Goal: Task Accomplishment & Management: Use online tool/utility

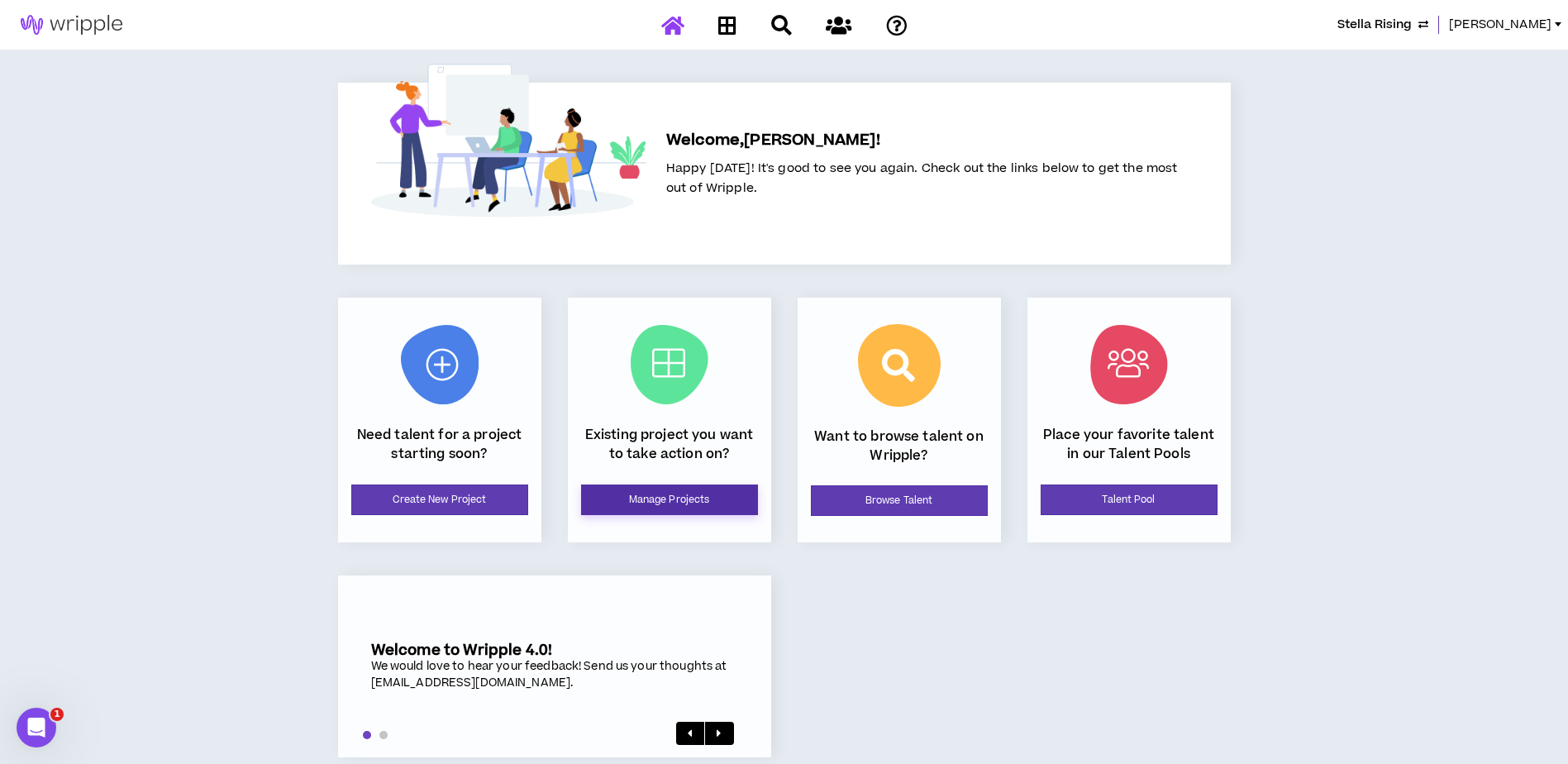
click at [699, 506] on link "Manage Projects" at bounding box center [669, 499] width 177 height 30
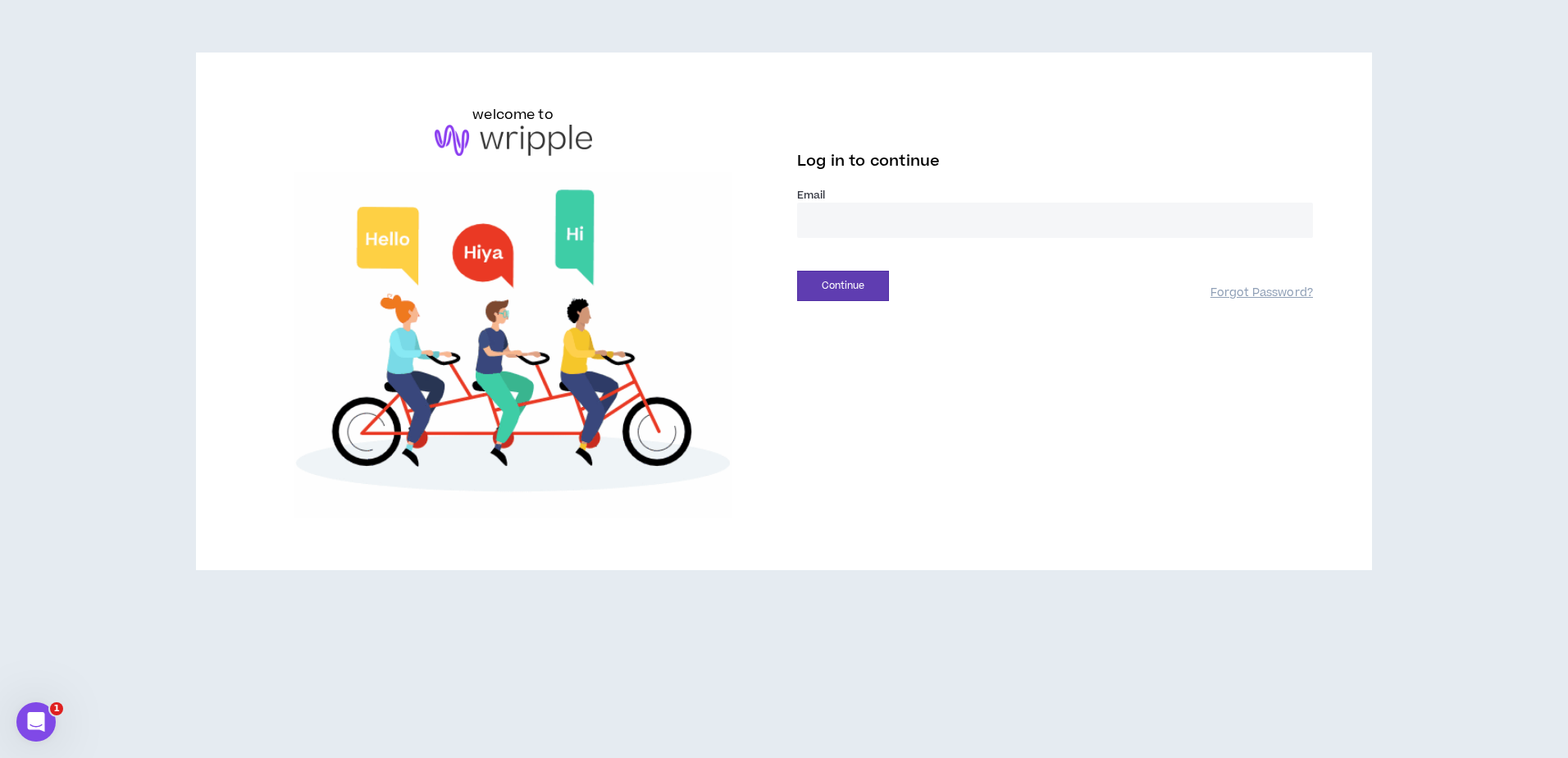
click at [864, 211] on input "email" at bounding box center [1055, 220] width 516 height 35
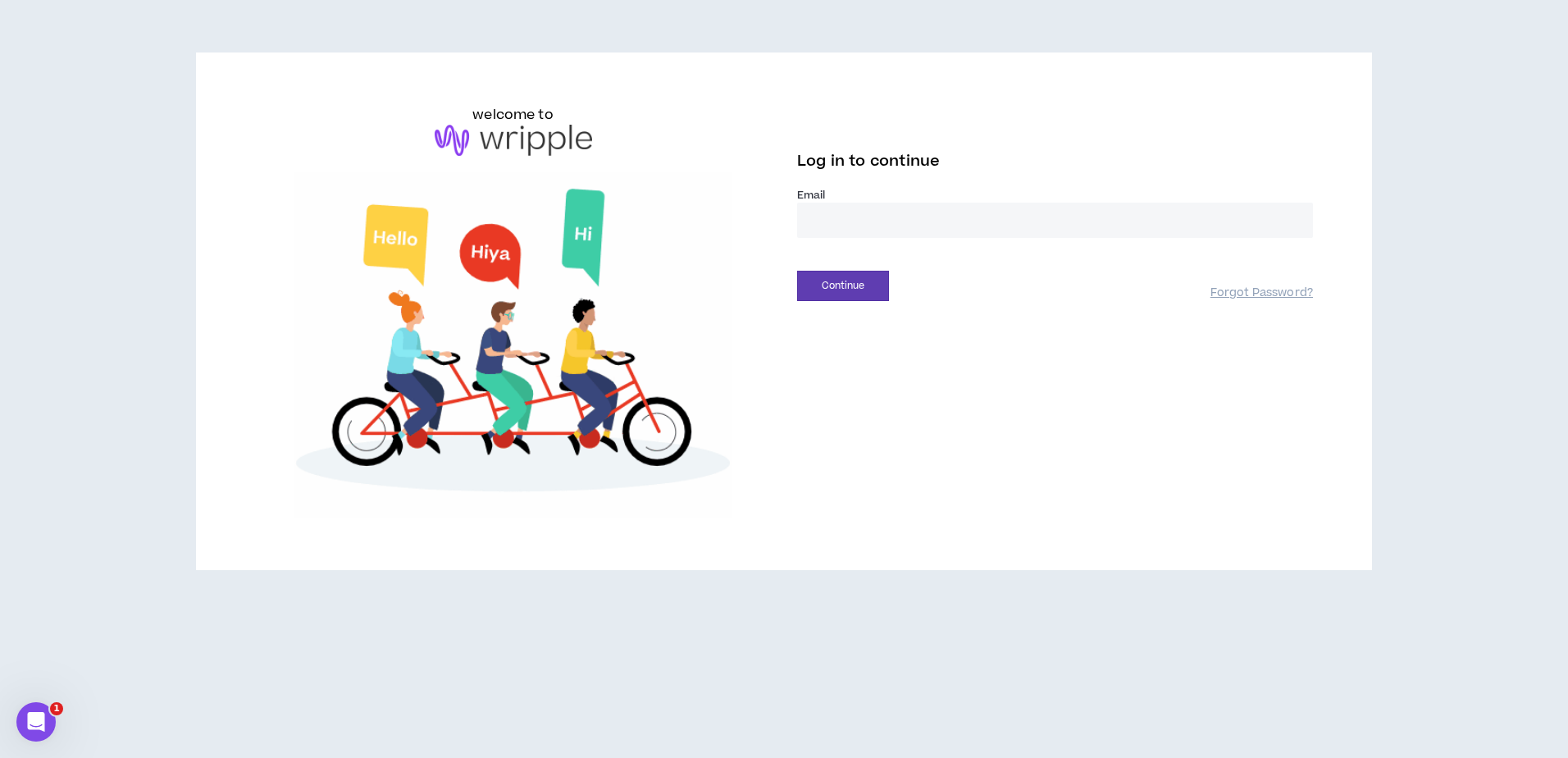
type input "**********"
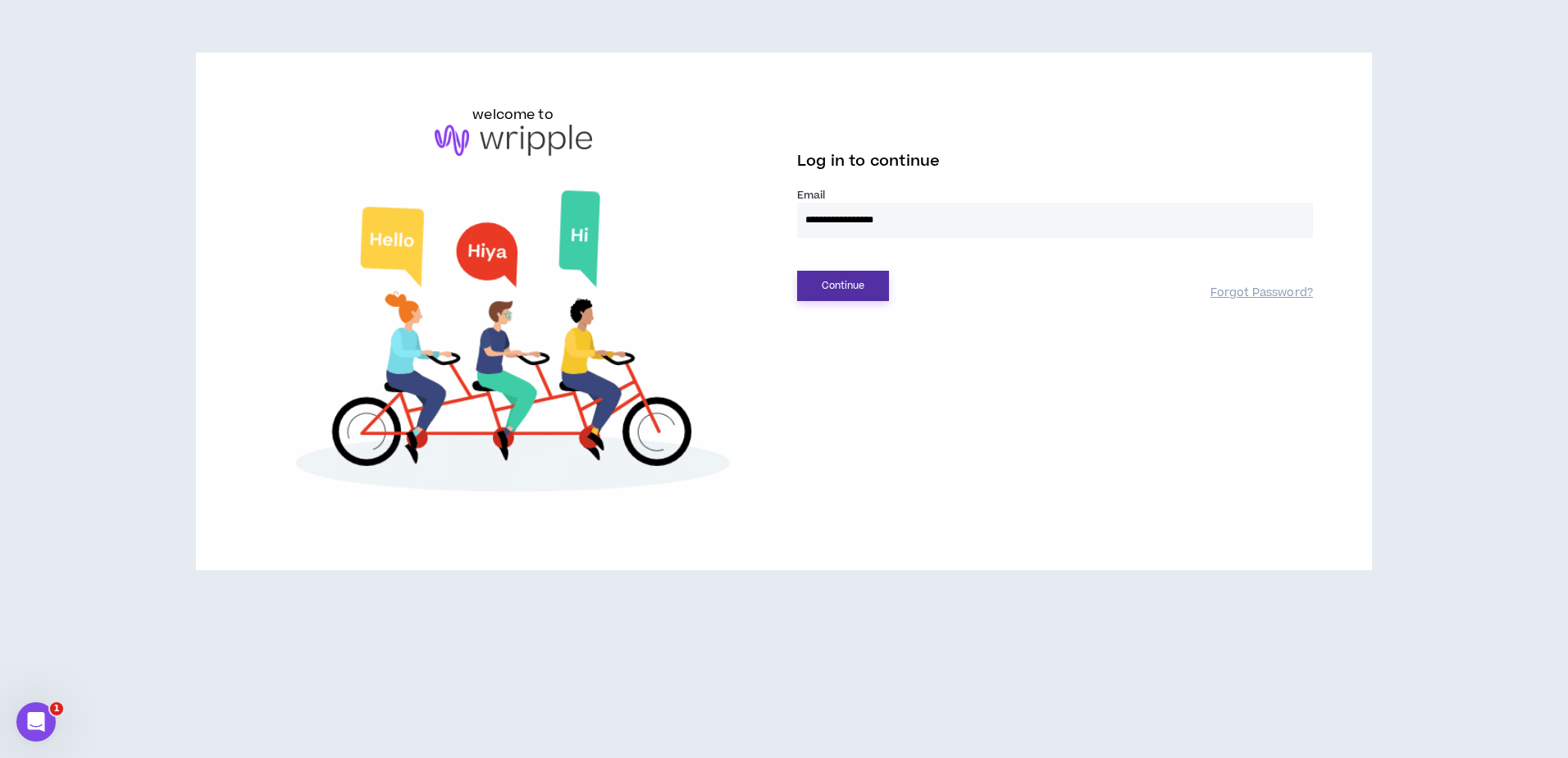
click at [830, 289] on button "Continue" at bounding box center [843, 285] width 92 height 30
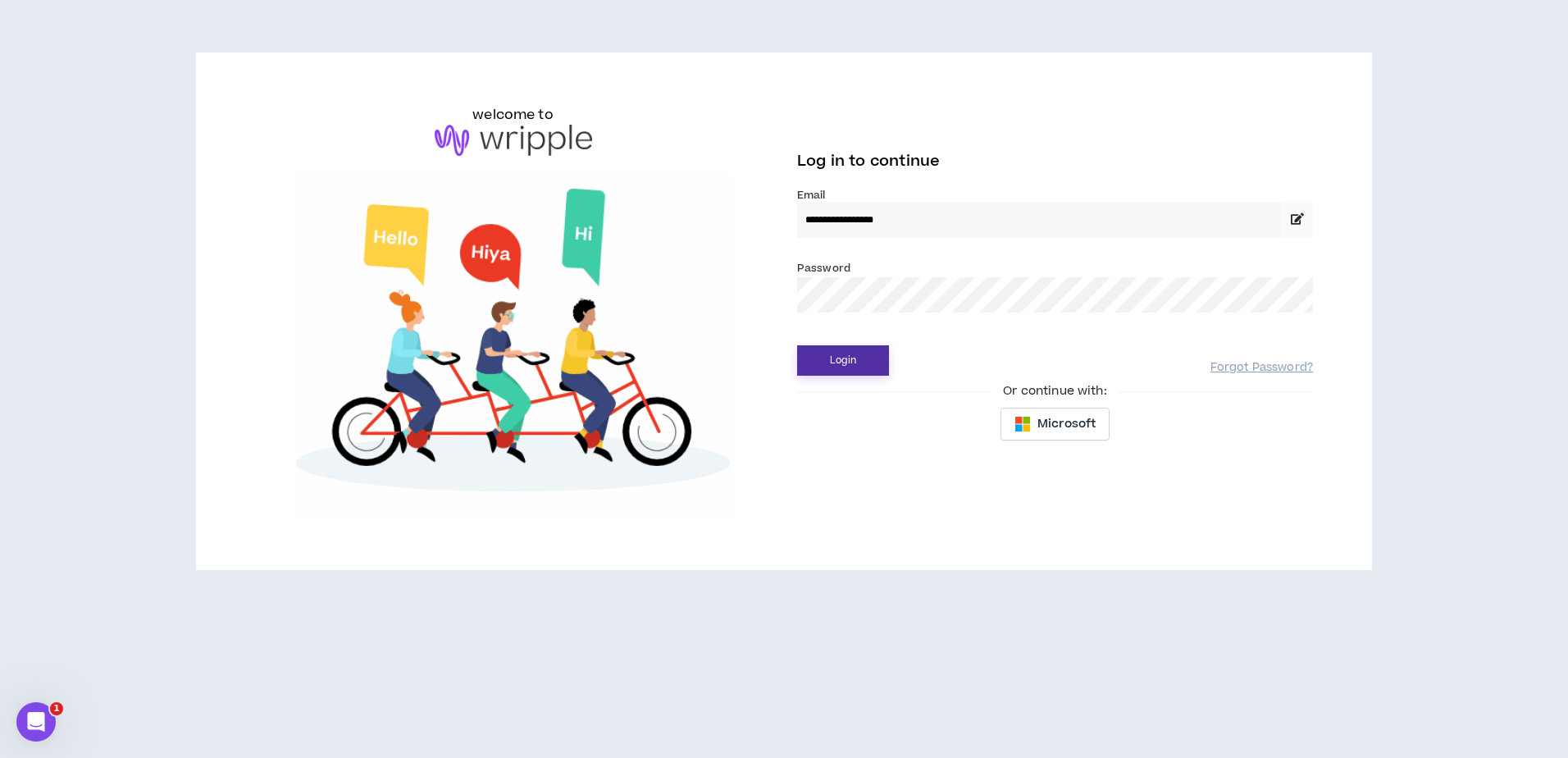
click at [860, 365] on button "Login" at bounding box center [843, 359] width 92 height 30
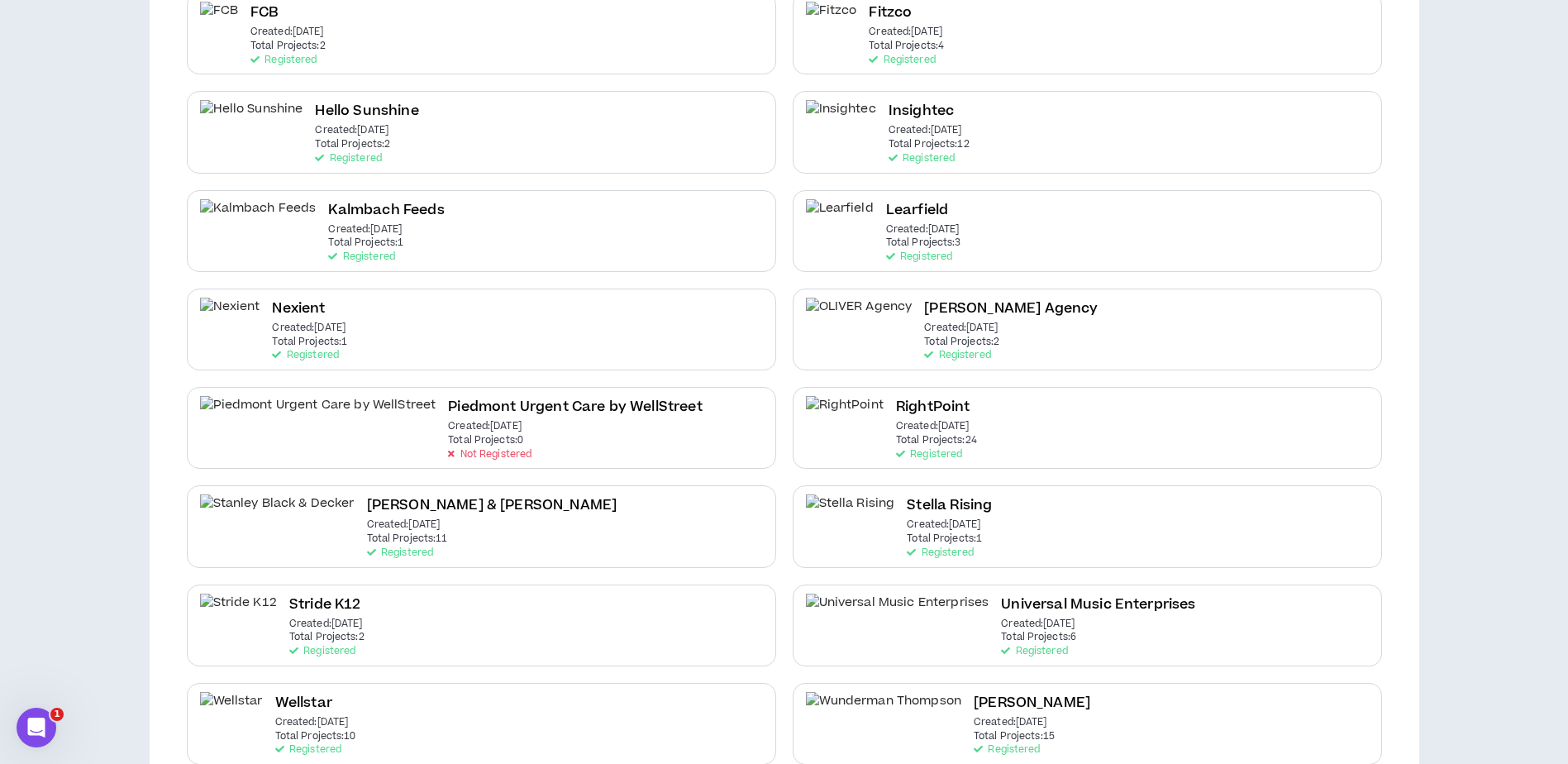
scroll to position [647, 0]
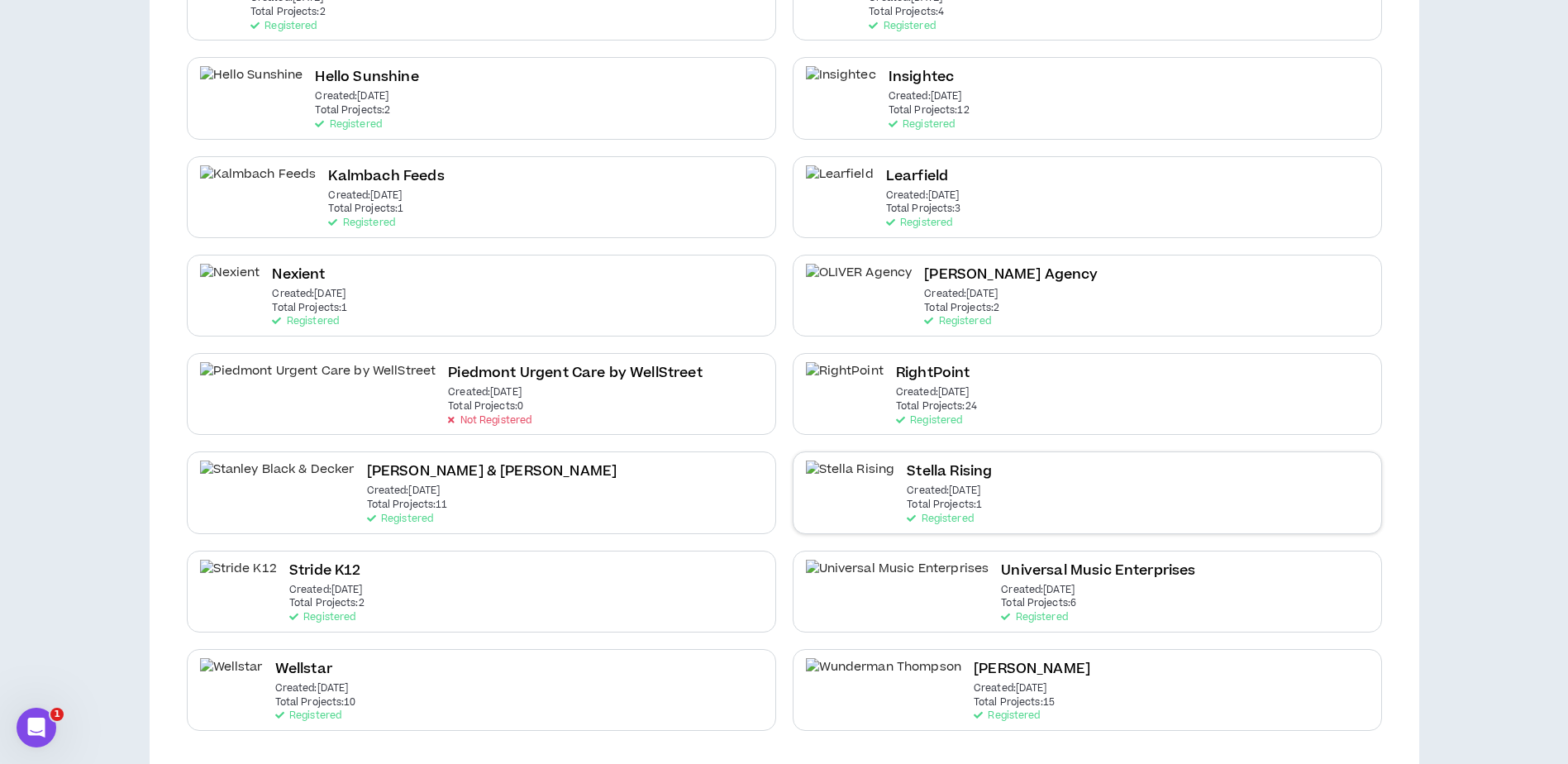
click at [942, 500] on div "Stella Rising Created: [DATE] Total Projects: 1 Registered" at bounding box center [949, 492] width 85 height 64
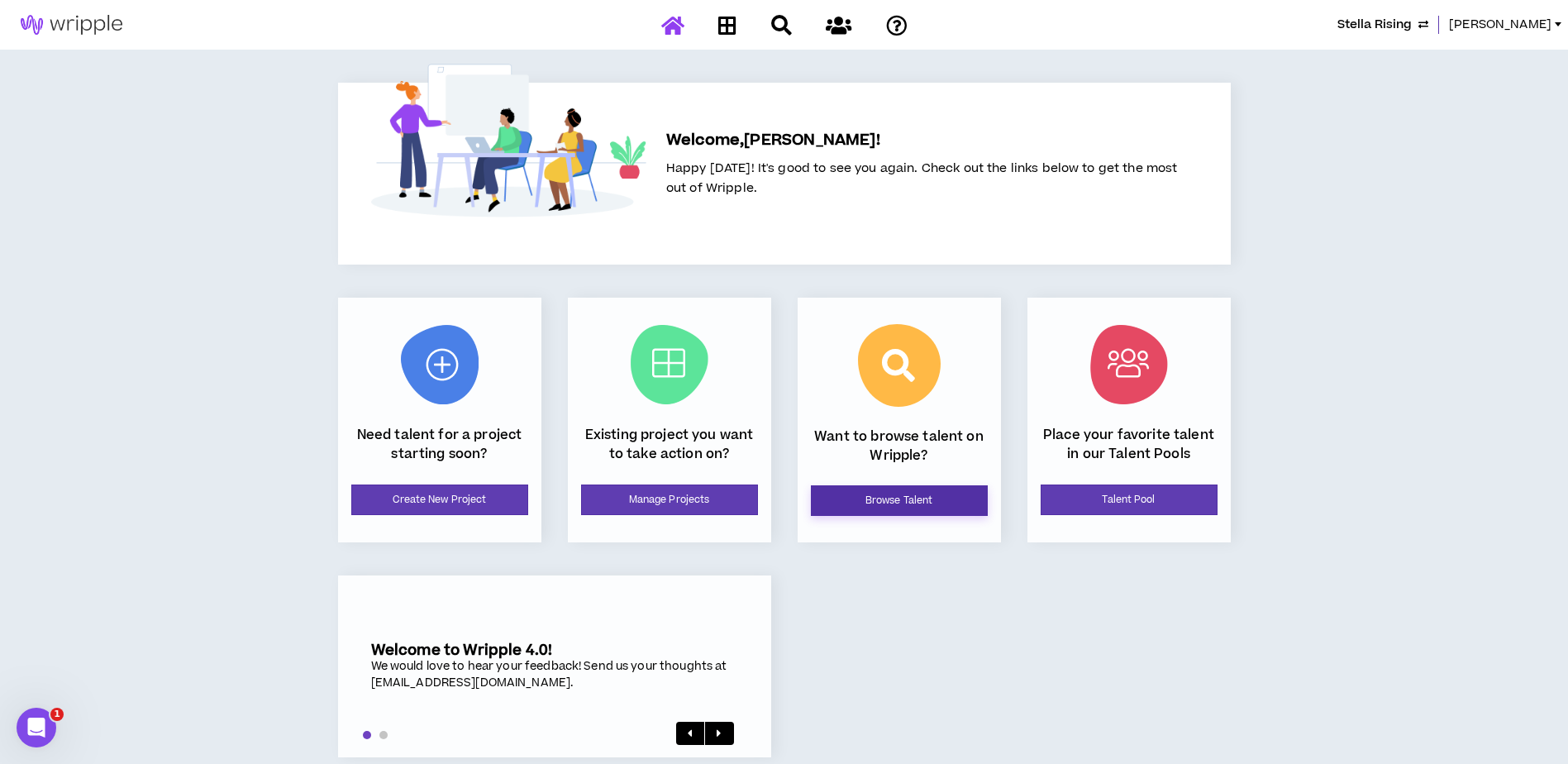
click at [888, 502] on link "Browse Talent" at bounding box center [898, 500] width 177 height 30
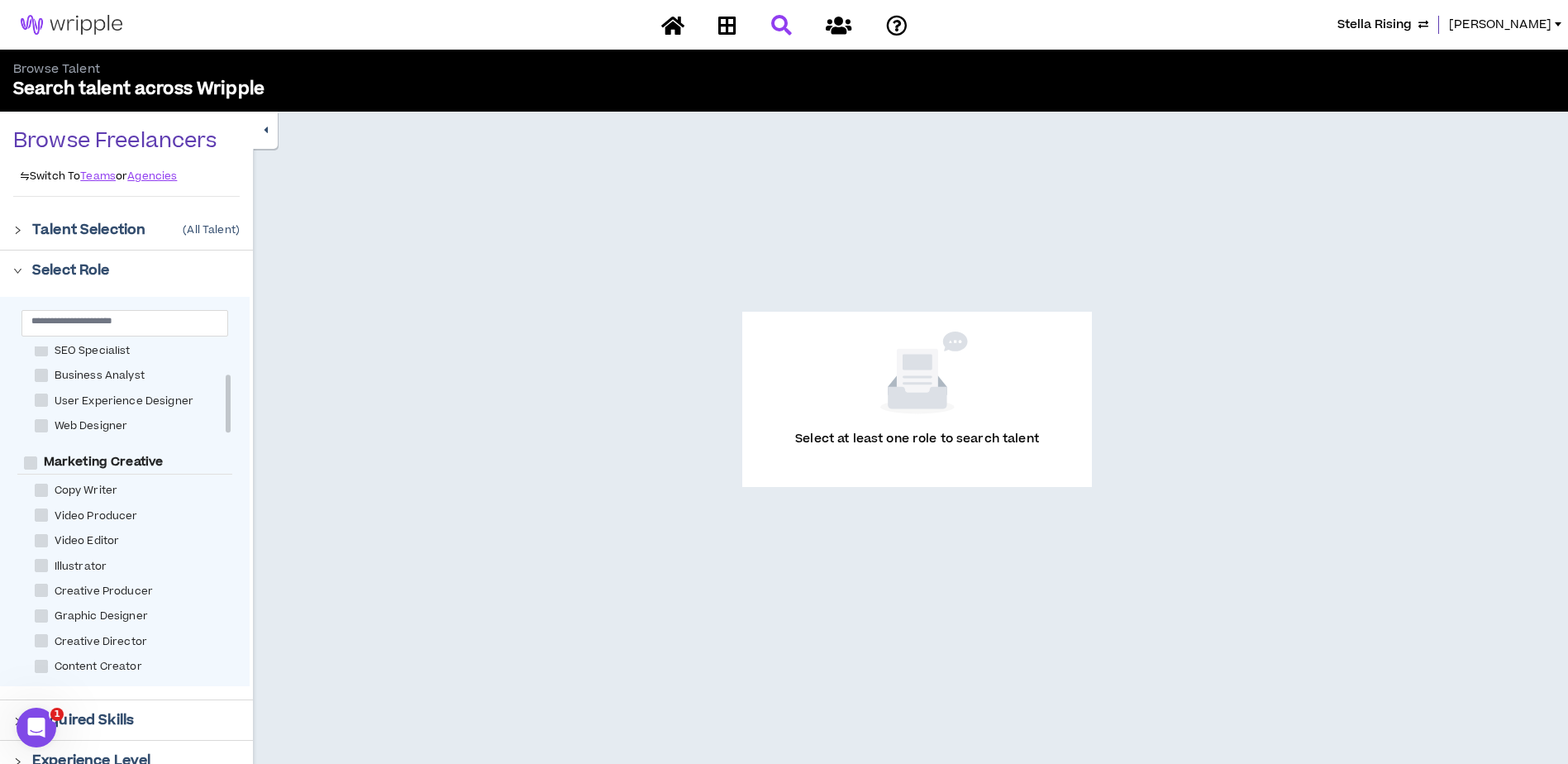
scroll to position [166, 0]
click at [671, 27] on icon at bounding box center [672, 25] width 23 height 21
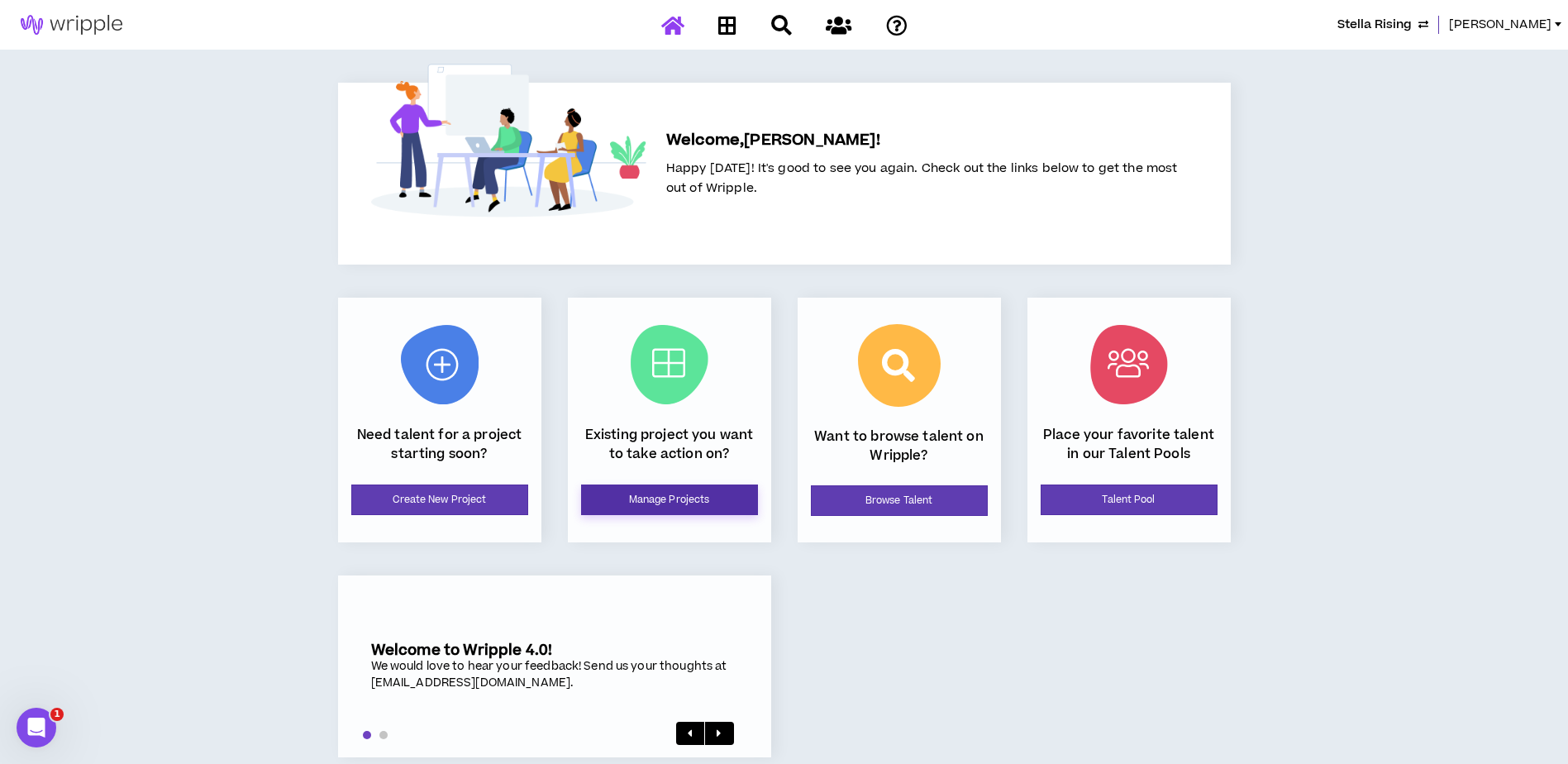
click at [643, 505] on link "Manage Projects" at bounding box center [669, 499] width 177 height 30
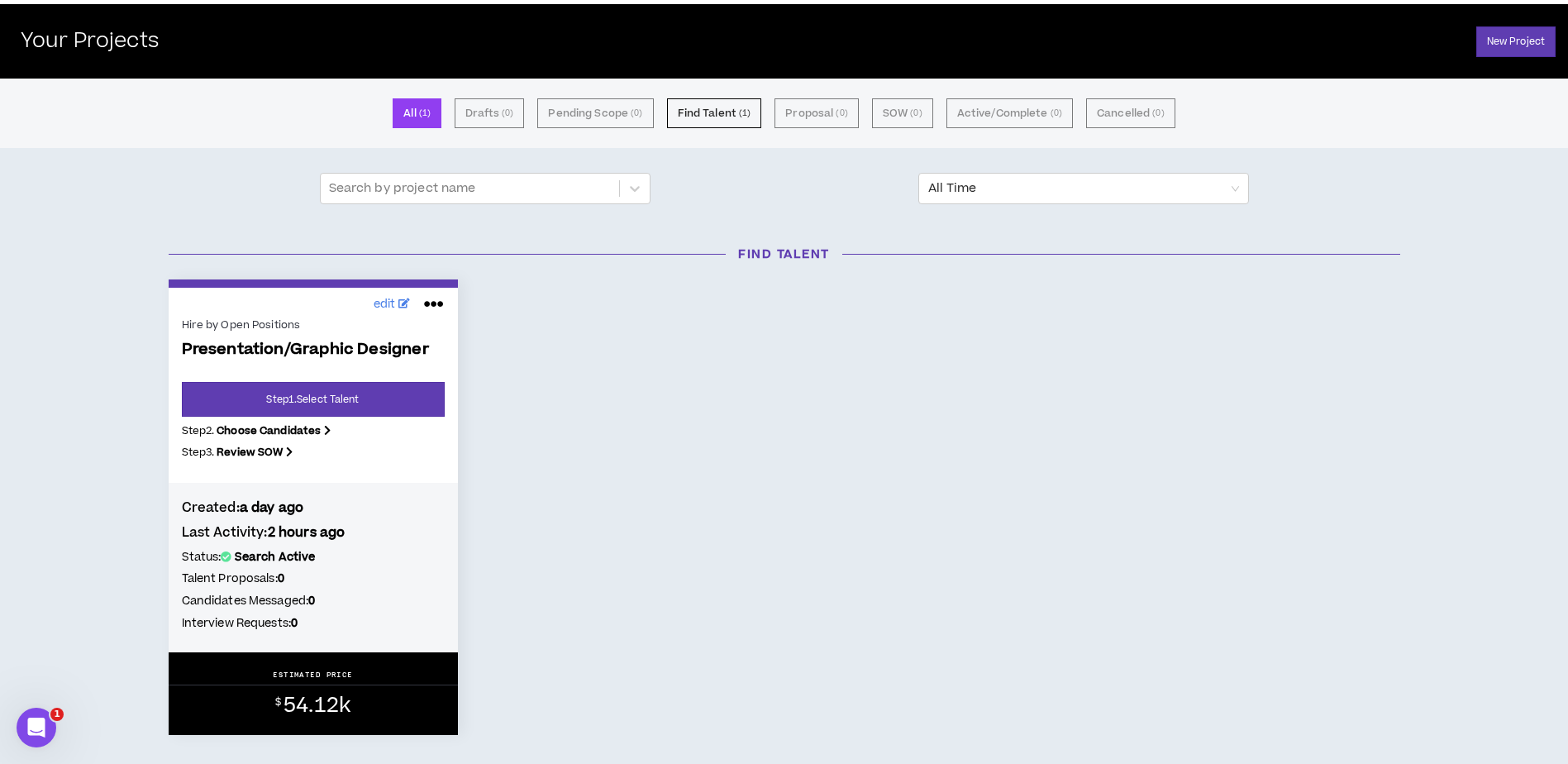
scroll to position [82, 0]
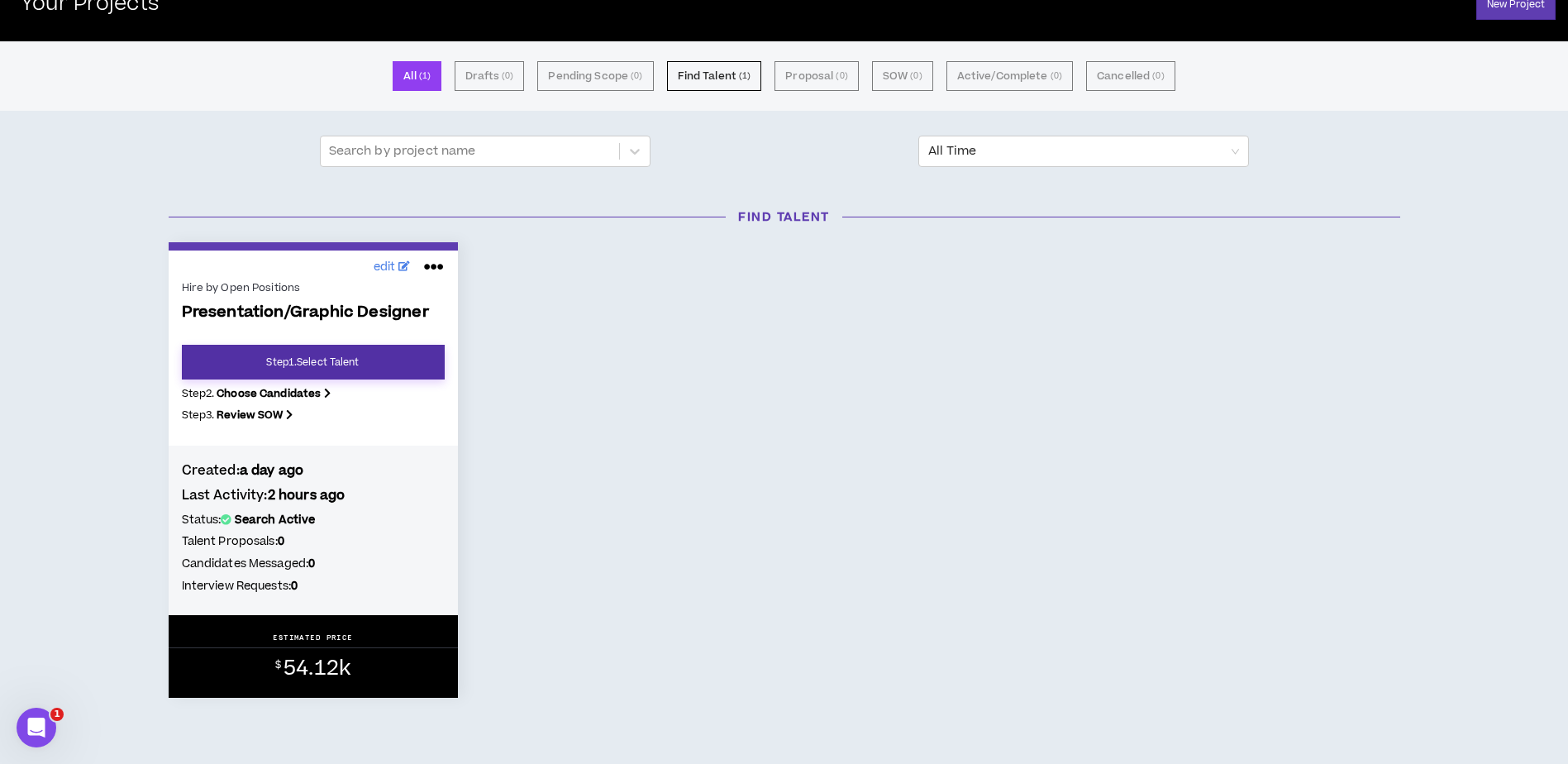
click at [371, 371] on link "Step 1 . Select Talent" at bounding box center [313, 362] width 263 height 35
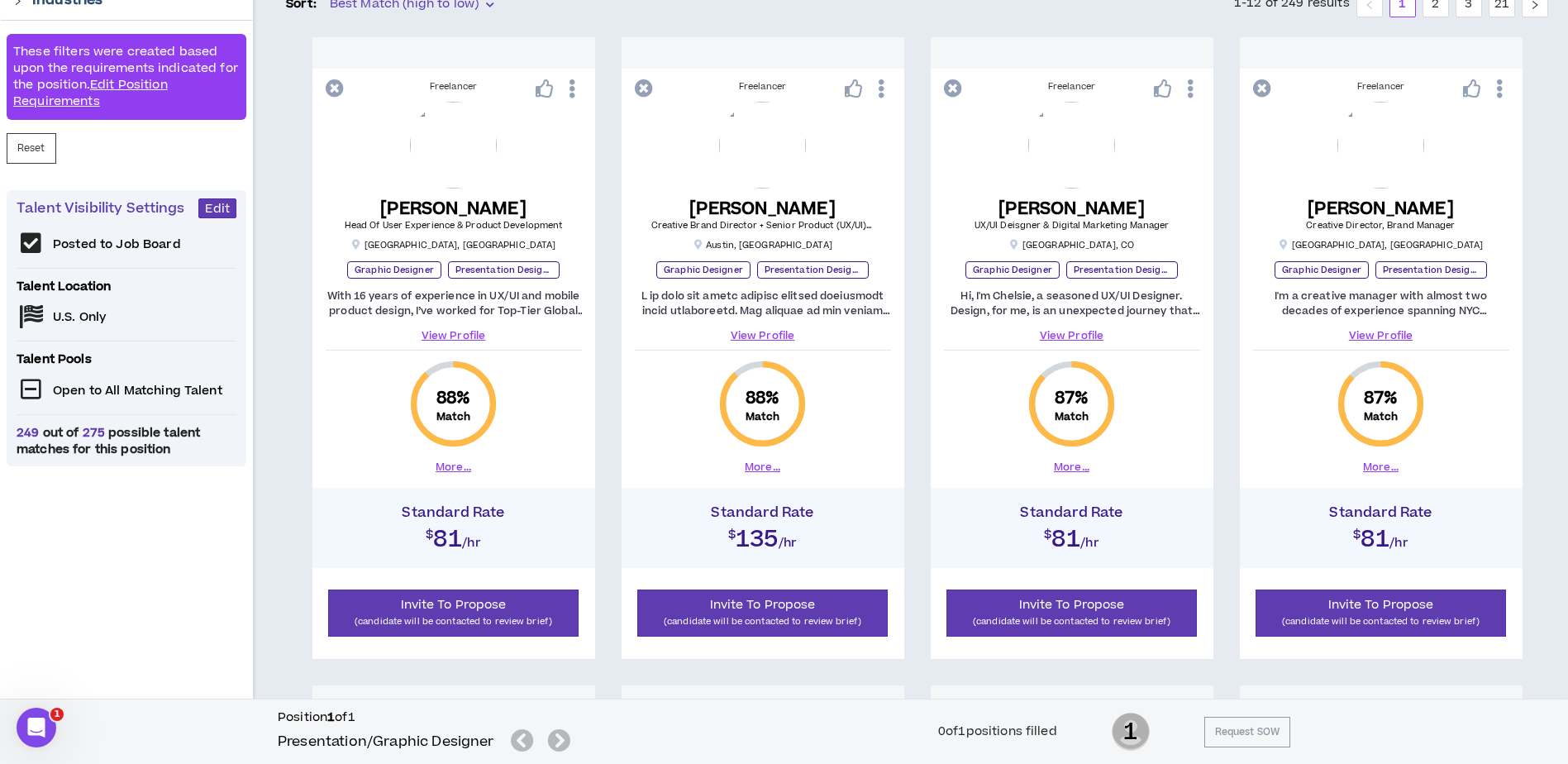
scroll to position [166, 0]
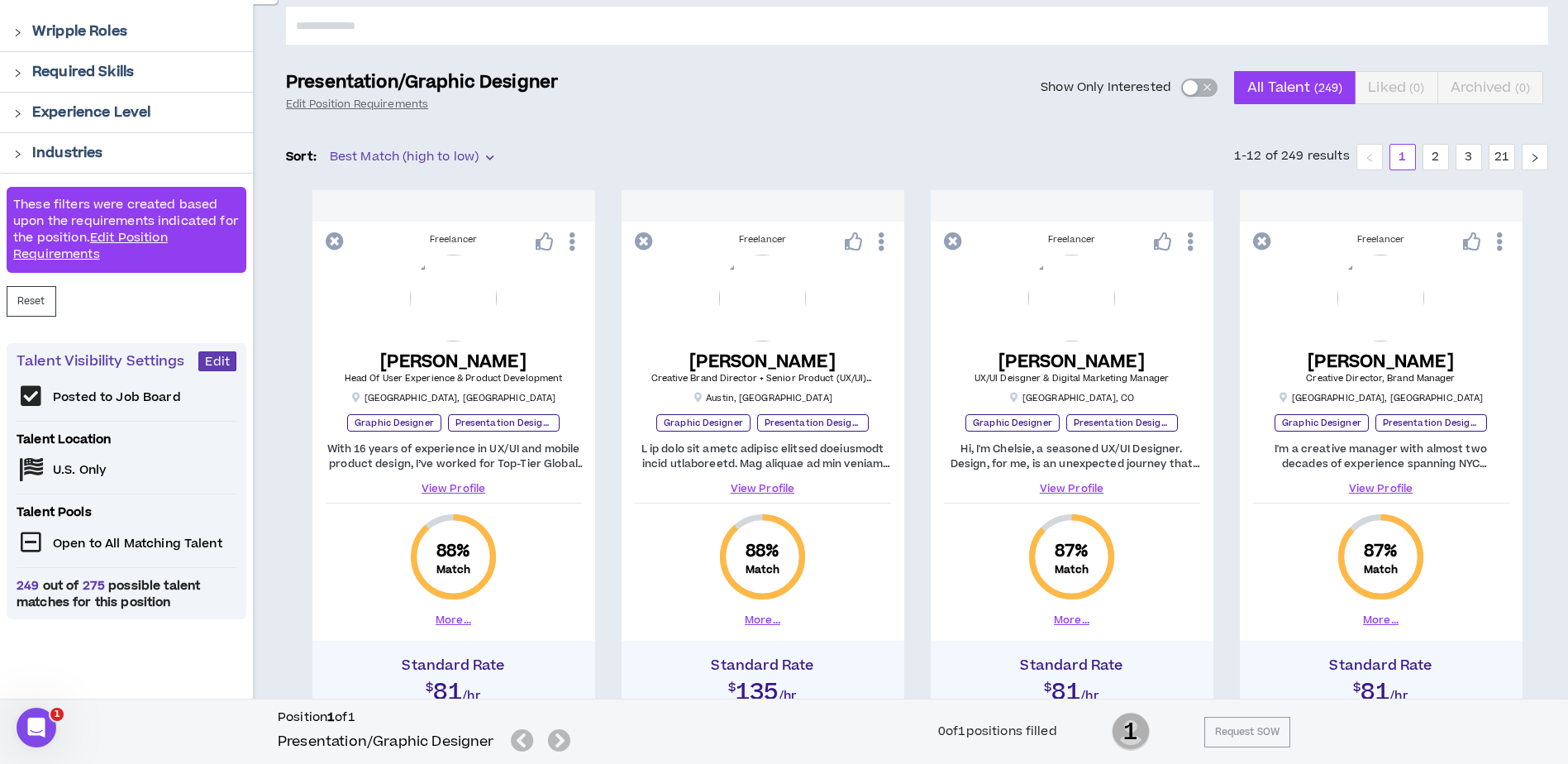
click at [49, 117] on p "Experience Level" at bounding box center [91, 113] width 118 height 20
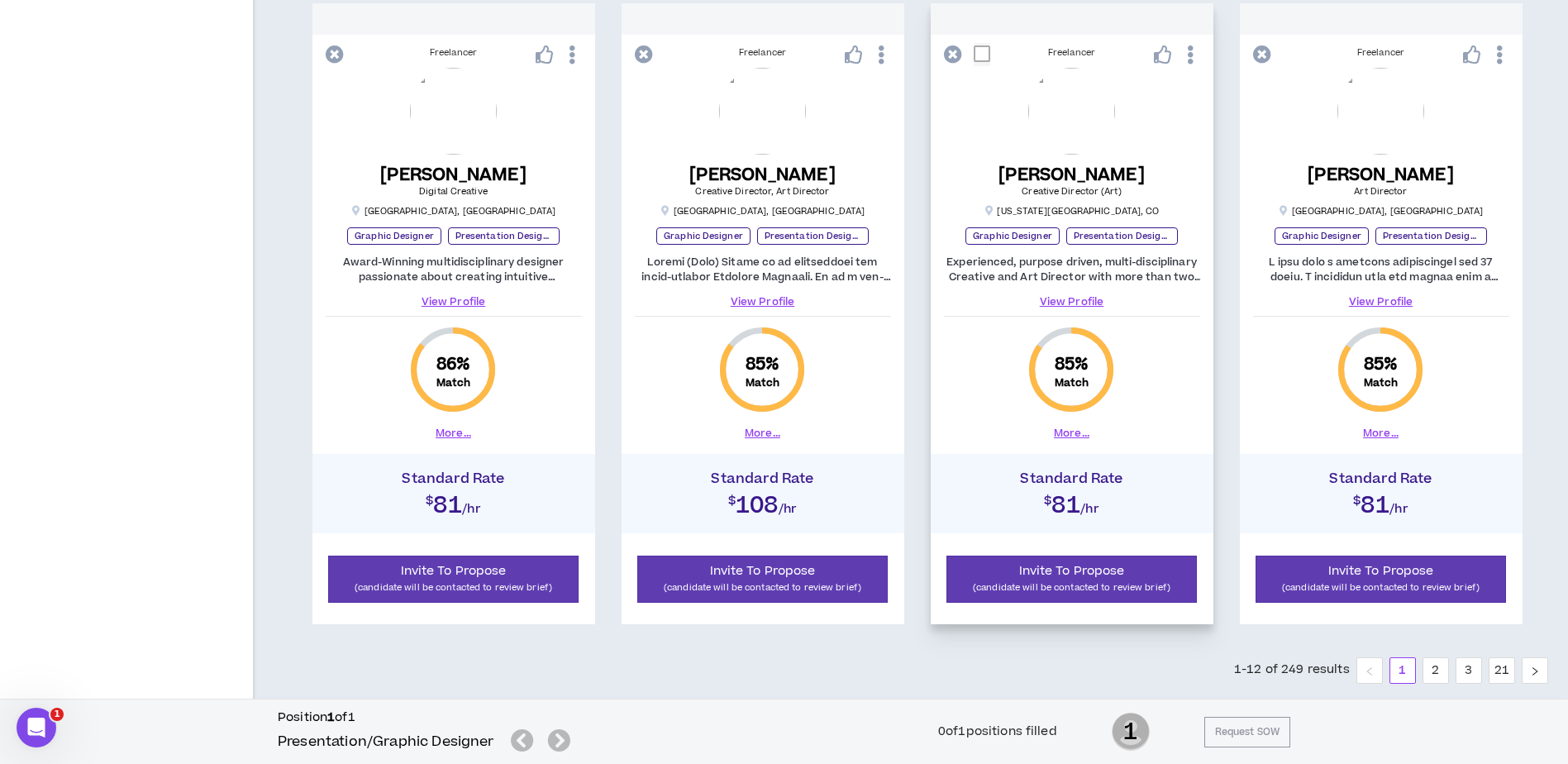
scroll to position [1683, 0]
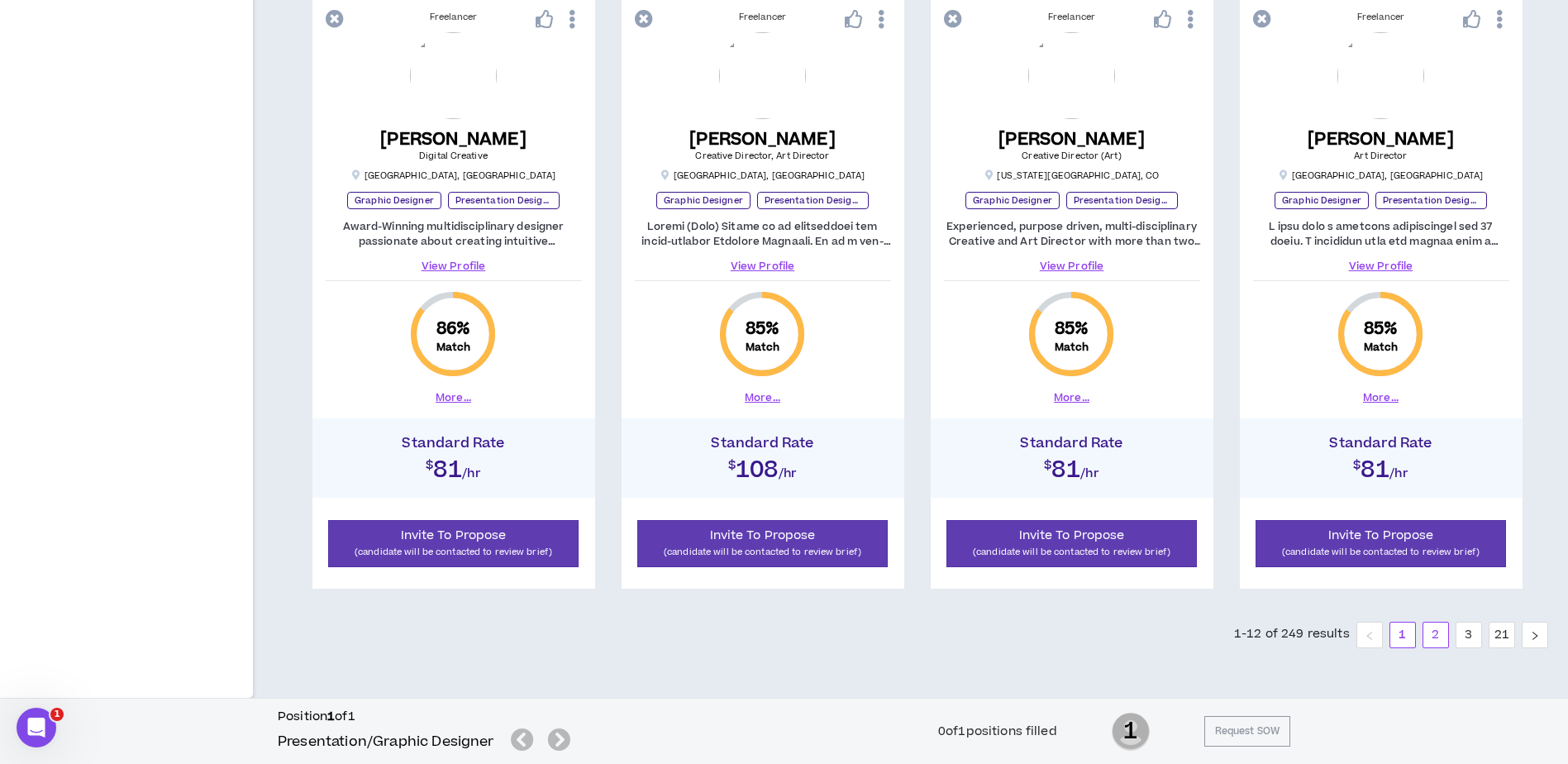
click at [1428, 637] on link "2" at bounding box center [1434, 634] width 25 height 25
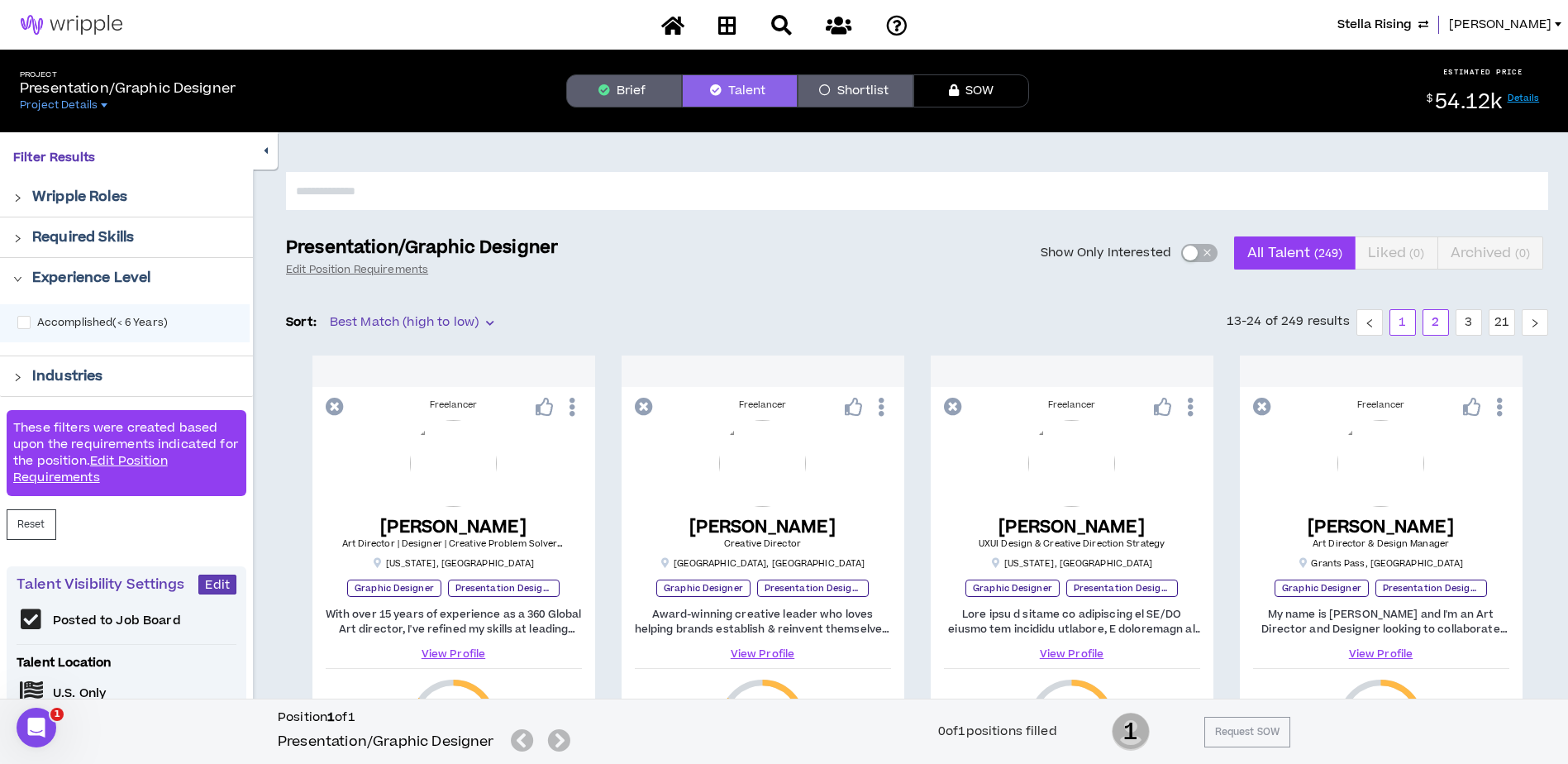
click at [1401, 320] on link "1" at bounding box center [1402, 322] width 25 height 25
click at [491, 327] on span "Best Match (high to low)" at bounding box center [411, 322] width 164 height 25
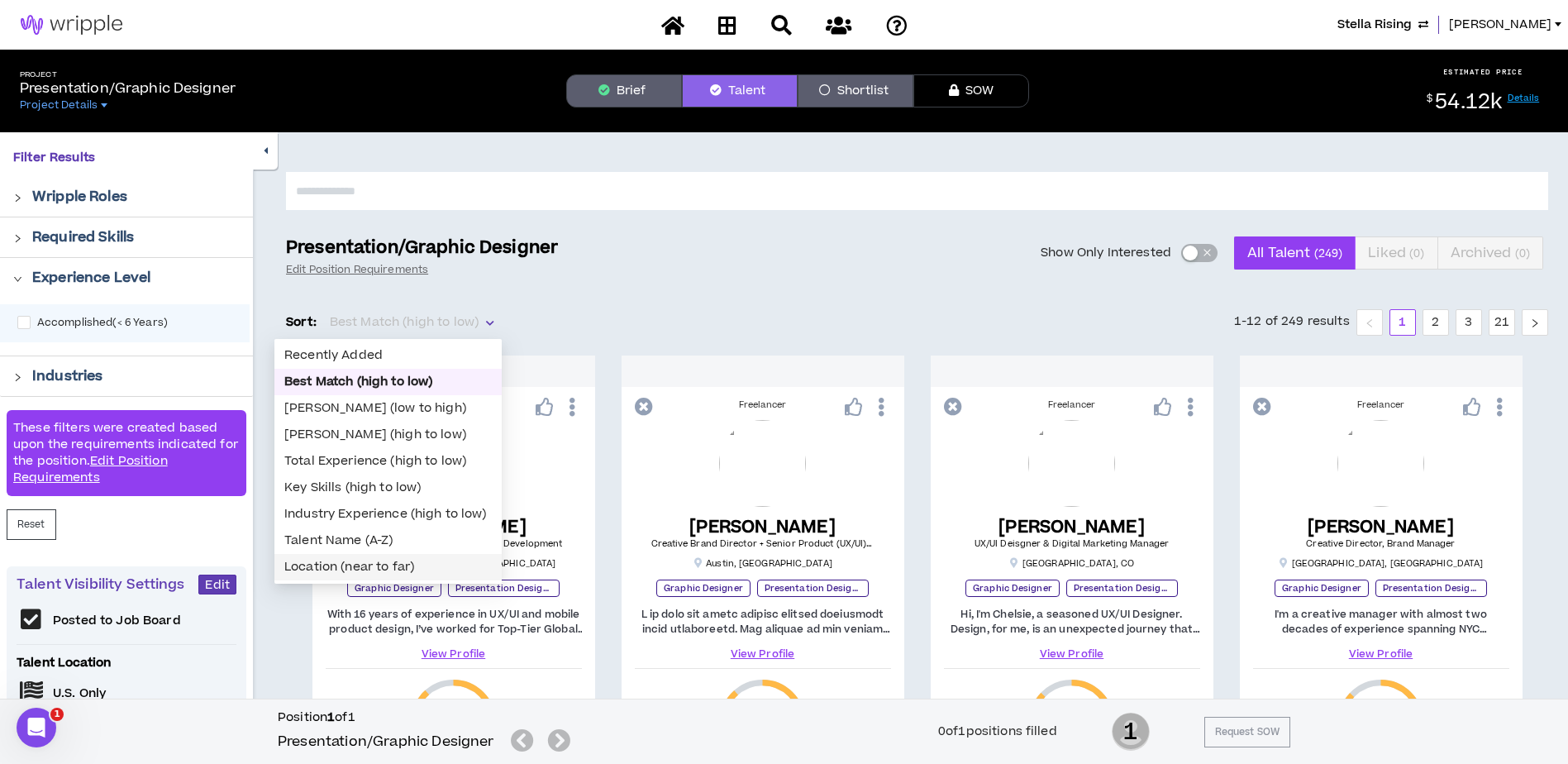
click at [408, 572] on div "Location (near to far)" at bounding box center [388, 567] width 208 height 18
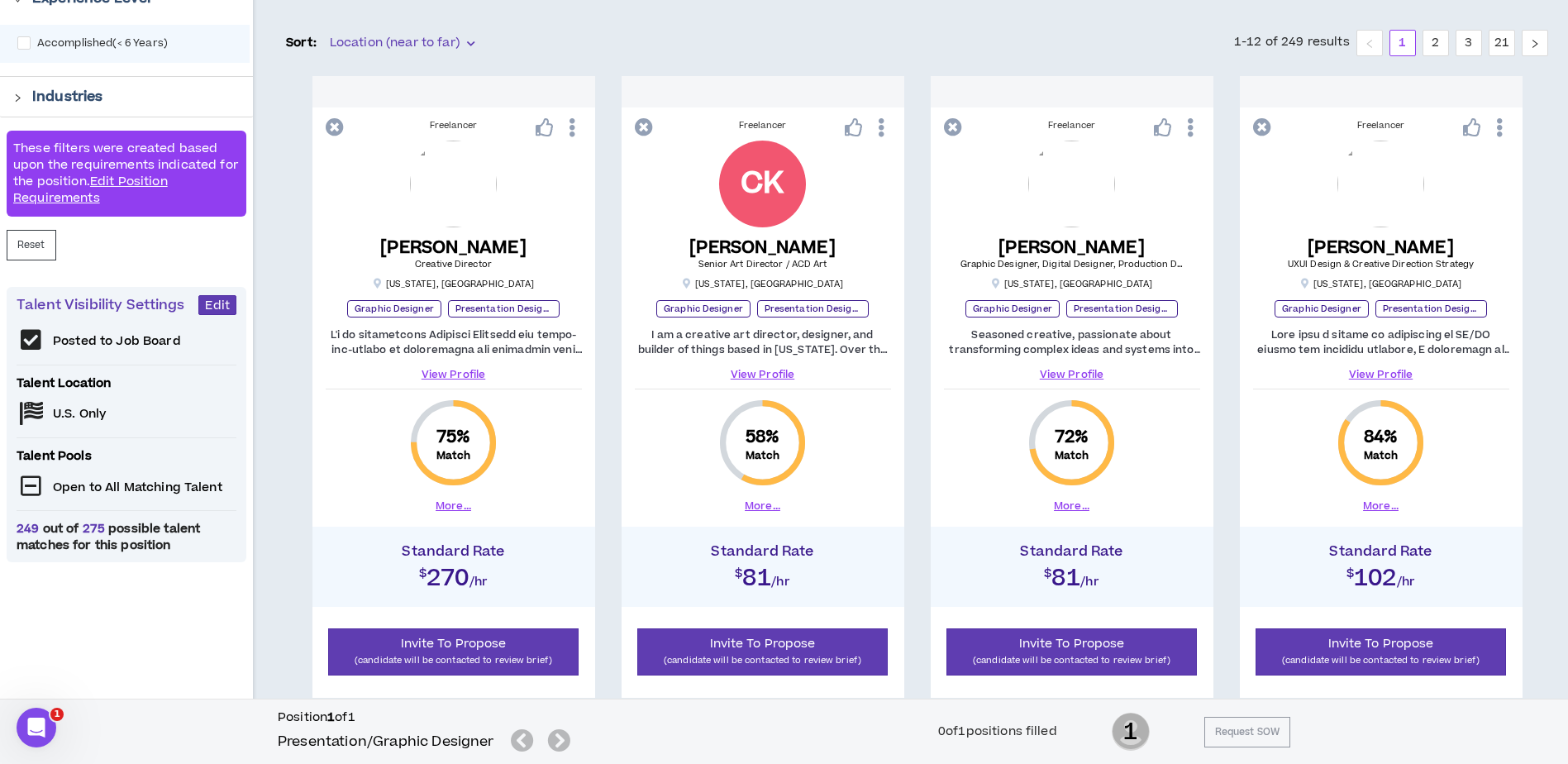
scroll to position [330, 0]
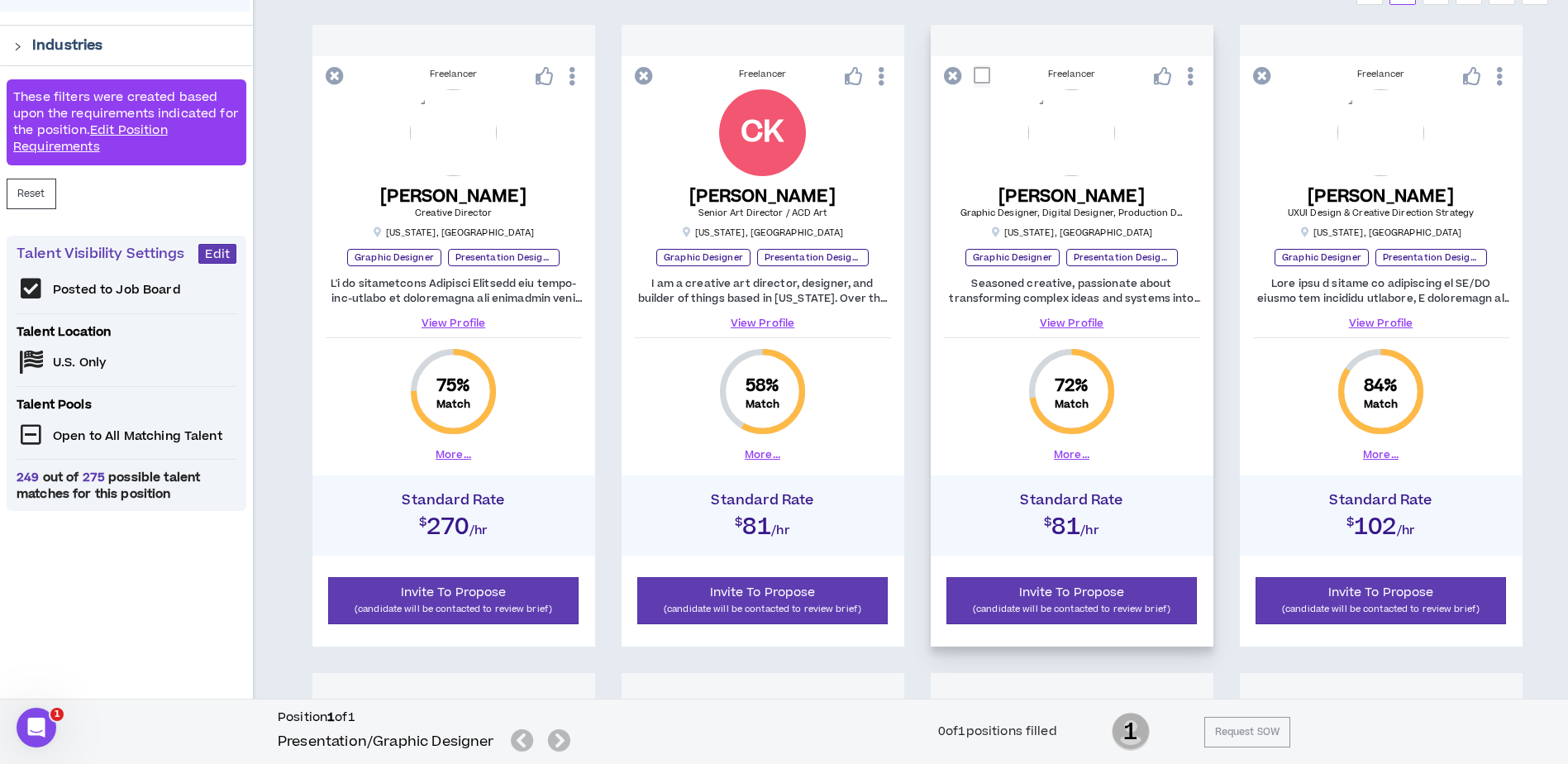
click at [1078, 324] on link "View Profile" at bounding box center [1072, 323] width 256 height 15
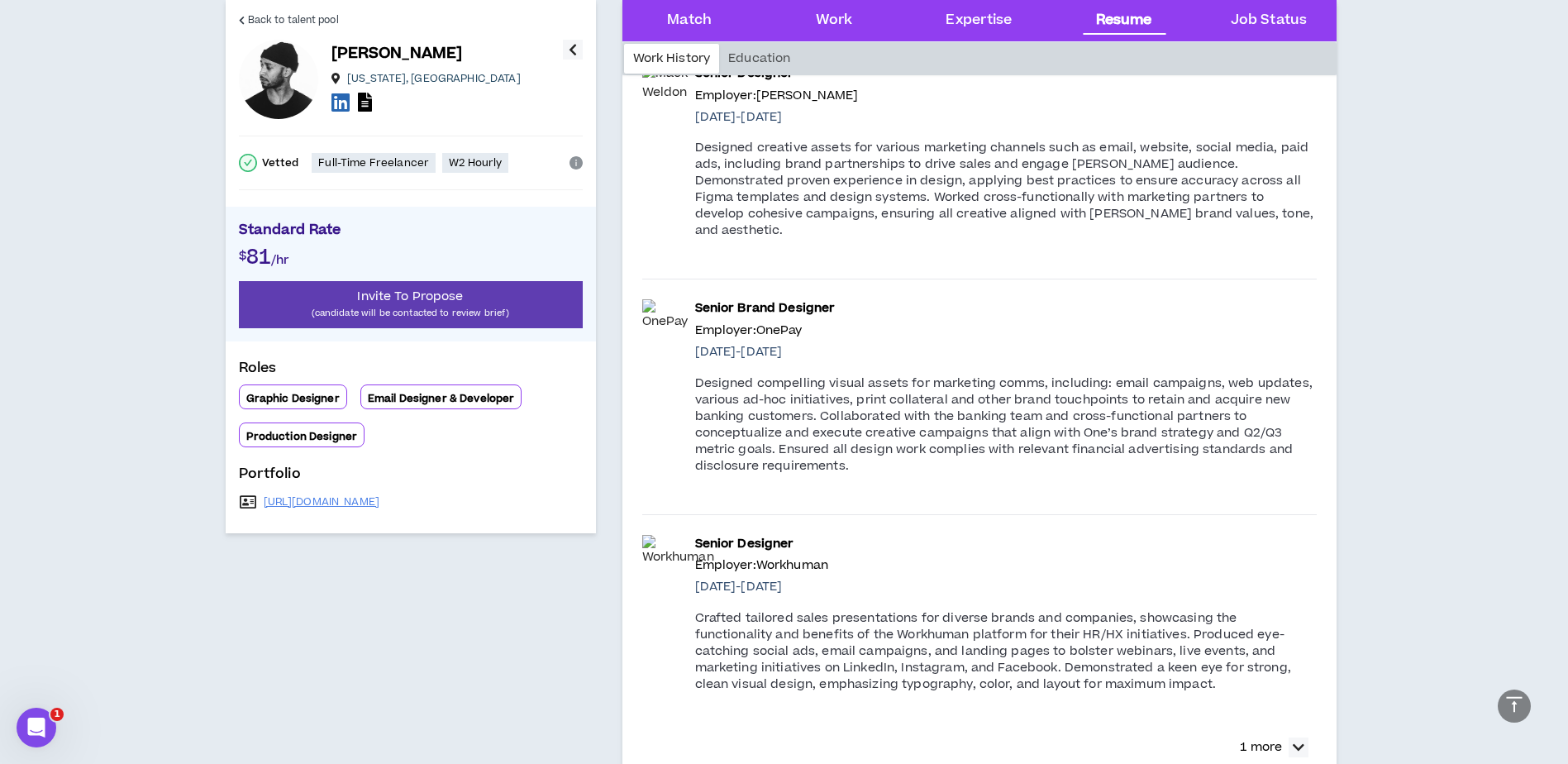
scroll to position [2810, 0]
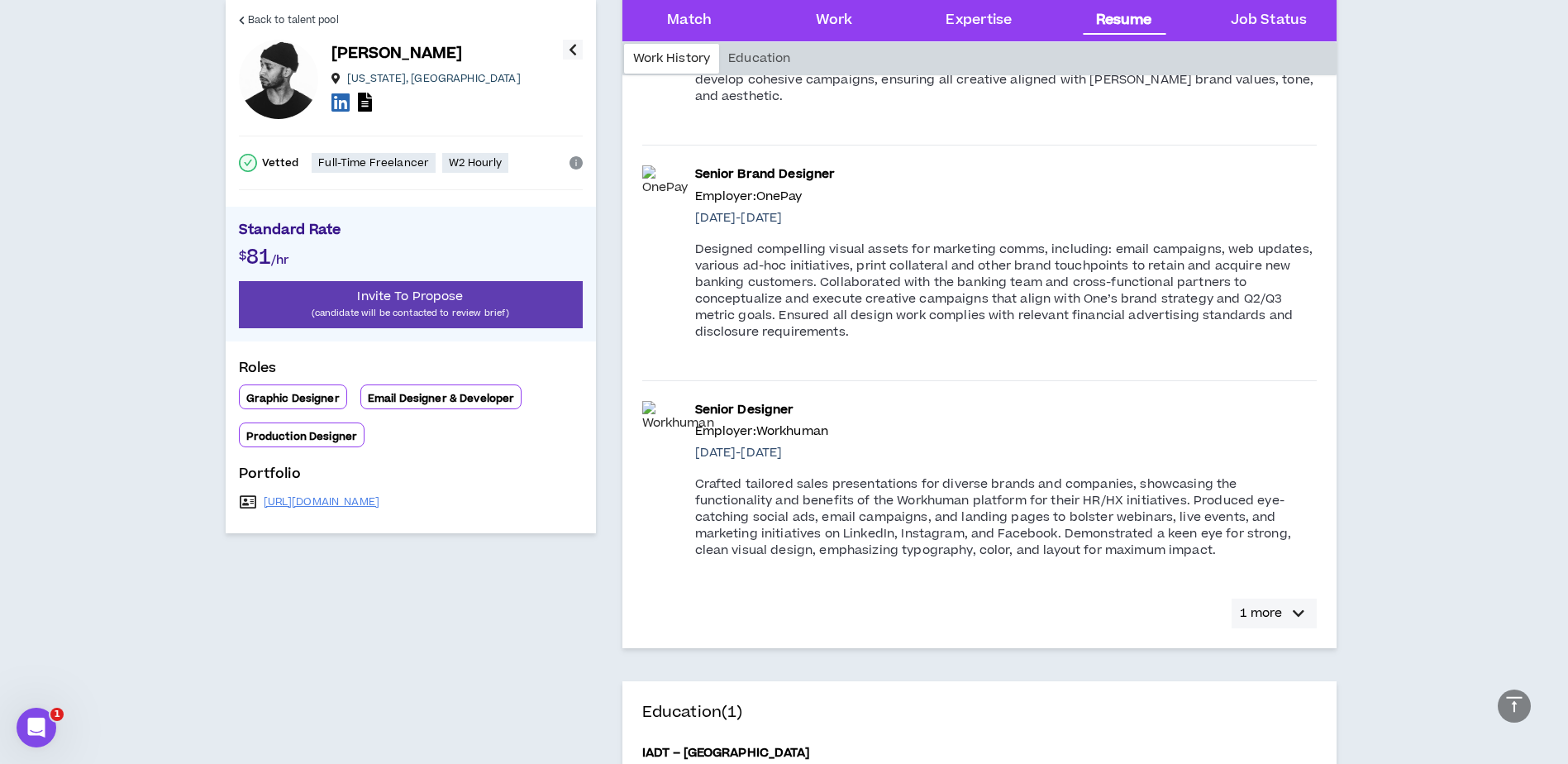
click at [1301, 603] on icon "button" at bounding box center [1298, 613] width 12 height 20
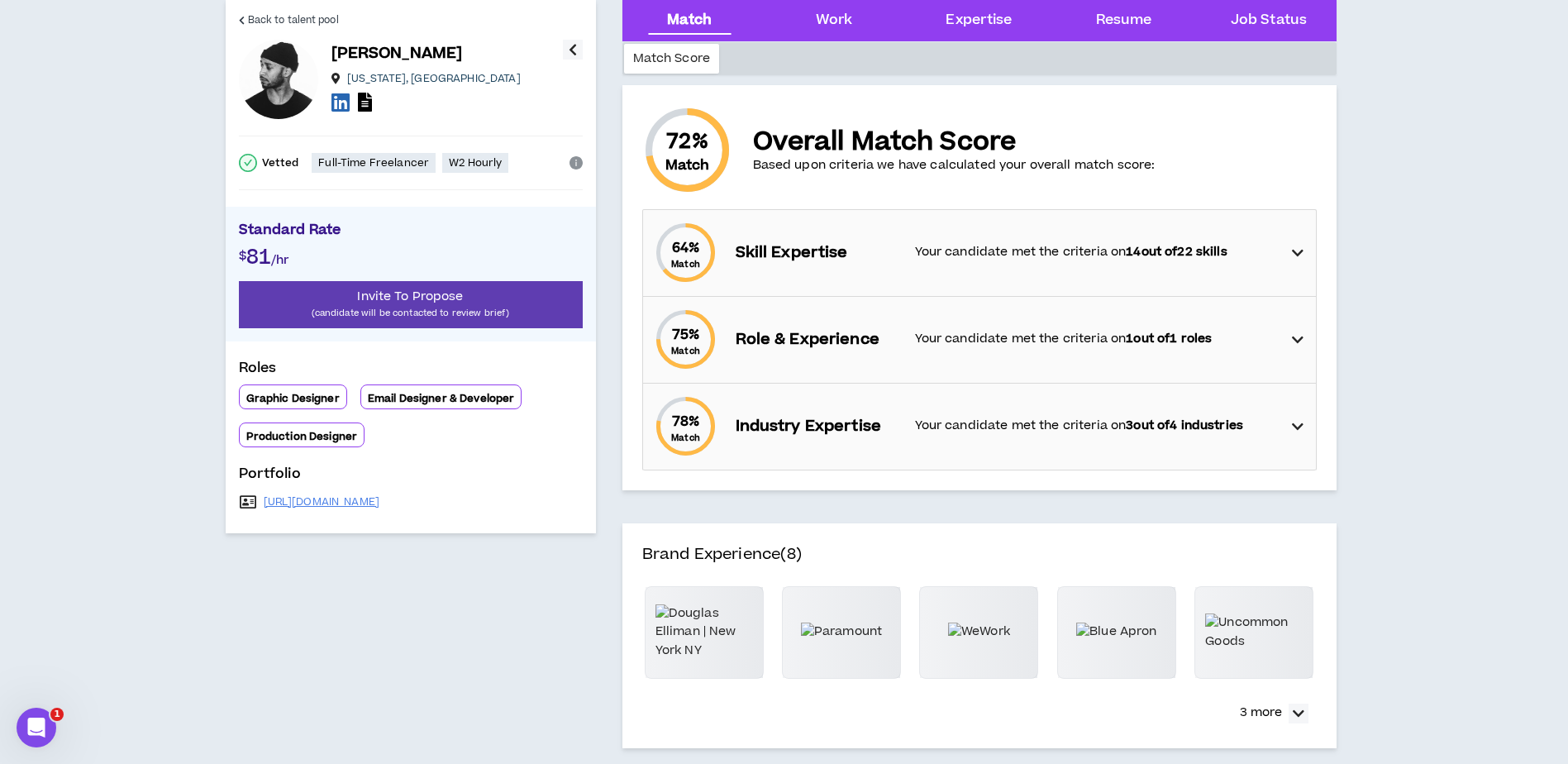
scroll to position [82, 0]
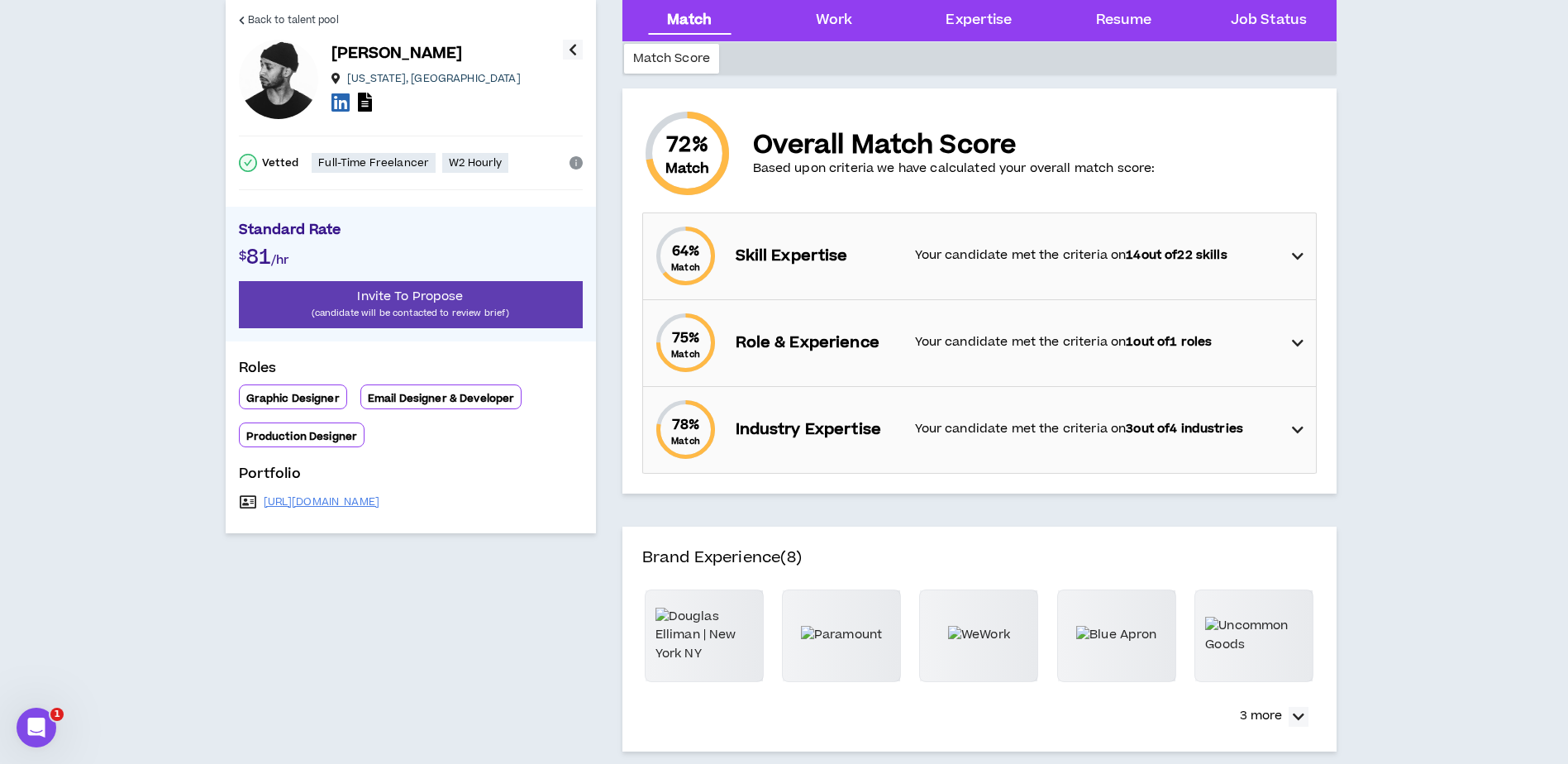
click at [1294, 344] on icon at bounding box center [1297, 343] width 12 height 20
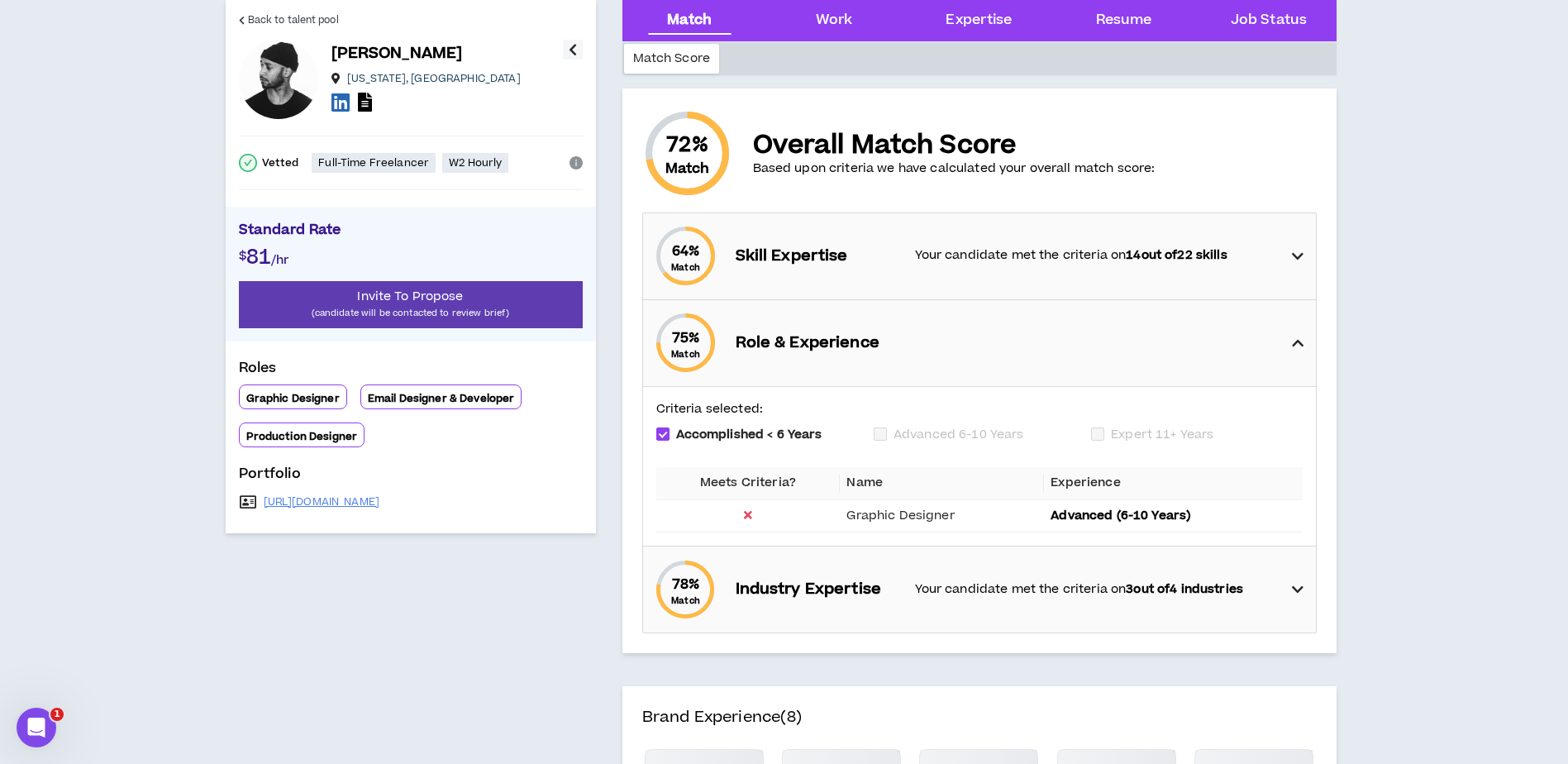
click at [1294, 344] on icon at bounding box center [1297, 343] width 12 height 20
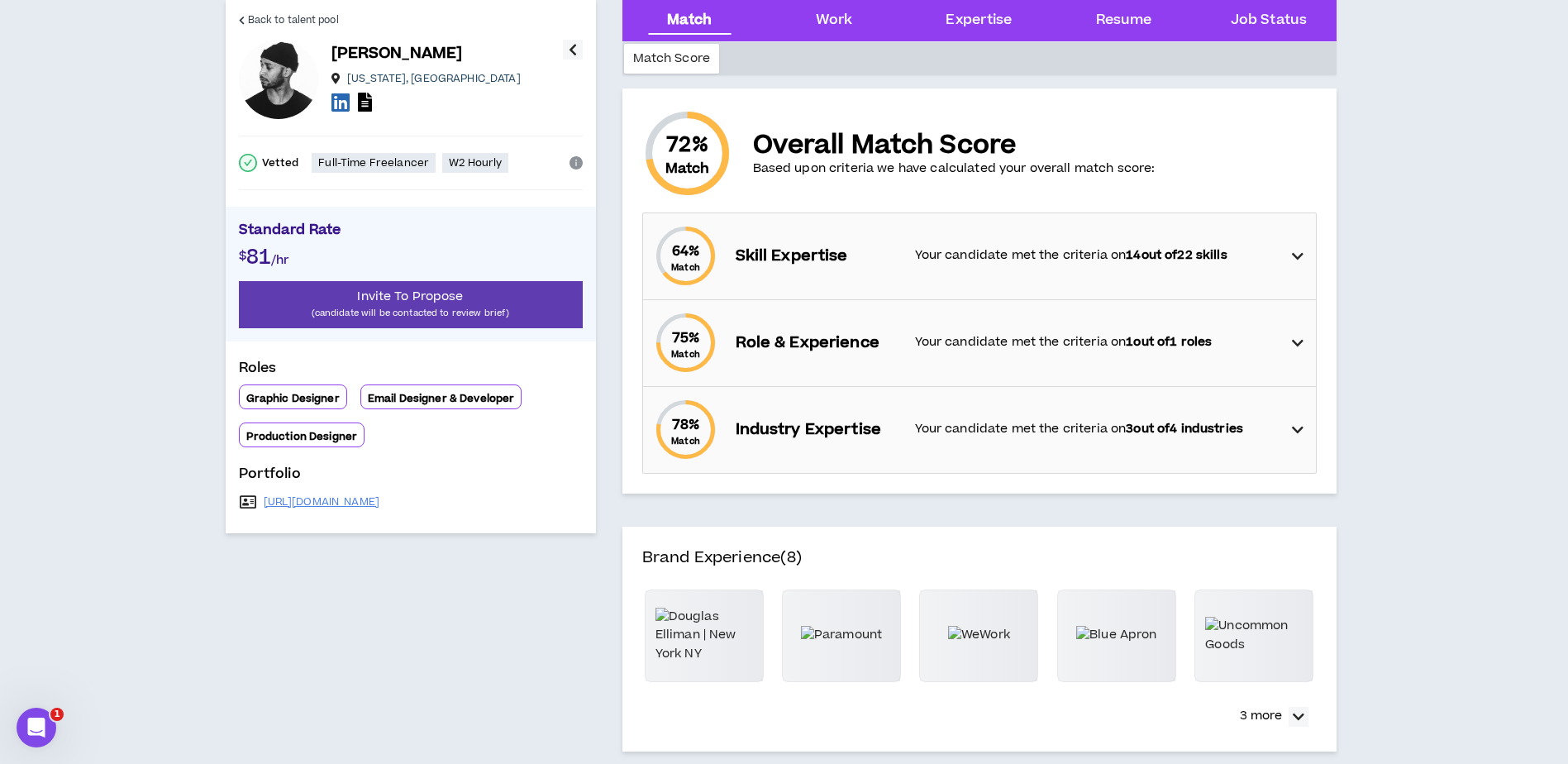
click at [1299, 253] on icon at bounding box center [1297, 256] width 12 height 20
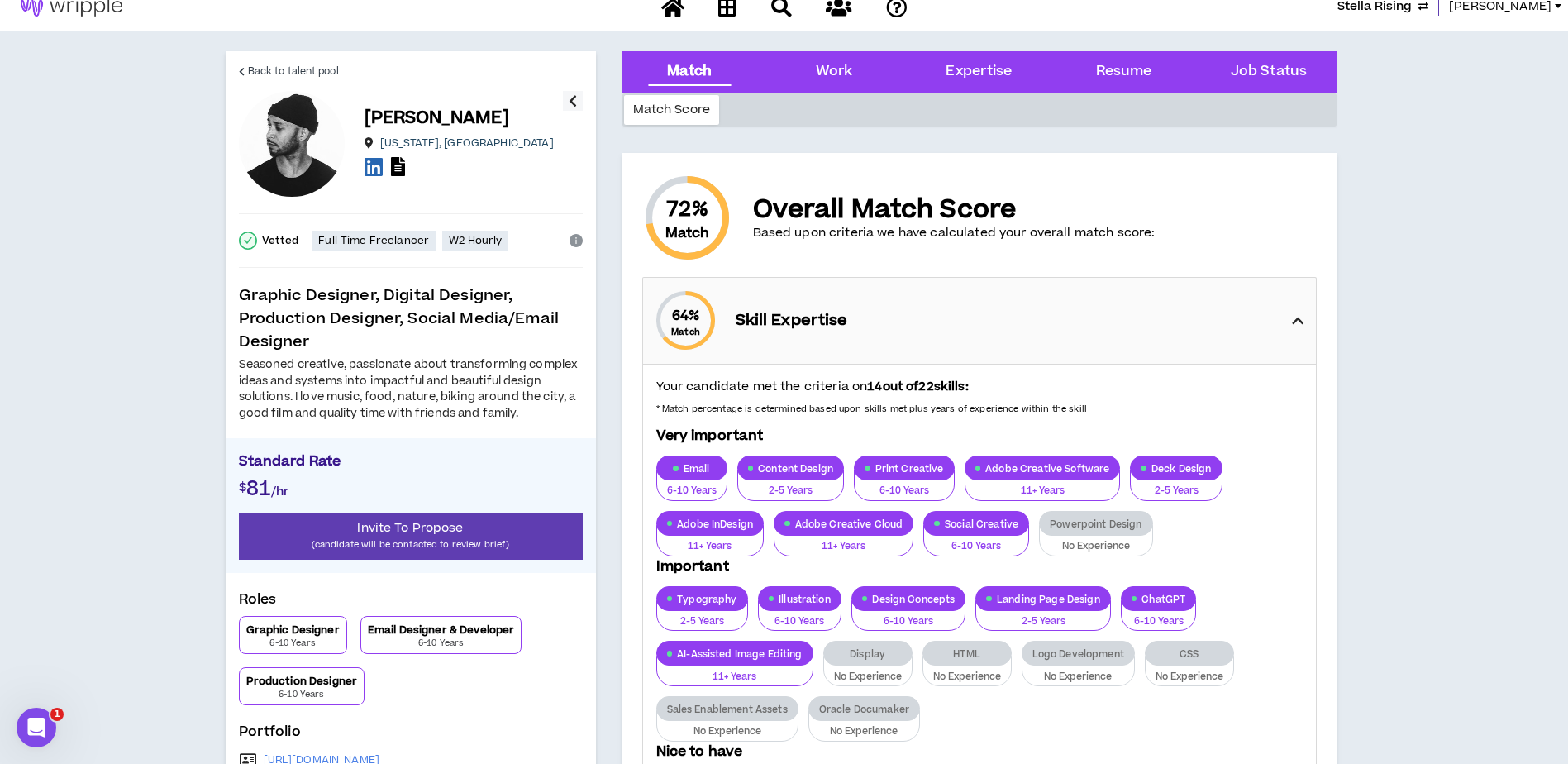
scroll to position [0, 0]
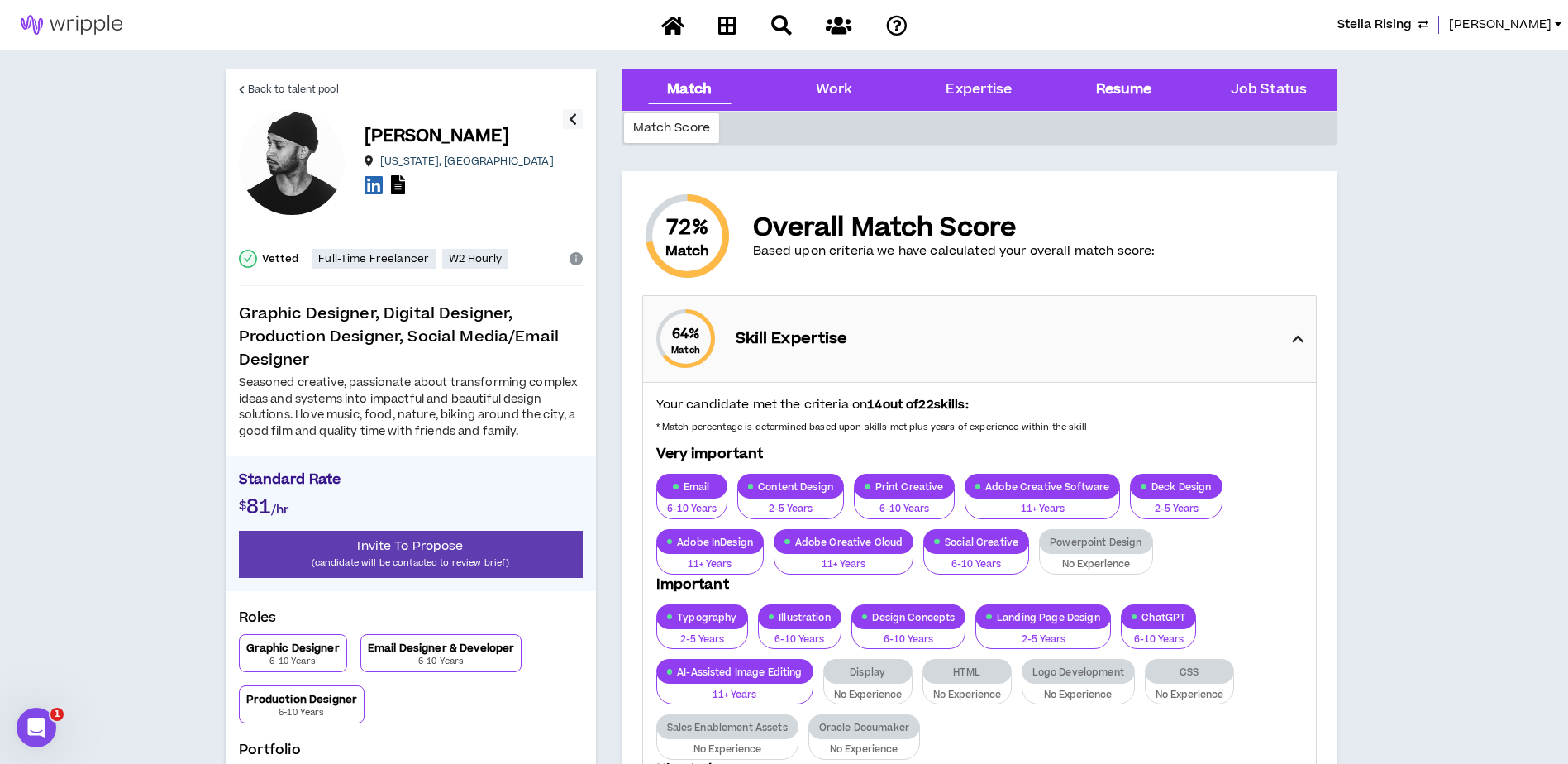
click at [1111, 87] on div "Resume" at bounding box center [1123, 90] width 56 height 21
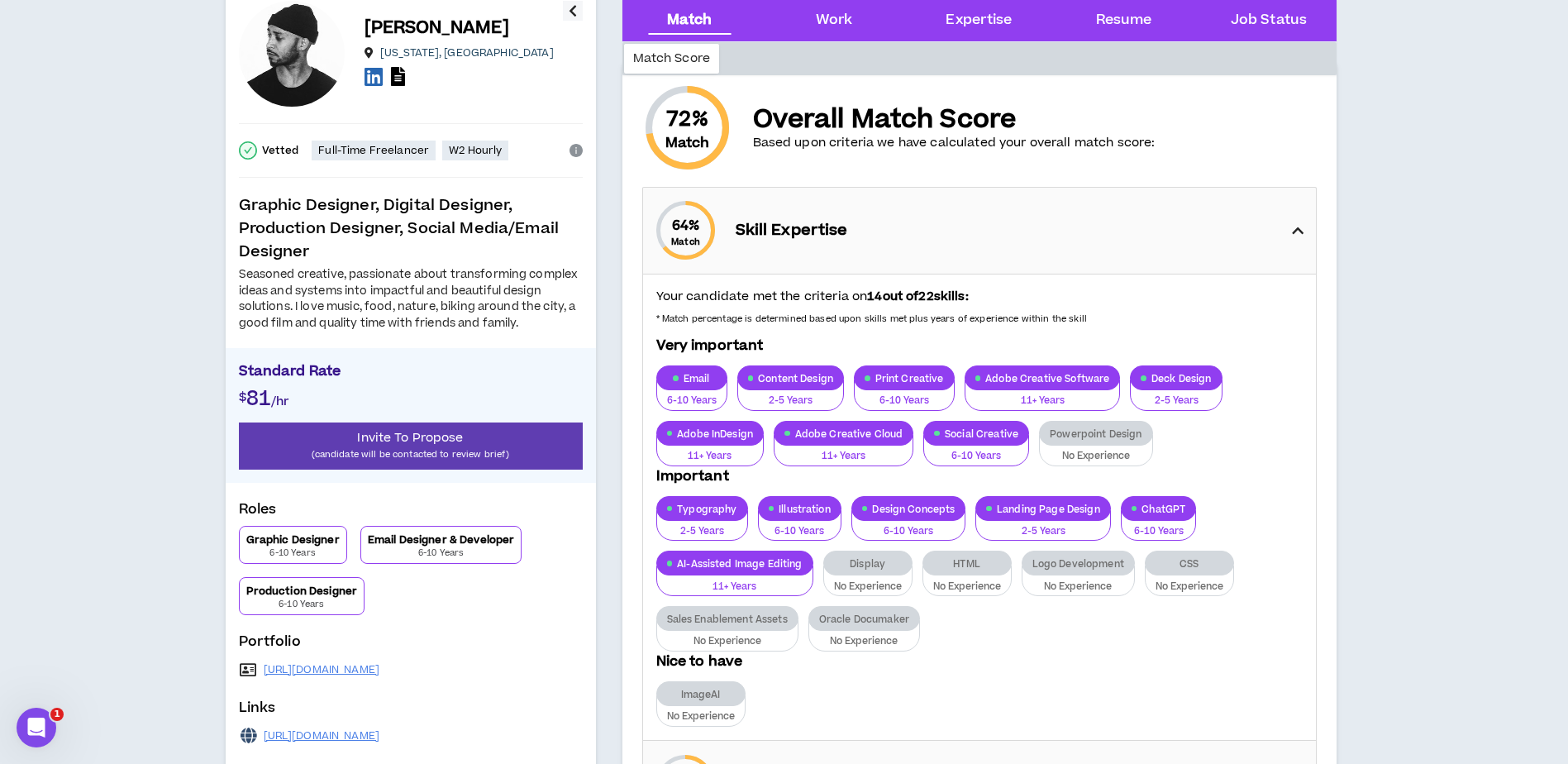
scroll to position [82, 0]
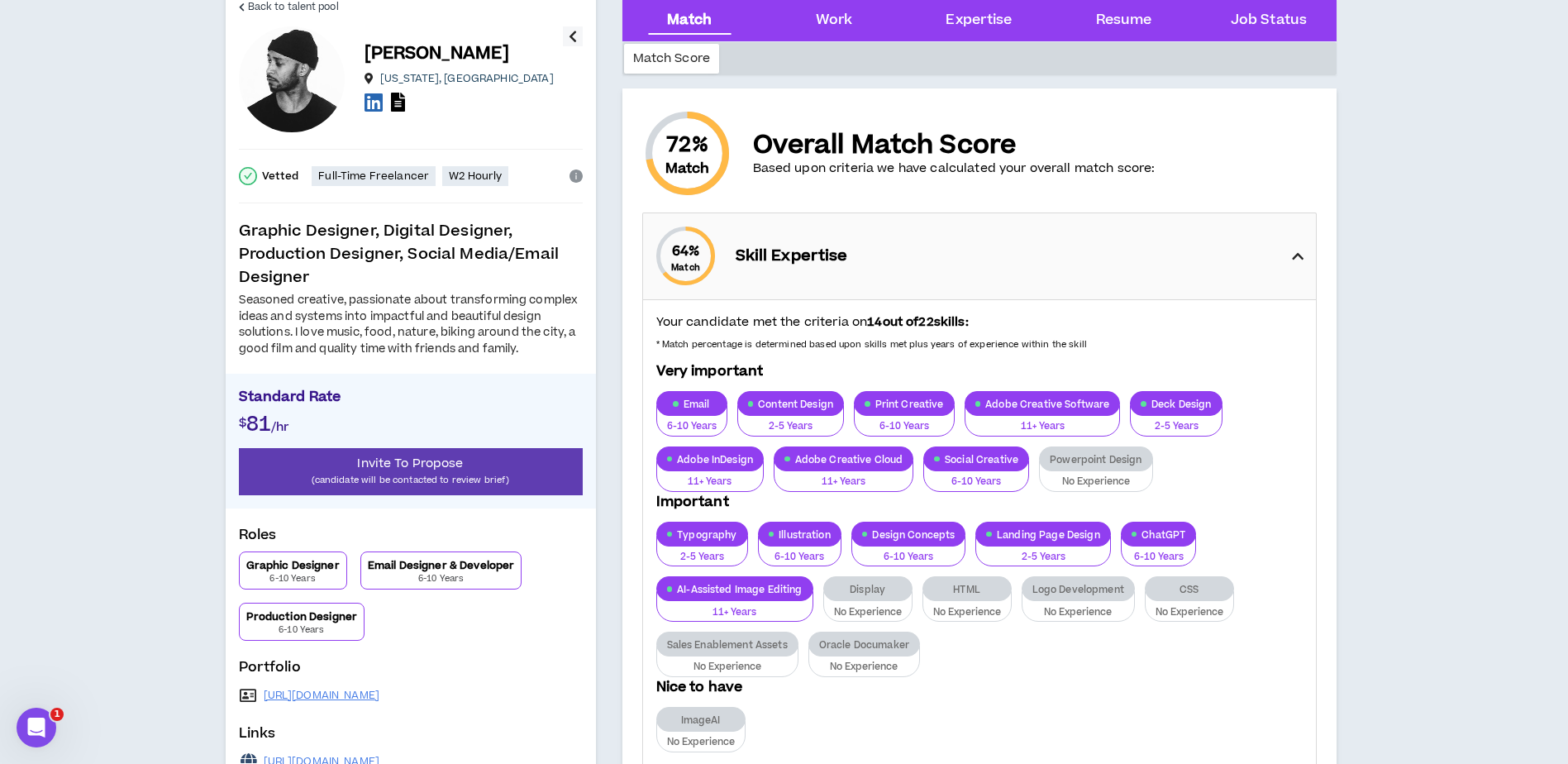
drag, startPoint x: 852, startPoint y: 20, endPoint x: 869, endPoint y: 42, distance: 27.8
click at [852, 20] on div "Work" at bounding box center [834, 20] width 38 height 21
click at [817, 16] on div "Work" at bounding box center [834, 20] width 38 height 21
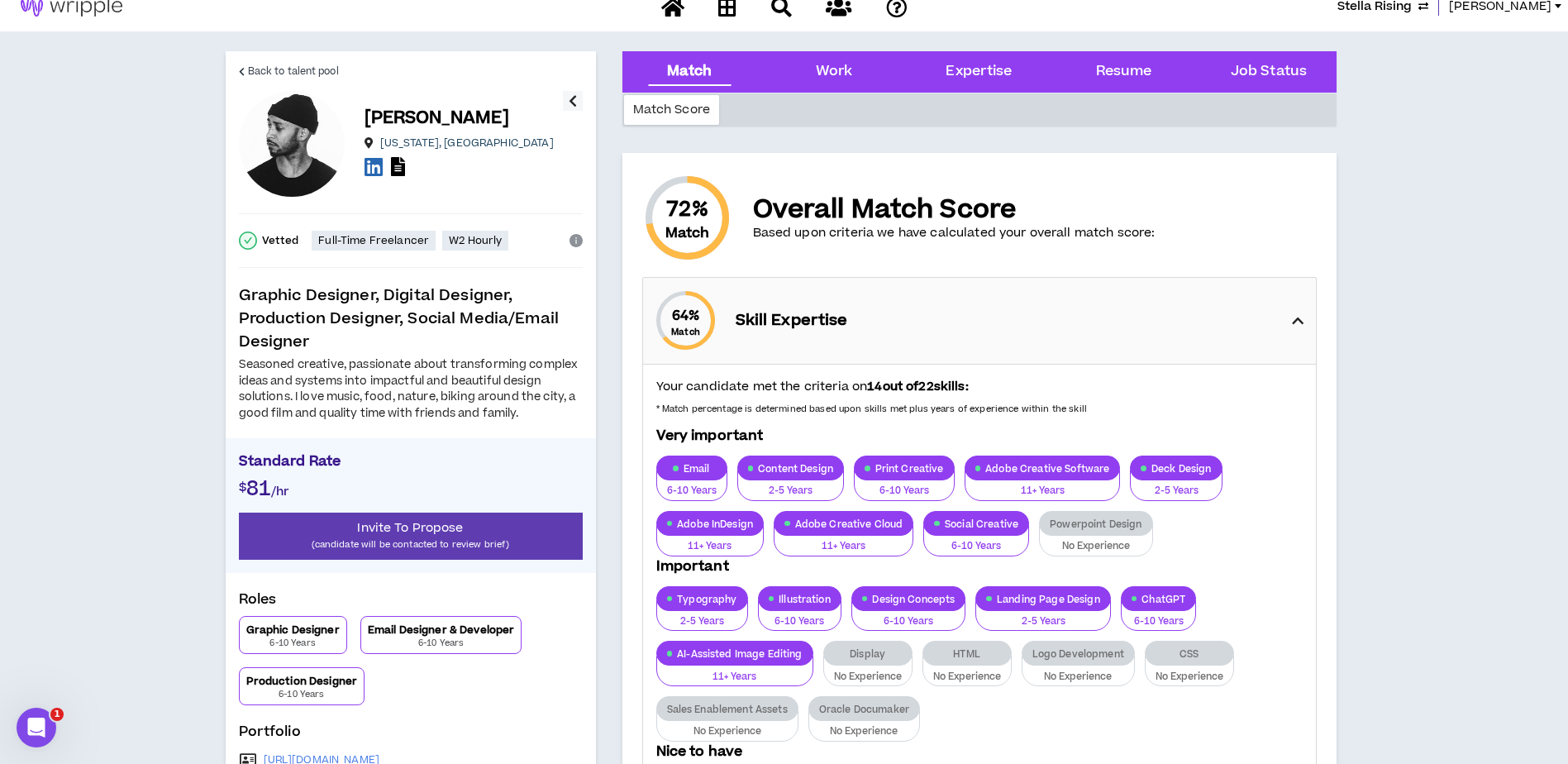
scroll to position [0, 0]
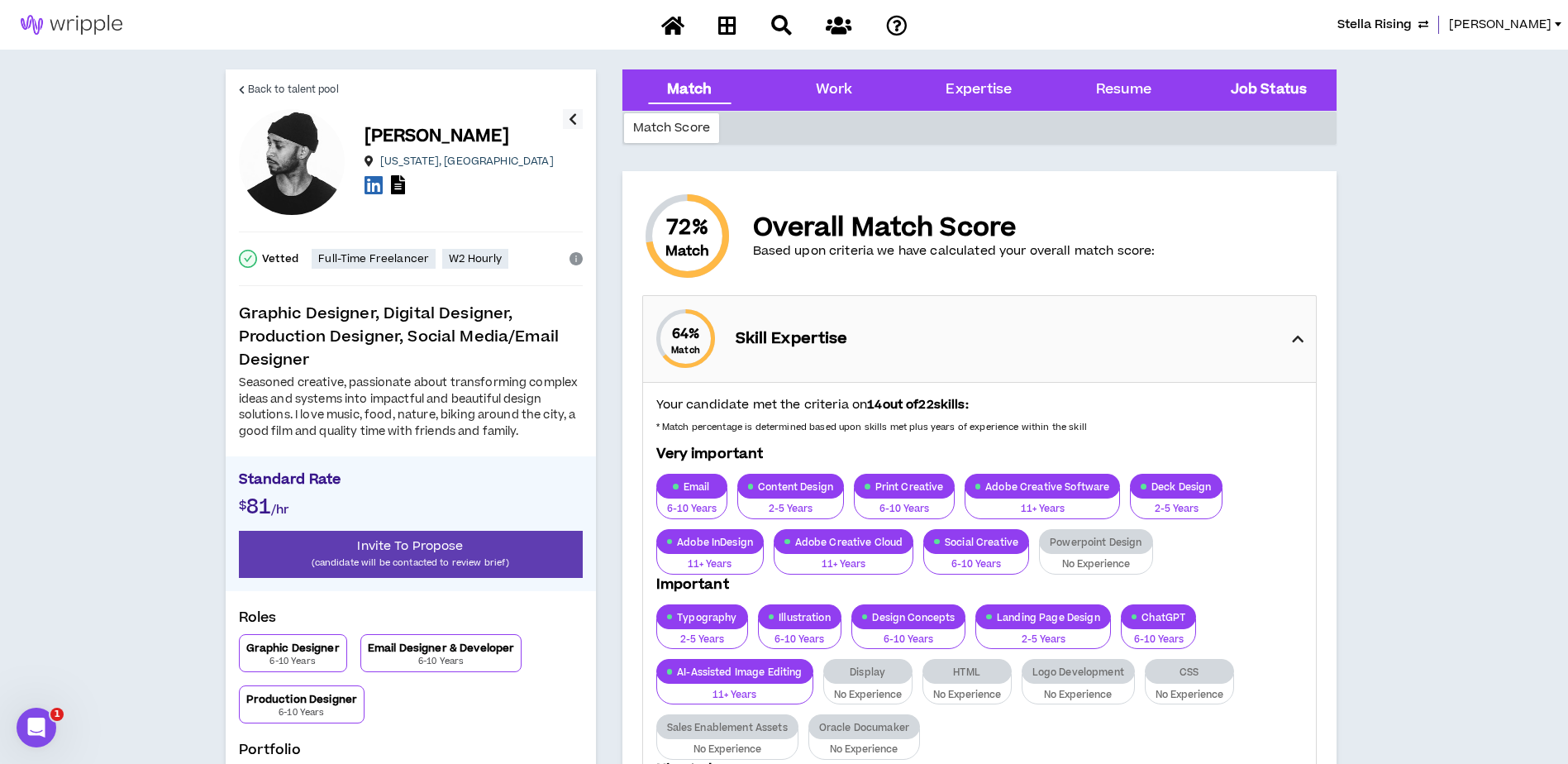
click at [1278, 78] on div "Job Status" at bounding box center [1267, 90] width 118 height 41
click at [257, 90] on span "Back to talent pool" at bounding box center [293, 89] width 91 height 16
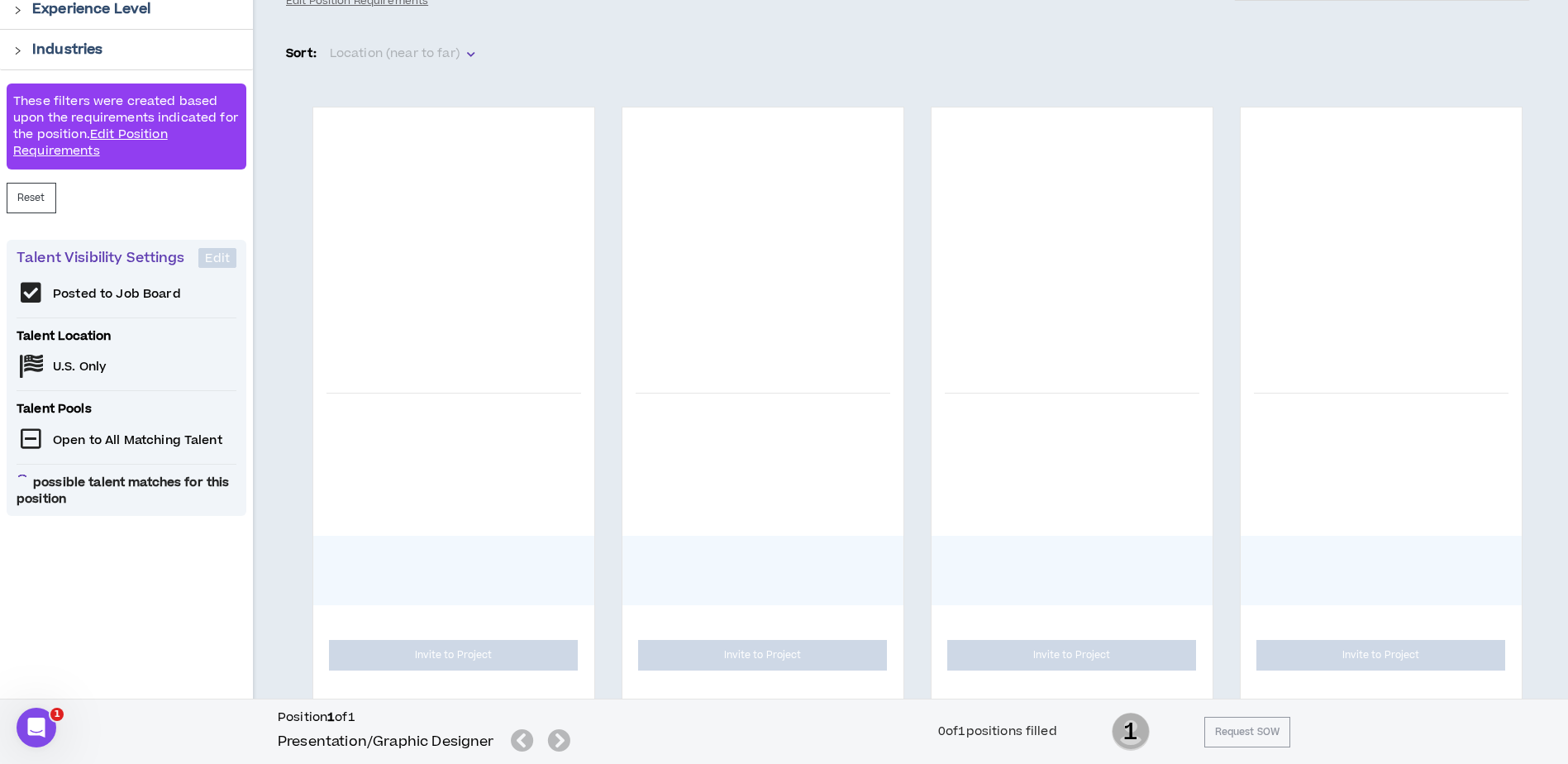
scroll to position [330, 0]
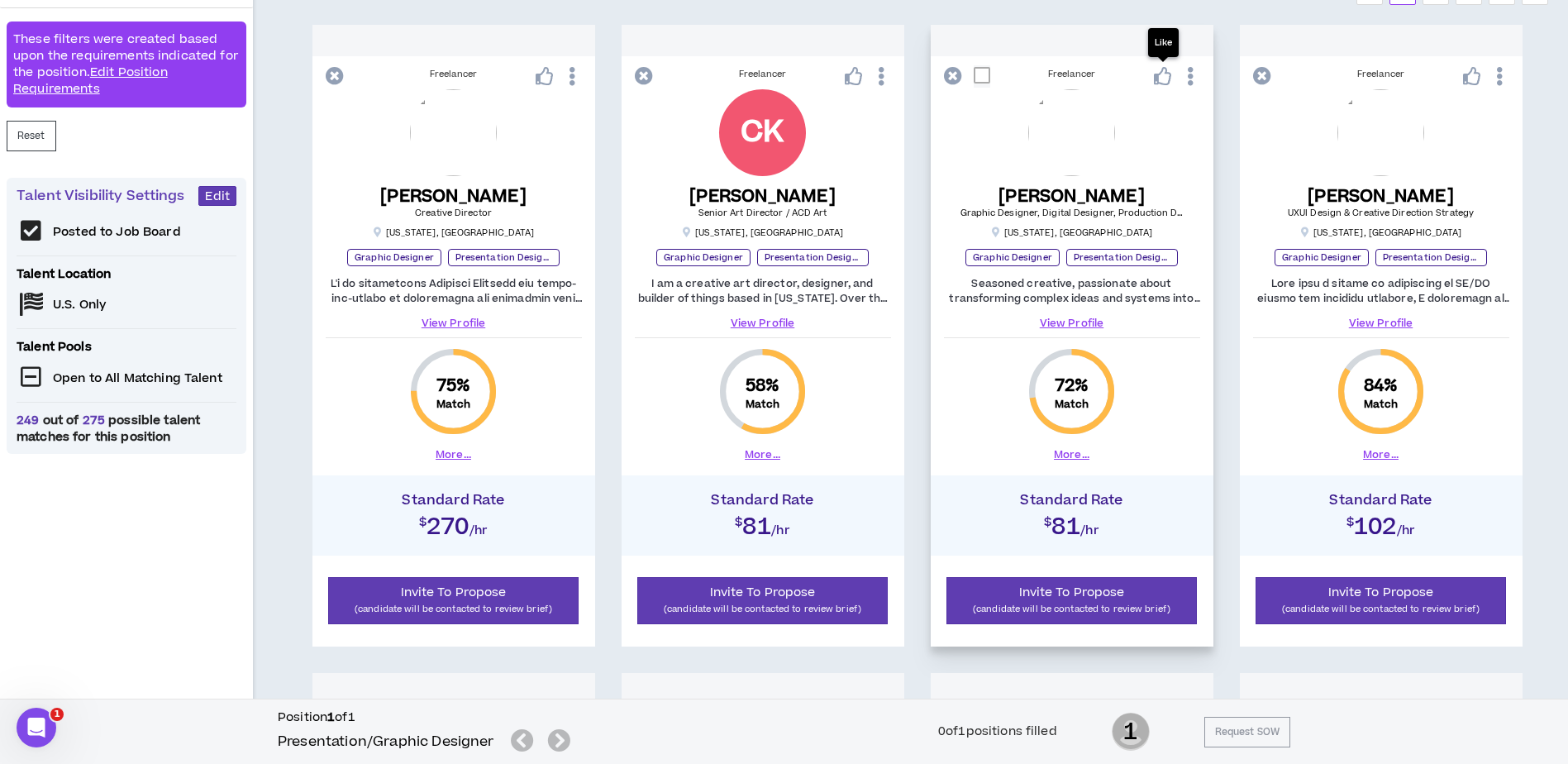
click at [1165, 72] on icon at bounding box center [1163, 76] width 18 height 18
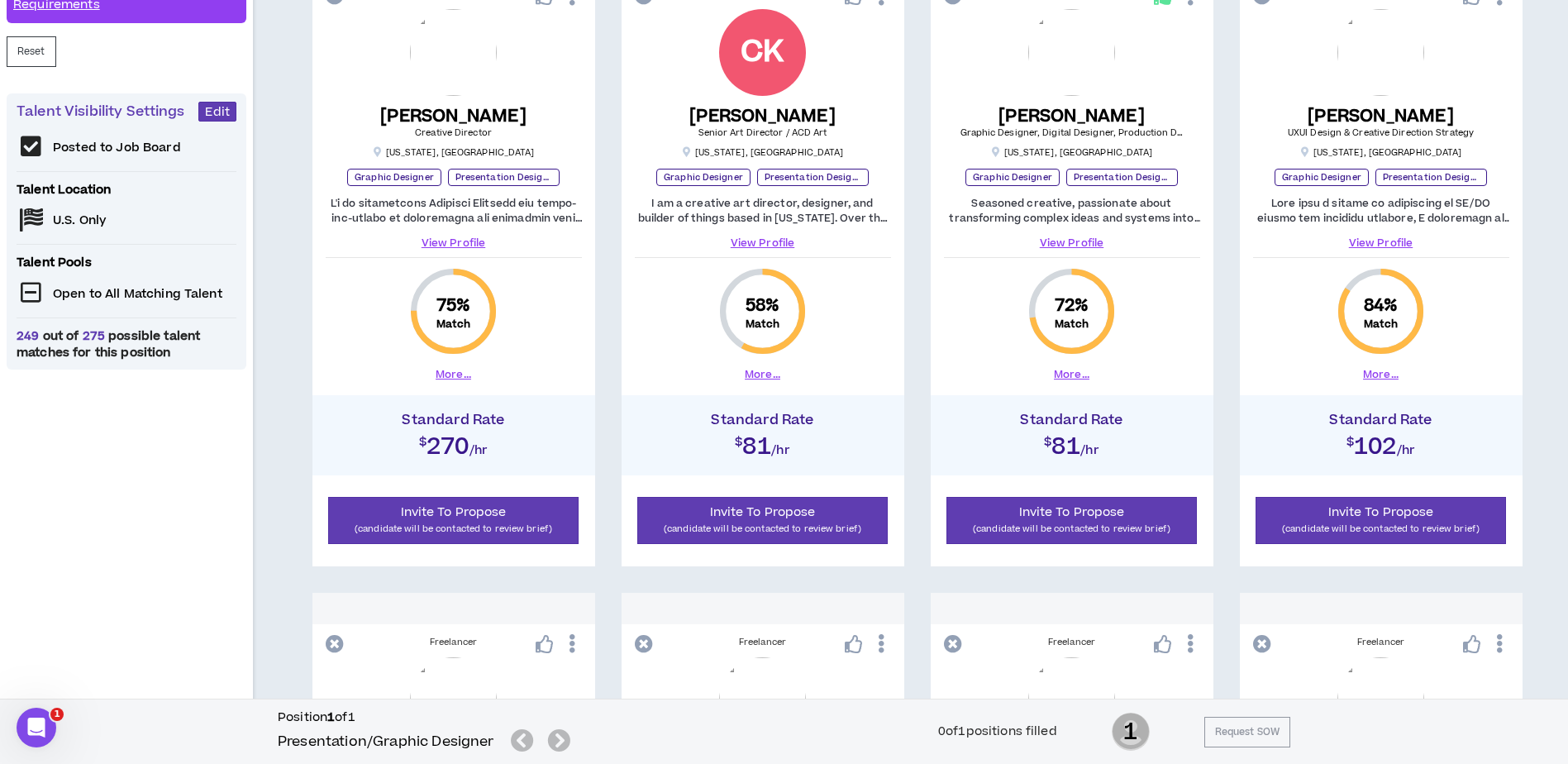
scroll to position [414, 0]
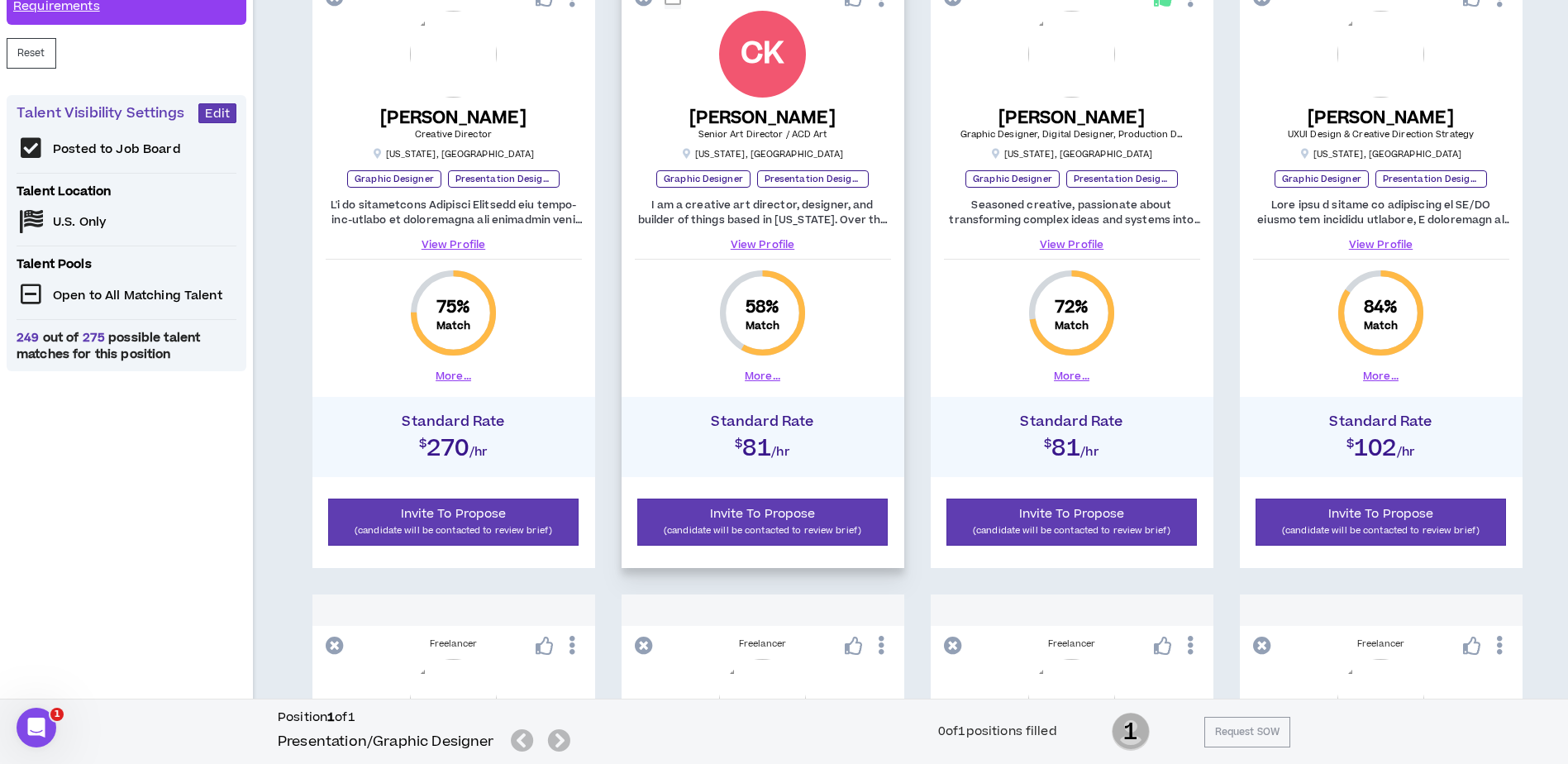
click at [782, 242] on link "View Profile" at bounding box center [763, 244] width 256 height 15
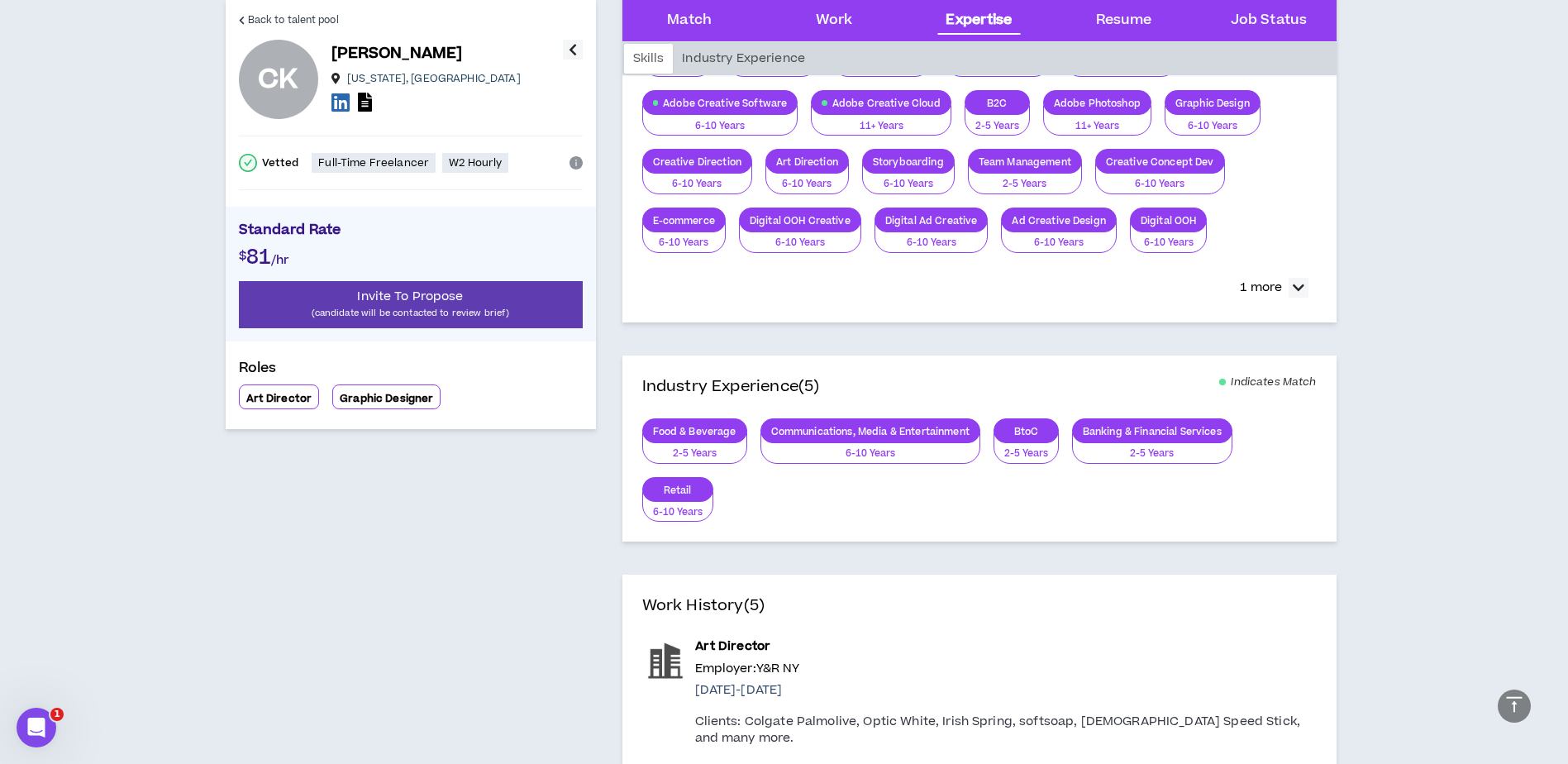
scroll to position [744, 0]
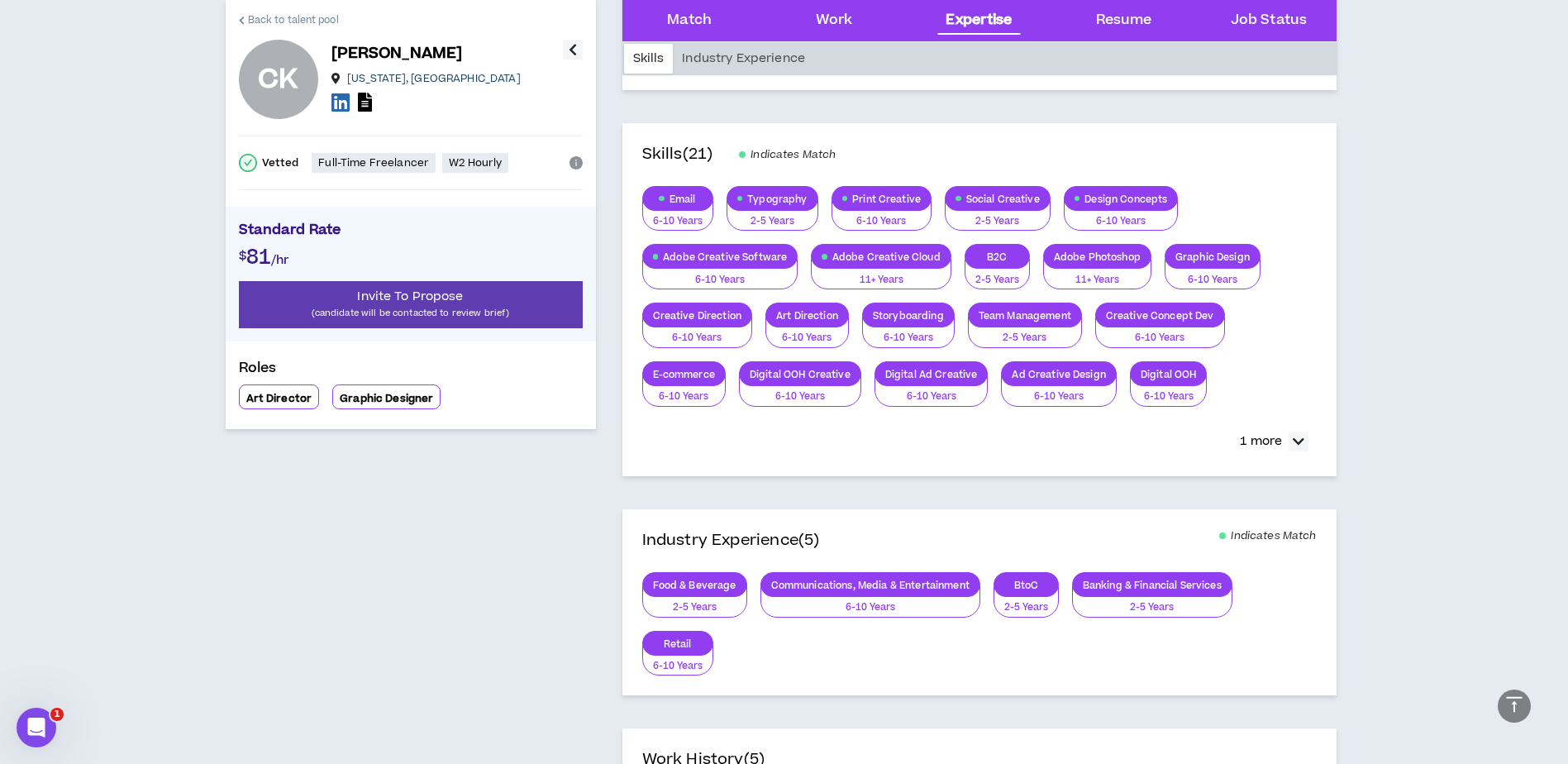
click at [255, 23] on span "Back to talent pool" at bounding box center [293, 20] width 91 height 16
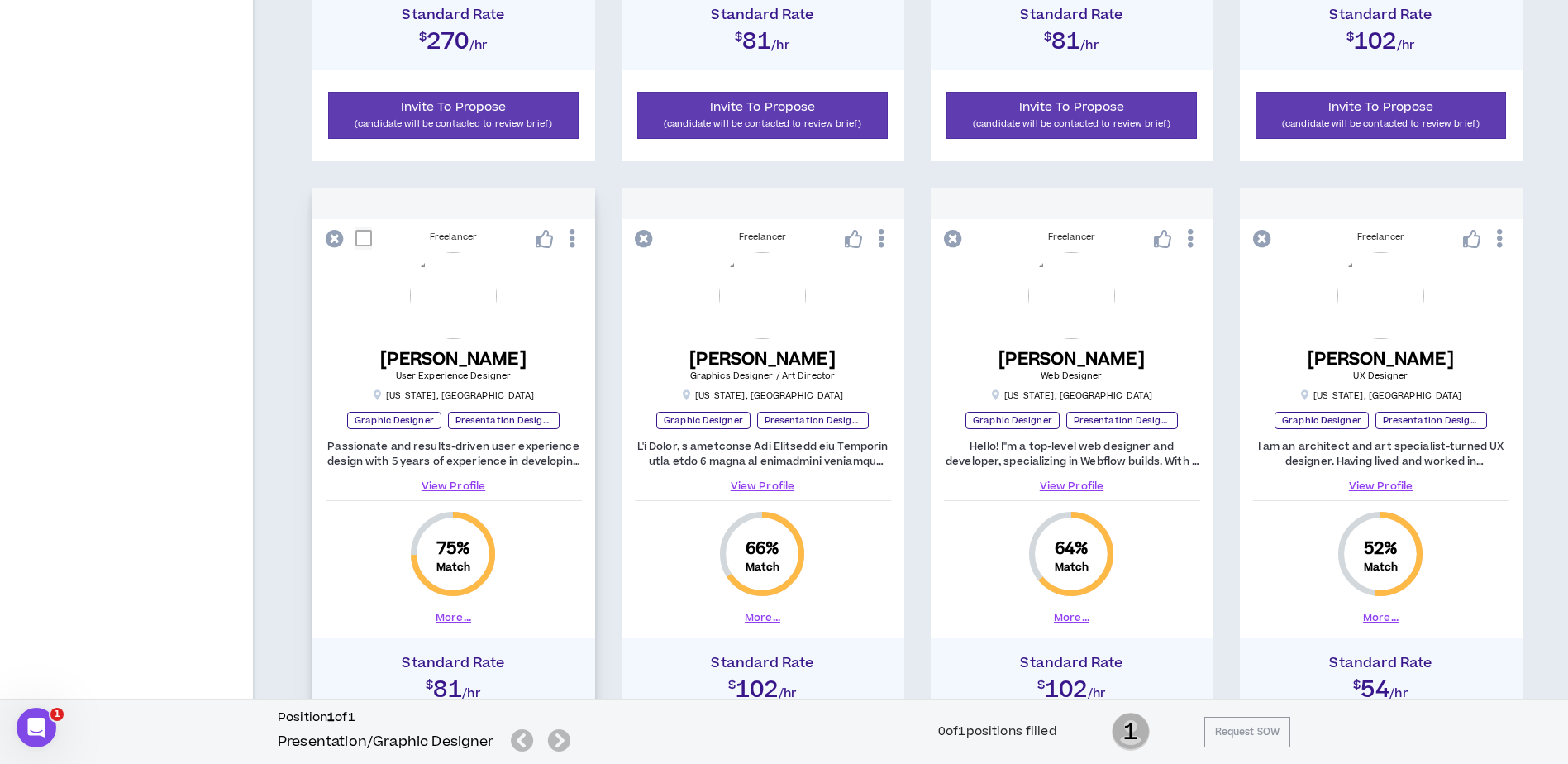
scroll to position [992, 0]
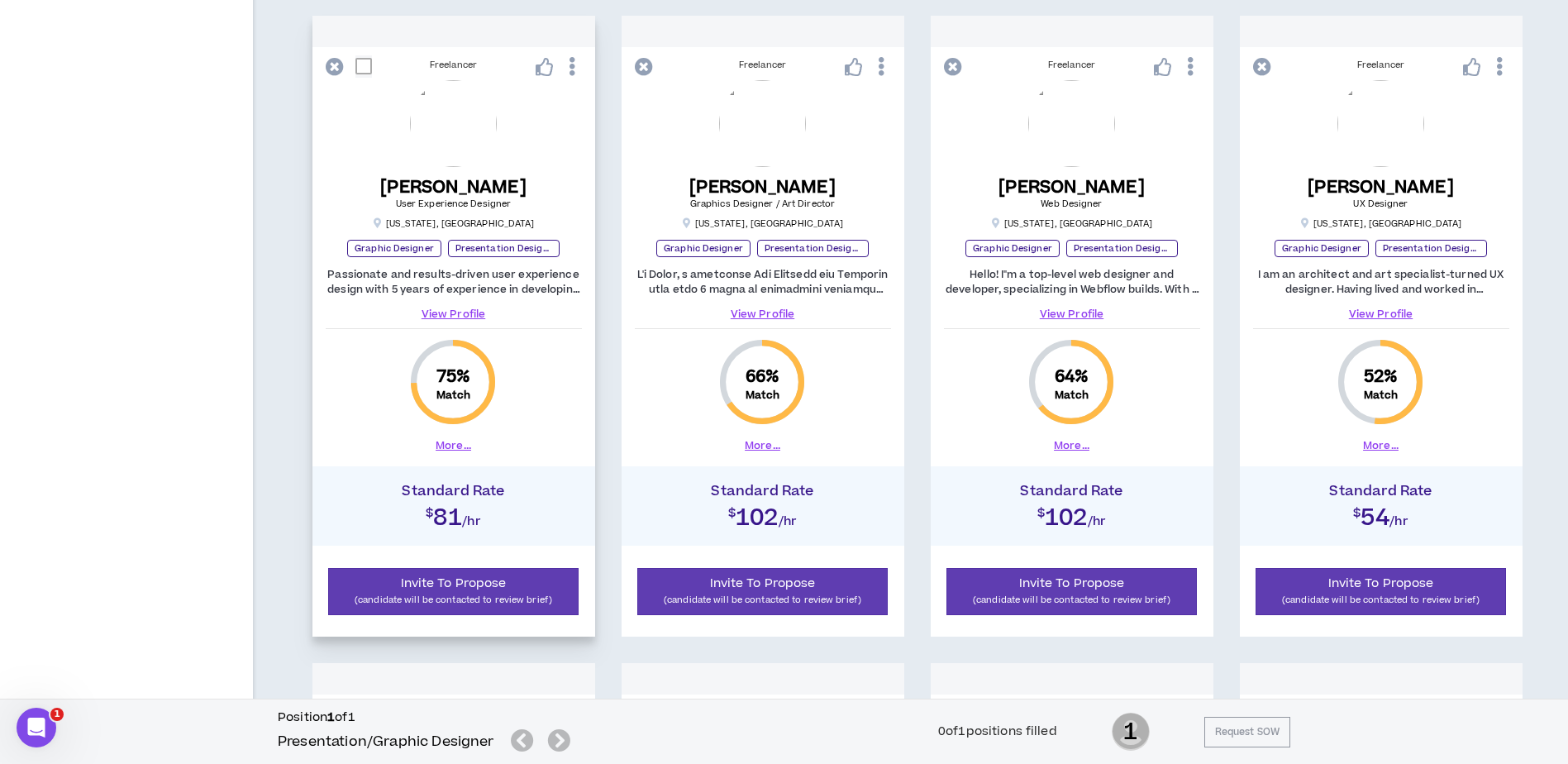
click at [456, 312] on link "View Profile" at bounding box center [454, 314] width 256 height 15
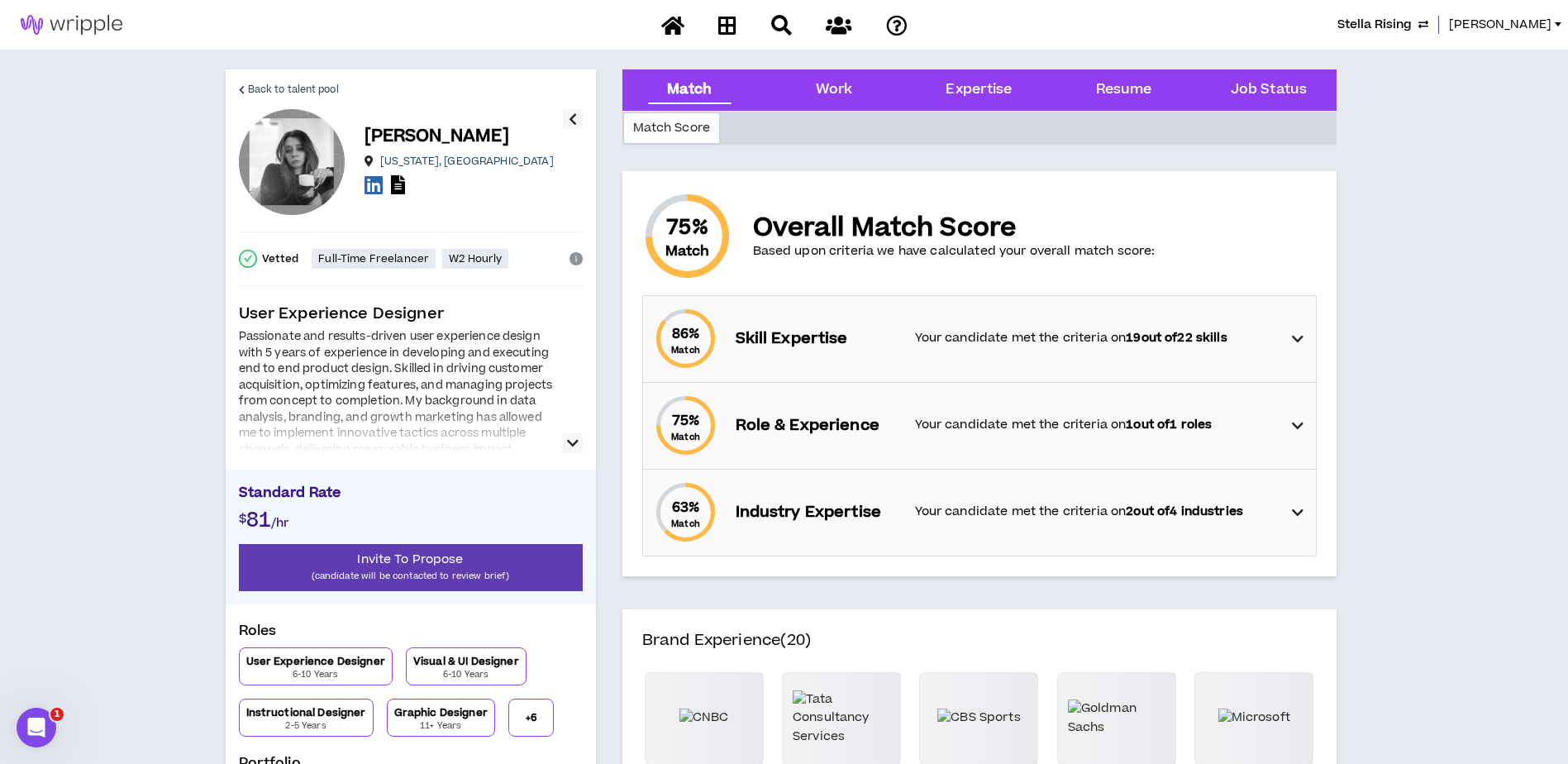
click at [568, 447] on icon "button" at bounding box center [573, 443] width 12 height 20
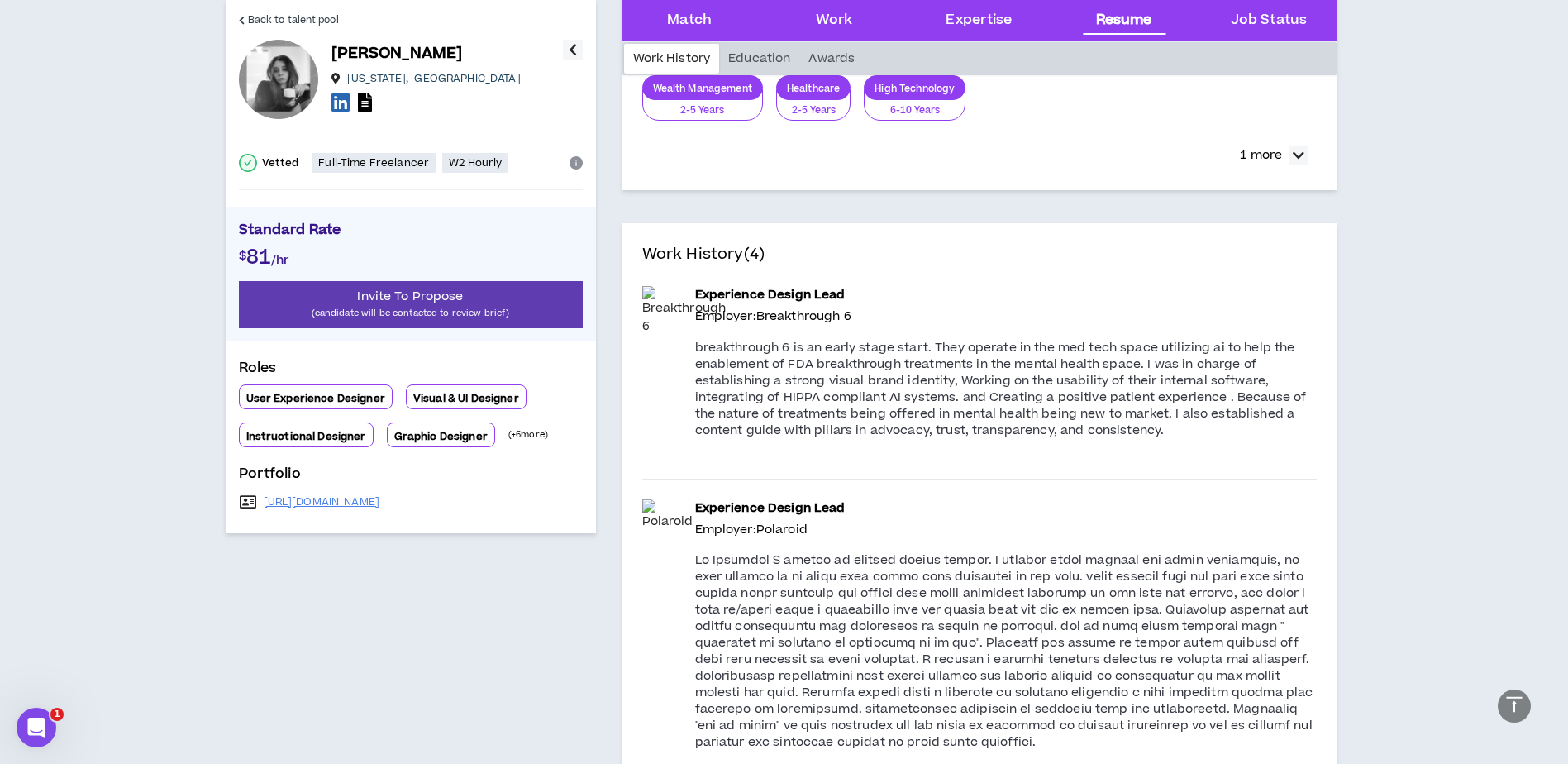
scroll to position [2066, 0]
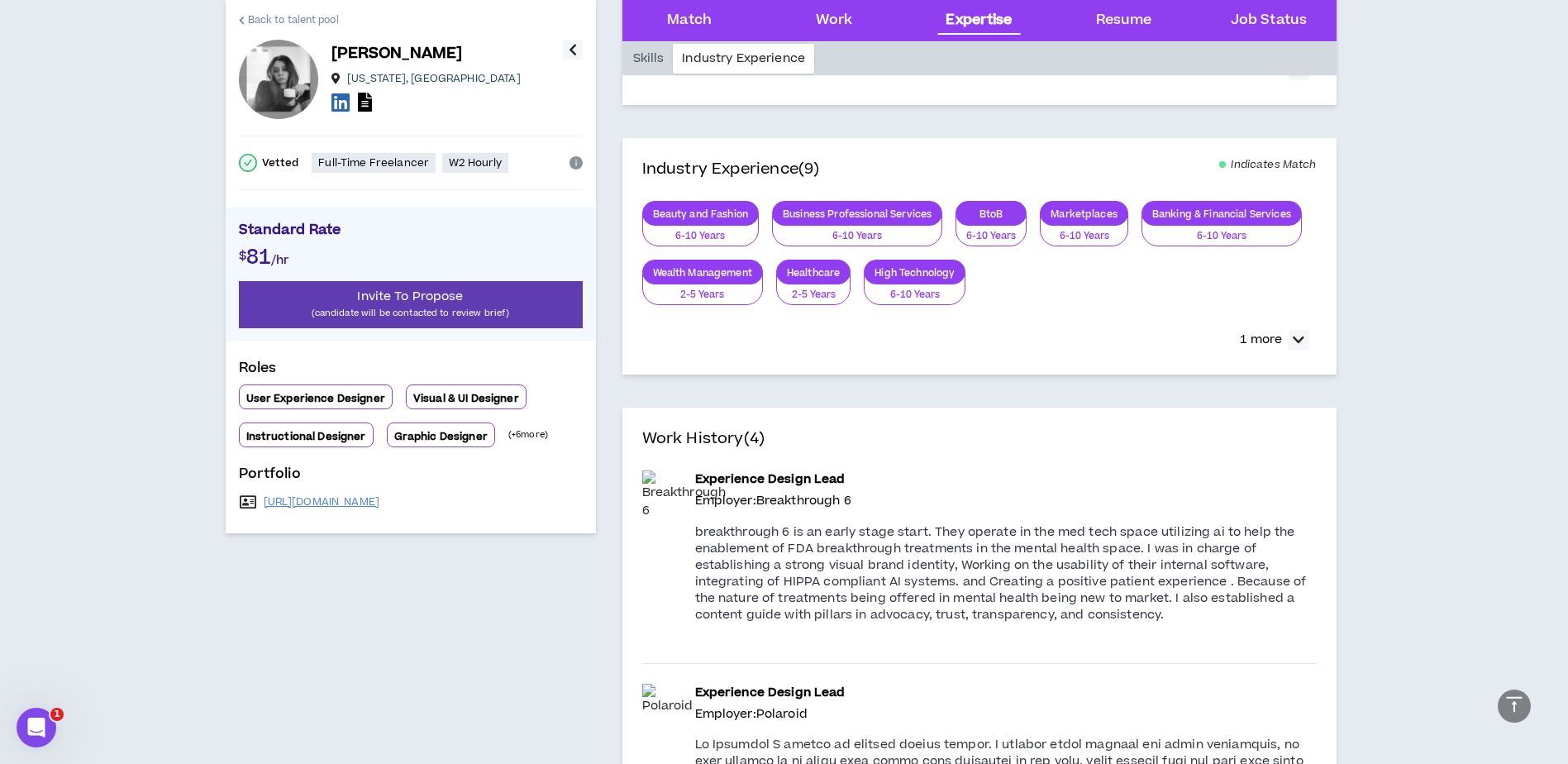
click at [265, 16] on span "Back to talent pool" at bounding box center [293, 20] width 91 height 16
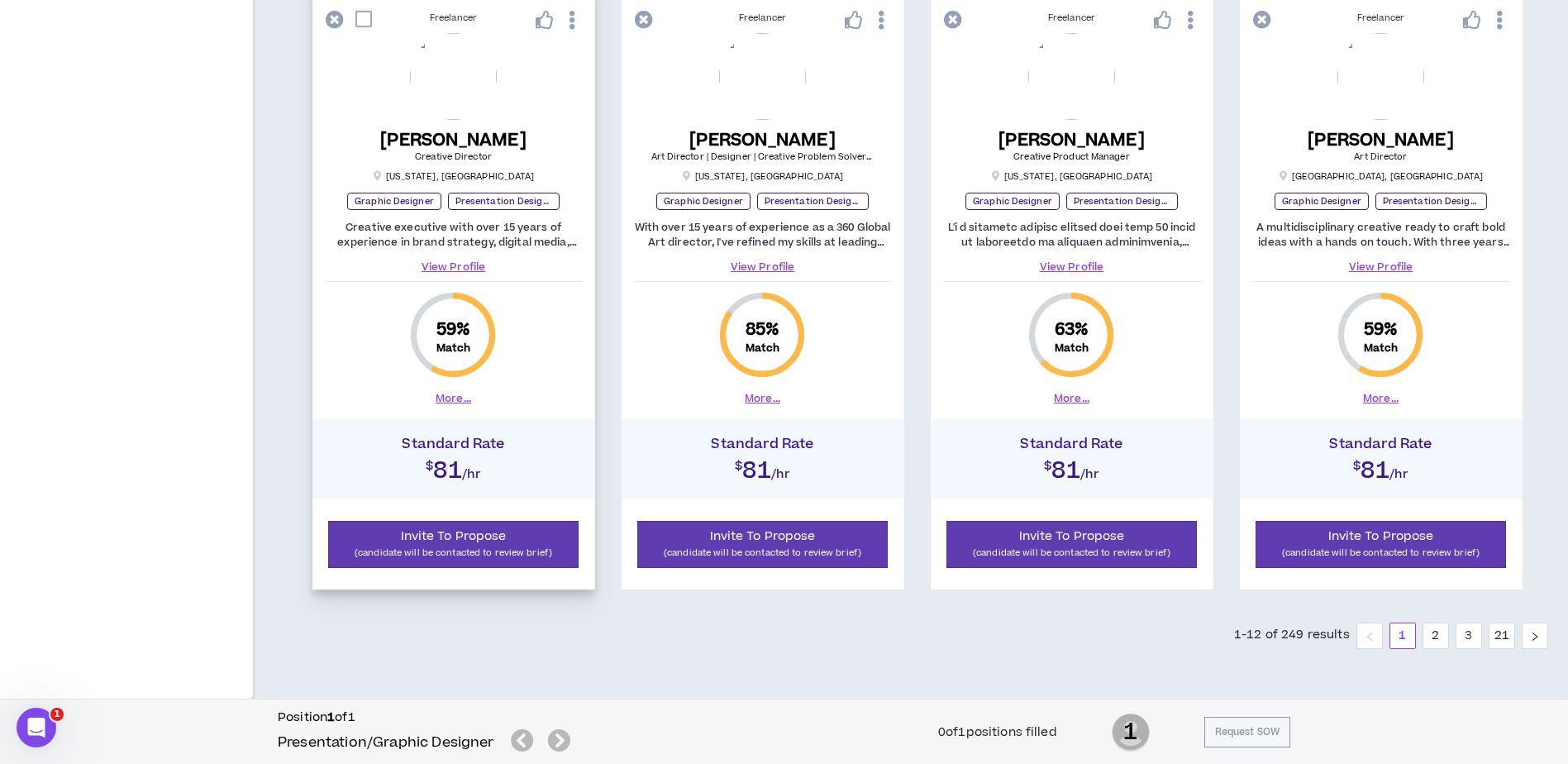
scroll to position [1687, 0]
click at [1436, 632] on link "2" at bounding box center [1434, 634] width 25 height 25
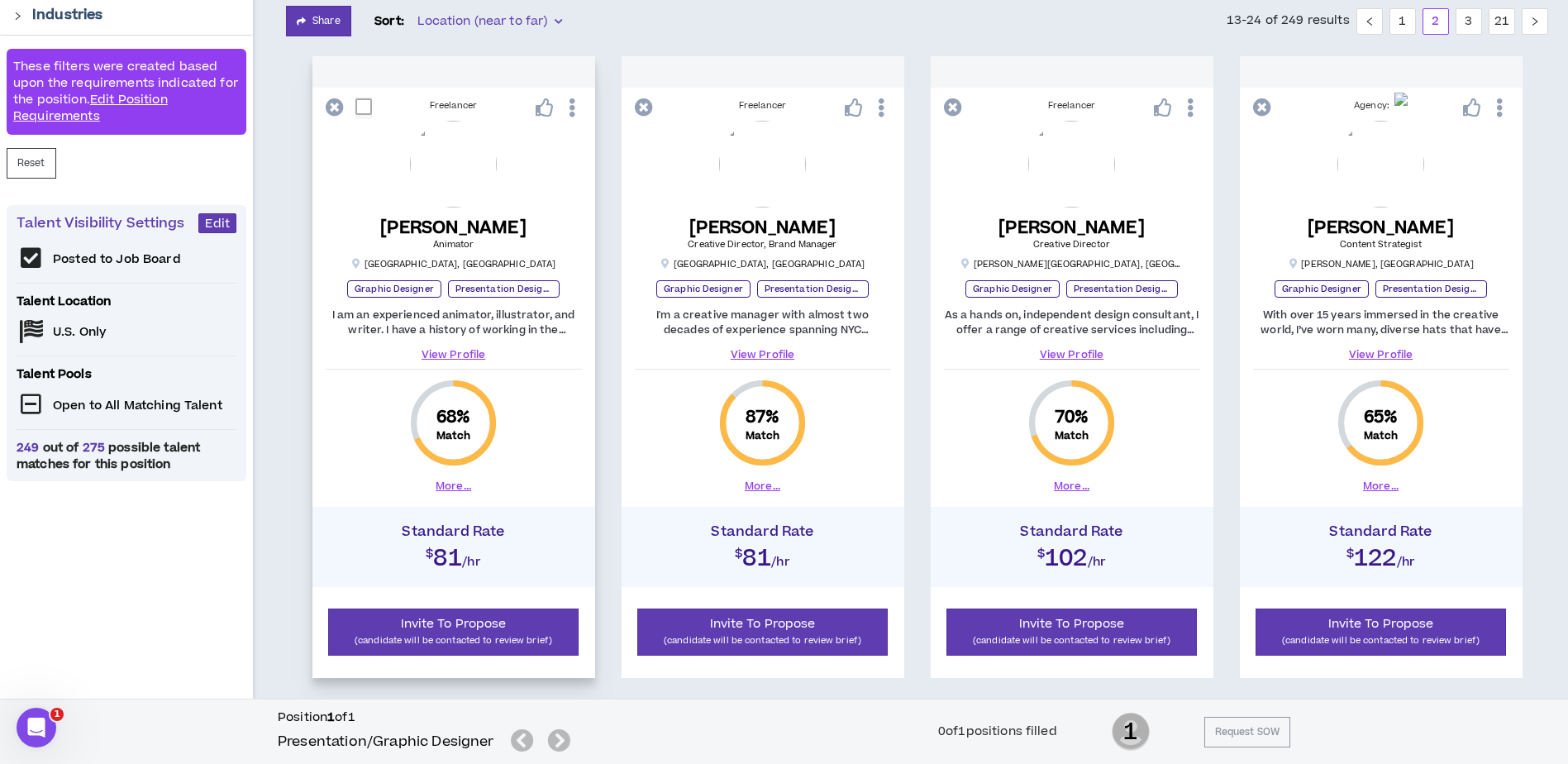
scroll to position [330, 0]
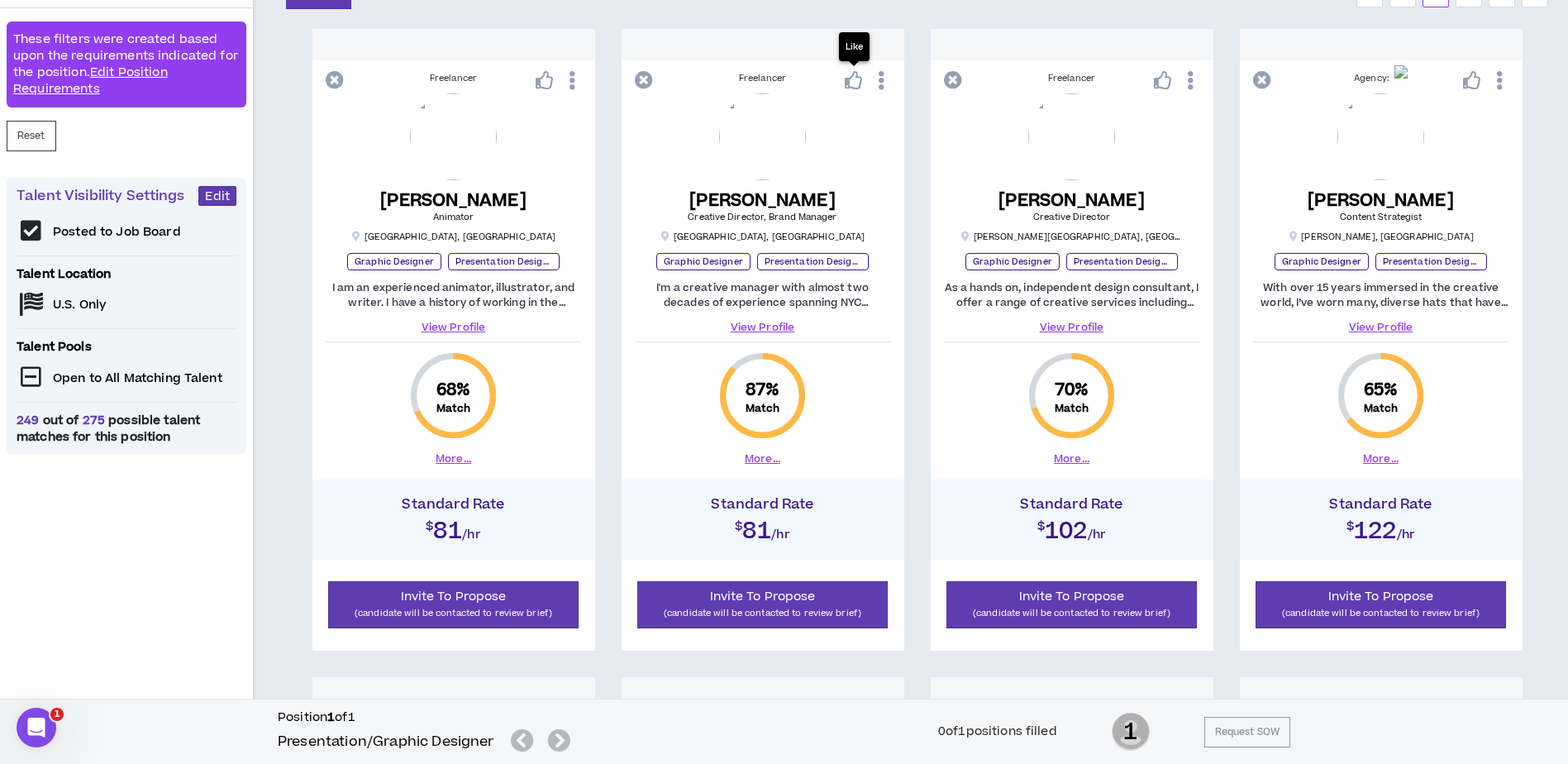
drag, startPoint x: 850, startPoint y: 80, endPoint x: 837, endPoint y: 93, distance: 18.4
click at [850, 80] on icon at bounding box center [854, 81] width 18 height 18
click at [747, 323] on link "View Profile" at bounding box center [763, 328] width 256 height 15
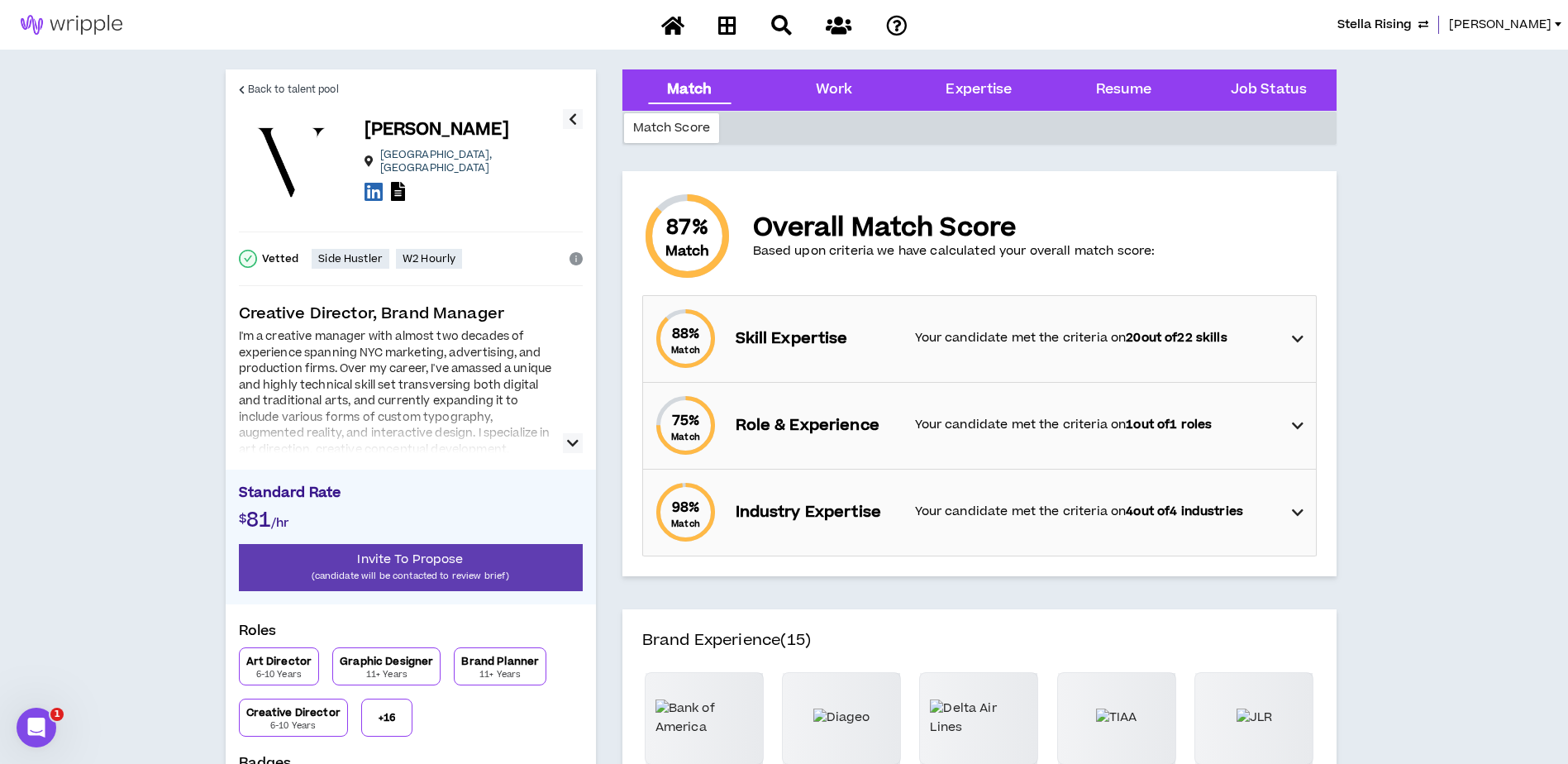
click at [1303, 338] on icon at bounding box center [1297, 339] width 12 height 20
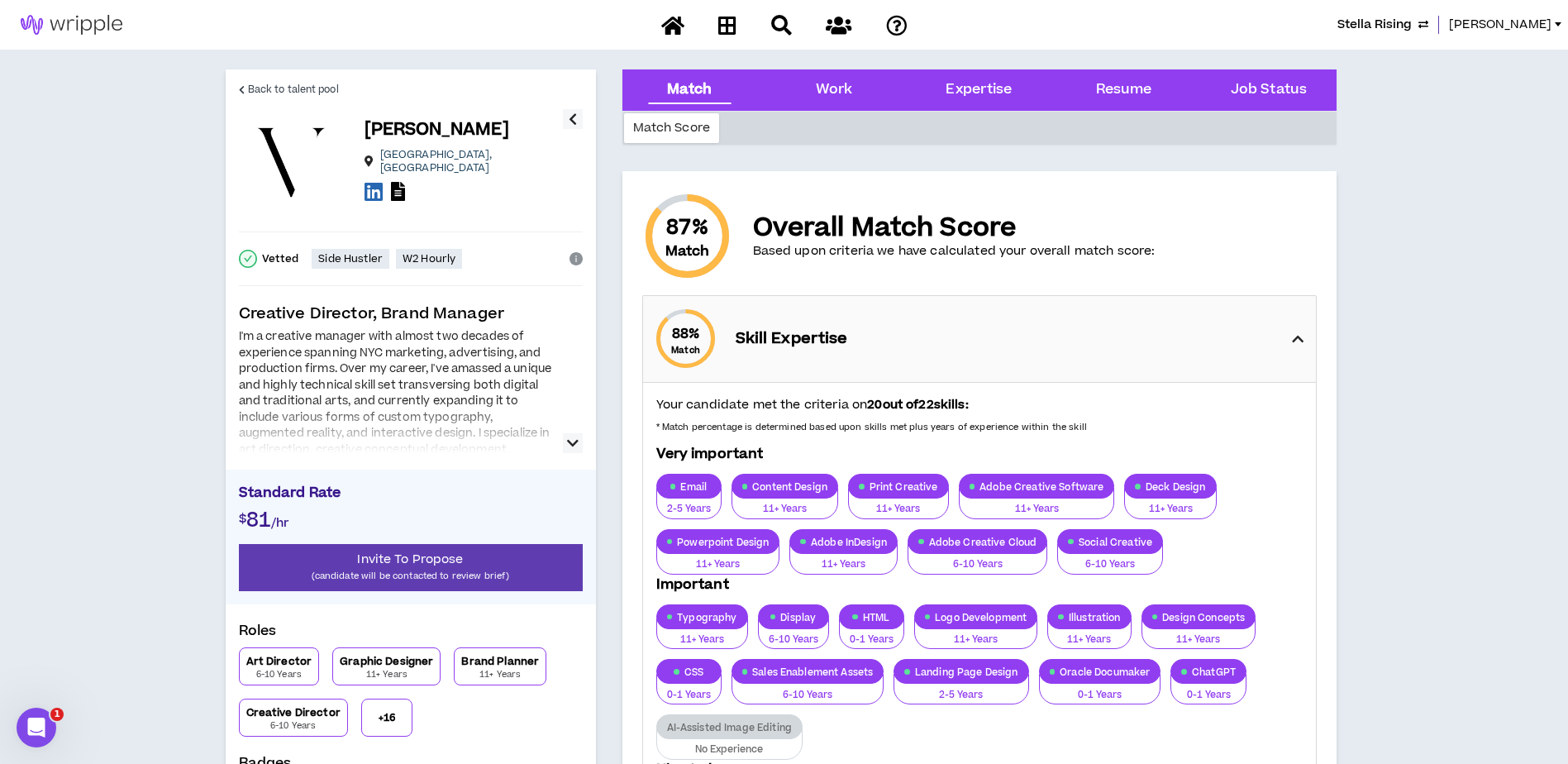
click at [1303, 338] on icon at bounding box center [1297, 339] width 12 height 20
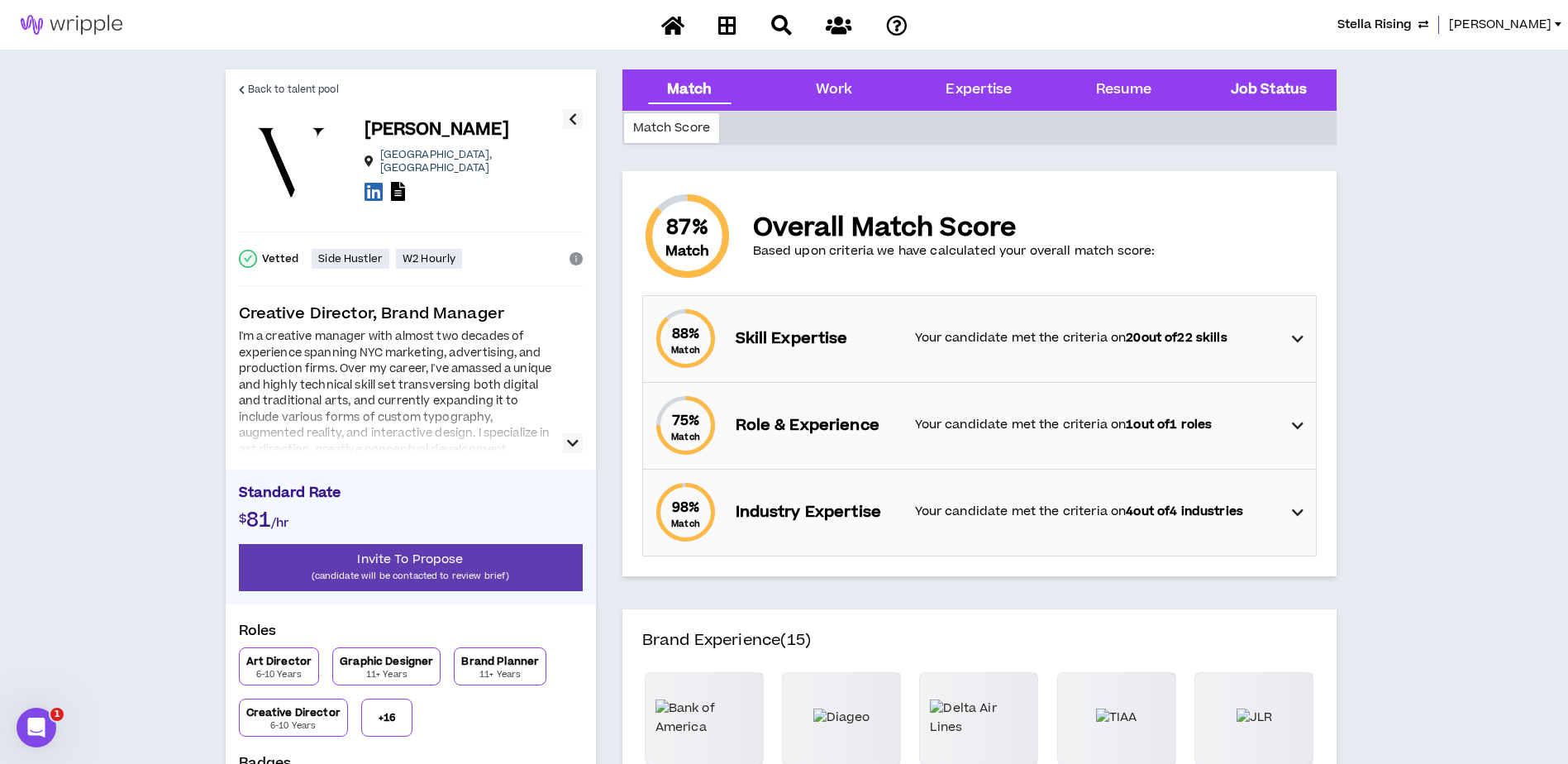
click at [1259, 94] on Status "Job Status" at bounding box center [1268, 90] width 76 height 21
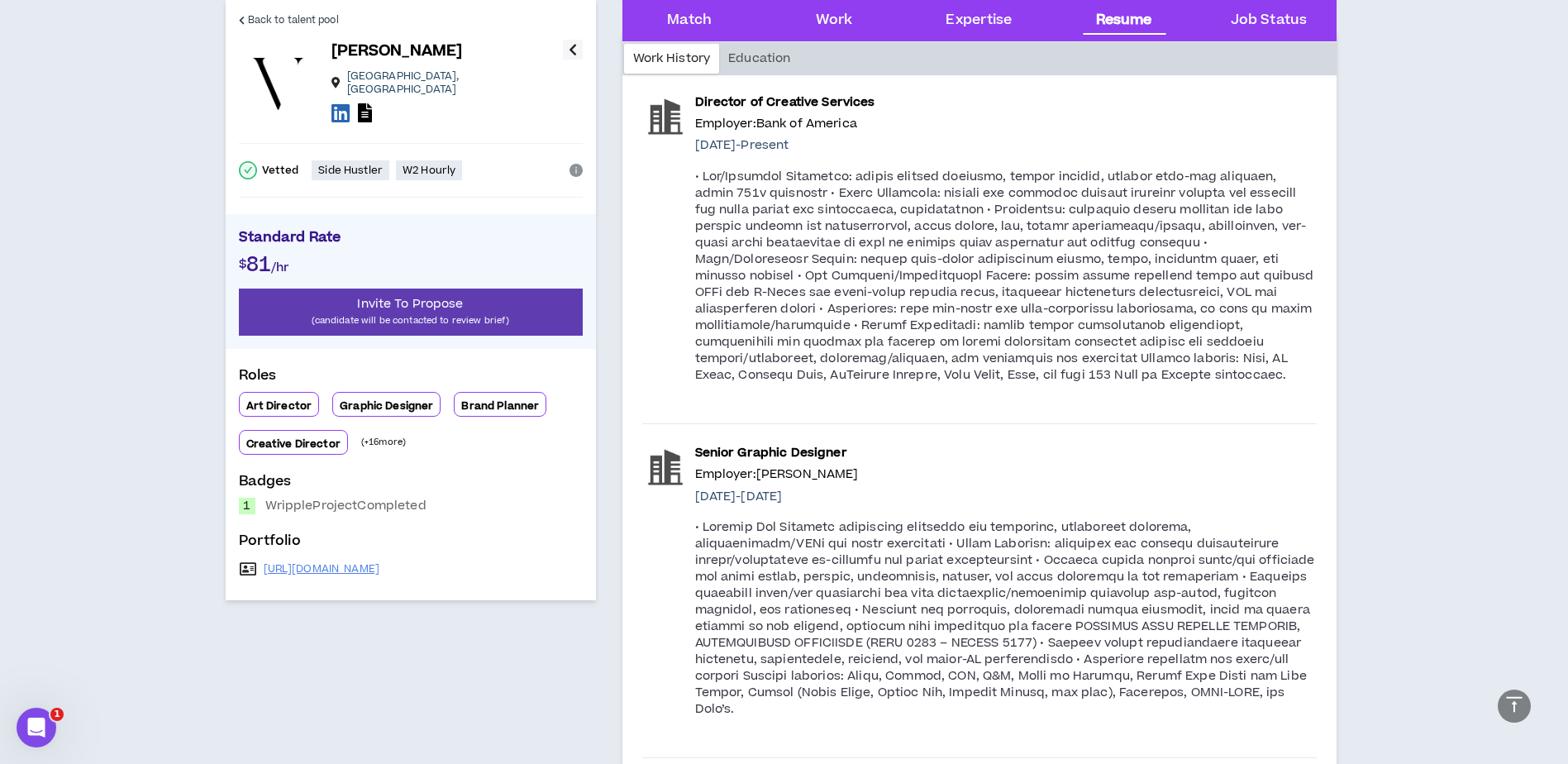
scroll to position [1419, 0]
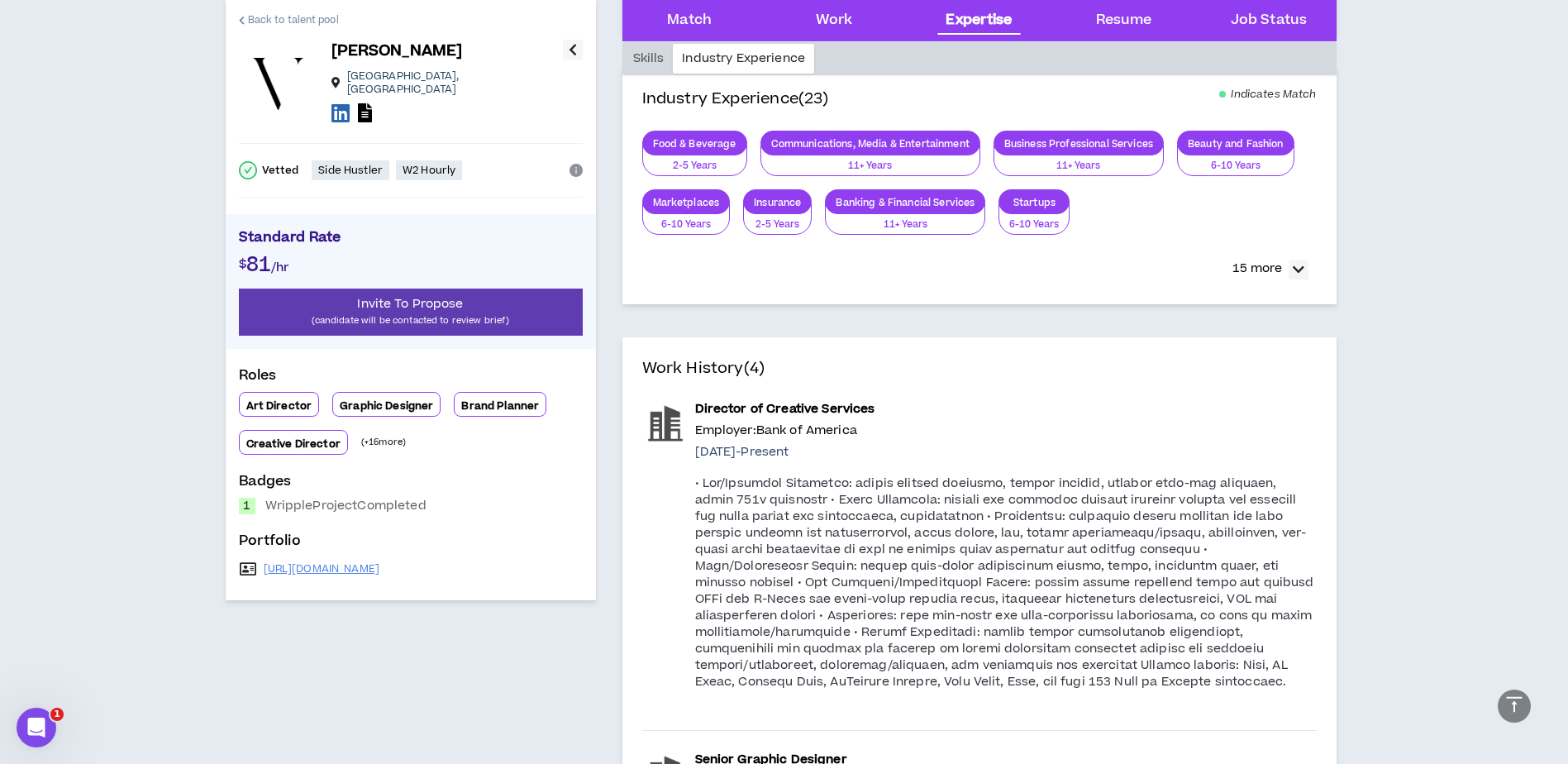
click at [252, 16] on span "Back to talent pool" at bounding box center [293, 20] width 91 height 16
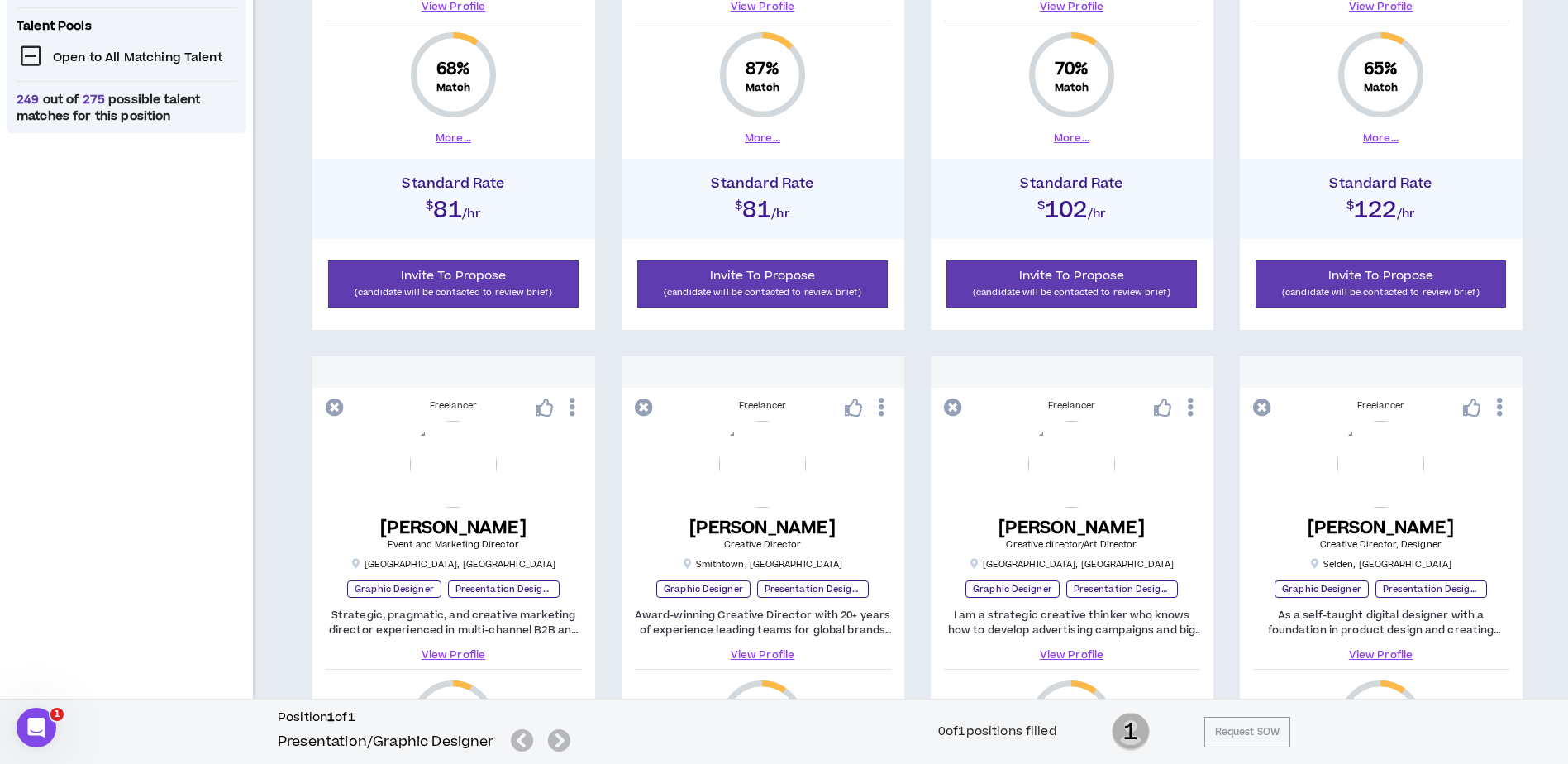
scroll to position [342, 0]
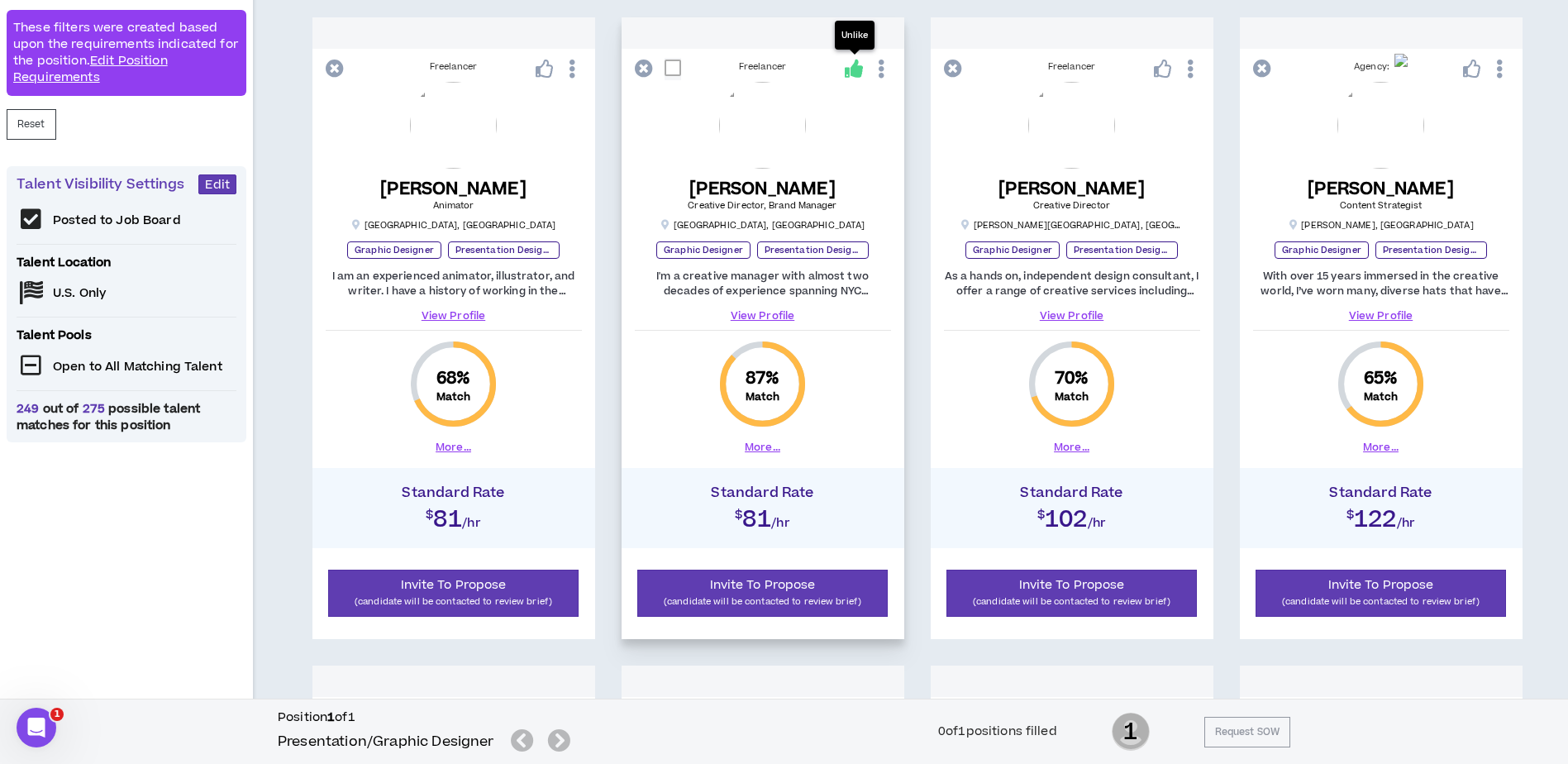
click at [849, 77] on icon at bounding box center [854, 69] width 18 height 18
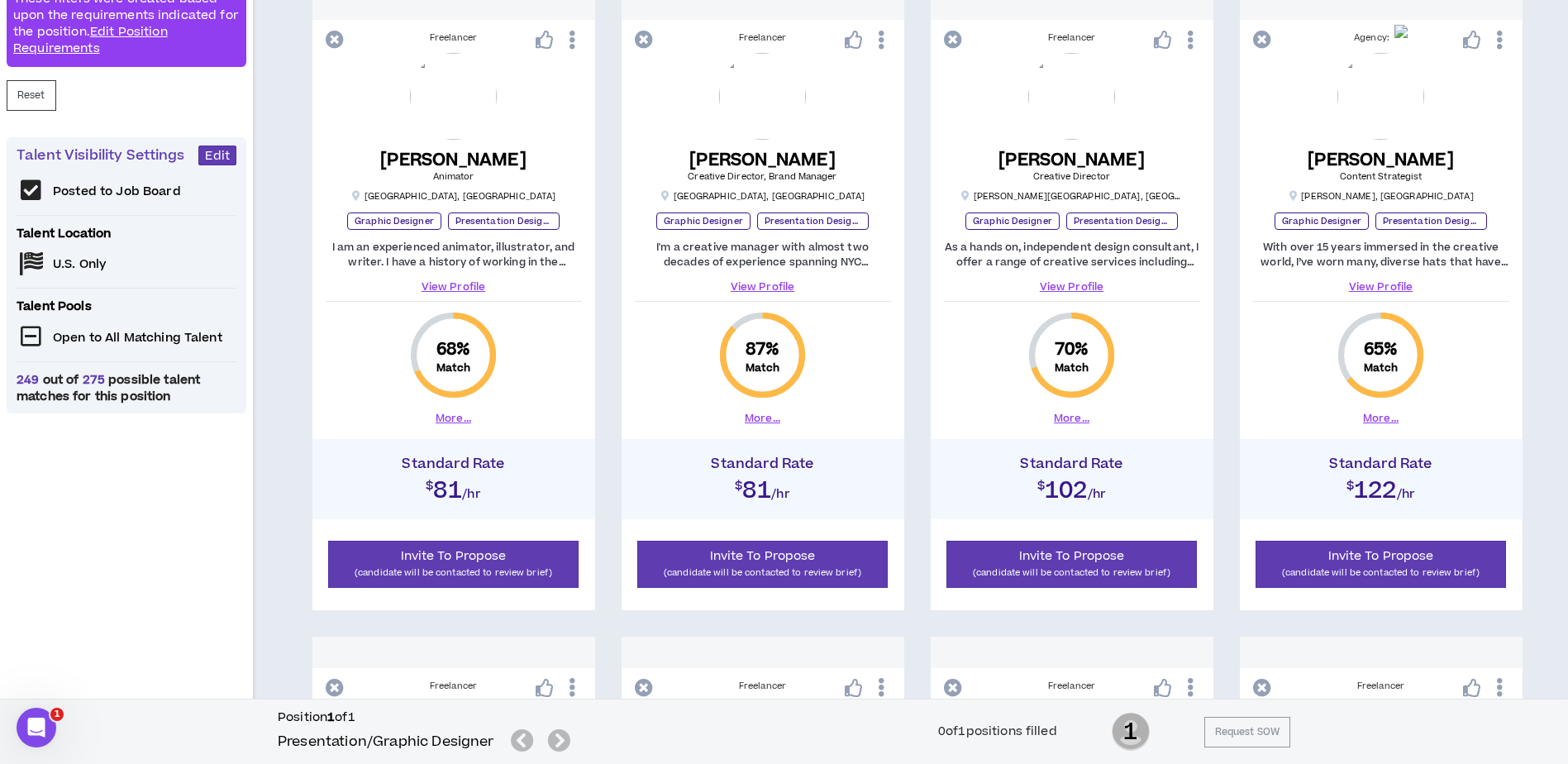
scroll to position [578, 0]
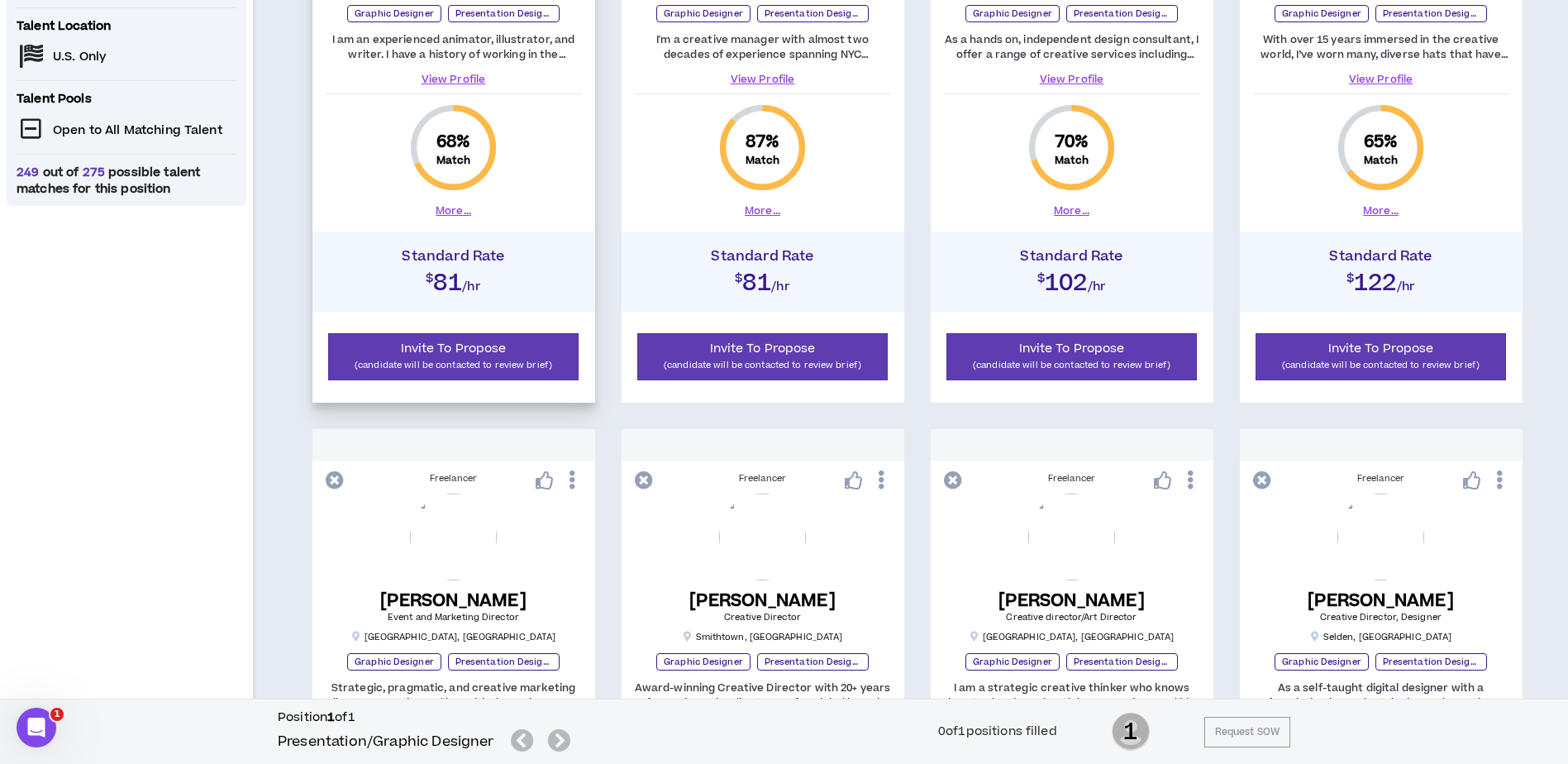
click at [453, 81] on link "View Profile" at bounding box center [454, 80] width 256 height 15
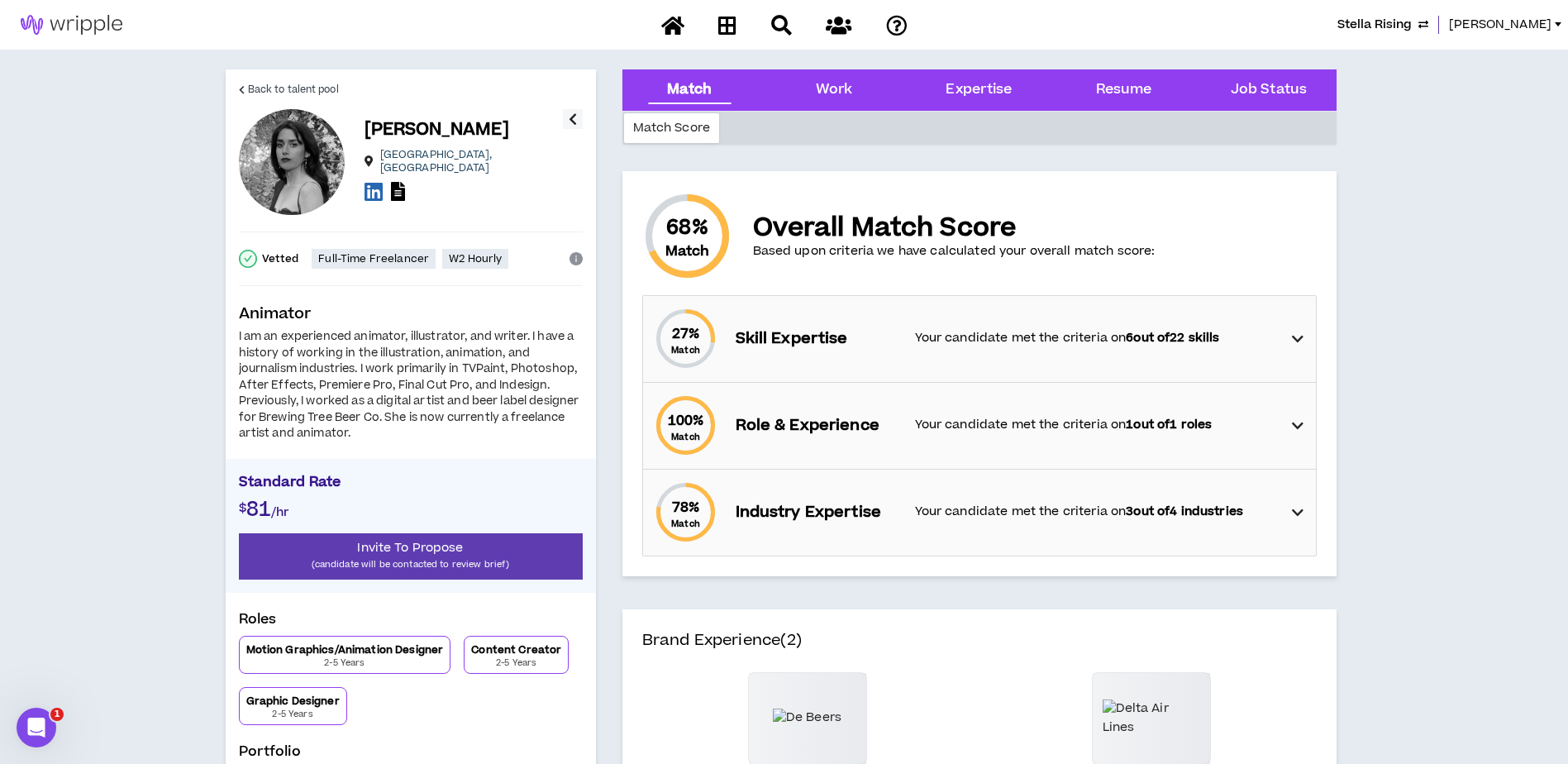
click at [1304, 429] on div "100 % Match Role & Experience Your candidate met the criteria on 1 out of 1 rol…" at bounding box center [984, 425] width 662 height 86
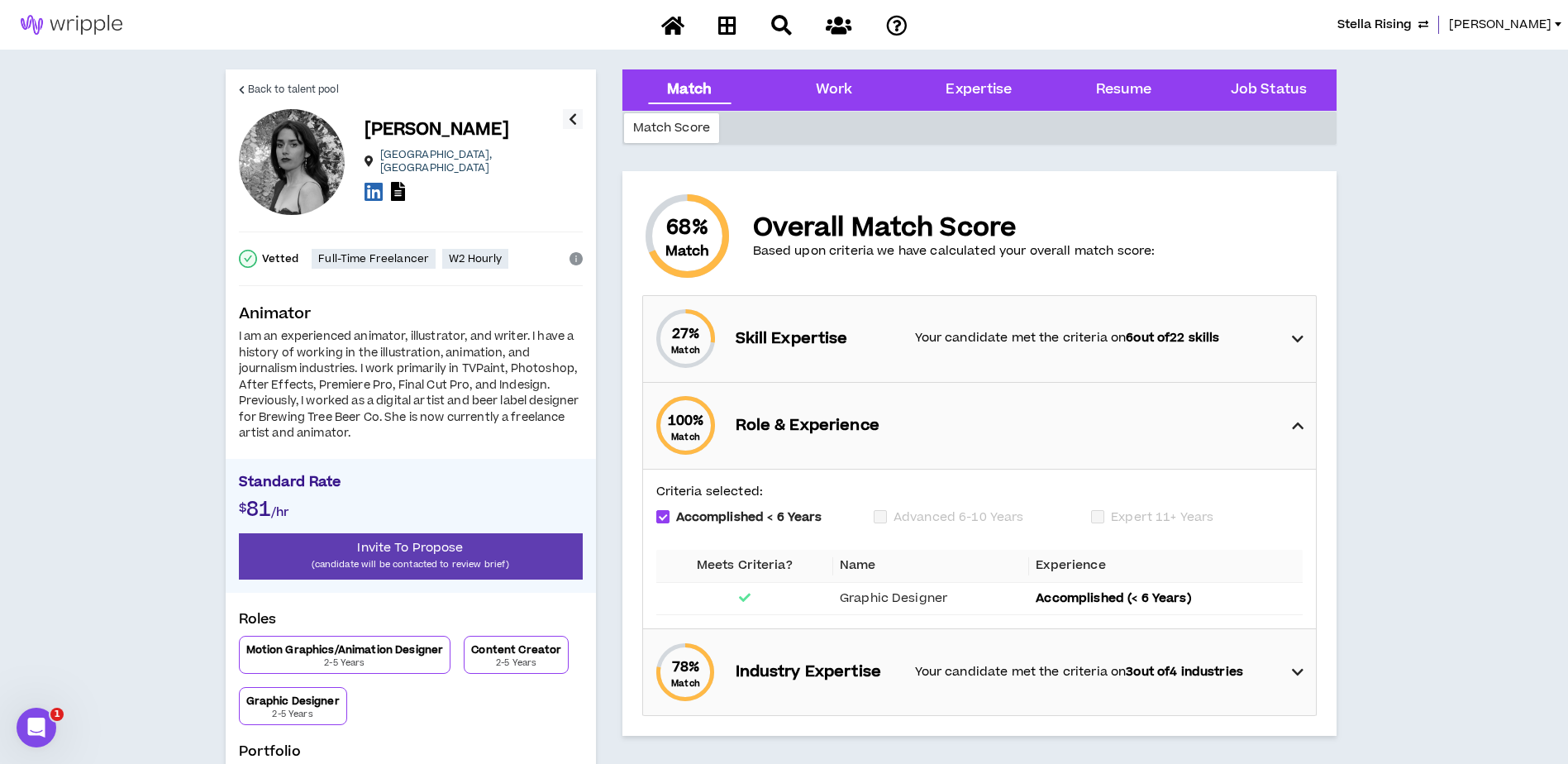
click at [1304, 429] on div "100 % Match Role & Experience" at bounding box center [984, 425] width 662 height 86
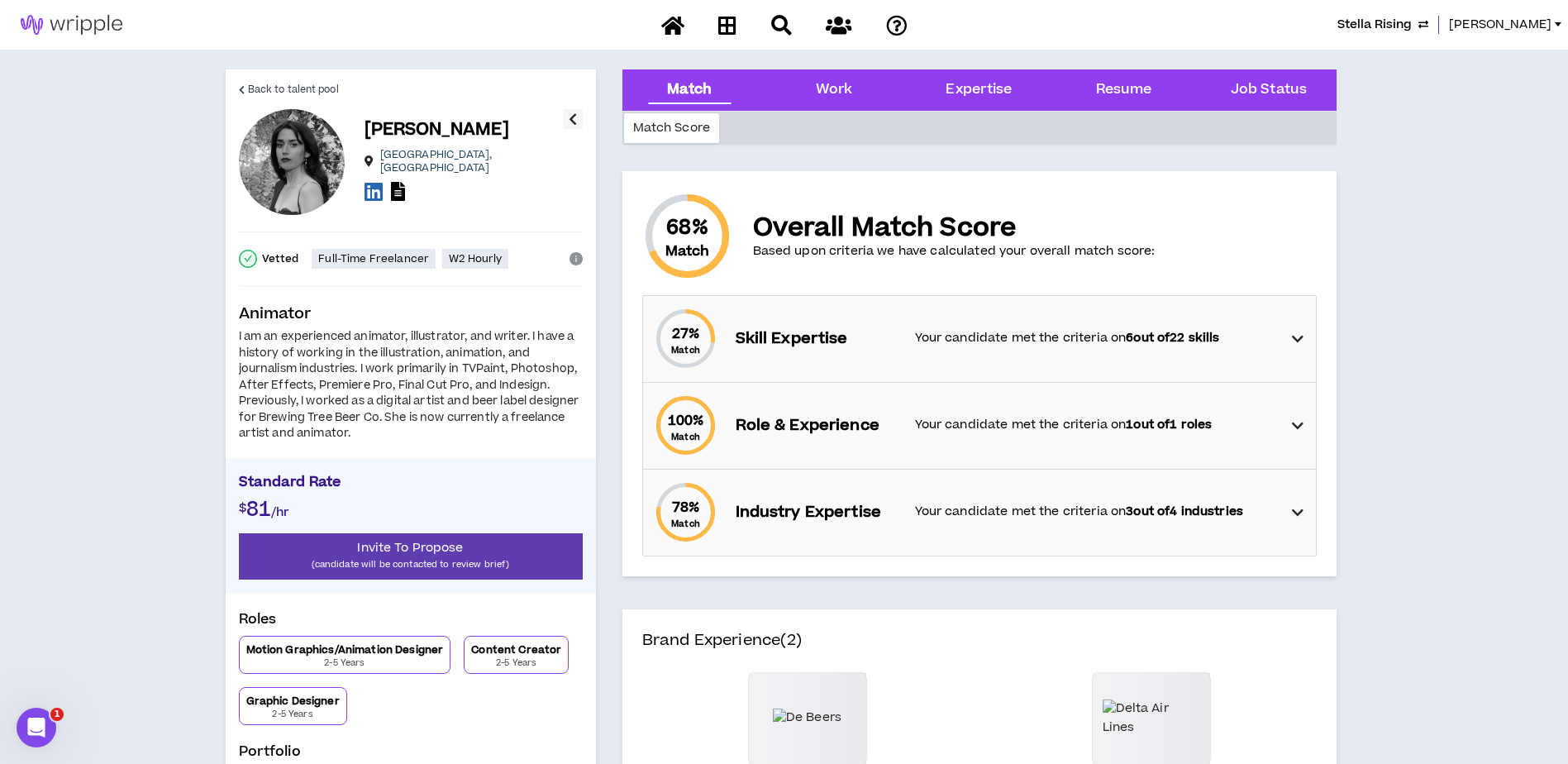
click at [1294, 343] on icon at bounding box center [1297, 339] width 12 height 20
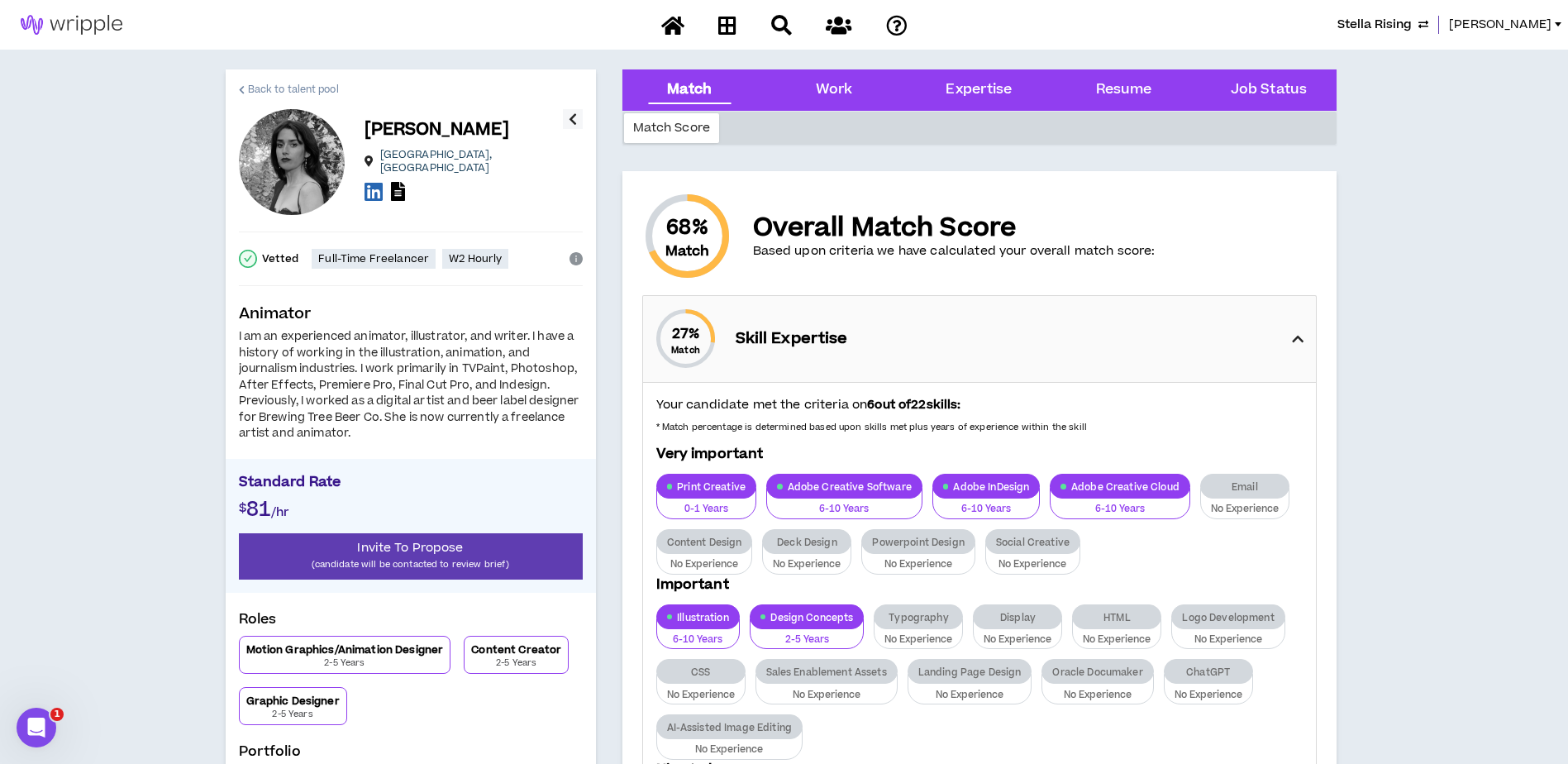
click at [257, 83] on span "Back to talent pool" at bounding box center [293, 89] width 91 height 16
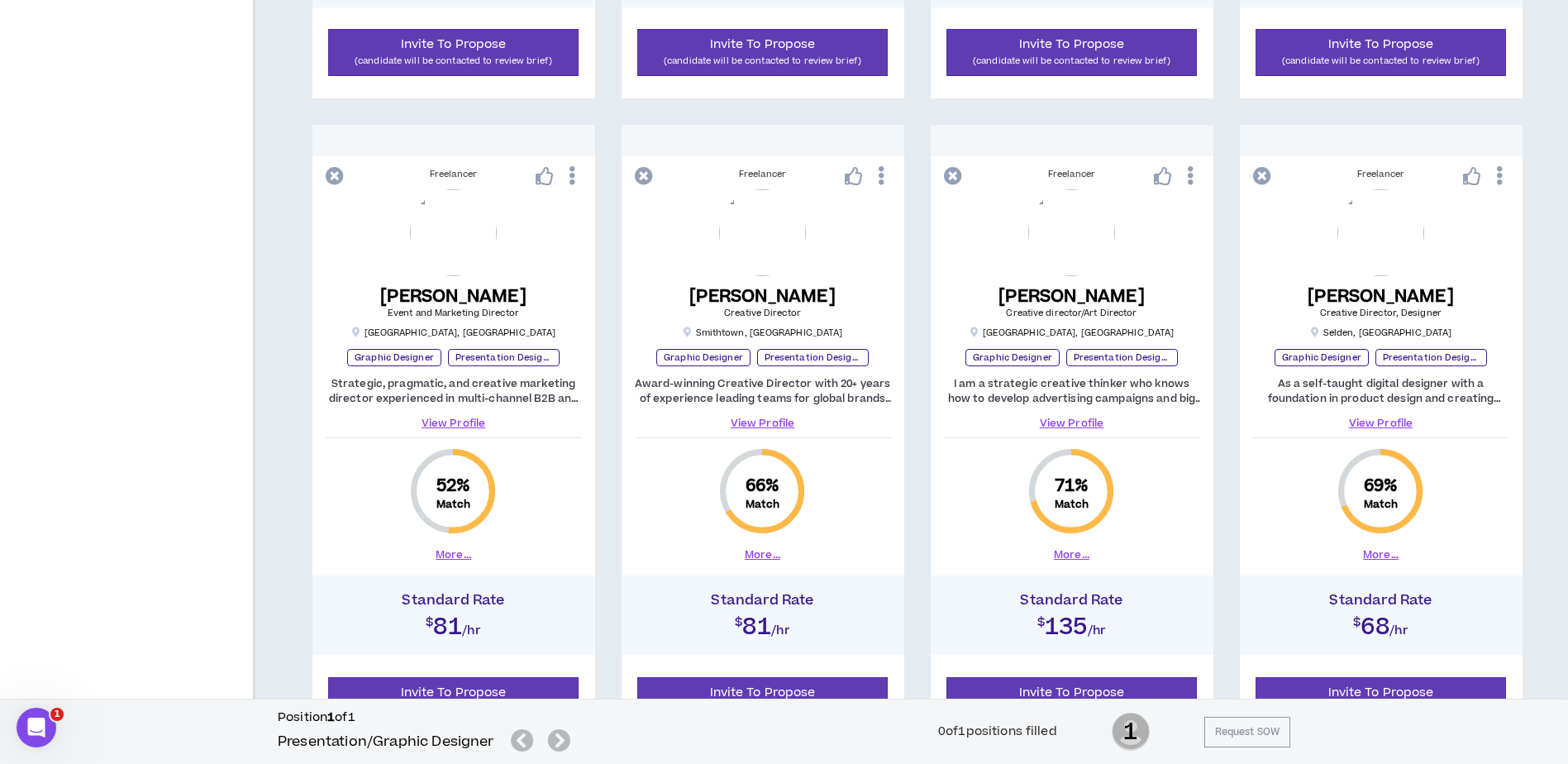
scroll to position [909, 0]
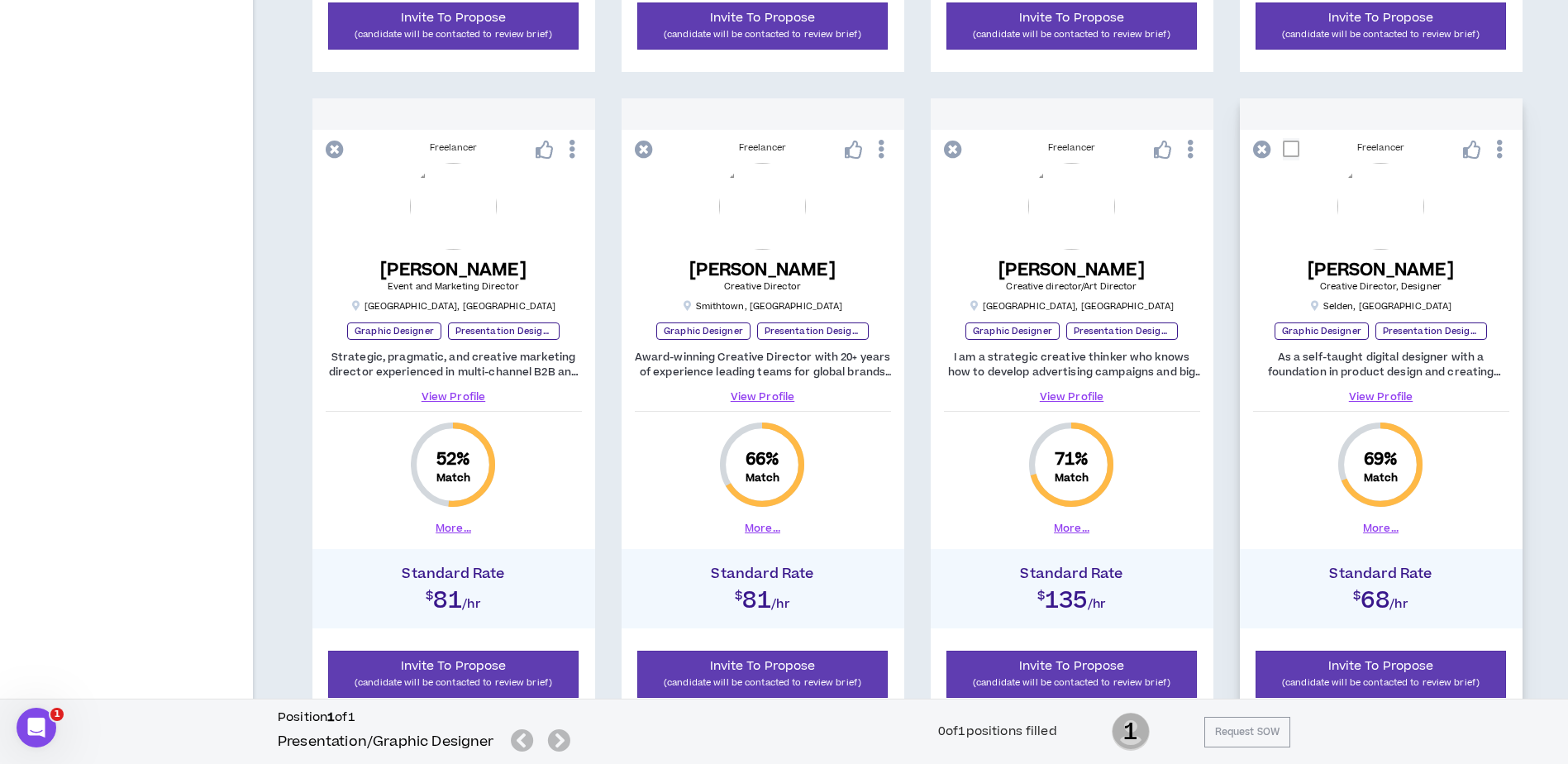
click at [1382, 393] on link "View Profile" at bounding box center [1380, 396] width 256 height 15
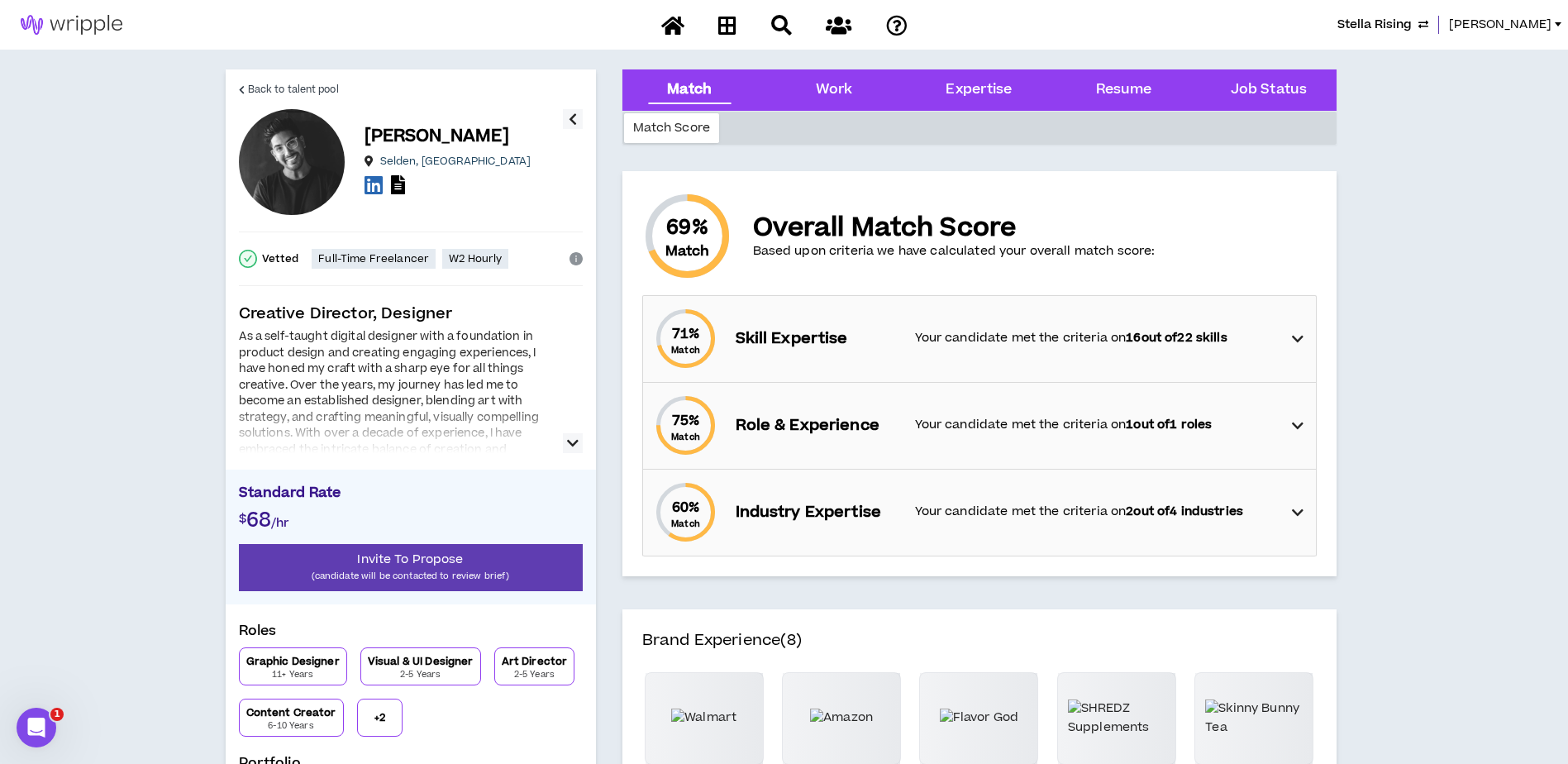
click at [573, 447] on icon "button" at bounding box center [573, 443] width 12 height 20
click at [1295, 340] on icon at bounding box center [1297, 339] width 12 height 20
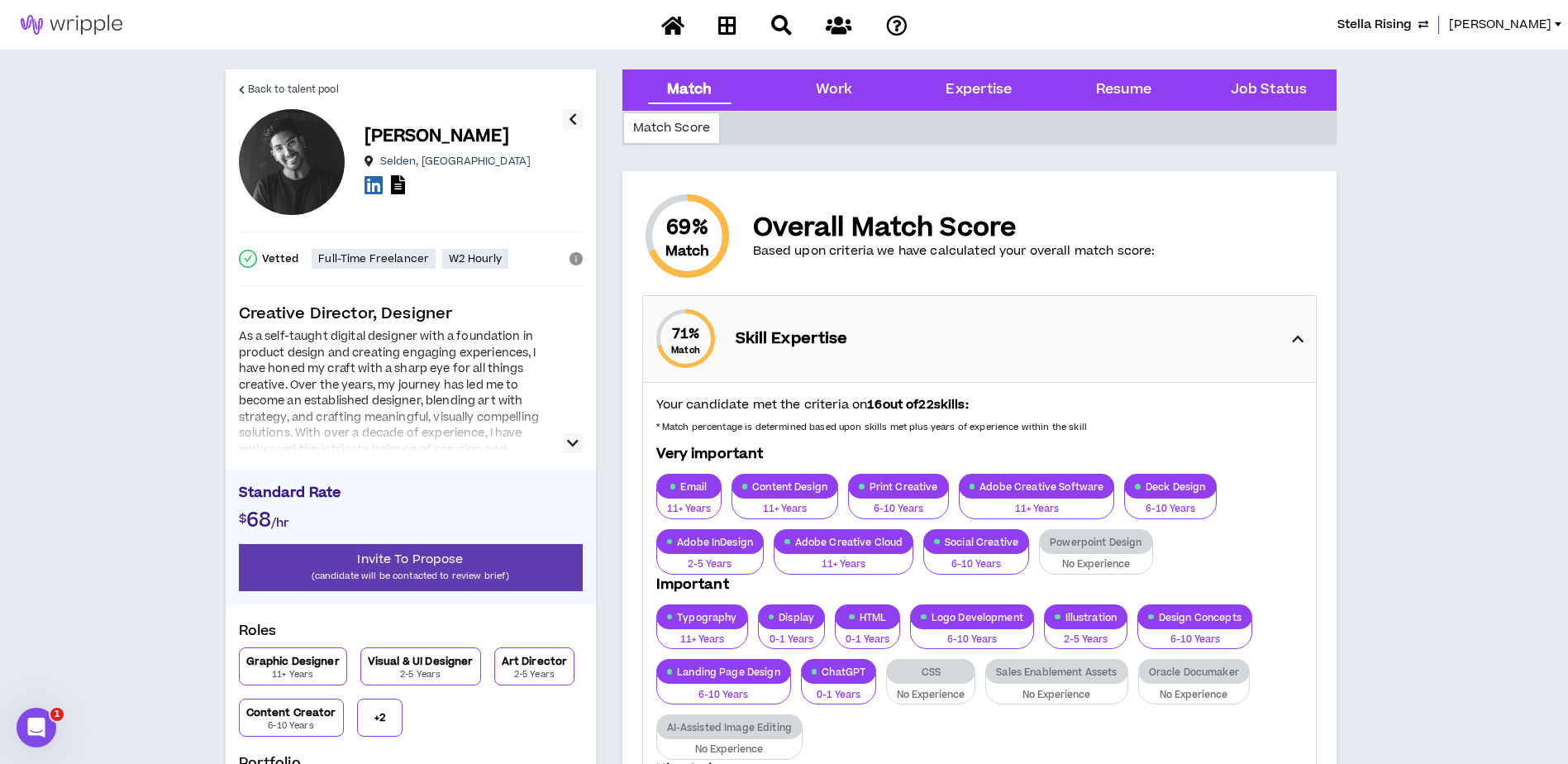
click at [1295, 340] on icon at bounding box center [1297, 339] width 12 height 20
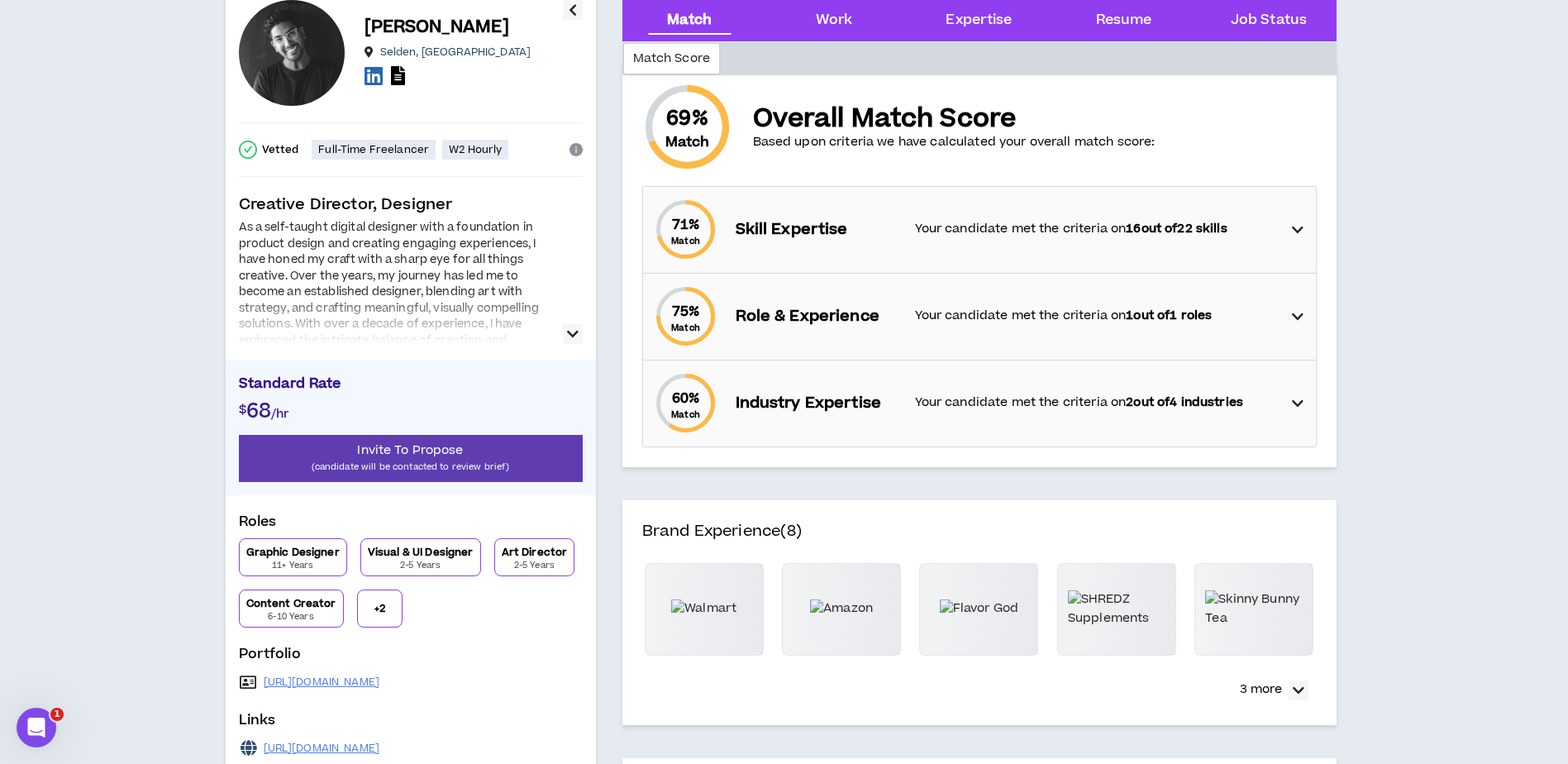
scroll to position [166, 0]
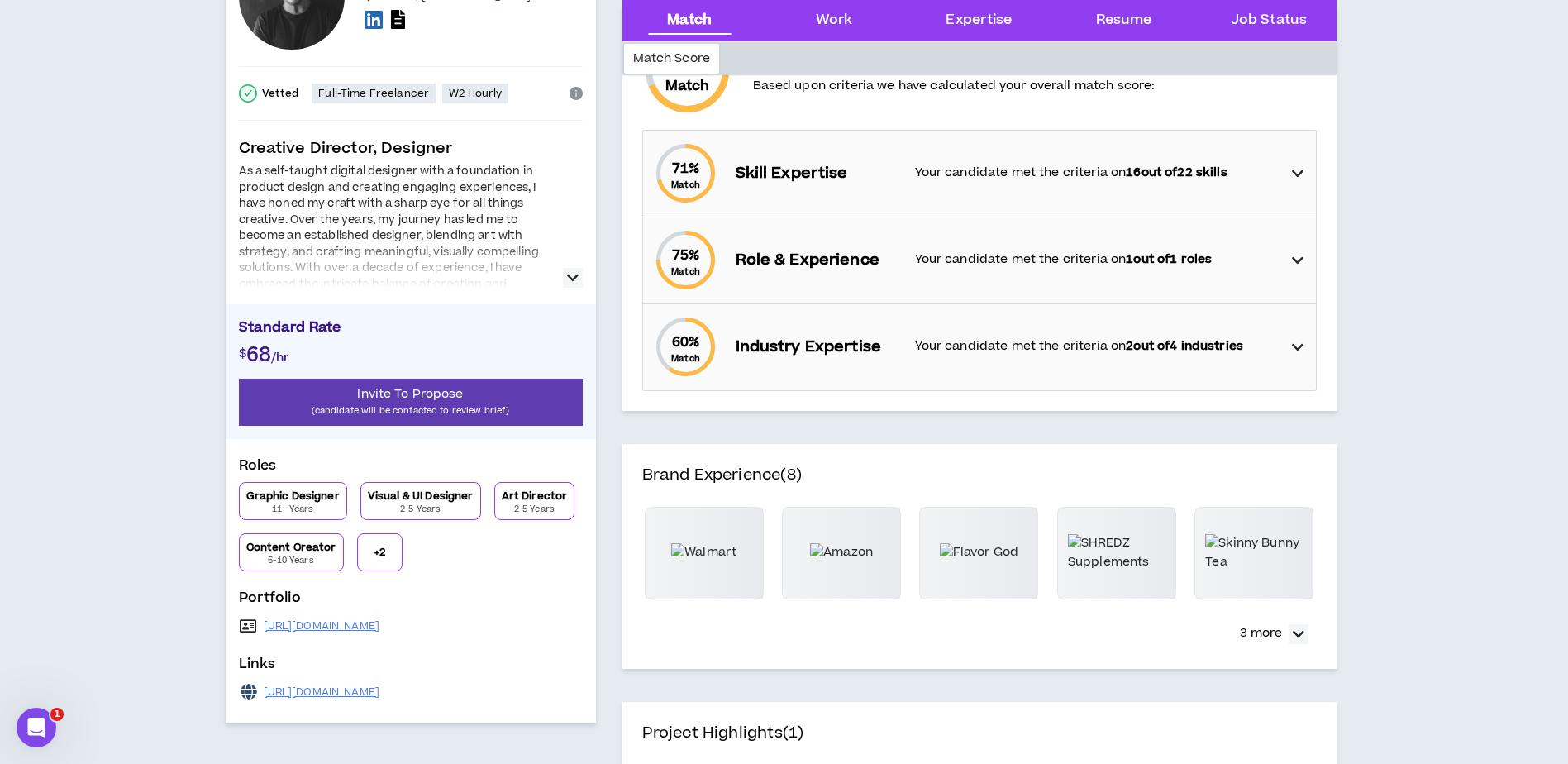
click at [1286, 263] on div "75 % Match Role & Experience Your candidate met the criteria on 1 out of 1 roles" at bounding box center [984, 261] width 662 height 86
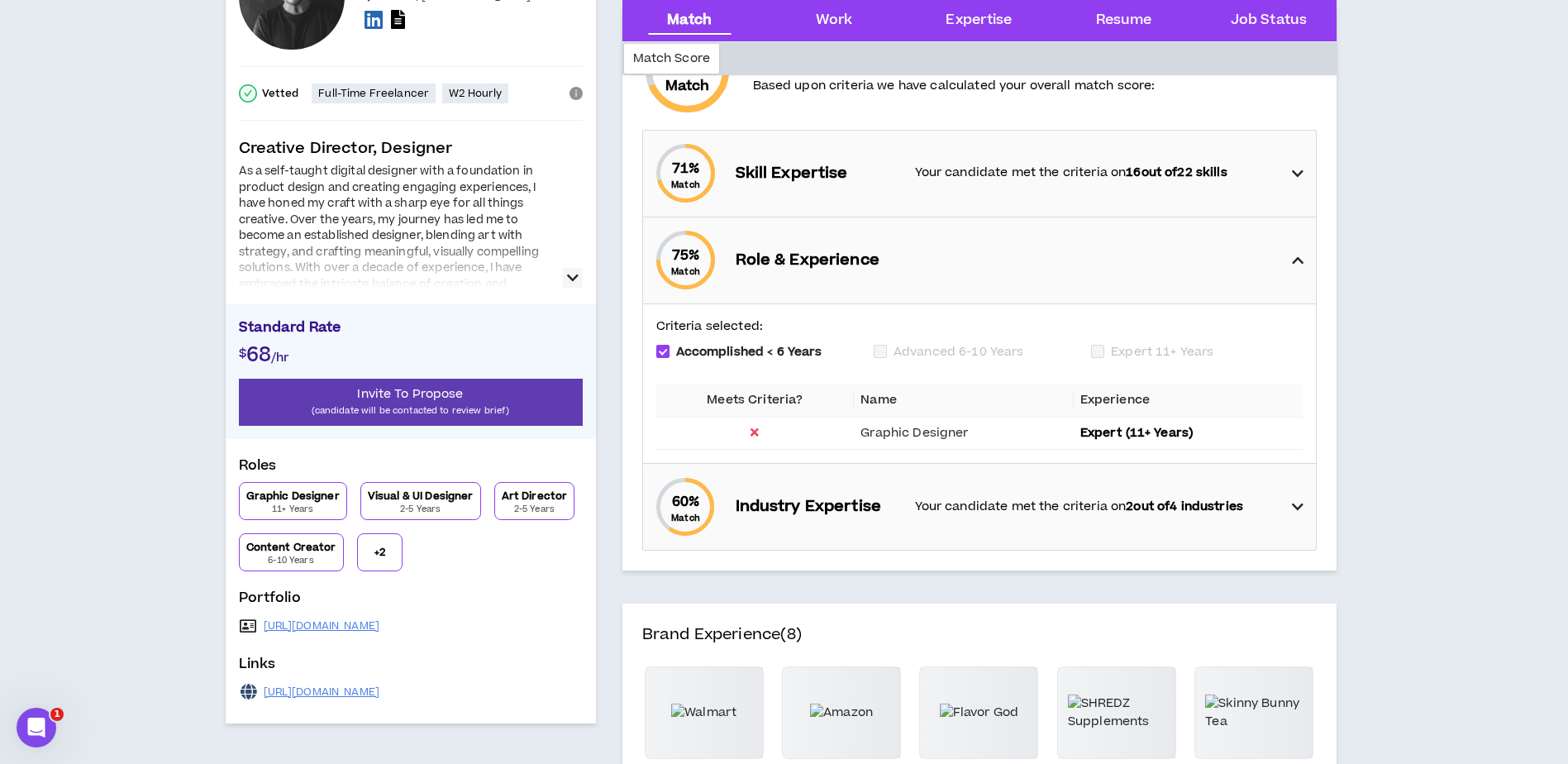
click at [1286, 263] on div "75 % Match Role & Experience" at bounding box center [984, 261] width 662 height 86
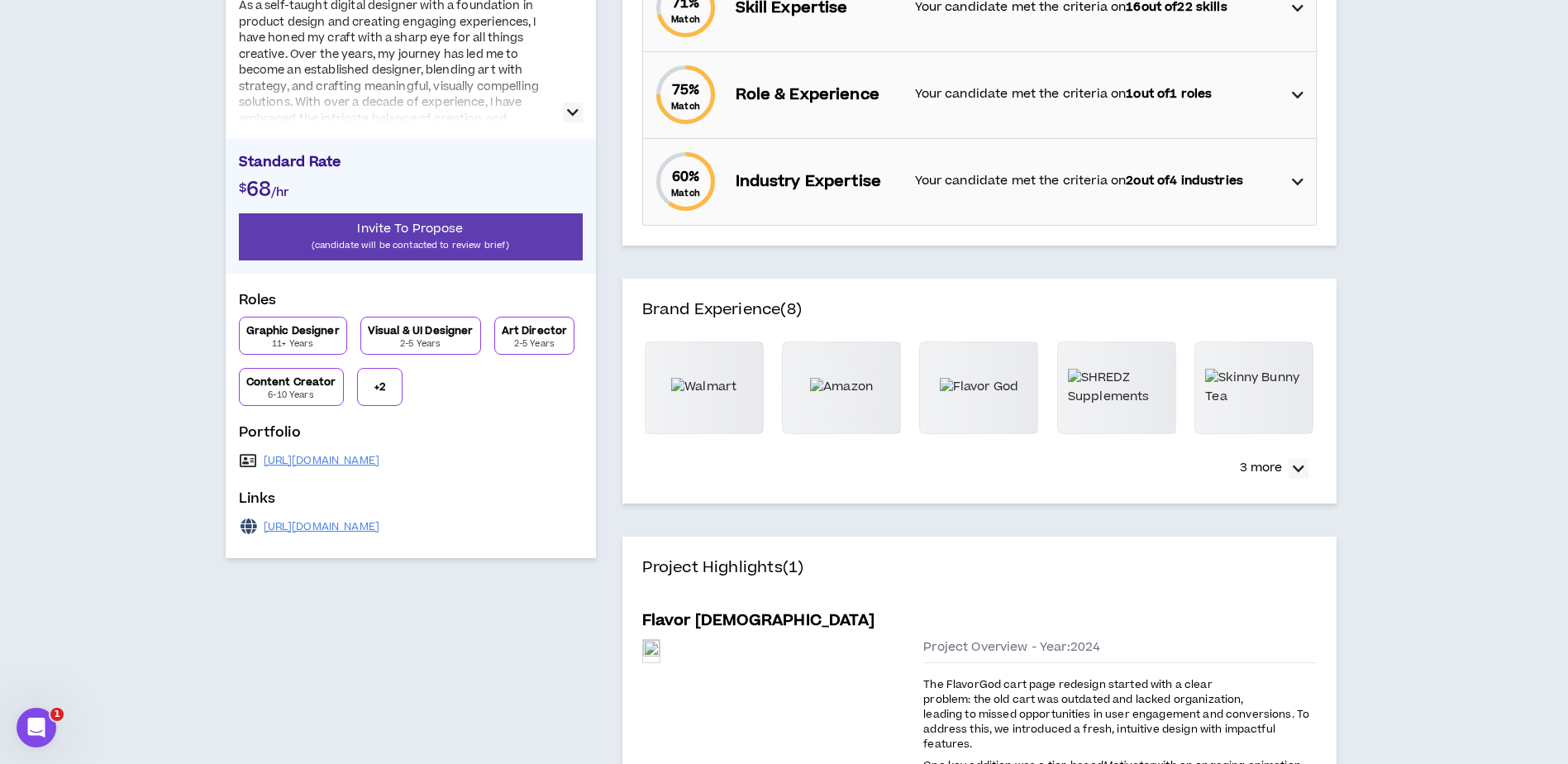
scroll to position [0, 0]
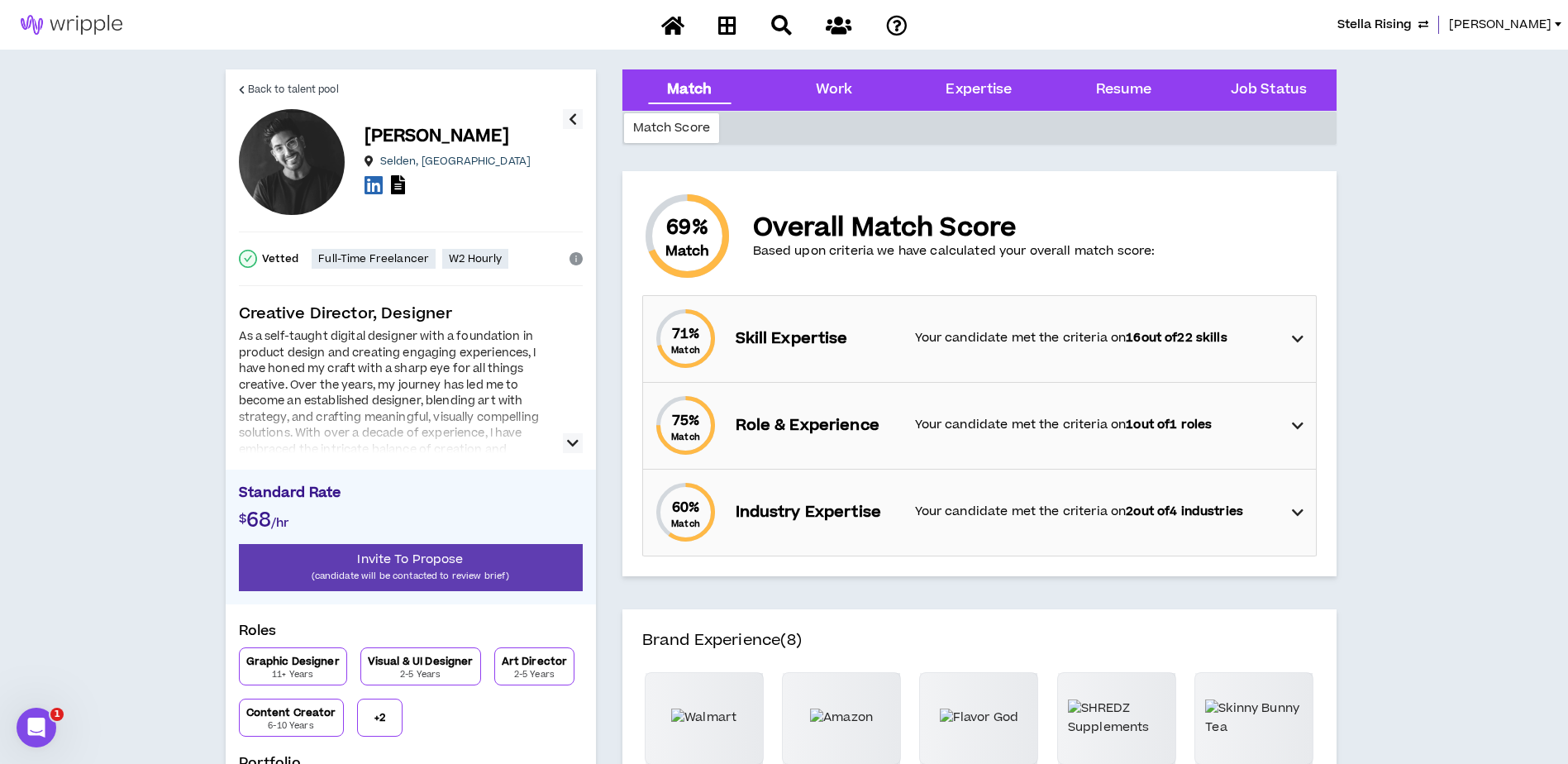
click at [575, 441] on icon "button" at bounding box center [573, 443] width 12 height 20
click at [1281, 79] on div "Job Status" at bounding box center [1267, 90] width 118 height 41
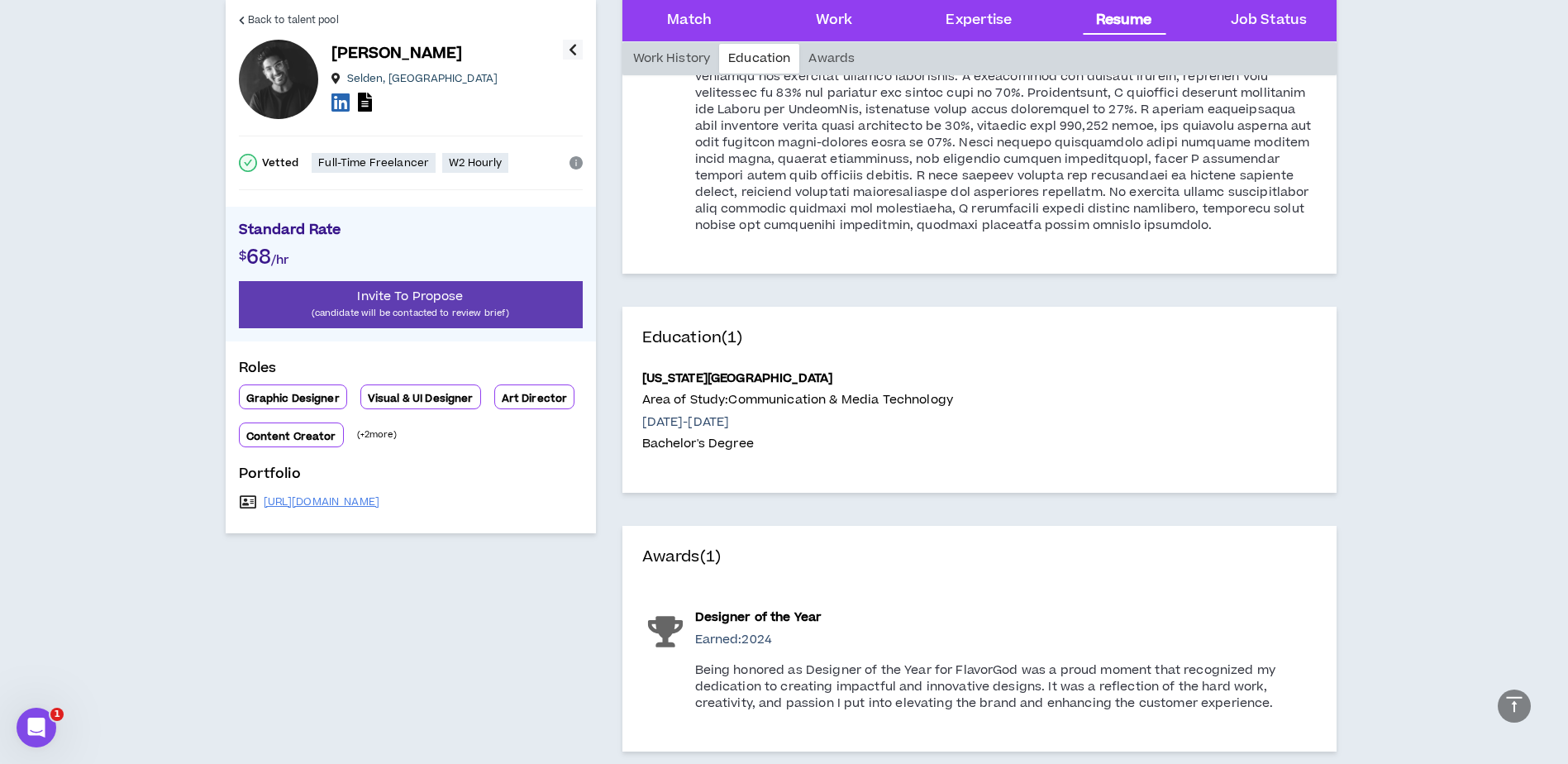
scroll to position [1851, 0]
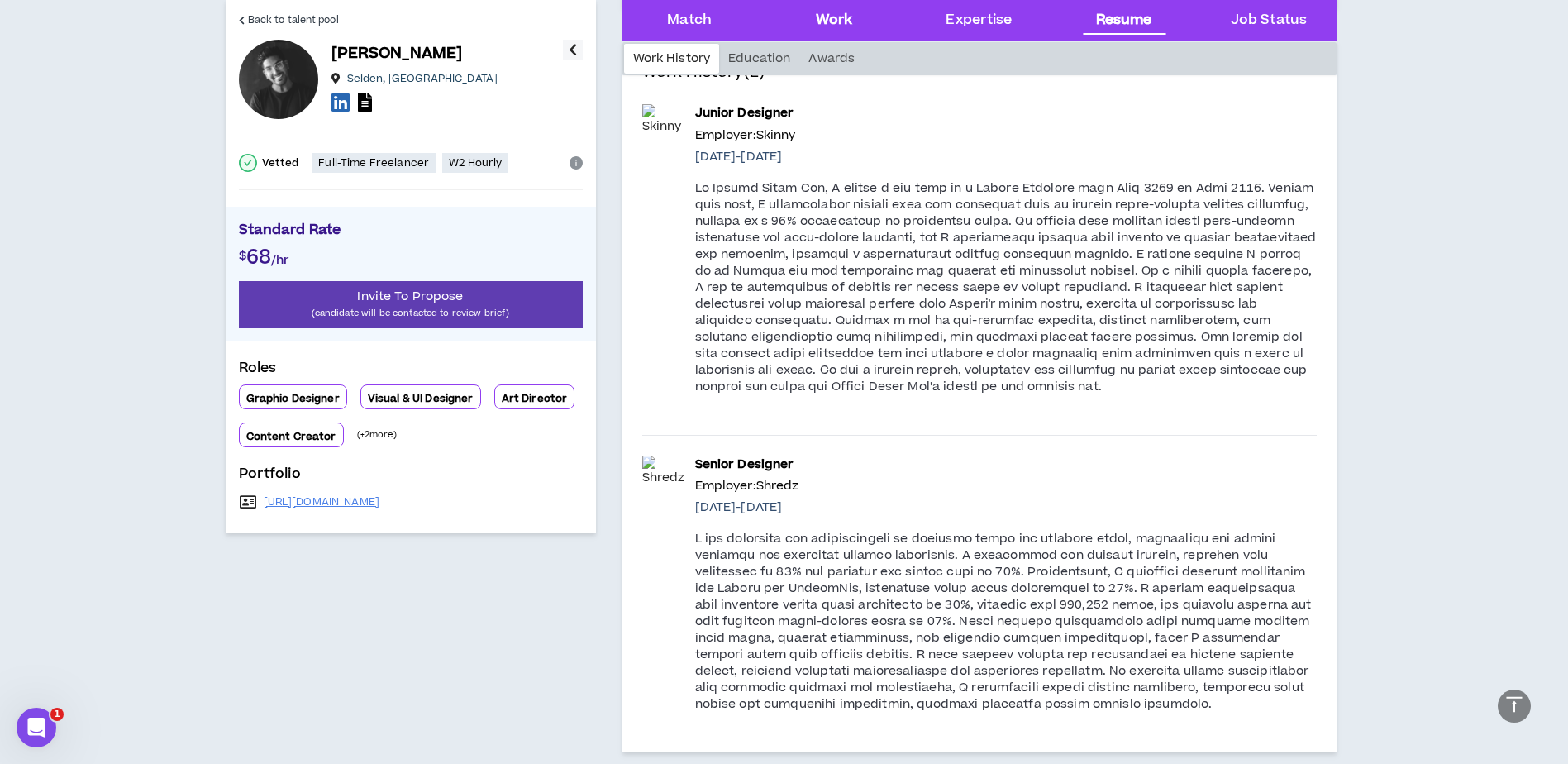
click at [831, 26] on div "Work" at bounding box center [834, 20] width 38 height 21
click at [700, 21] on div "Match" at bounding box center [689, 20] width 45 height 21
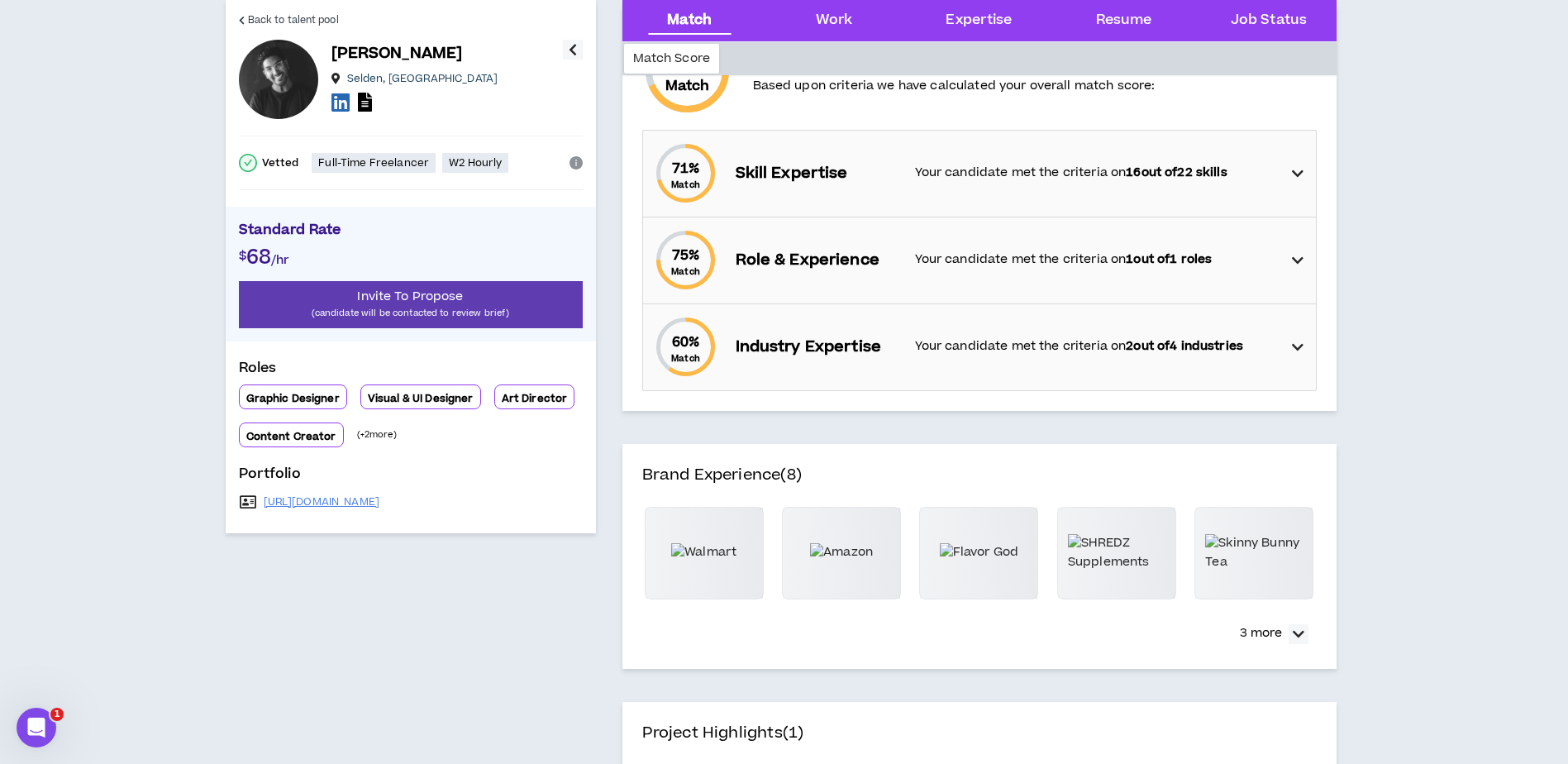
scroll to position [65, 0]
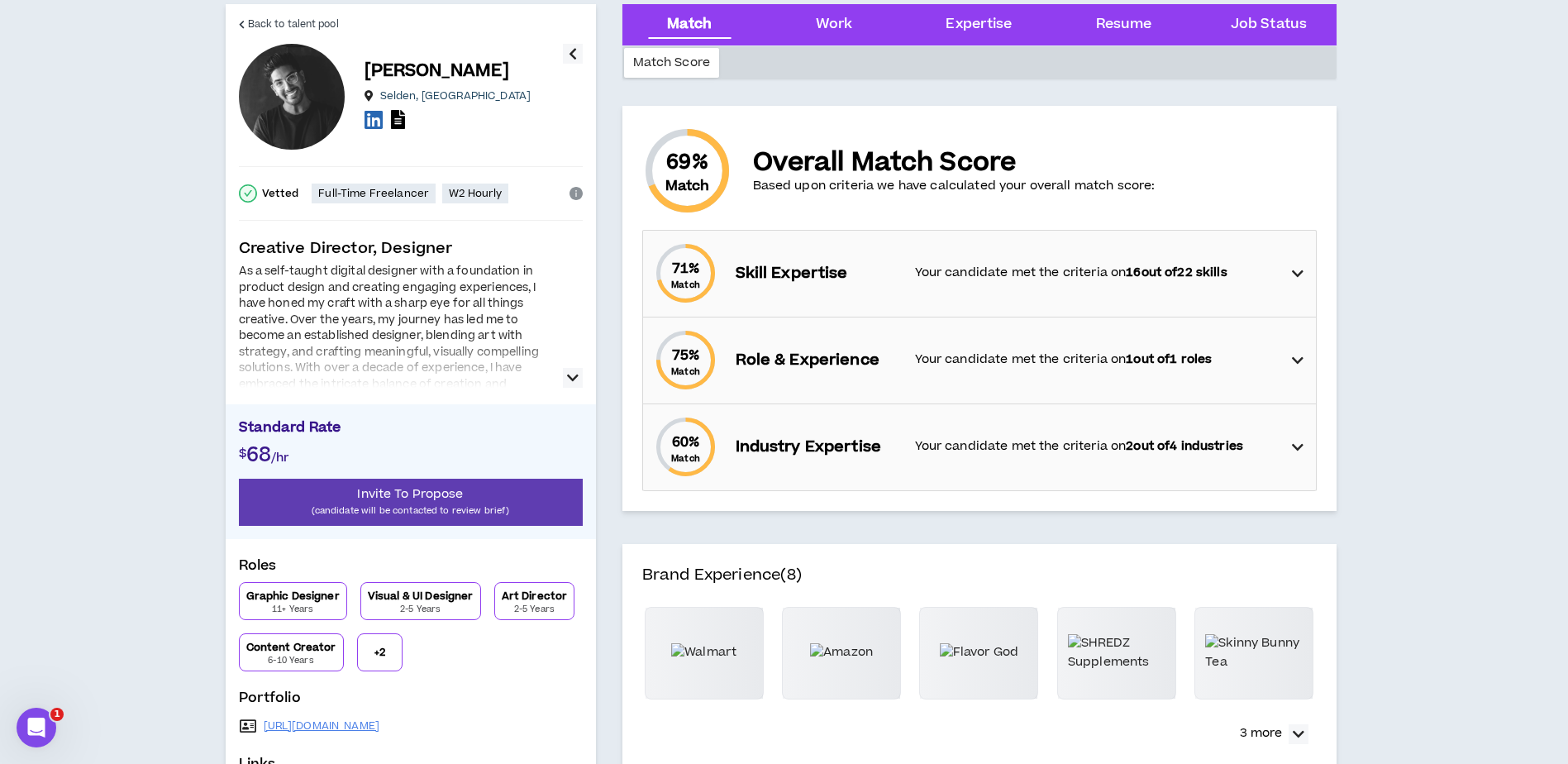
click at [569, 381] on icon "button" at bounding box center [573, 378] width 12 height 20
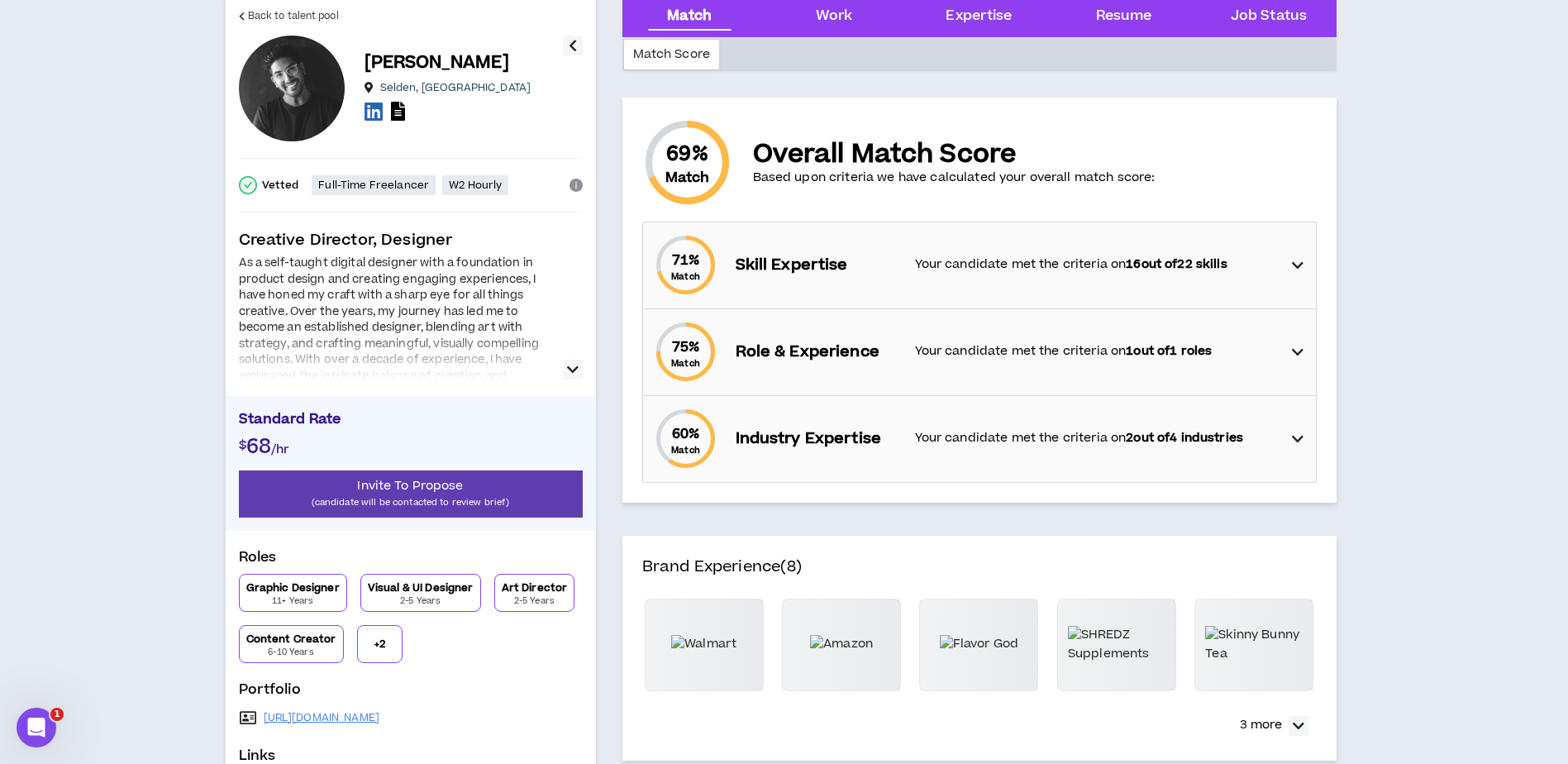
scroll to position [0, 0]
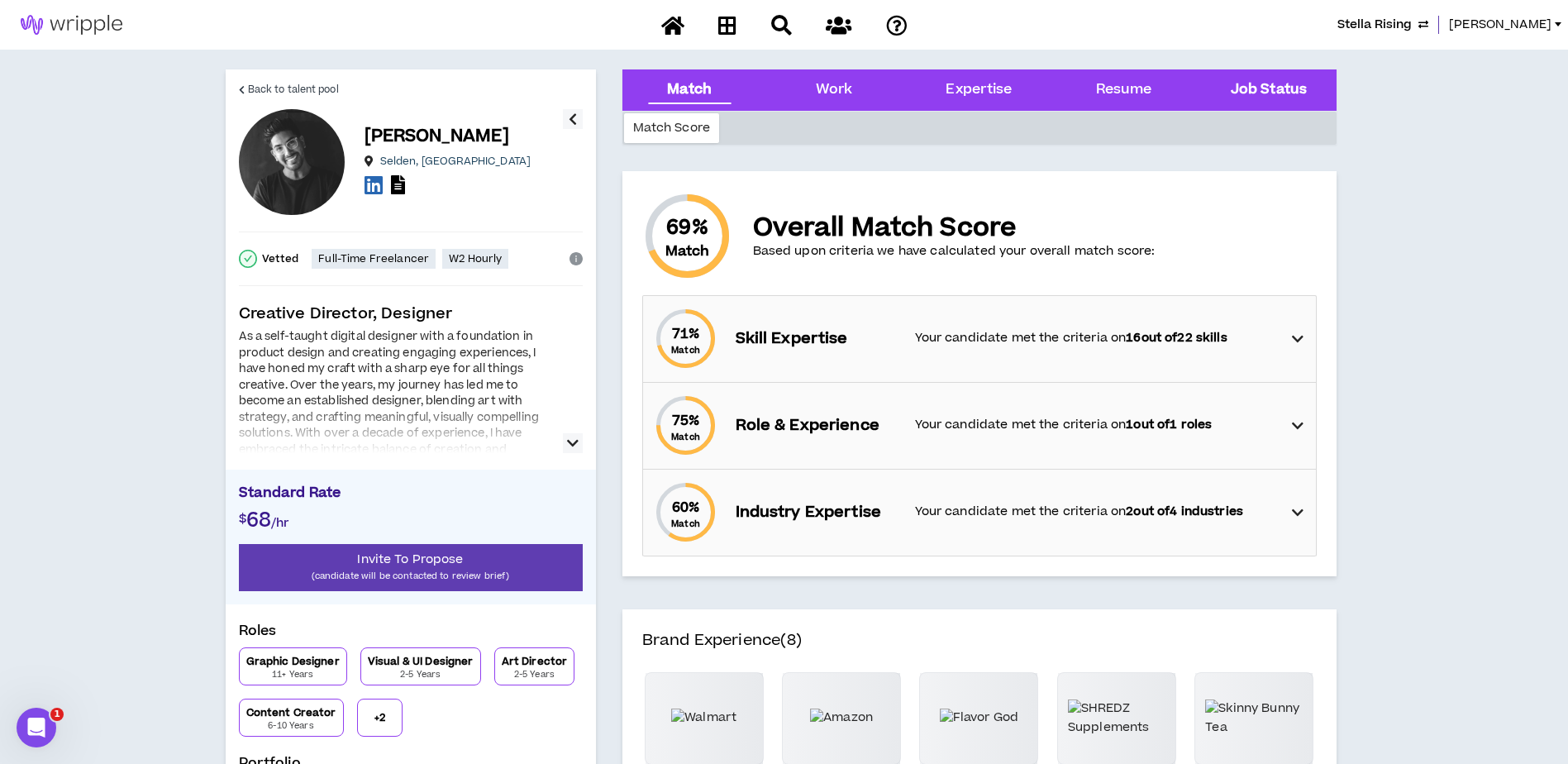
click at [1273, 76] on div "Job Status" at bounding box center [1267, 90] width 118 height 41
click at [310, 80] on link "Back to talent pool" at bounding box center [288, 89] width 100 height 39
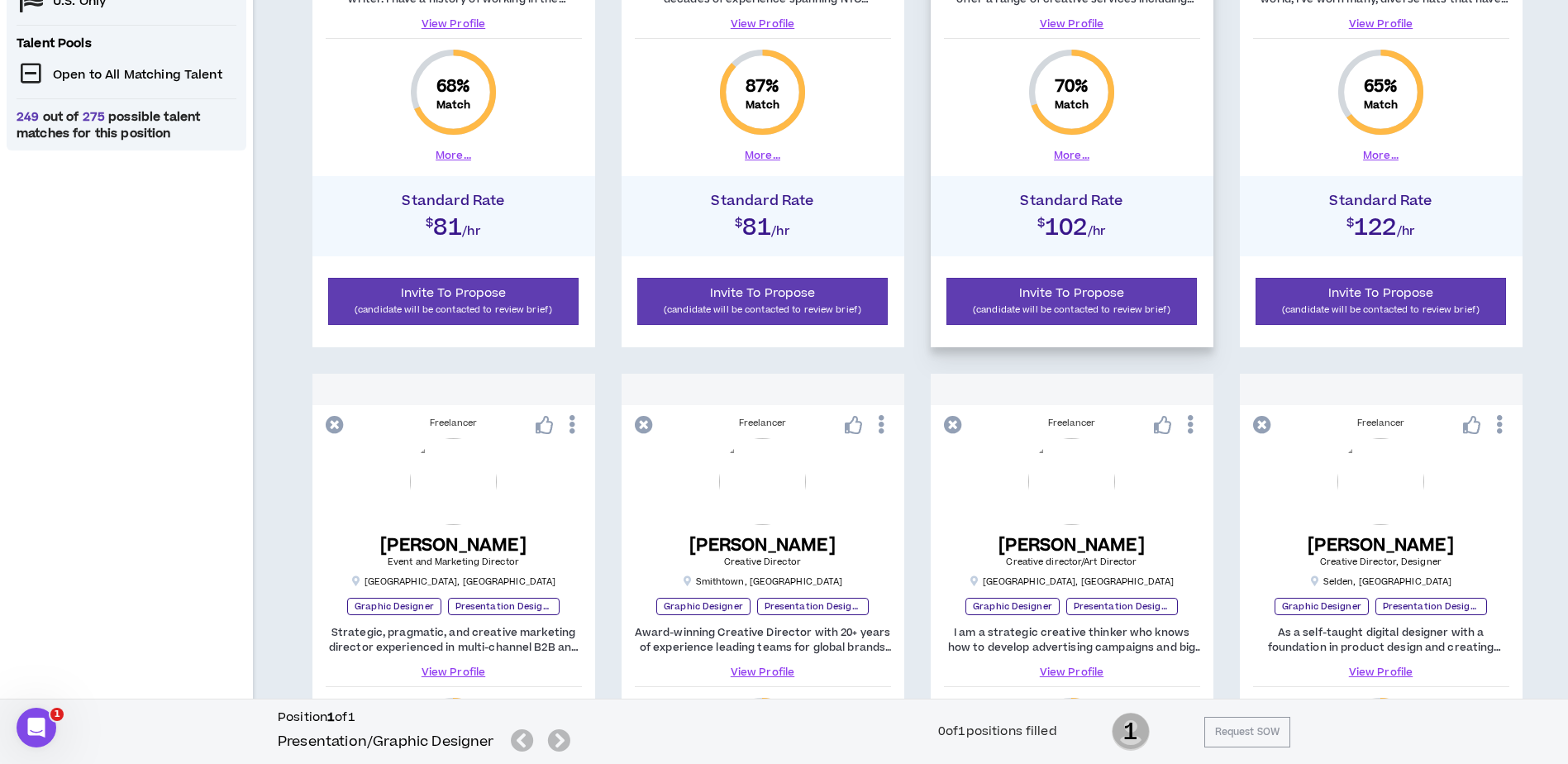
scroll to position [662, 0]
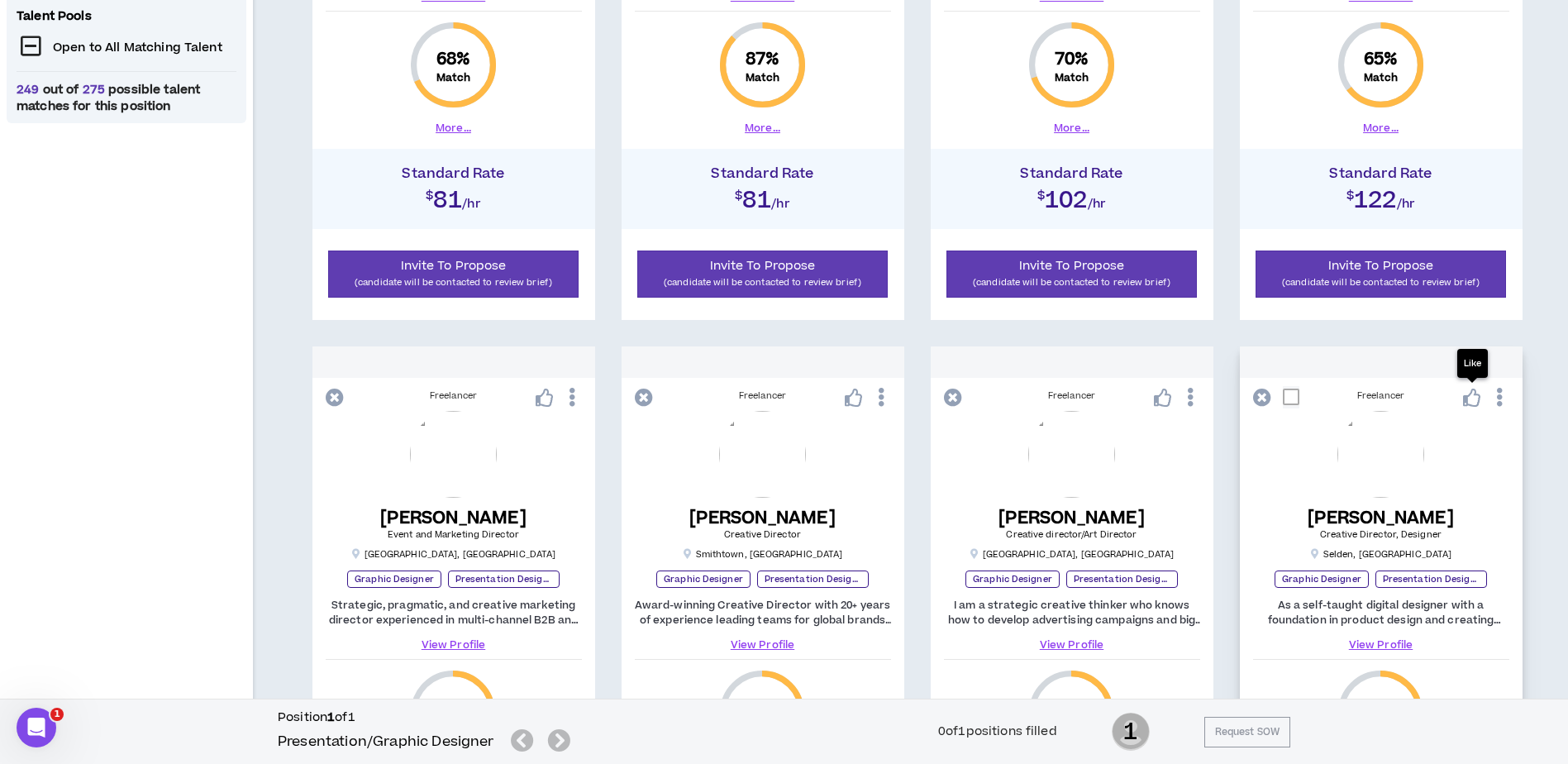
click at [1468, 392] on icon at bounding box center [1472, 398] width 18 height 18
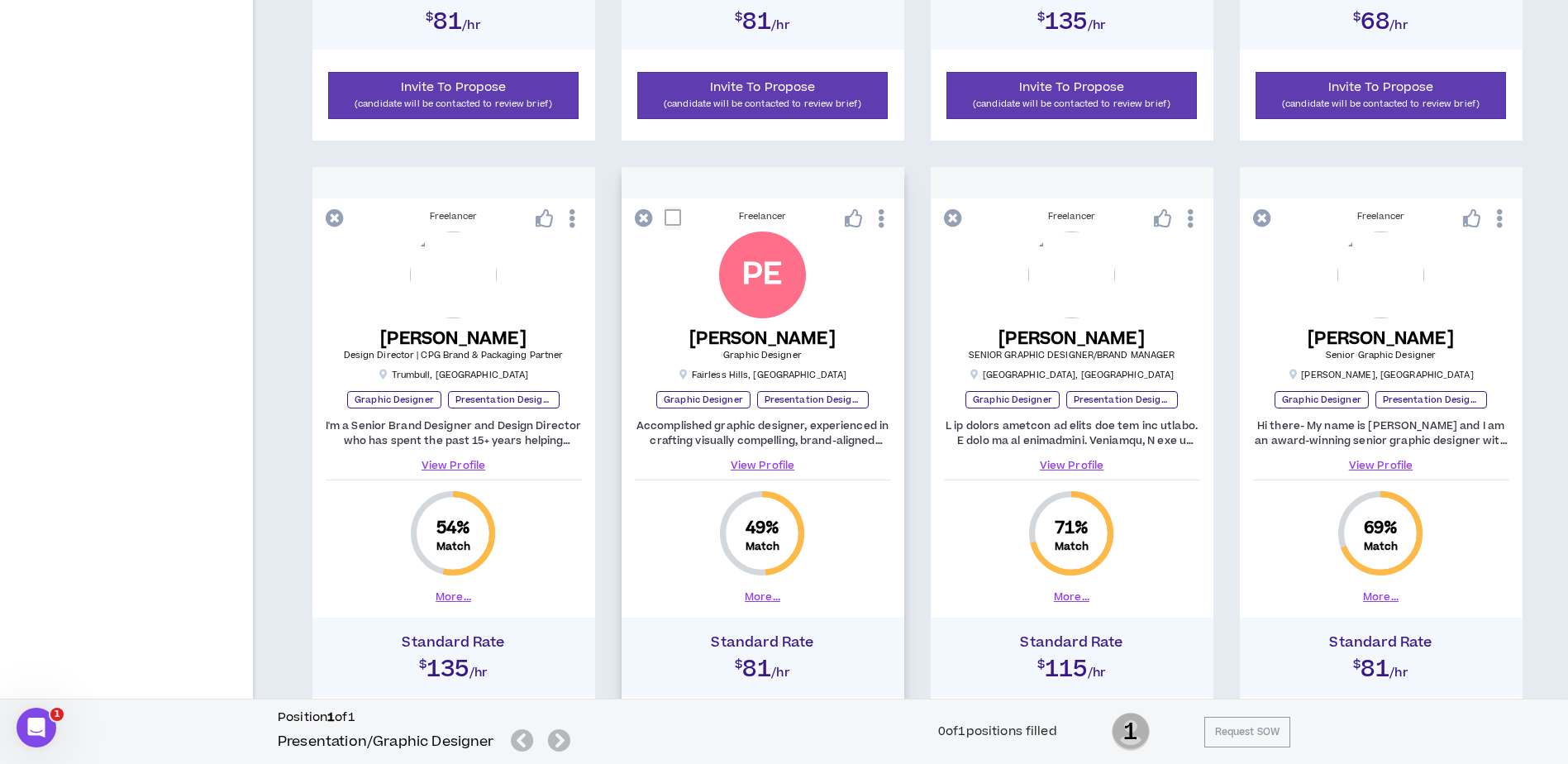
scroll to position [1570, 0]
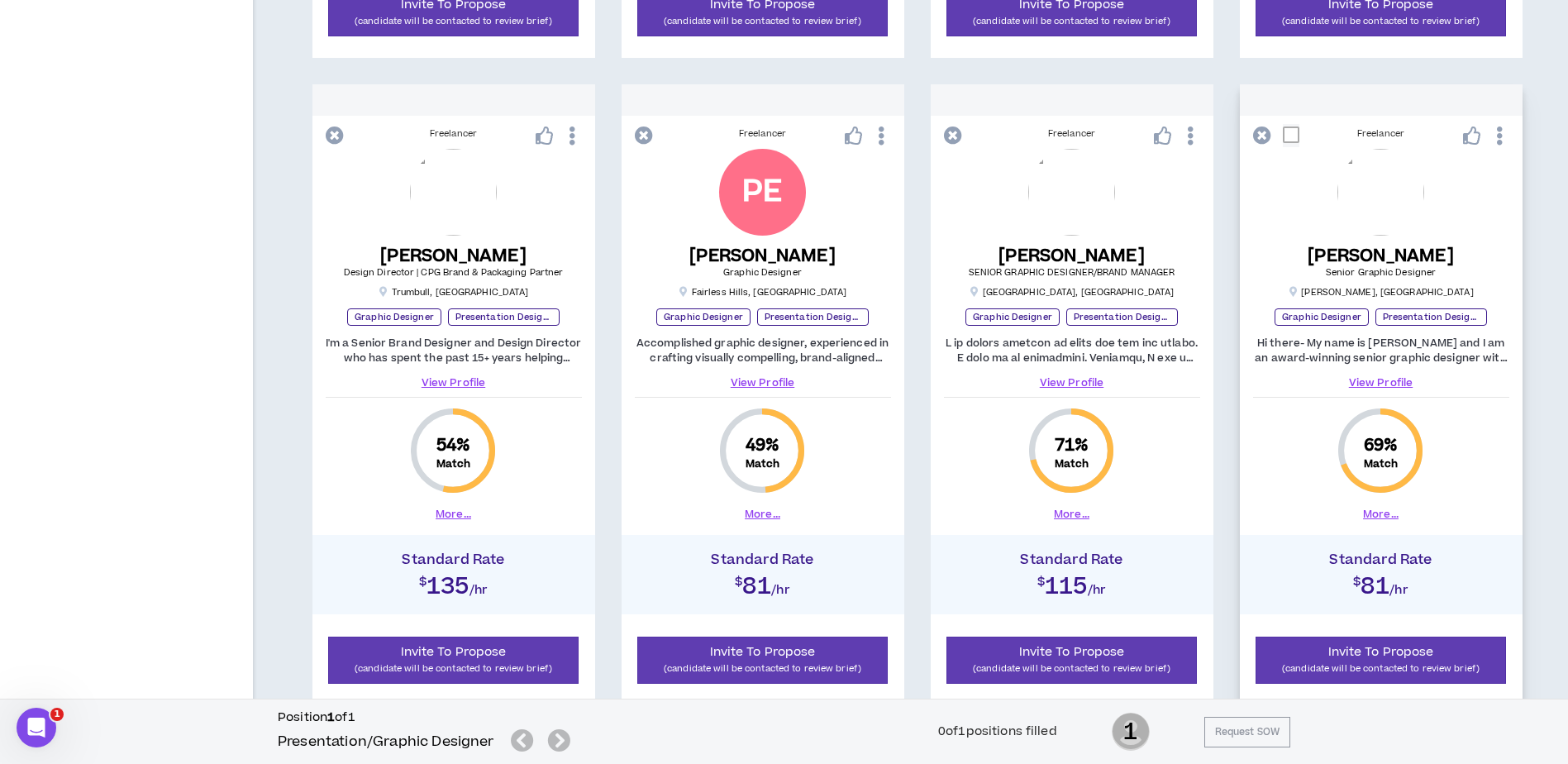
click at [1384, 516] on button "More..." at bounding box center [1380, 514] width 36 height 15
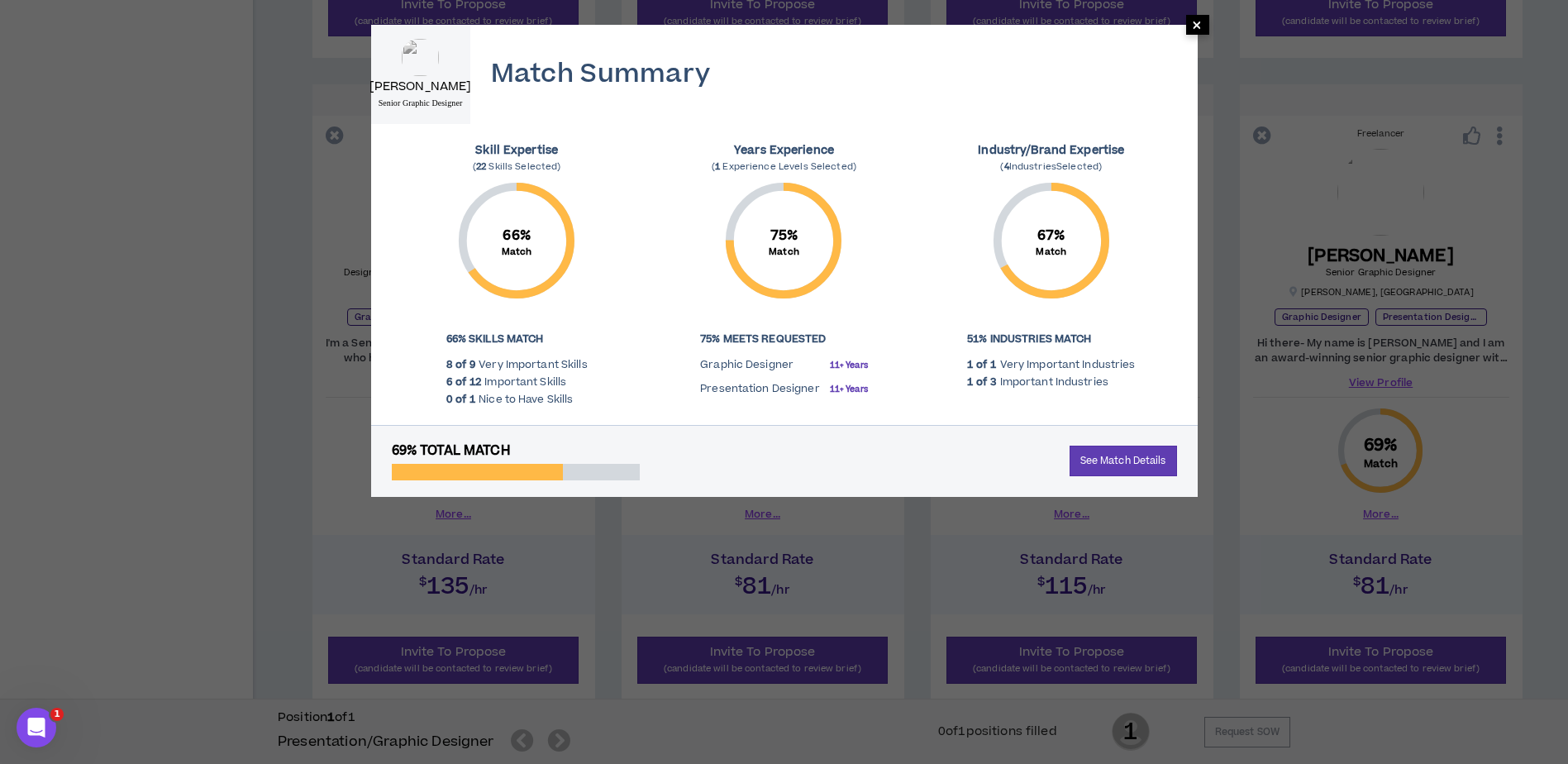
click at [1192, 27] on span "×" at bounding box center [1197, 25] width 10 height 20
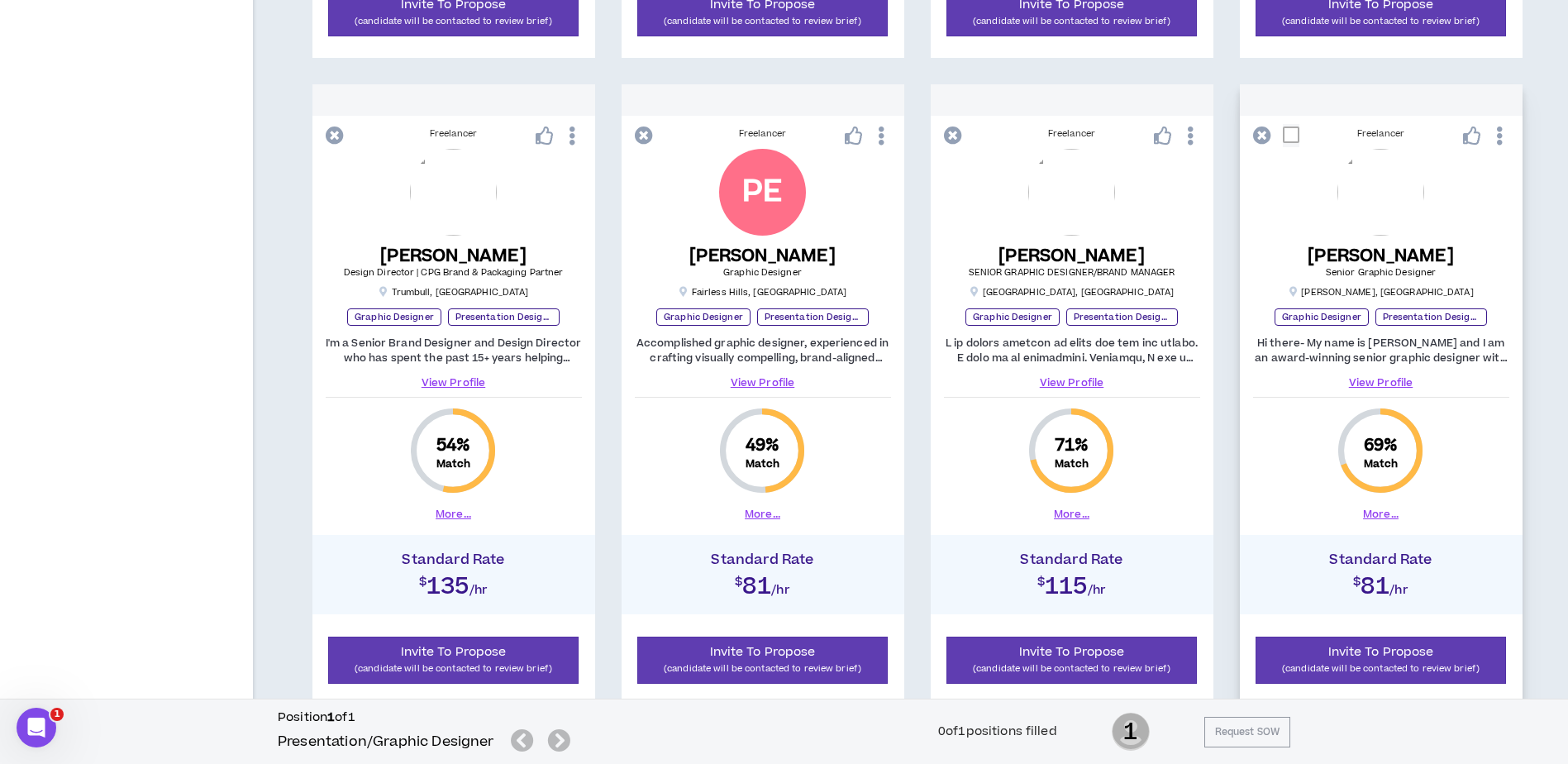
click at [1372, 381] on link "View Profile" at bounding box center [1380, 382] width 256 height 15
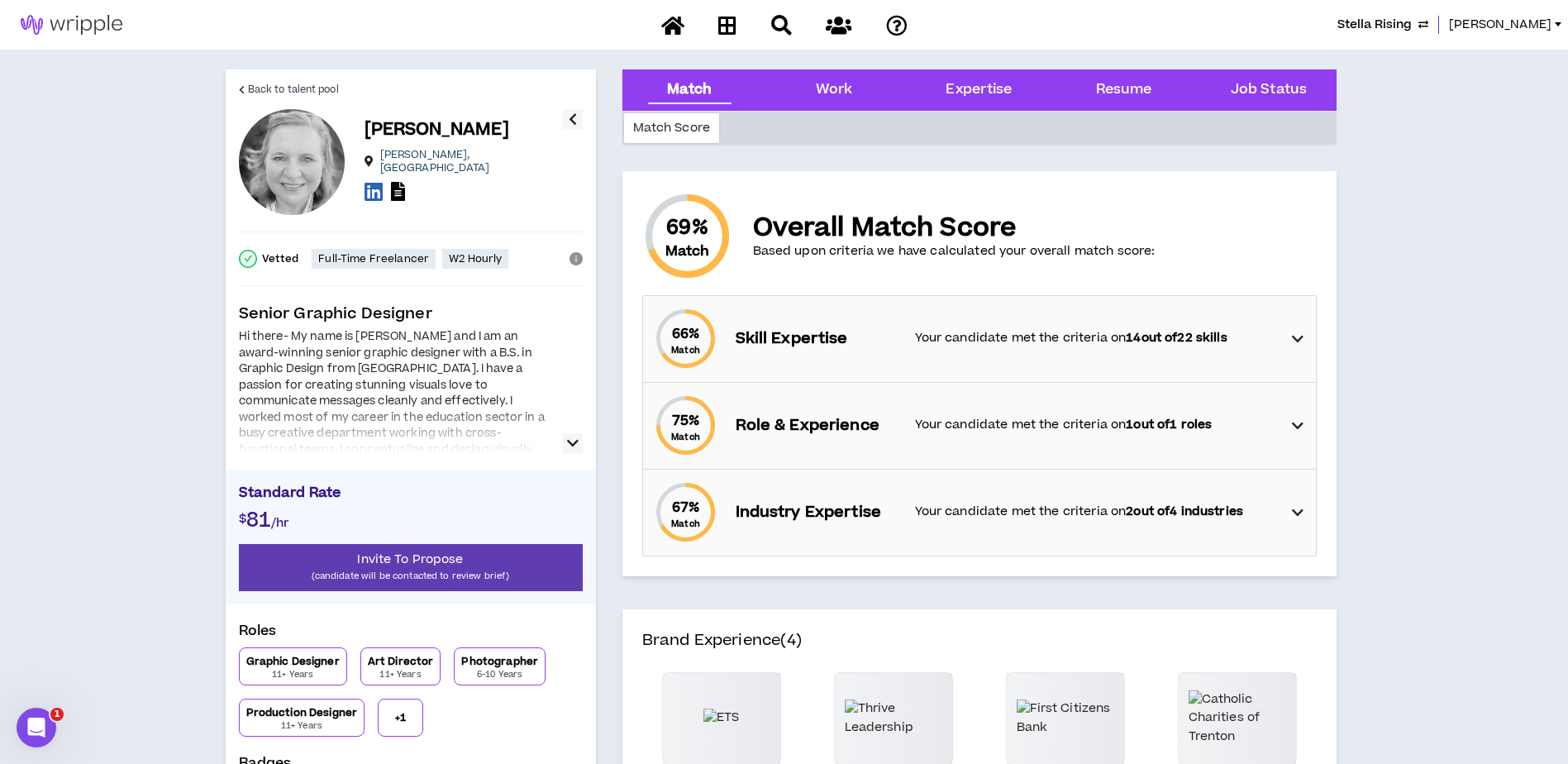
click at [1294, 341] on icon at bounding box center [1297, 339] width 12 height 20
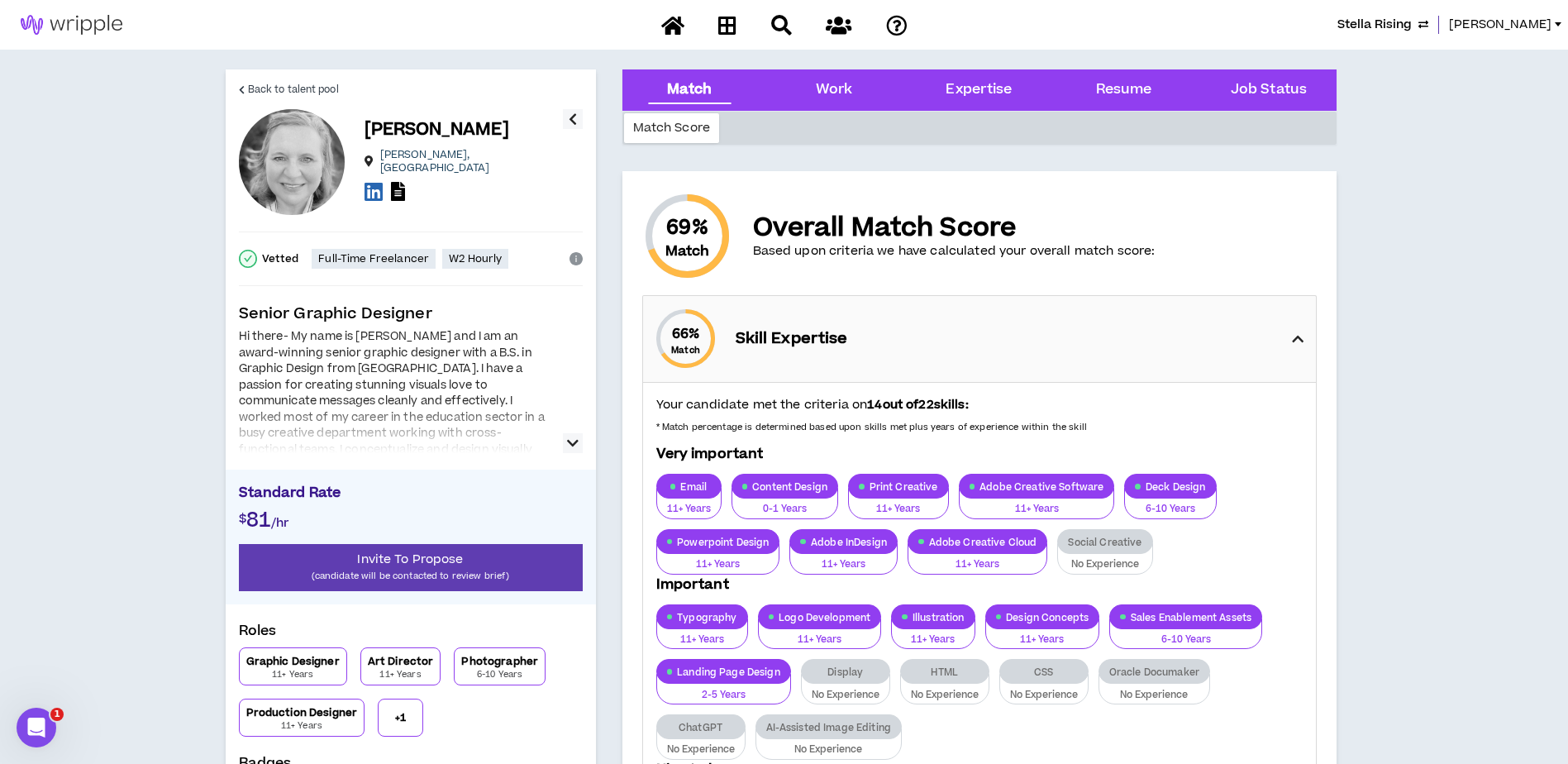
click at [1294, 341] on icon at bounding box center [1297, 339] width 12 height 20
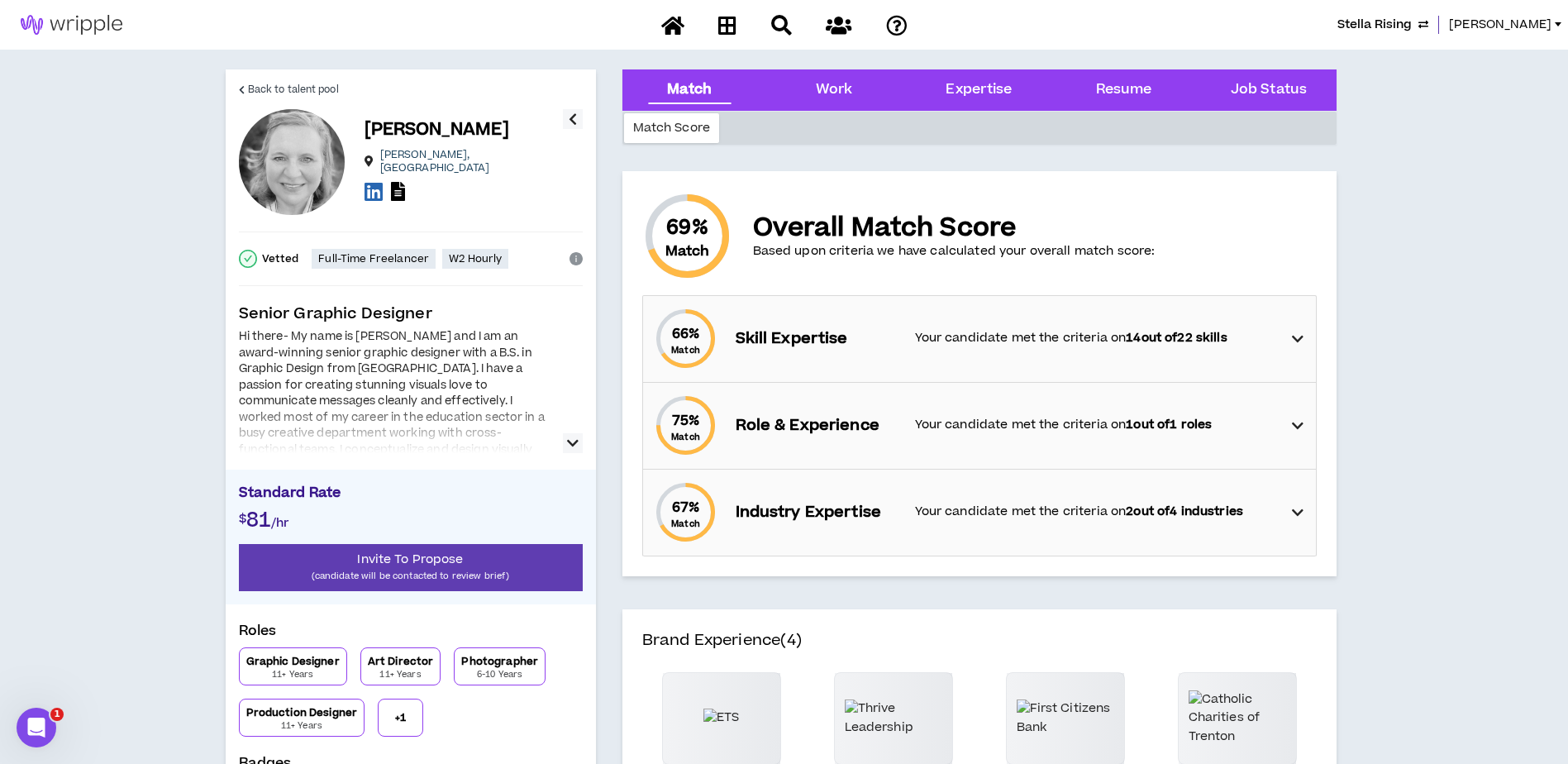
click at [572, 440] on icon "button" at bounding box center [573, 443] width 12 height 20
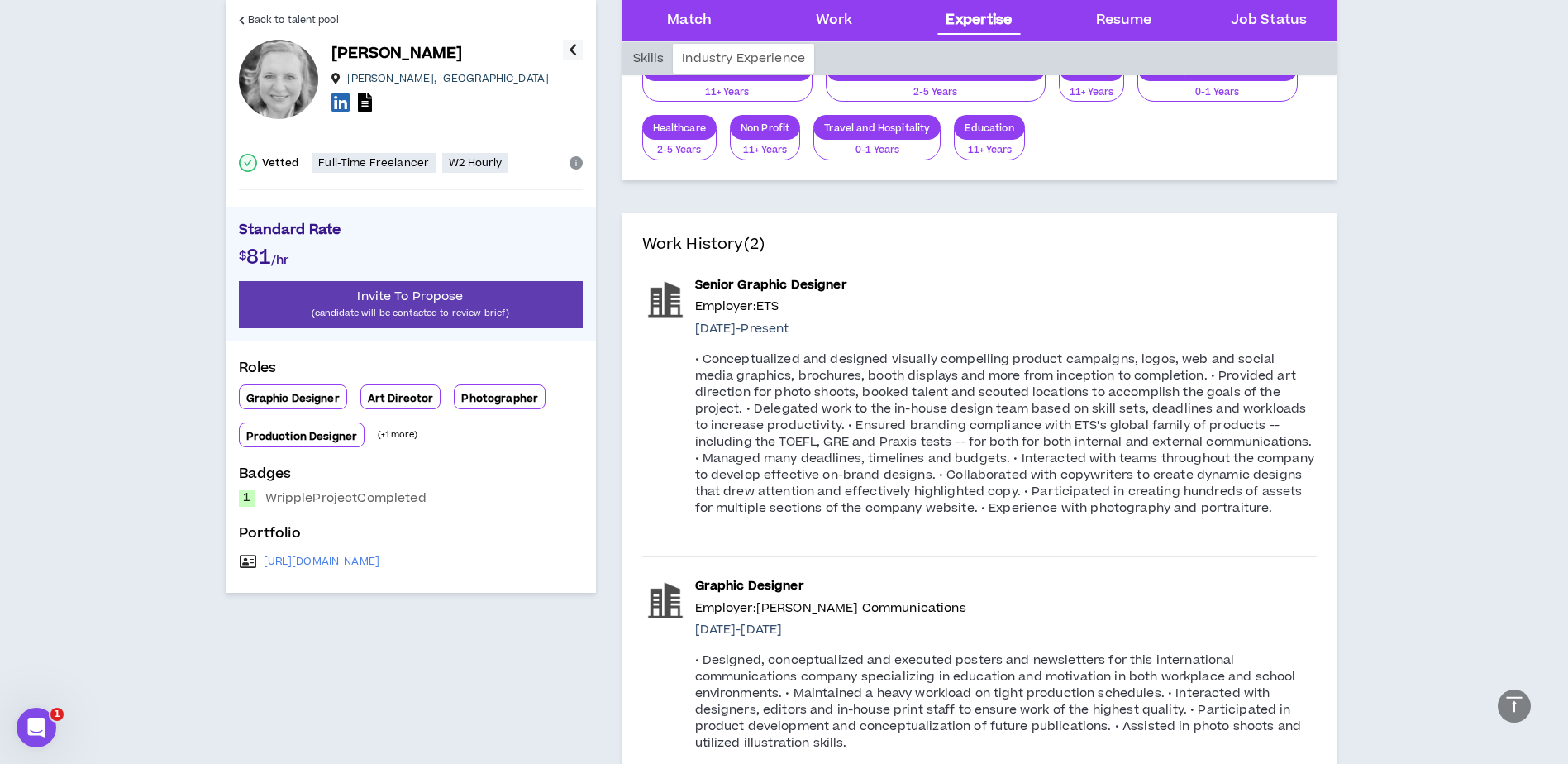
scroll to position [1322, 0]
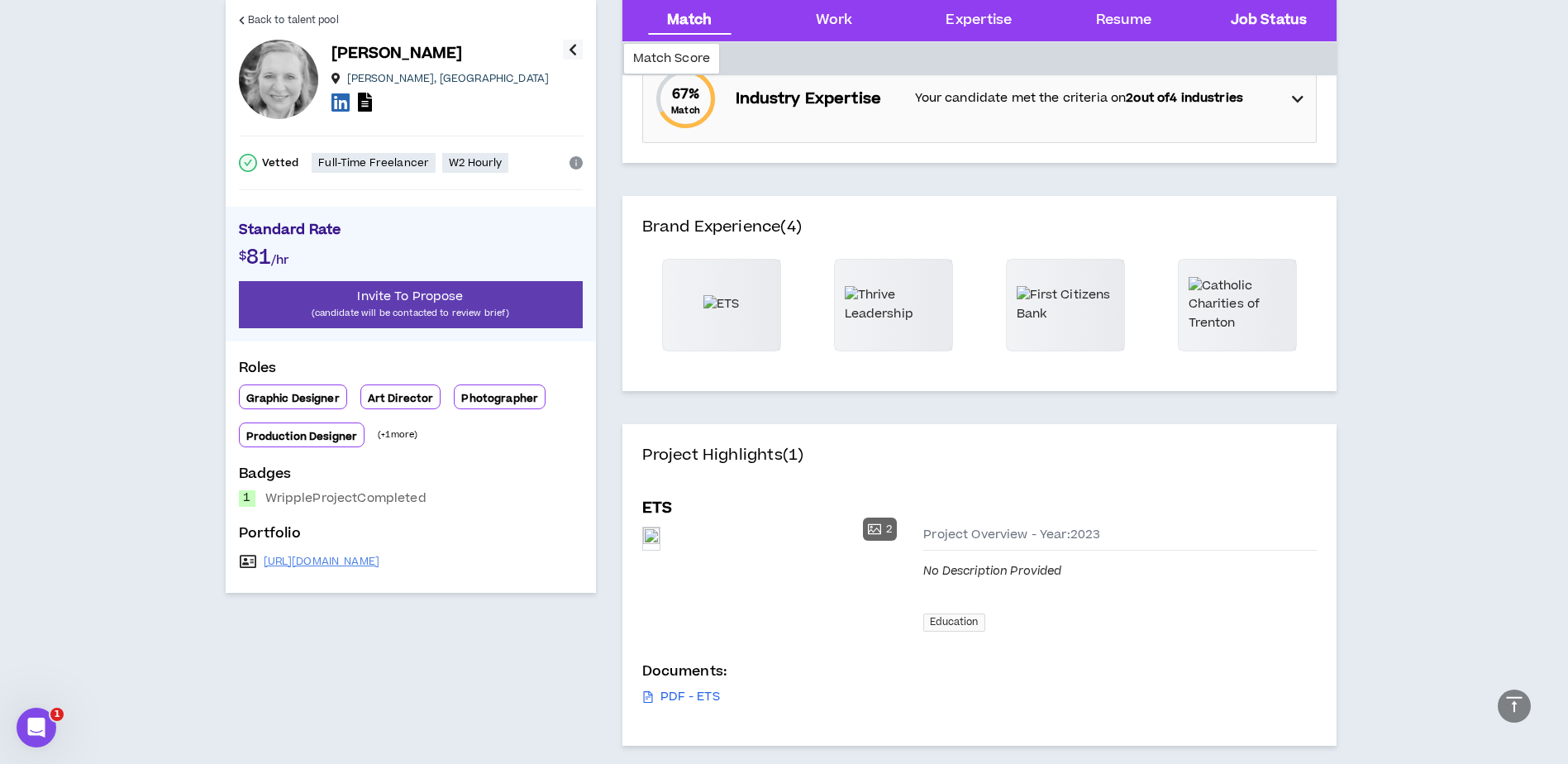
click at [1260, 10] on Status "Job Status" at bounding box center [1268, 20] width 76 height 21
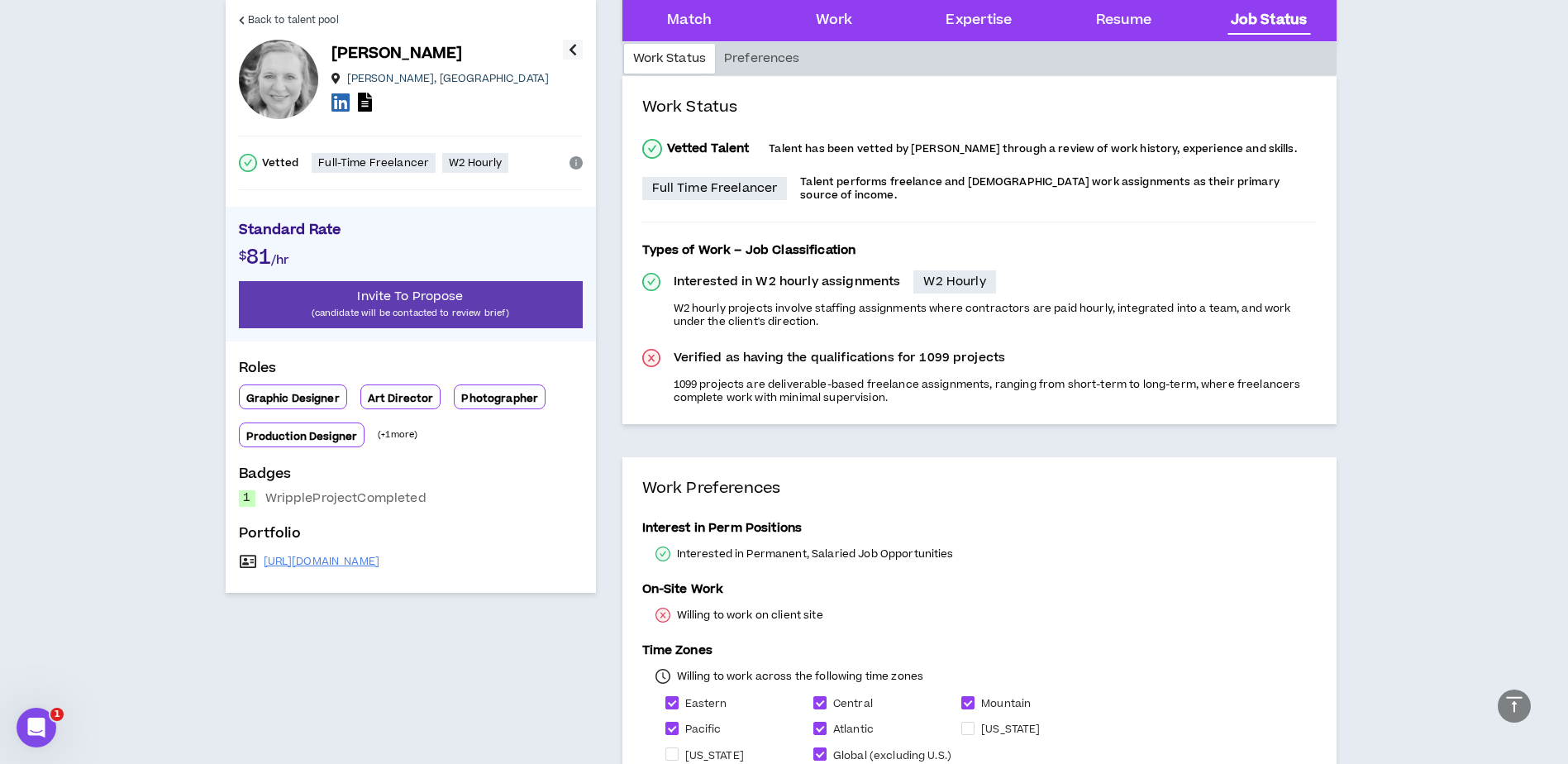
scroll to position [2796, 0]
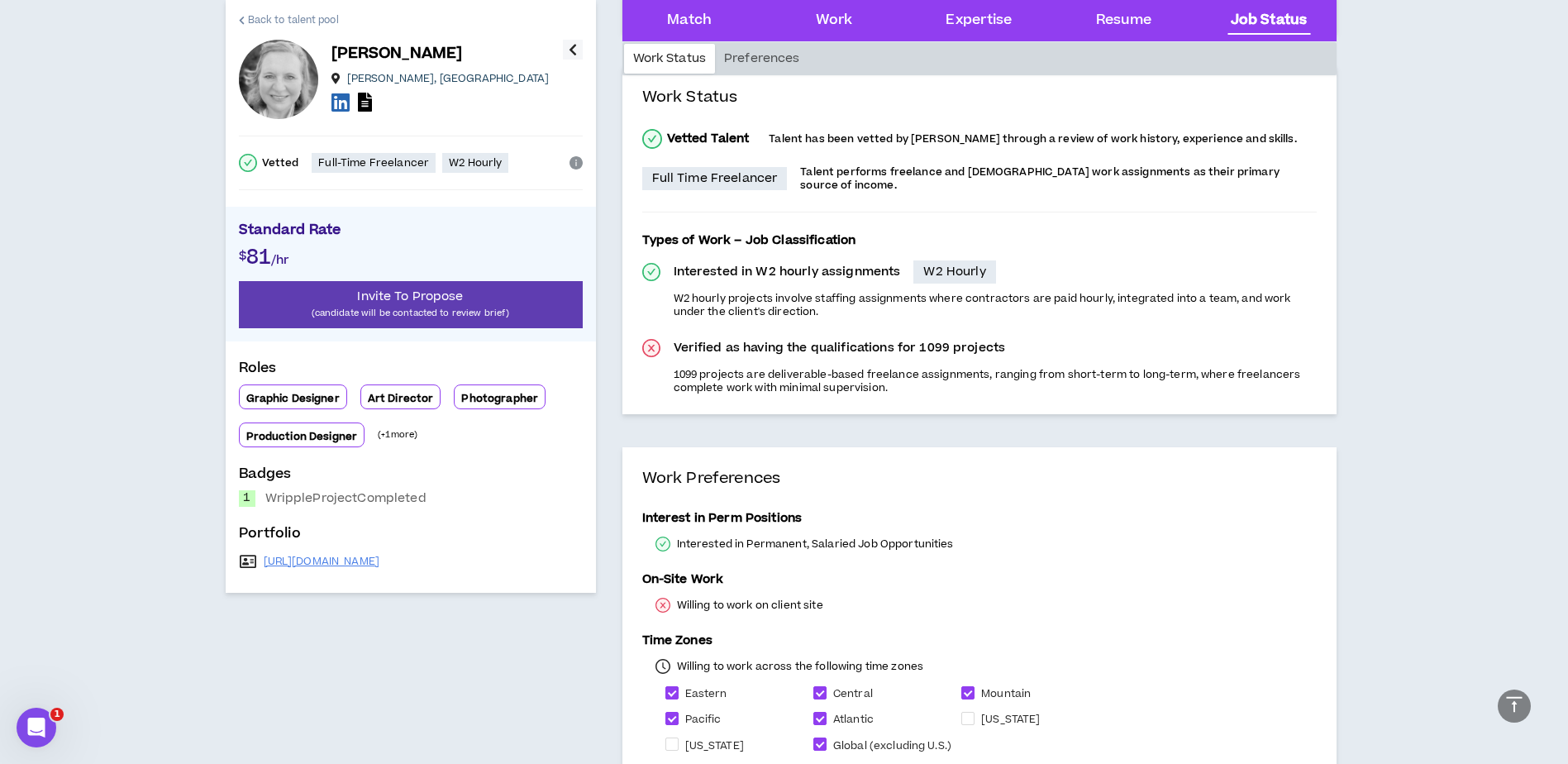
click at [299, 16] on span "Back to talent pool" at bounding box center [293, 20] width 91 height 16
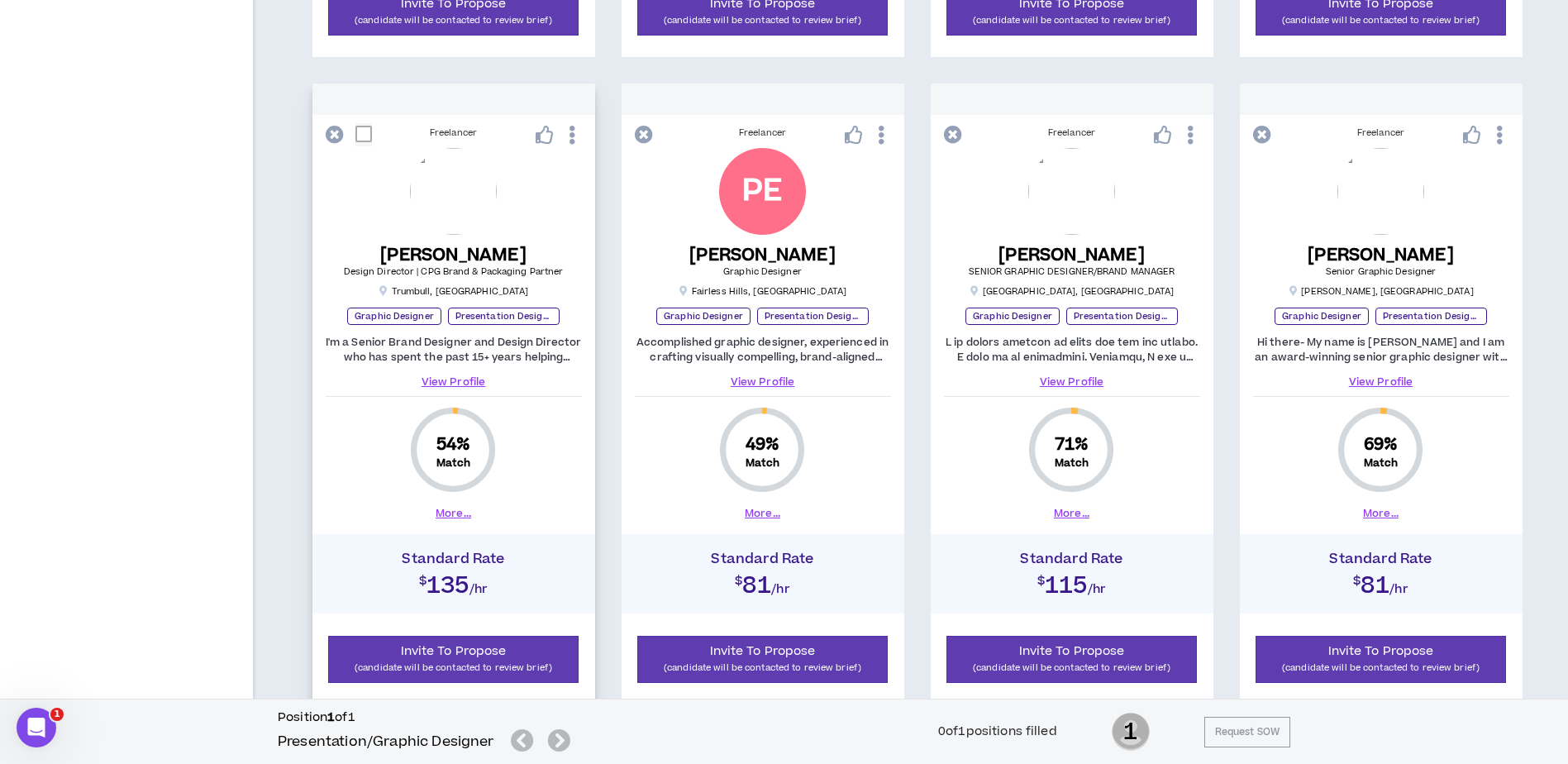
scroll to position [1570, 0]
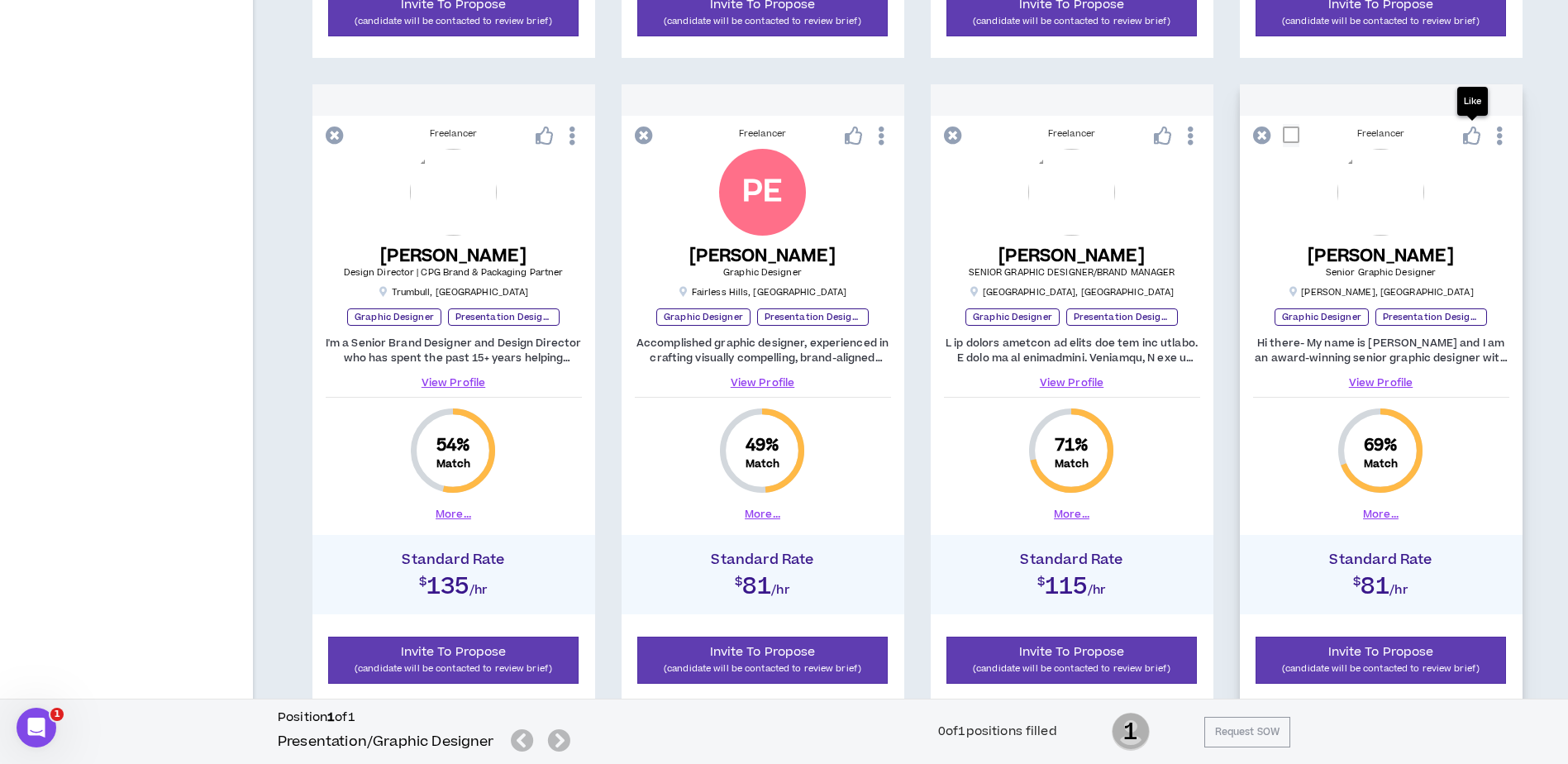
click at [1470, 135] on icon at bounding box center [1472, 135] width 18 height 18
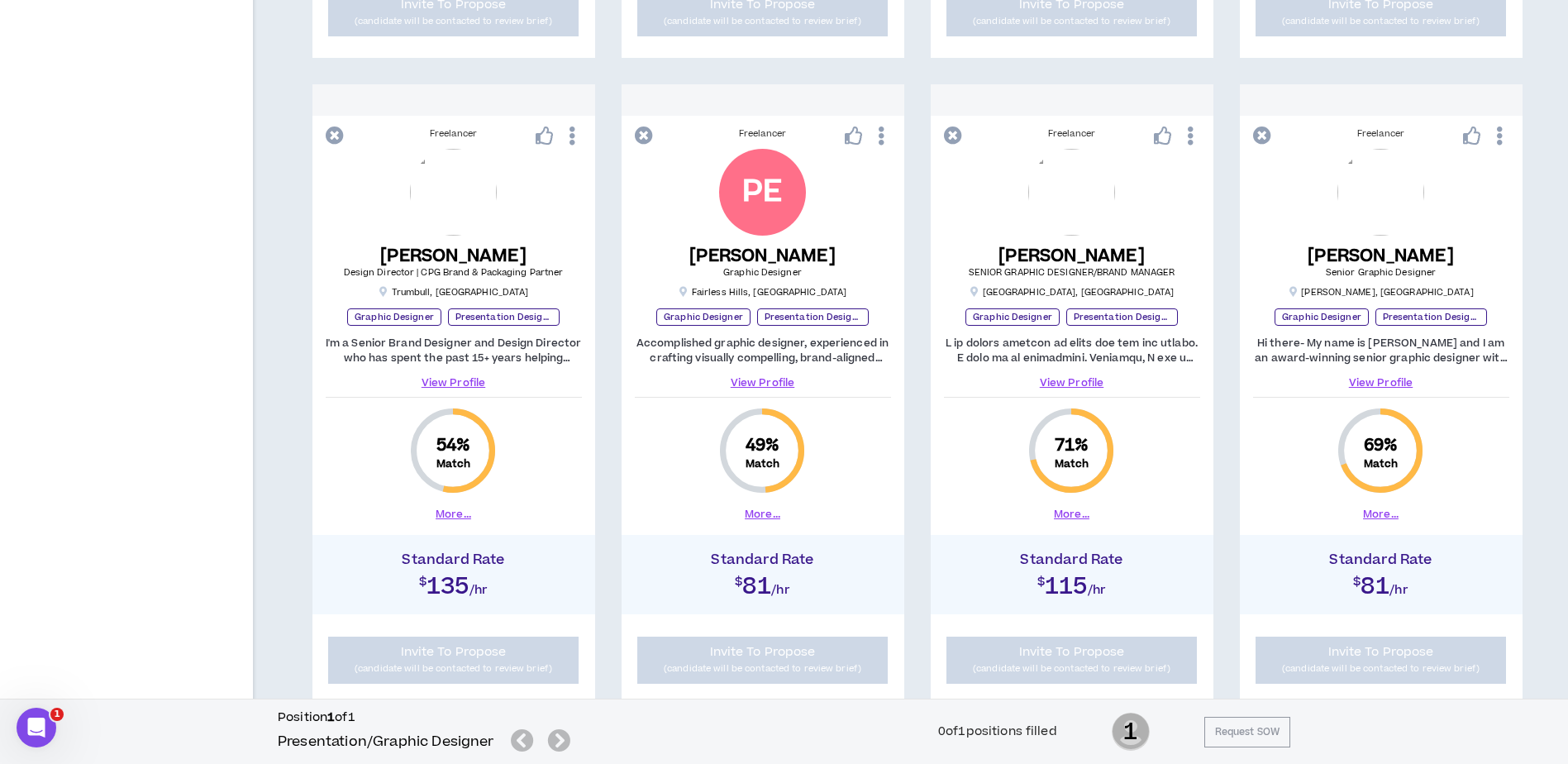
scroll to position [1687, 0]
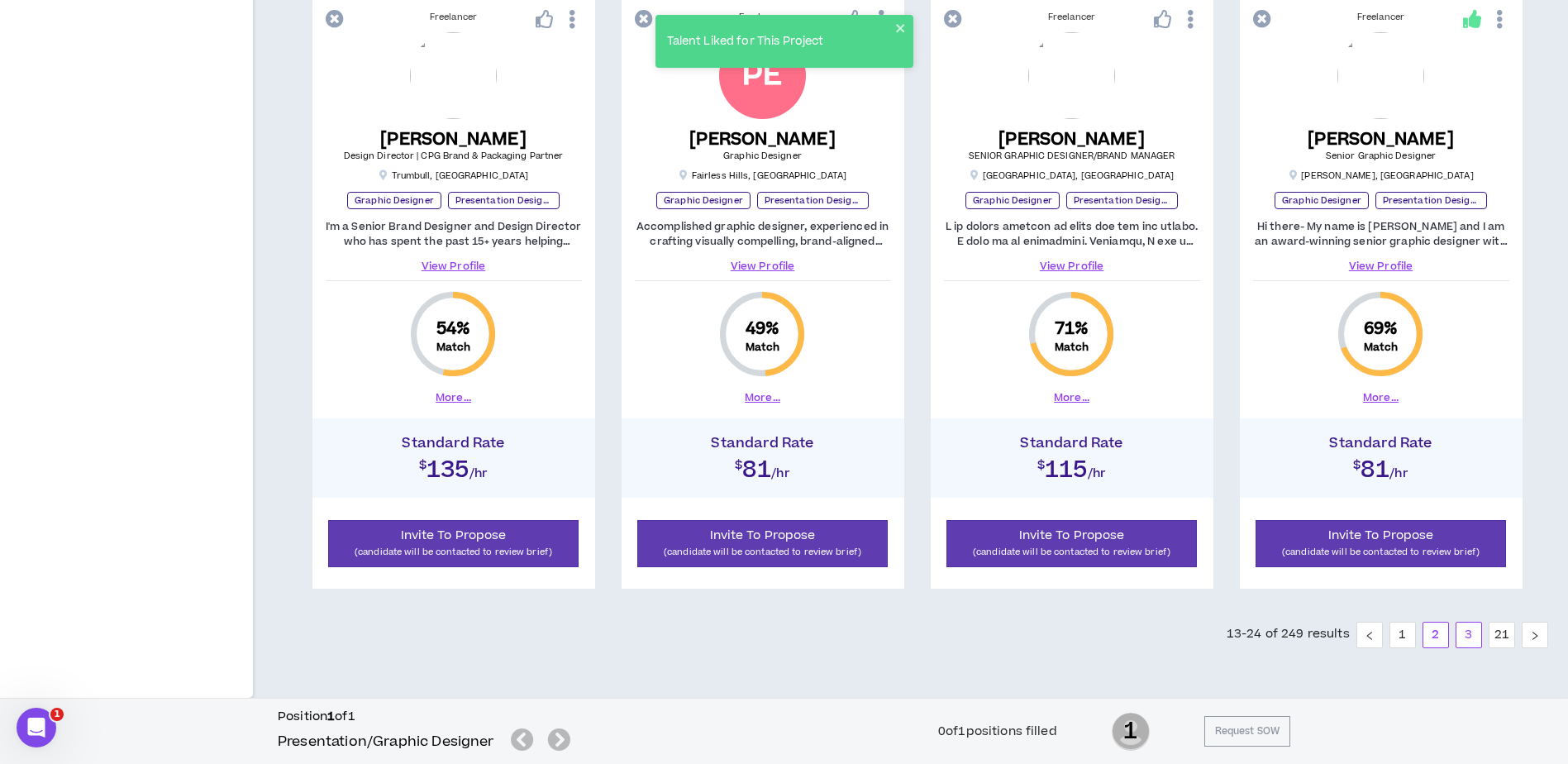
click at [1463, 636] on link "3" at bounding box center [1468, 634] width 25 height 25
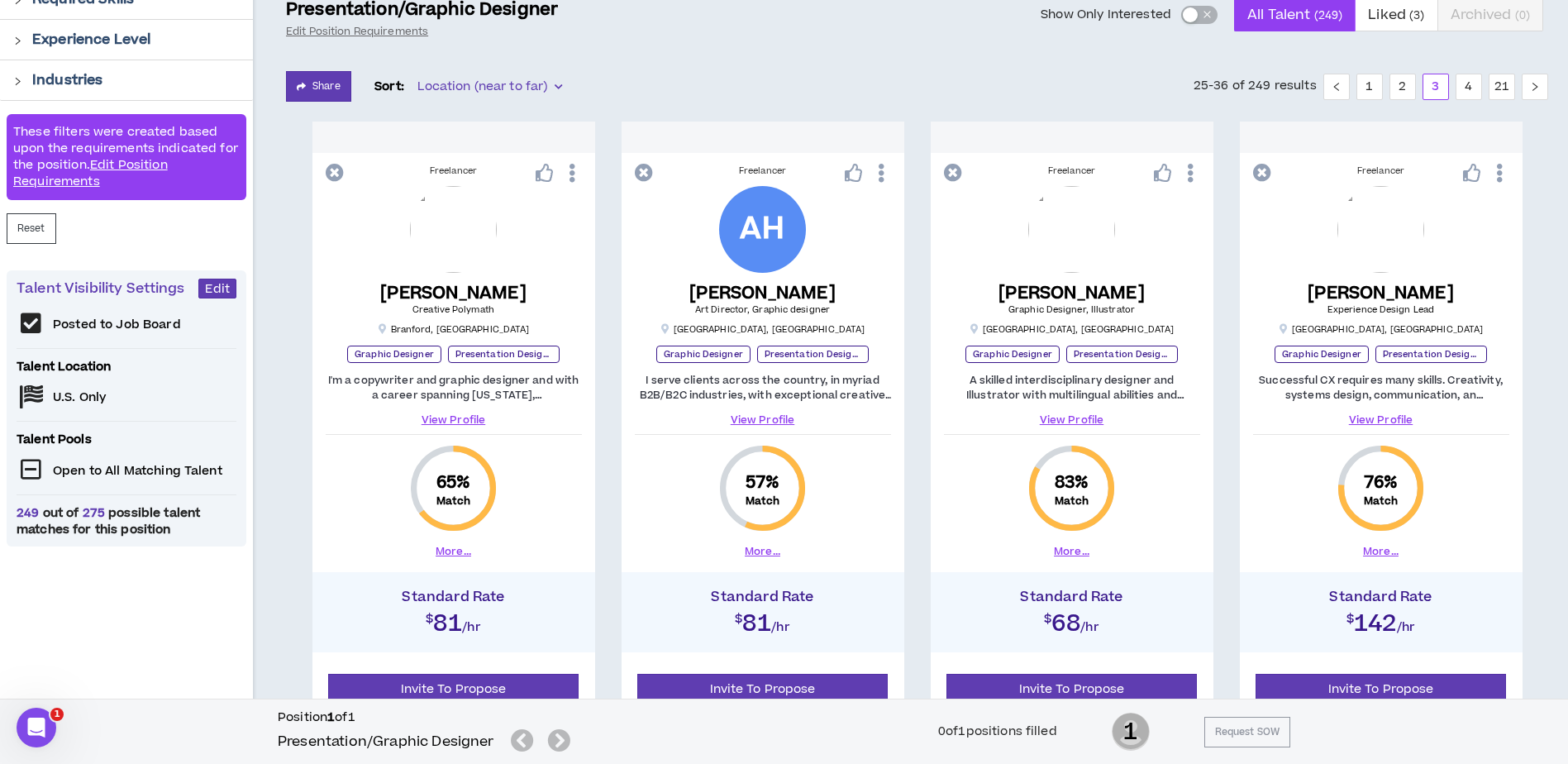
scroll to position [267, 0]
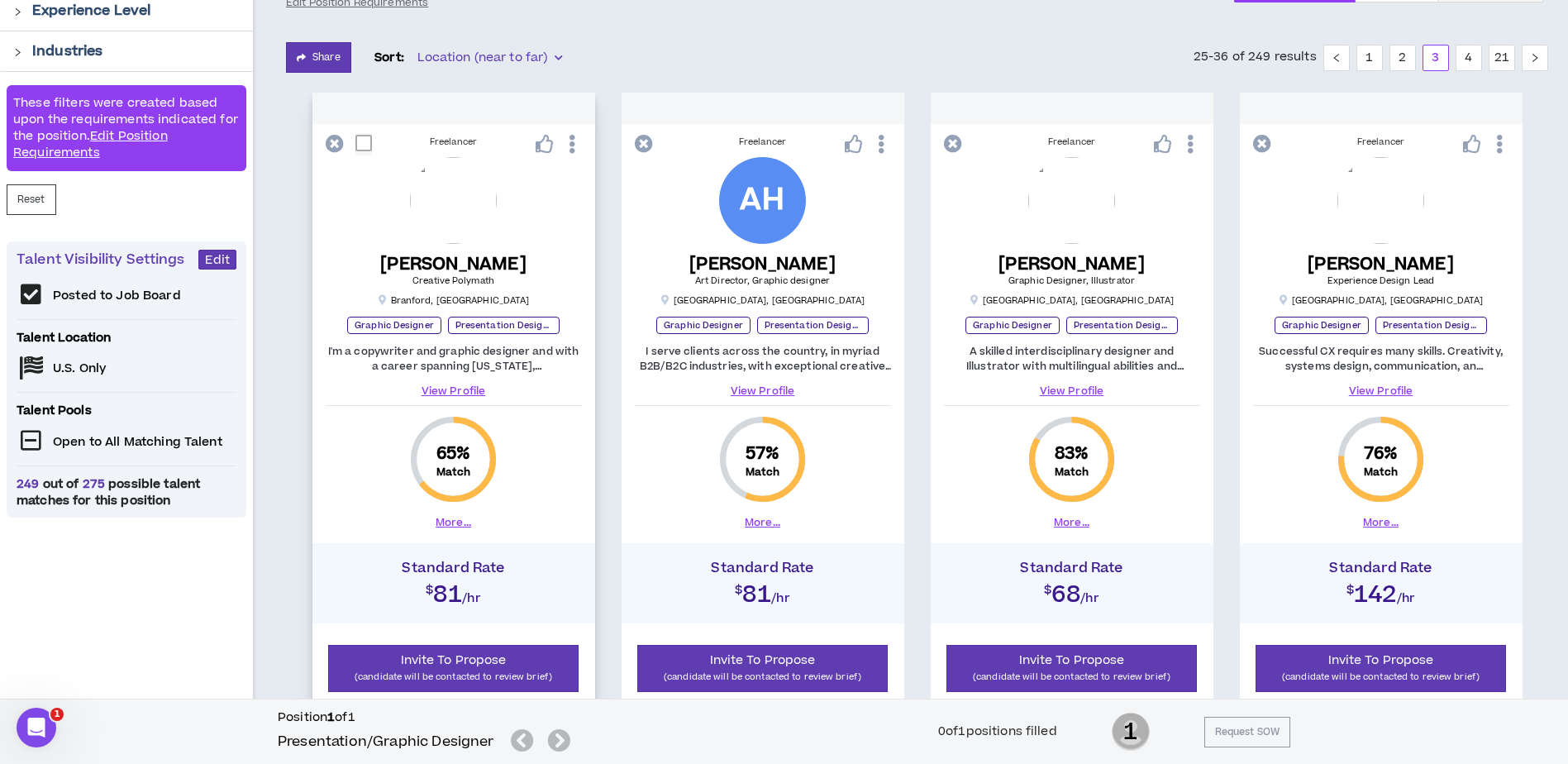
click at [463, 395] on link "View Profile" at bounding box center [454, 391] width 256 height 15
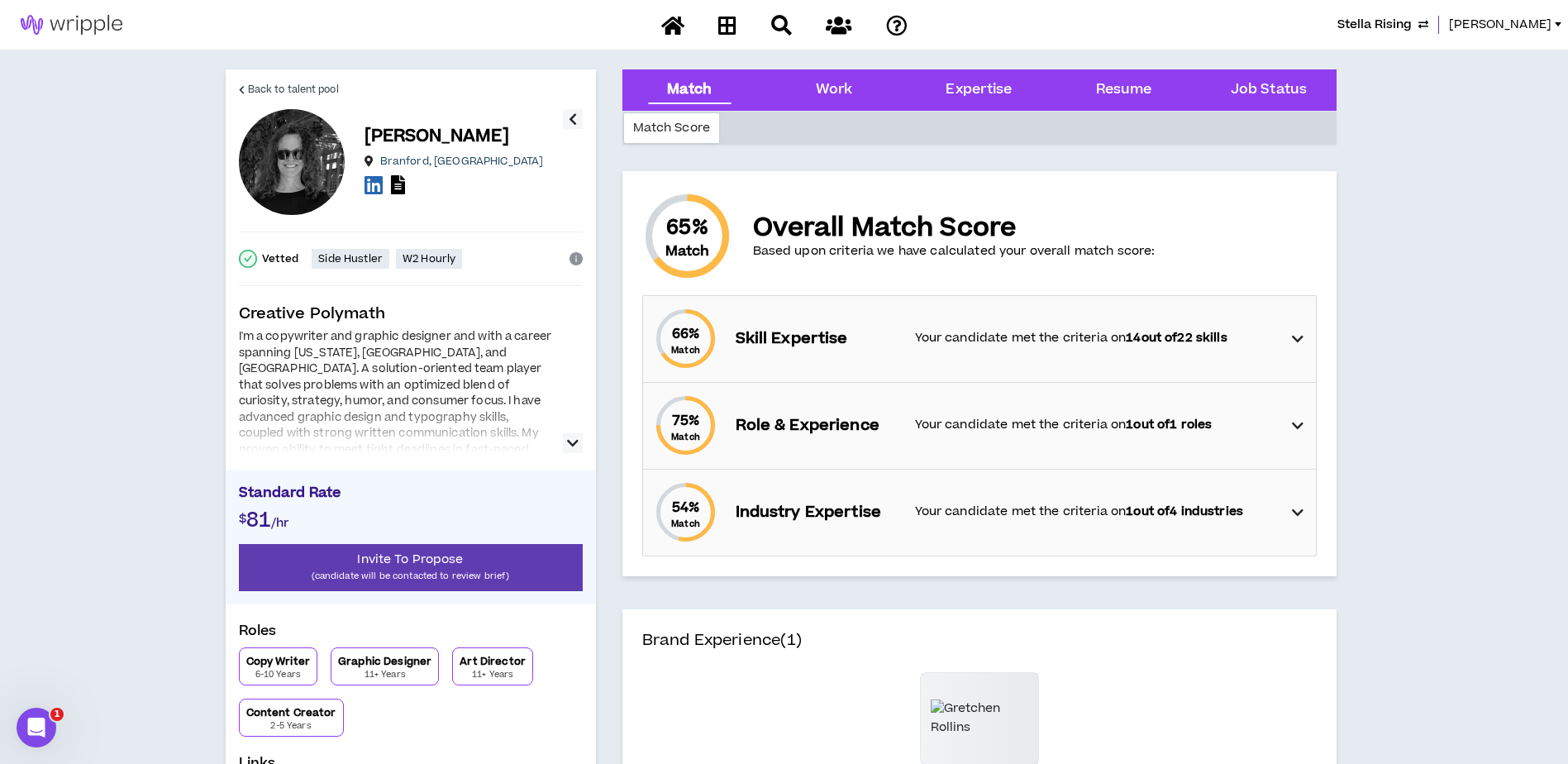
click at [573, 445] on icon "button" at bounding box center [573, 443] width 12 height 20
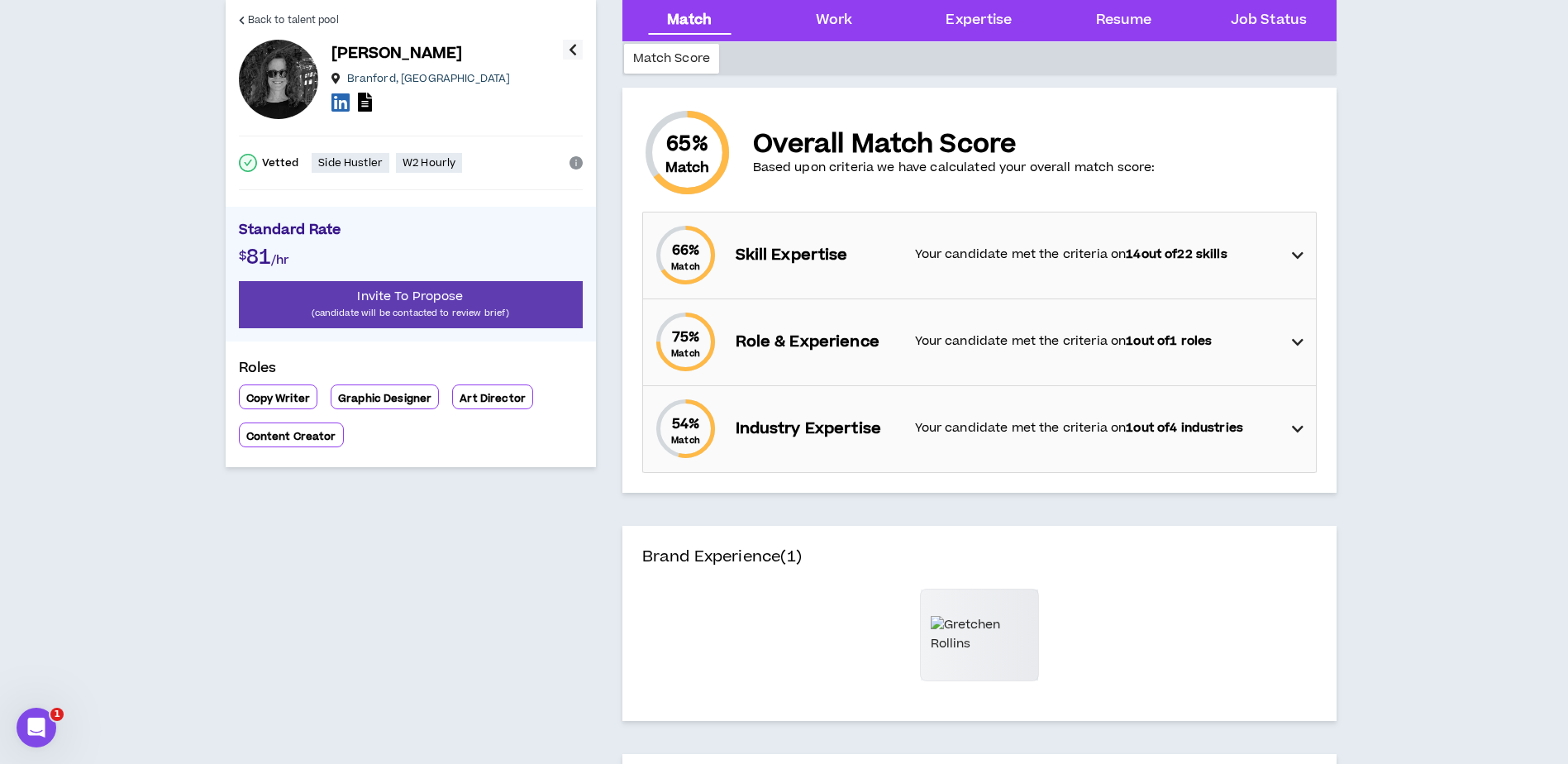
scroll to position [82, 0]
click at [1299, 257] on icon at bounding box center [1297, 256] width 12 height 20
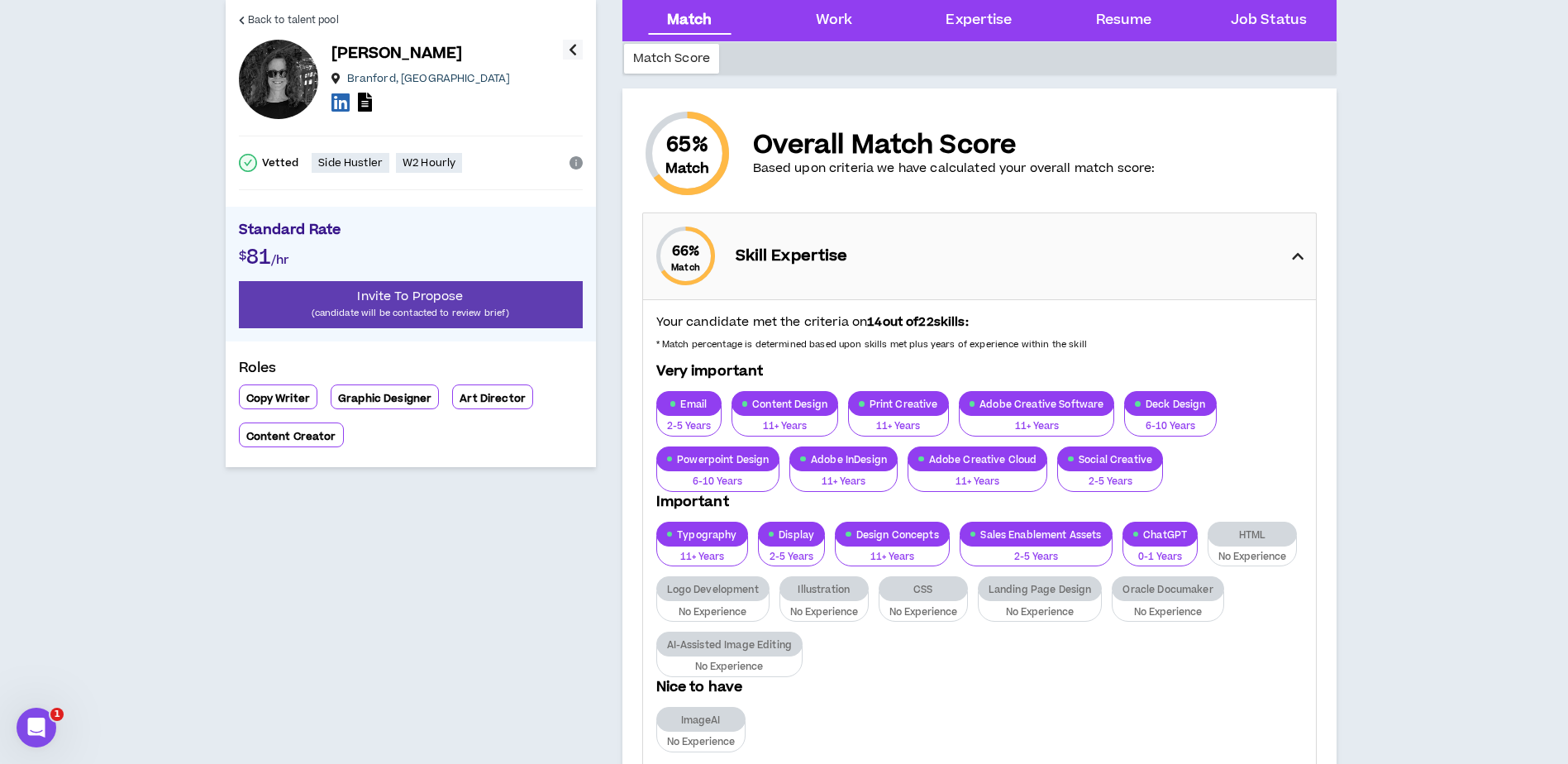
click at [1299, 257] on icon at bounding box center [1297, 256] width 12 height 20
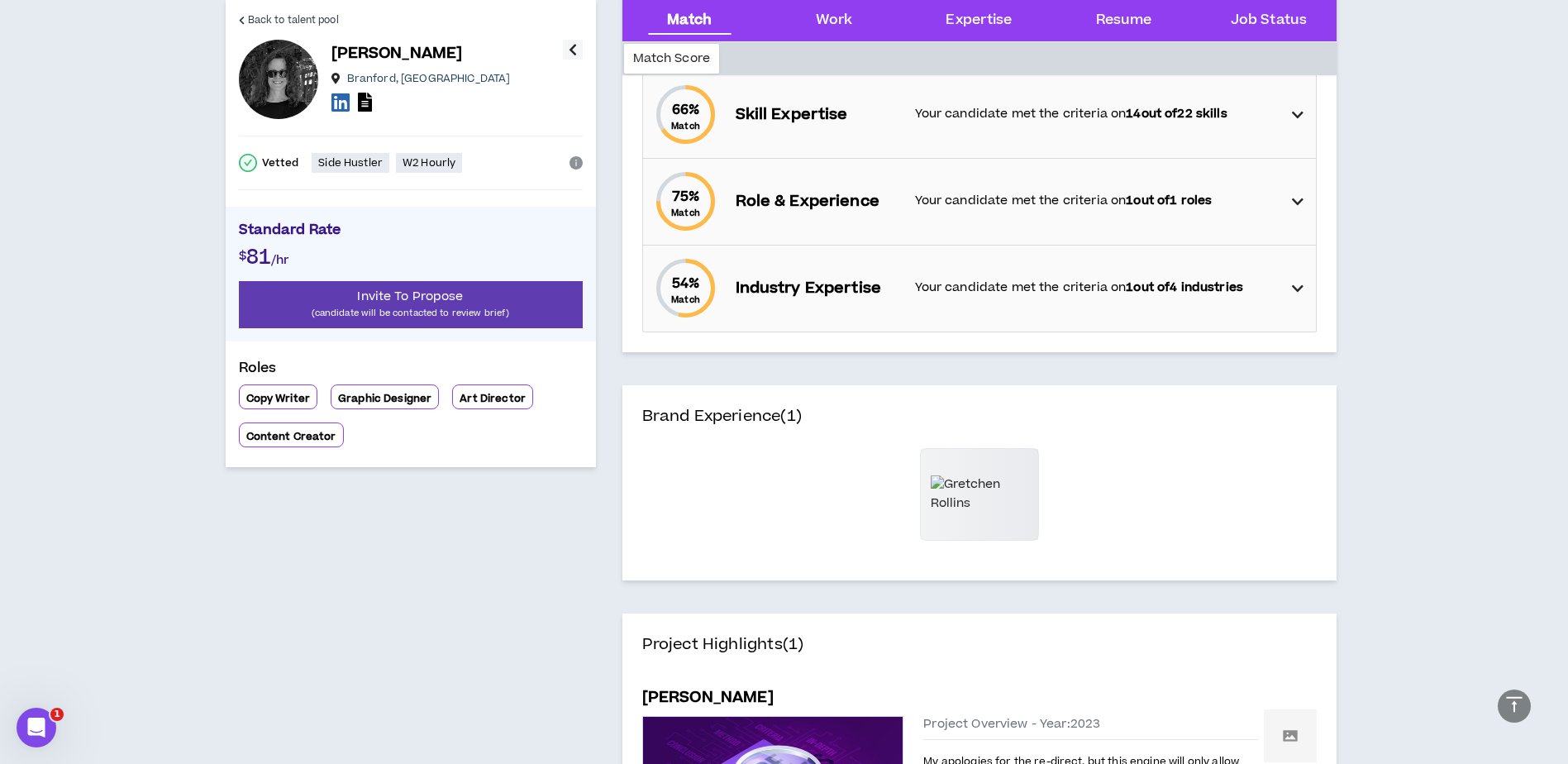
scroll to position [0, 0]
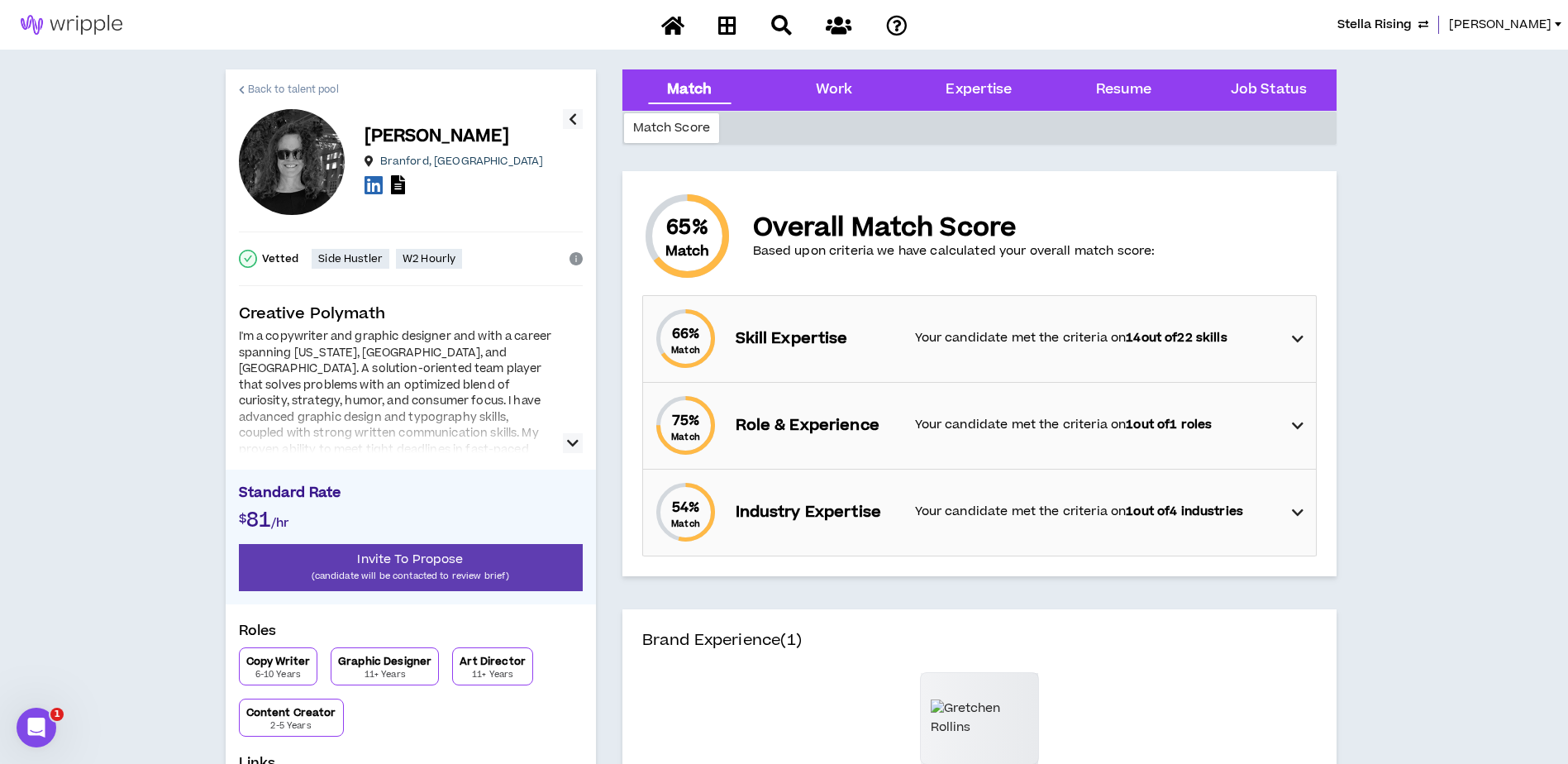
click at [261, 87] on span "Back to talent pool" at bounding box center [293, 89] width 91 height 16
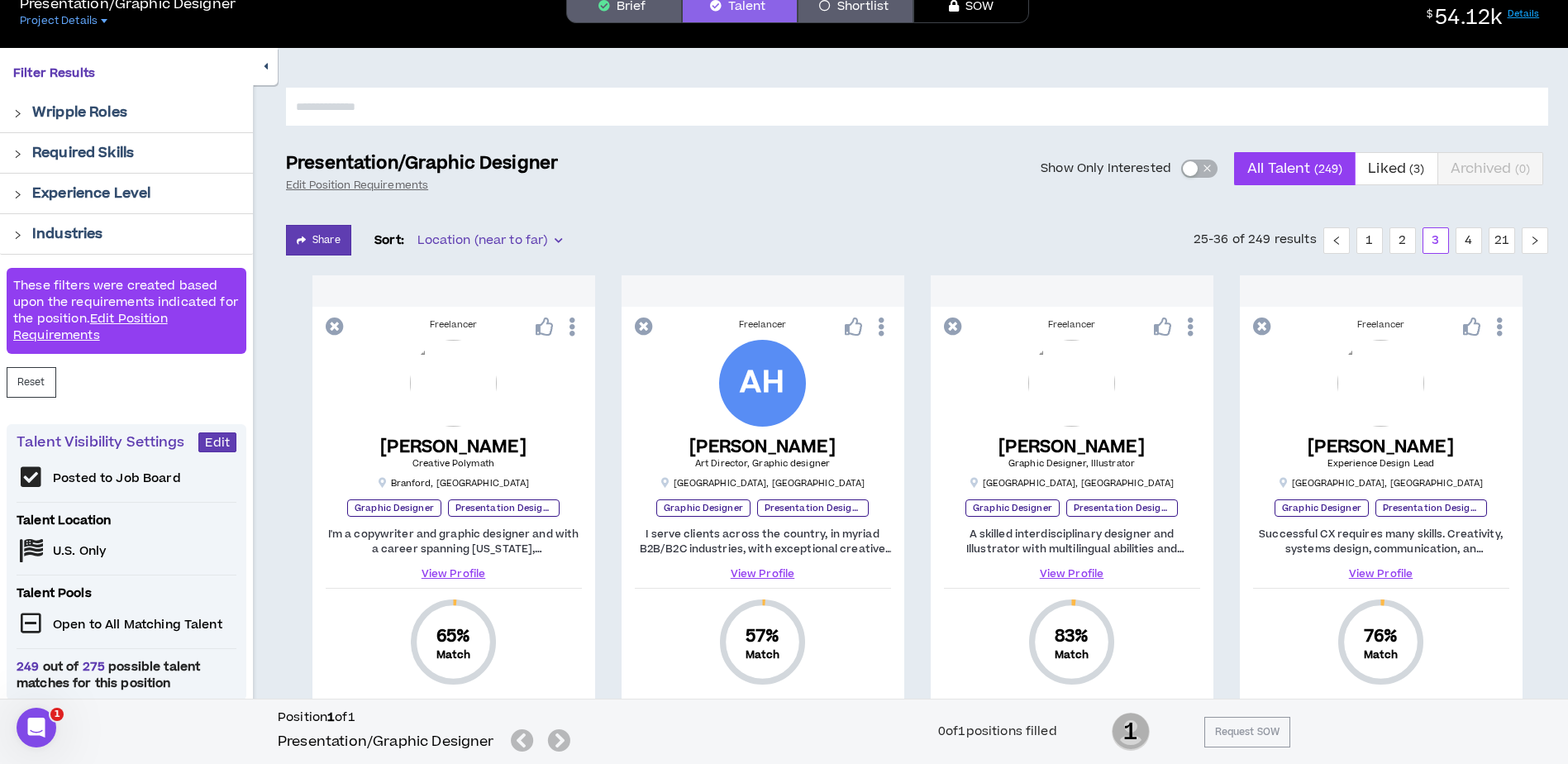
scroll to position [267, 0]
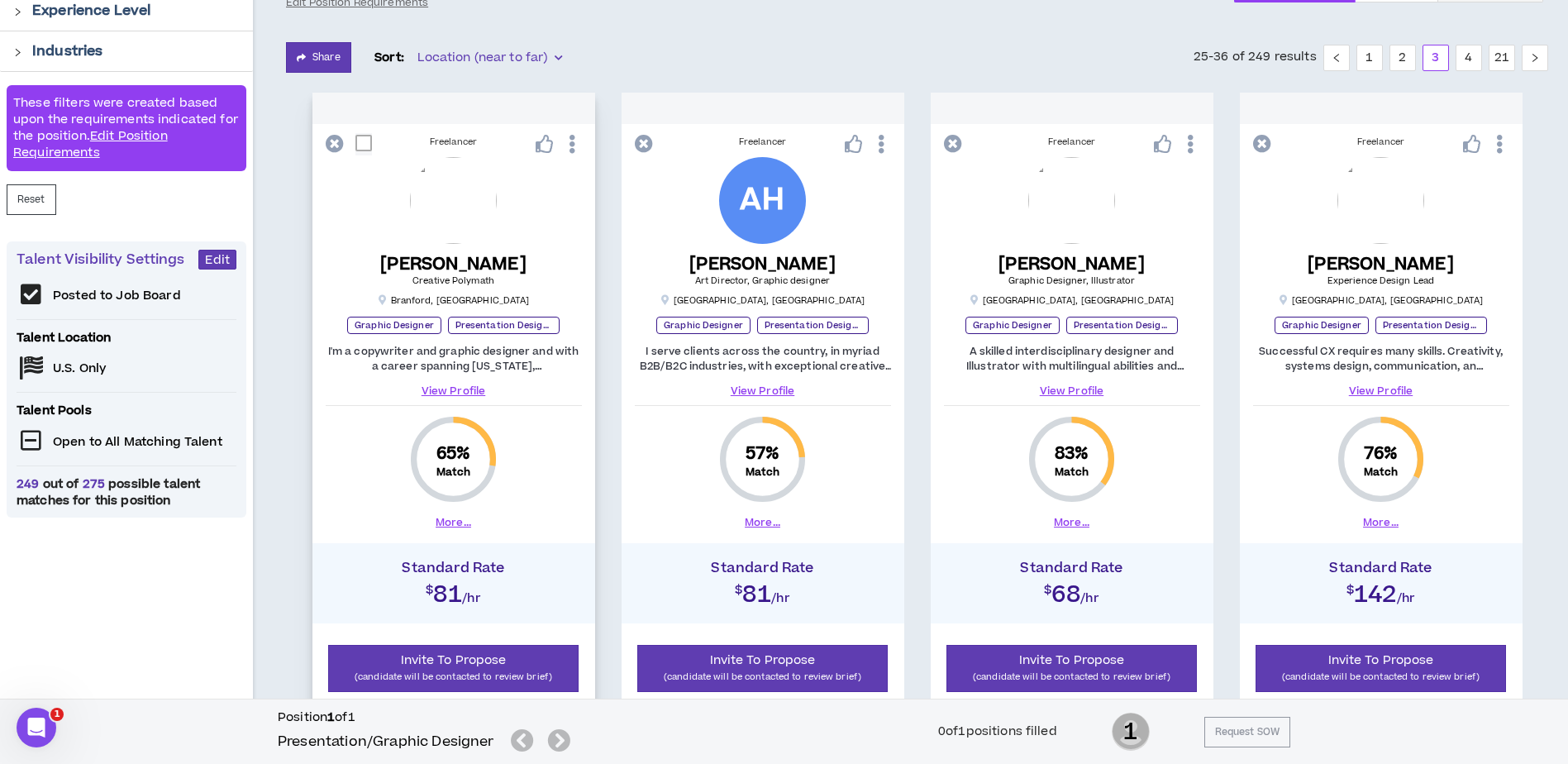
click at [543, 145] on icon at bounding box center [544, 144] width 18 height 18
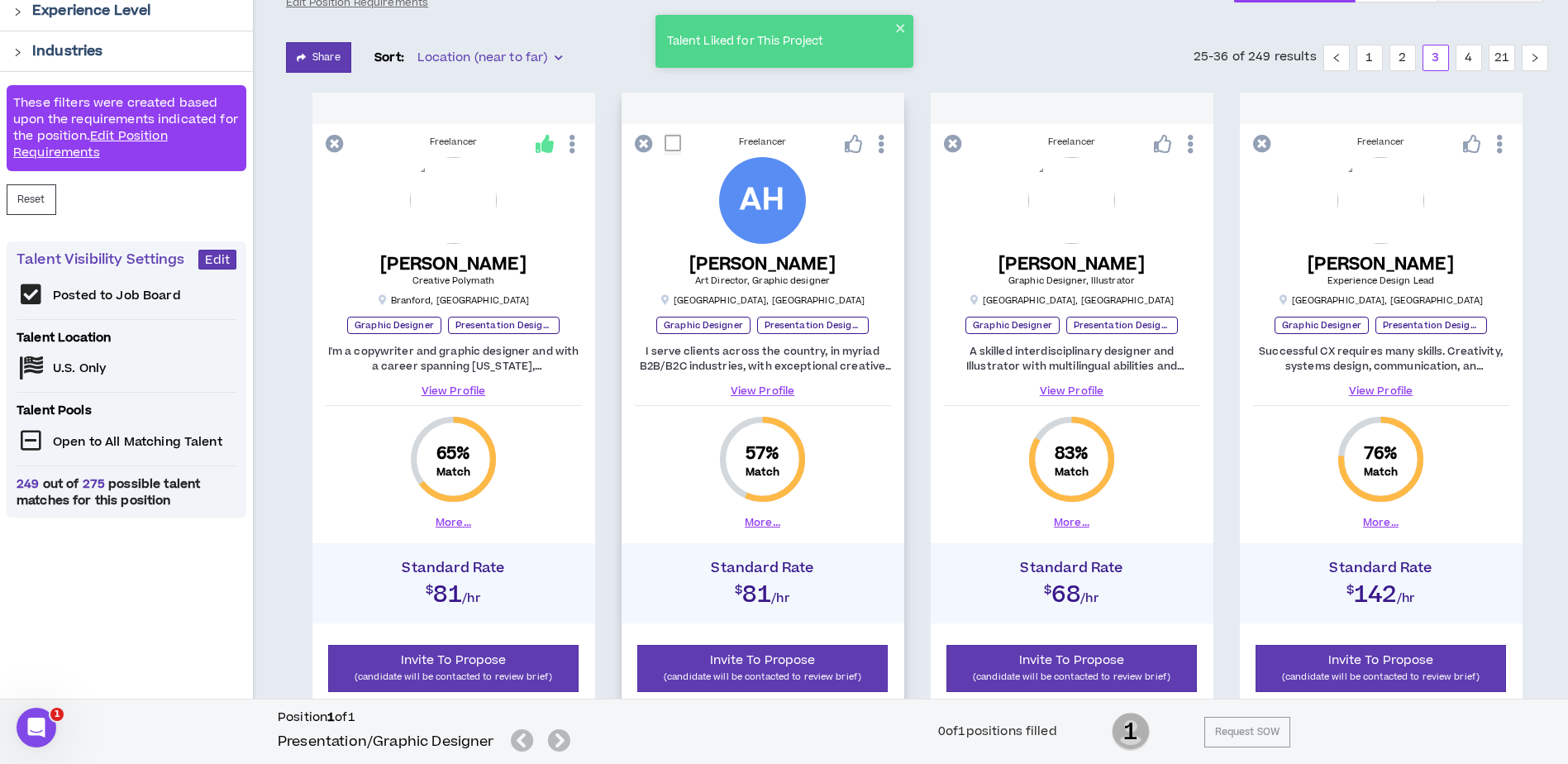
click at [765, 385] on link "View Profile" at bounding box center [763, 391] width 256 height 15
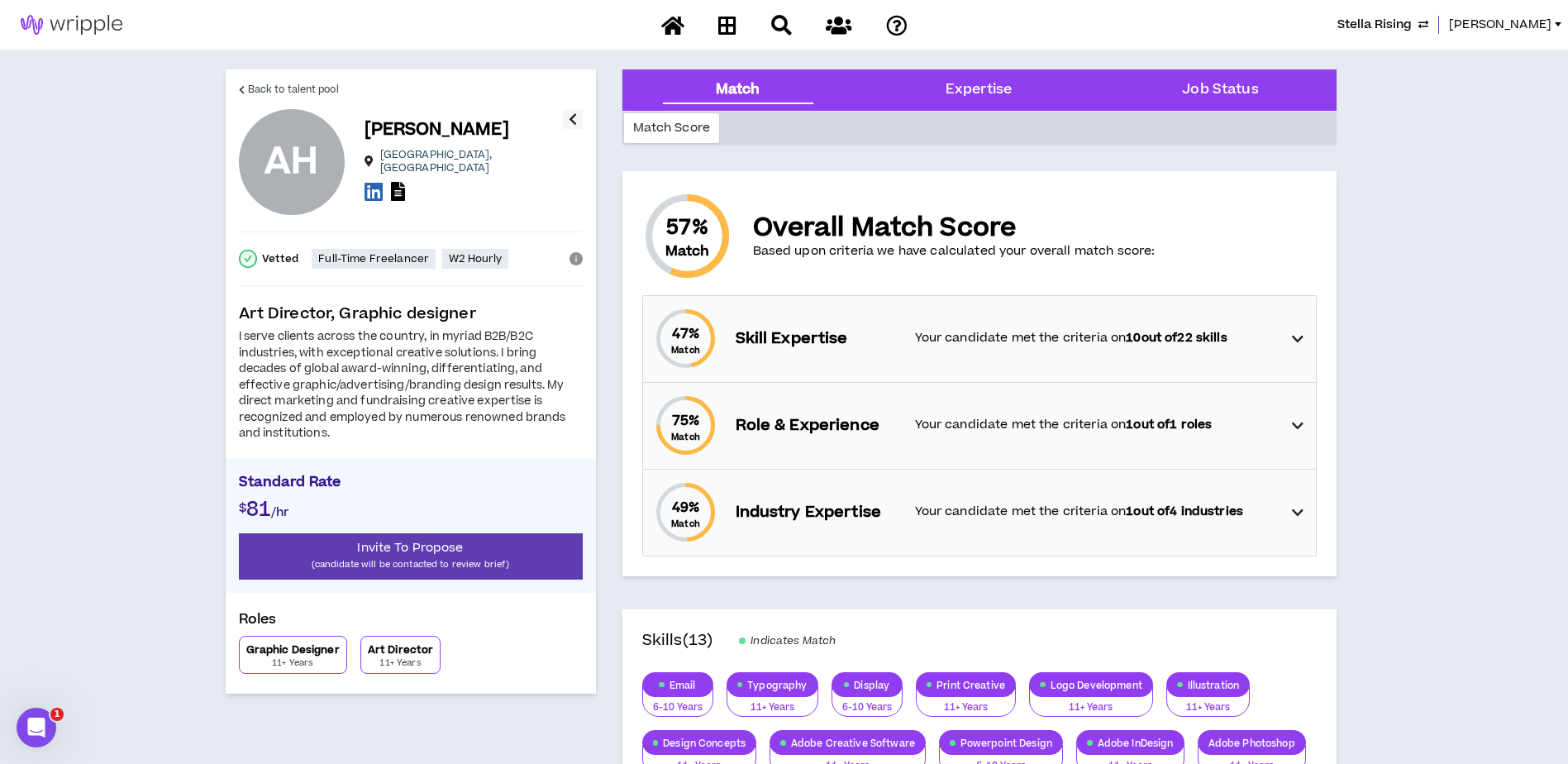
click at [1291, 338] on div "47 % Match Skill Expertise Your candidate met the criteria on 10 out of 22 skil…" at bounding box center [984, 339] width 662 height 86
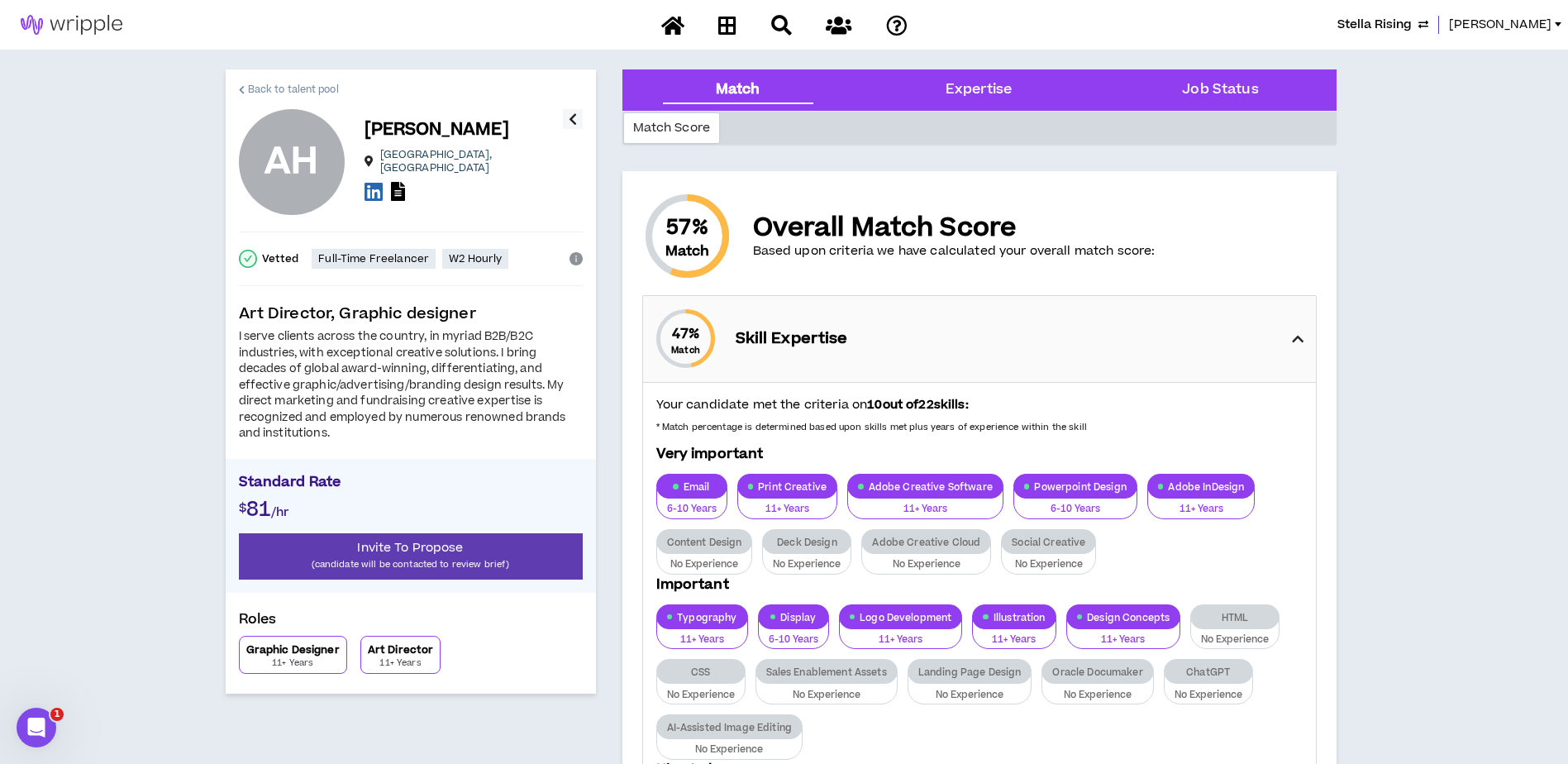
click at [280, 84] on span "Back to talent pool" at bounding box center [293, 89] width 91 height 16
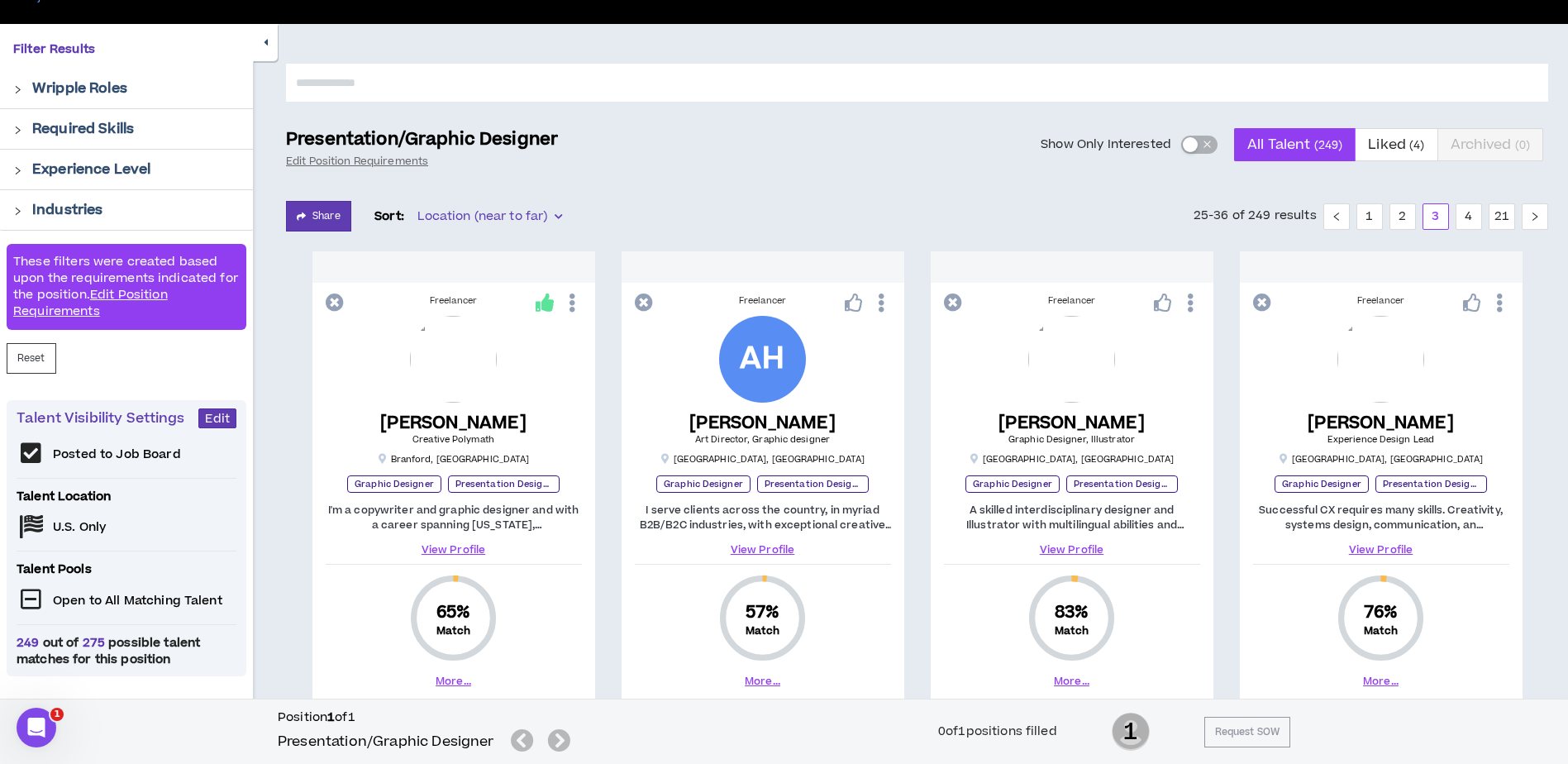
scroll to position [267, 0]
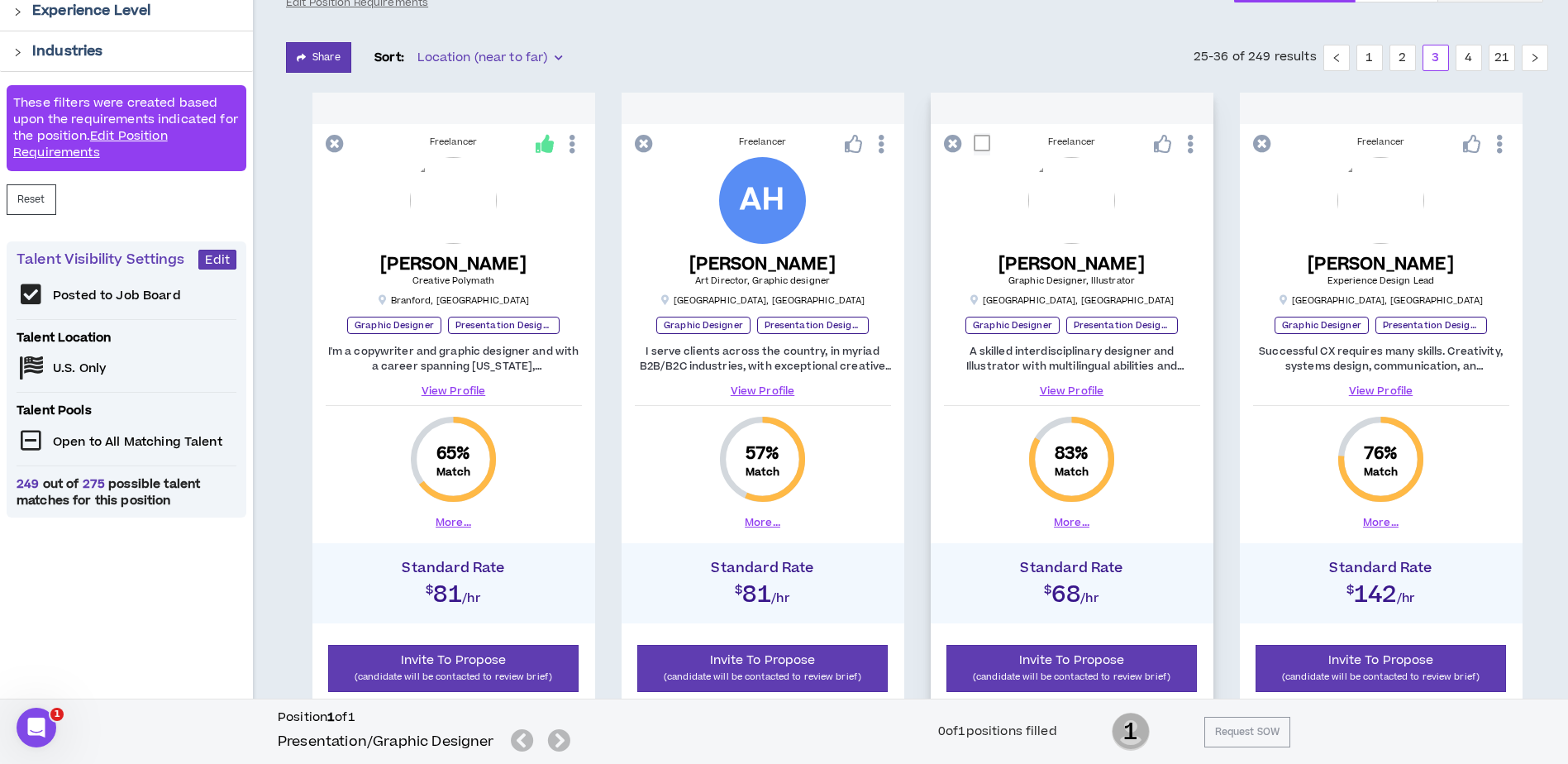
click at [1063, 522] on button "More..." at bounding box center [1071, 522] width 36 height 15
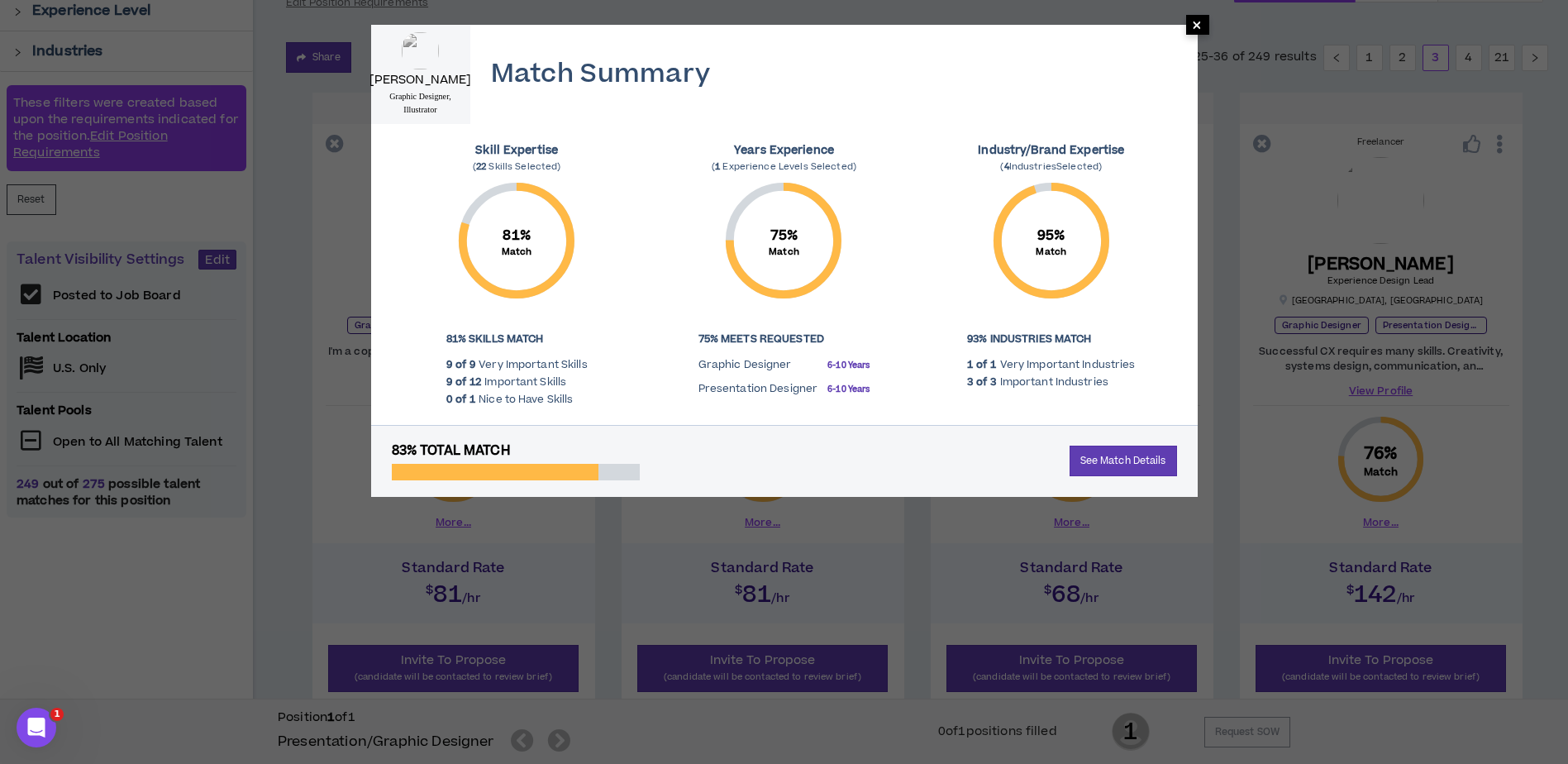
click at [1193, 26] on span "×" at bounding box center [1197, 25] width 10 height 20
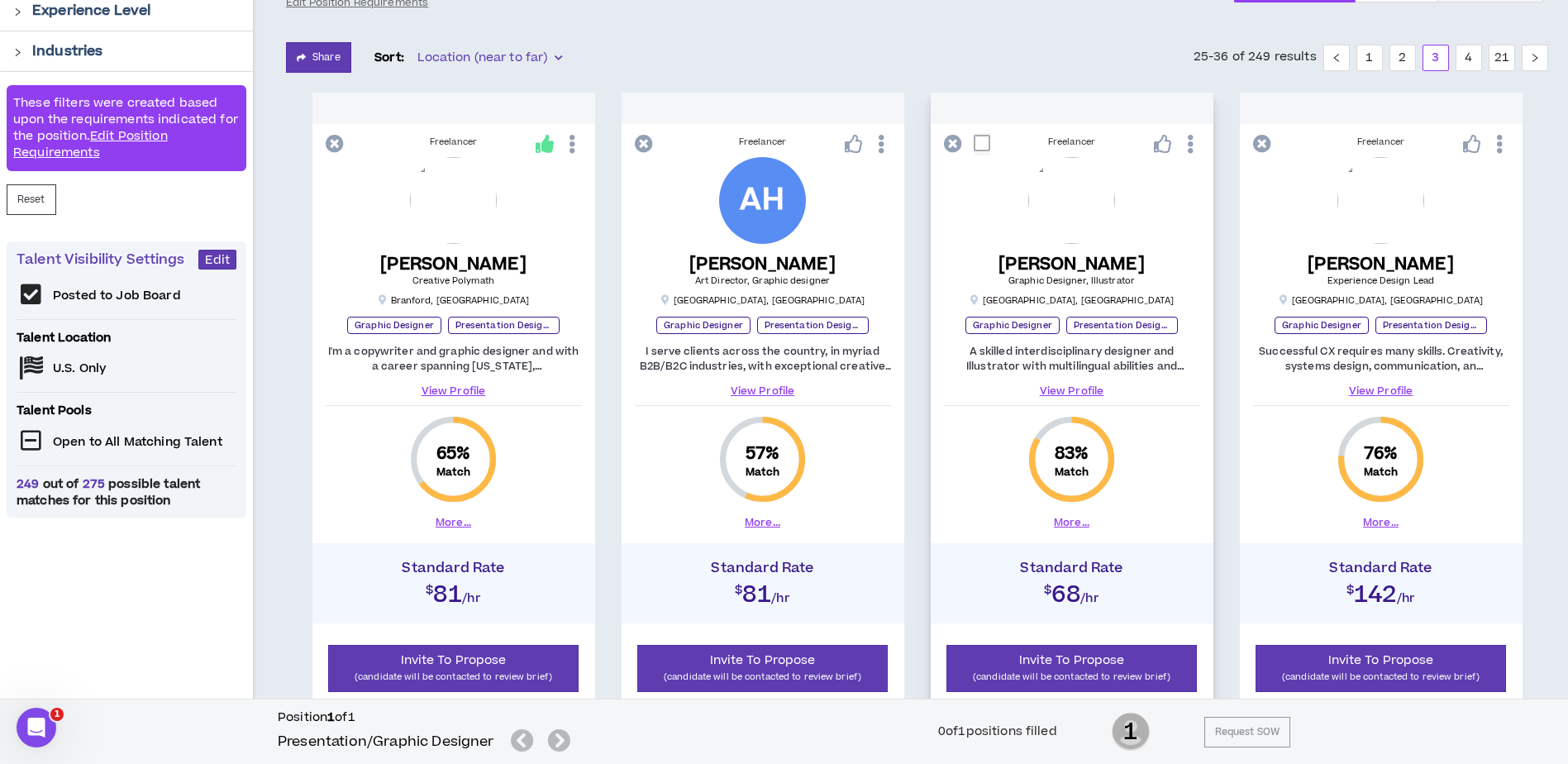
click at [1076, 388] on link "View Profile" at bounding box center [1072, 391] width 256 height 15
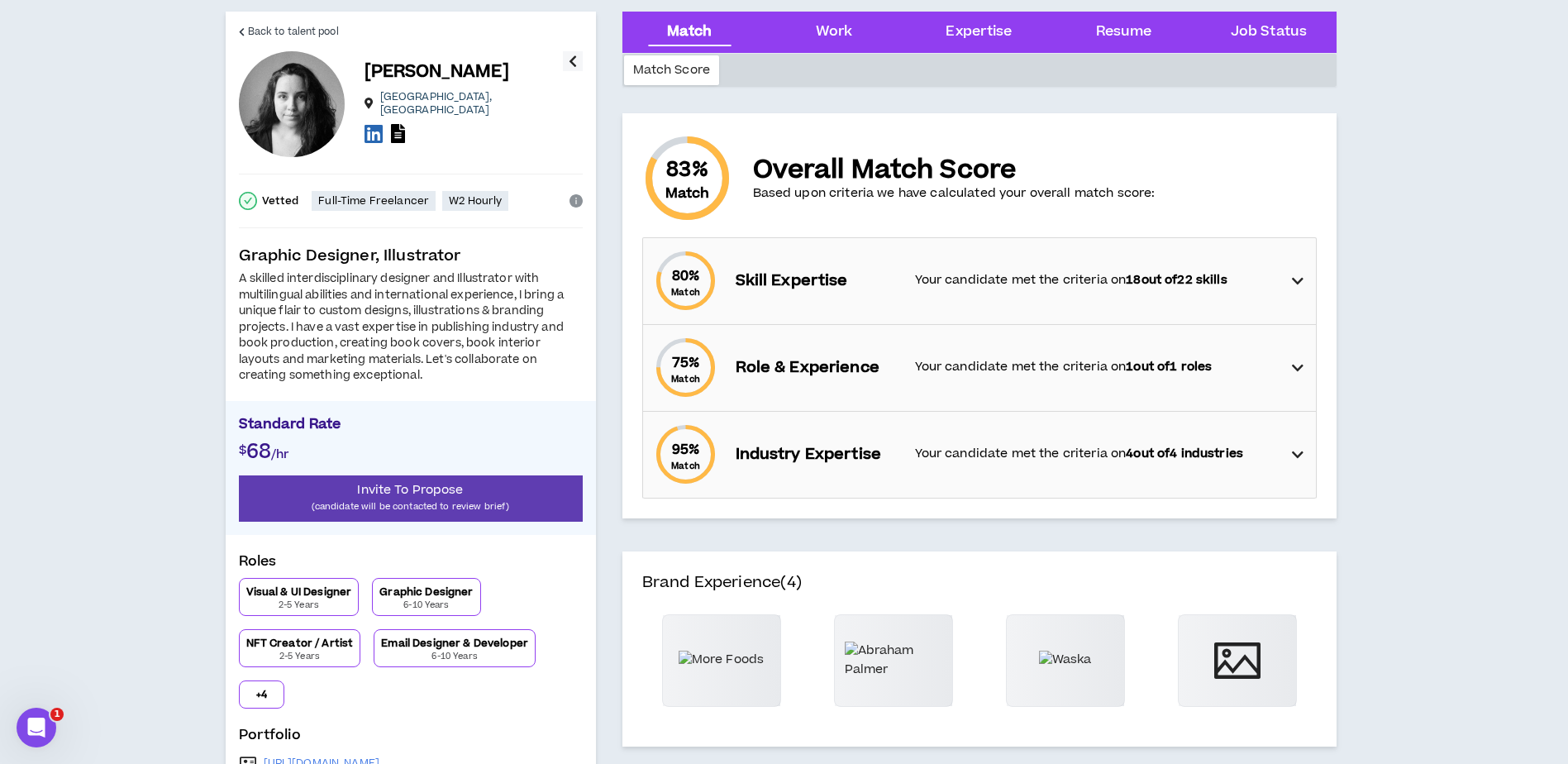
scroll to position [82, 0]
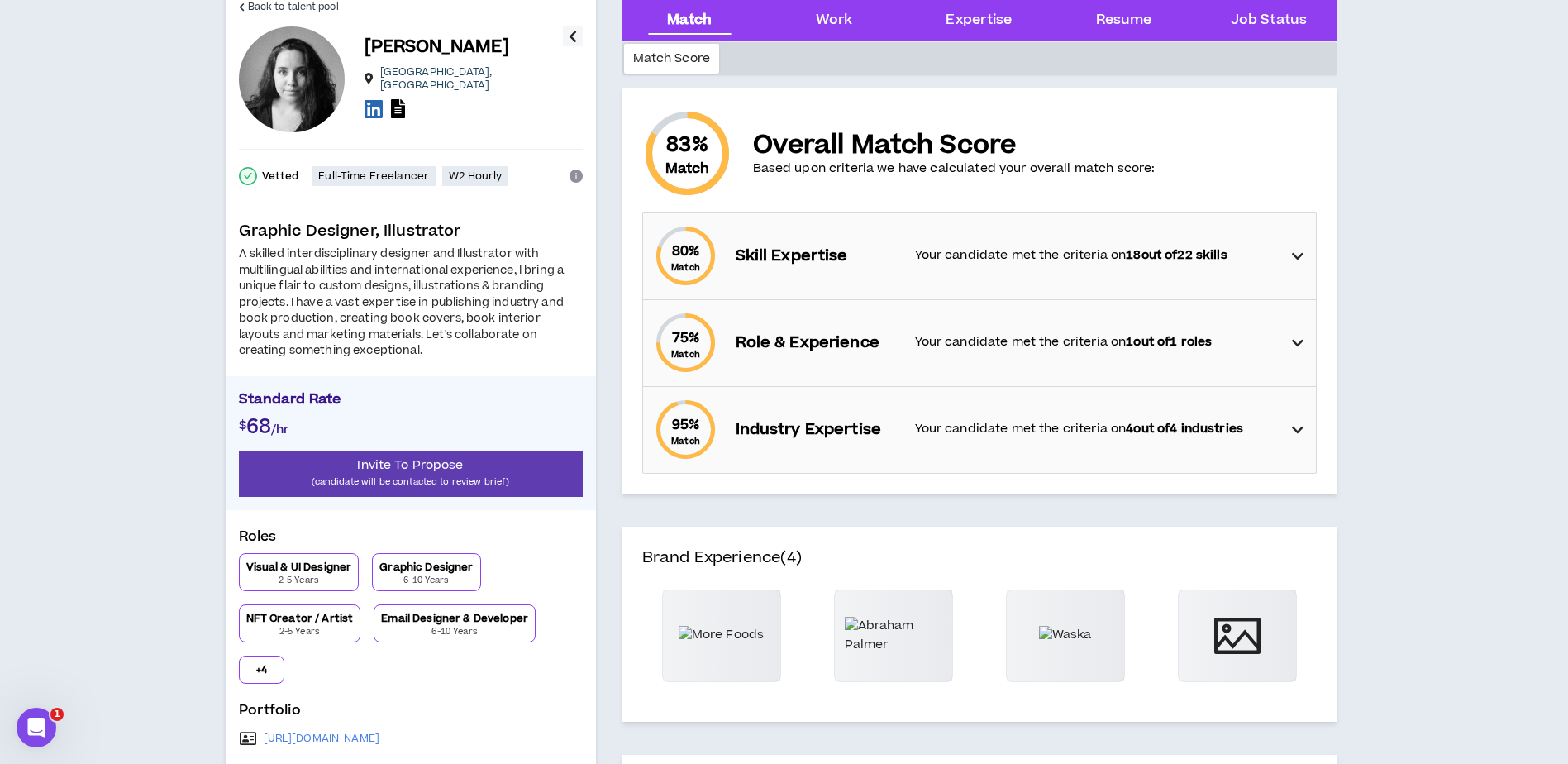
click at [1300, 257] on icon at bounding box center [1297, 256] width 12 height 20
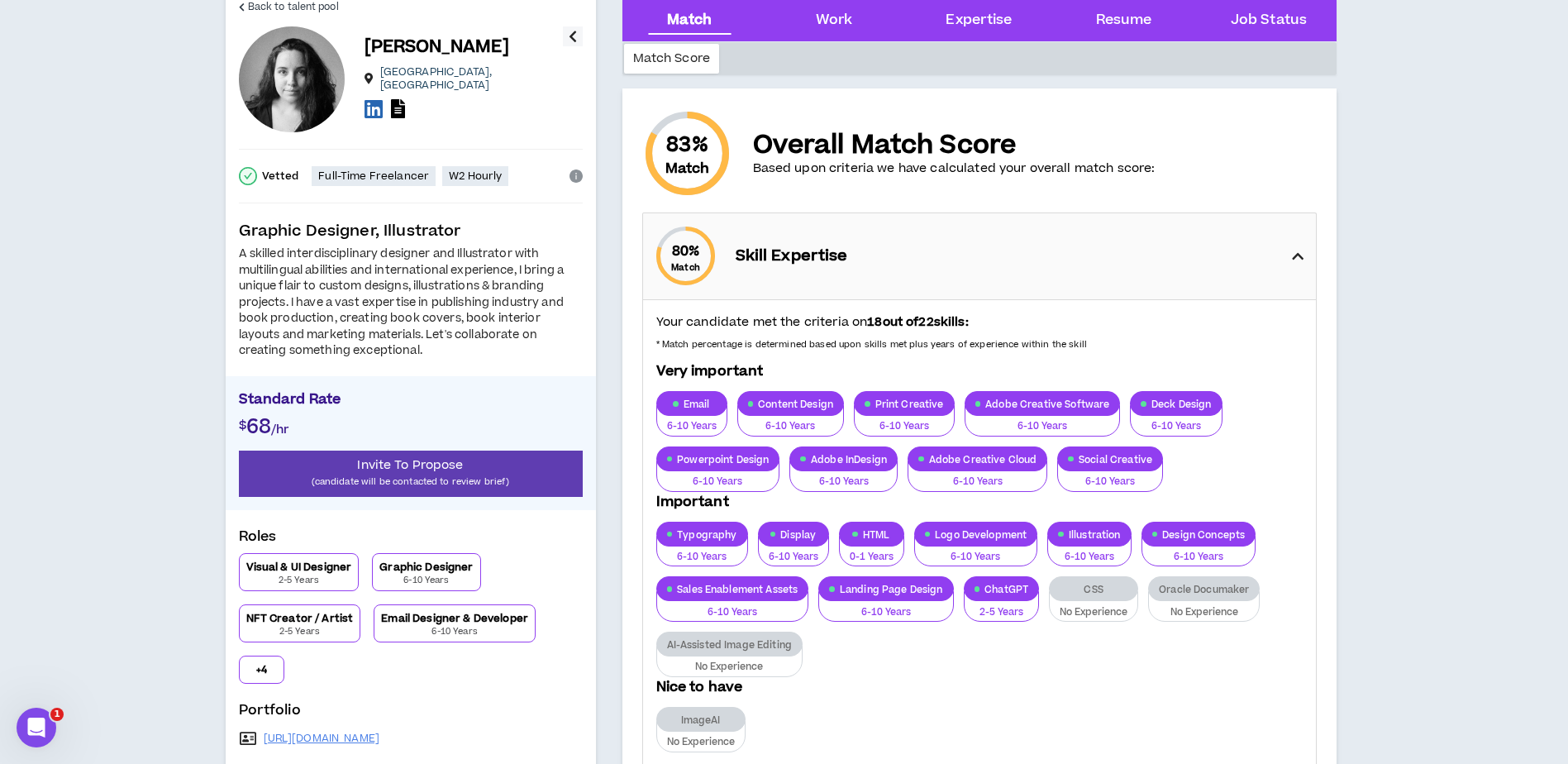
click at [1300, 257] on icon at bounding box center [1297, 256] width 12 height 20
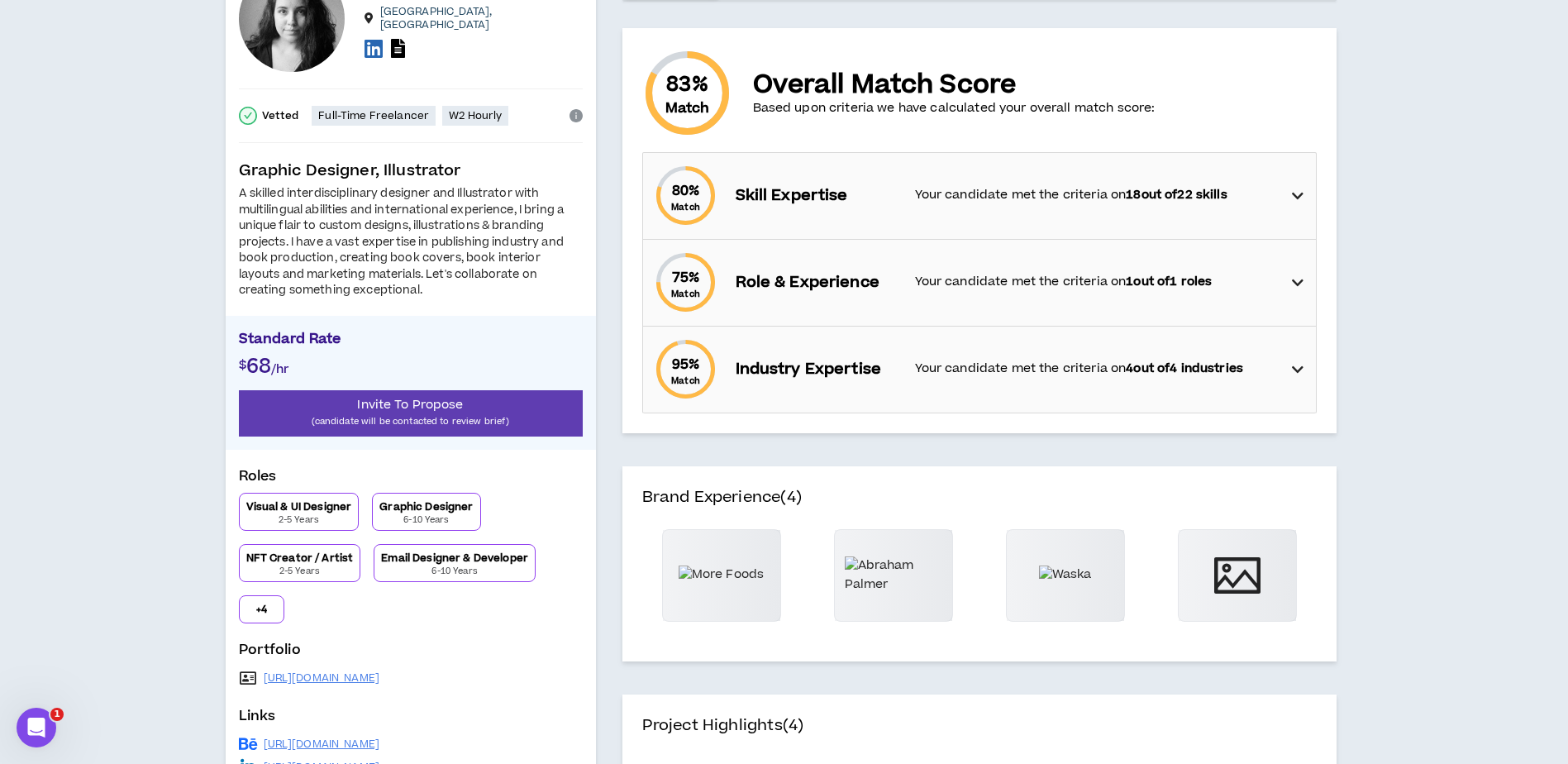
scroll to position [0, 0]
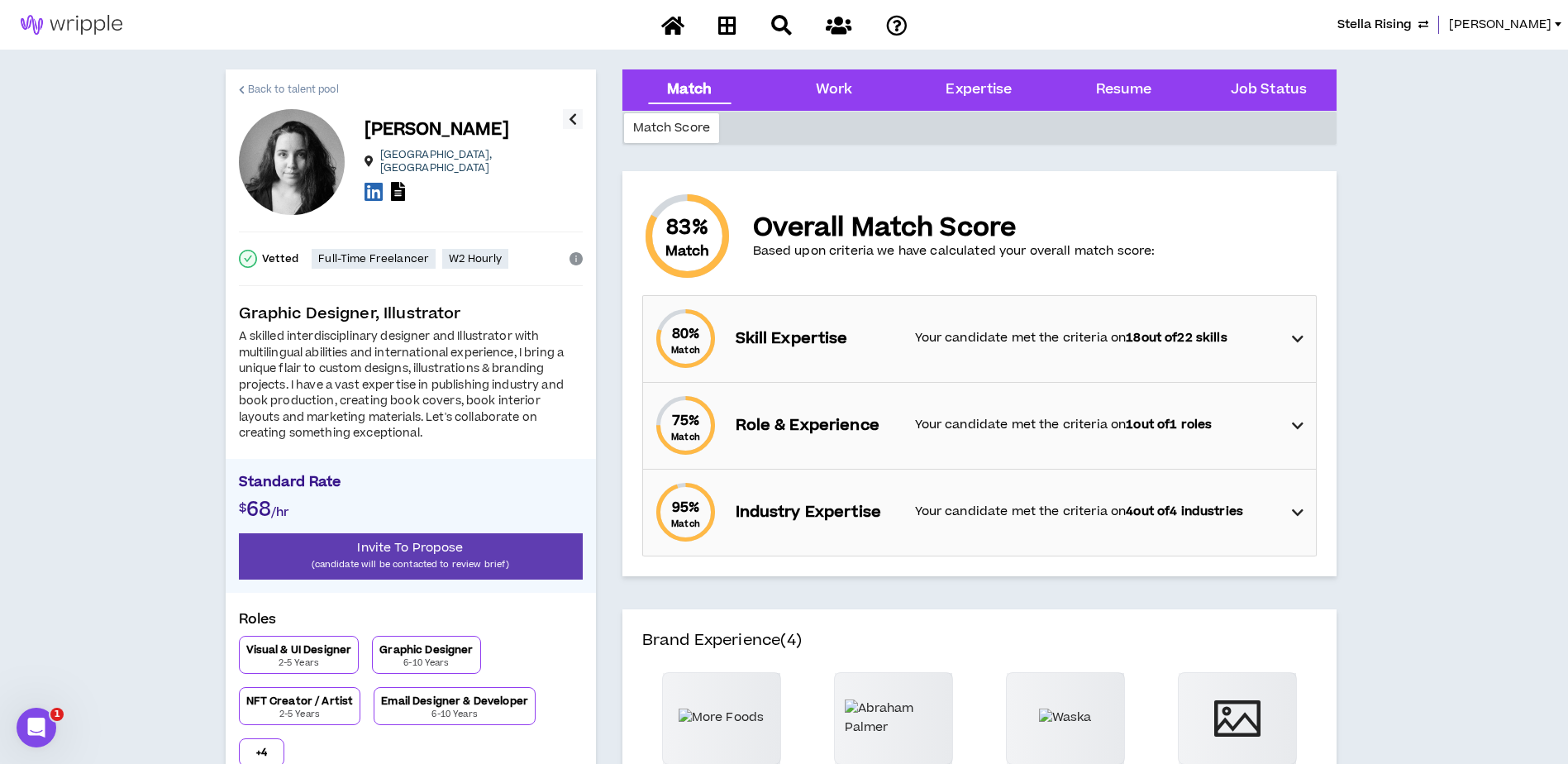
click at [252, 84] on span "Back to talent pool" at bounding box center [293, 89] width 91 height 16
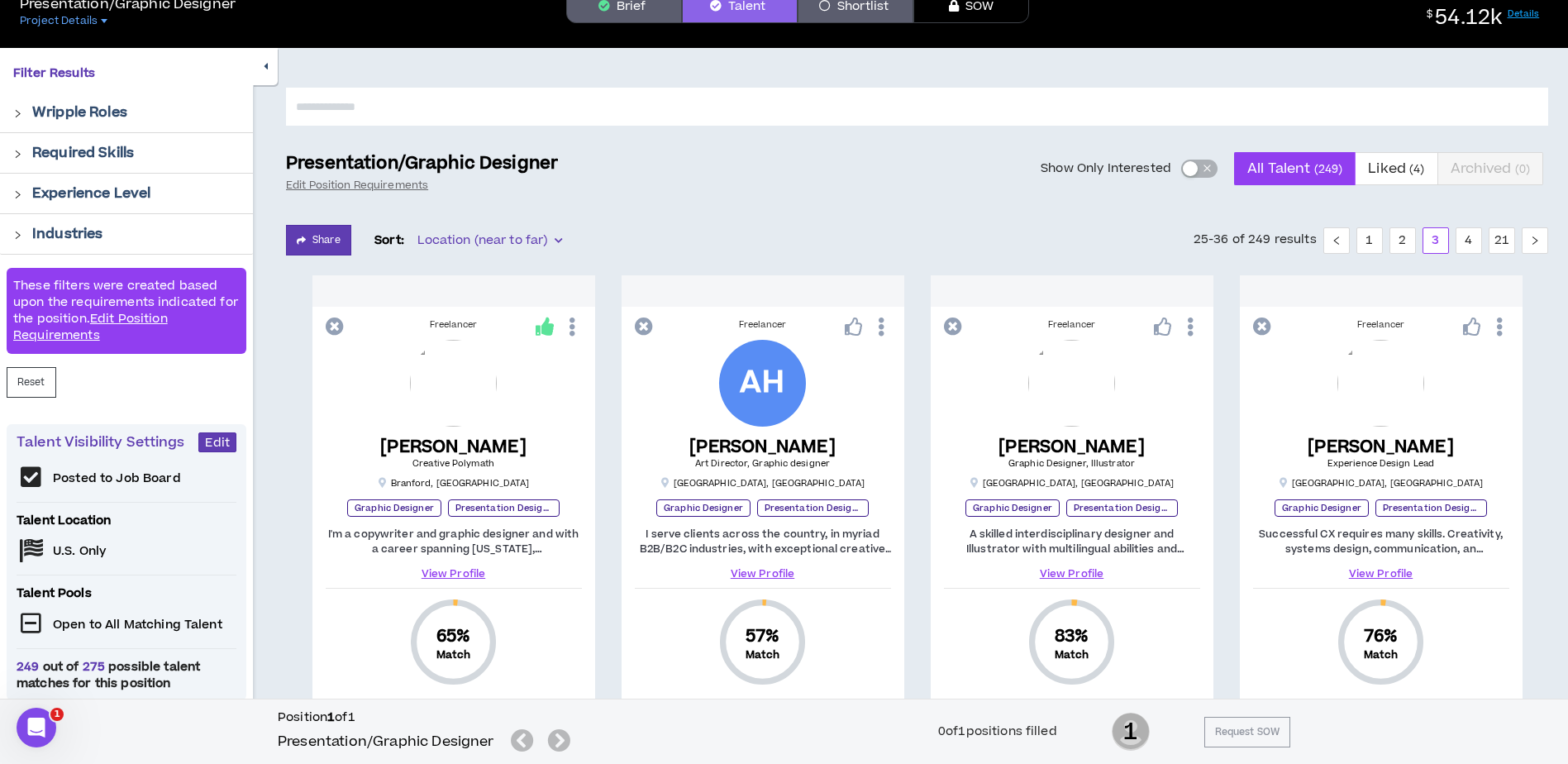
scroll to position [267, 0]
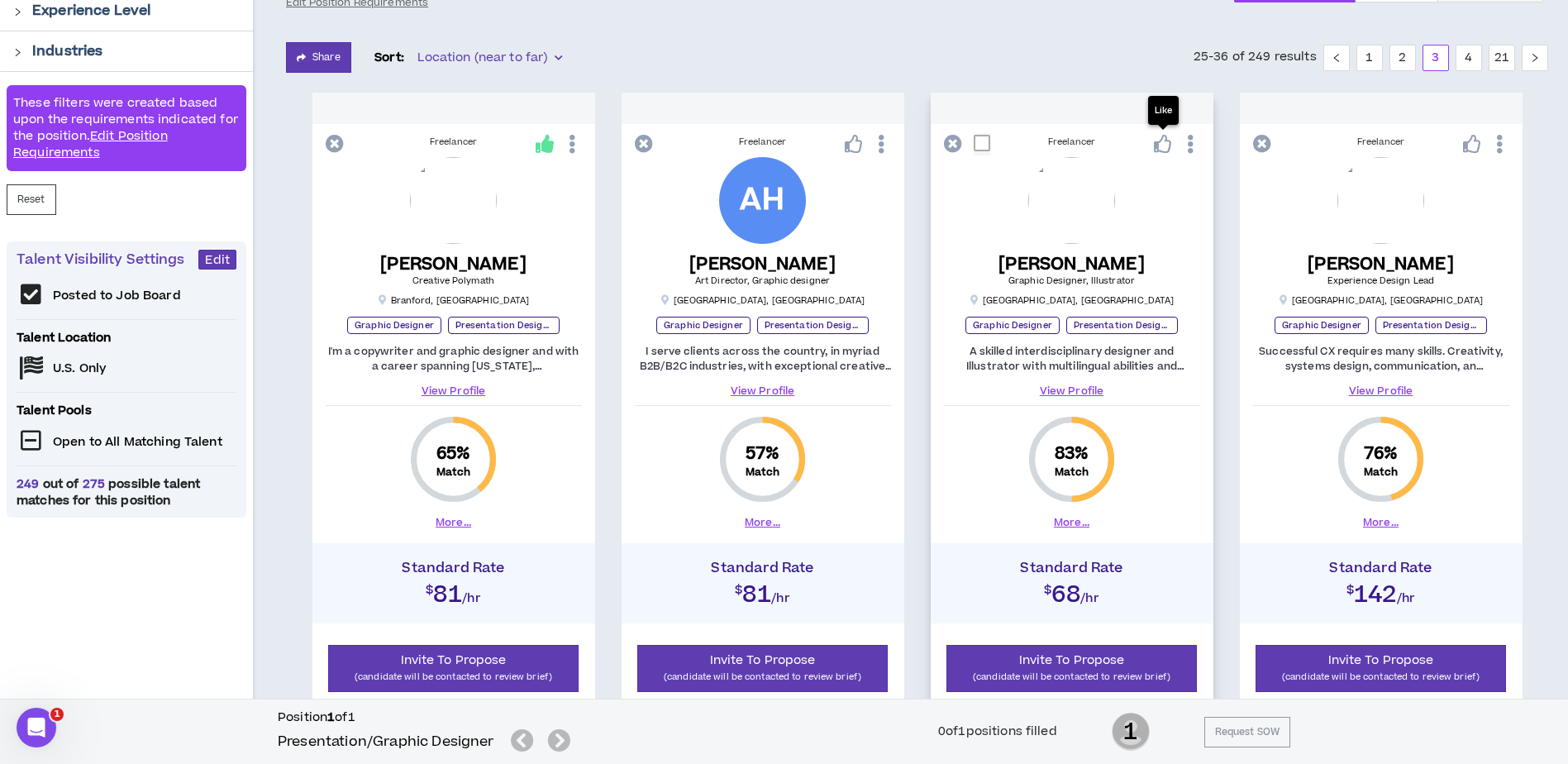
click at [1164, 142] on icon at bounding box center [1163, 144] width 18 height 18
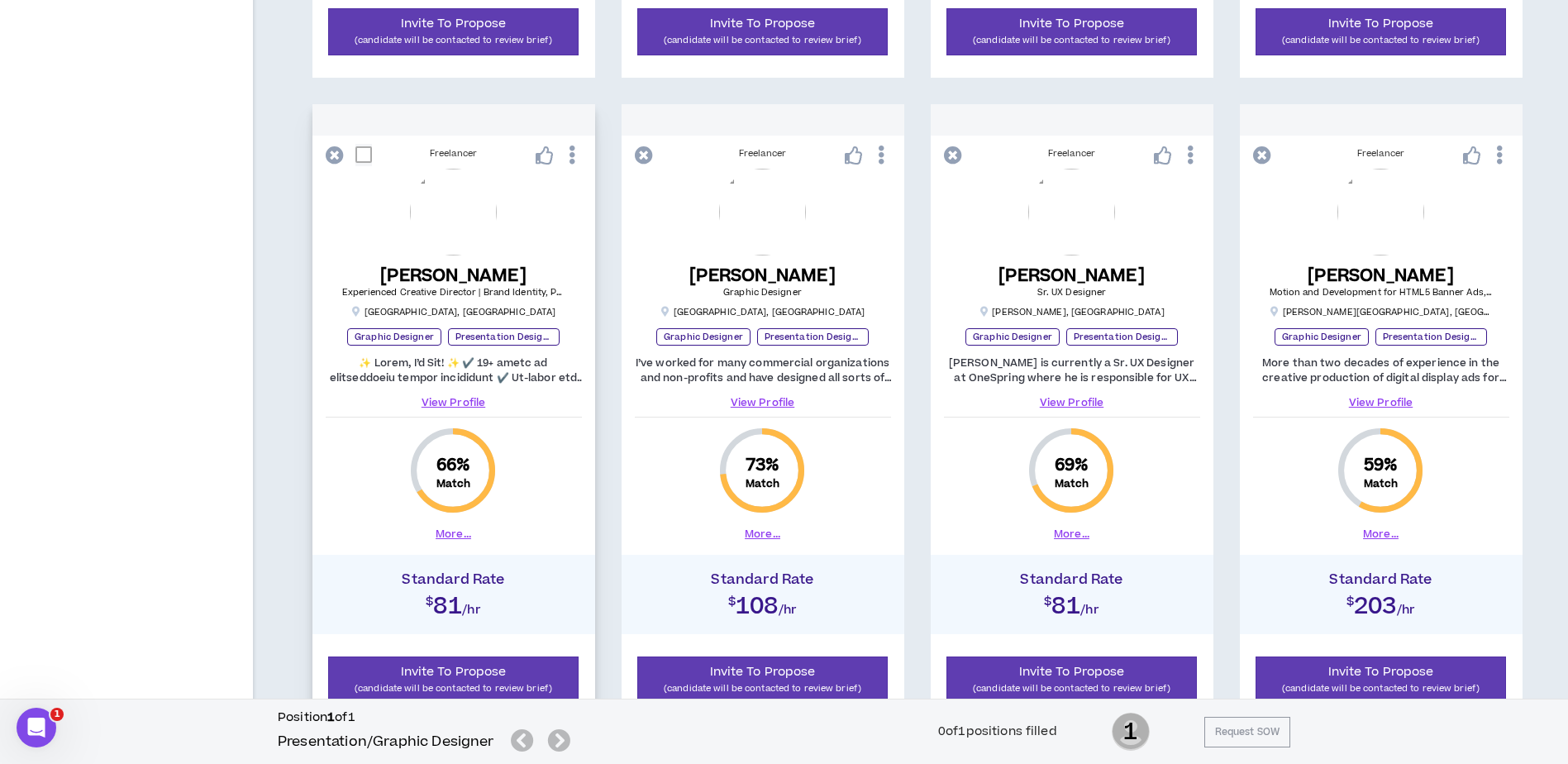
scroll to position [928, 0]
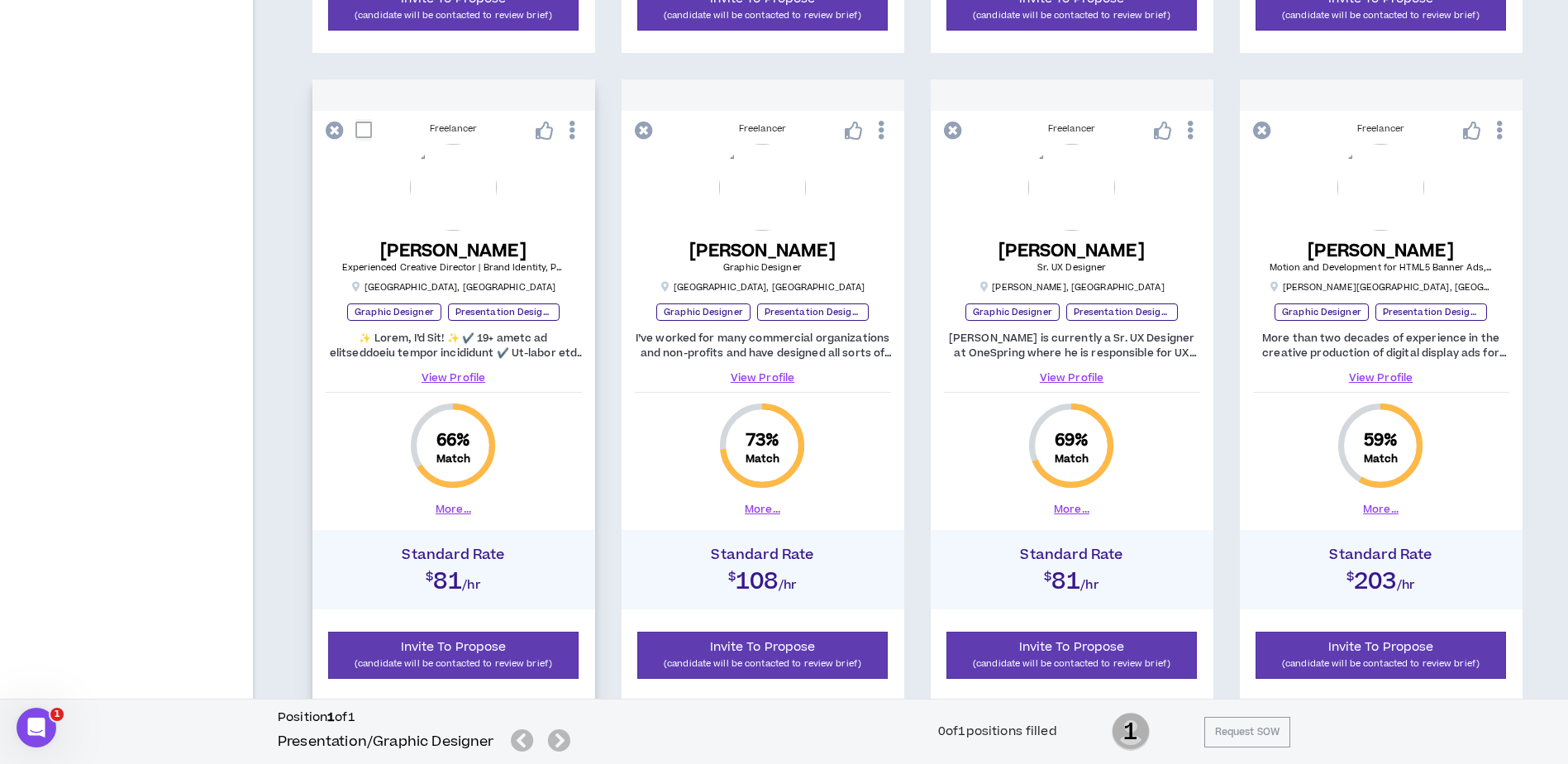
click at [457, 378] on link "View Profile" at bounding box center [454, 378] width 256 height 15
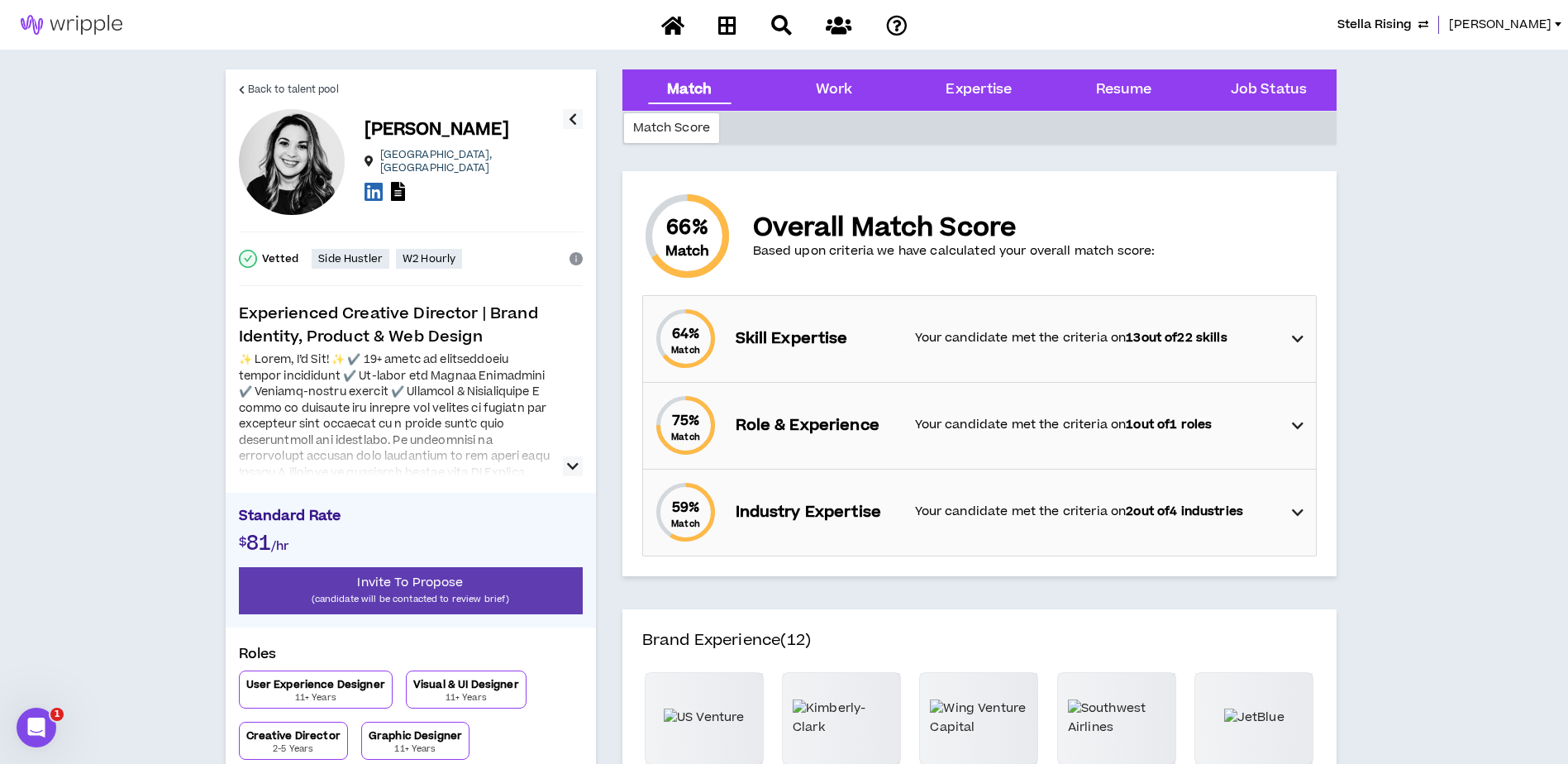
click at [570, 471] on icon "button" at bounding box center [573, 467] width 12 height 20
click at [572, 471] on icon "button" at bounding box center [573, 467] width 12 height 20
click at [1309, 341] on div "64 % Match Skill Expertise Your candidate met the criteria on 13 out of 22 skil…" at bounding box center [984, 339] width 662 height 86
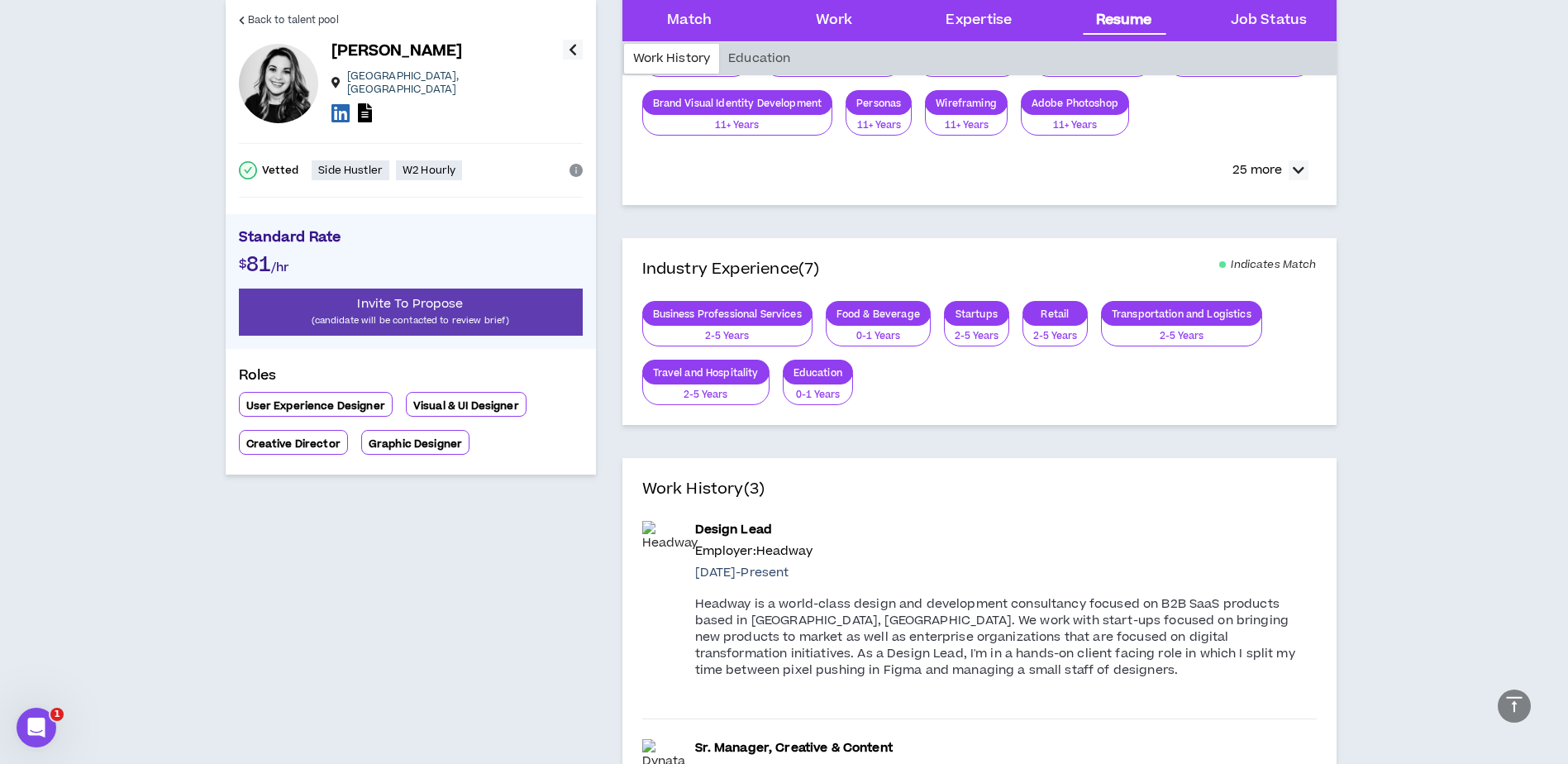
scroll to position [1240, 0]
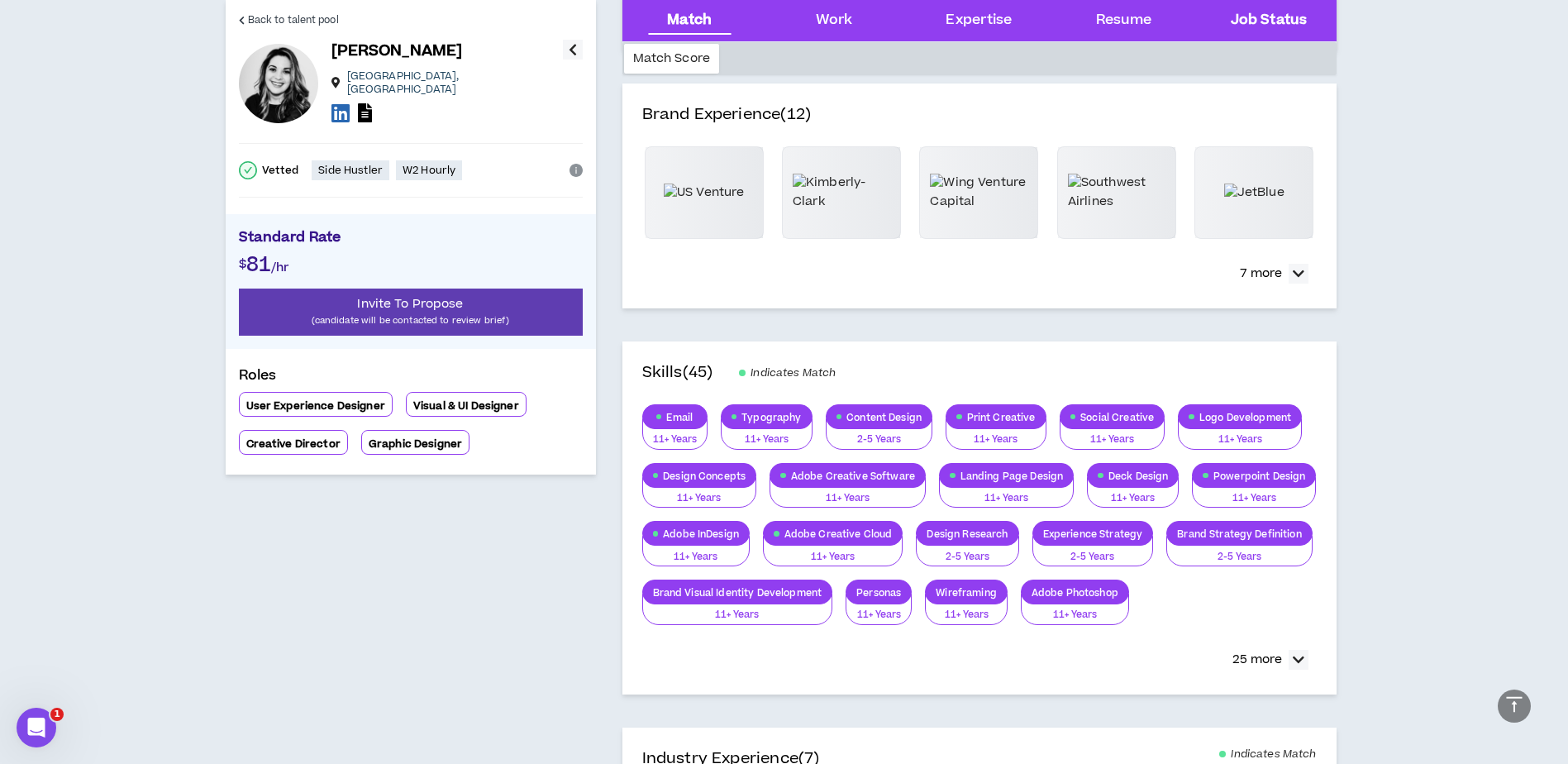
click at [1289, 17] on Status "Job Status" at bounding box center [1268, 20] width 76 height 21
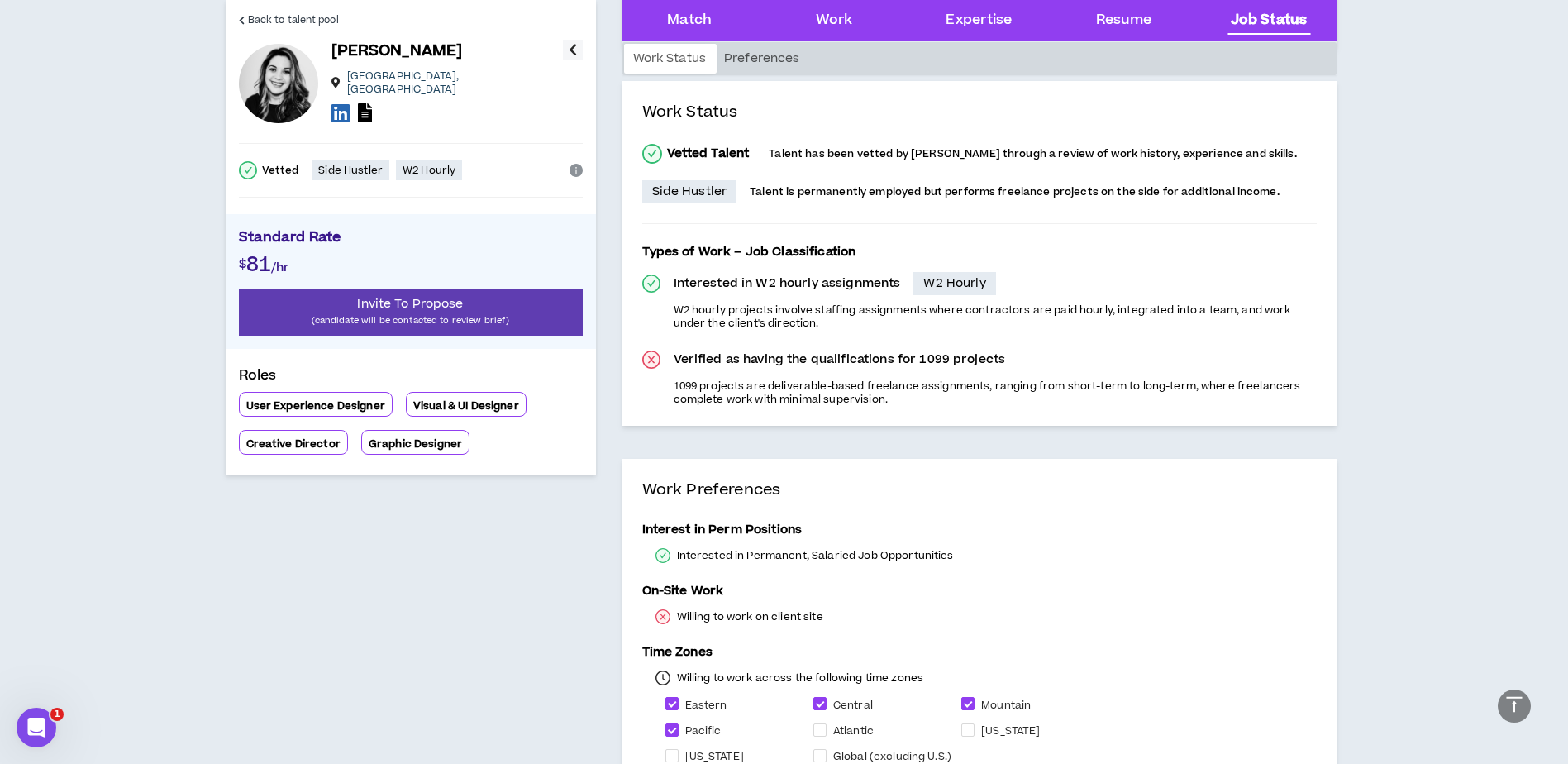
scroll to position [2672, 0]
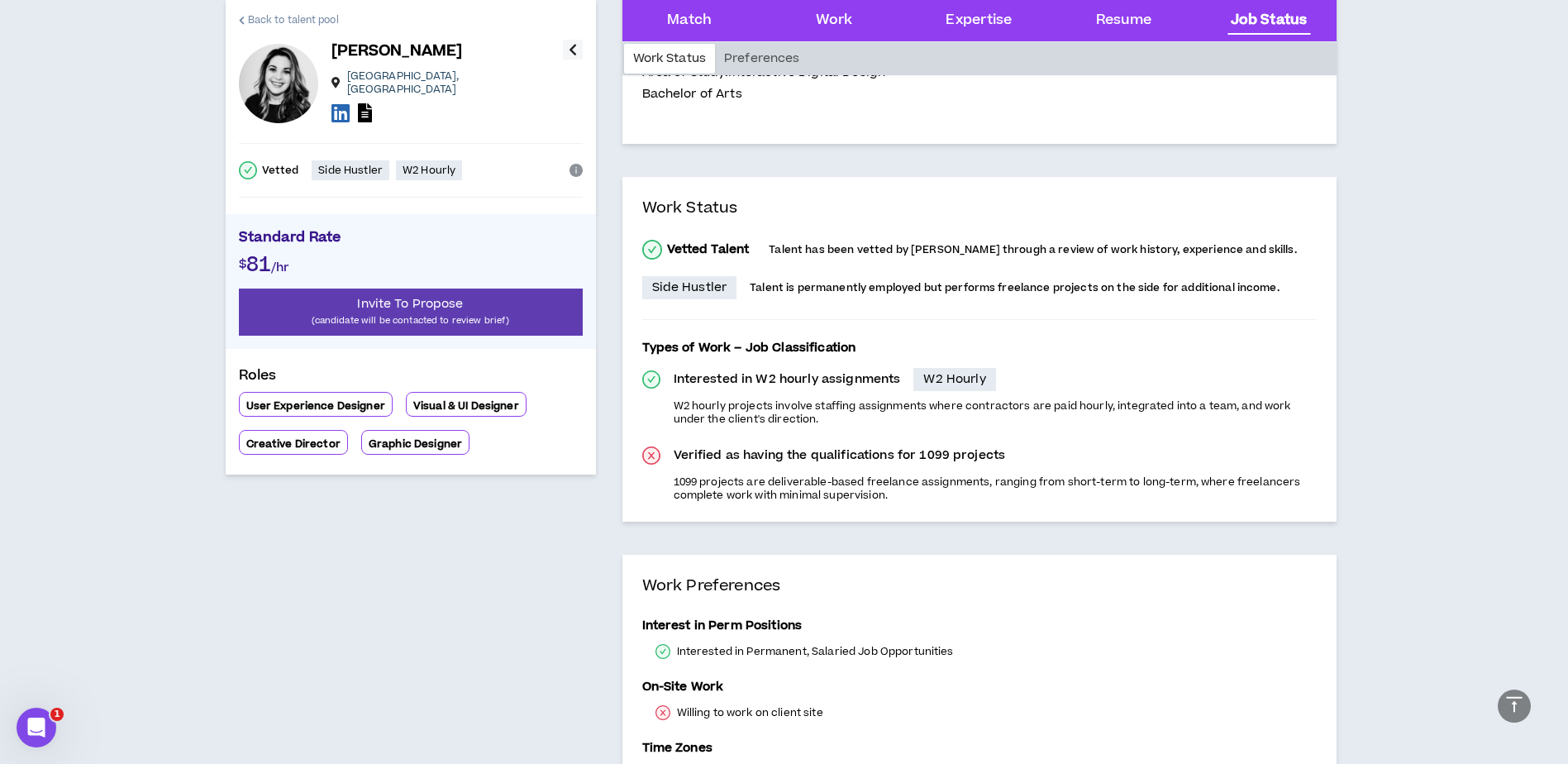
click at [248, 11] on link "Back to talent pool" at bounding box center [288, 19] width 100 height 39
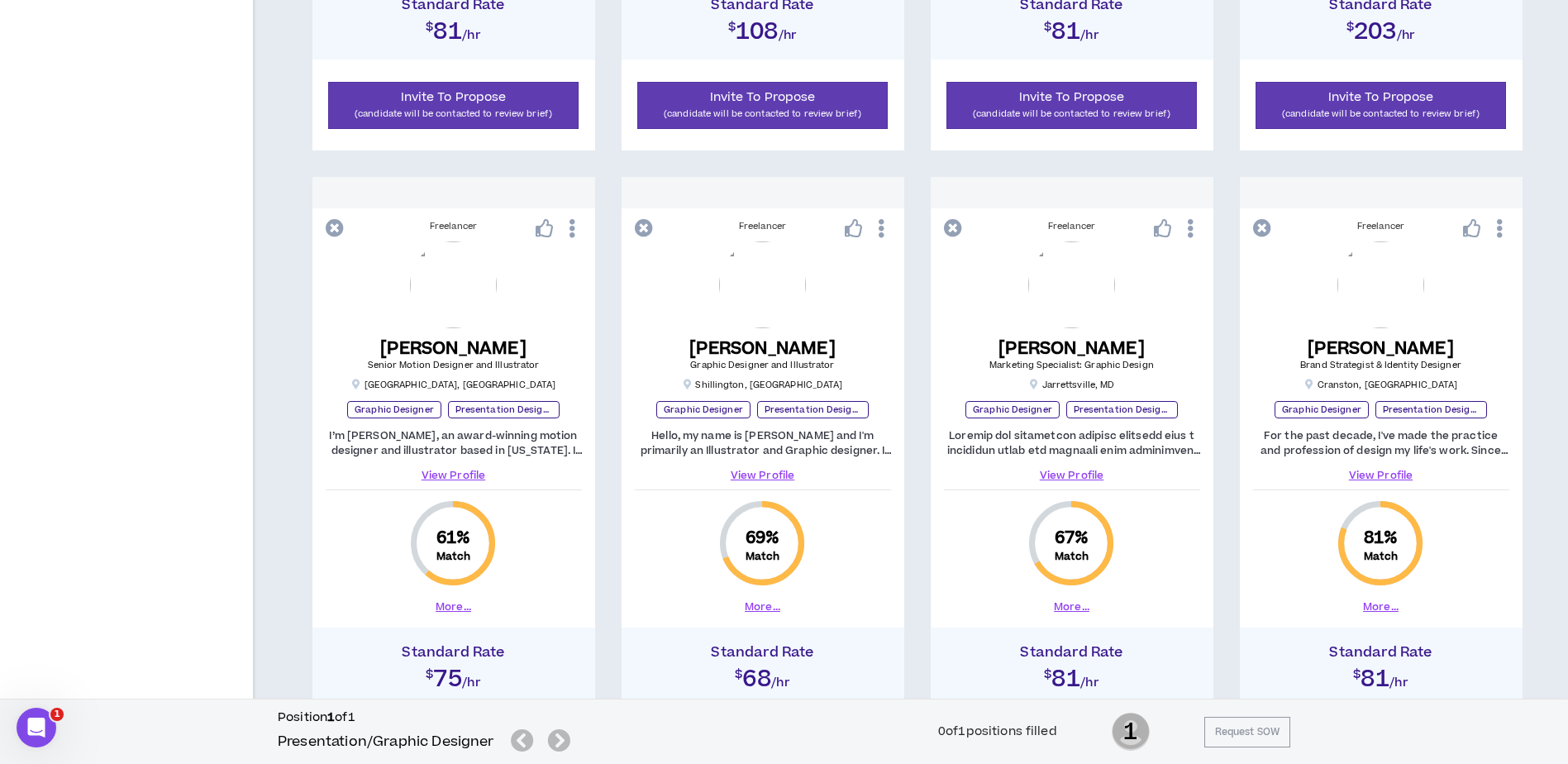
scroll to position [1507, 0]
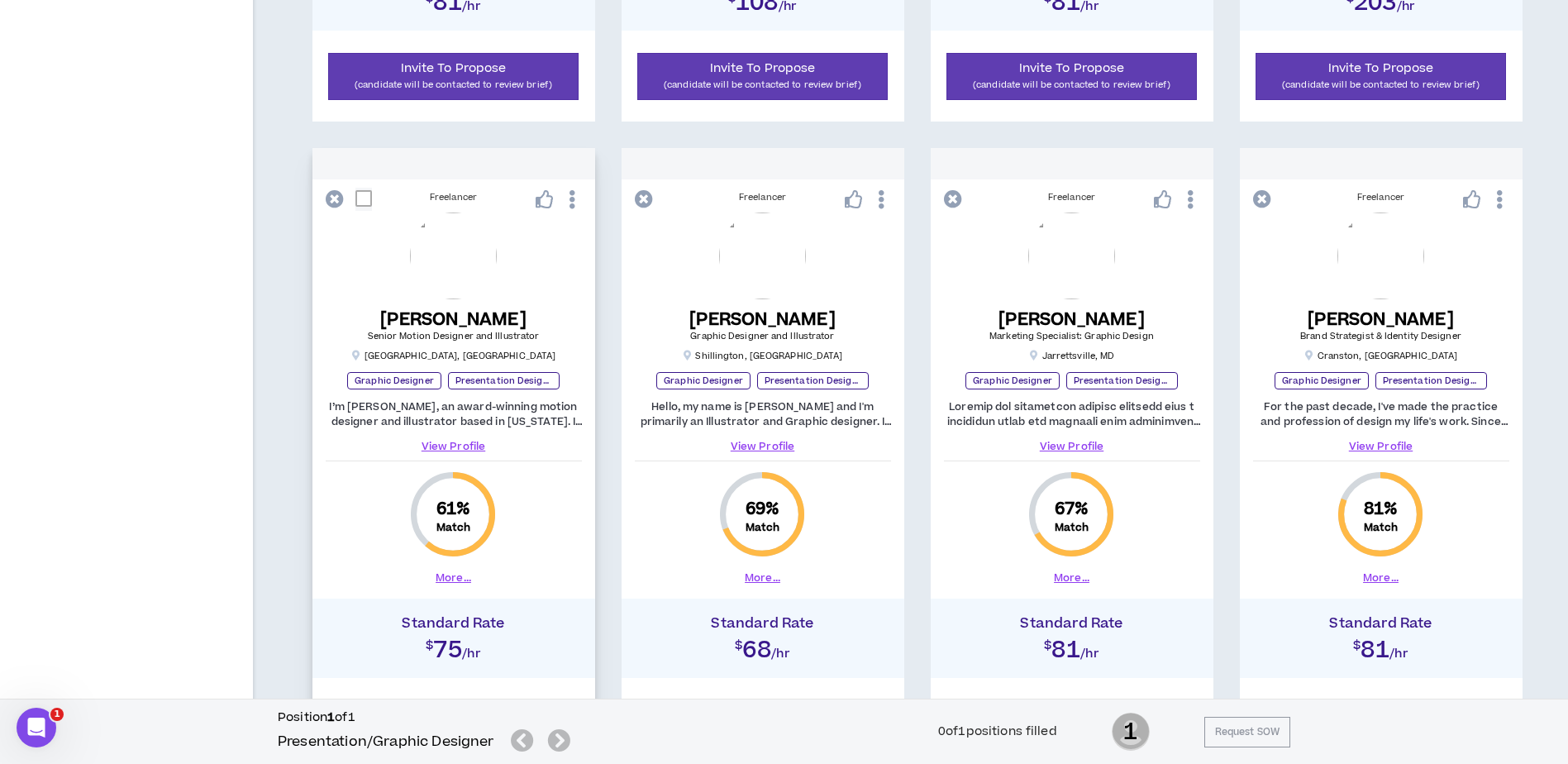
click at [457, 446] on link "View Profile" at bounding box center [454, 447] width 256 height 15
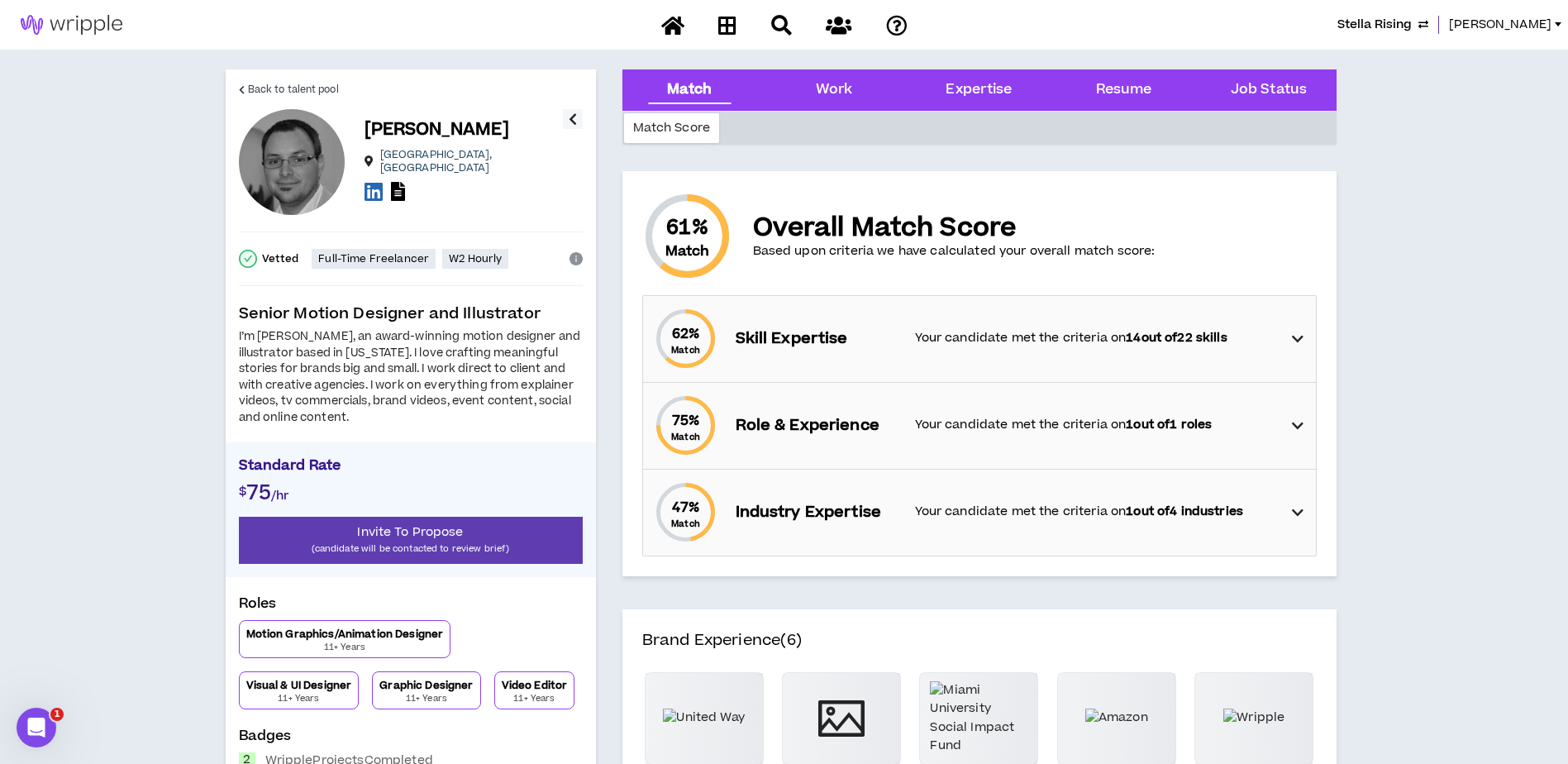
click at [1295, 339] on icon at bounding box center [1297, 339] width 12 height 20
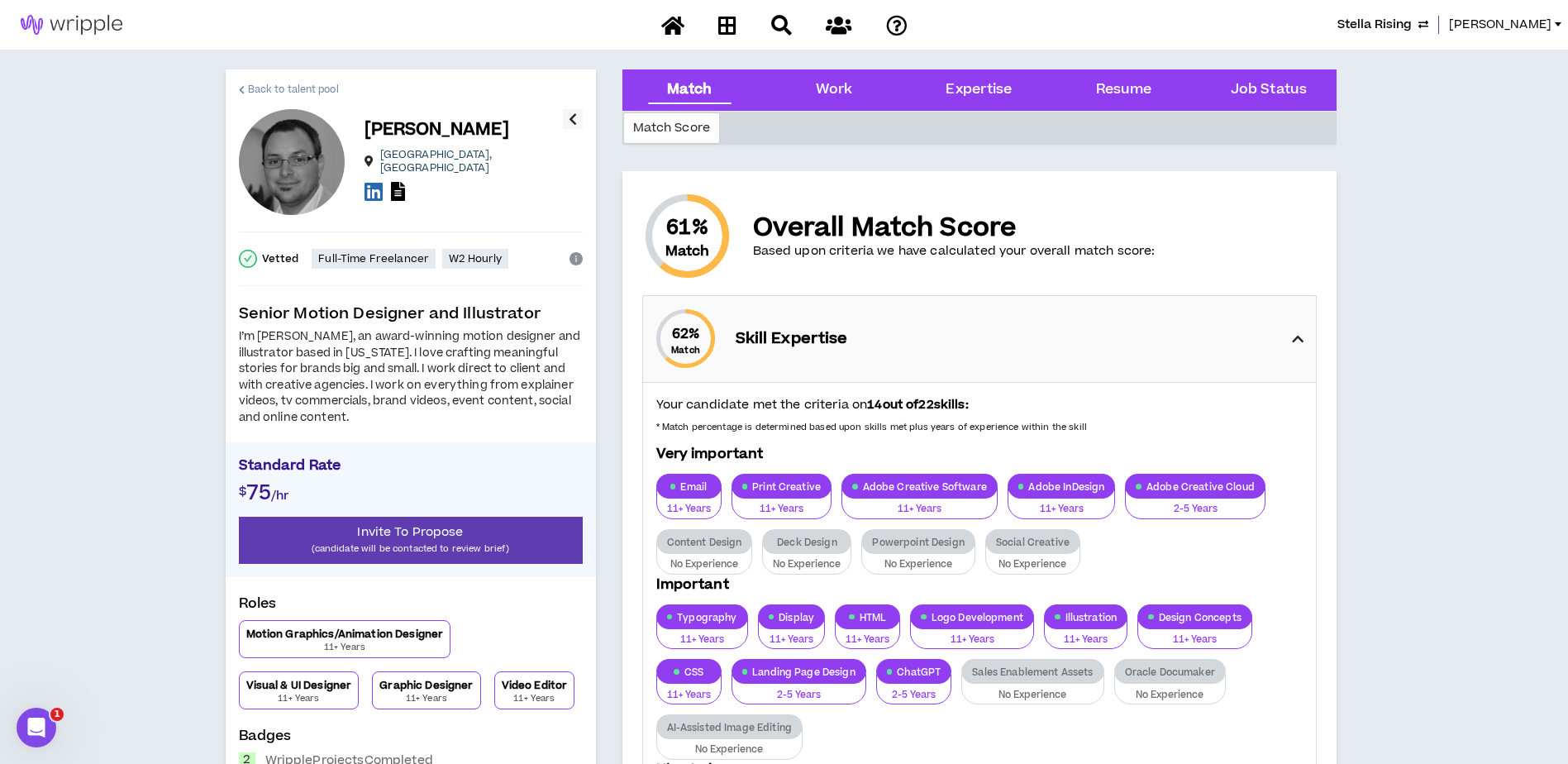
click at [295, 81] on span "Back to talent pool" at bounding box center [293, 89] width 91 height 16
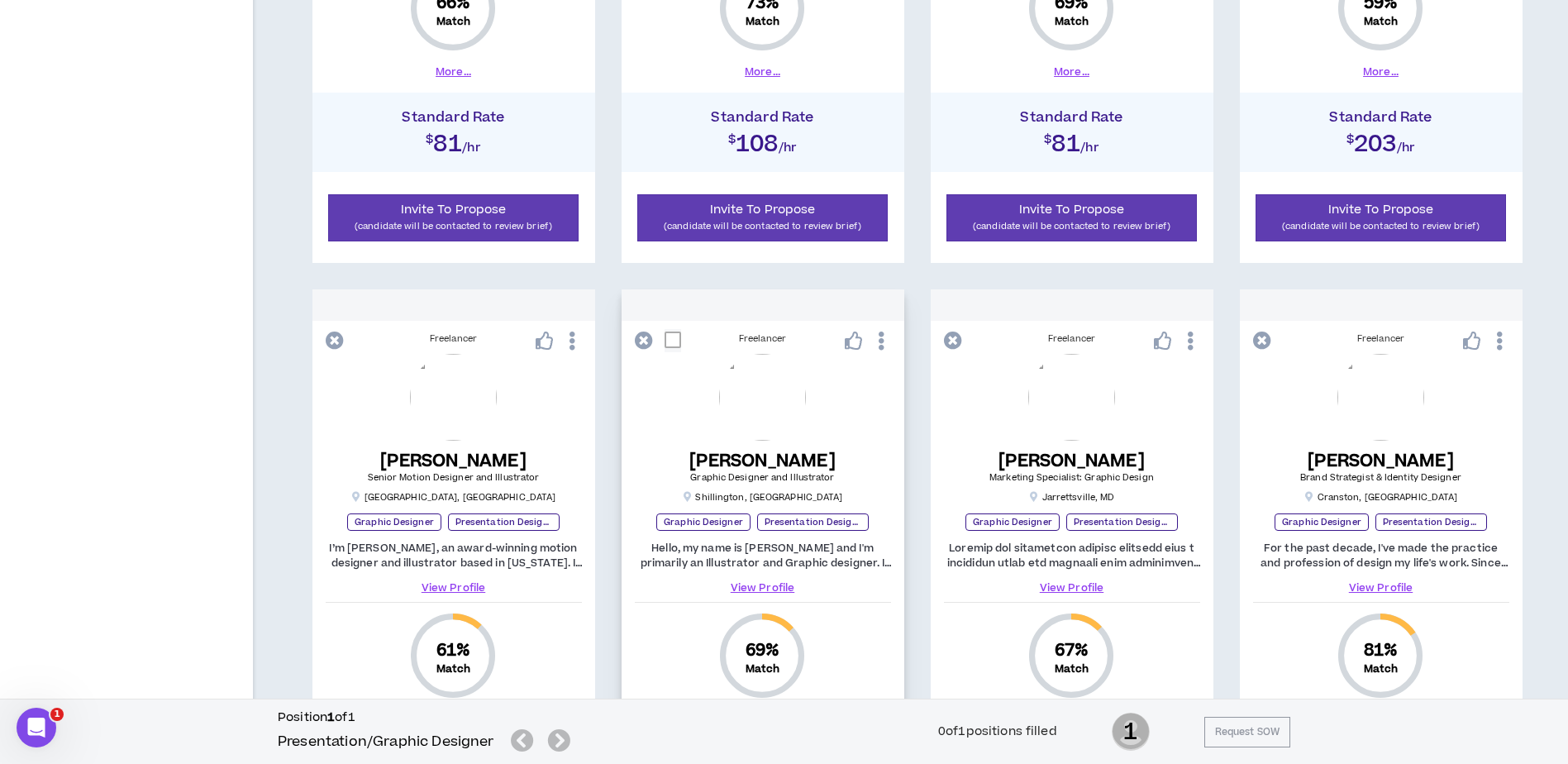
scroll to position [1491, 0]
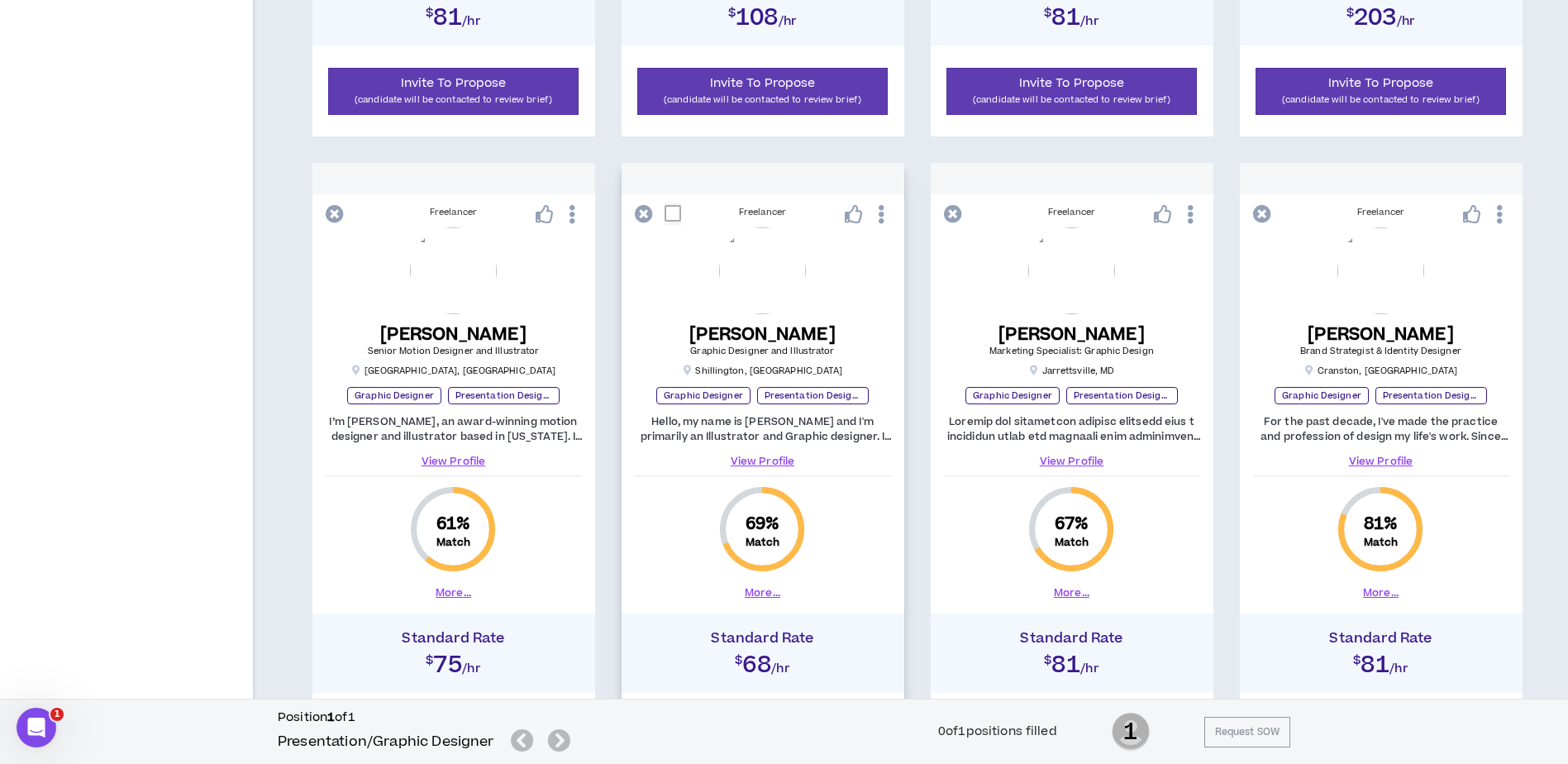
click at [753, 460] on link "View Profile" at bounding box center [763, 461] width 256 height 15
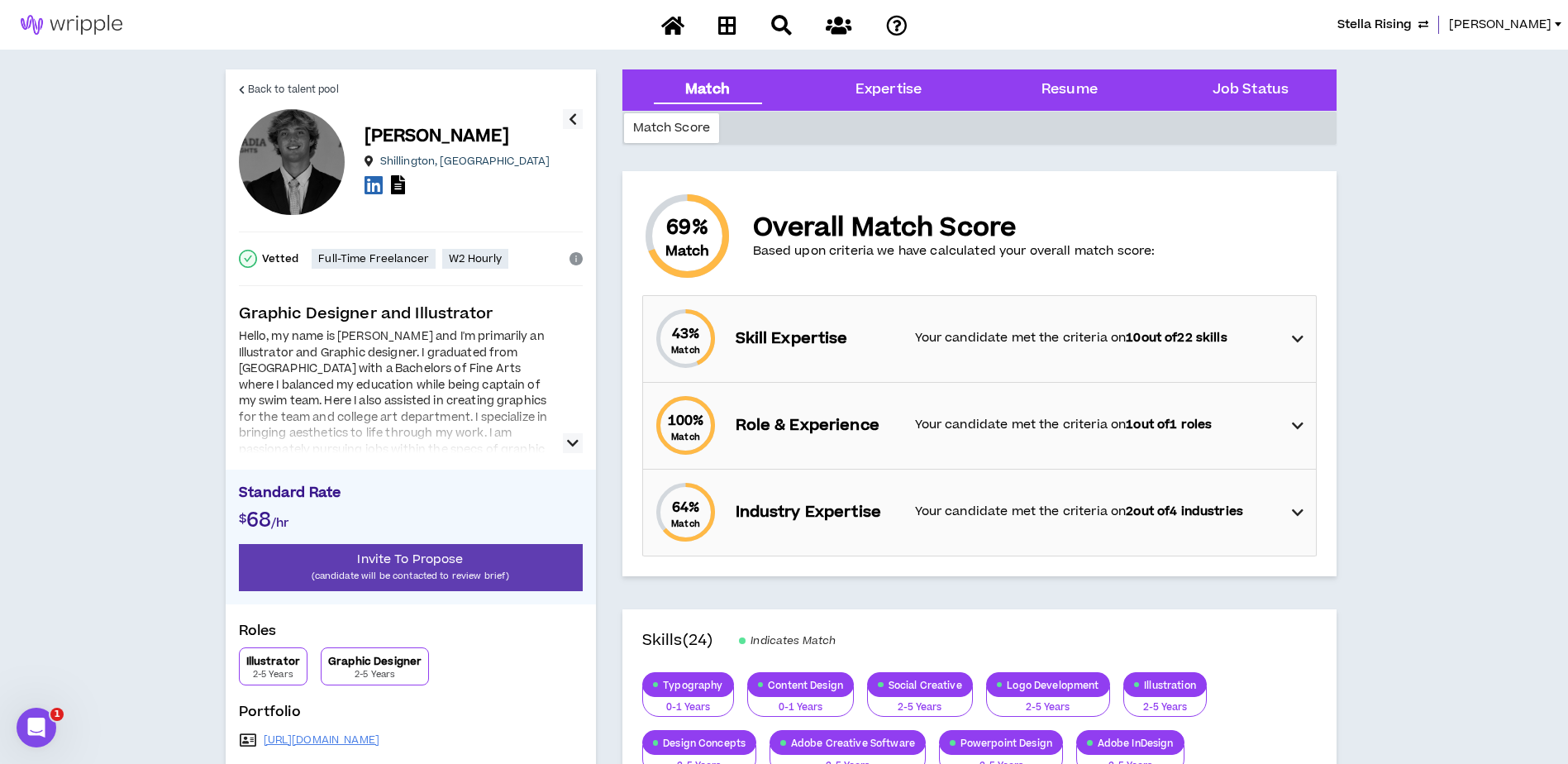
click at [572, 447] on icon "button" at bounding box center [573, 443] width 12 height 20
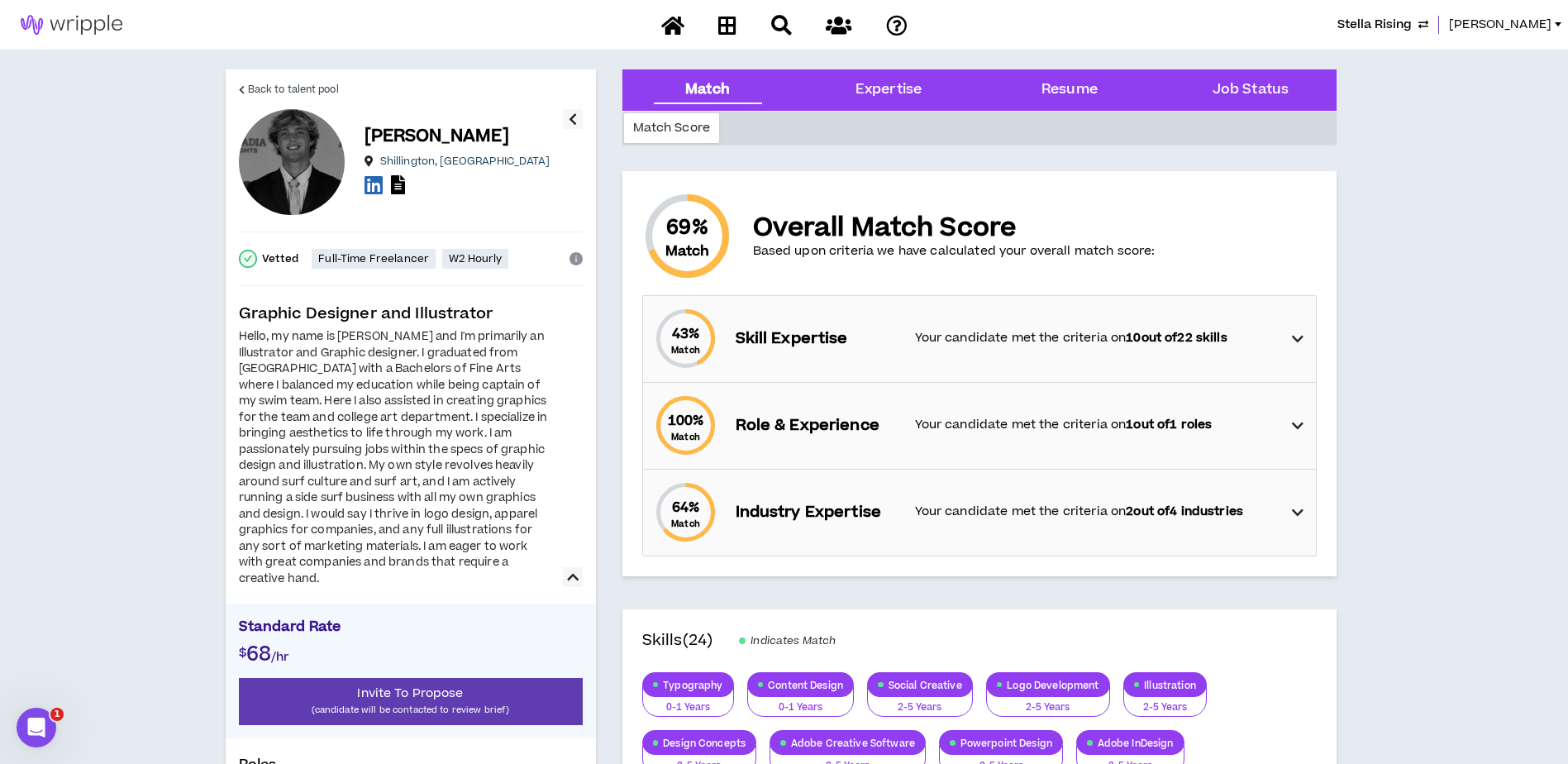
click at [1292, 341] on icon at bounding box center [1297, 339] width 12 height 20
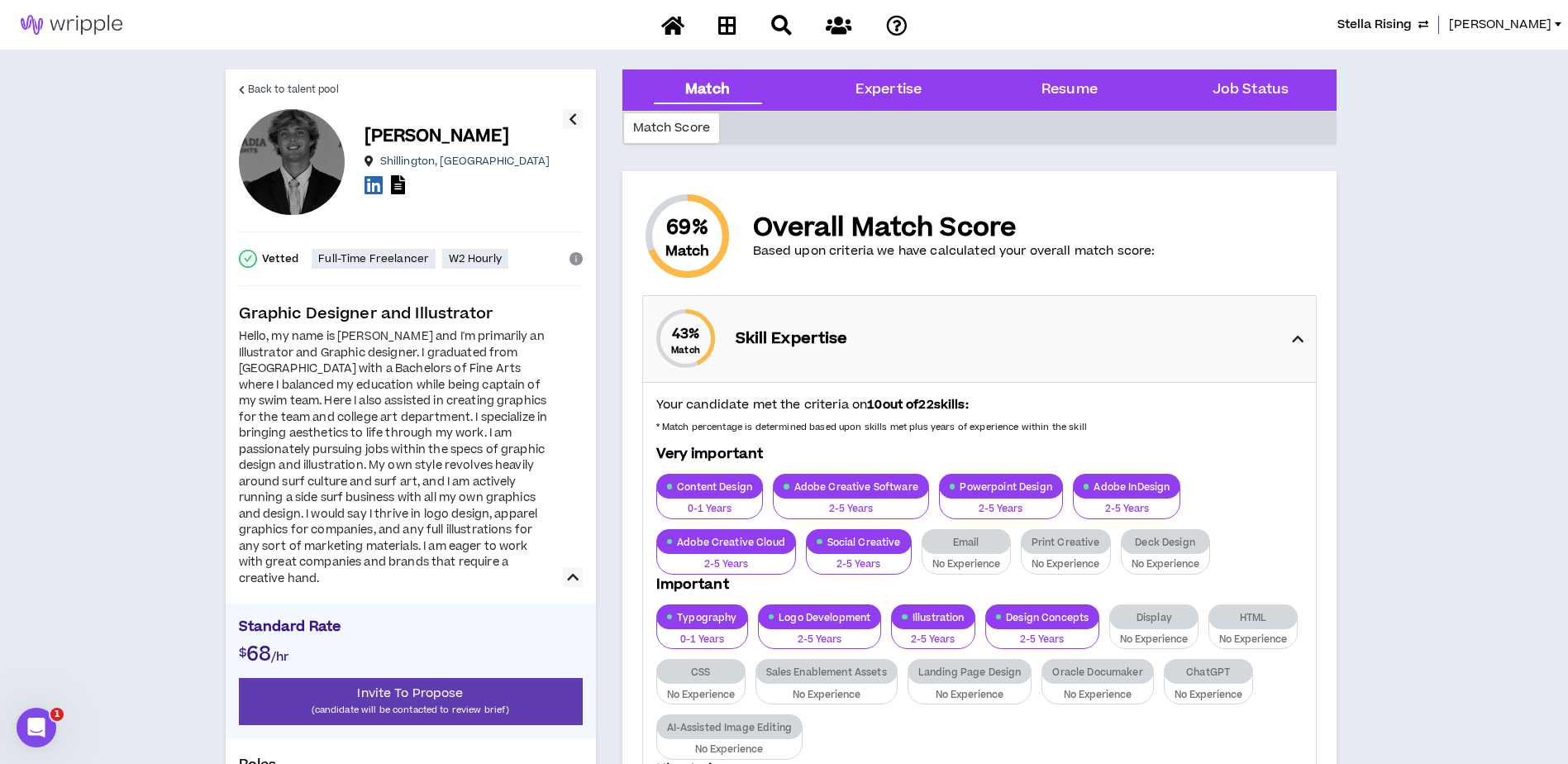
click at [1292, 341] on icon at bounding box center [1297, 339] width 12 height 20
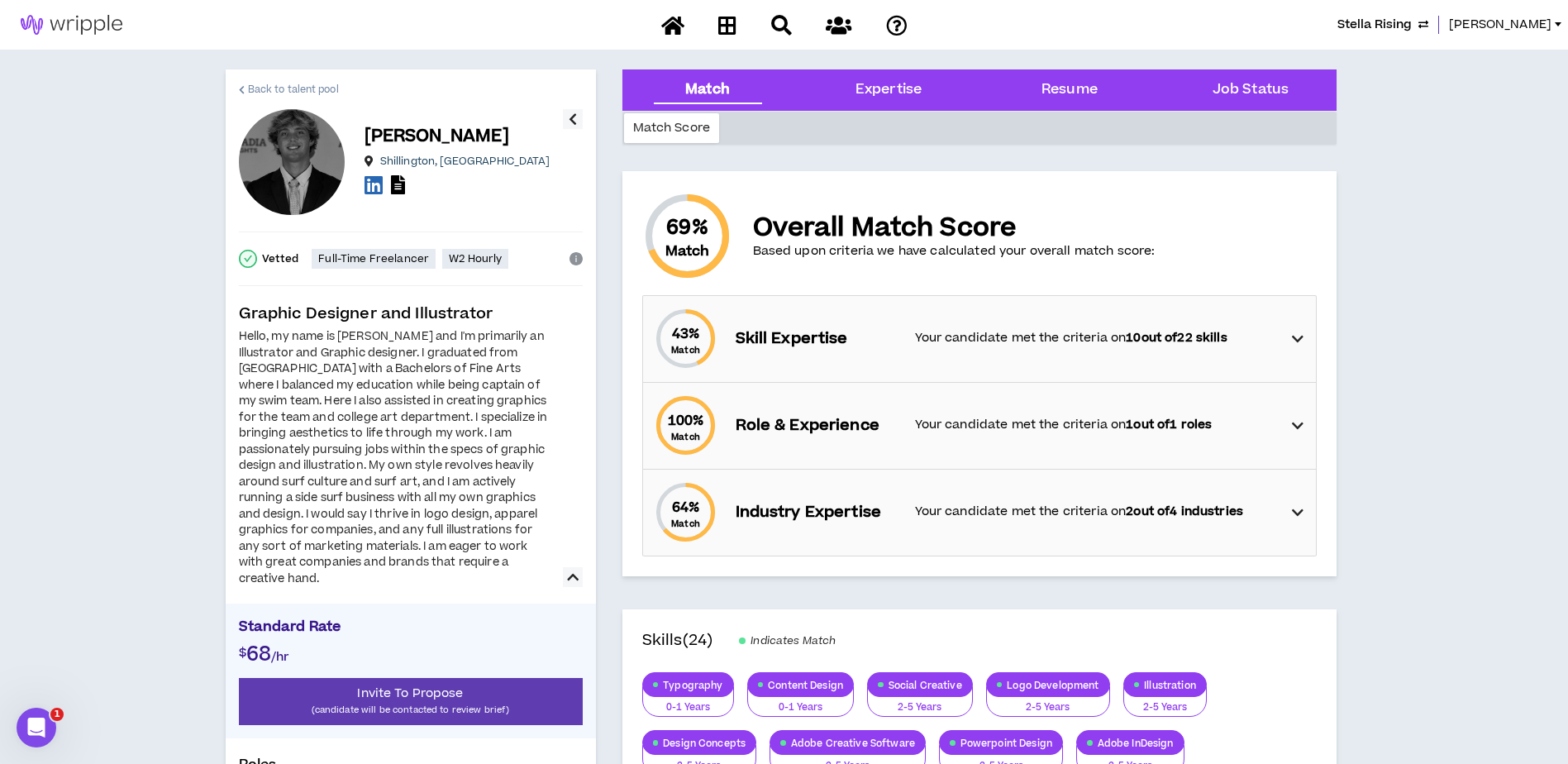
click at [274, 84] on span "Back to talent pool" at bounding box center [293, 89] width 91 height 16
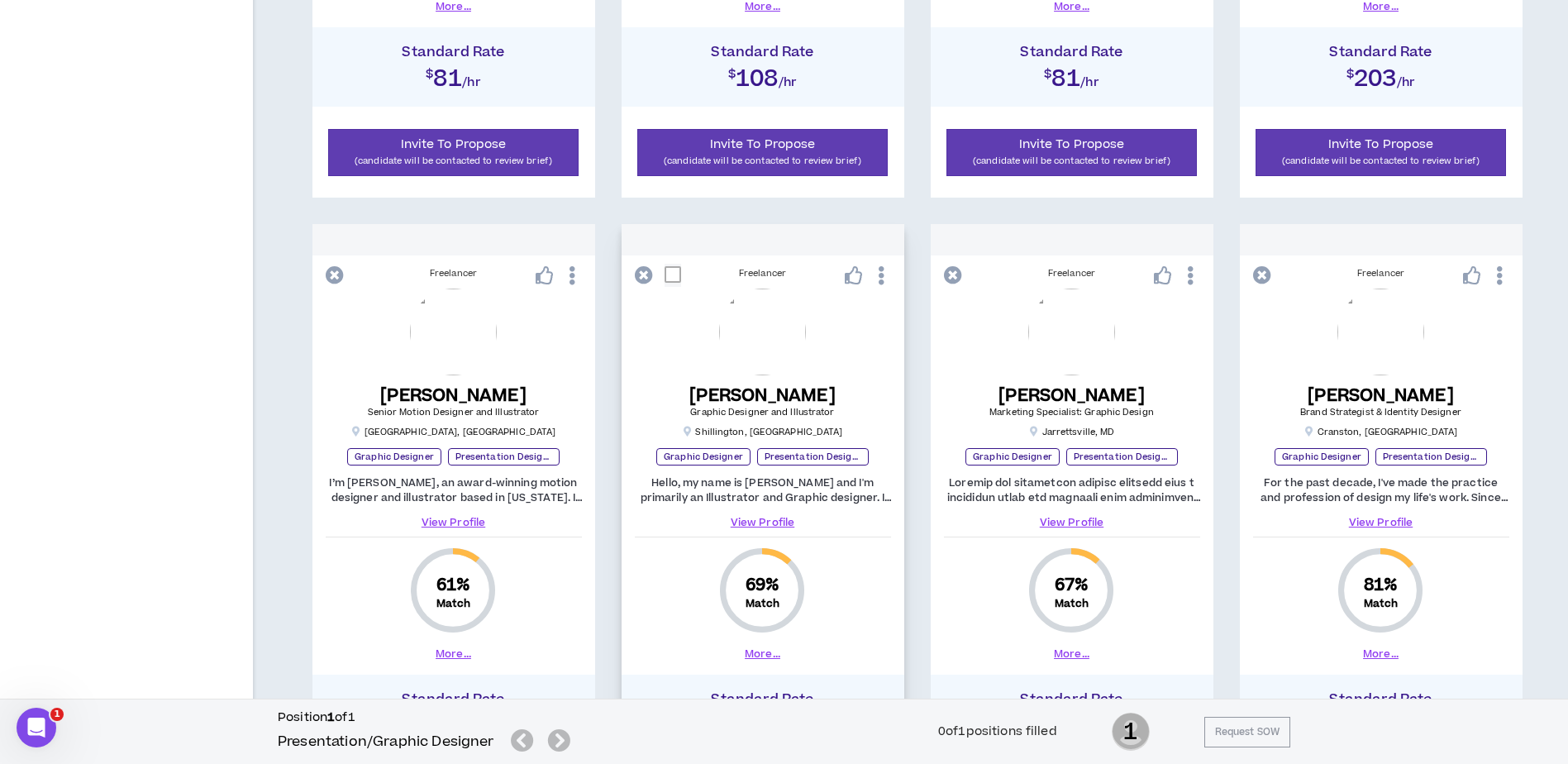
scroll to position [1466, 0]
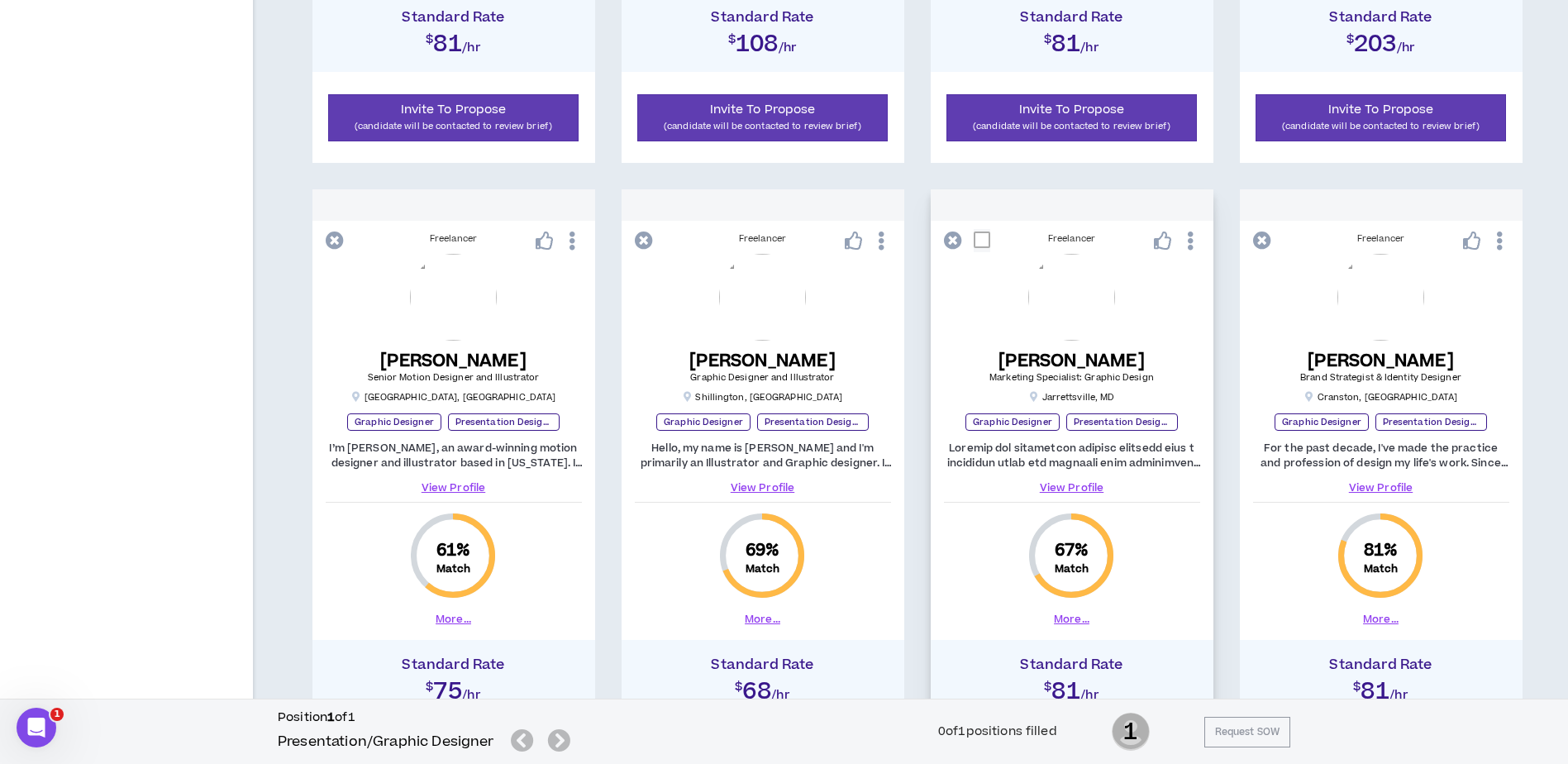
click at [1057, 485] on link "View Profile" at bounding box center [1072, 488] width 256 height 15
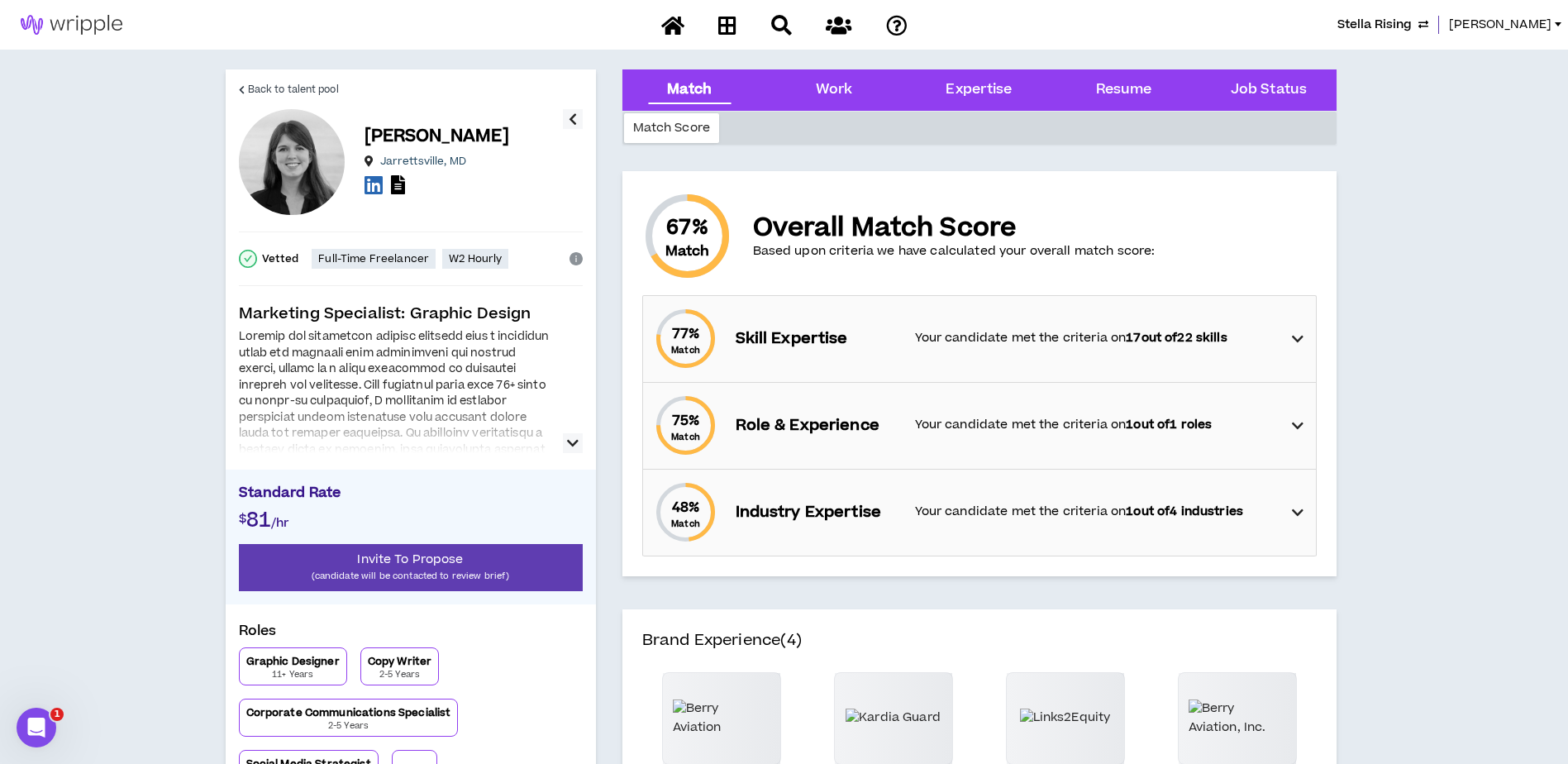
click at [567, 444] on icon "button" at bounding box center [573, 443] width 12 height 20
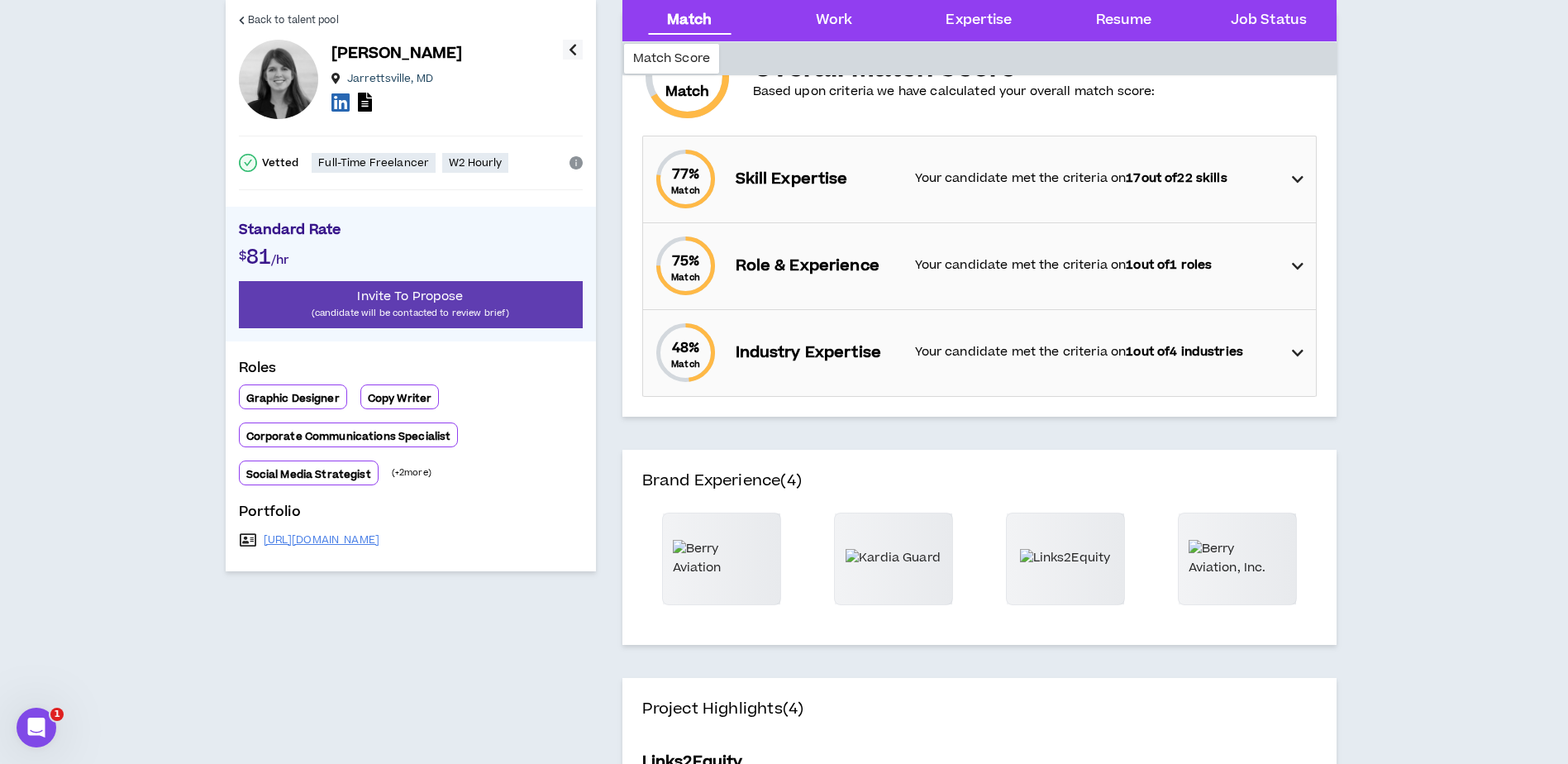
scroll to position [166, 0]
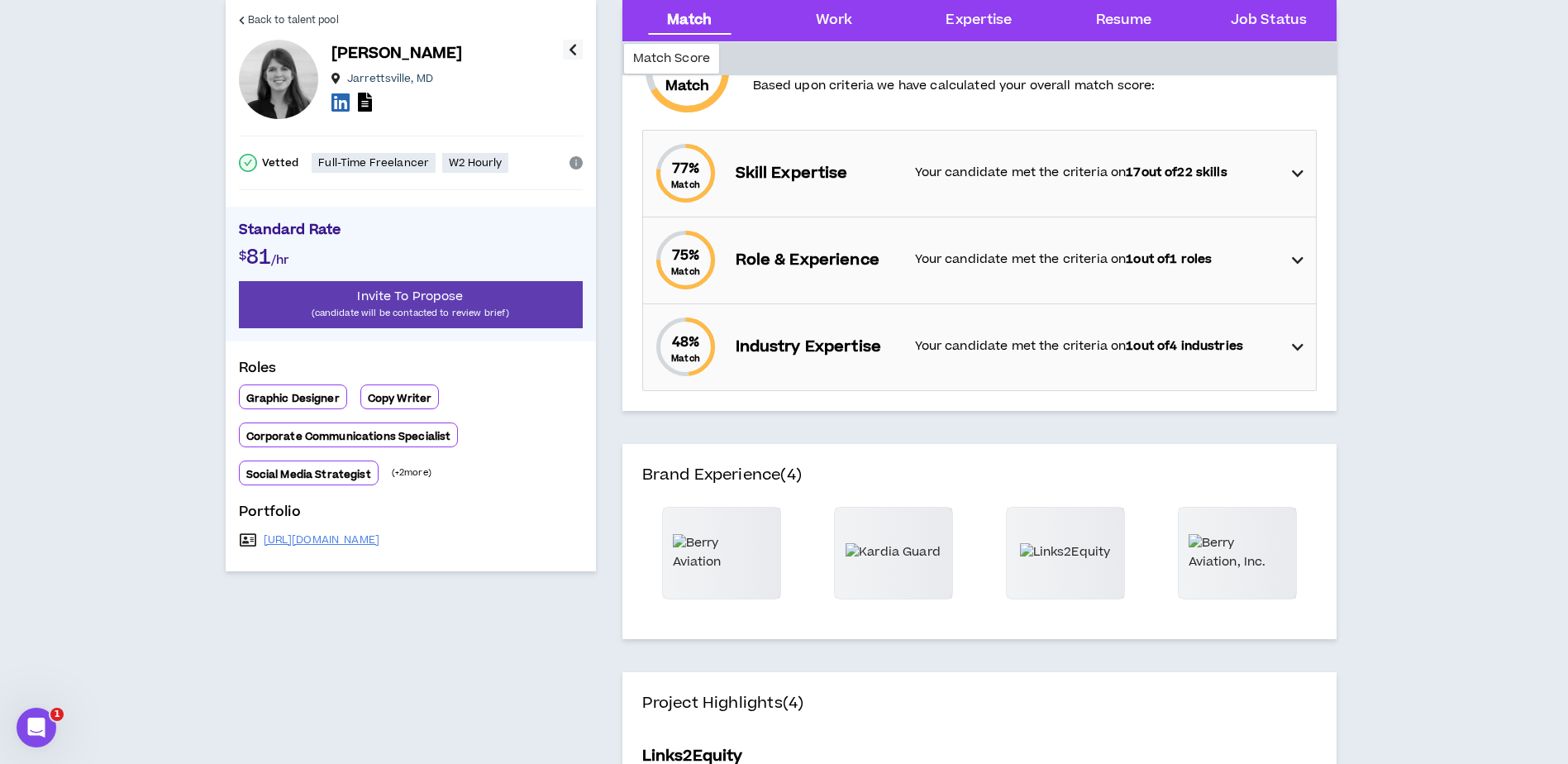
click at [1301, 177] on icon at bounding box center [1297, 174] width 12 height 20
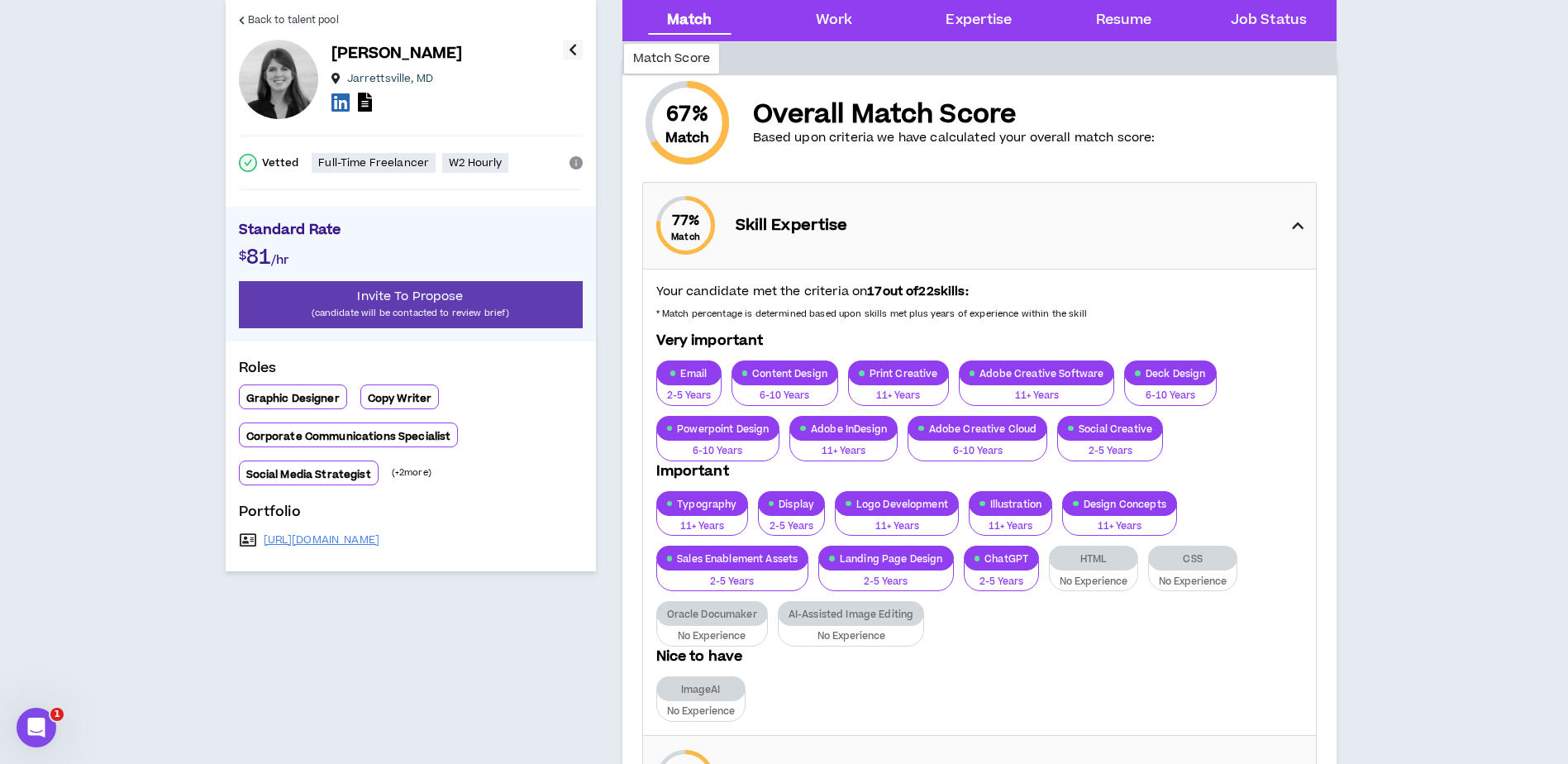
scroll to position [0, 0]
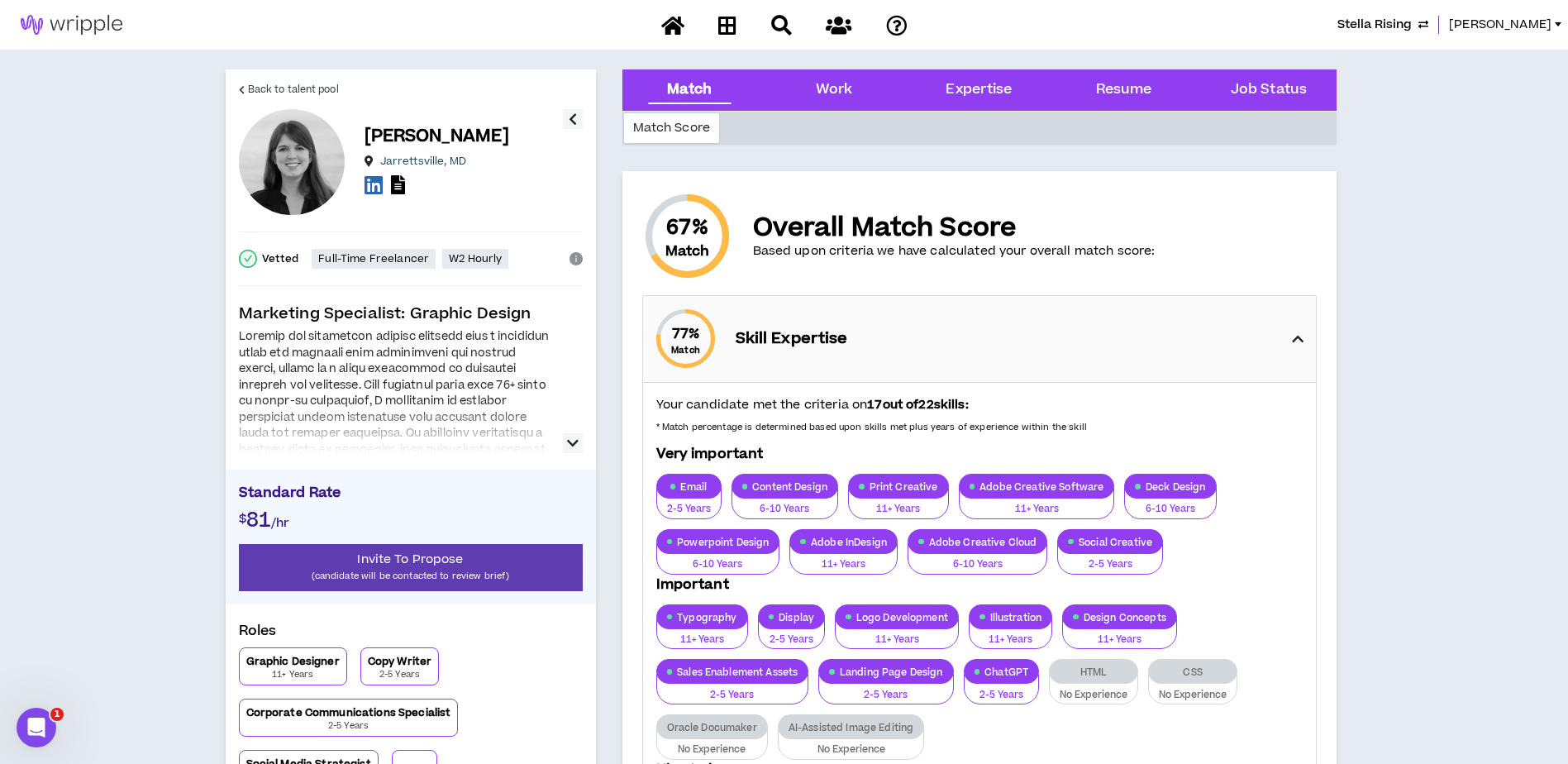
drag, startPoint x: 1265, startPoint y: 92, endPoint x: 1283, endPoint y: 98, distance: 19.0
click at [1265, 92] on Status "Job Status" at bounding box center [1268, 90] width 76 height 21
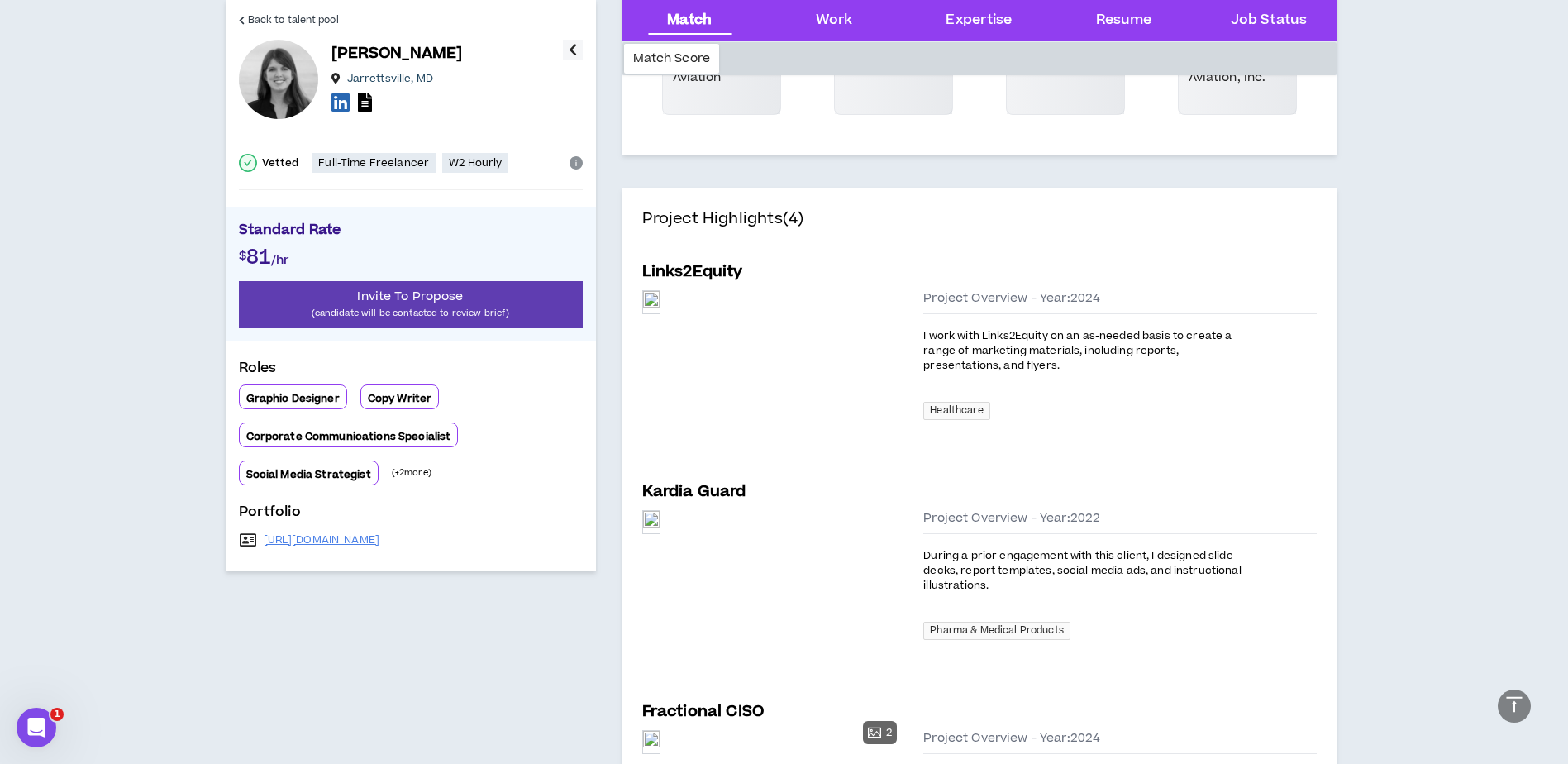
scroll to position [936, 0]
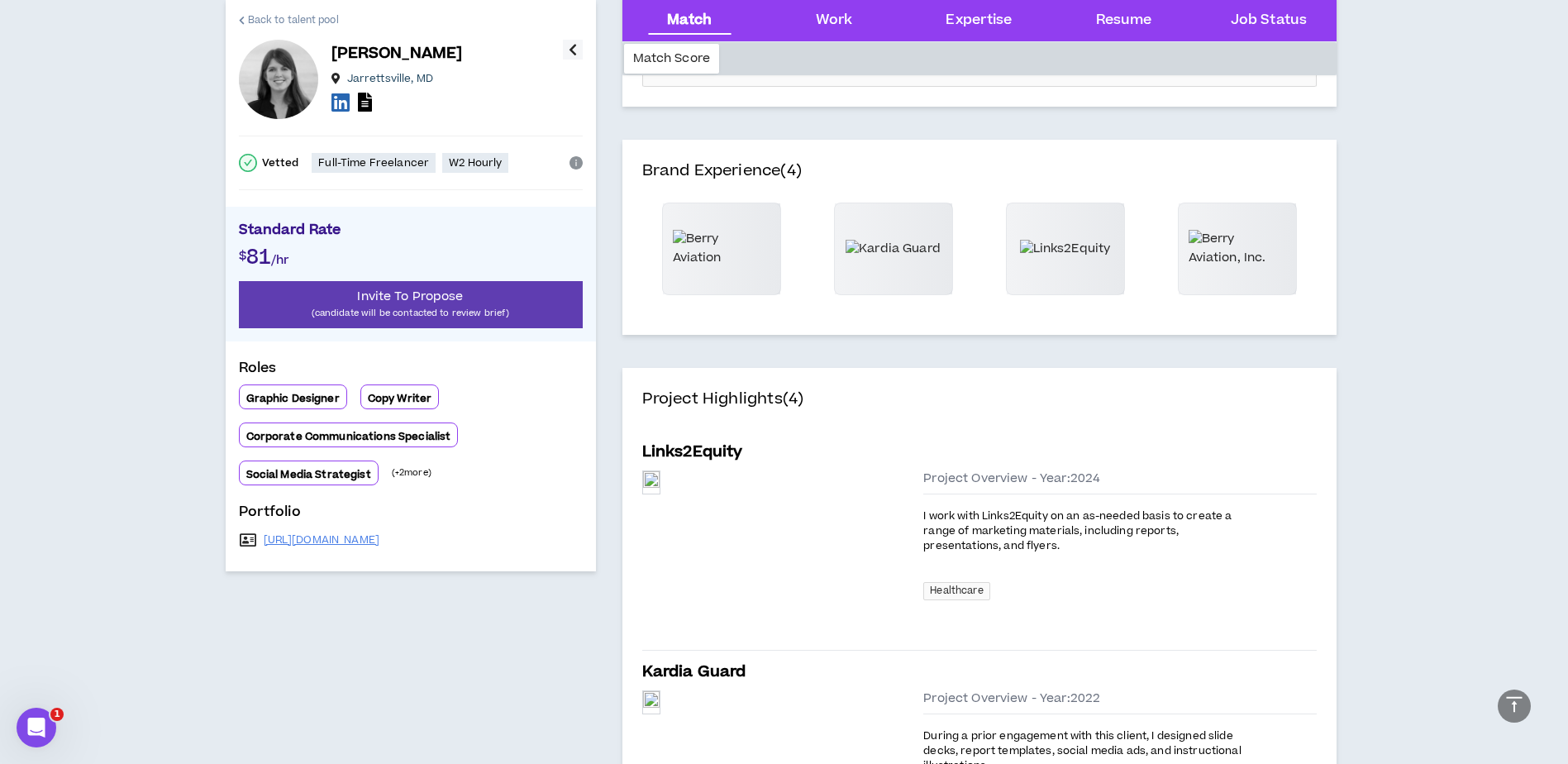
click at [285, 17] on span "Back to talent pool" at bounding box center [293, 20] width 91 height 16
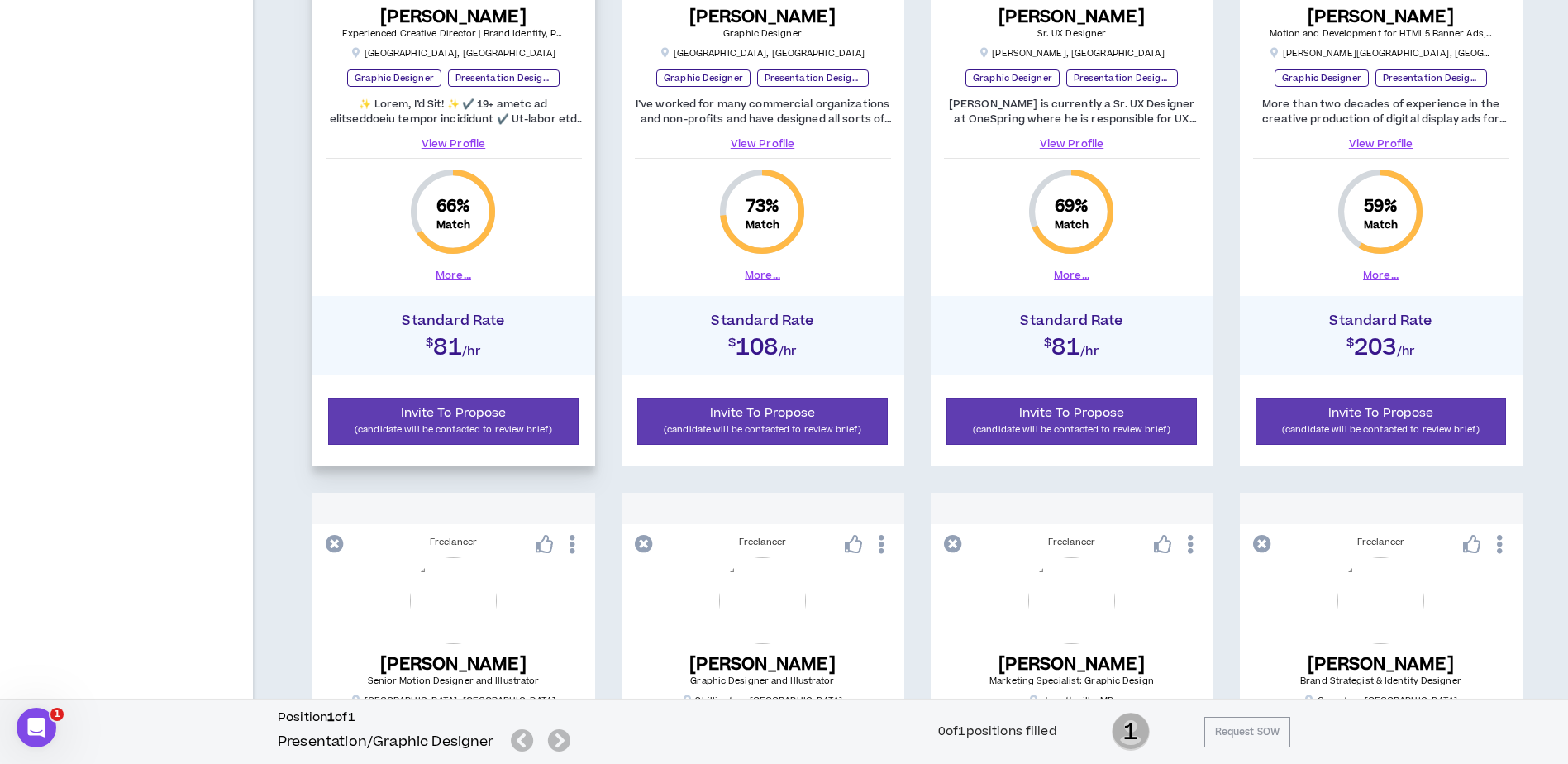
scroll to position [1300, 0]
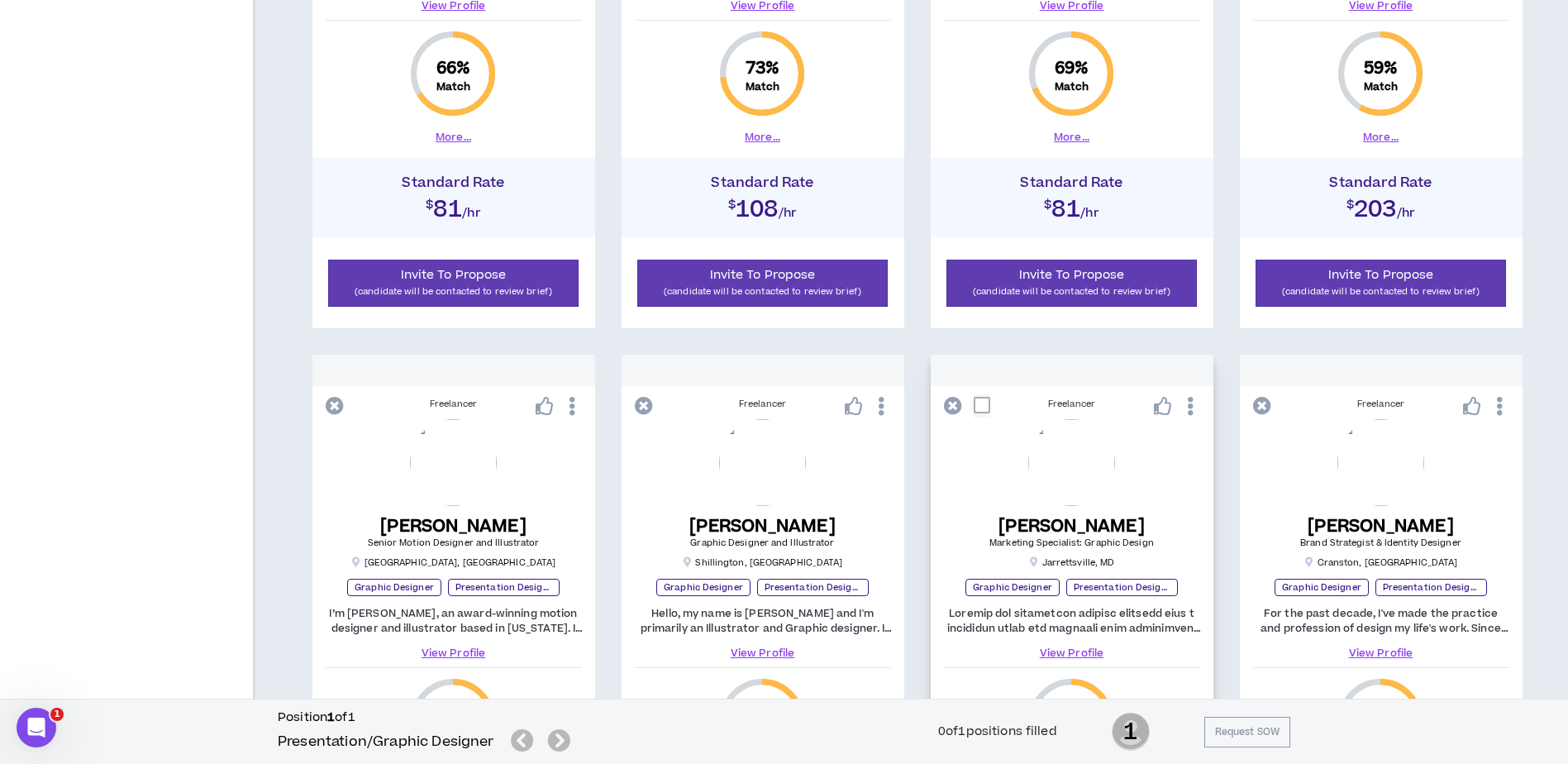
click at [1164, 407] on icon at bounding box center [1163, 406] width 18 height 18
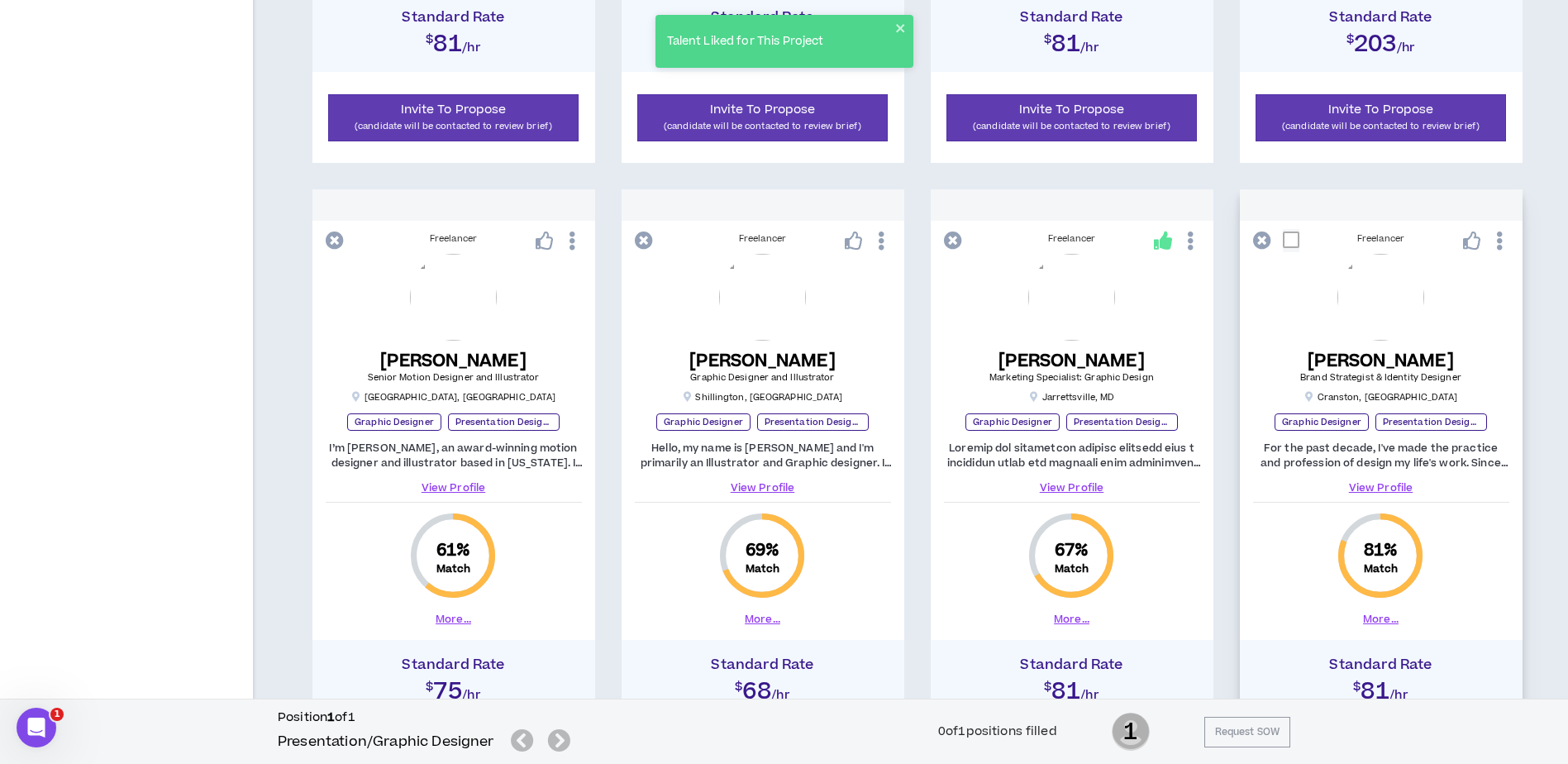
scroll to position [1548, 0]
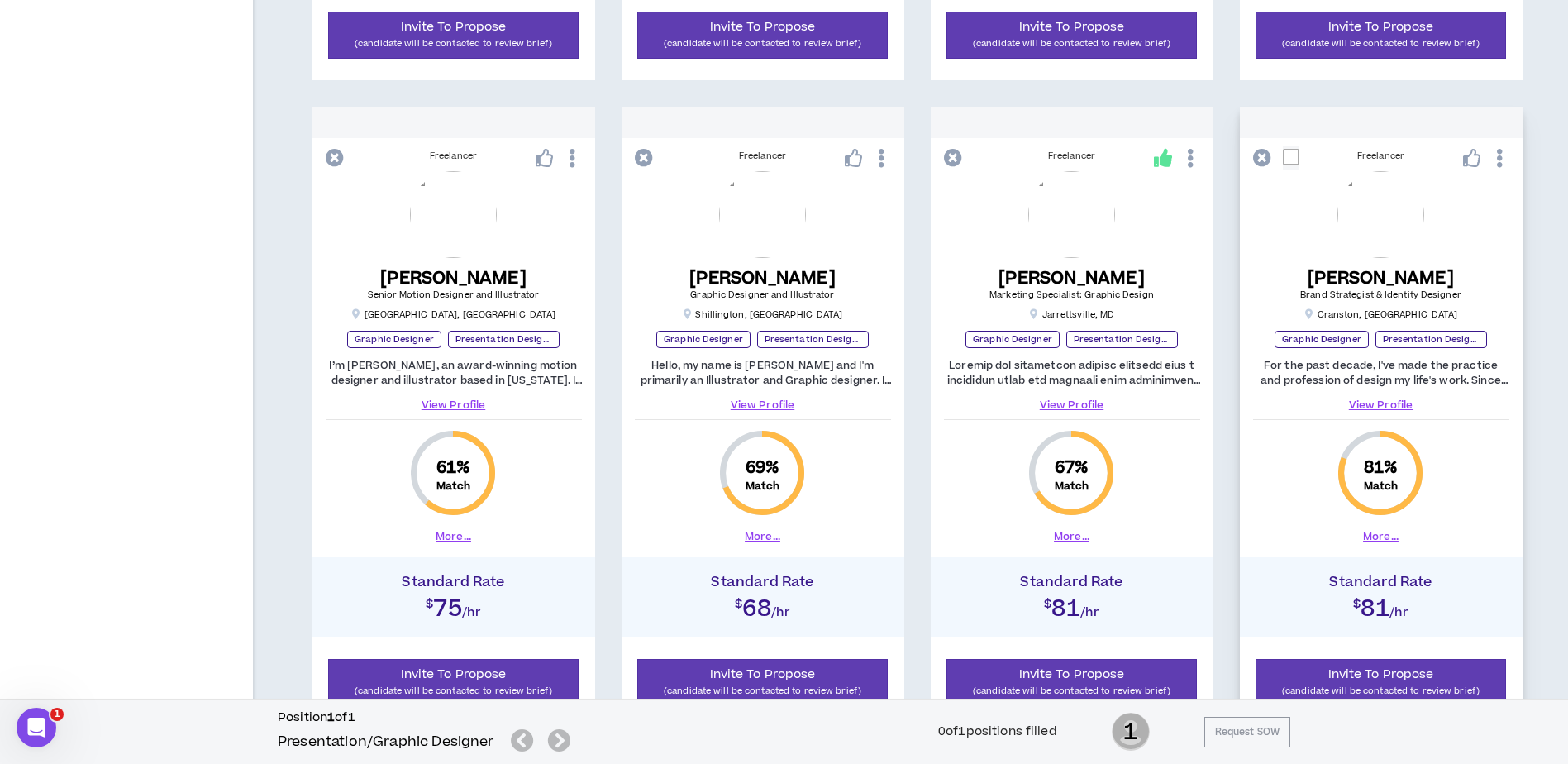
click at [1384, 404] on link "View Profile" at bounding box center [1380, 404] width 256 height 15
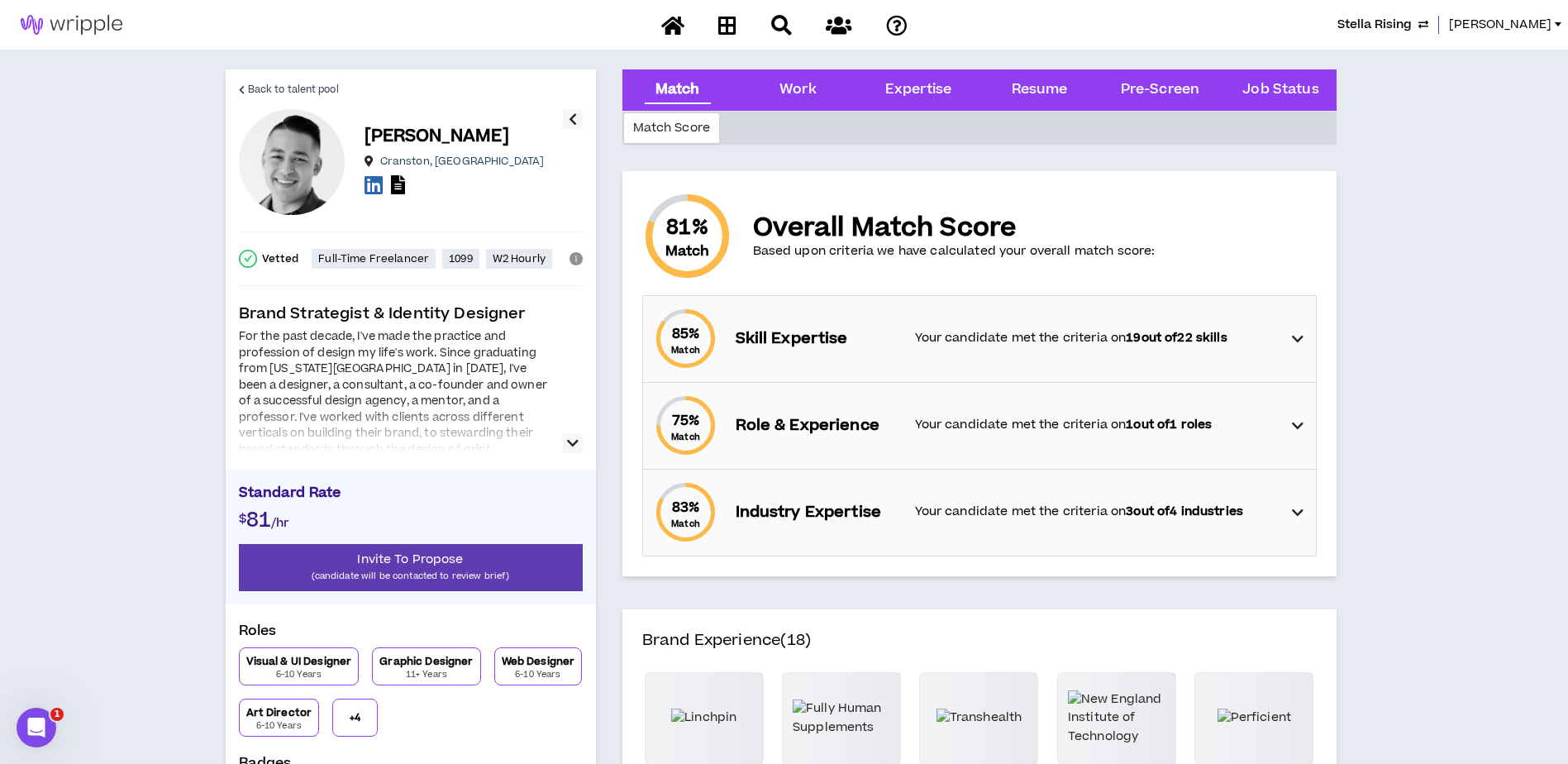
click at [571, 444] on icon "button" at bounding box center [573, 443] width 12 height 20
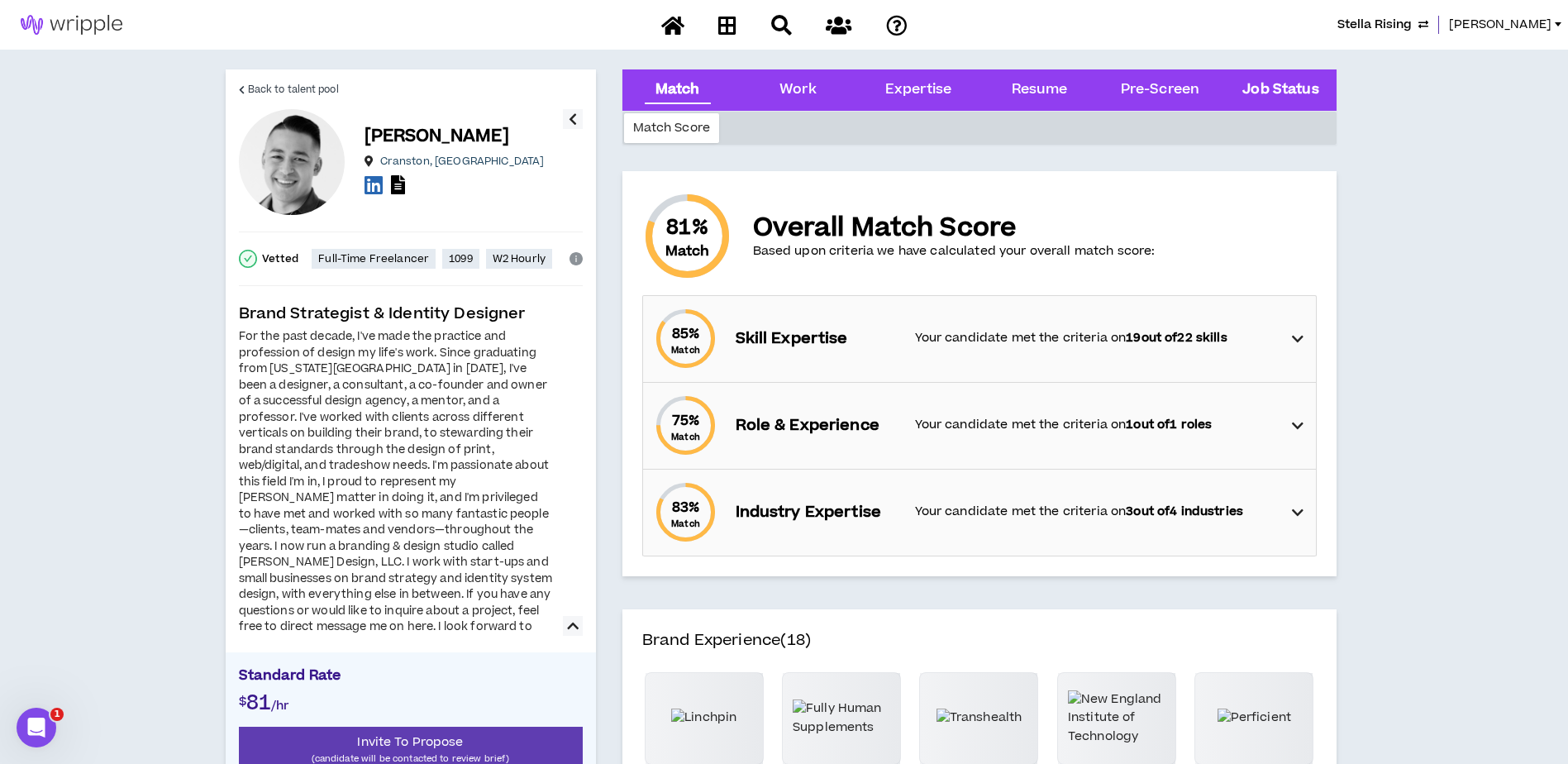
click at [1262, 78] on div "Job Status" at bounding box center [1281, 90] width 94 height 41
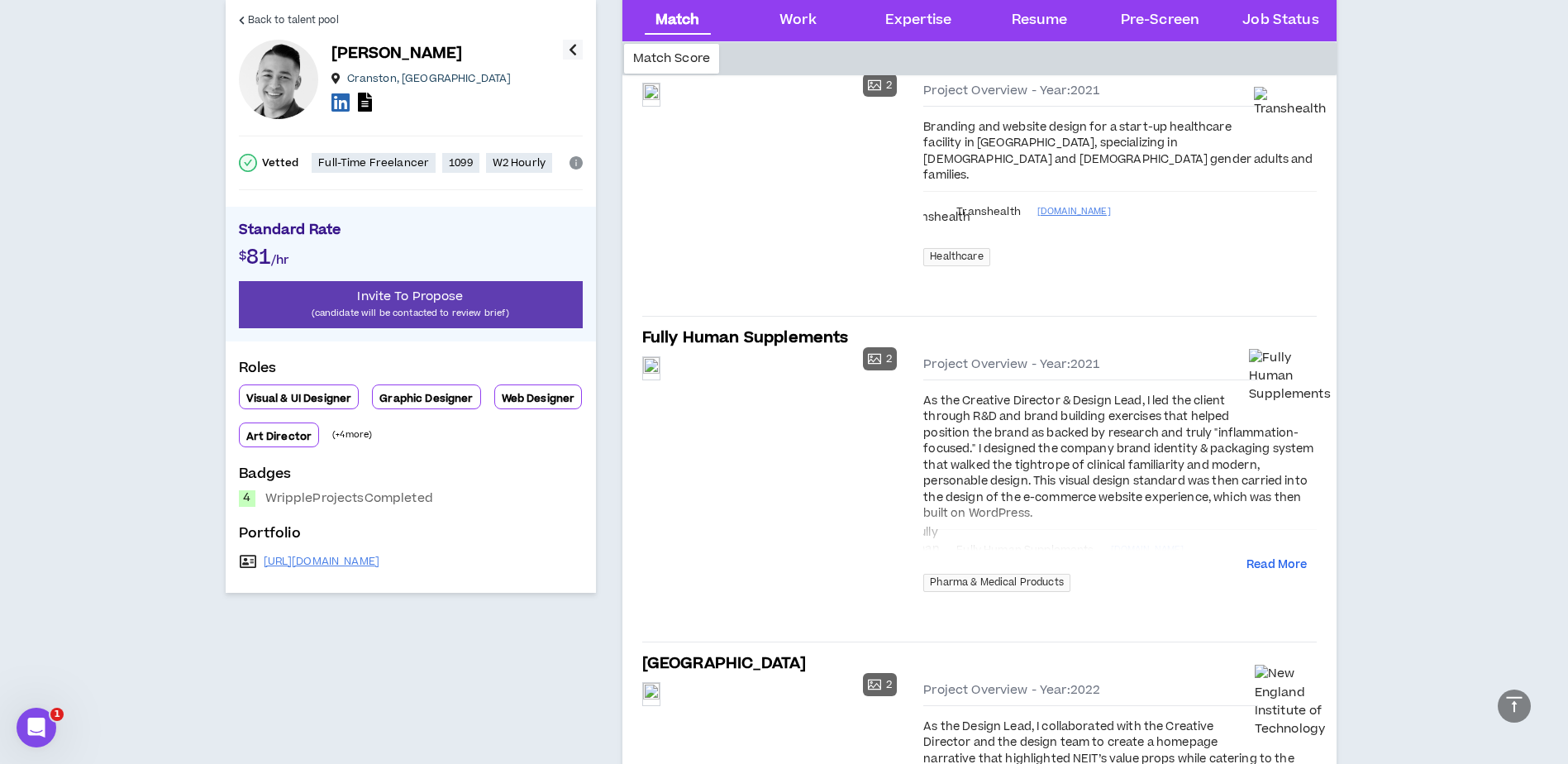
scroll to position [765, 0]
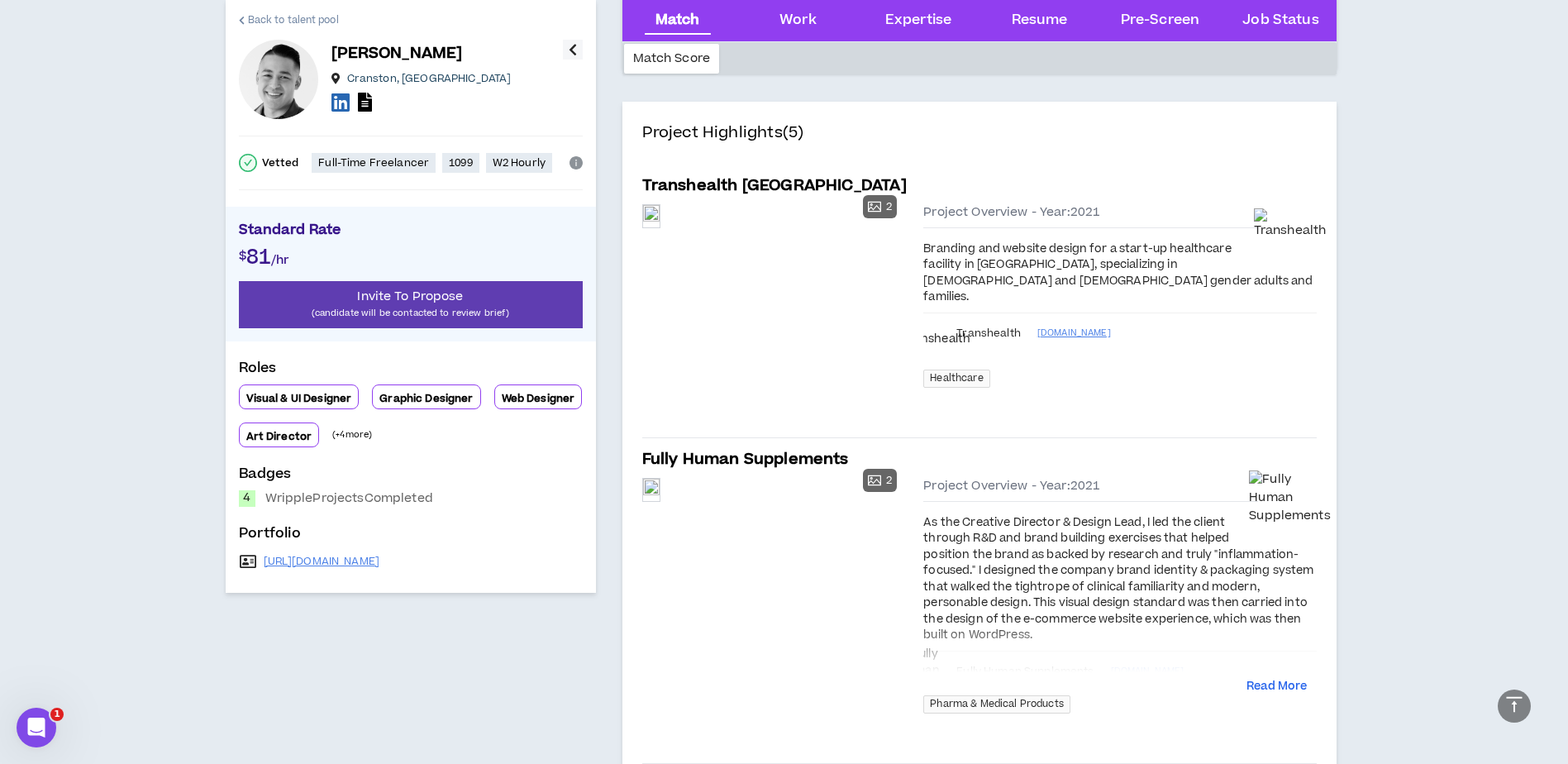
click at [248, 16] on span "Back to talent pool" at bounding box center [293, 20] width 91 height 16
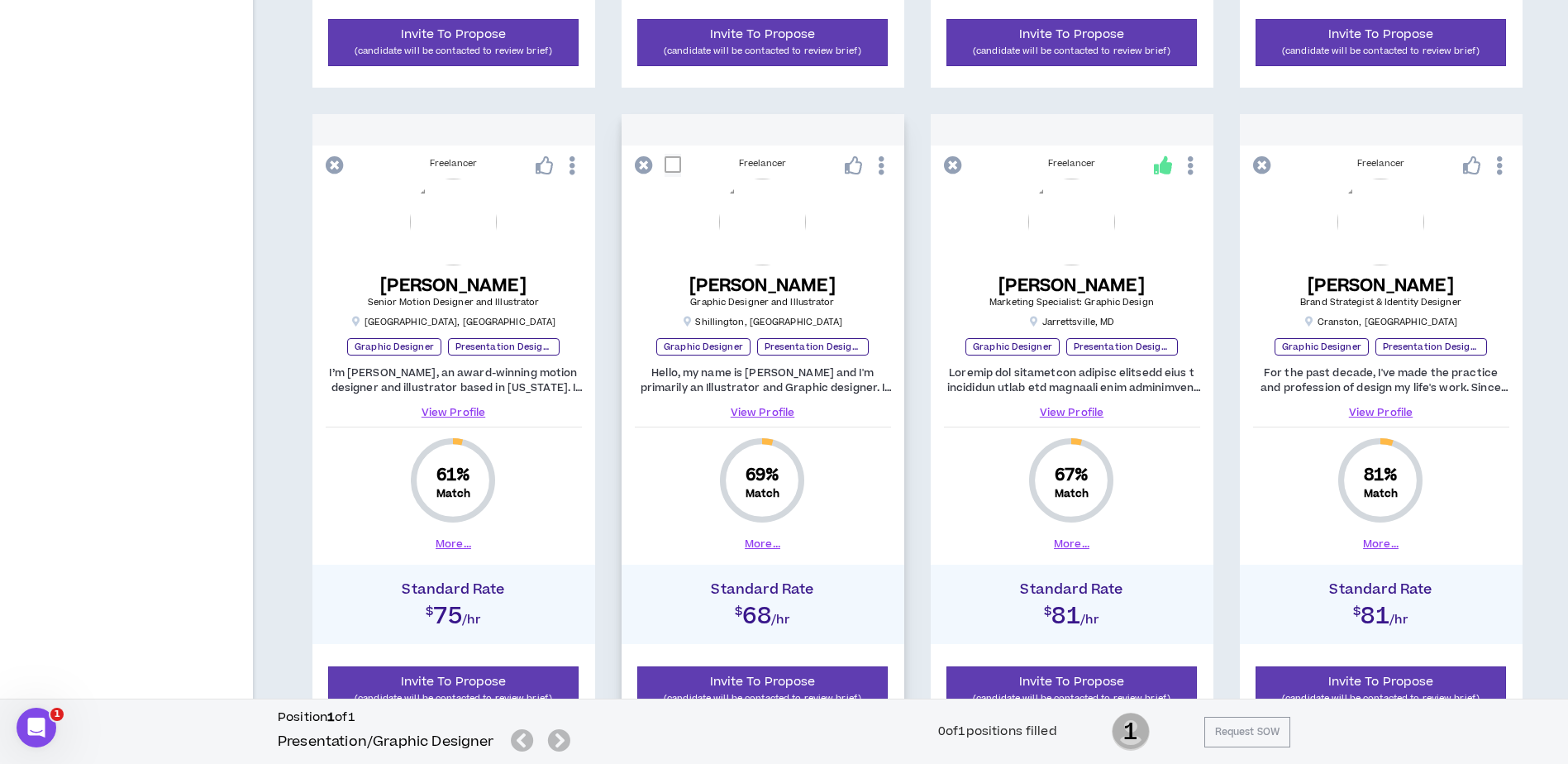
scroll to position [1548, 0]
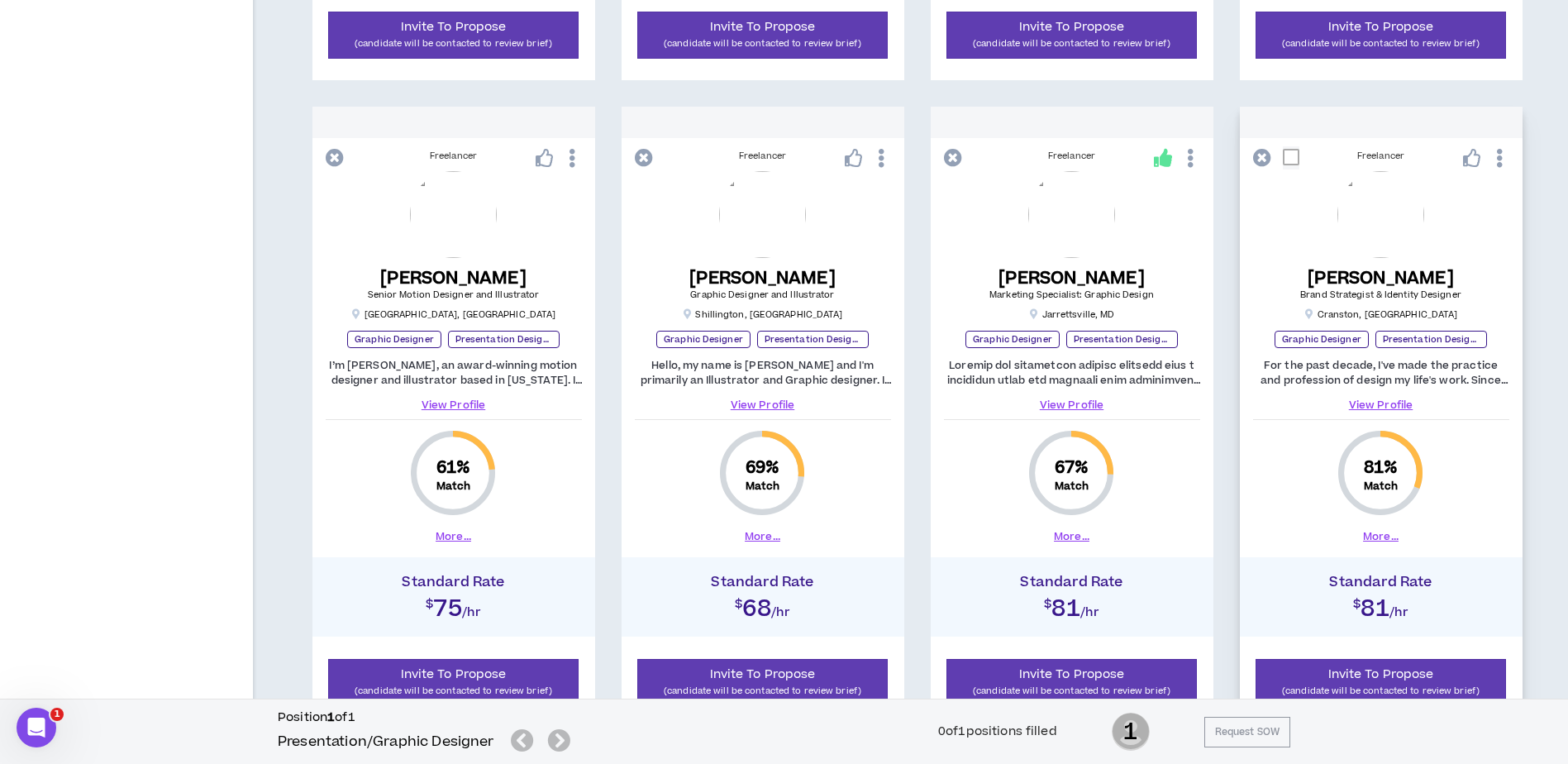
click at [1466, 154] on icon at bounding box center [1472, 158] width 18 height 18
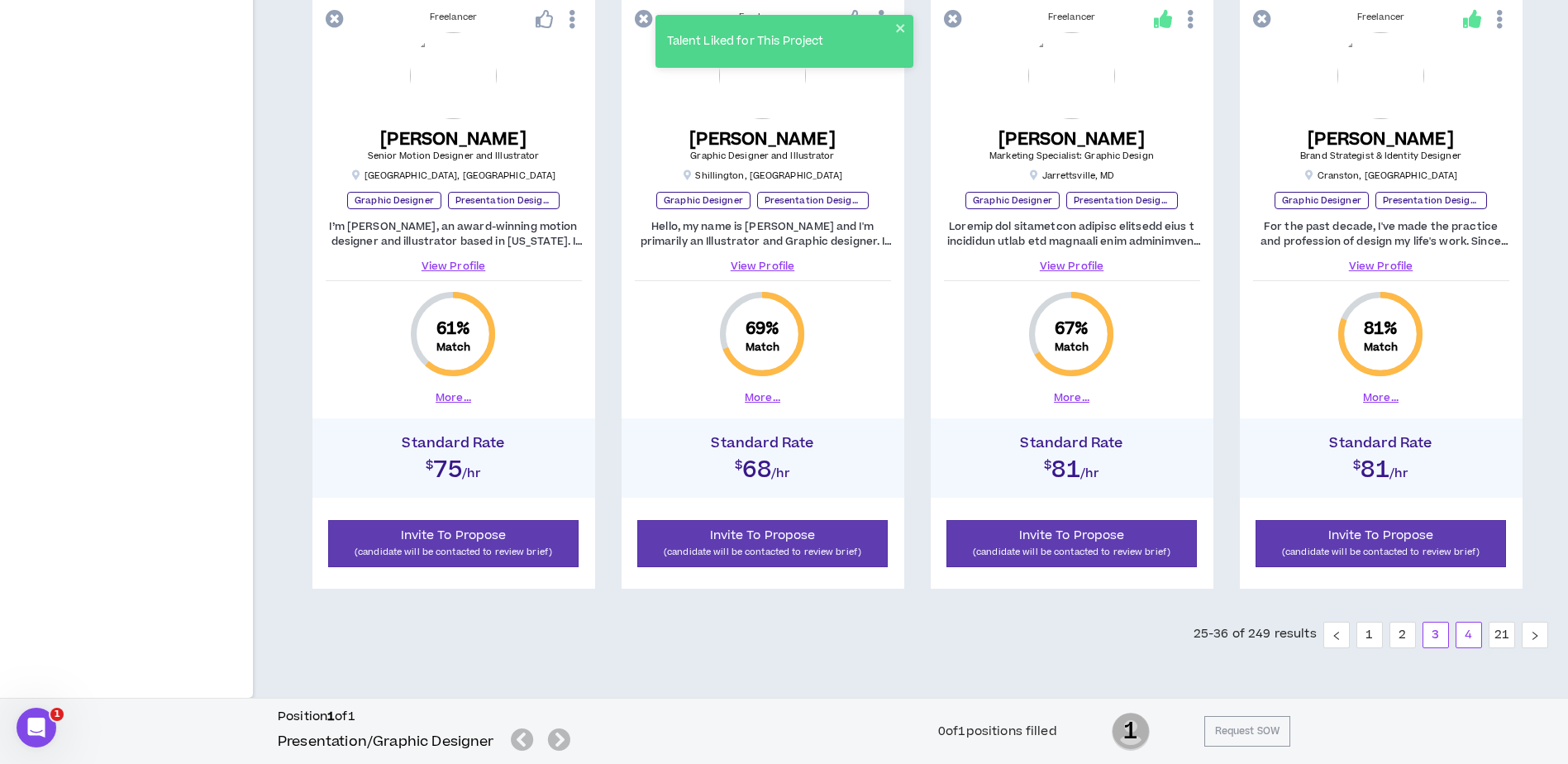
click at [1471, 632] on link "4" at bounding box center [1468, 634] width 25 height 25
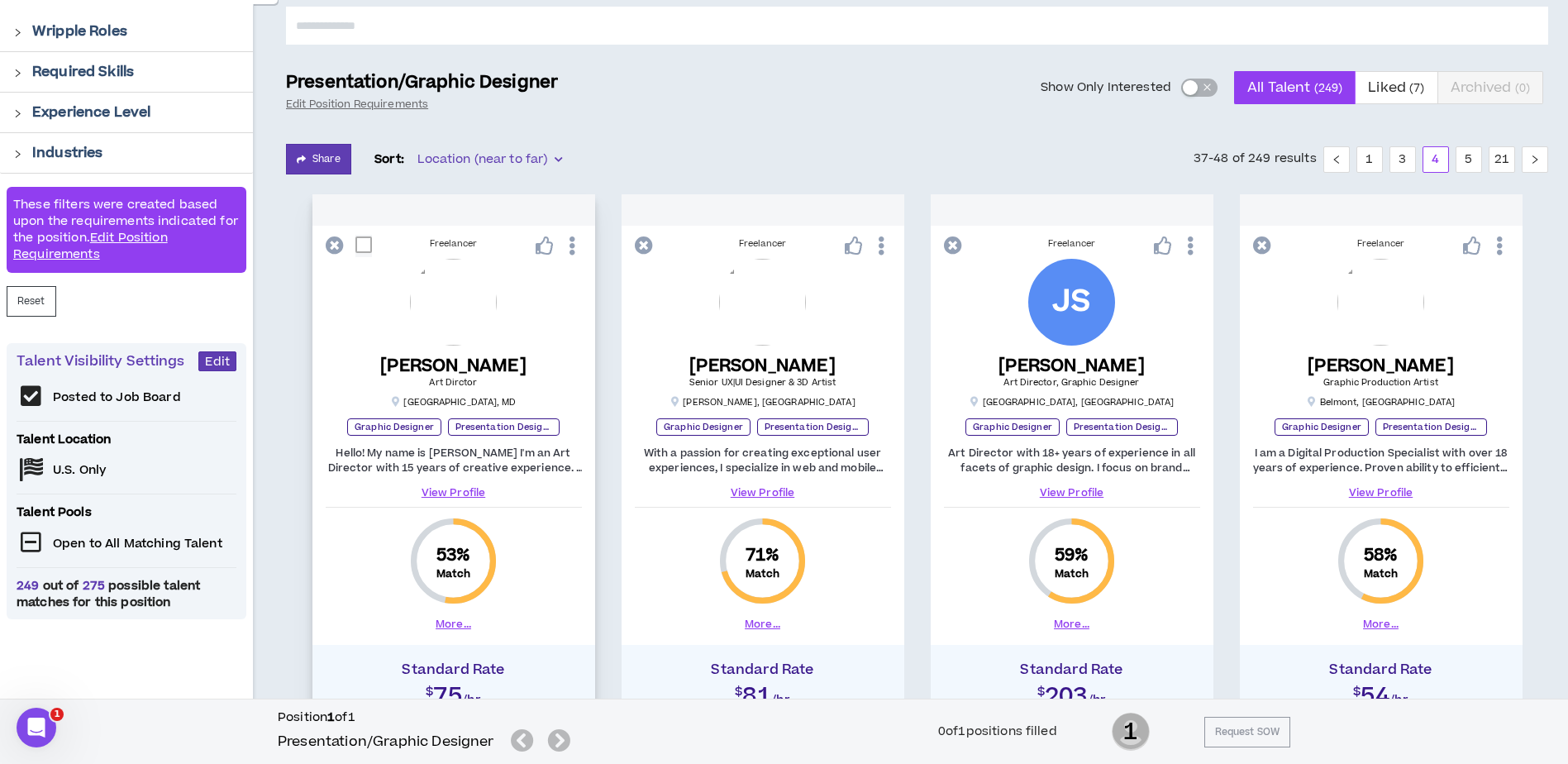
scroll to position [248, 0]
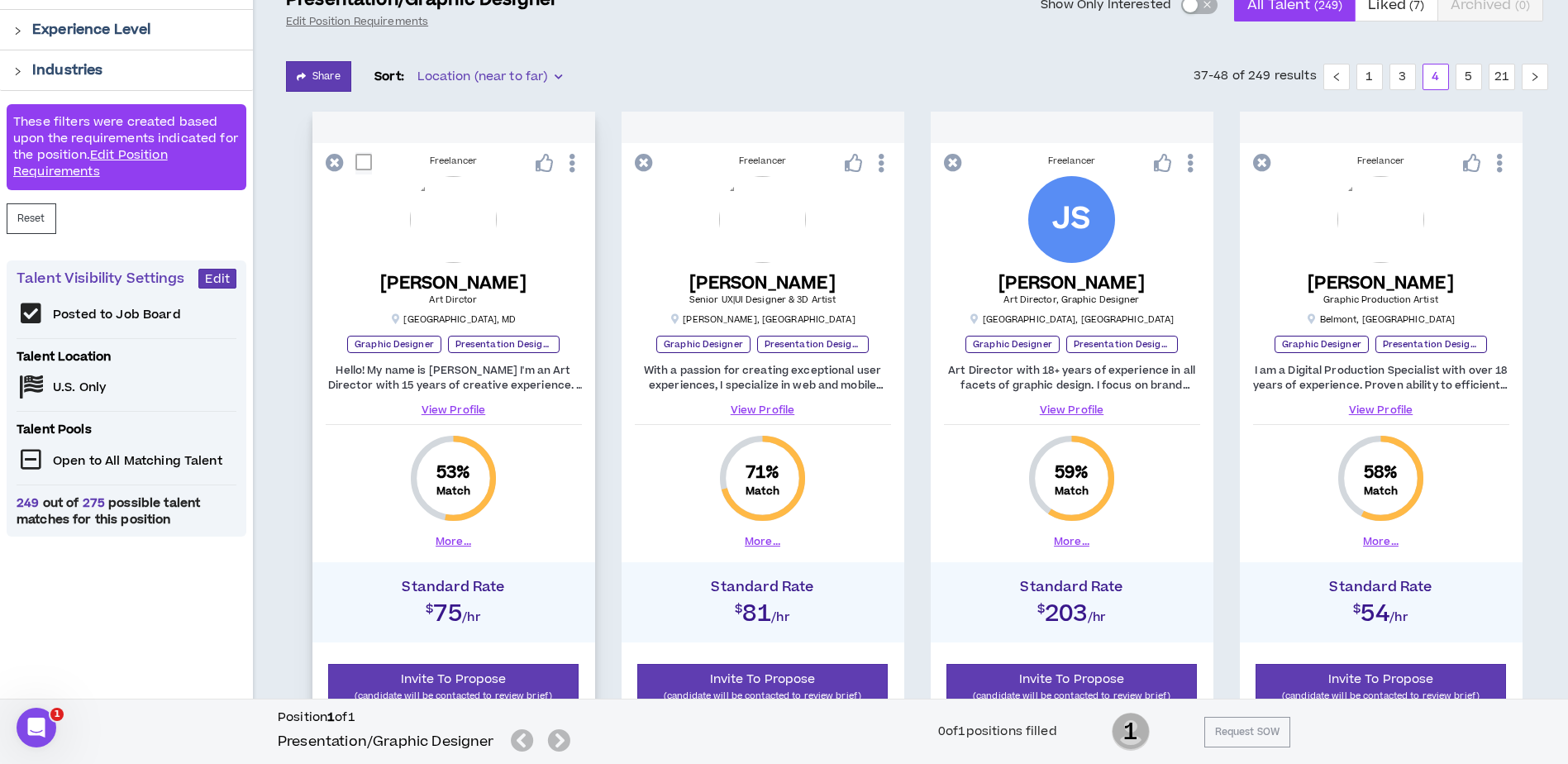
click at [451, 406] on link "View Profile" at bounding box center [454, 410] width 256 height 15
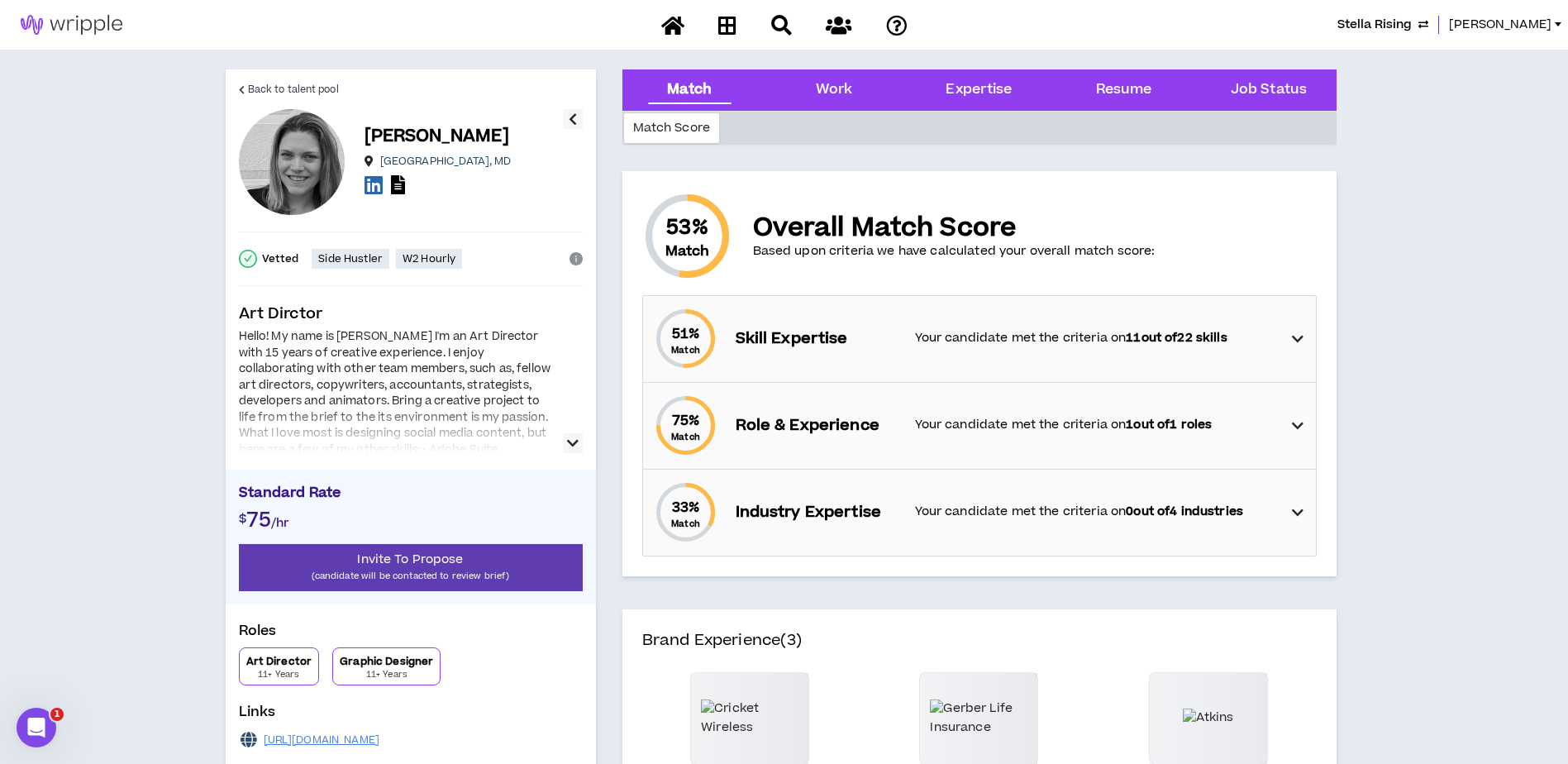
click at [575, 445] on icon "button" at bounding box center [573, 443] width 12 height 20
click at [1303, 342] on icon at bounding box center [1297, 339] width 12 height 20
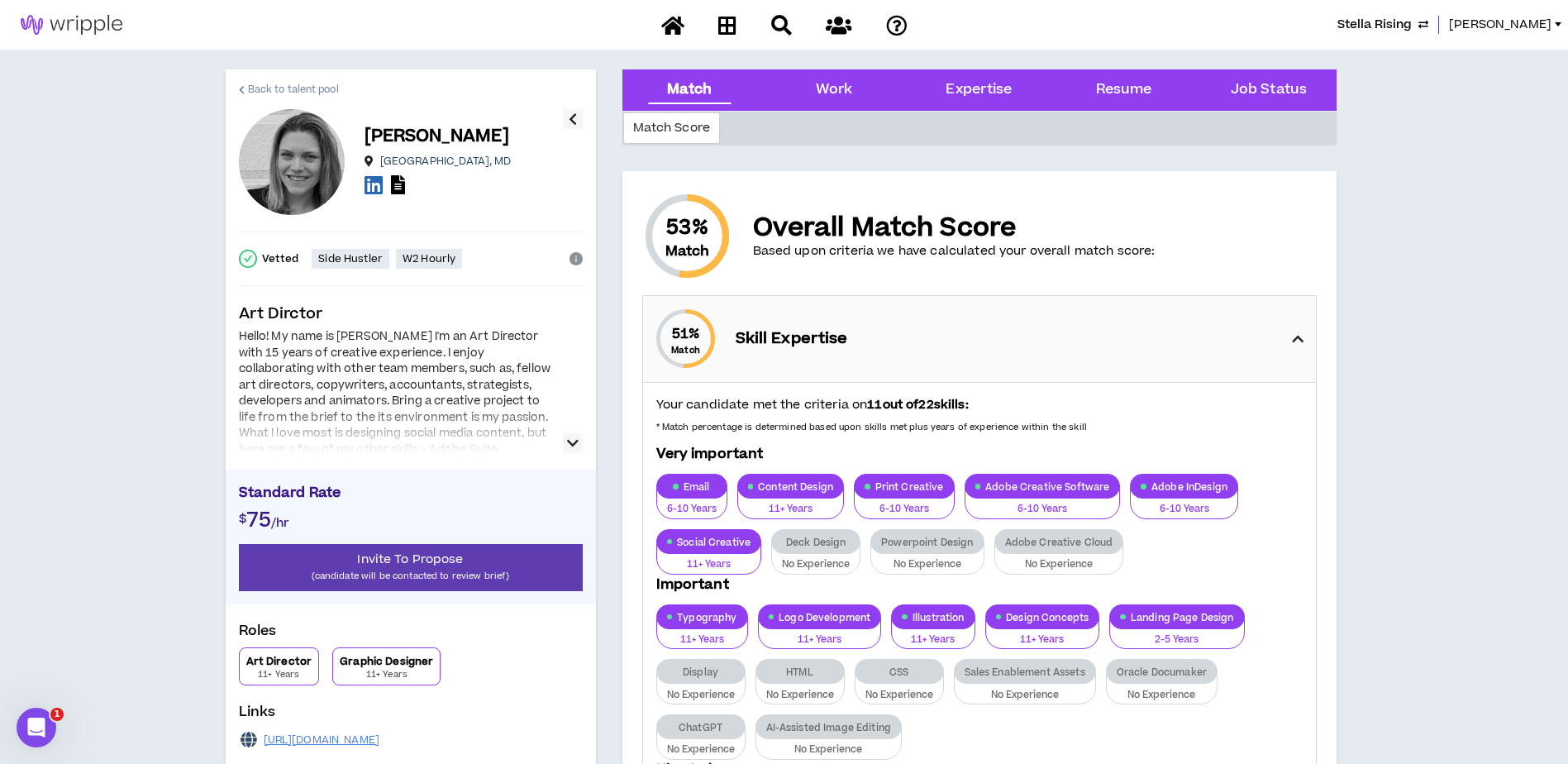
click at [304, 81] on span "Back to talent pool" at bounding box center [293, 89] width 91 height 16
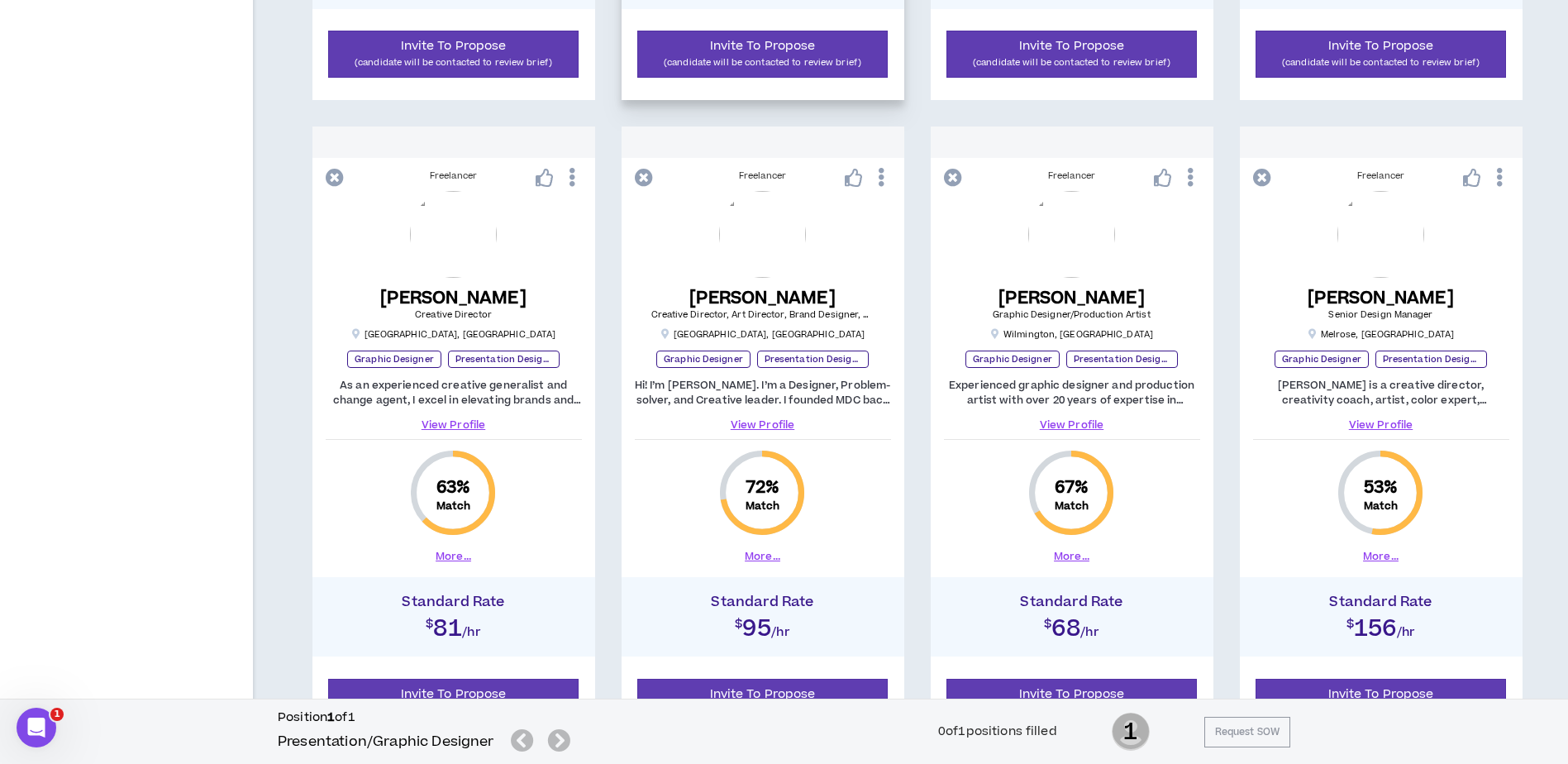
scroll to position [909, 0]
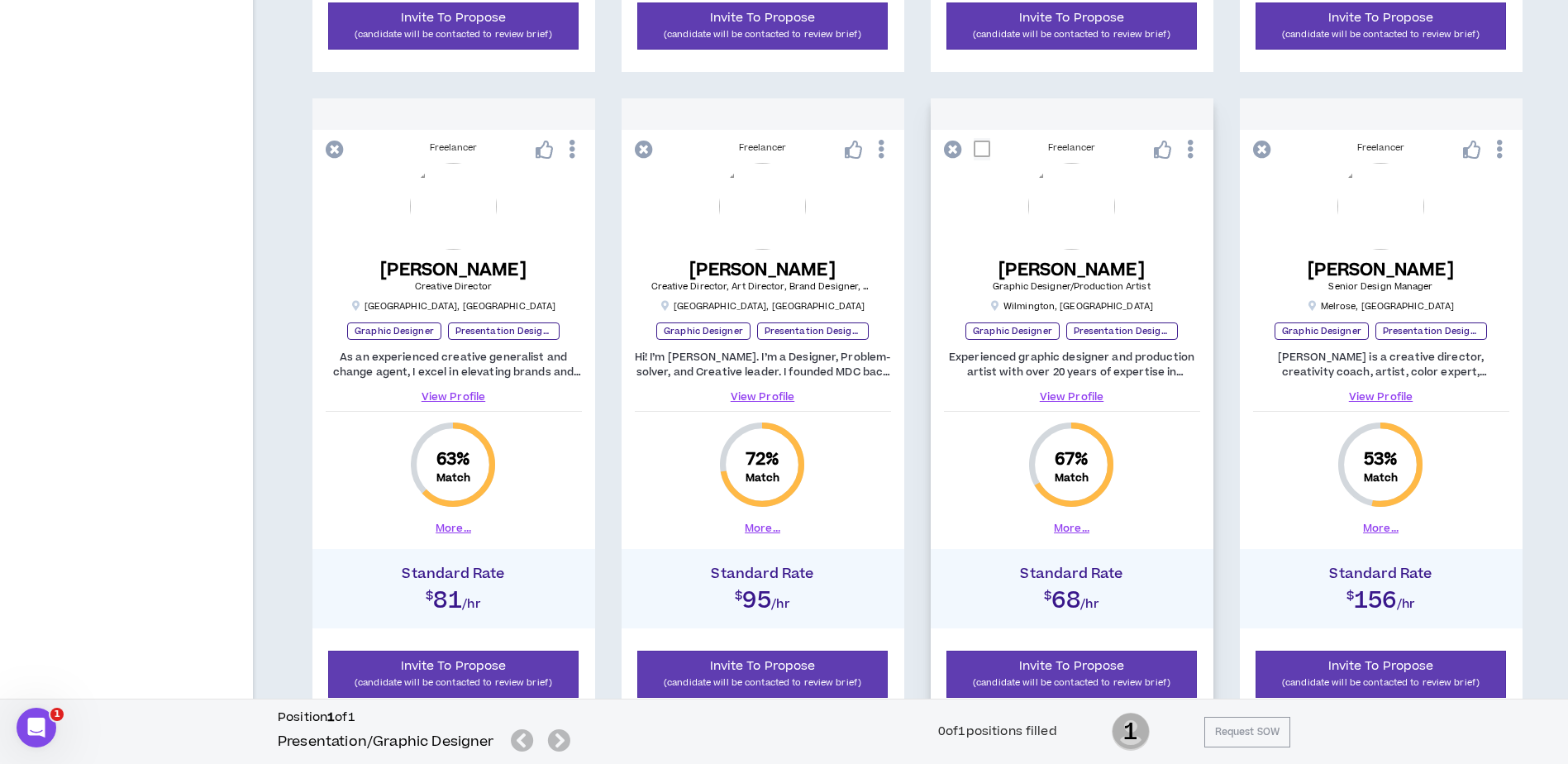
click at [1069, 393] on link "View Profile" at bounding box center [1072, 396] width 256 height 15
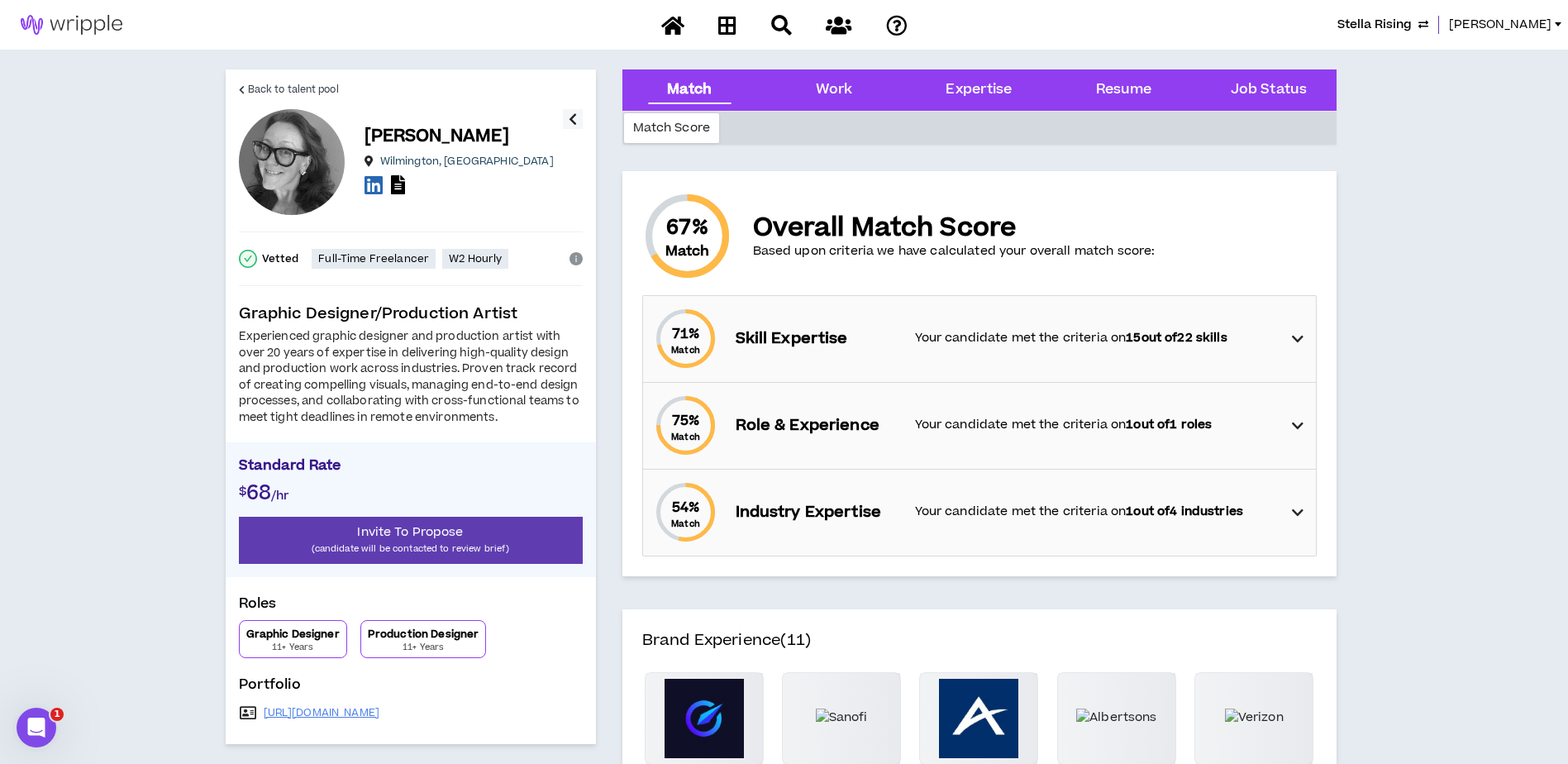
click at [1298, 340] on icon at bounding box center [1297, 339] width 12 height 20
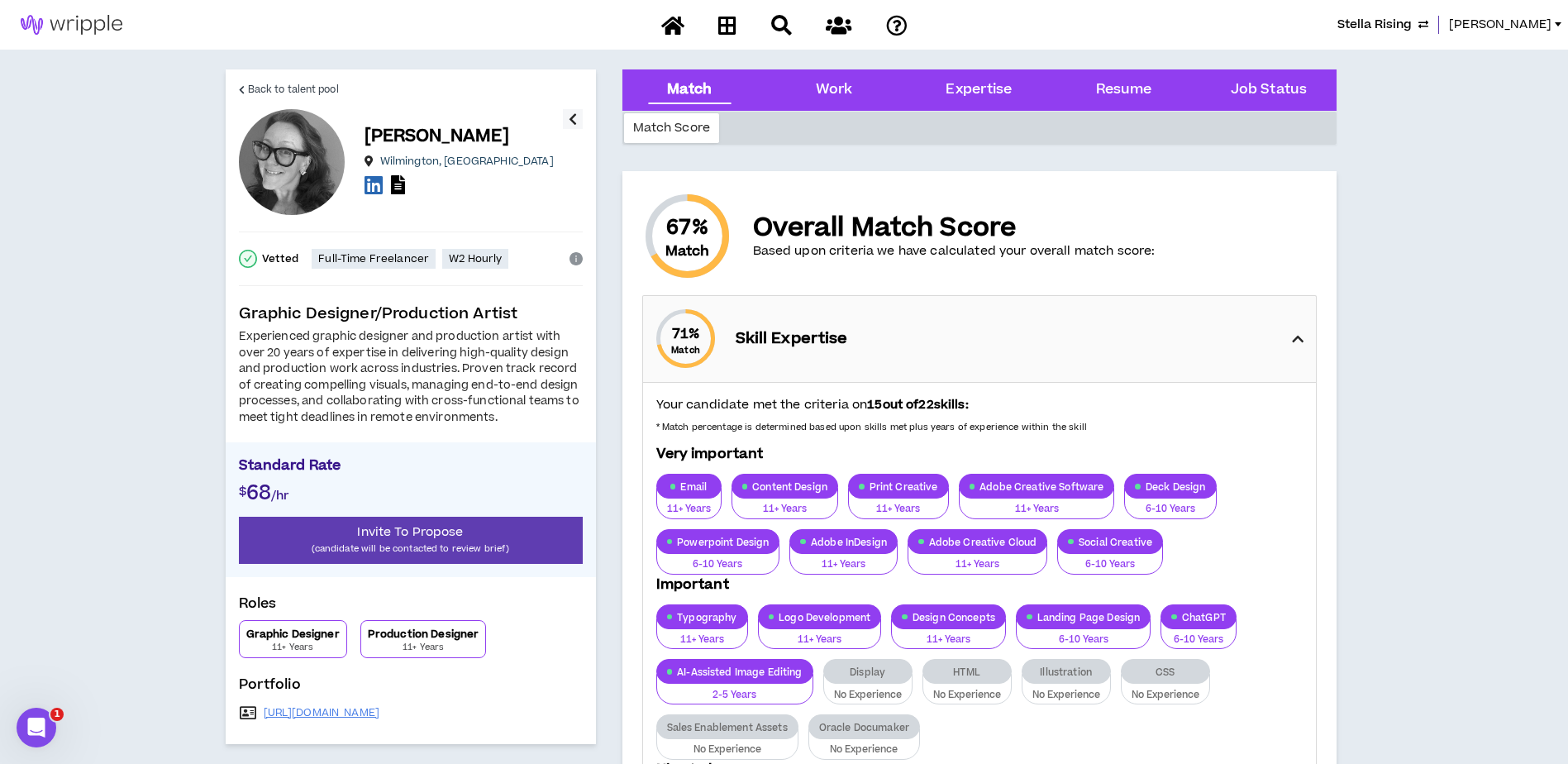
click at [1302, 336] on icon at bounding box center [1297, 339] width 12 height 20
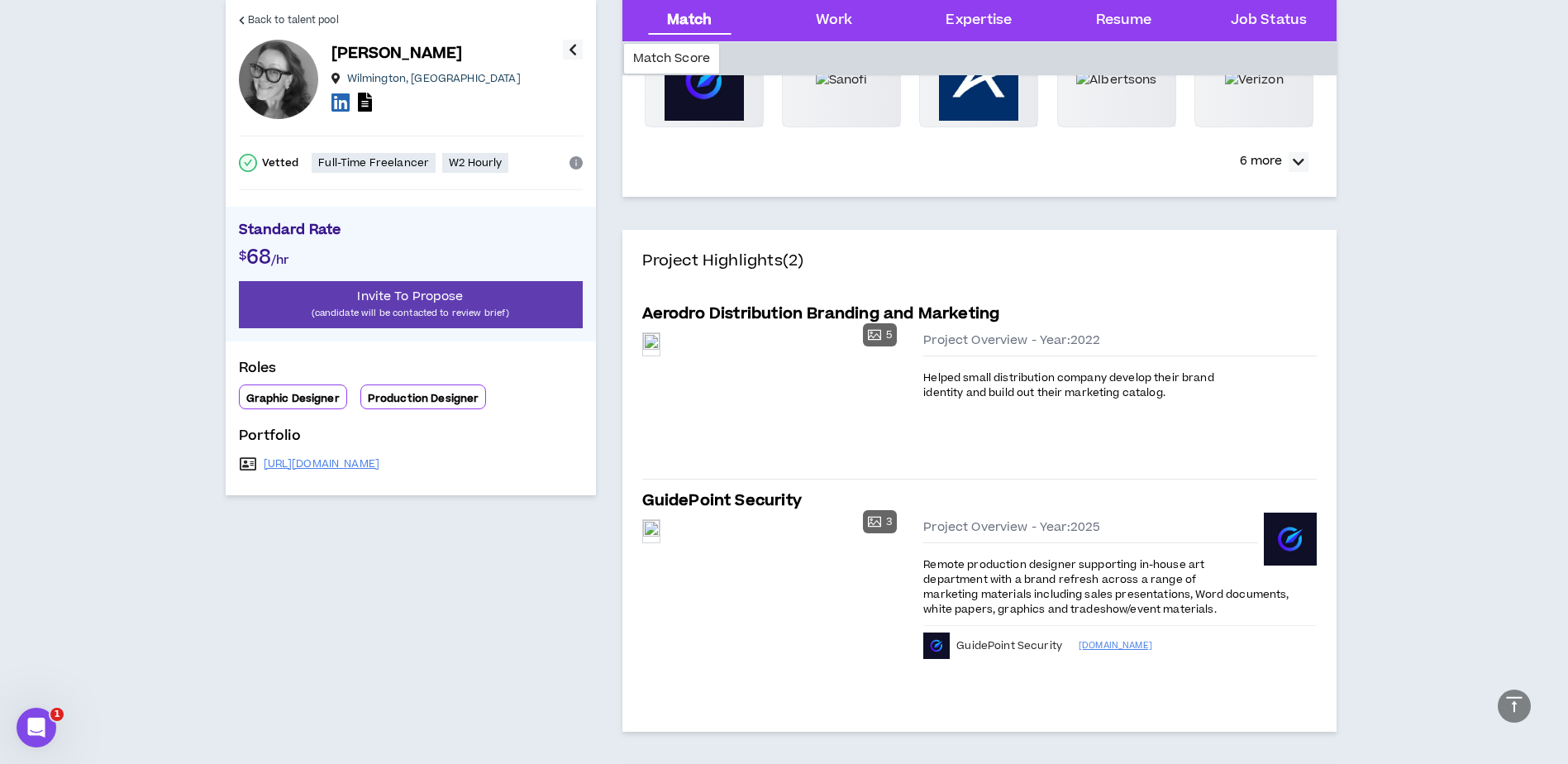
scroll to position [744, 0]
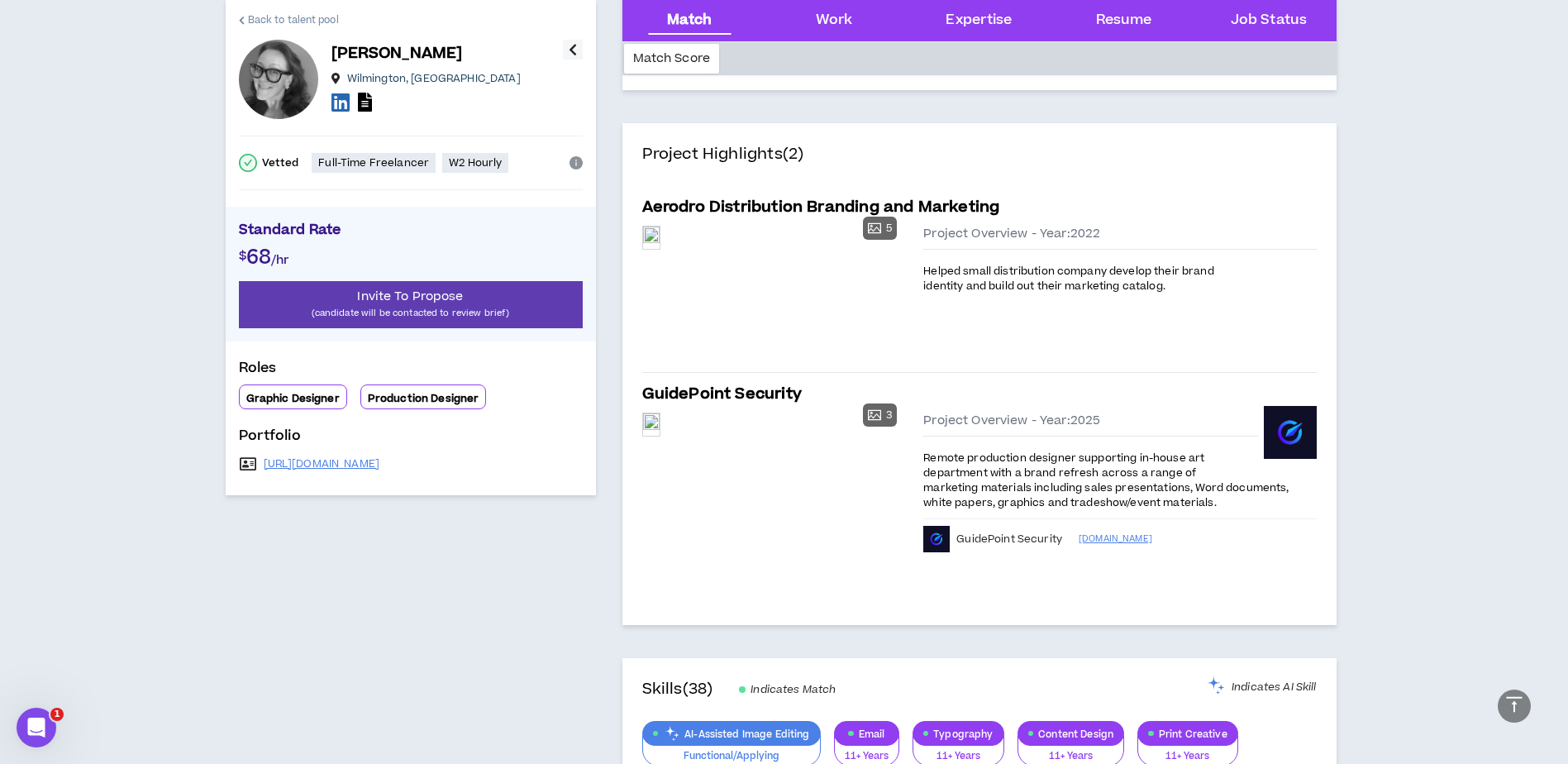
click at [267, 17] on span "Back to talent pool" at bounding box center [293, 20] width 91 height 16
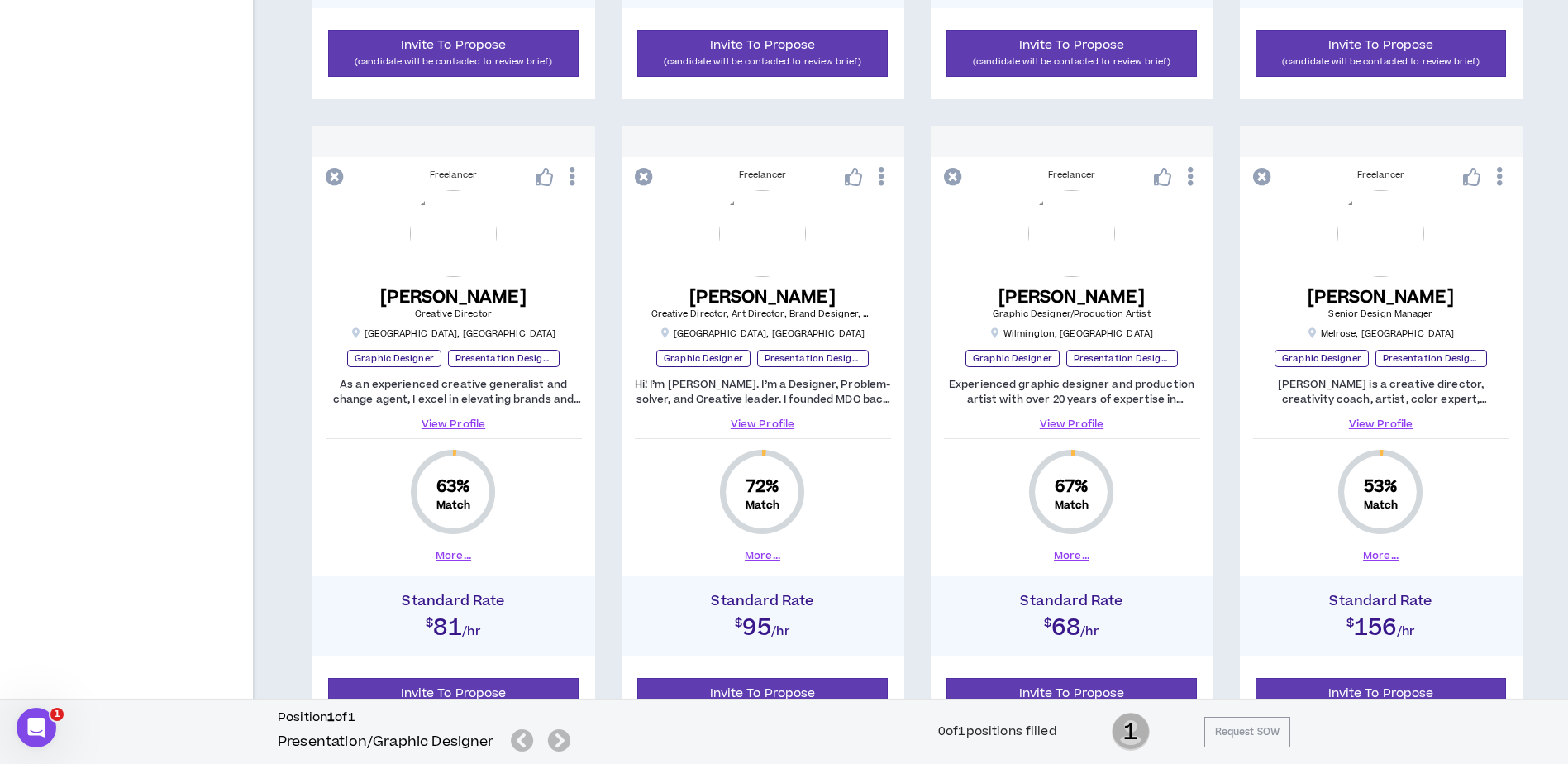
scroll to position [909, 0]
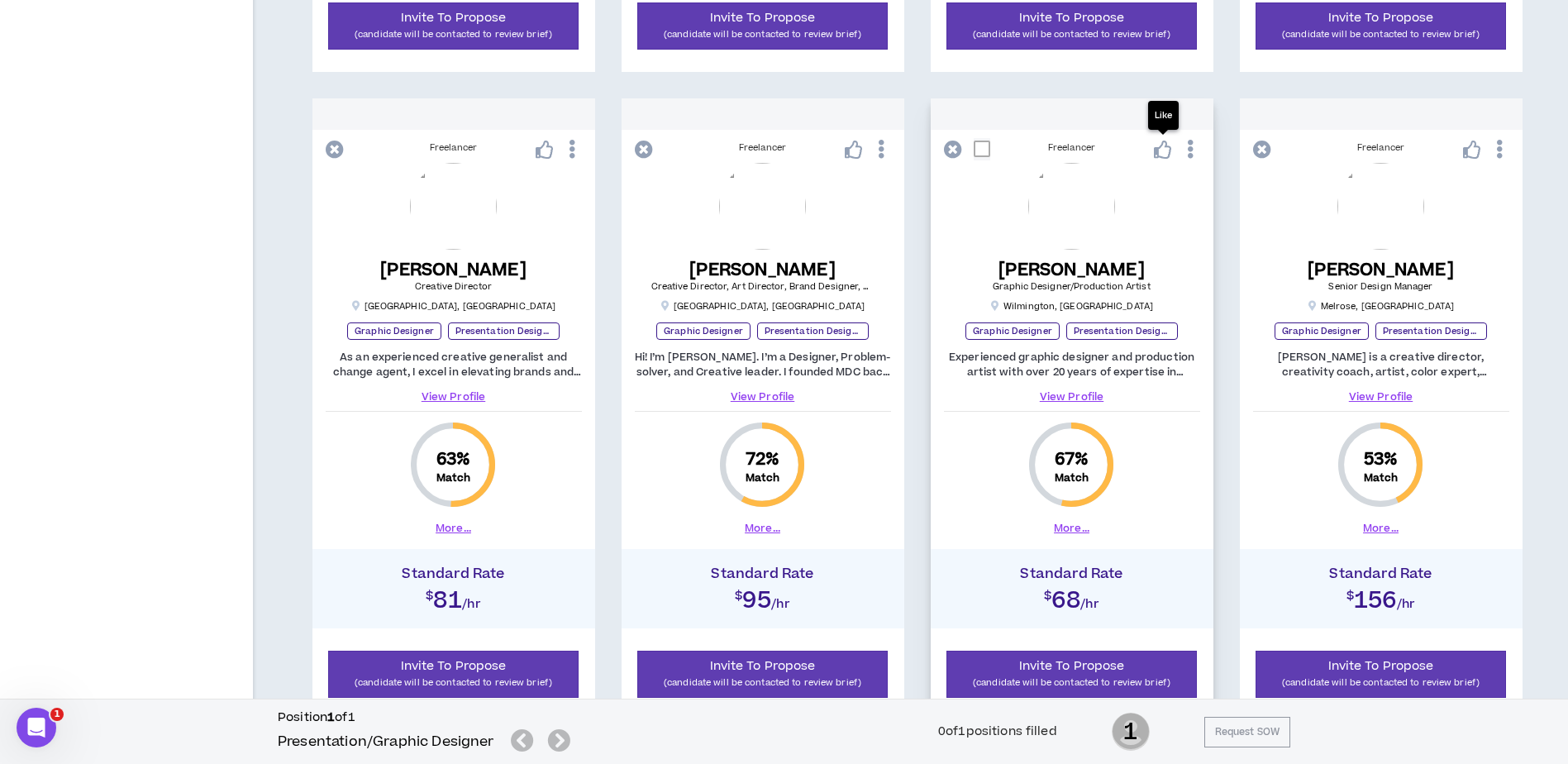
click at [1157, 148] on icon at bounding box center [1163, 150] width 18 height 18
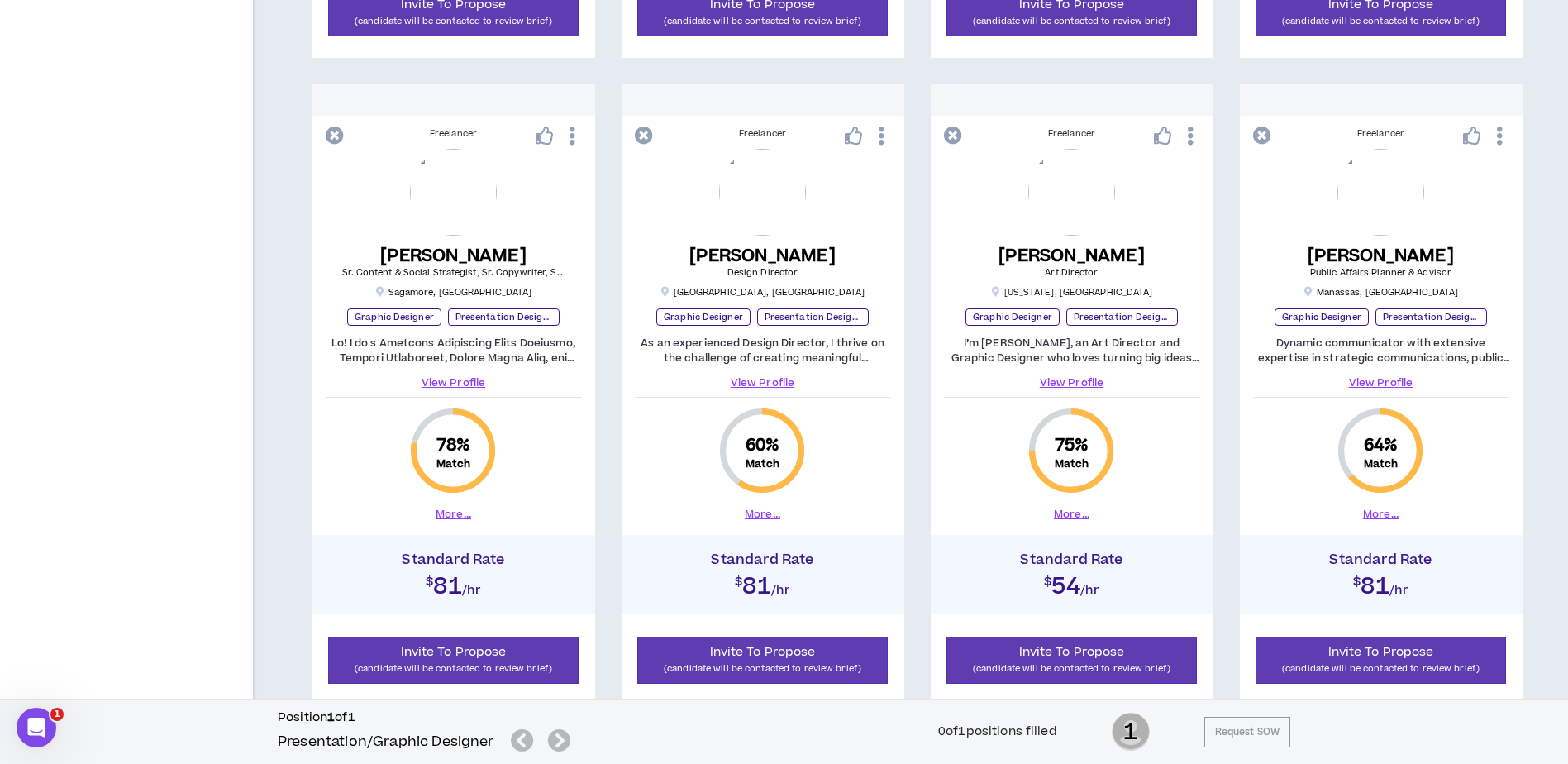
scroll to position [1687, 0]
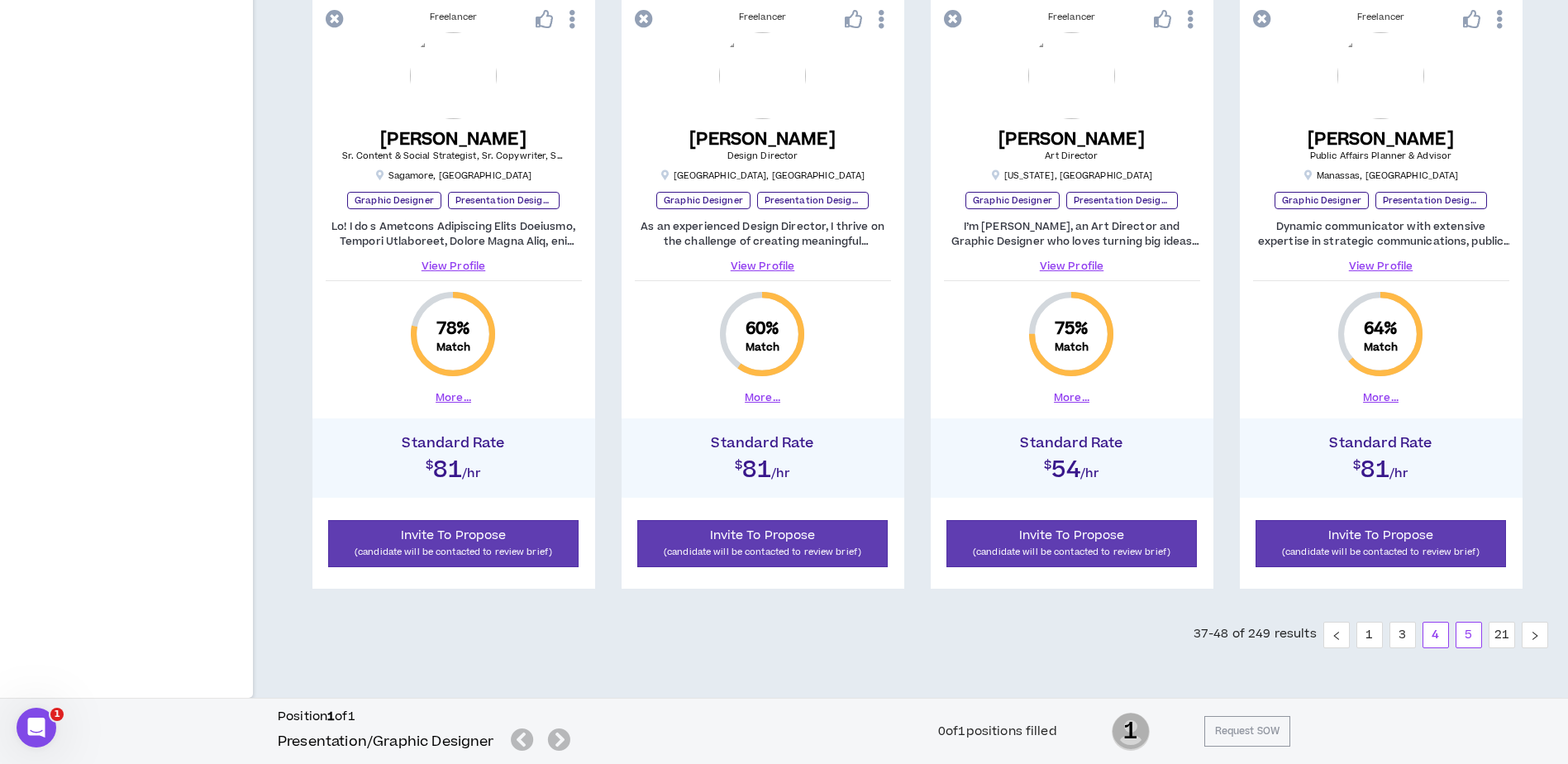
click at [1466, 642] on link "5" at bounding box center [1468, 634] width 25 height 25
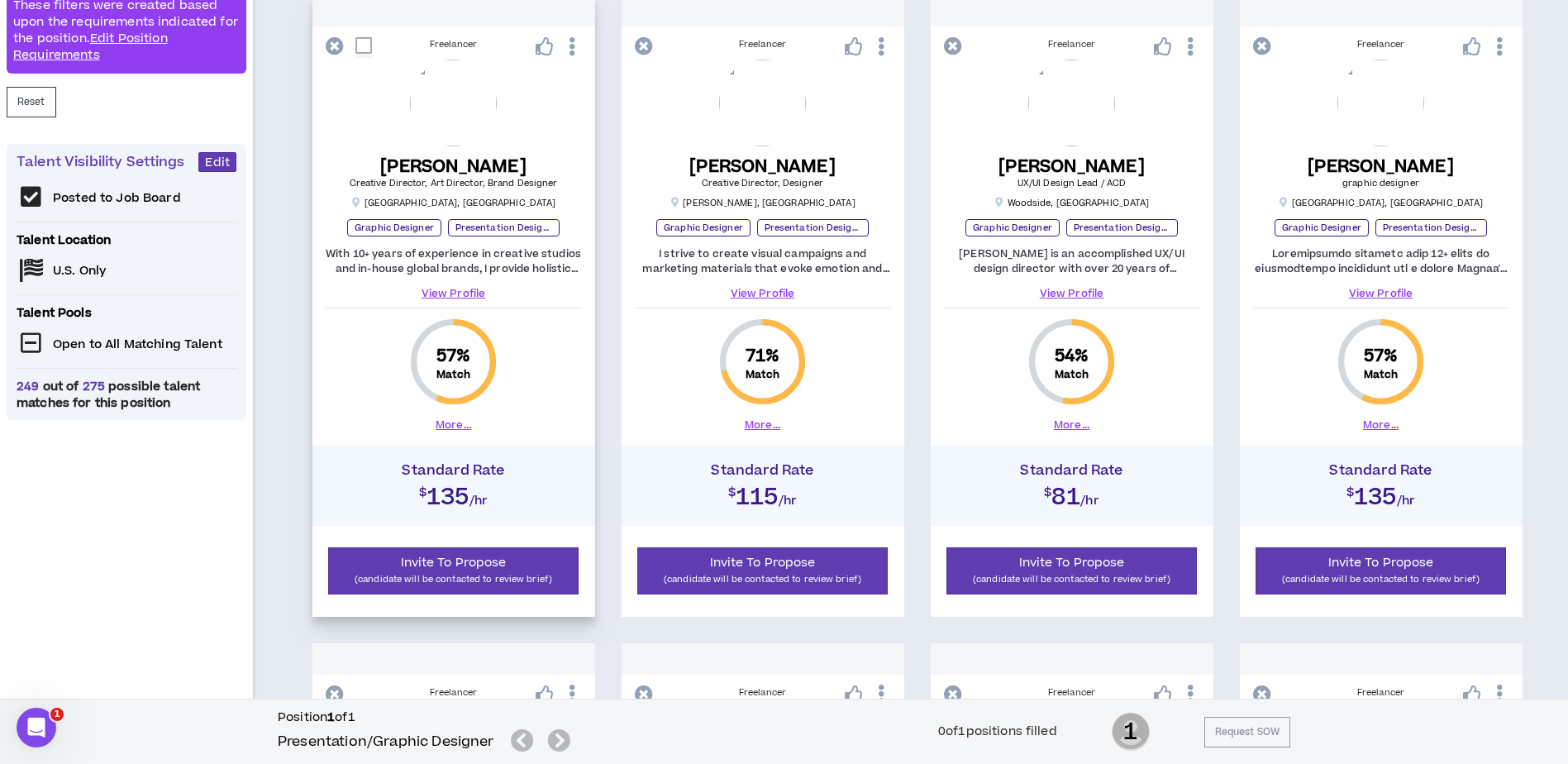
scroll to position [116, 0]
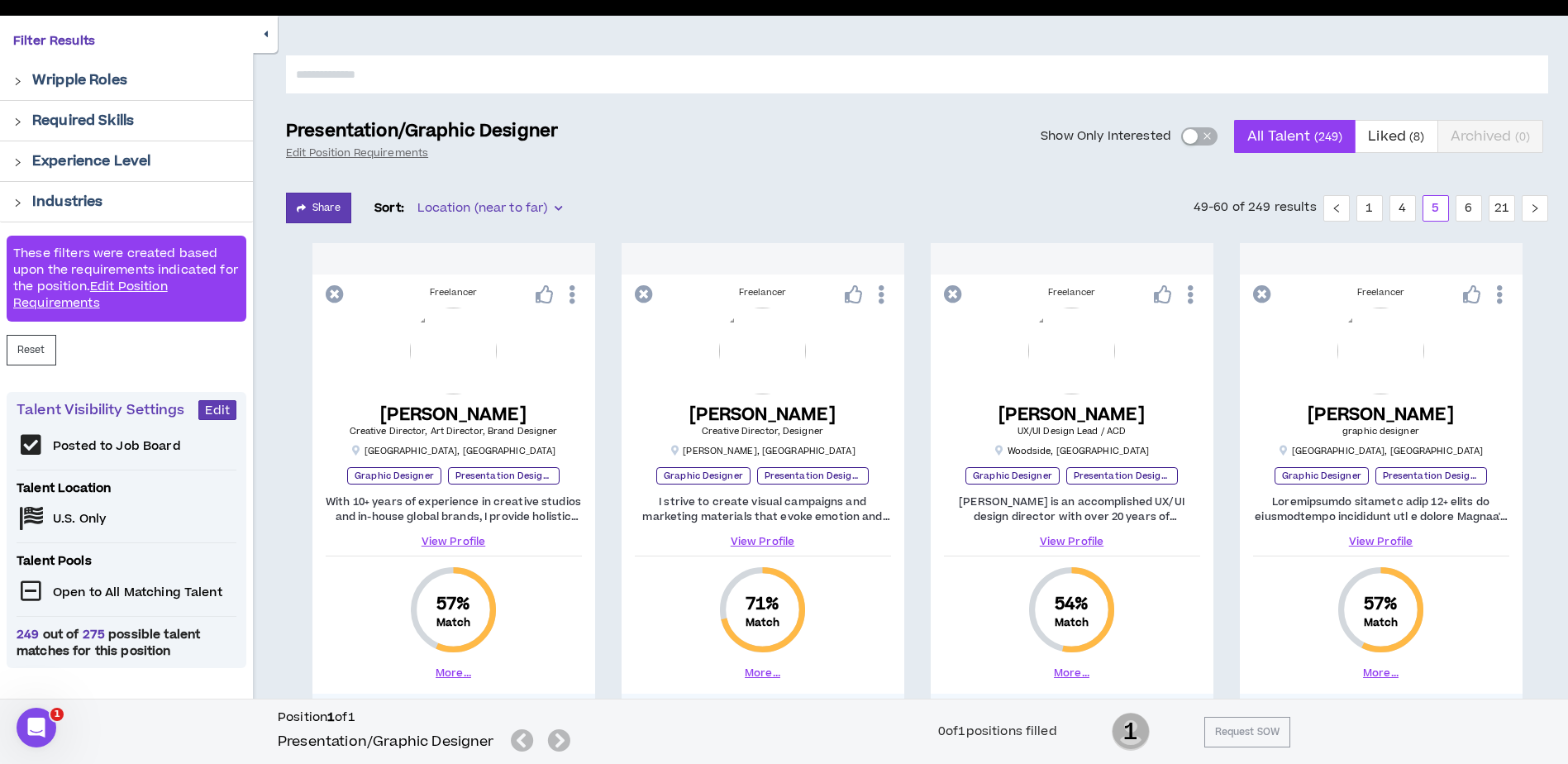
click at [564, 208] on div "Location (near to far)" at bounding box center [489, 208] width 165 height 27
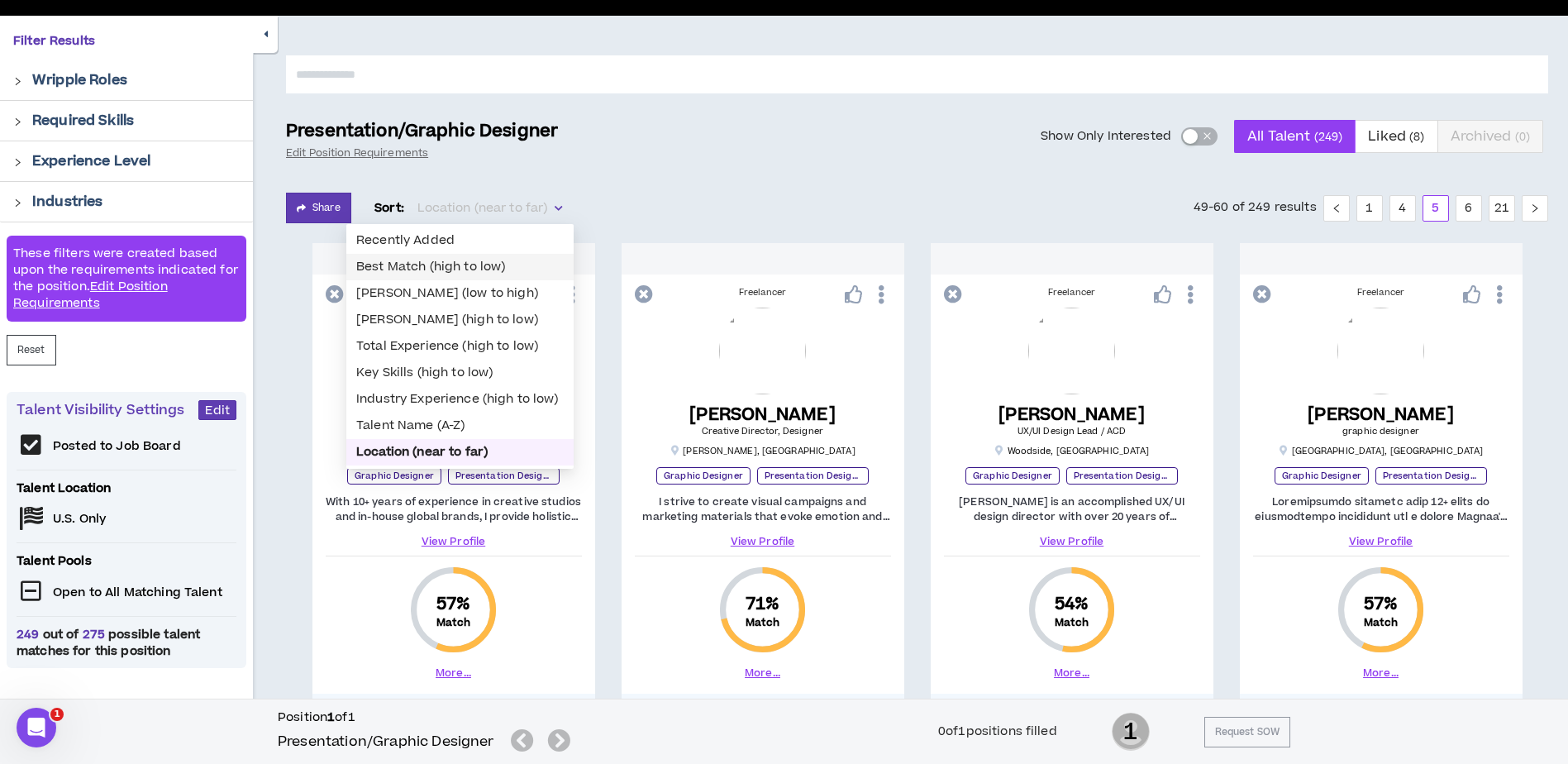
click at [529, 261] on div "Best Match (high to low)" at bounding box center [459, 267] width 208 height 18
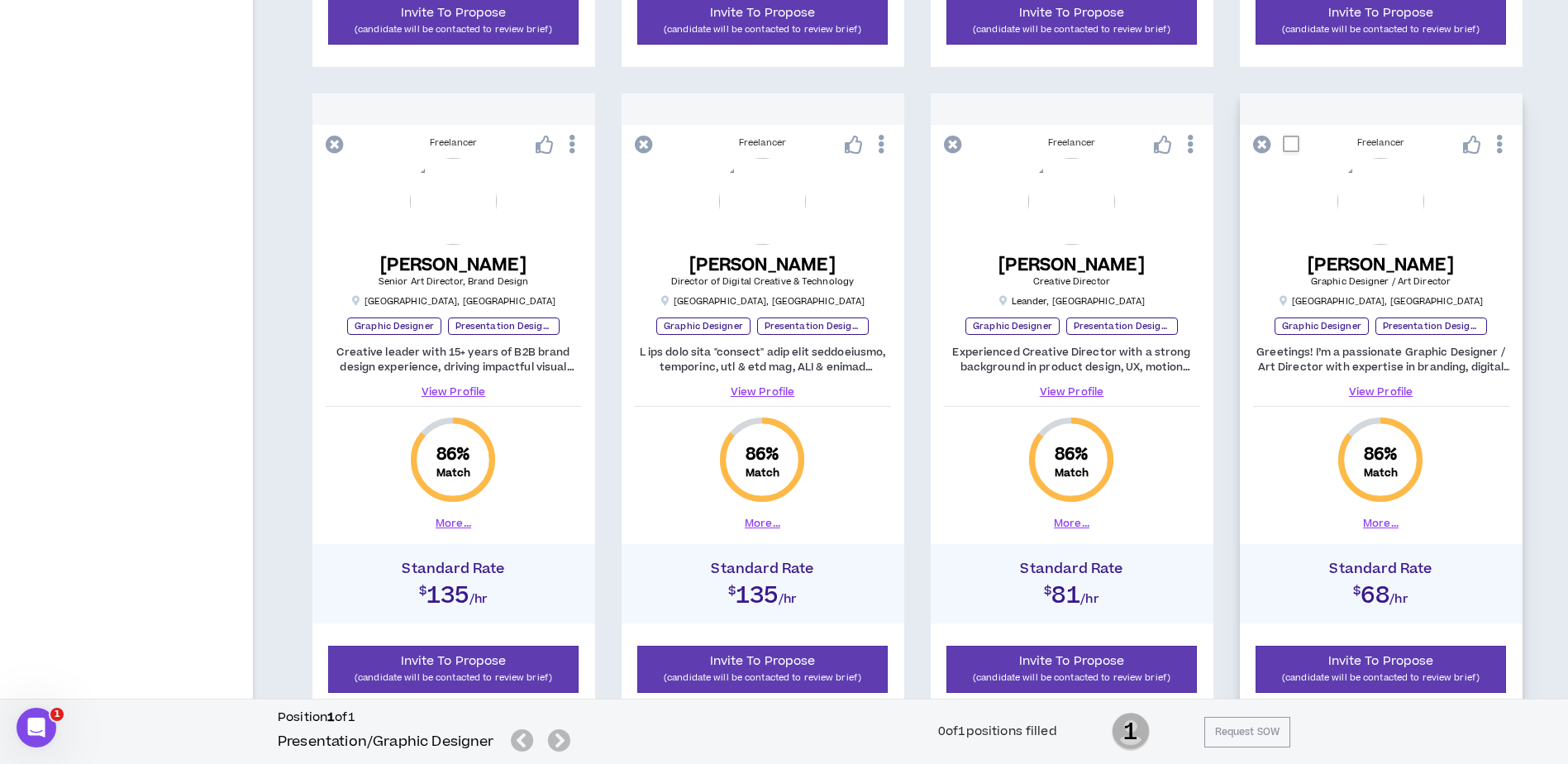
scroll to position [943, 0]
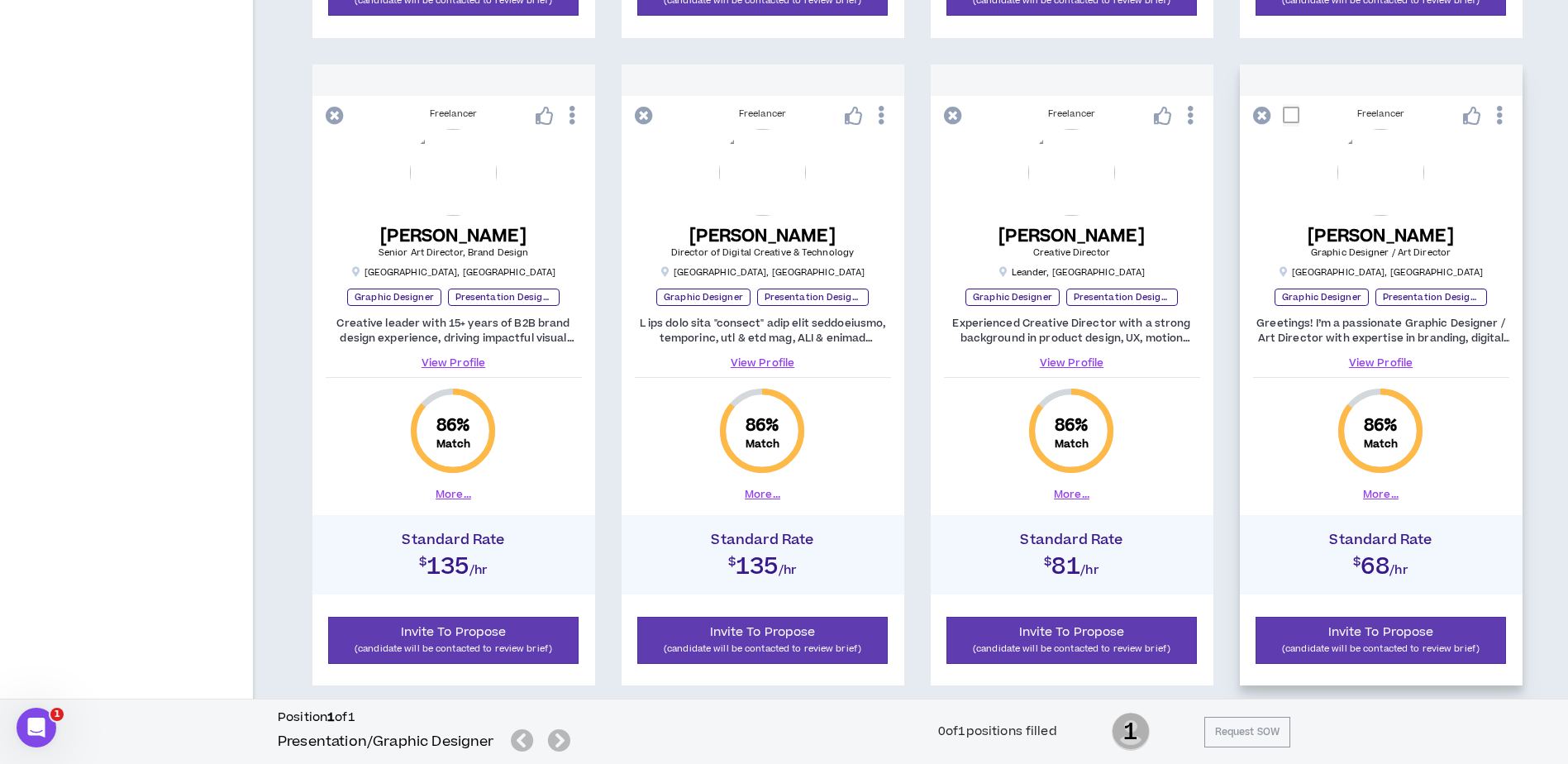
click at [1388, 363] on link "View Profile" at bounding box center [1380, 362] width 256 height 15
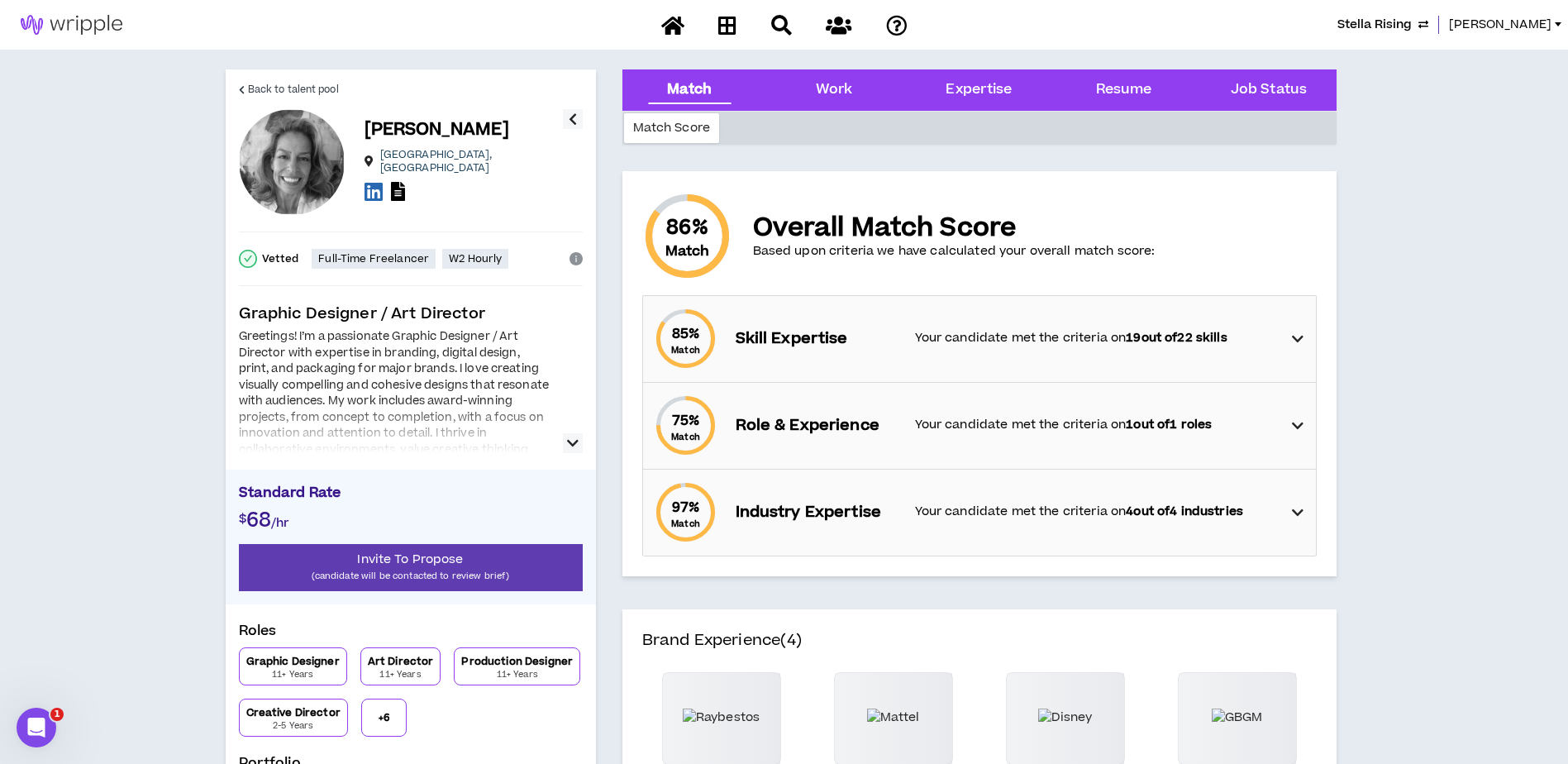
click at [570, 447] on icon "button" at bounding box center [573, 443] width 12 height 20
click at [1252, 90] on Status "Job Status" at bounding box center [1268, 90] width 76 height 21
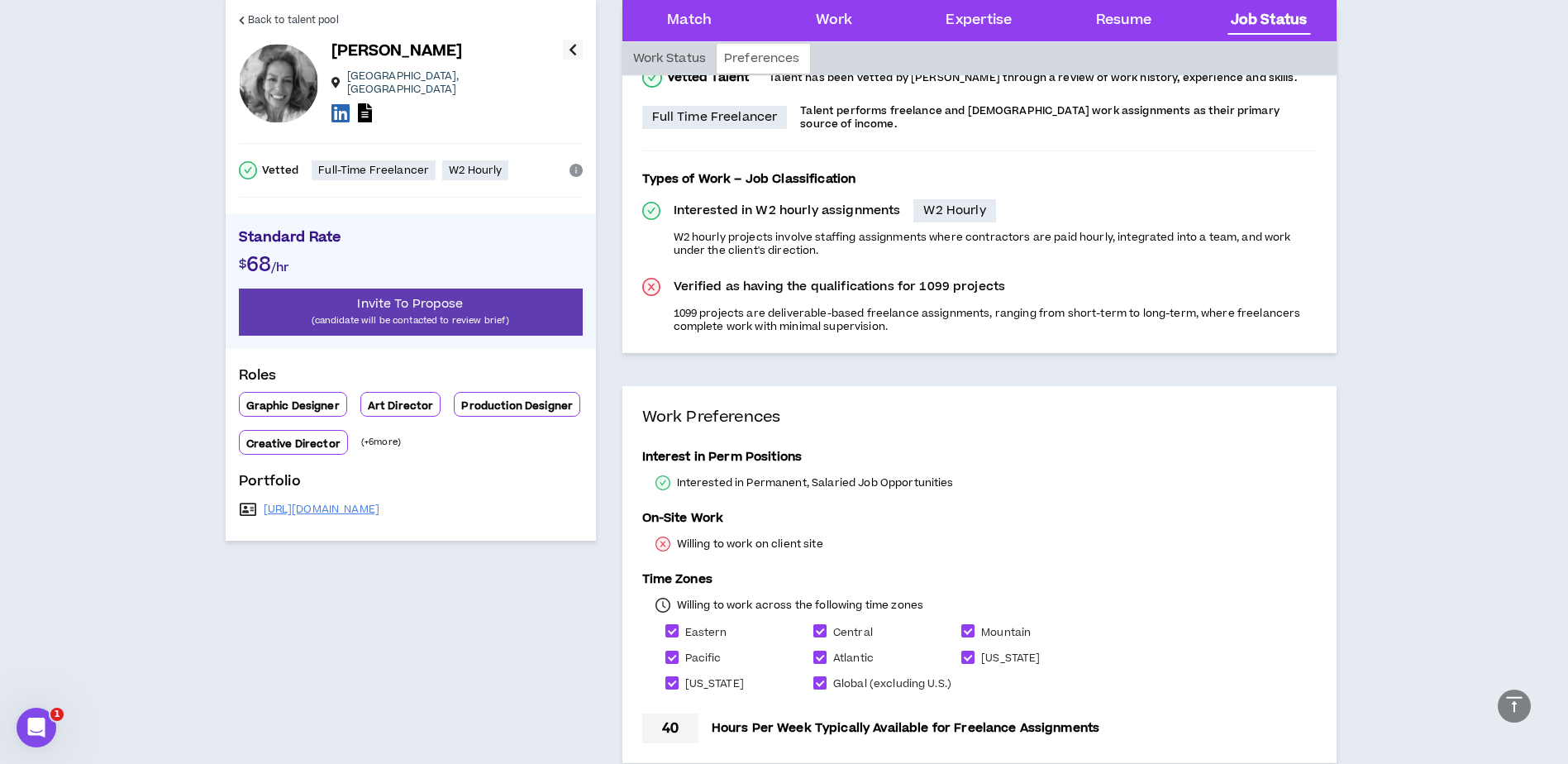
scroll to position [3211, 0]
click at [252, 17] on span "Back to talent pool" at bounding box center [293, 20] width 91 height 16
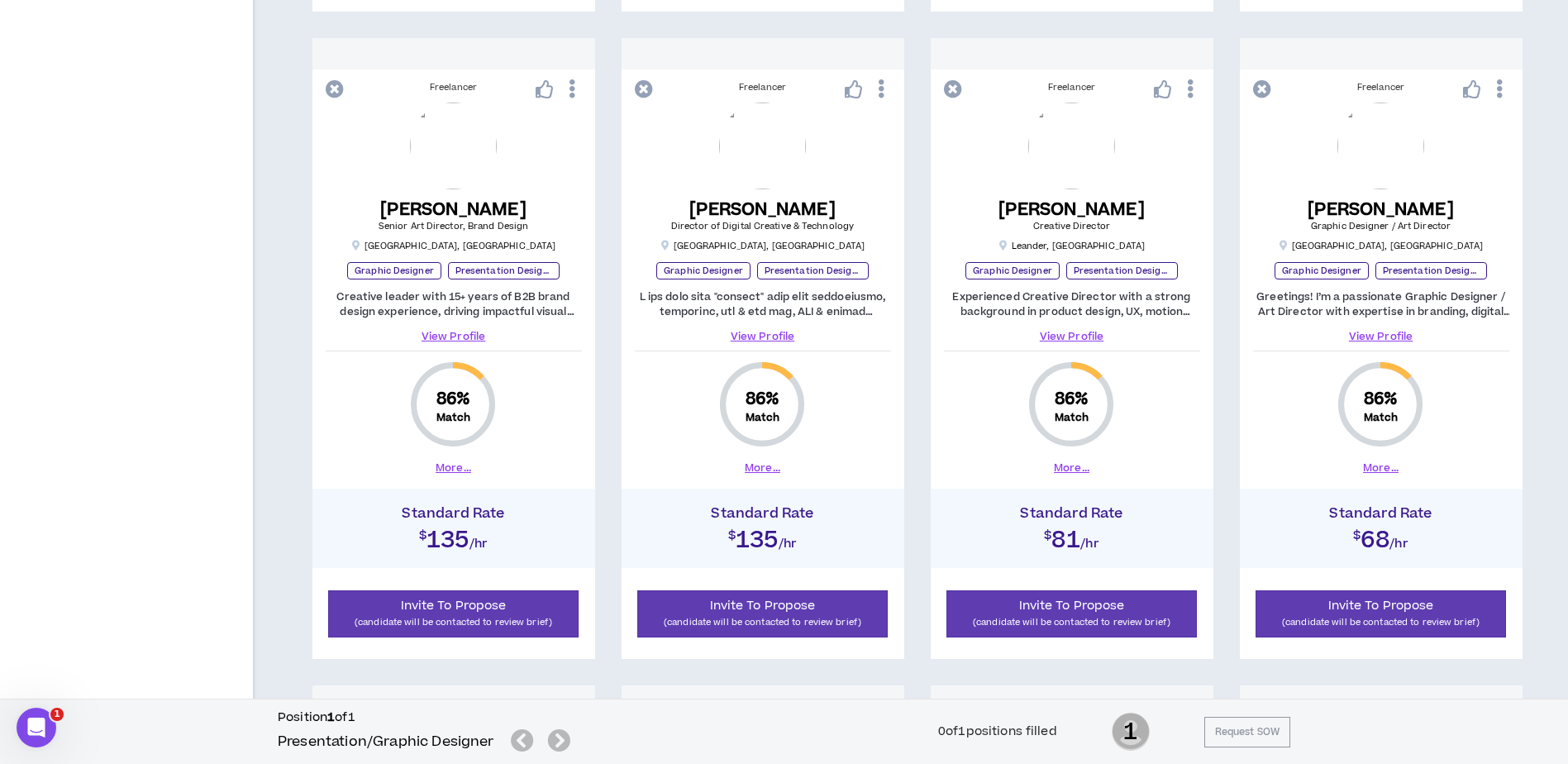
scroll to position [943, 0]
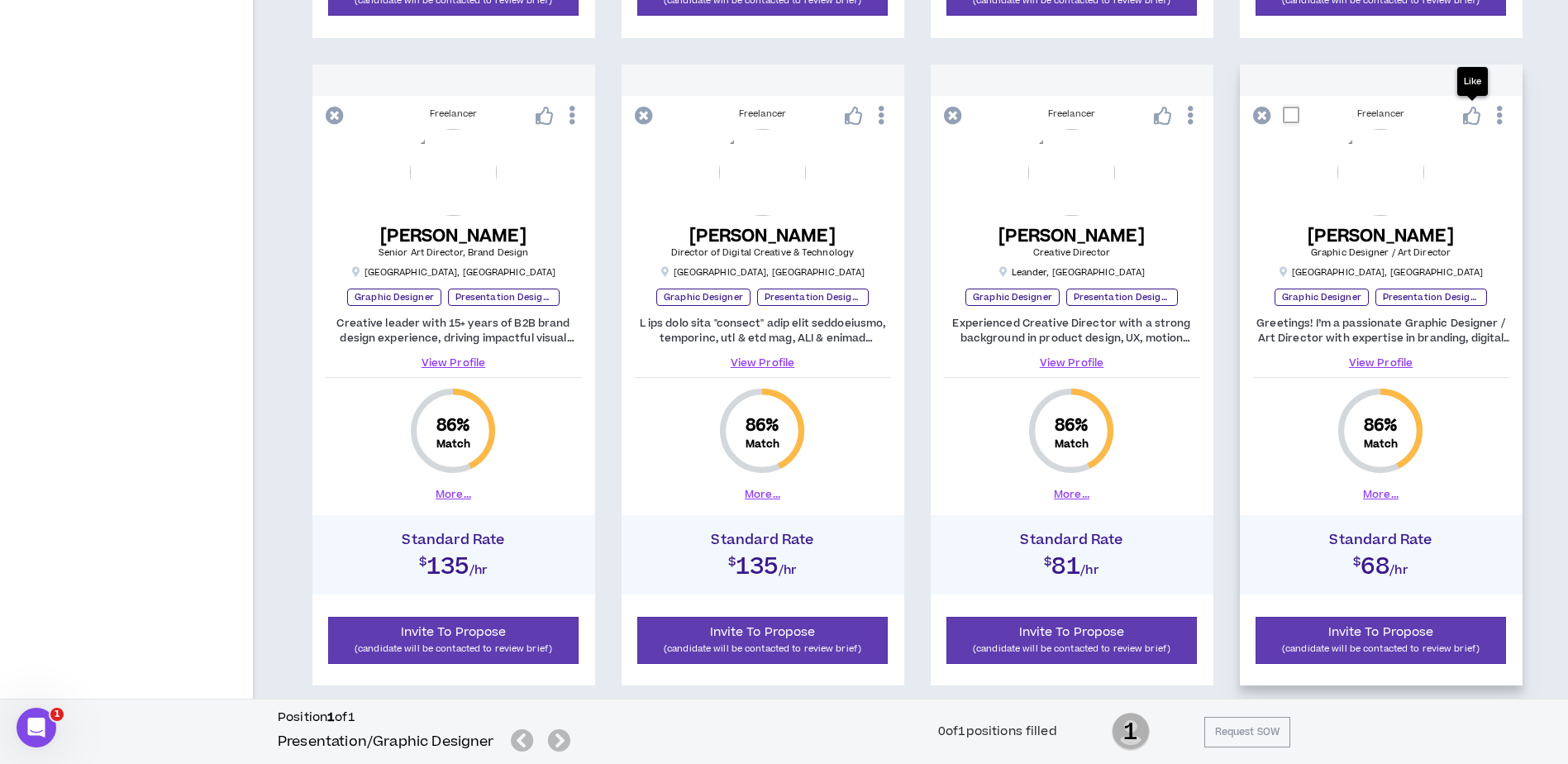
click at [1476, 113] on icon at bounding box center [1472, 116] width 18 height 18
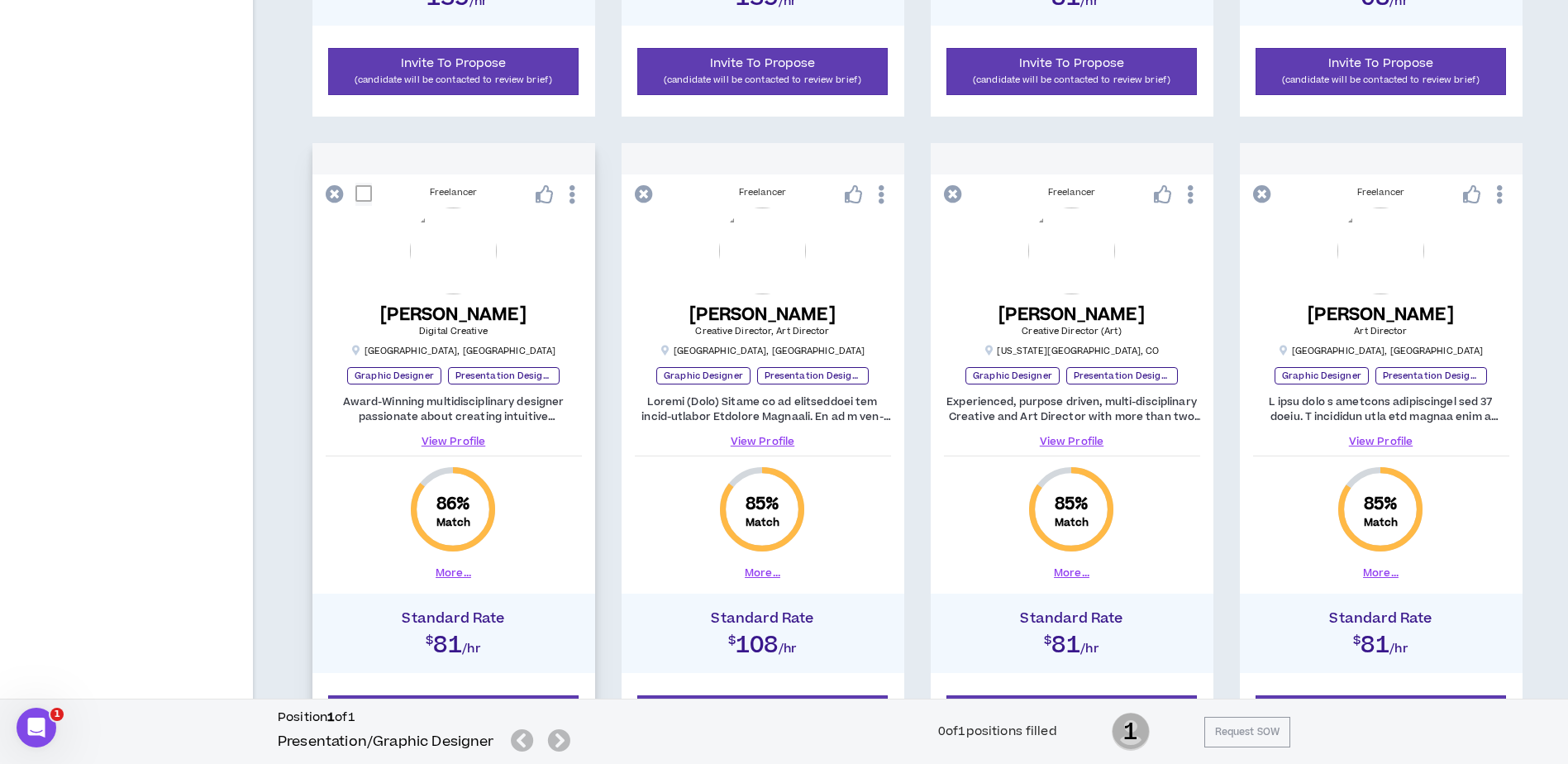
scroll to position [1522, 0]
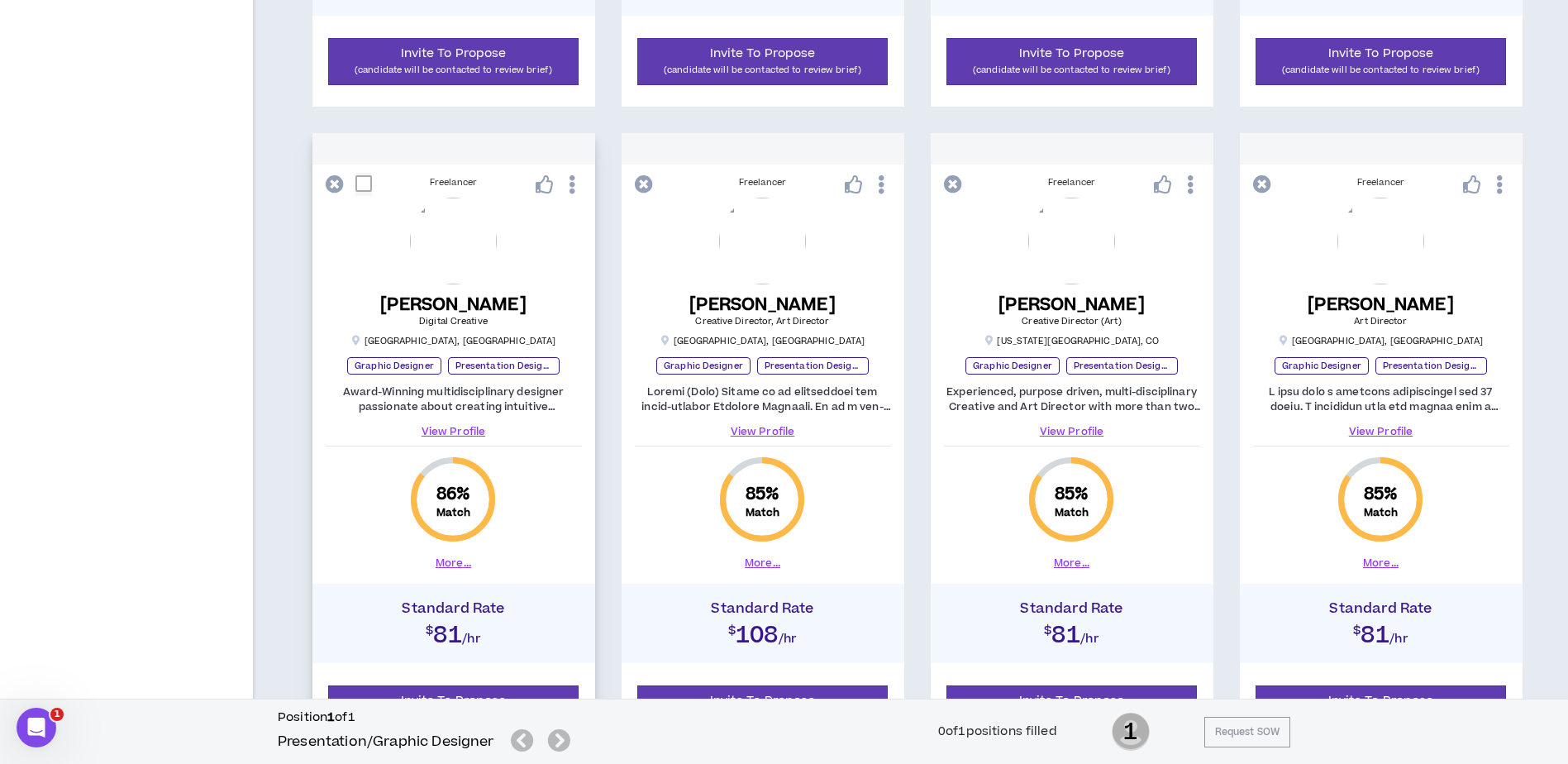
click at [453, 431] on link "View Profile" at bounding box center [454, 431] width 256 height 15
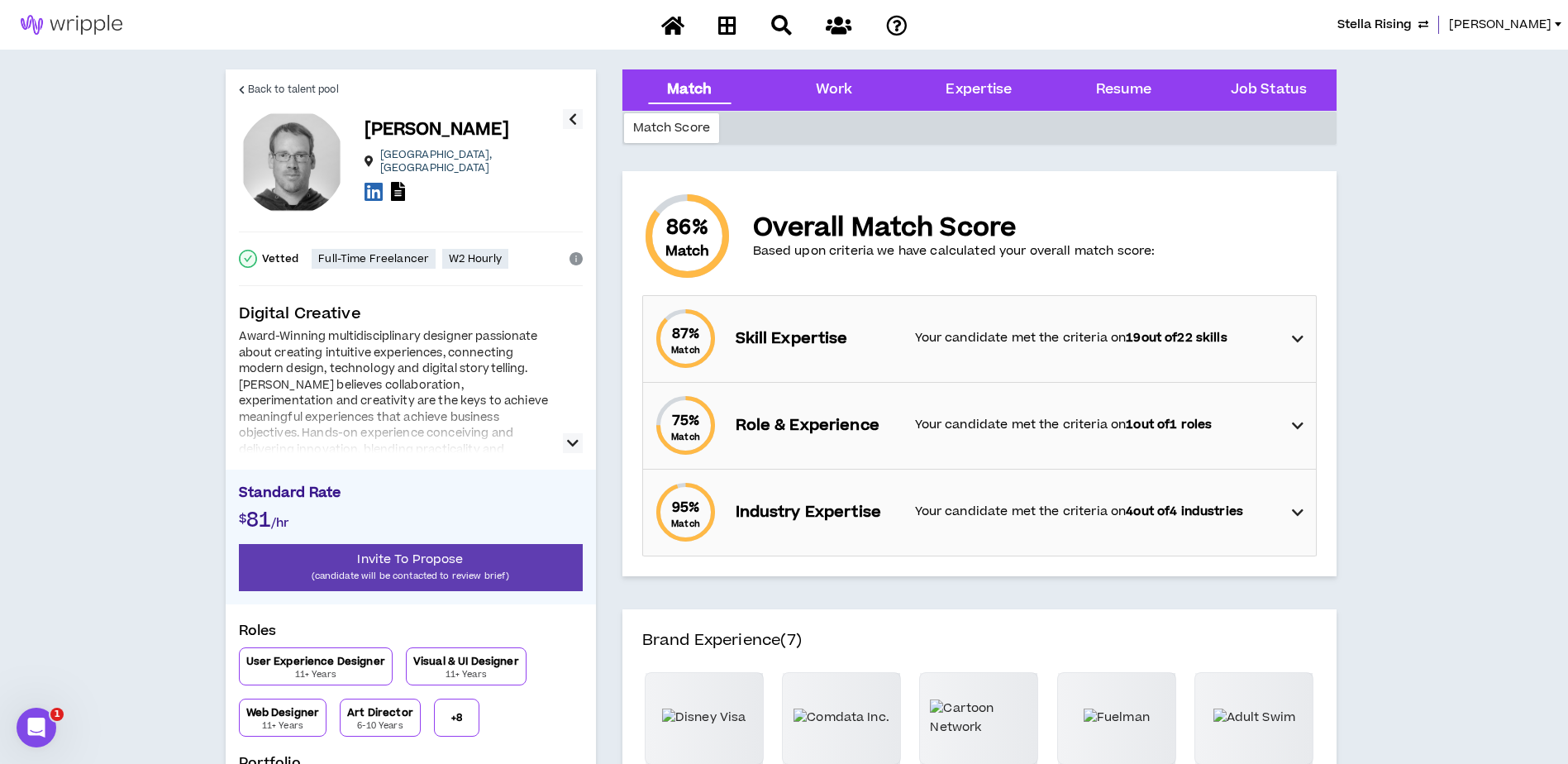
click at [575, 443] on icon "button" at bounding box center [573, 443] width 12 height 20
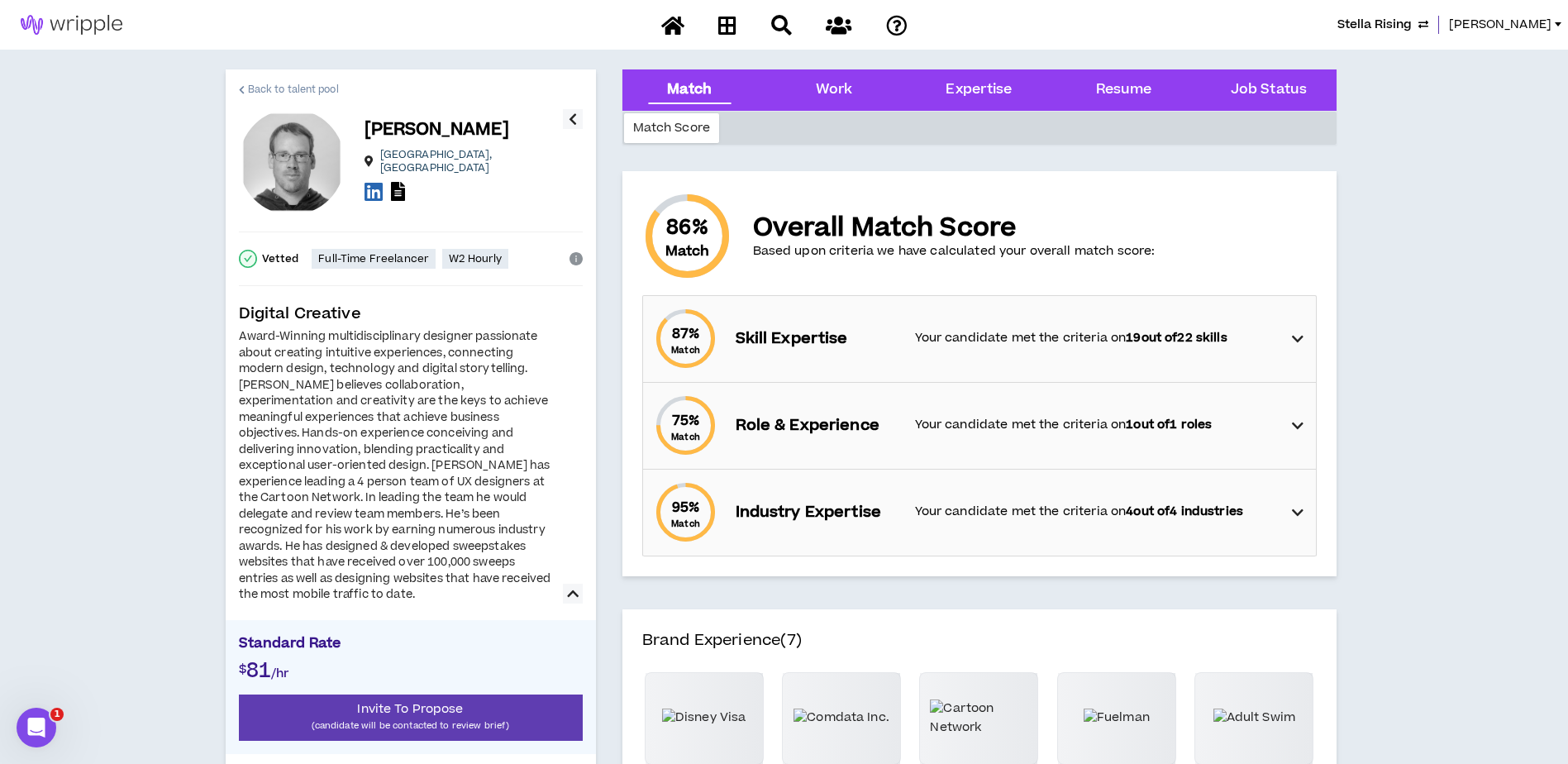
click at [289, 83] on span "Back to talent pool" at bounding box center [293, 89] width 91 height 16
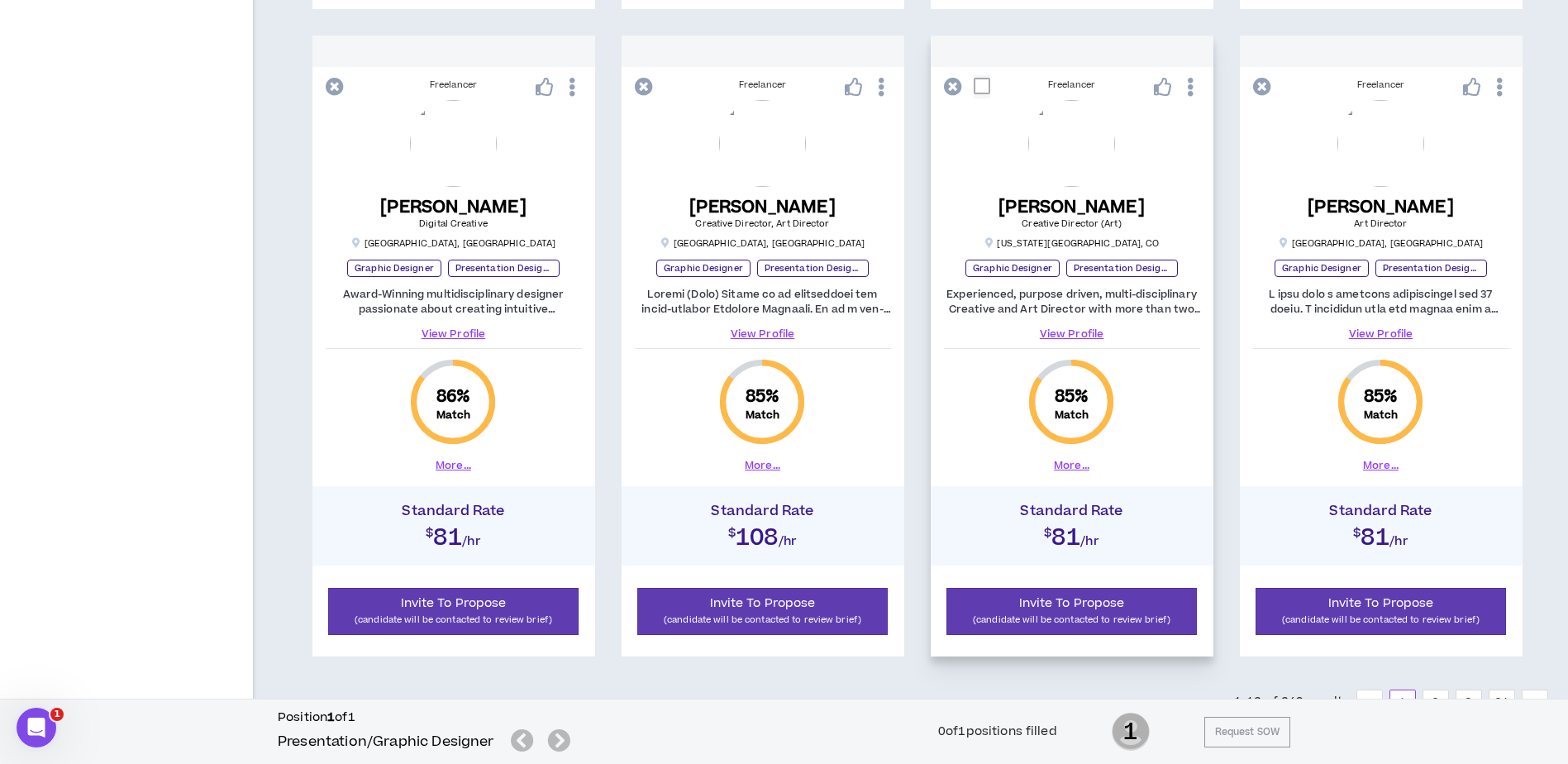
scroll to position [1687, 0]
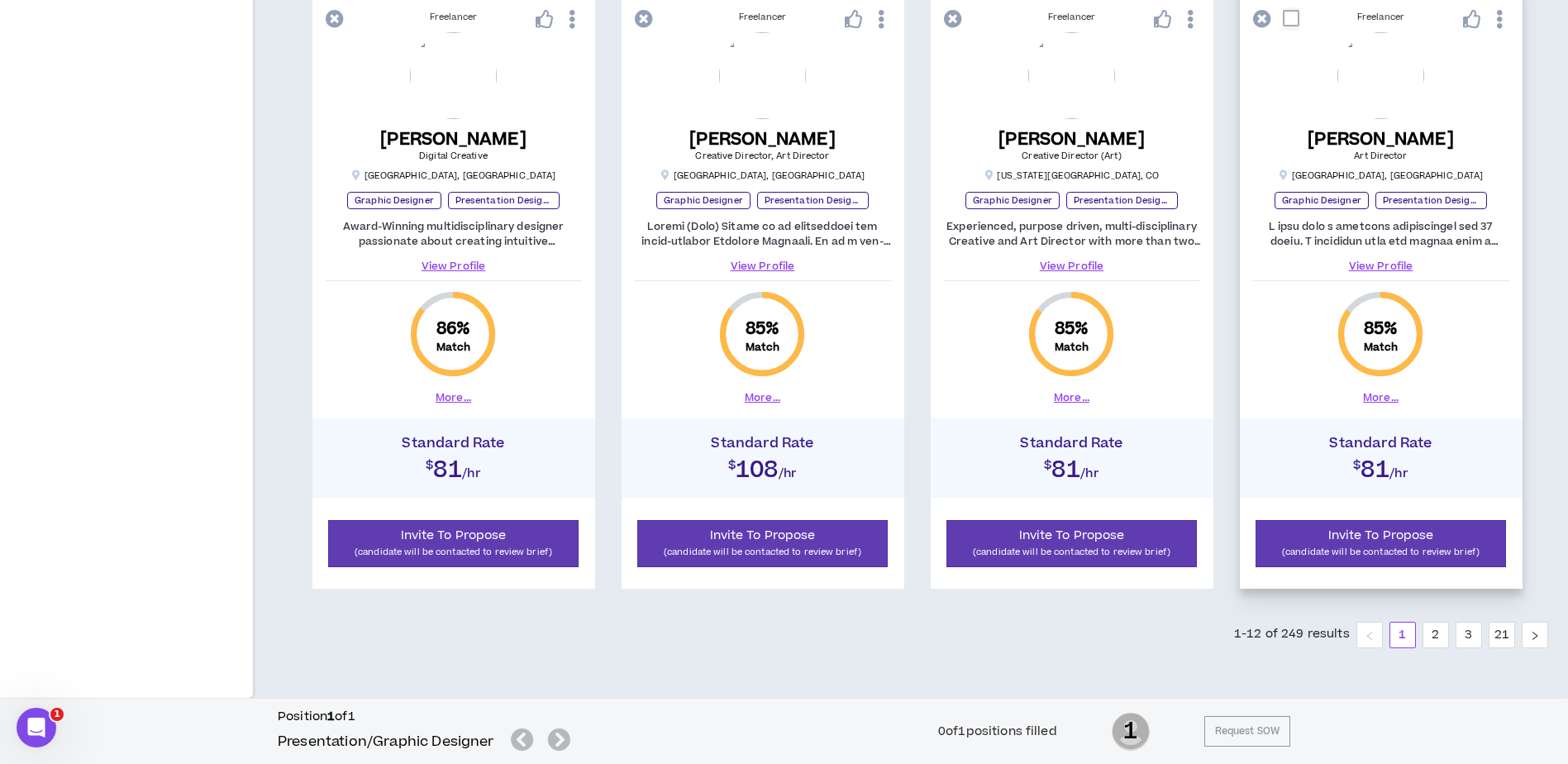
click at [1380, 266] on link "View Profile" at bounding box center [1380, 266] width 256 height 15
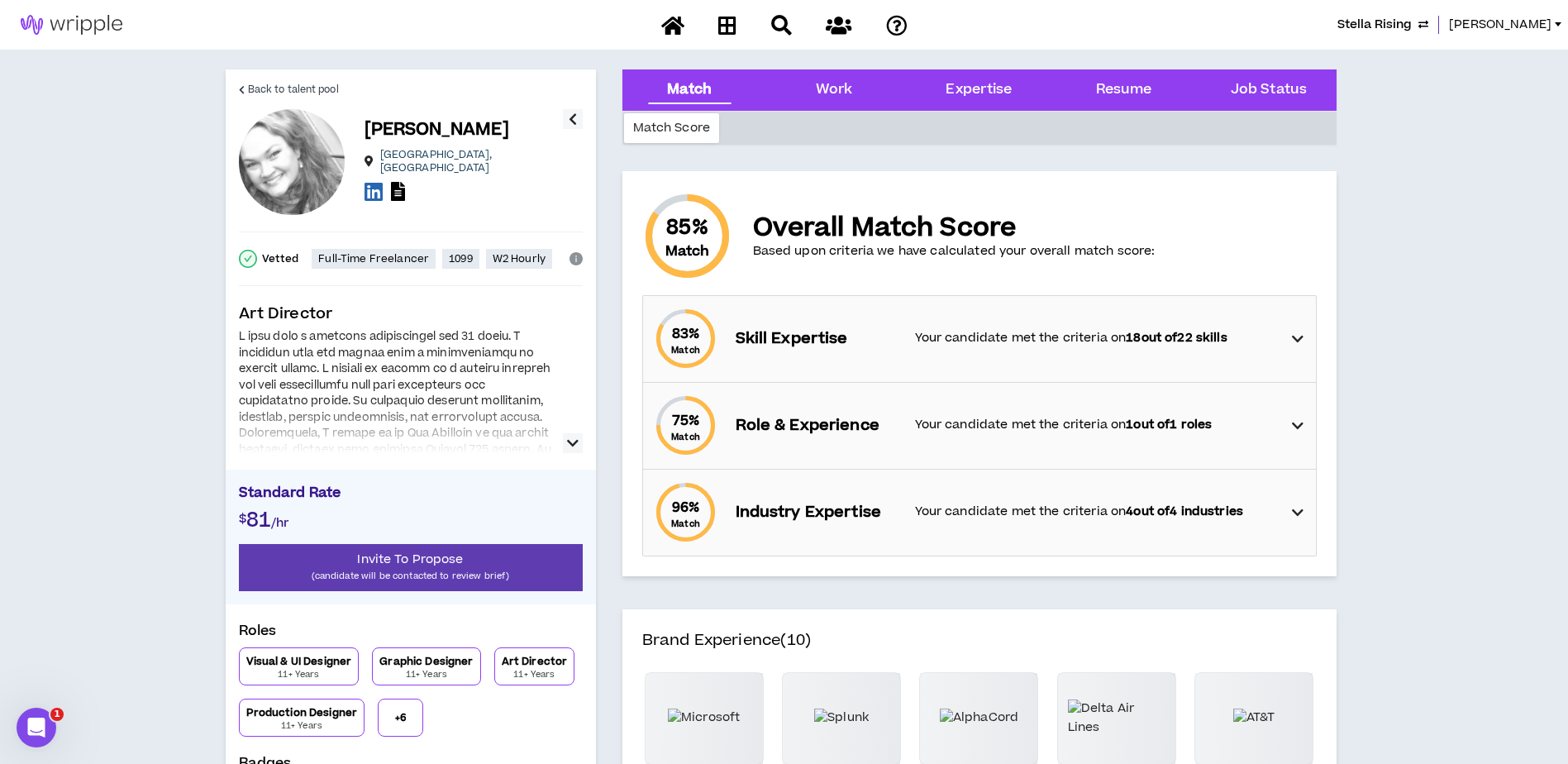
click at [572, 445] on icon "button" at bounding box center [573, 443] width 12 height 20
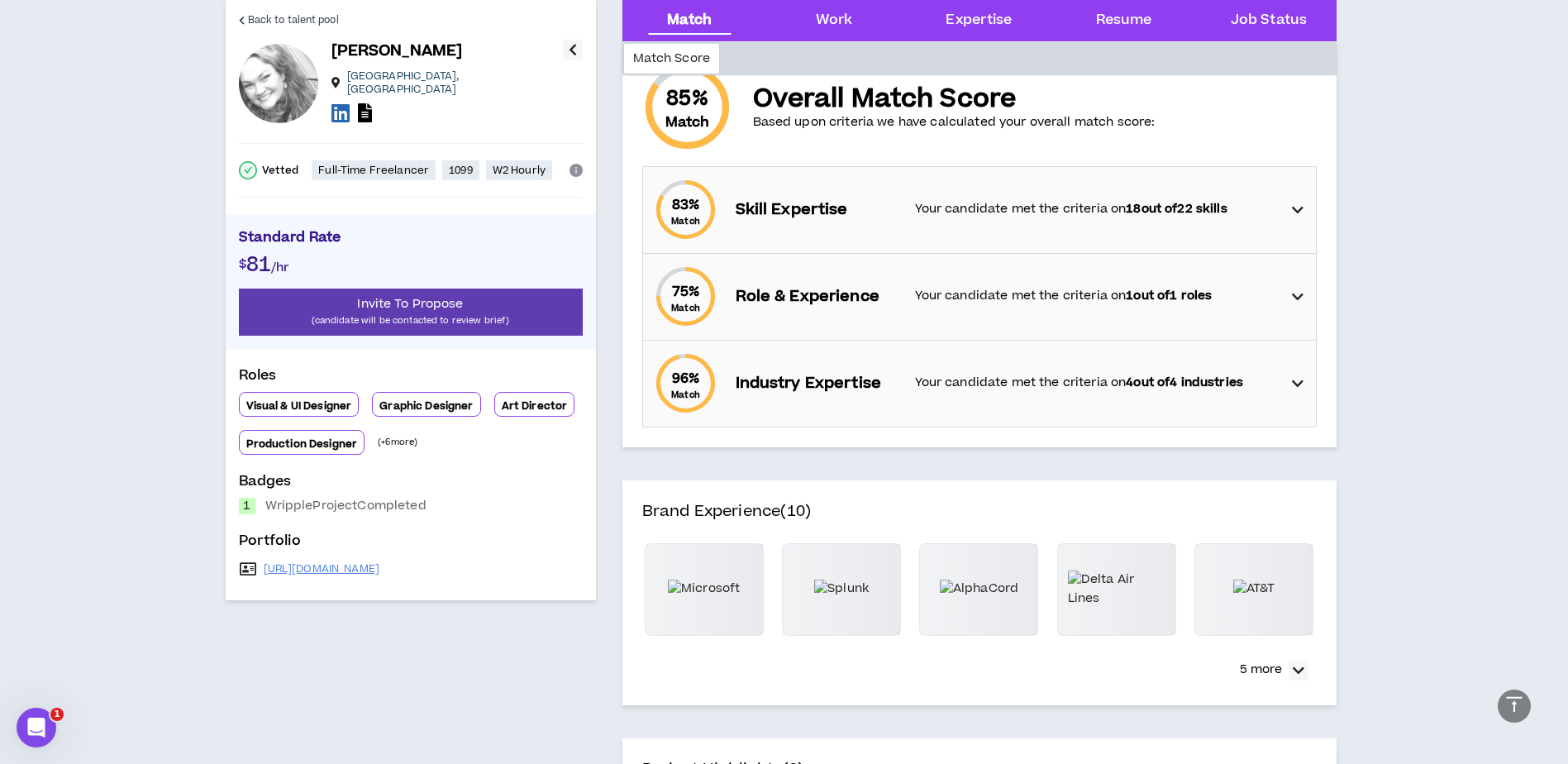
scroll to position [82, 0]
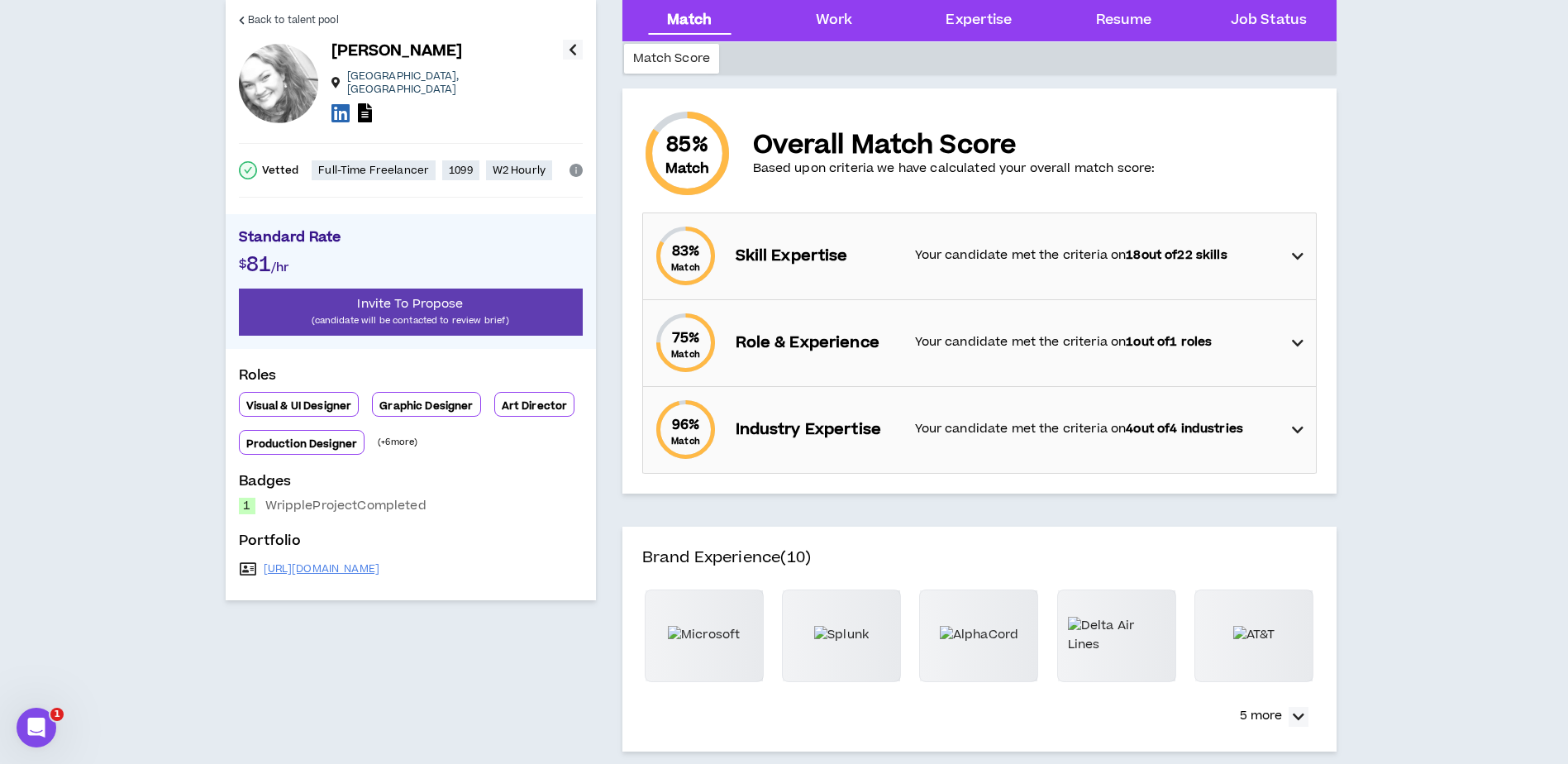
click at [1293, 249] on icon at bounding box center [1297, 256] width 12 height 20
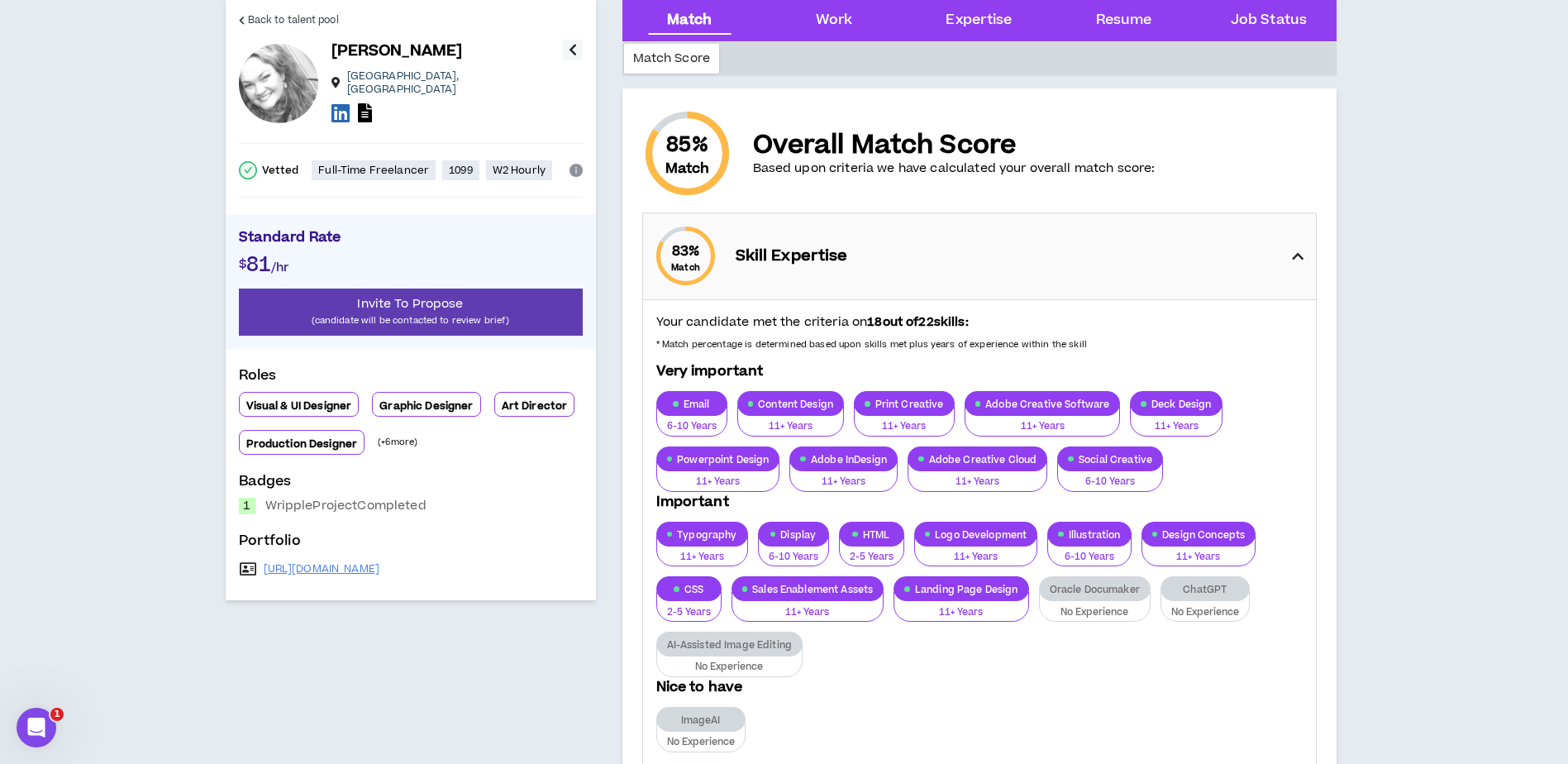
click at [1293, 249] on icon at bounding box center [1297, 256] width 12 height 20
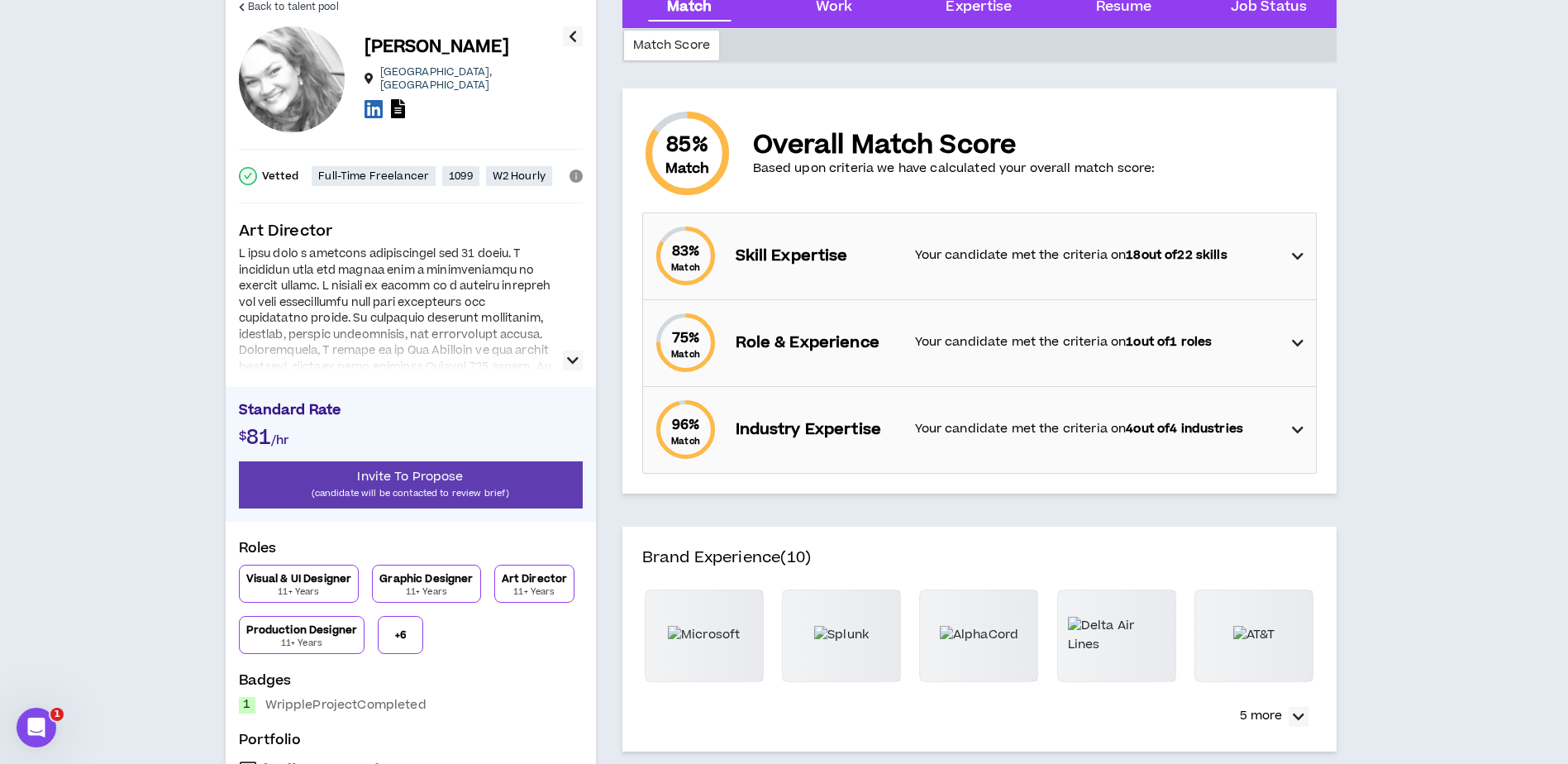
scroll to position [0, 0]
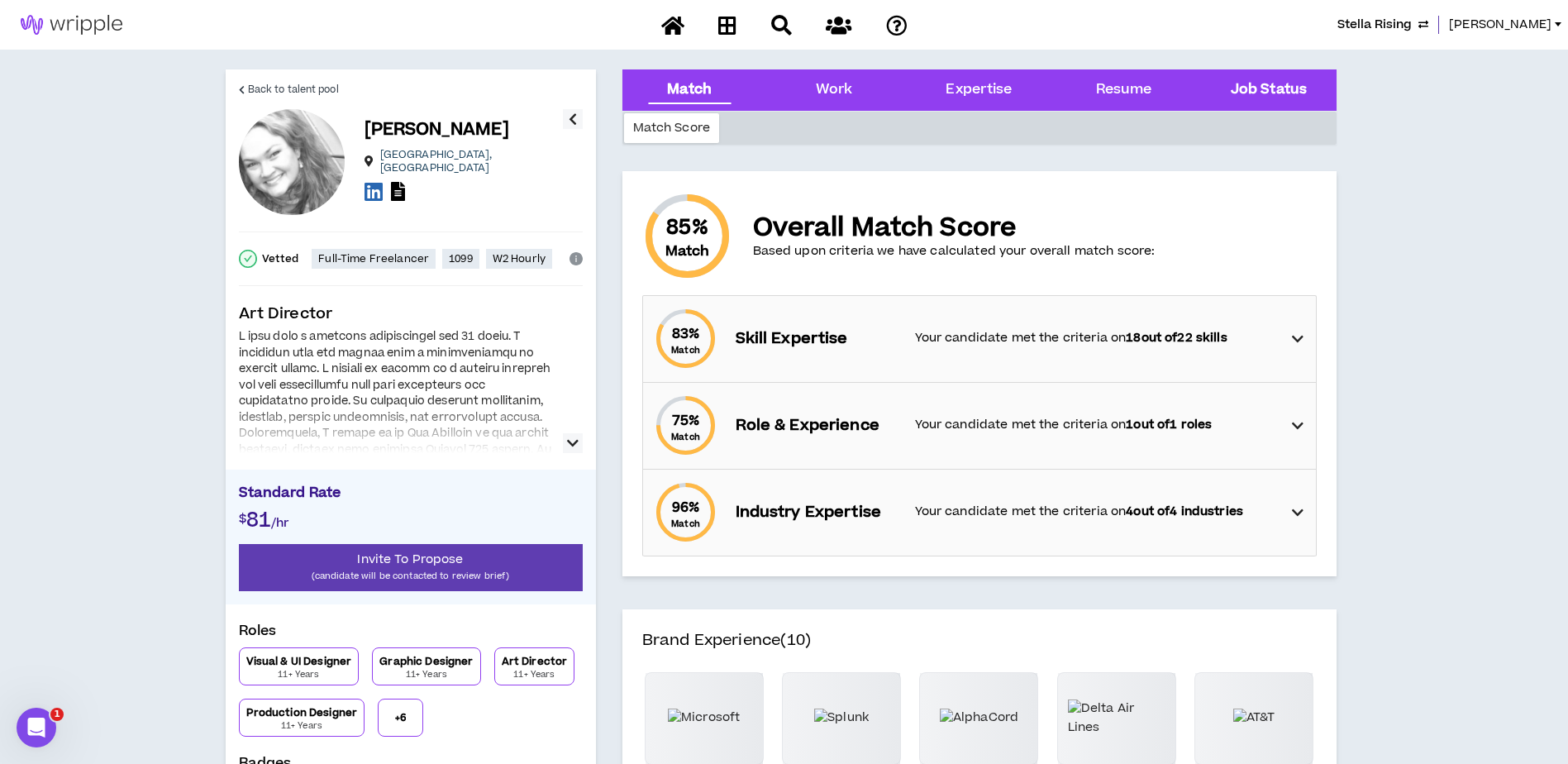
click at [1273, 97] on Status "Job Status" at bounding box center [1268, 90] width 76 height 21
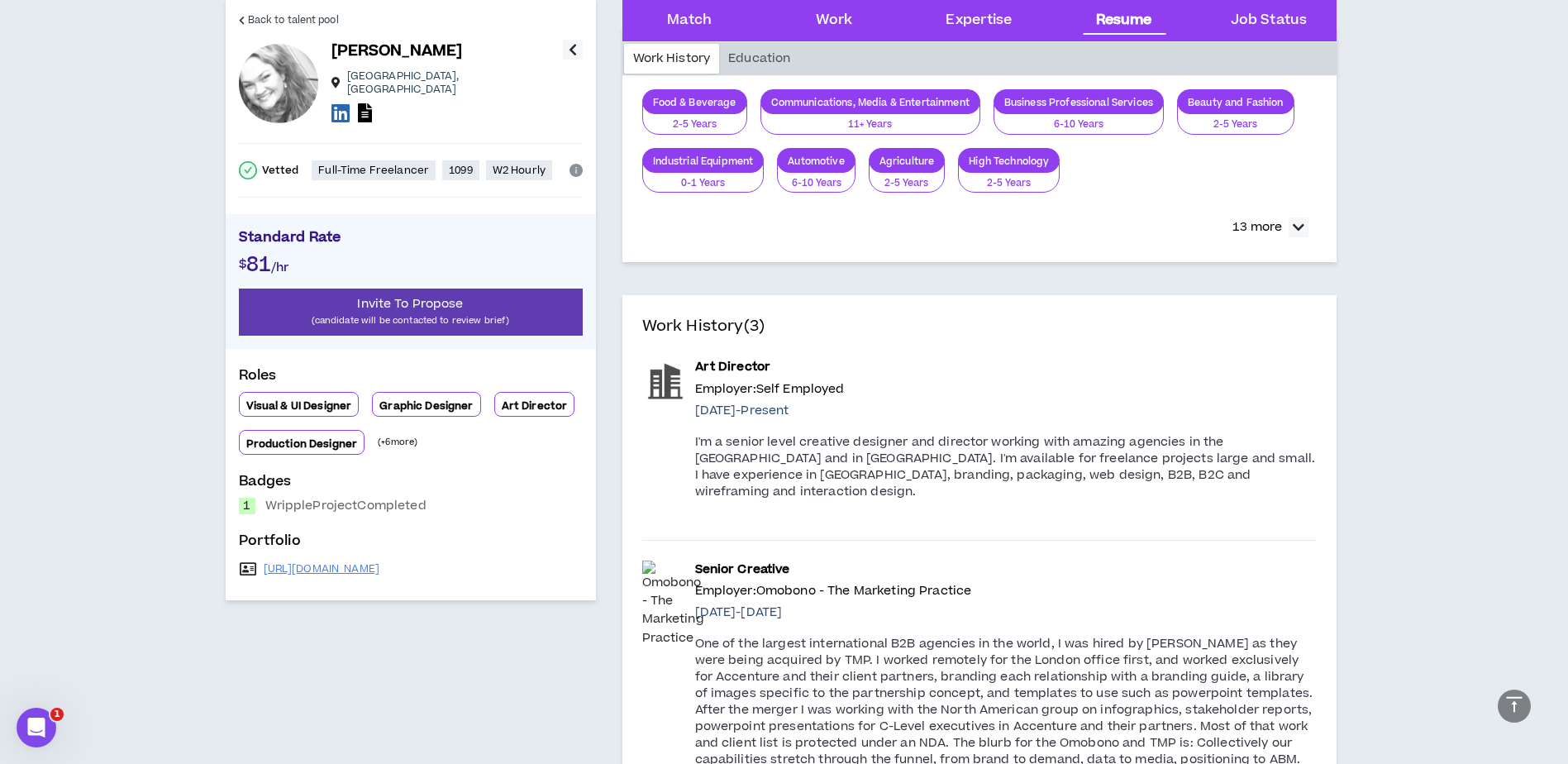
scroll to position [2468, 0]
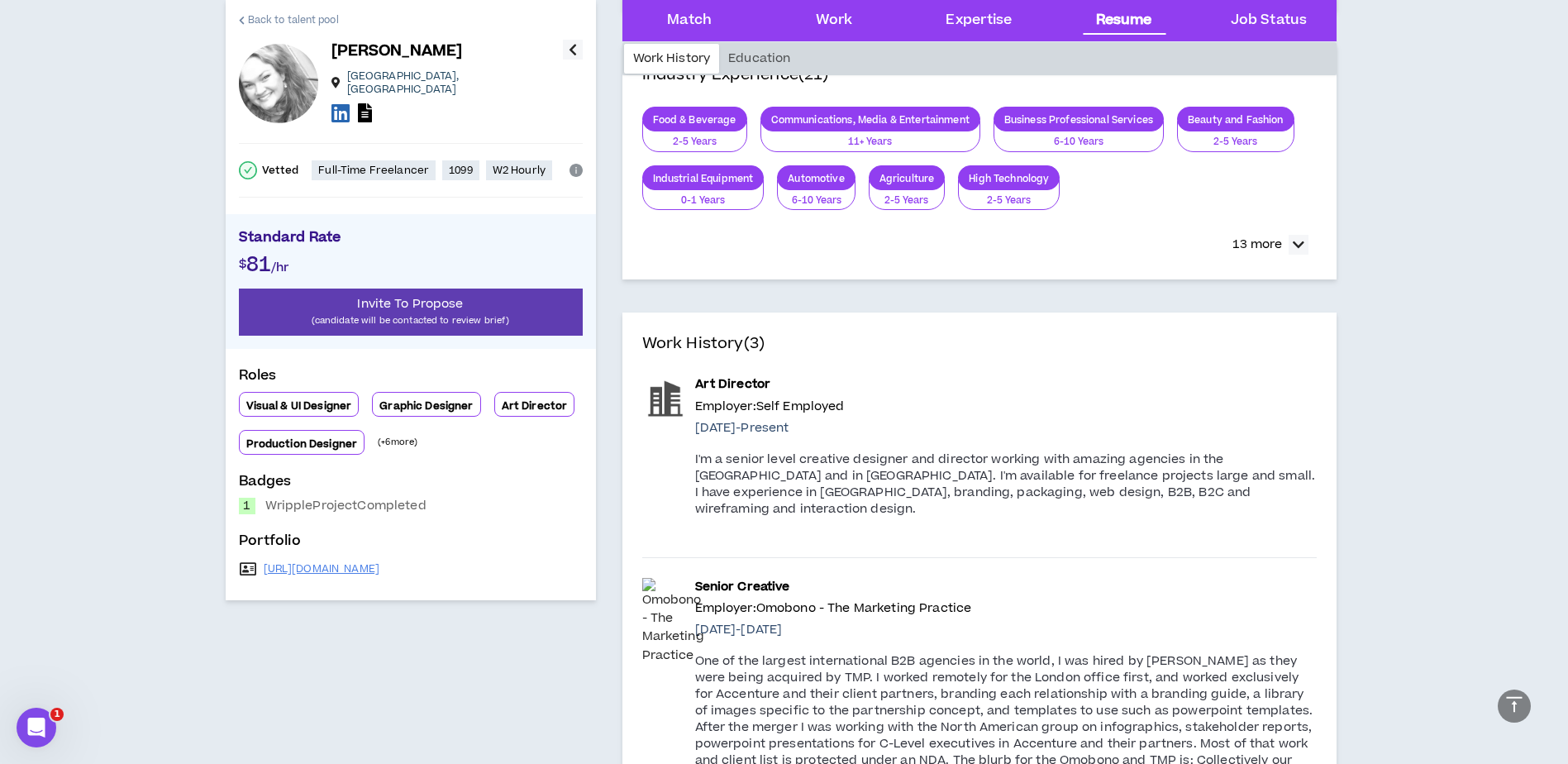
click at [253, 15] on span "Back to talent pool" at bounding box center [293, 20] width 91 height 16
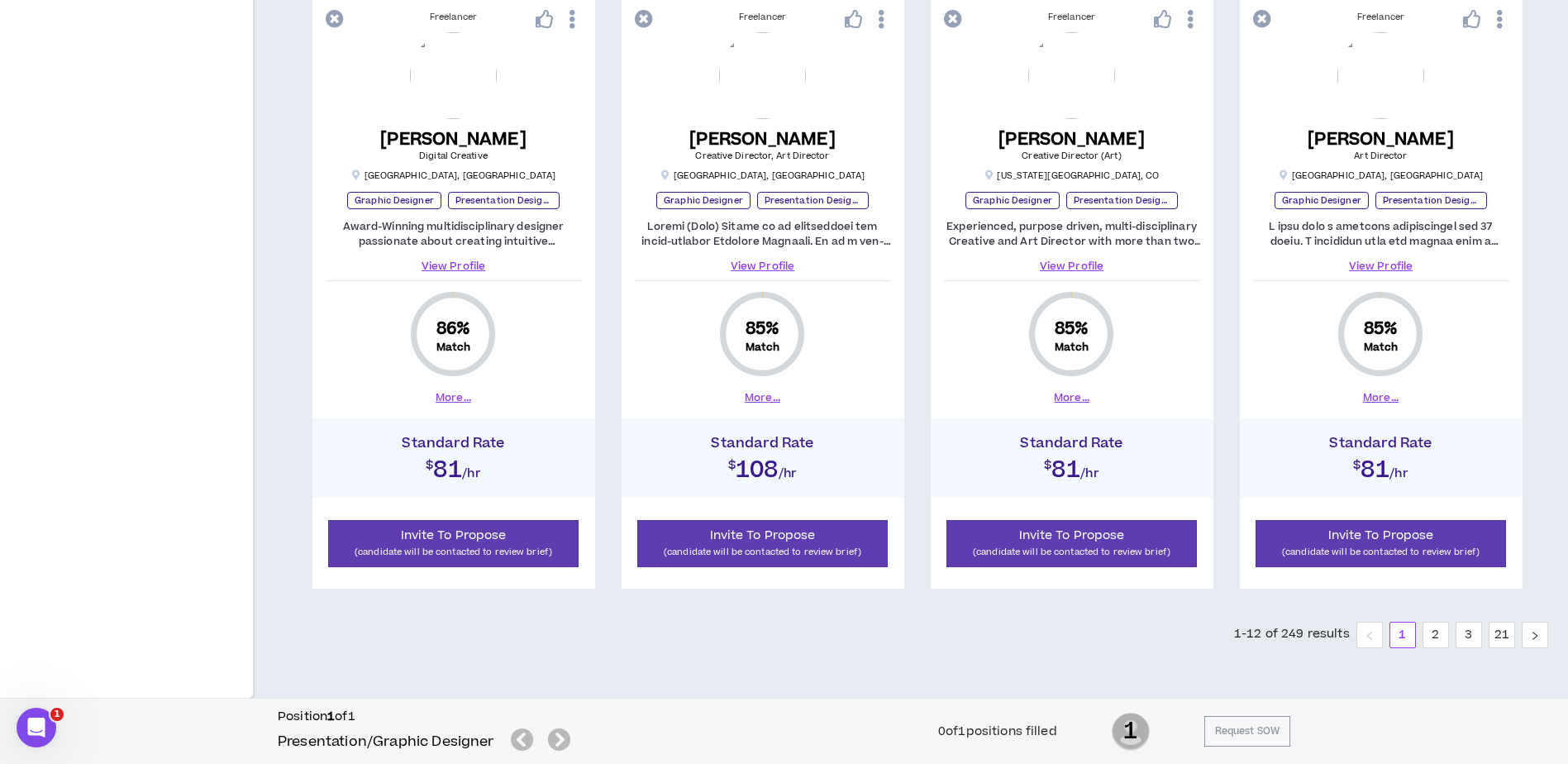
scroll to position [1687, 0]
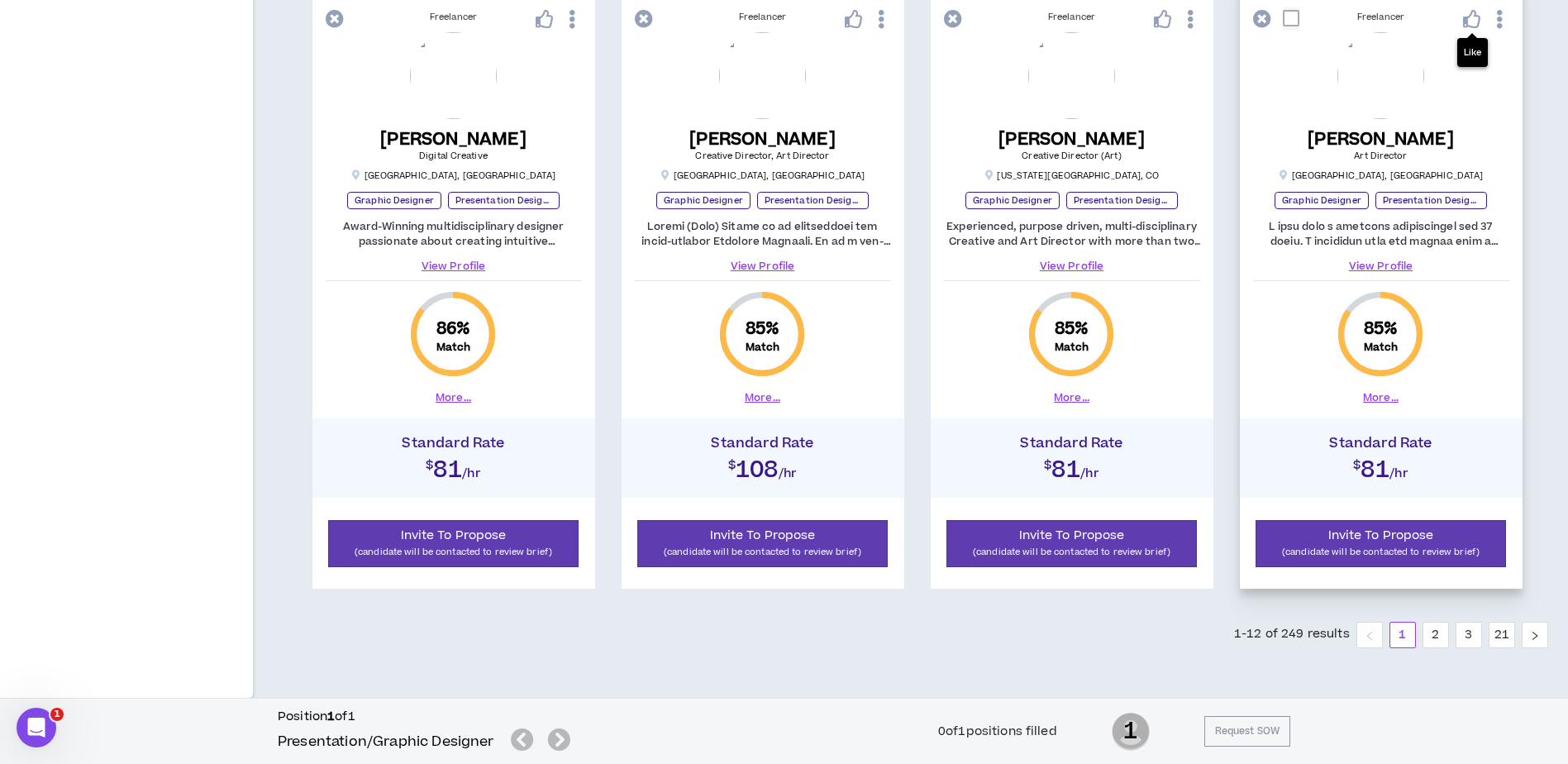
click at [1472, 12] on icon at bounding box center [1472, 19] width 18 height 18
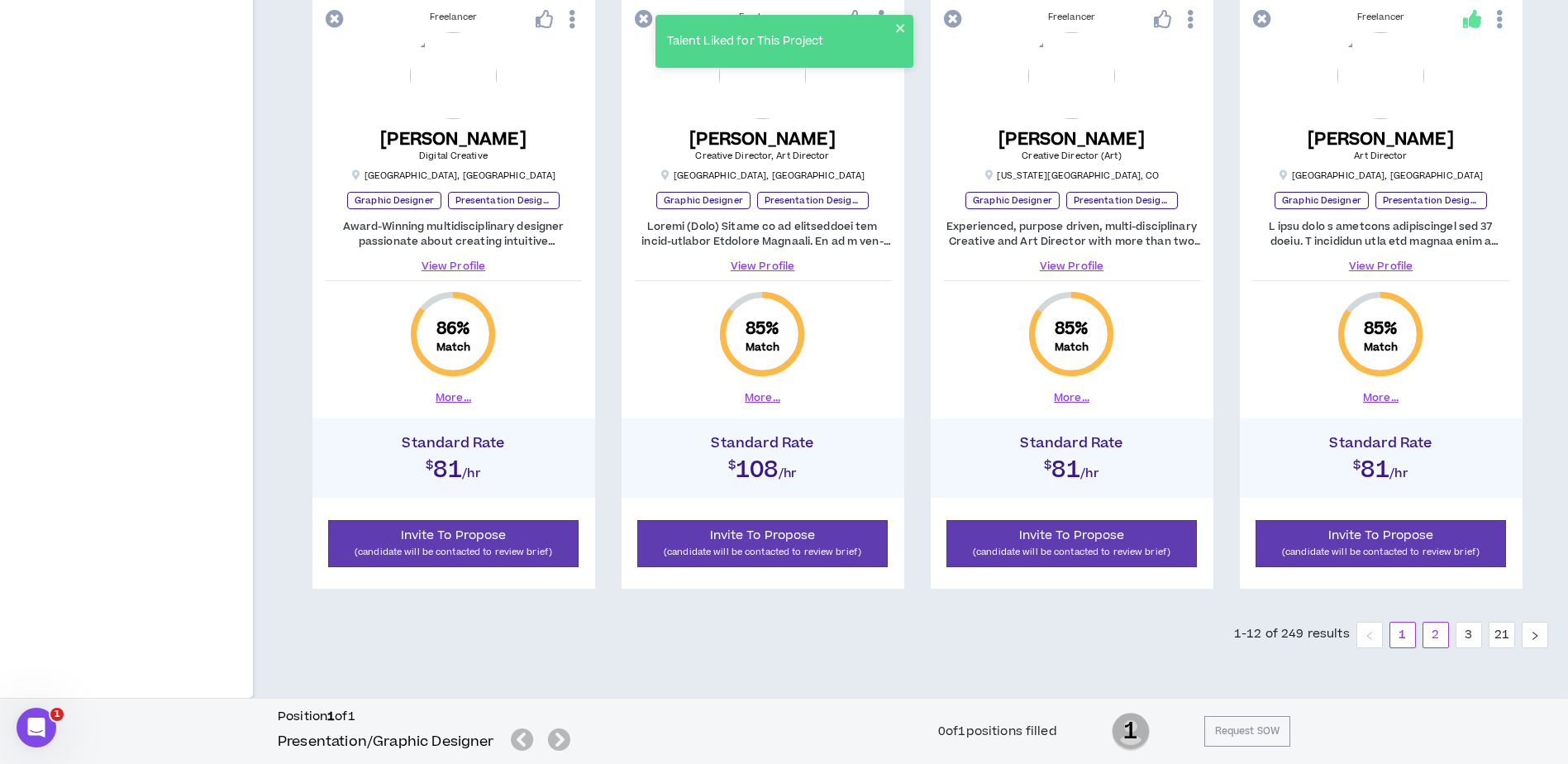
click at [1438, 639] on link "2" at bounding box center [1434, 634] width 25 height 25
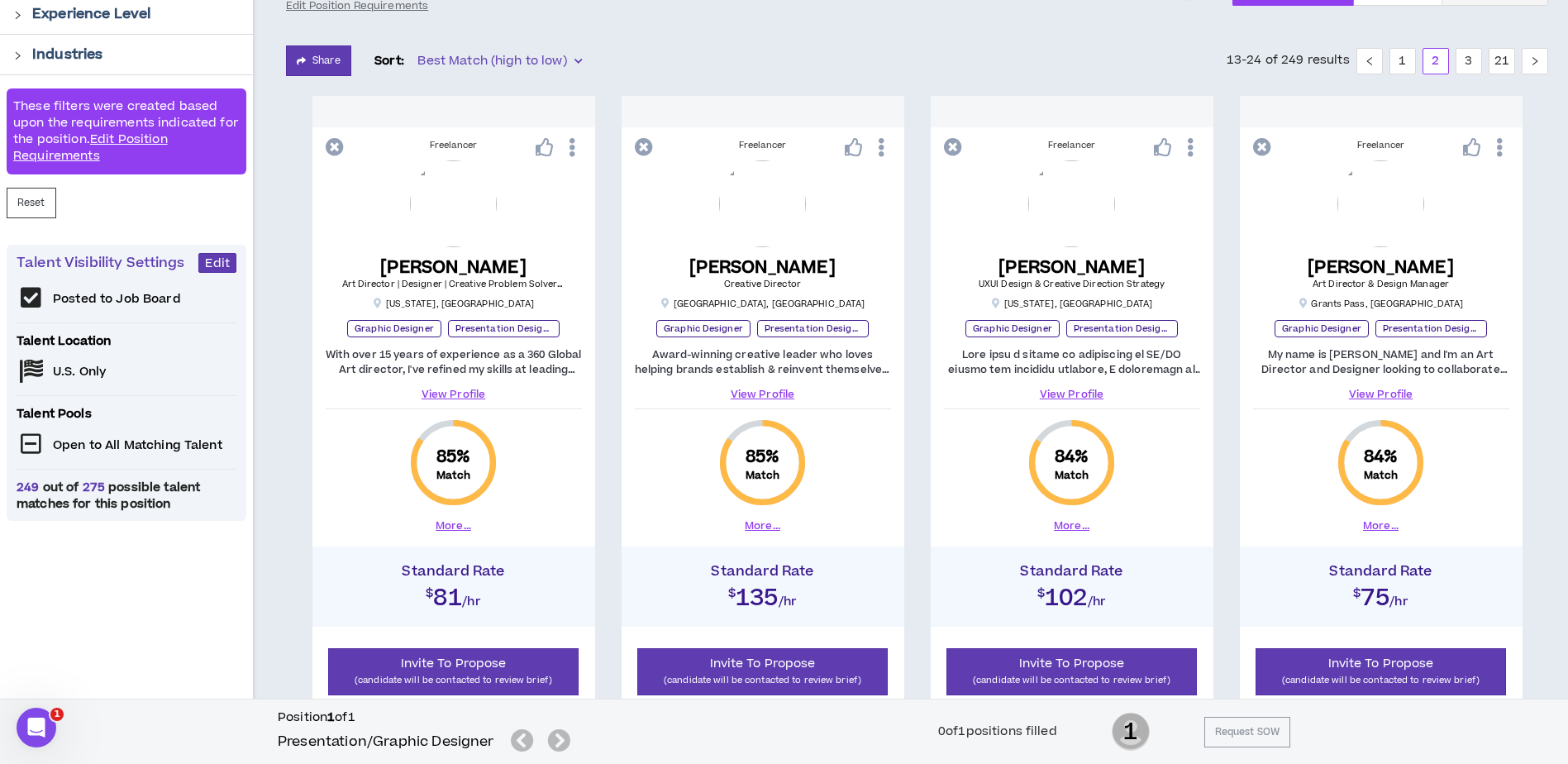
scroll to position [282, 0]
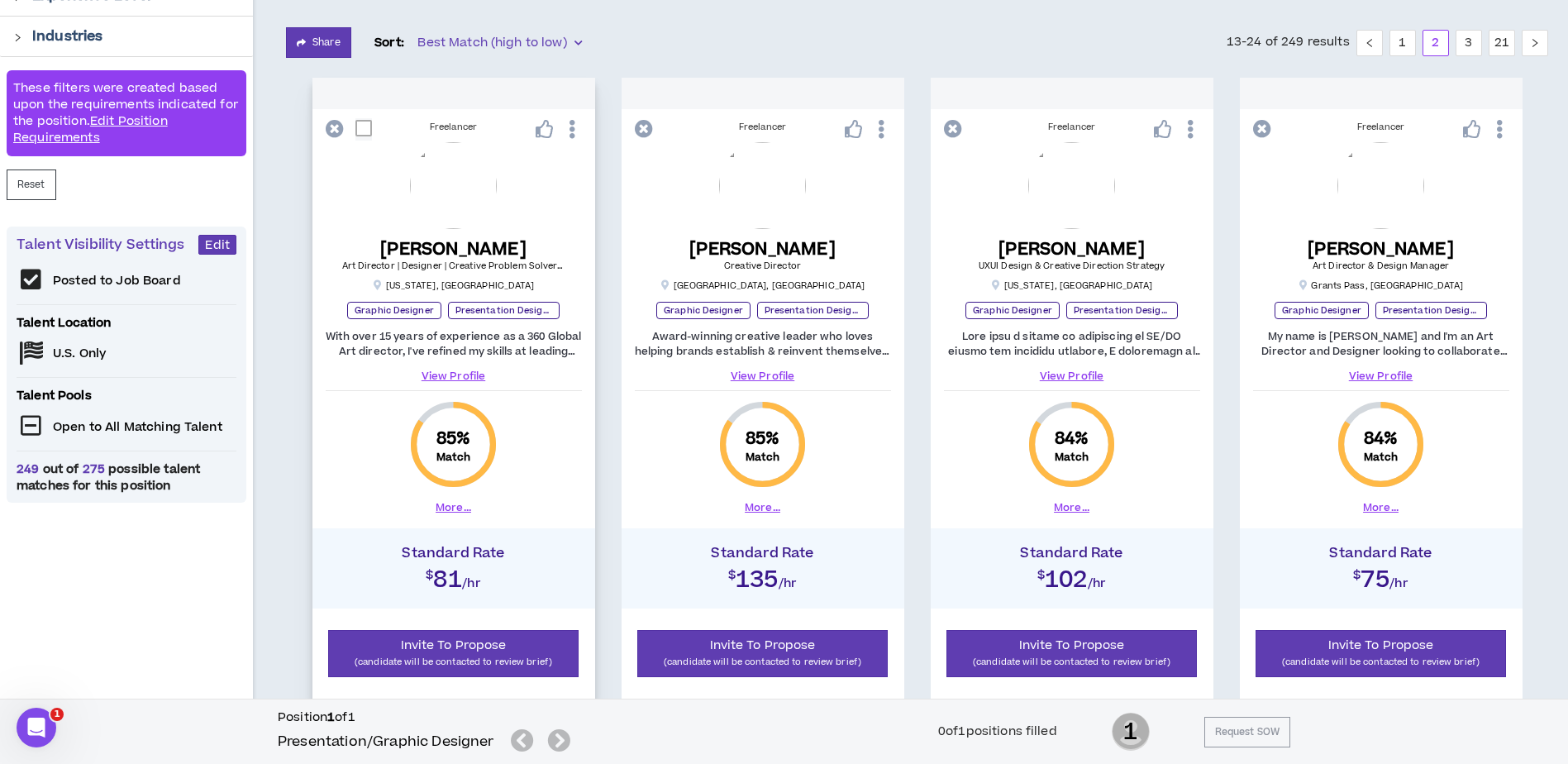
click at [462, 381] on link "View Profile" at bounding box center [454, 376] width 256 height 15
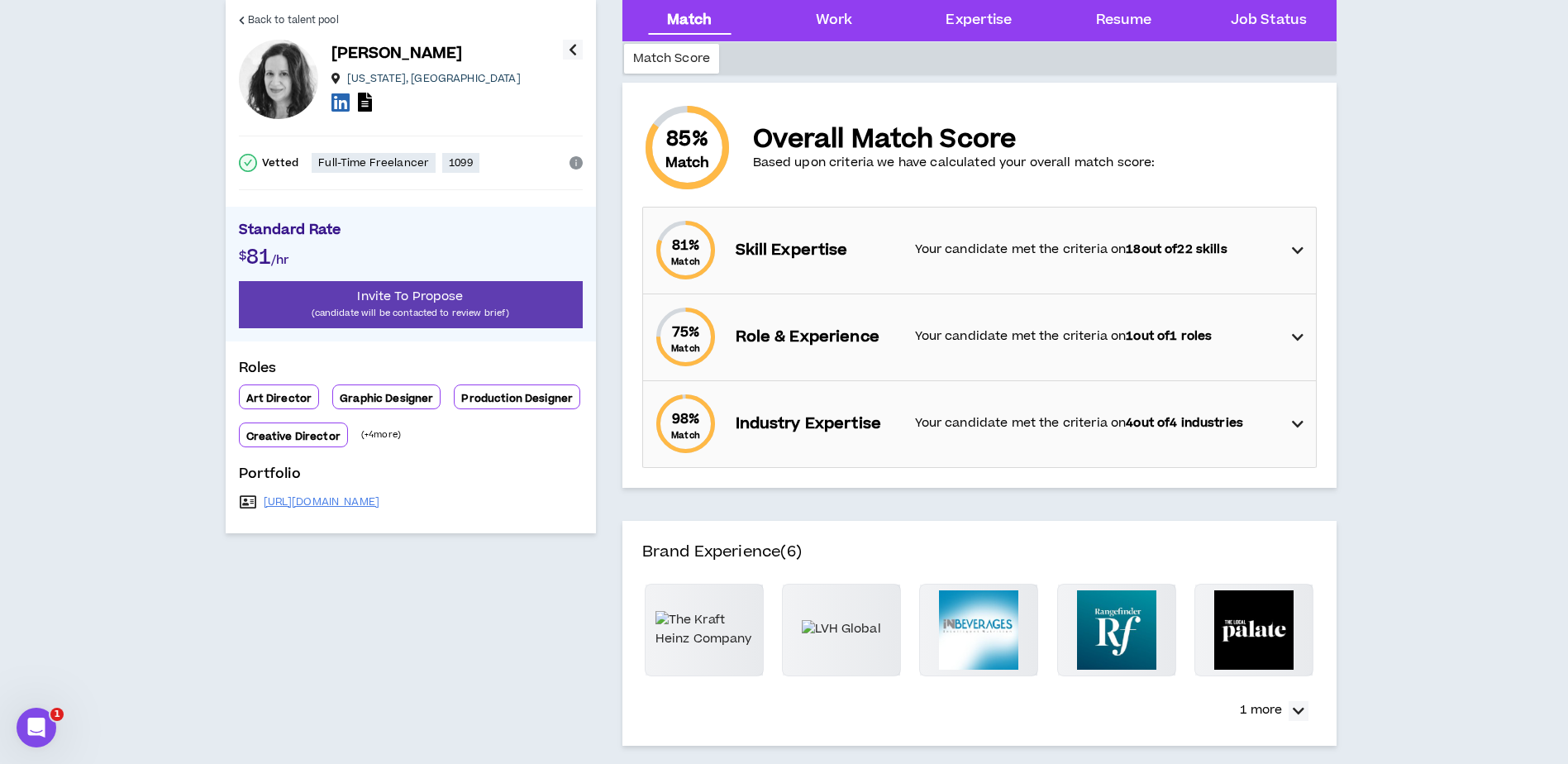
scroll to position [82, 0]
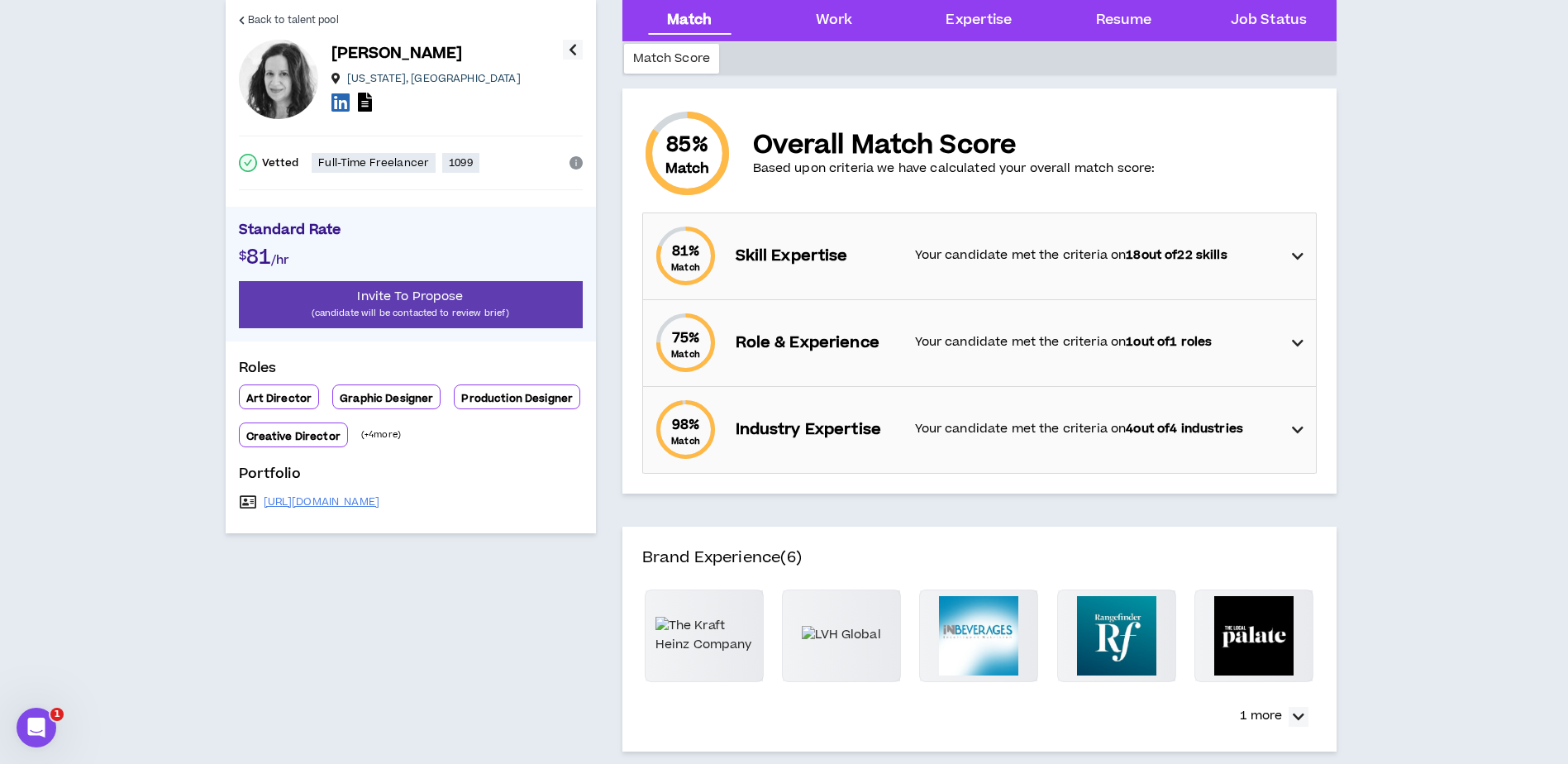
click at [1294, 253] on icon at bounding box center [1297, 256] width 12 height 20
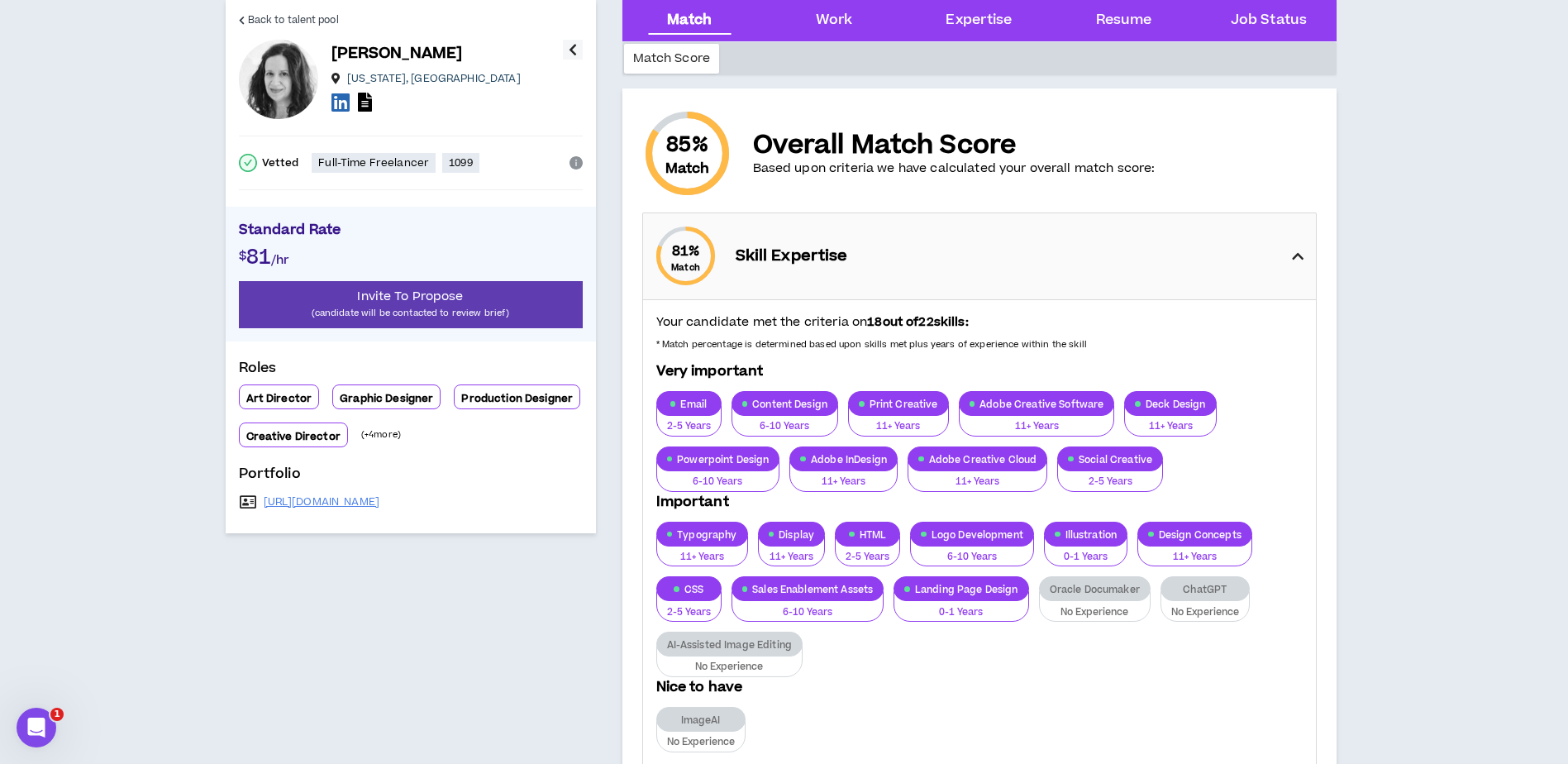
click at [1294, 253] on icon at bounding box center [1297, 256] width 12 height 20
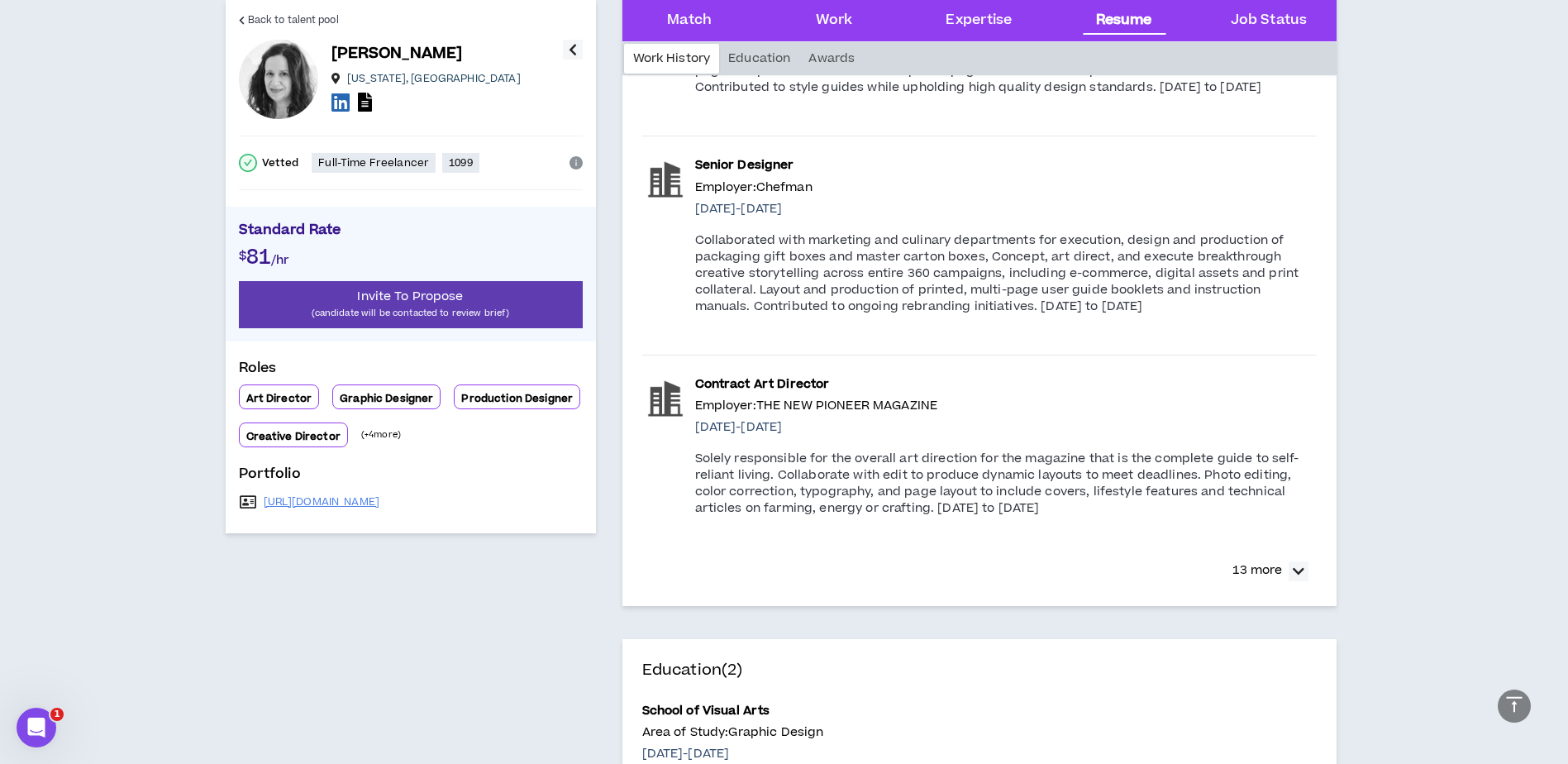
scroll to position [2562, 0]
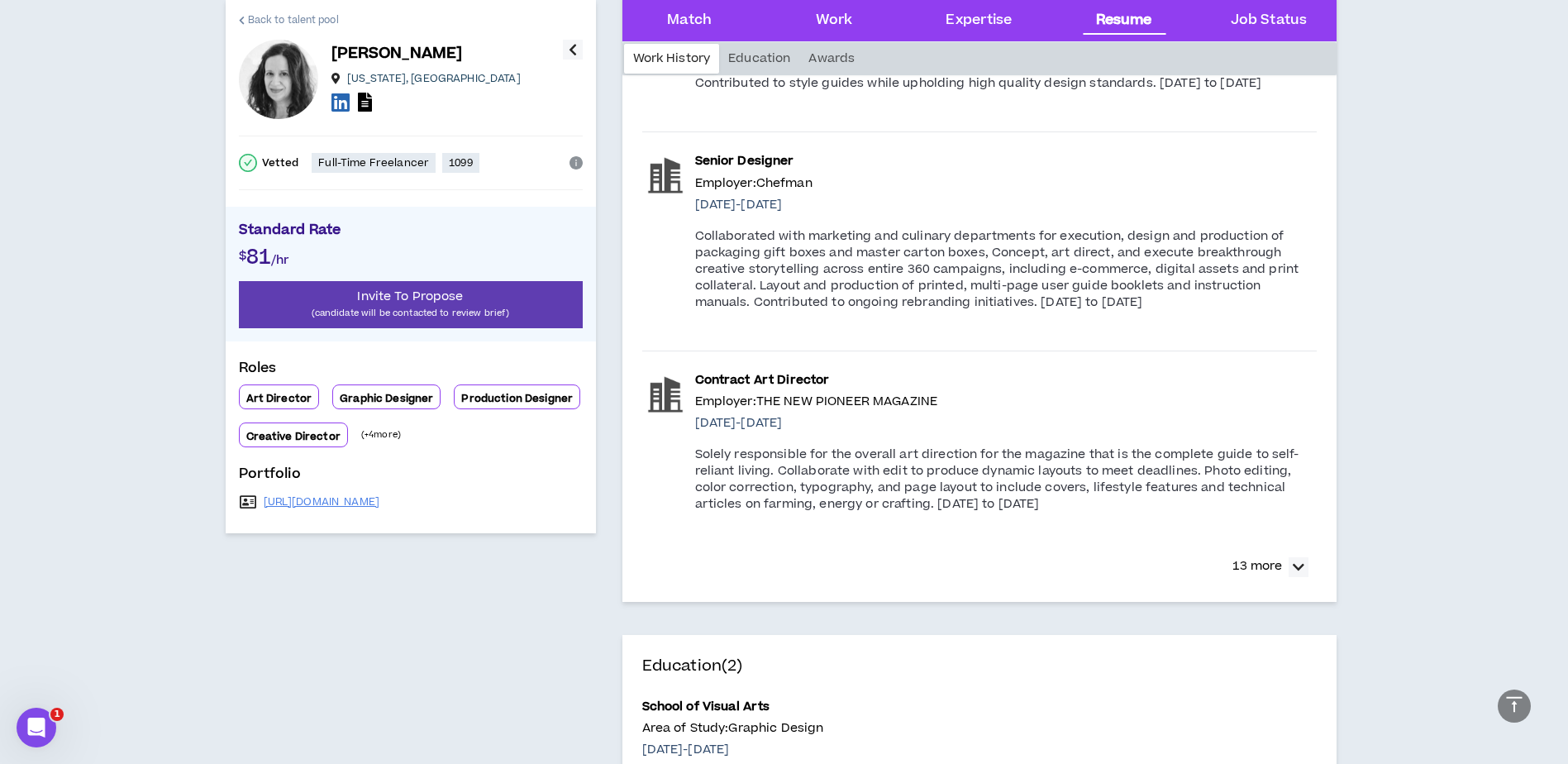
click at [261, 16] on span "Back to talent pool" at bounding box center [293, 20] width 91 height 16
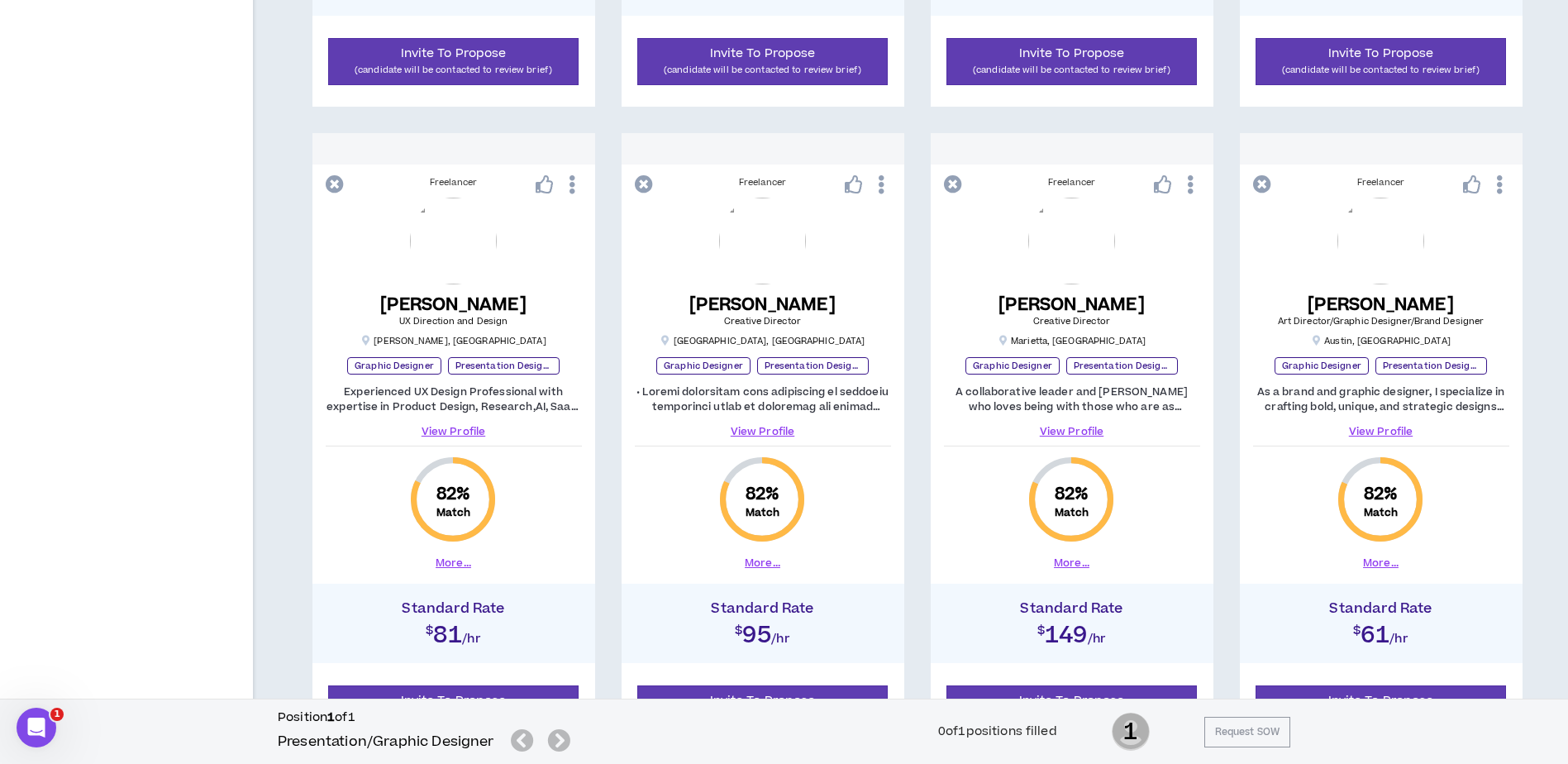
scroll to position [1551, 0]
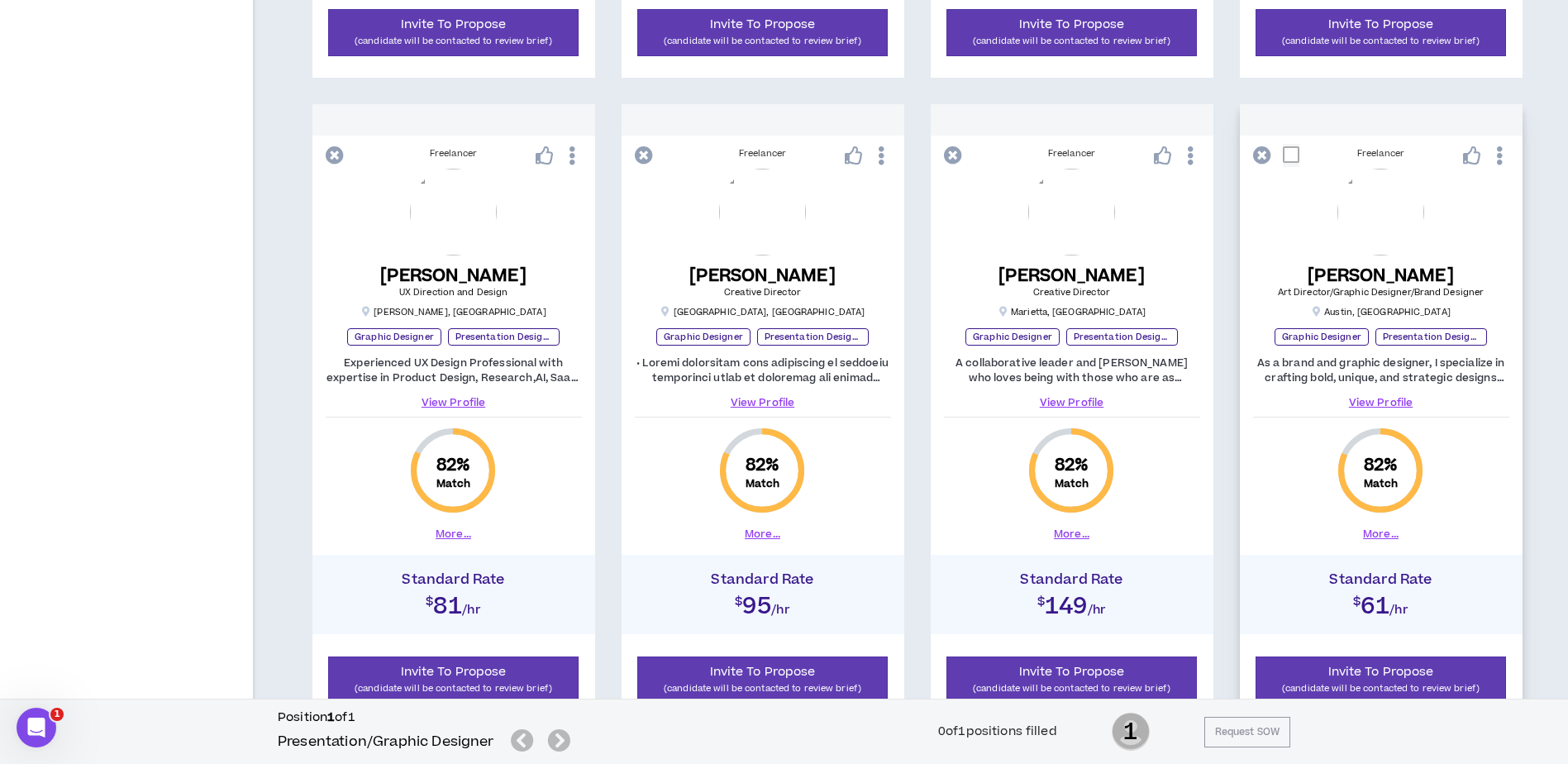
click at [1397, 403] on link "View Profile" at bounding box center [1380, 403] width 256 height 15
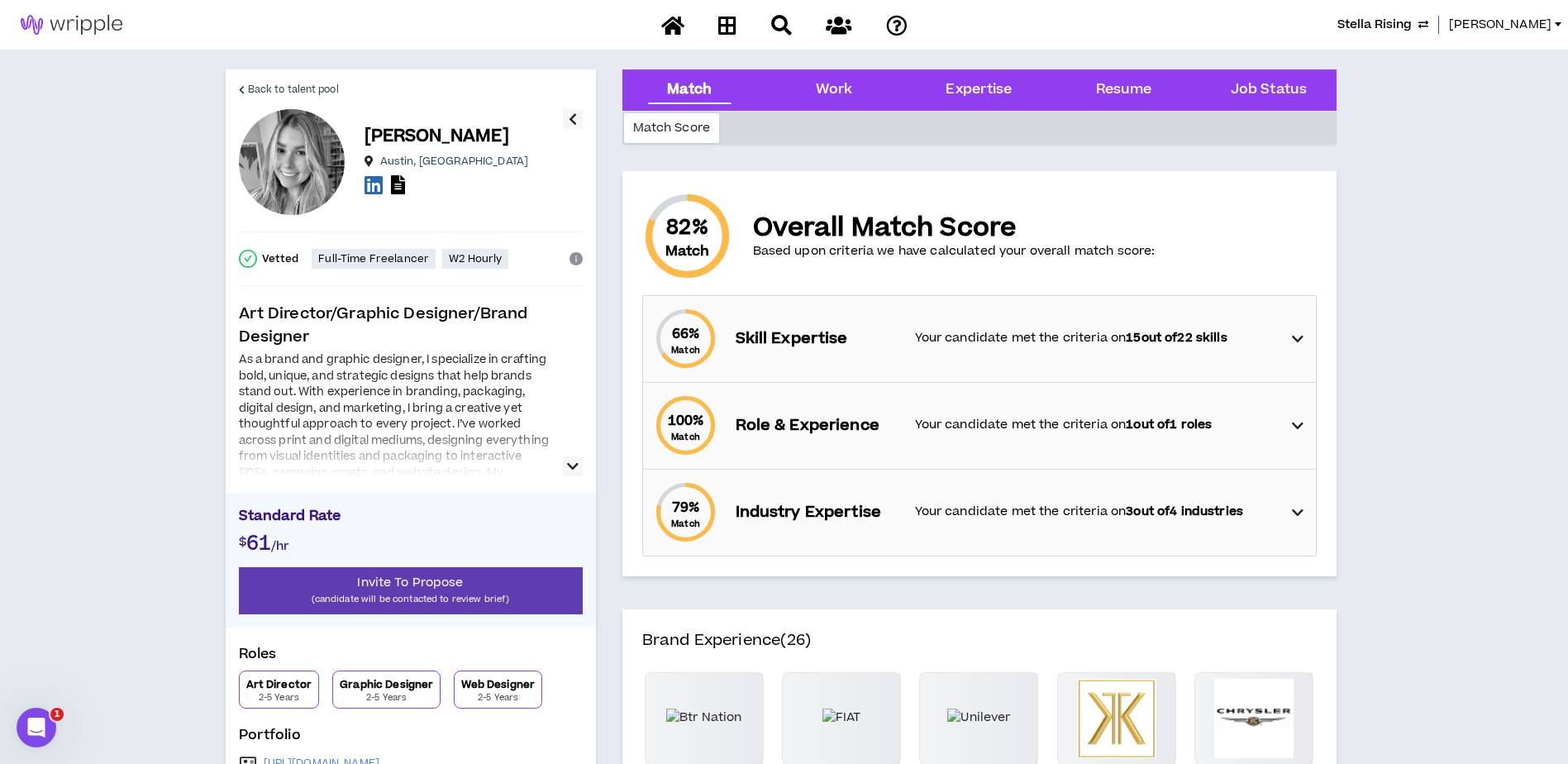
click at [575, 466] on icon "button" at bounding box center [573, 467] width 12 height 20
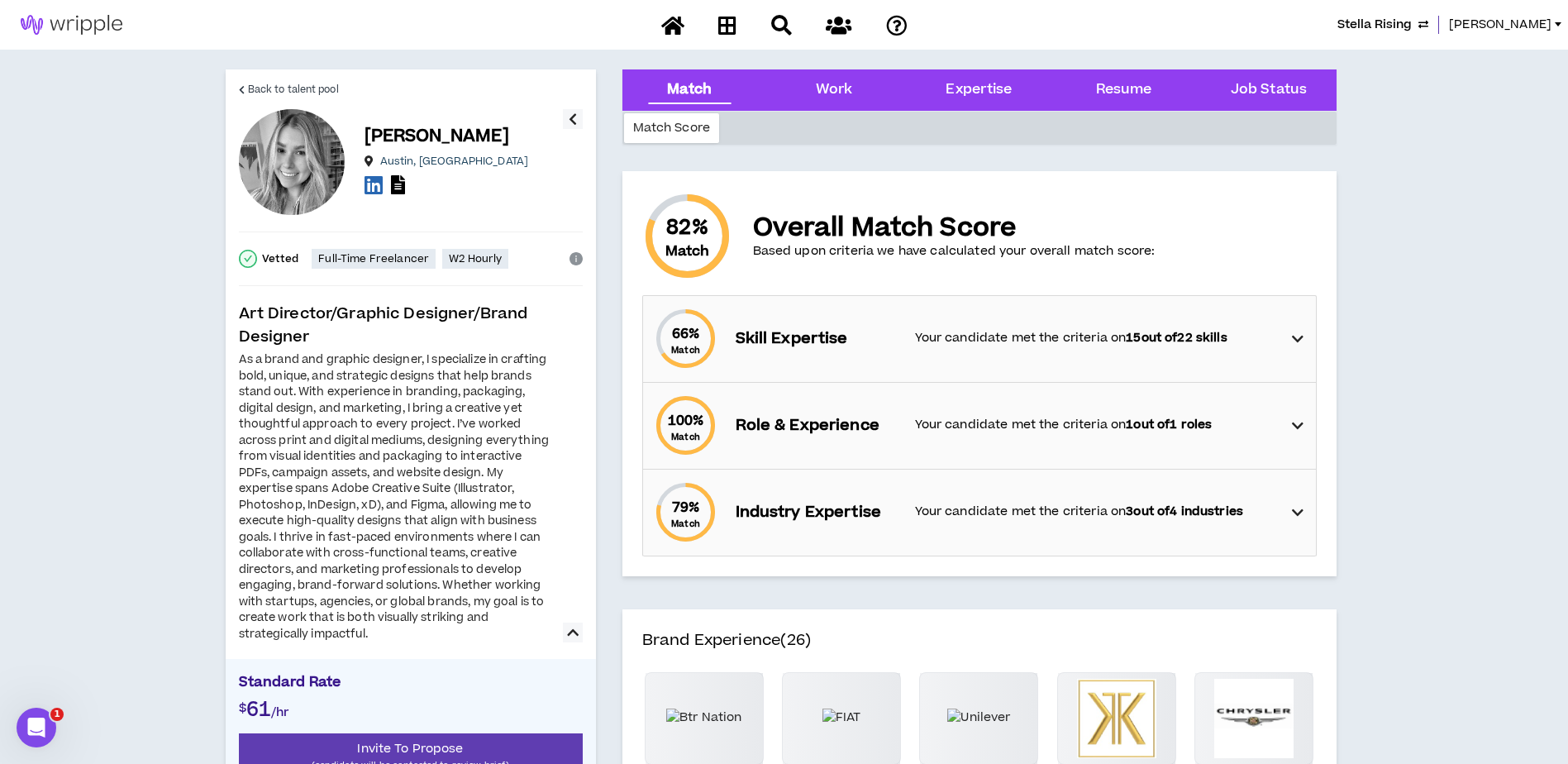
click at [1302, 338] on icon at bounding box center [1297, 339] width 12 height 20
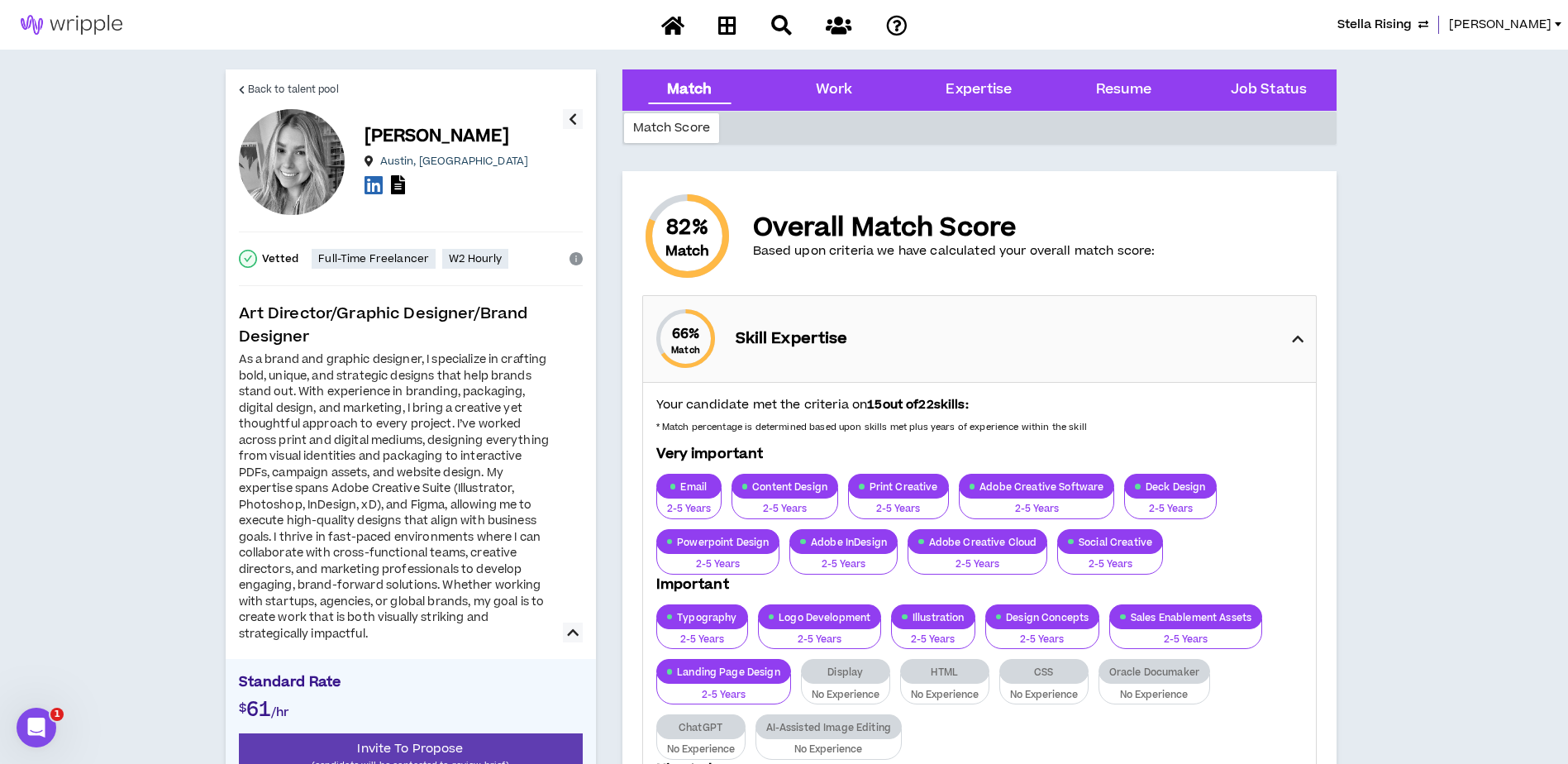
click at [1302, 338] on icon at bounding box center [1297, 339] width 12 height 20
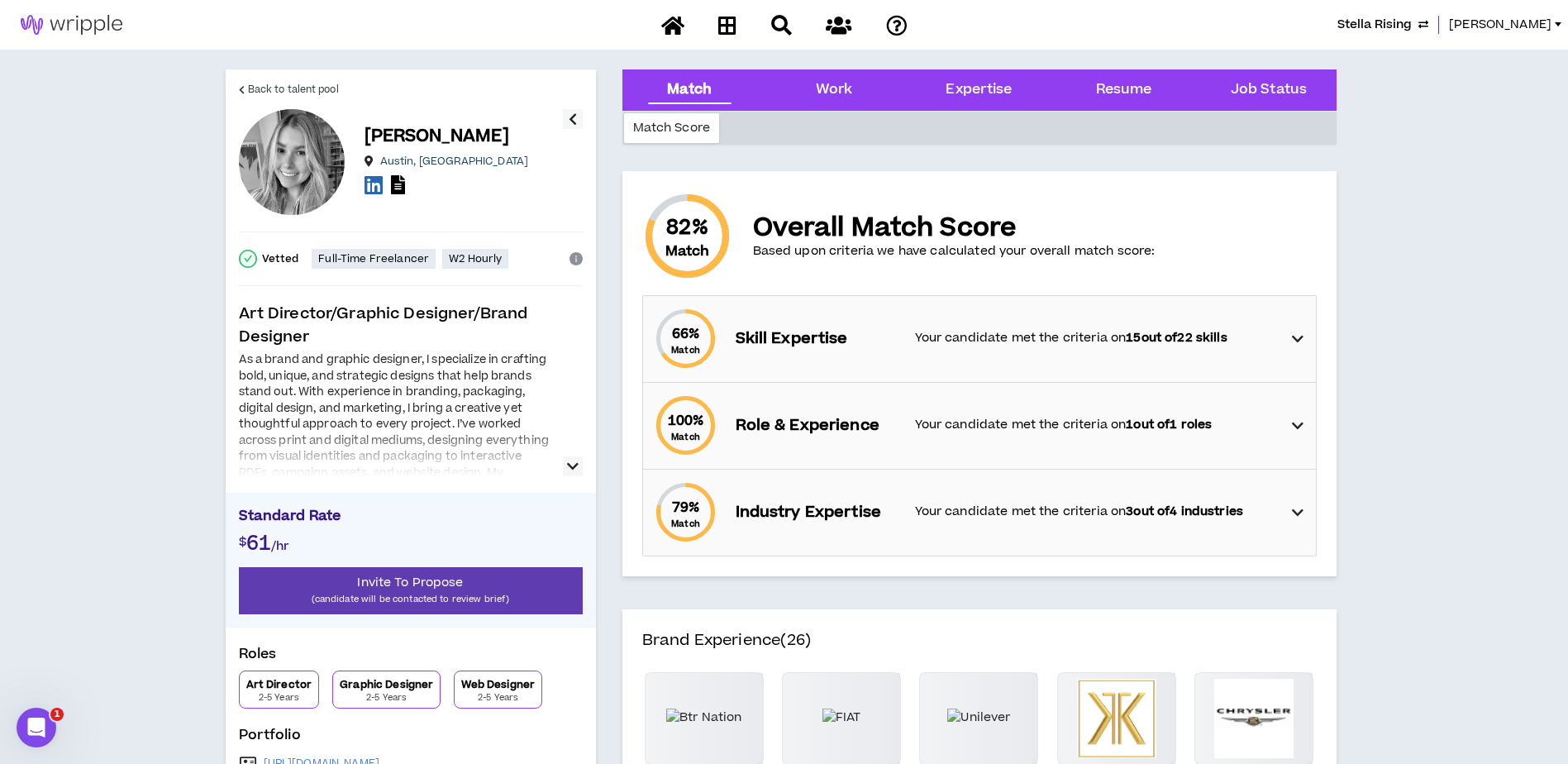
click at [1294, 338] on icon at bounding box center [1297, 339] width 12 height 20
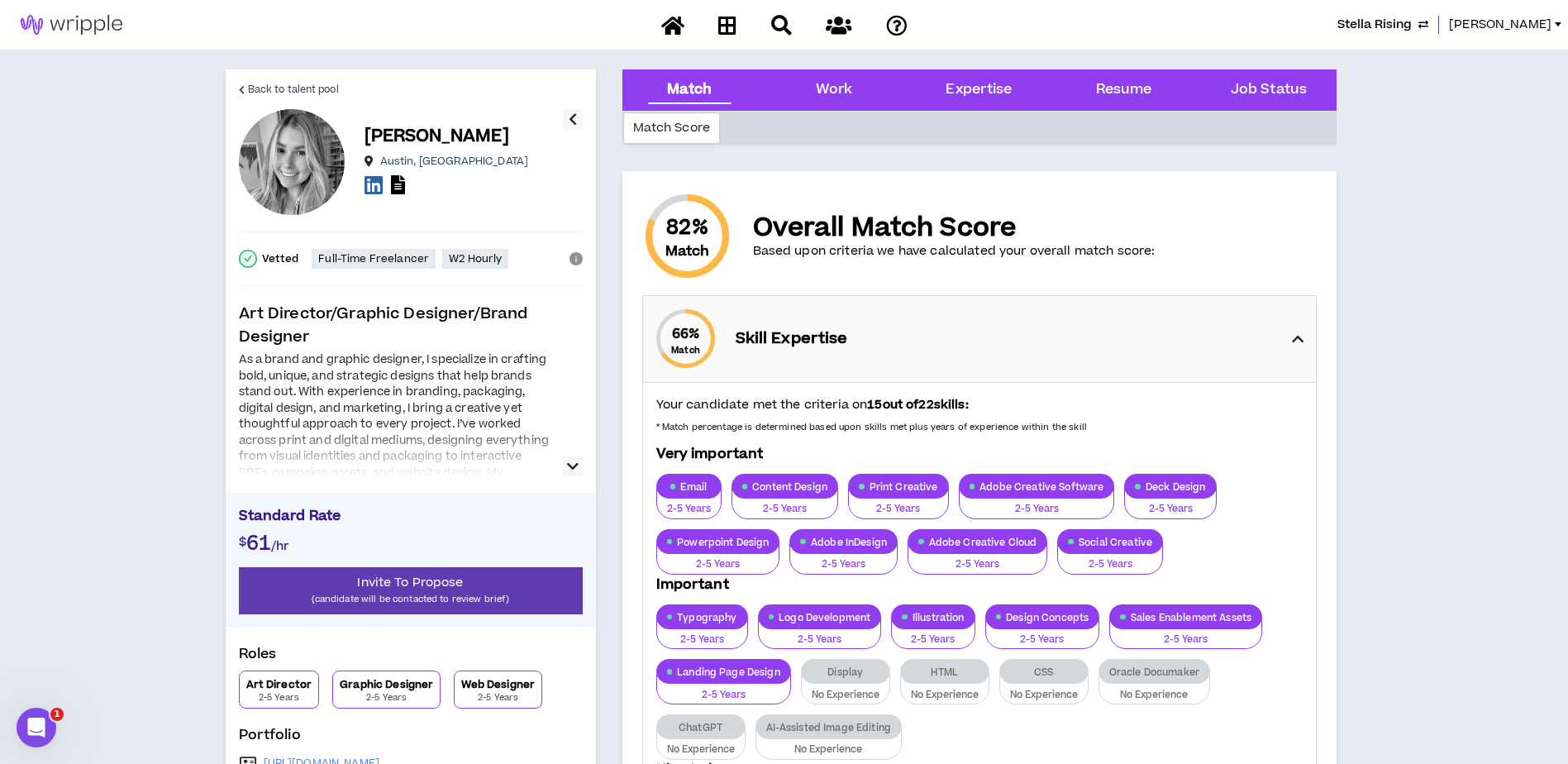
click at [1294, 338] on icon at bounding box center [1297, 339] width 12 height 20
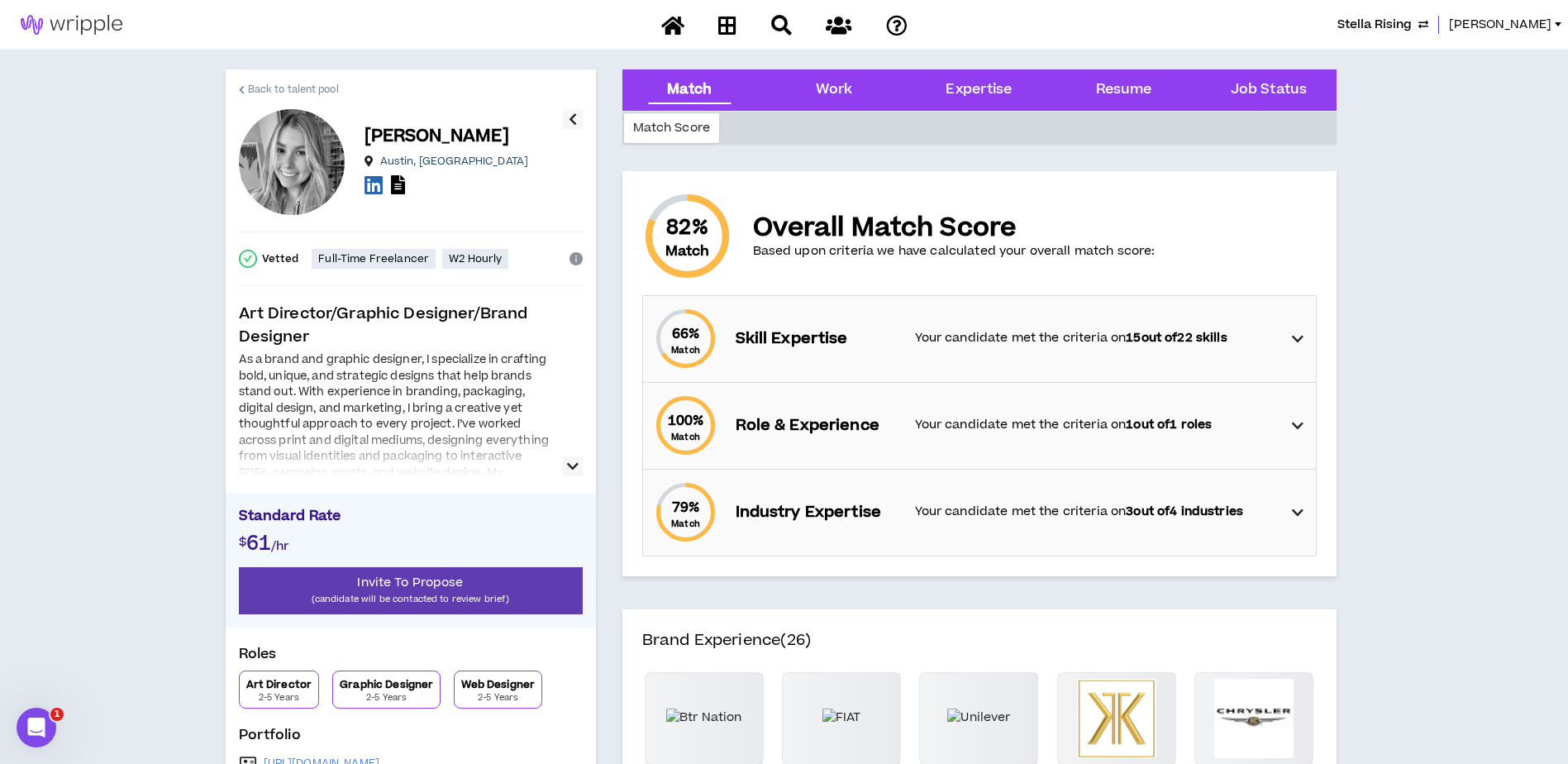
click at [276, 86] on span "Back to talent pool" at bounding box center [293, 89] width 91 height 16
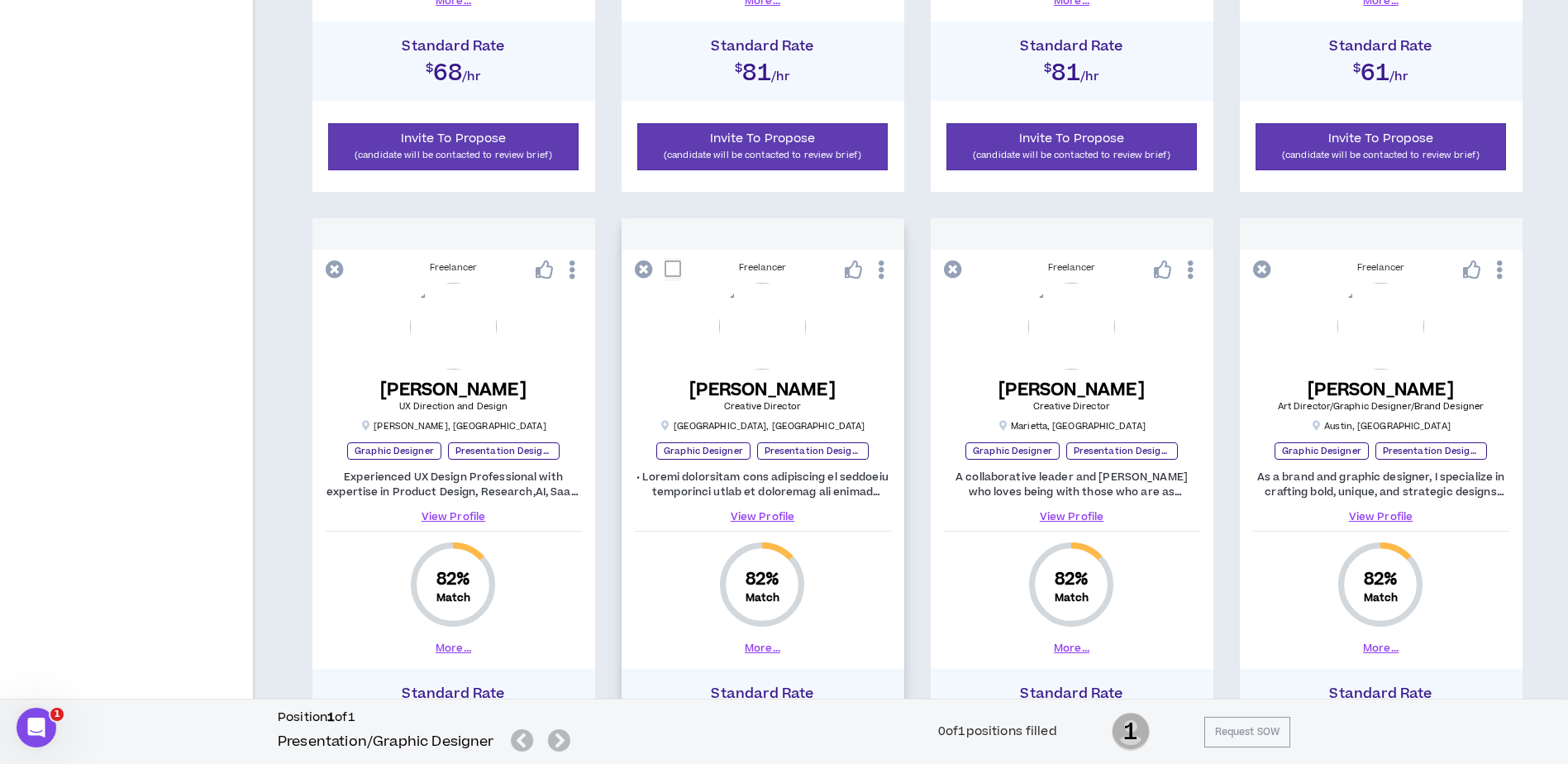
scroll to position [1507, 0]
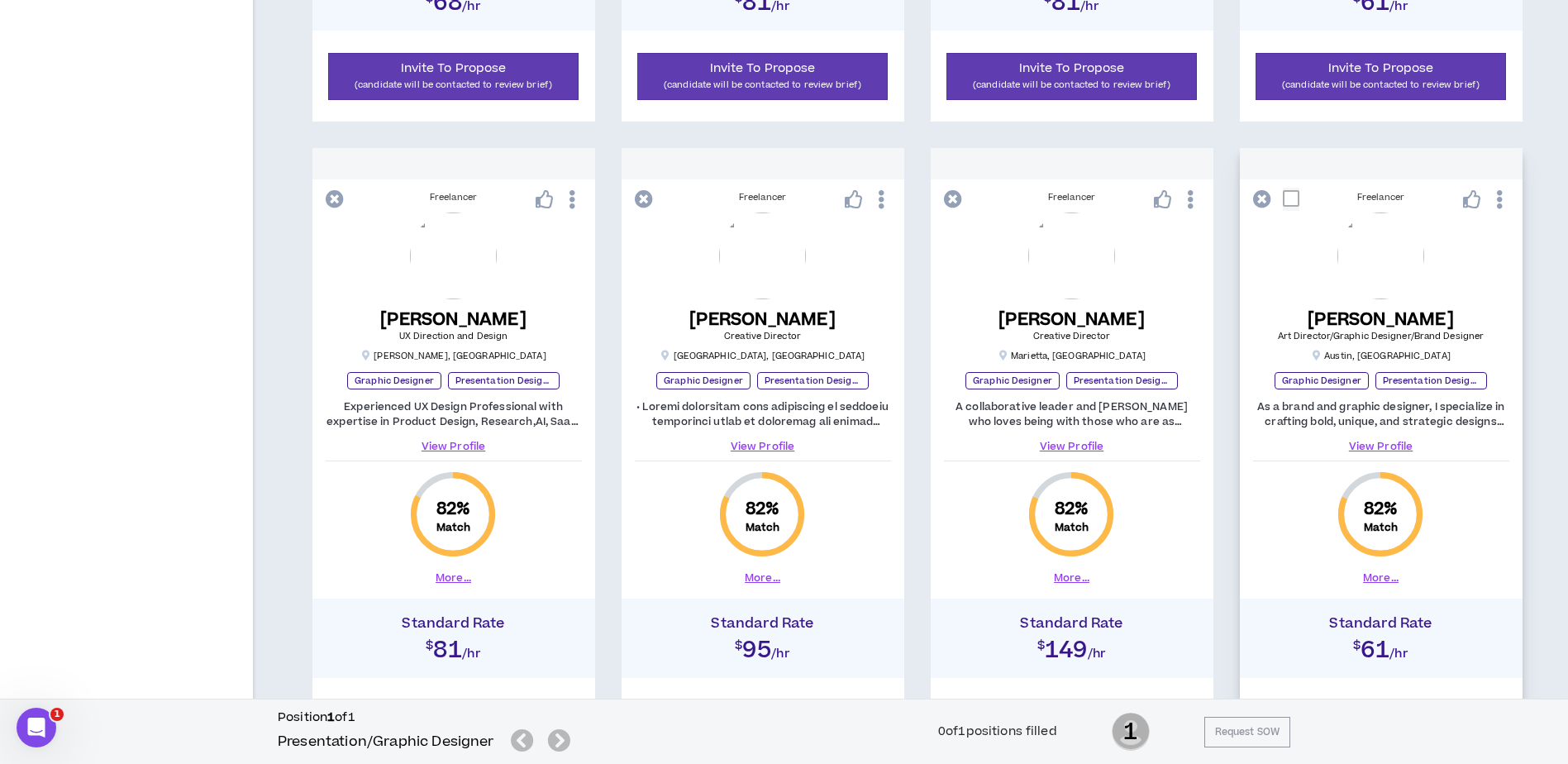
click at [1382, 442] on link "View Profile" at bounding box center [1380, 447] width 256 height 15
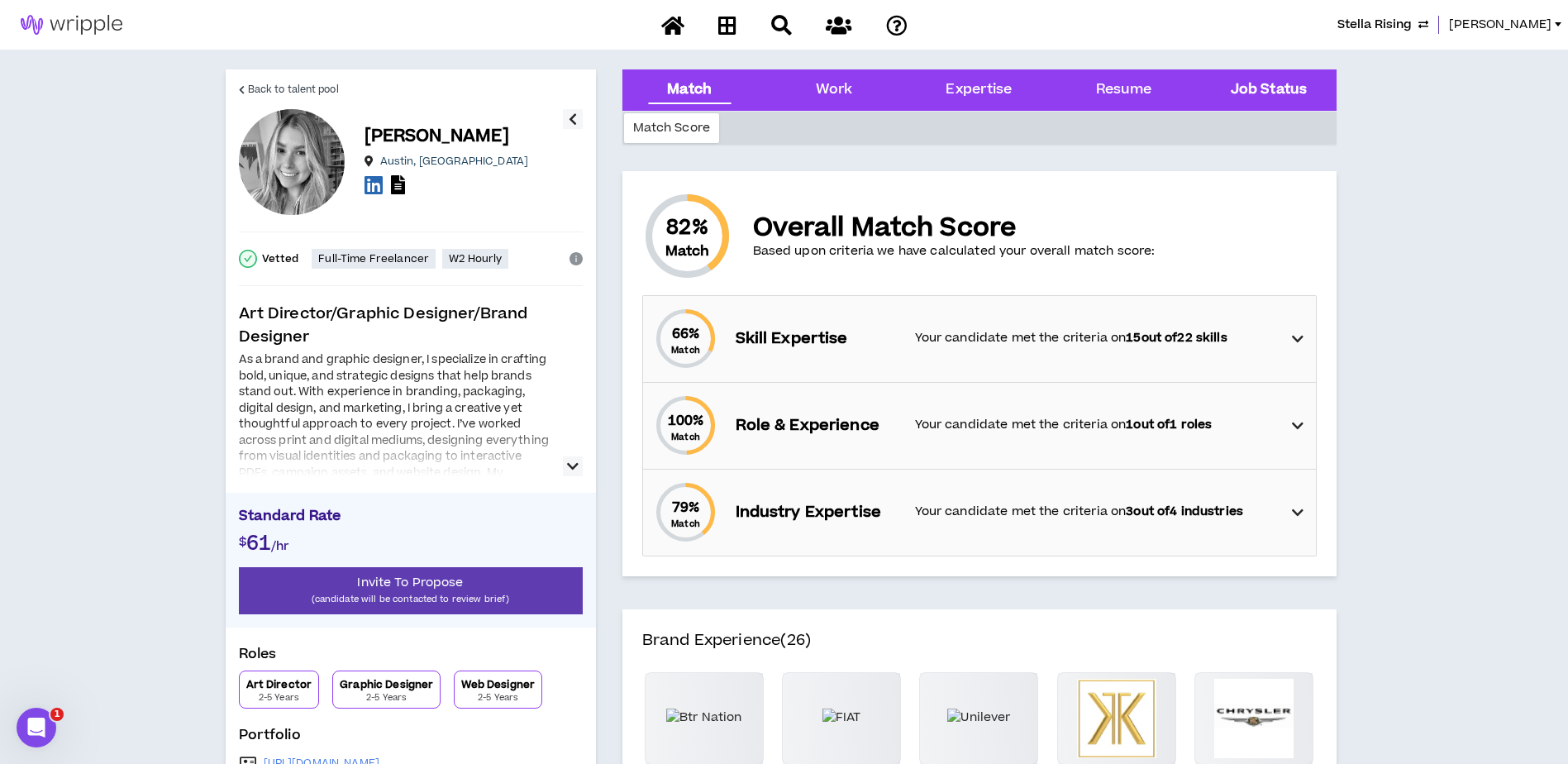
click at [1264, 92] on Status "Job Status" at bounding box center [1268, 90] width 76 height 21
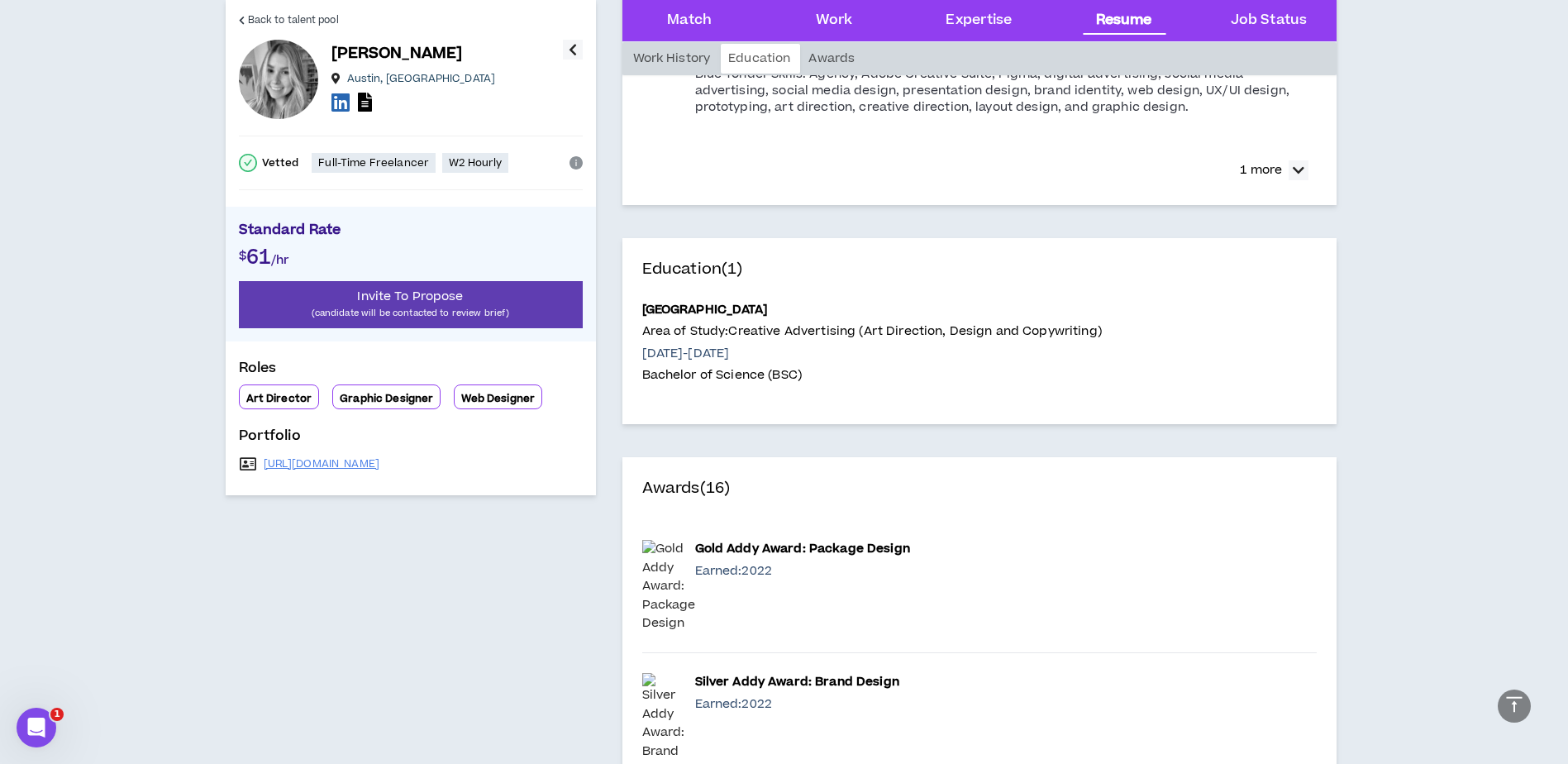
scroll to position [2738, 0]
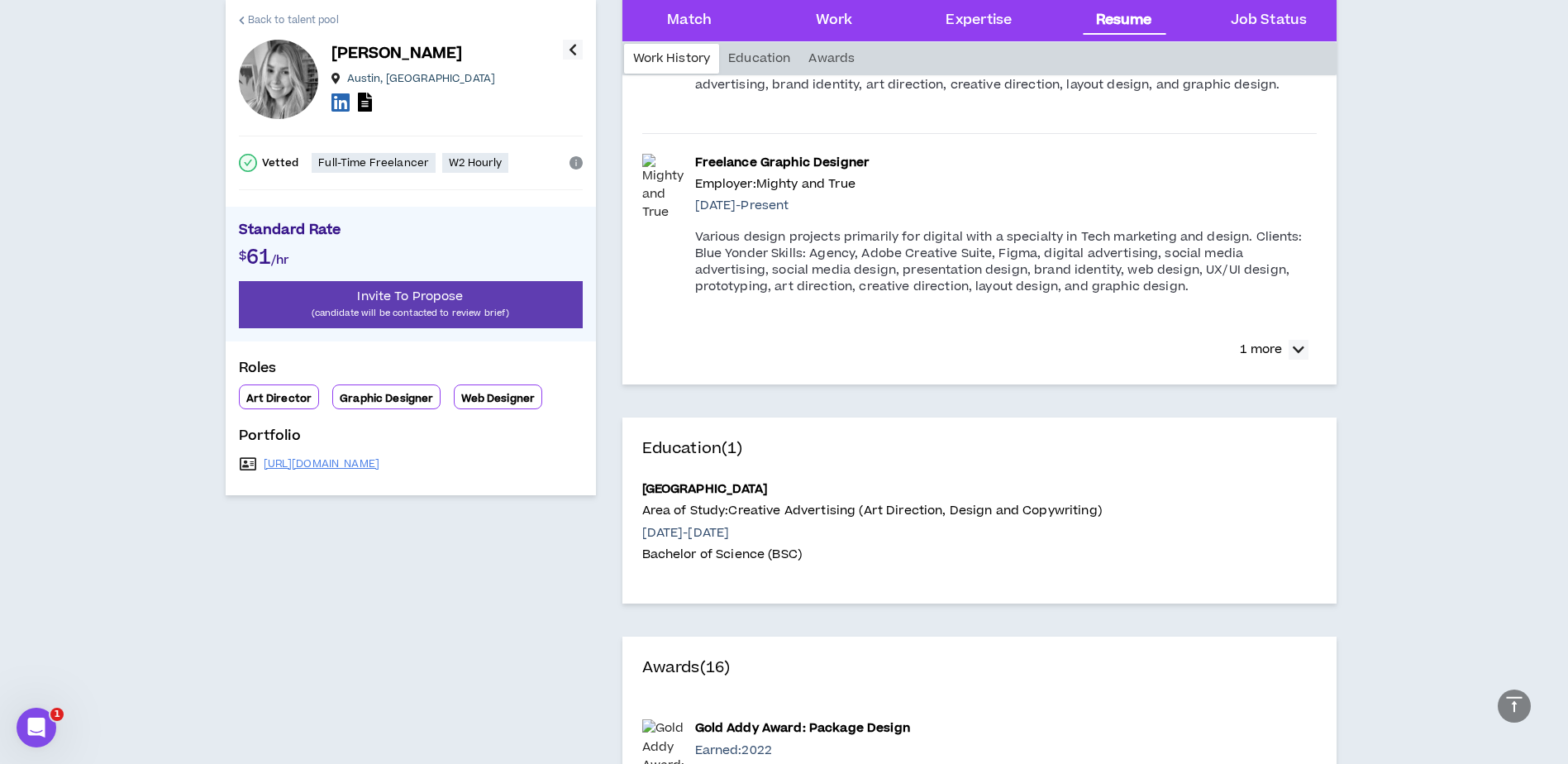
click at [250, 22] on span "Back to talent pool" at bounding box center [293, 20] width 91 height 16
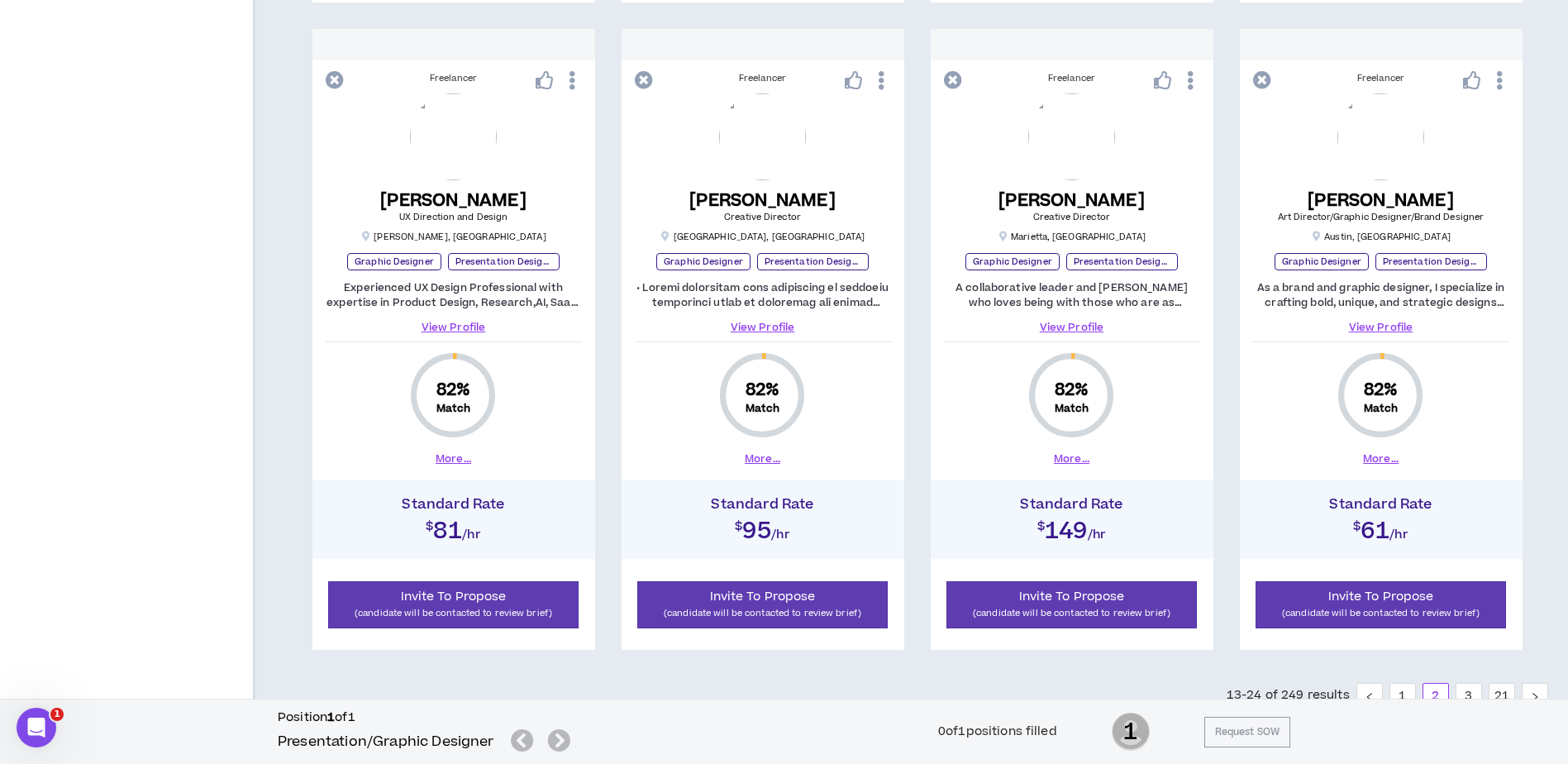
scroll to position [1507, 0]
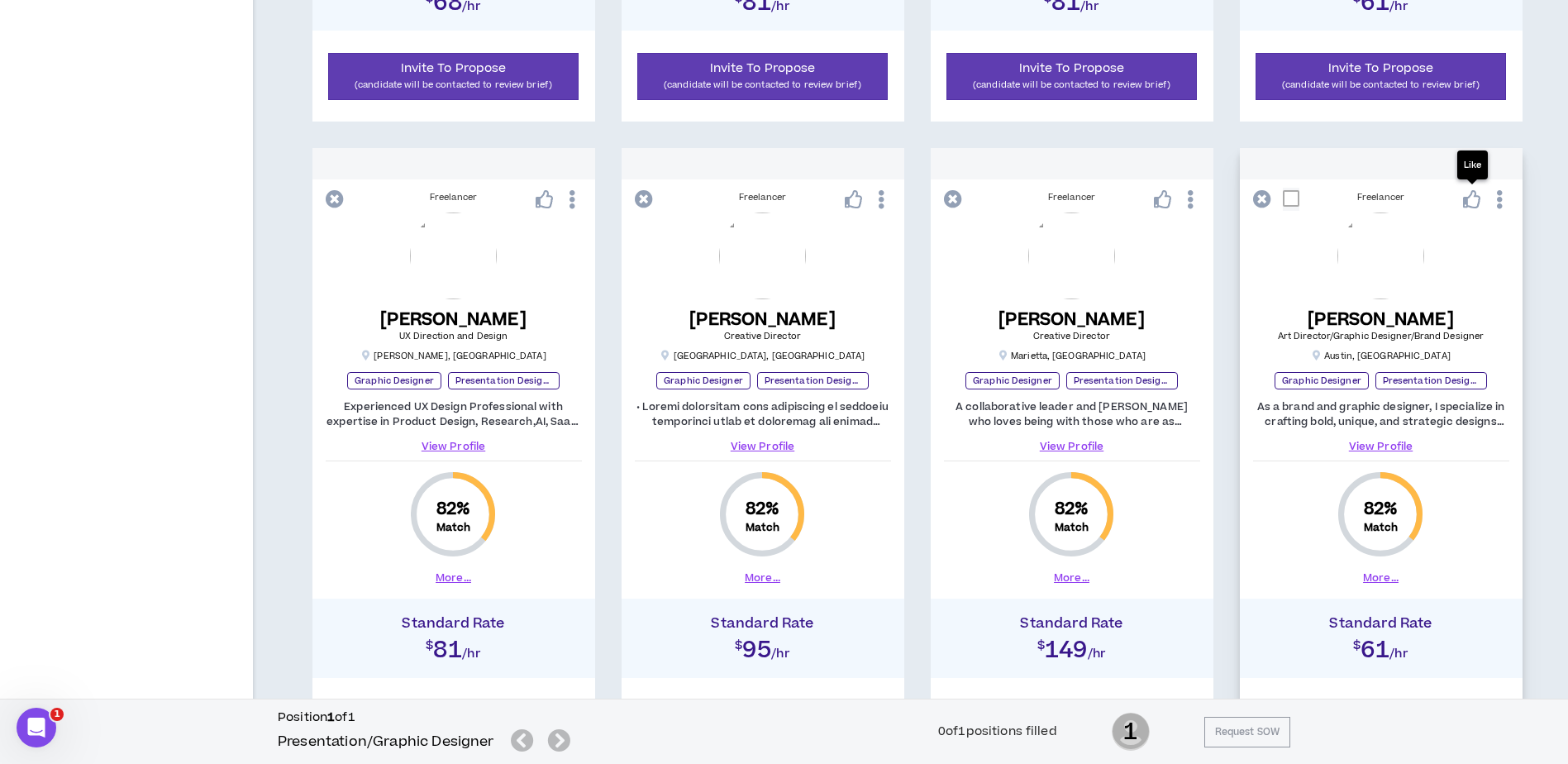
click at [1468, 202] on icon at bounding box center [1472, 199] width 18 height 18
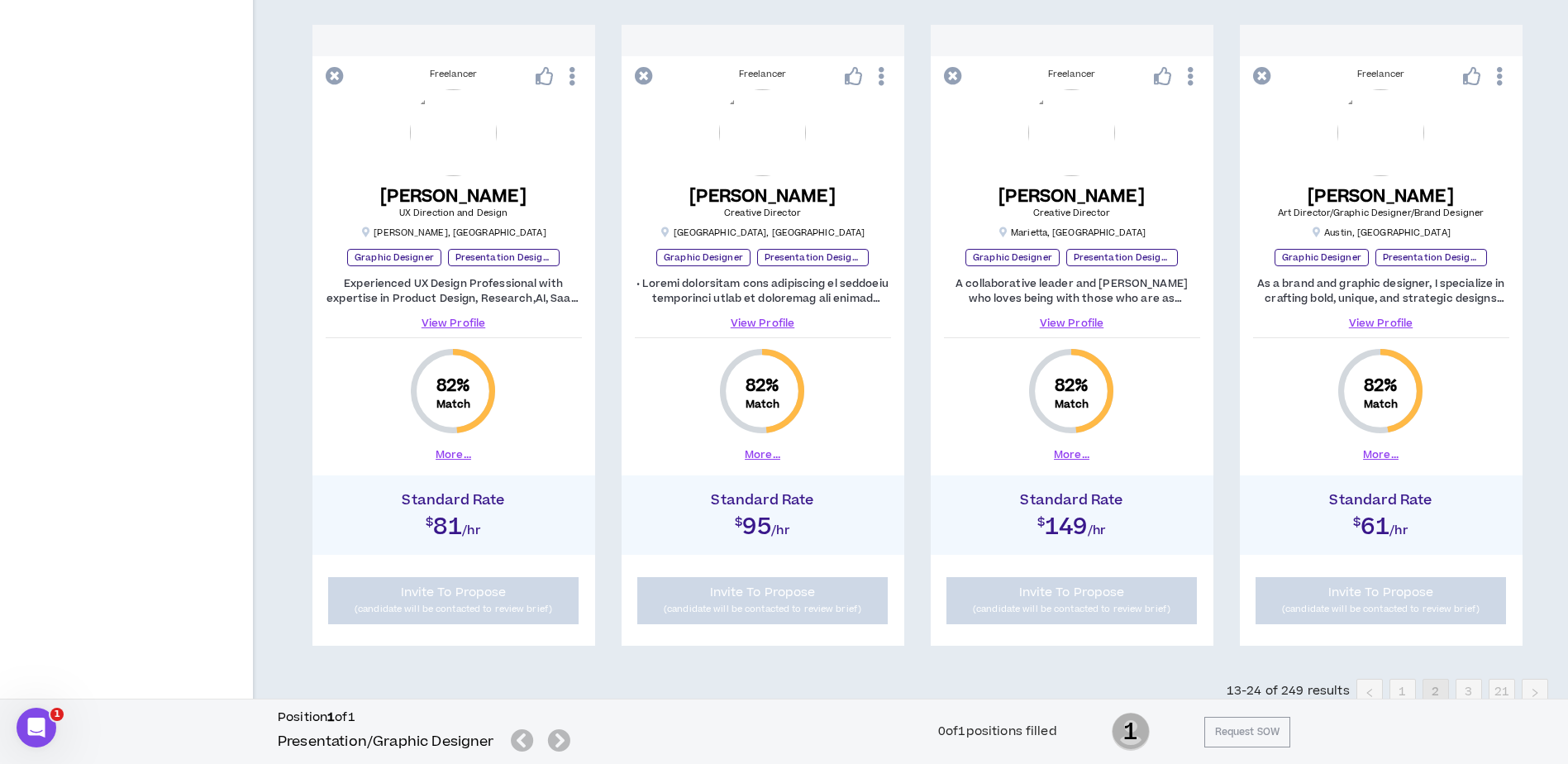
scroll to position [1687, 0]
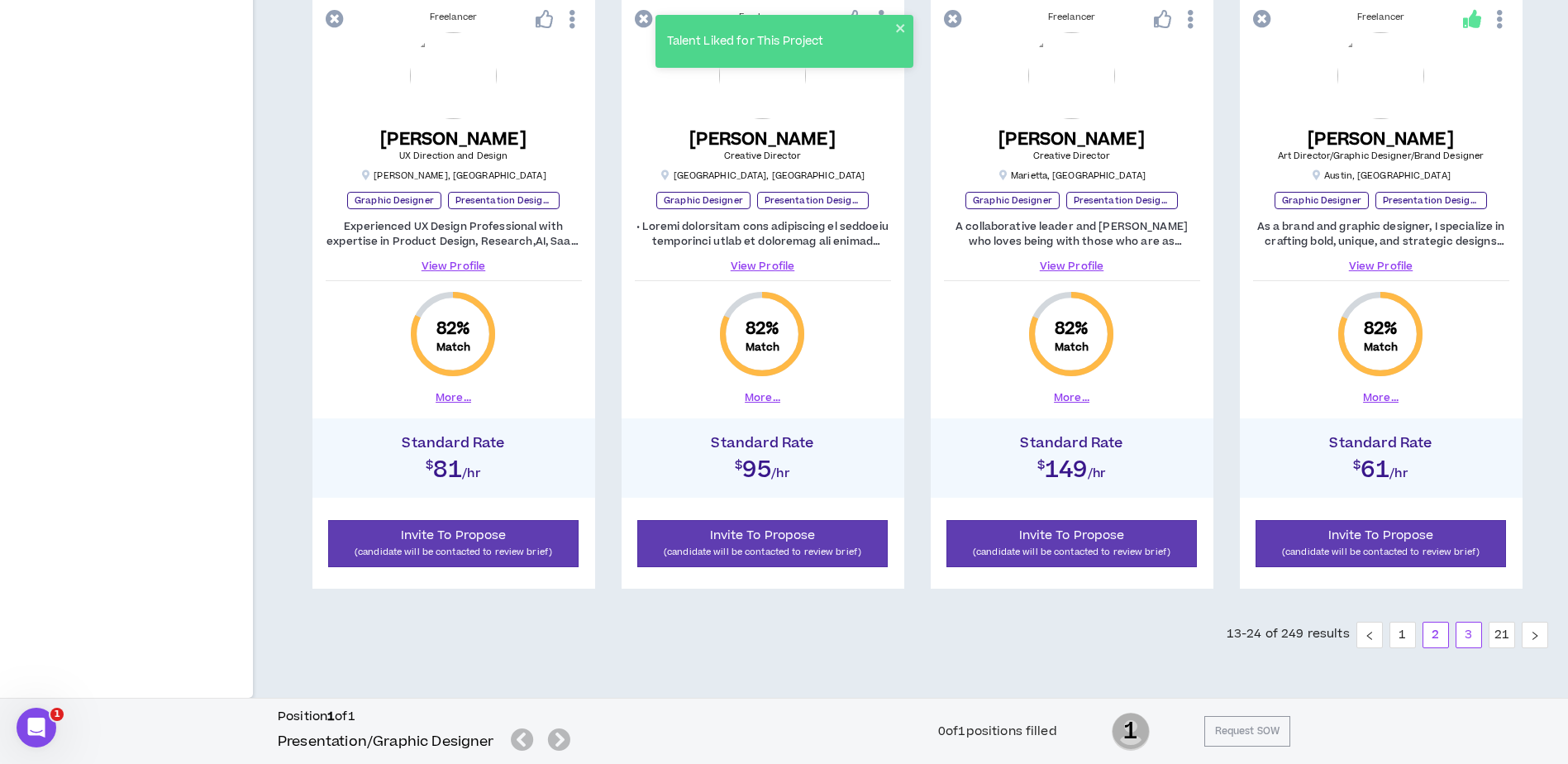
click at [1471, 639] on link "3" at bounding box center [1468, 634] width 25 height 25
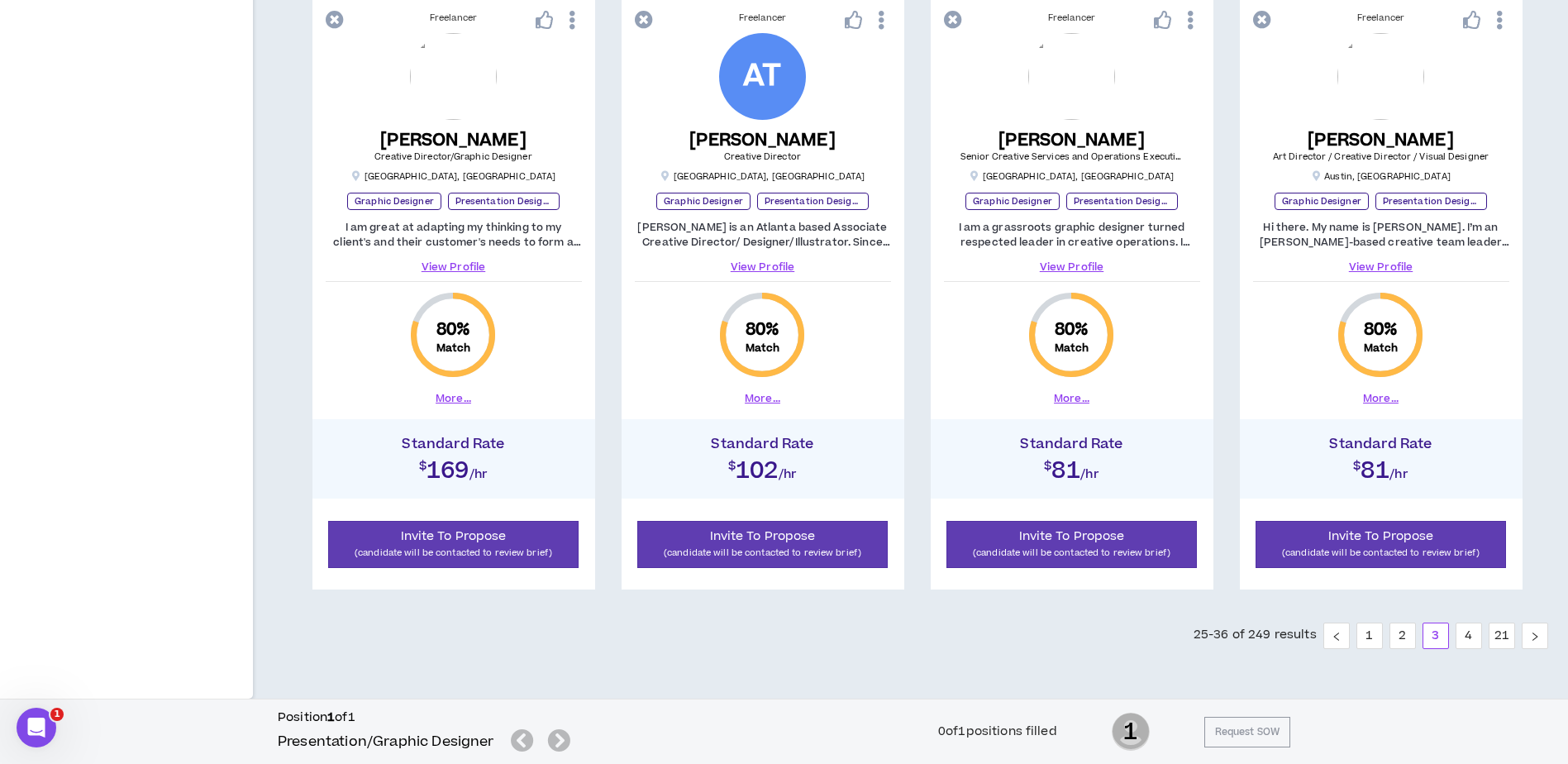
scroll to position [1687, 0]
click at [1467, 648] on li "4" at bounding box center [1468, 634] width 27 height 27
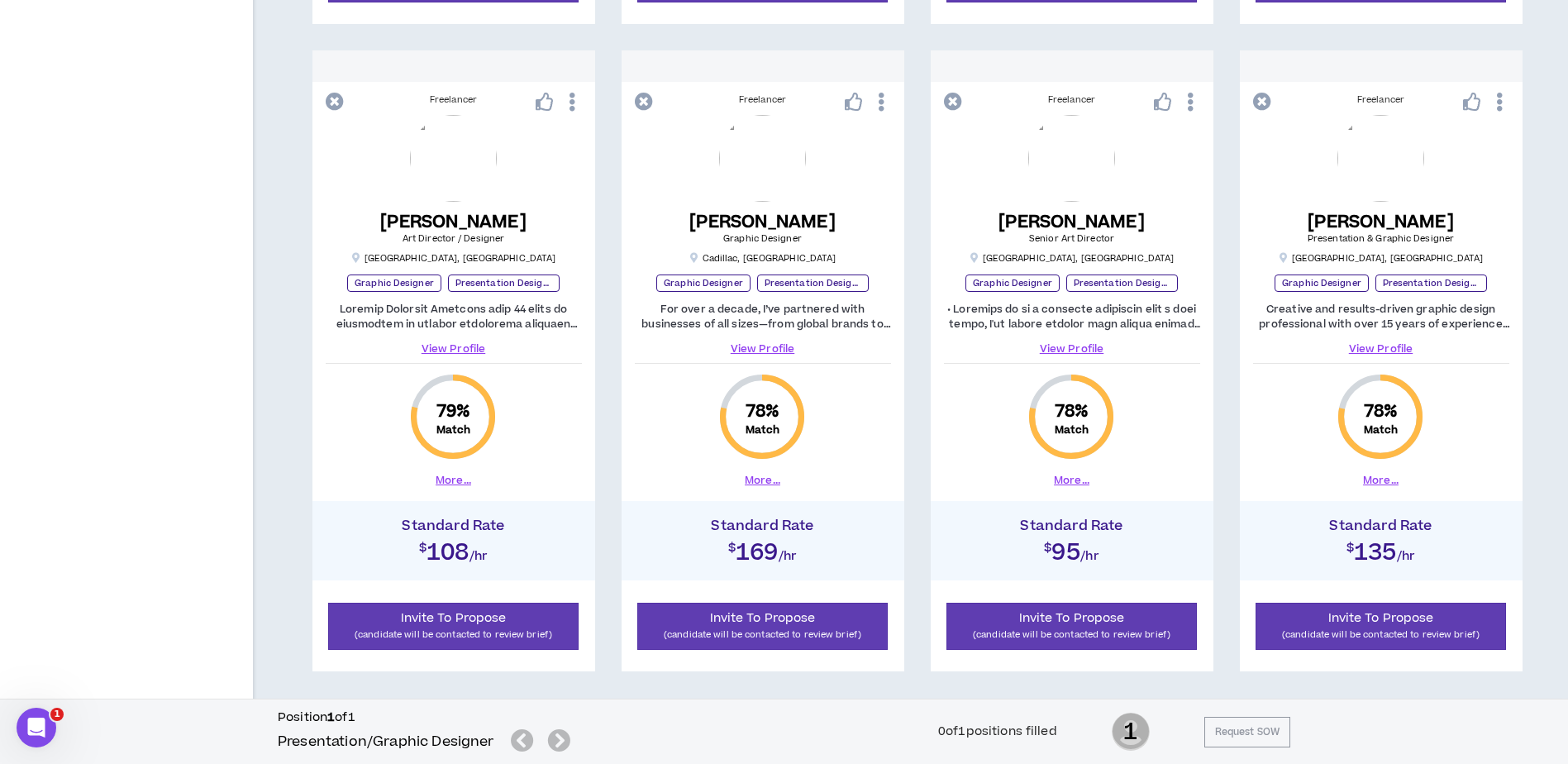
scroll to position [1687, 0]
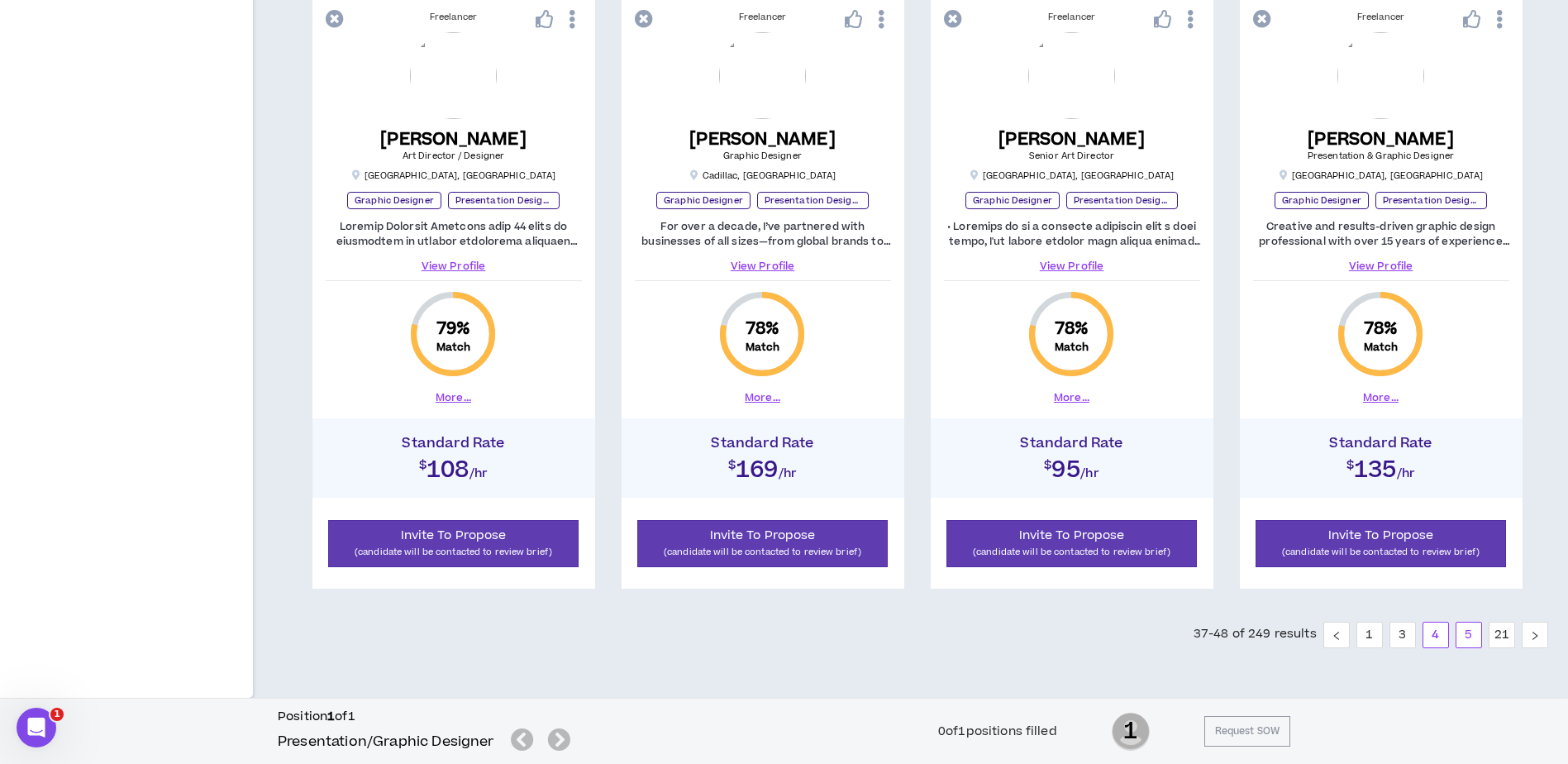
click at [1473, 633] on link "5" at bounding box center [1468, 634] width 25 height 25
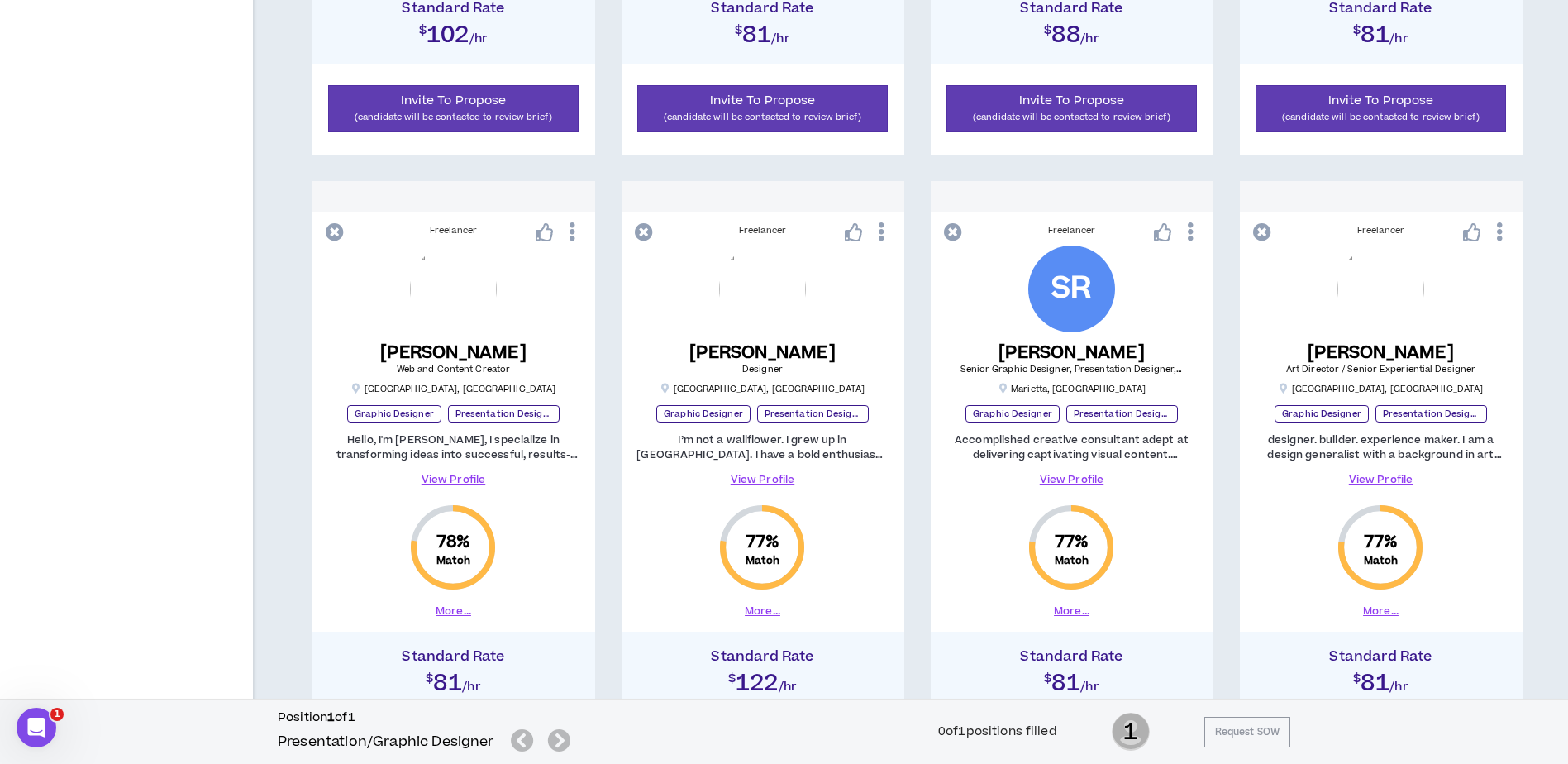
scroll to position [909, 0]
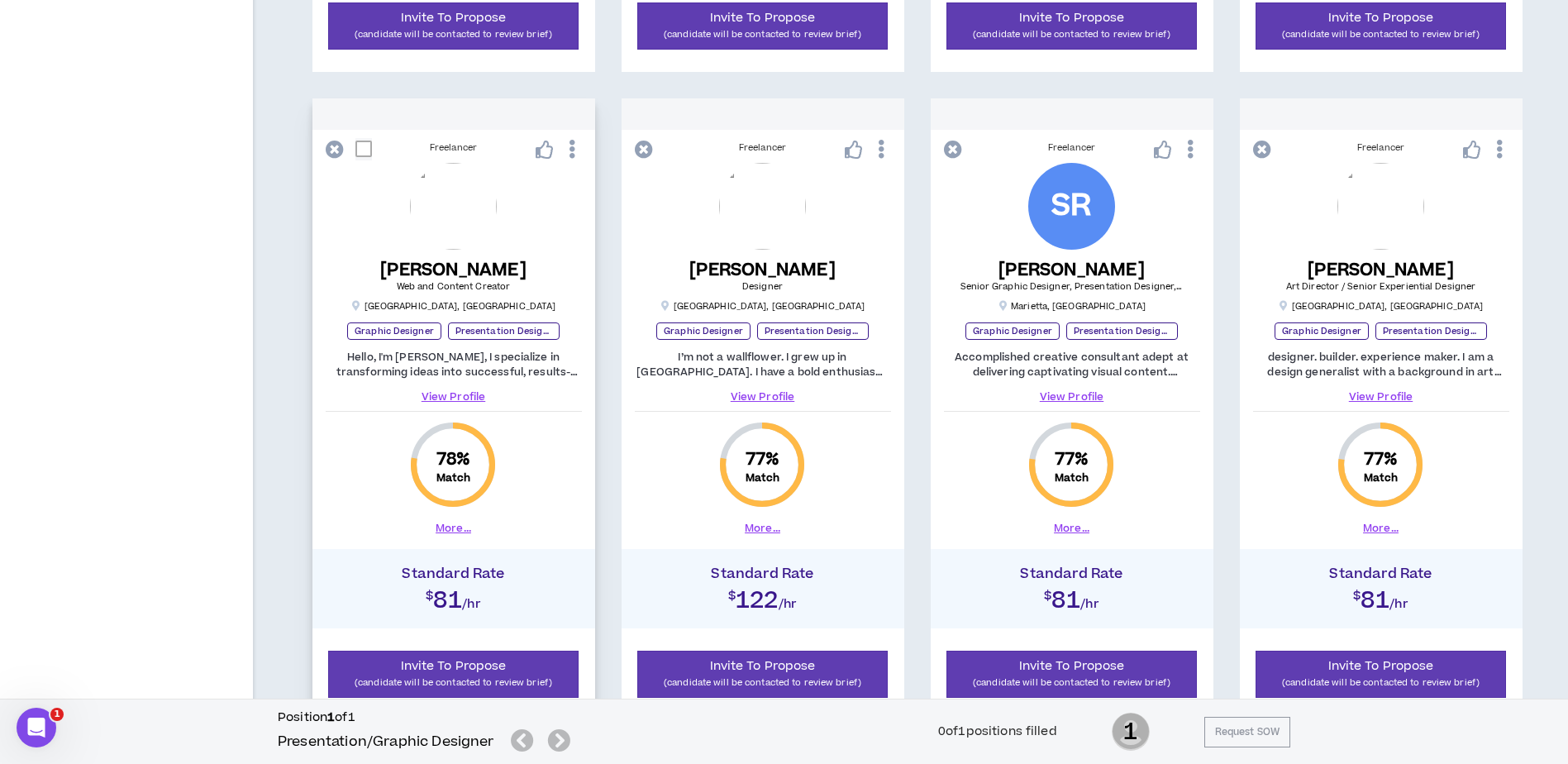
click at [471, 393] on link "View Profile" at bounding box center [454, 396] width 256 height 15
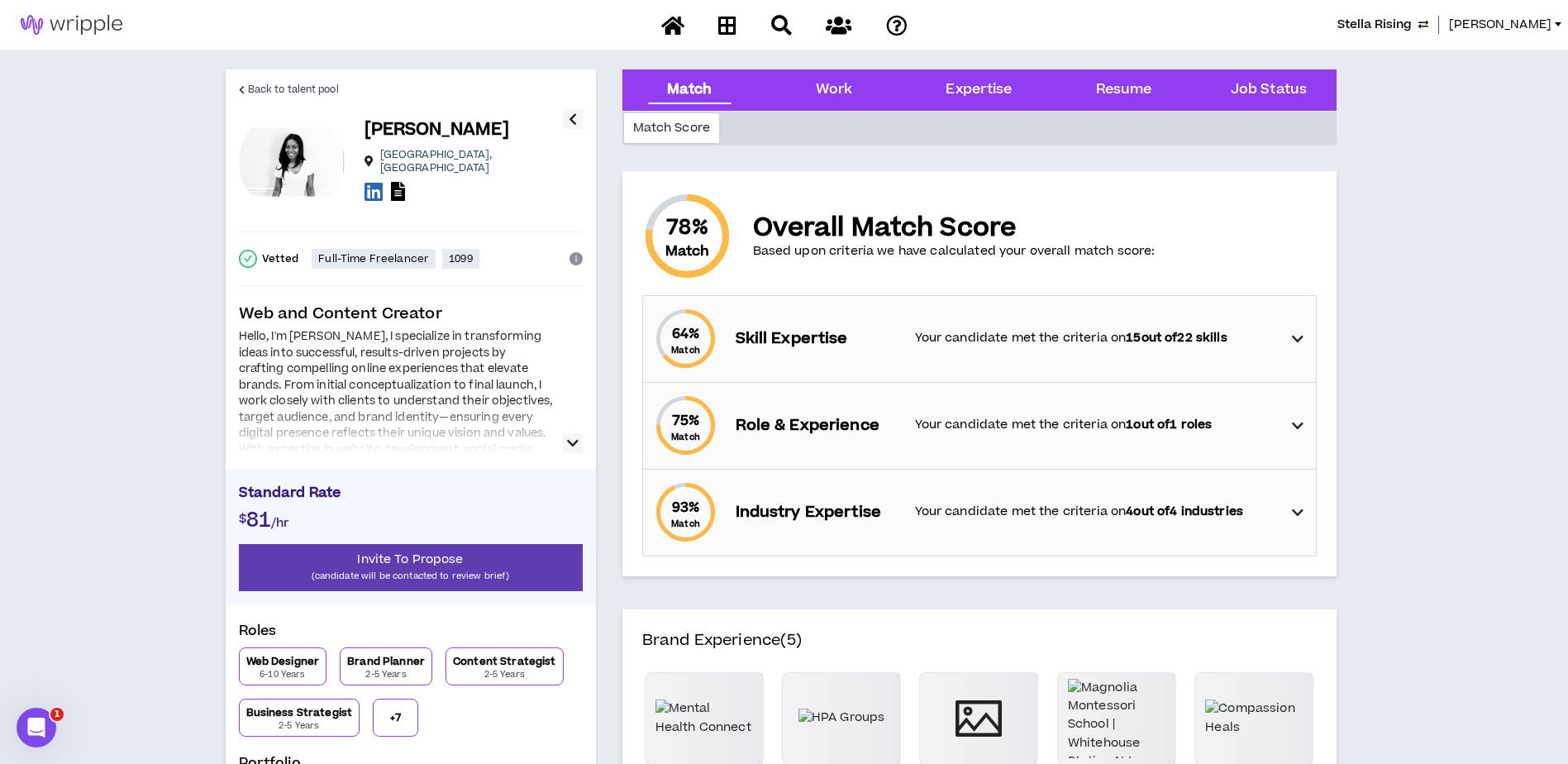
click at [575, 448] on icon "button" at bounding box center [573, 443] width 12 height 20
click at [1264, 71] on div "Job Status" at bounding box center [1267, 90] width 118 height 41
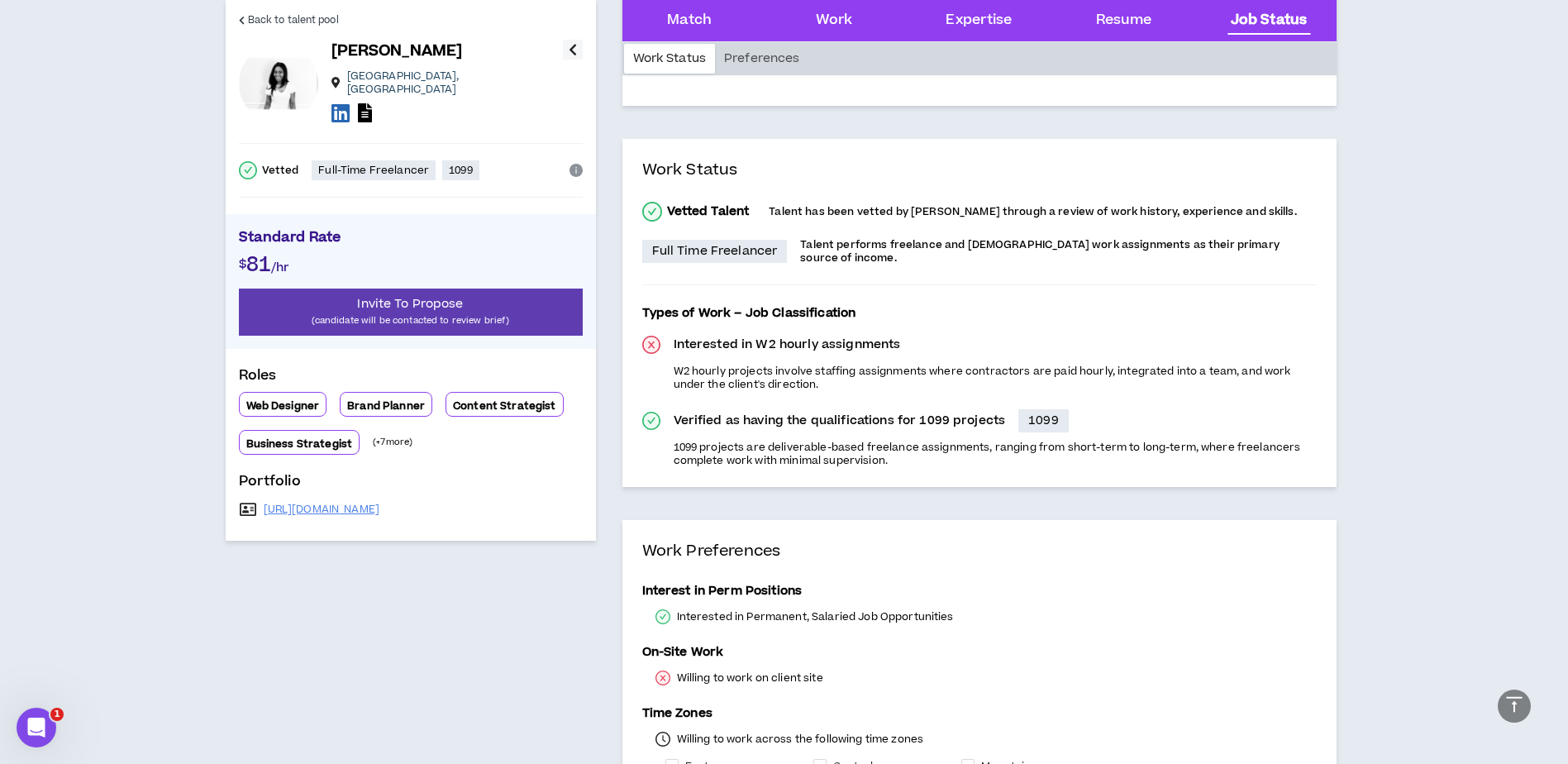
scroll to position [4117, 0]
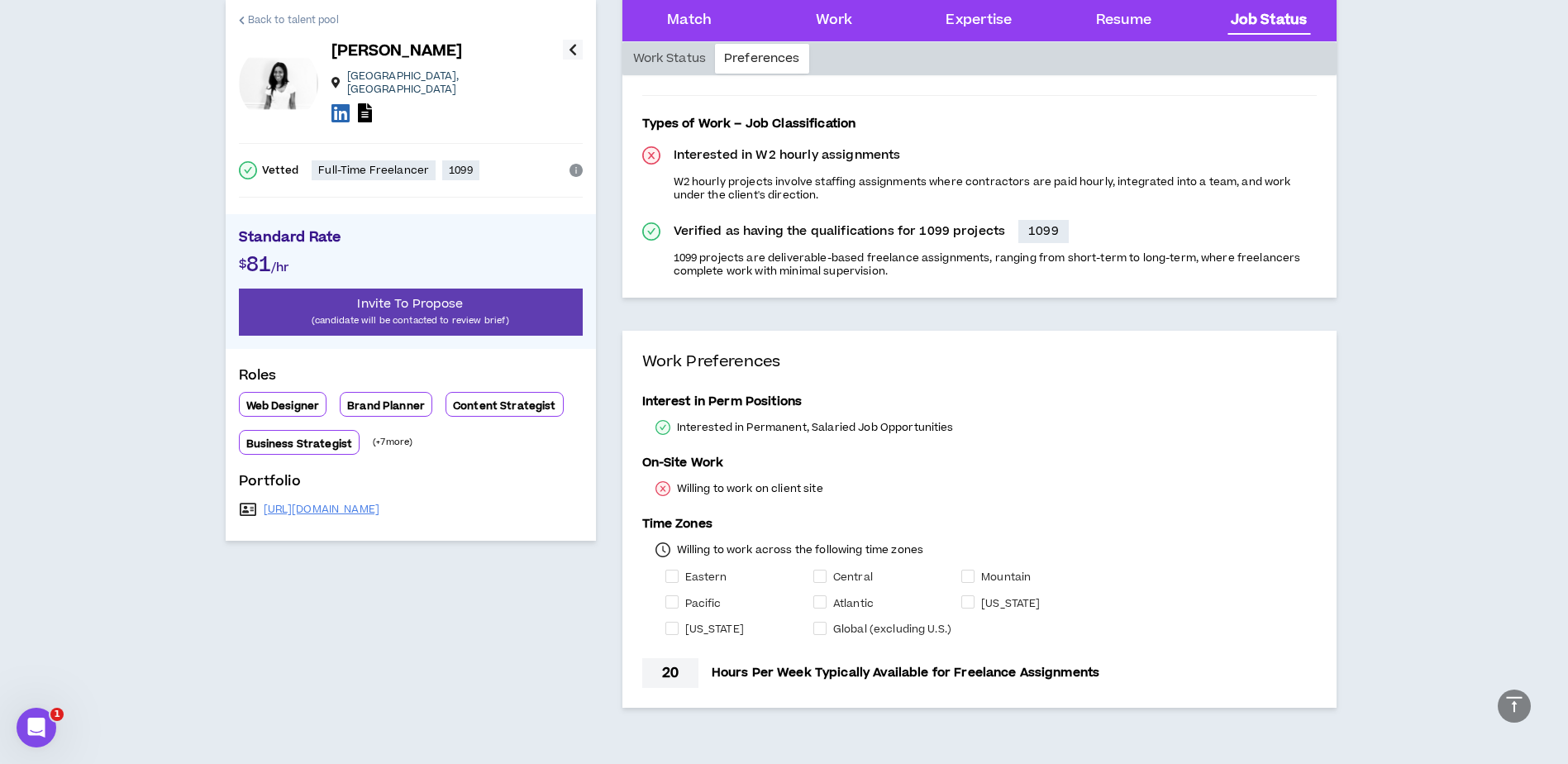
click at [270, 21] on span "Back to talent pool" at bounding box center [293, 20] width 91 height 16
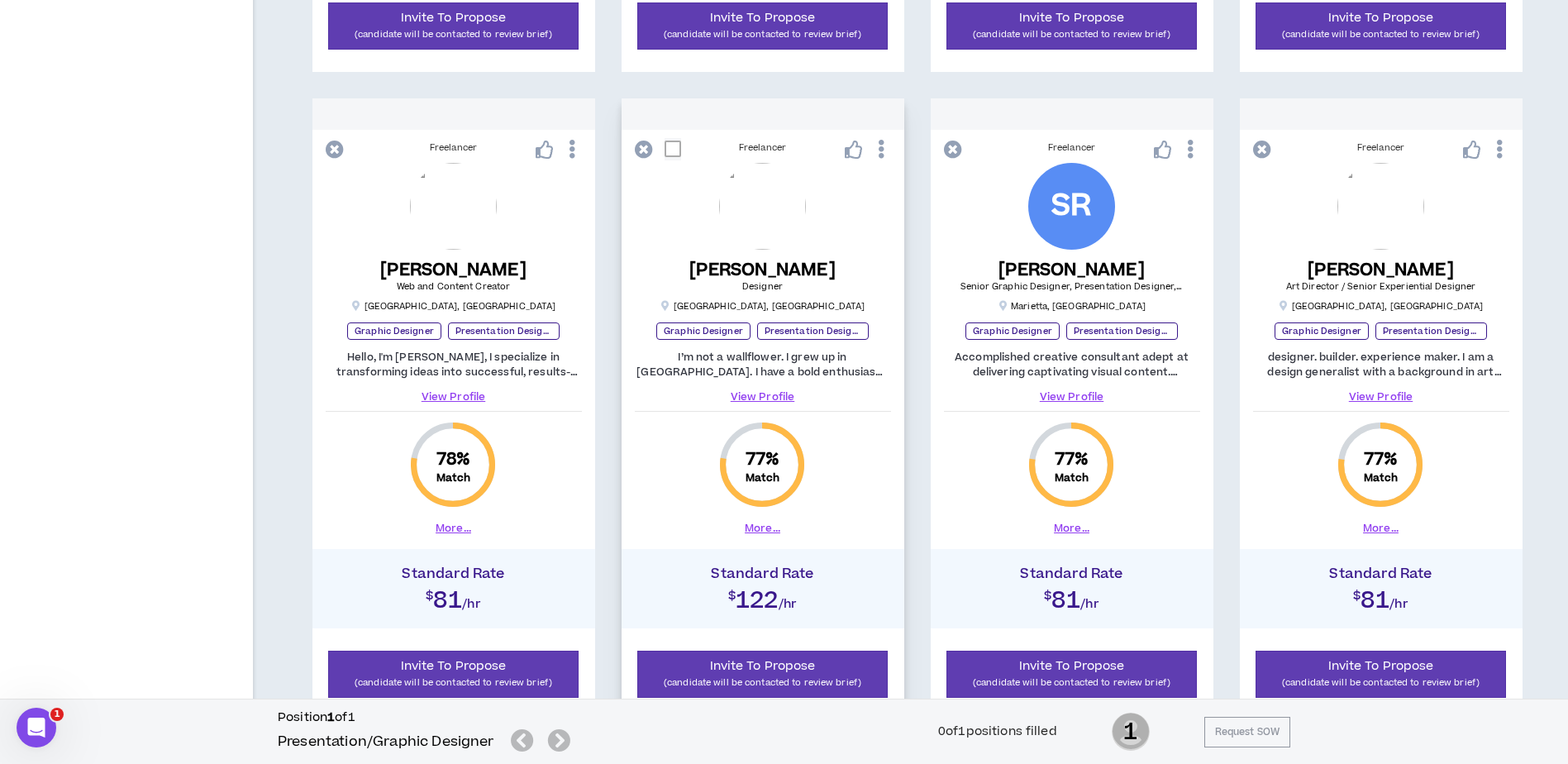
scroll to position [1074, 0]
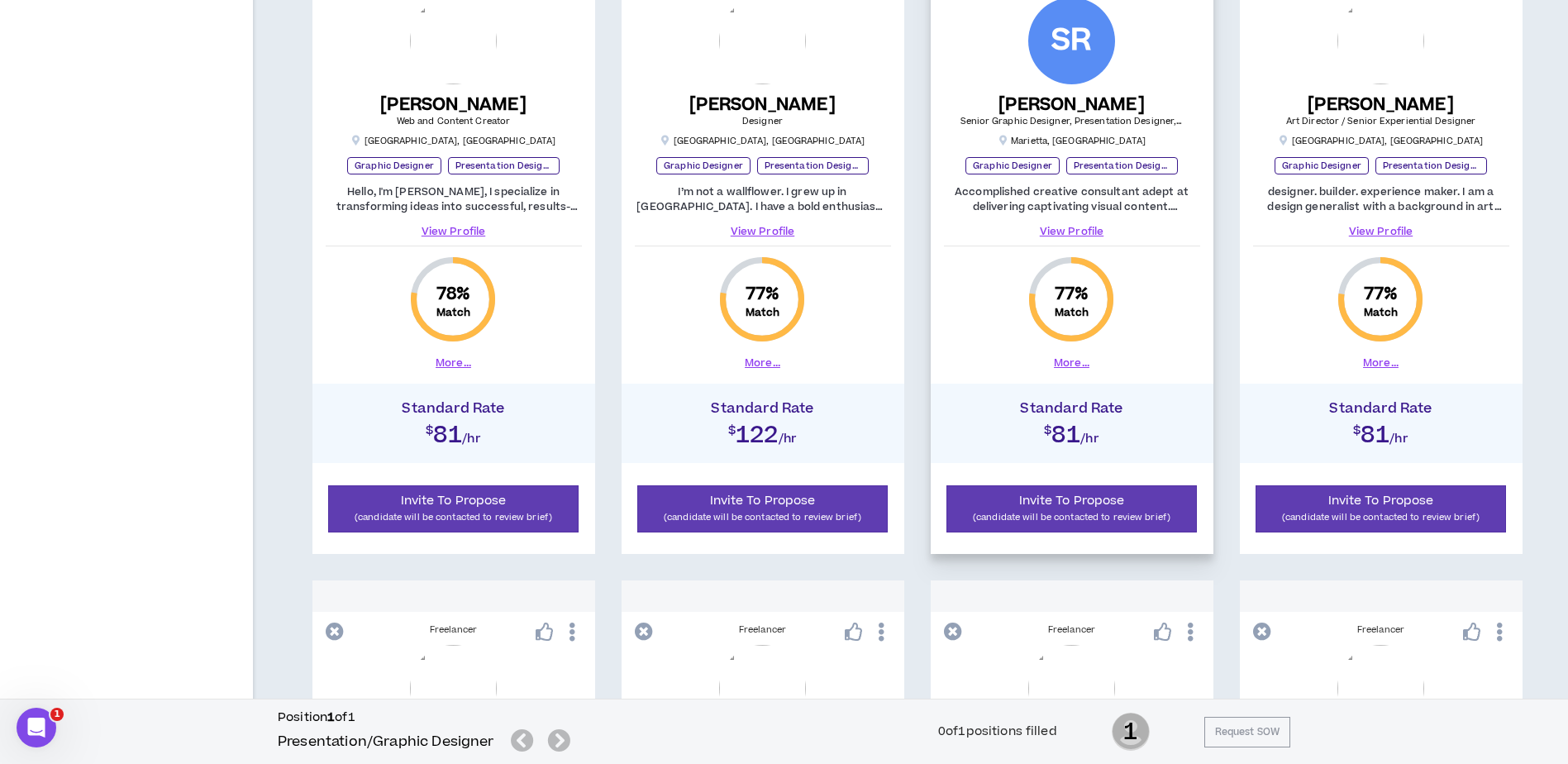
click at [1079, 228] on link "View Profile" at bounding box center [1072, 231] width 256 height 15
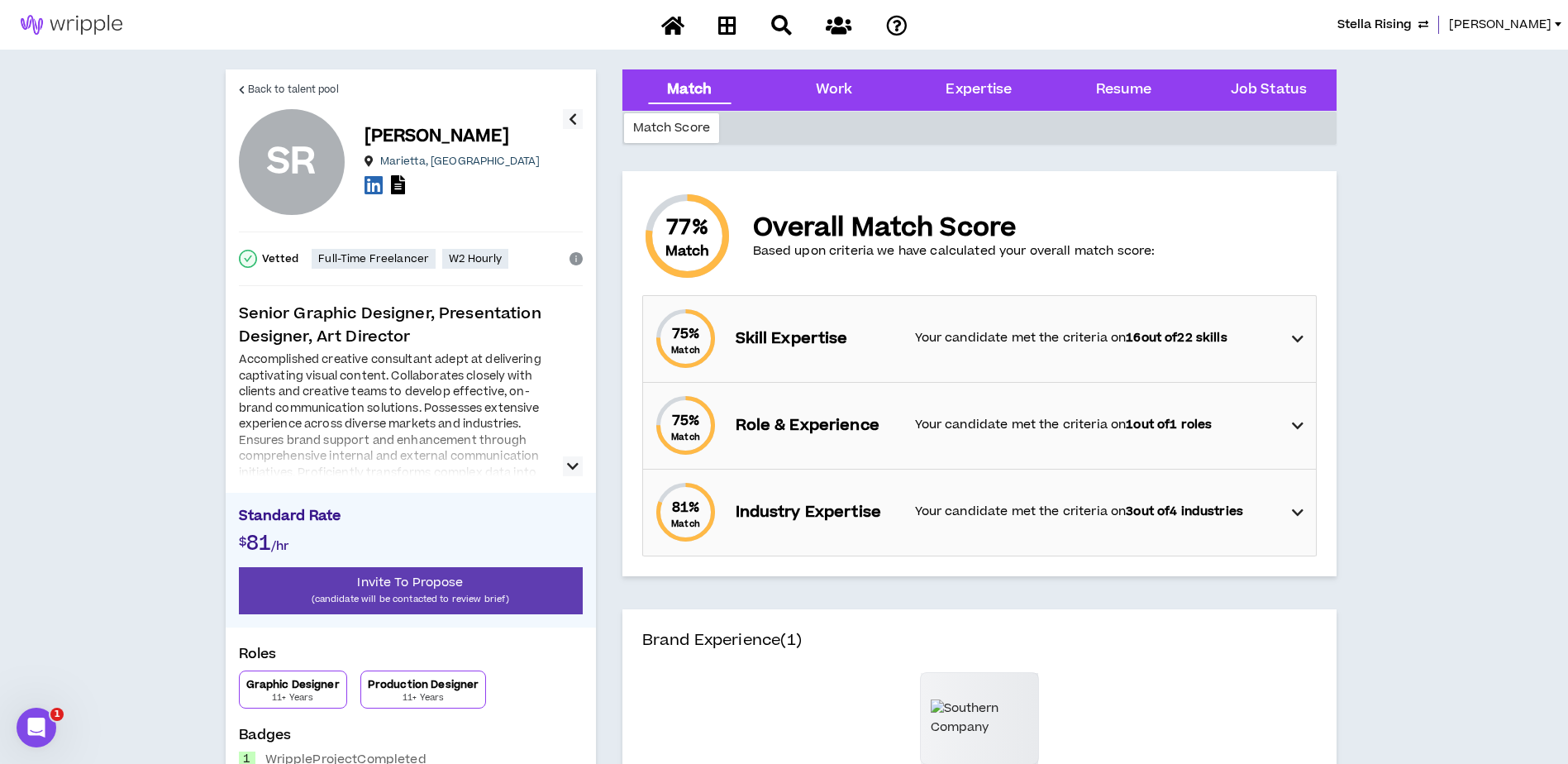
click at [574, 470] on icon "button" at bounding box center [573, 467] width 12 height 20
click at [1298, 344] on icon at bounding box center [1297, 339] width 12 height 20
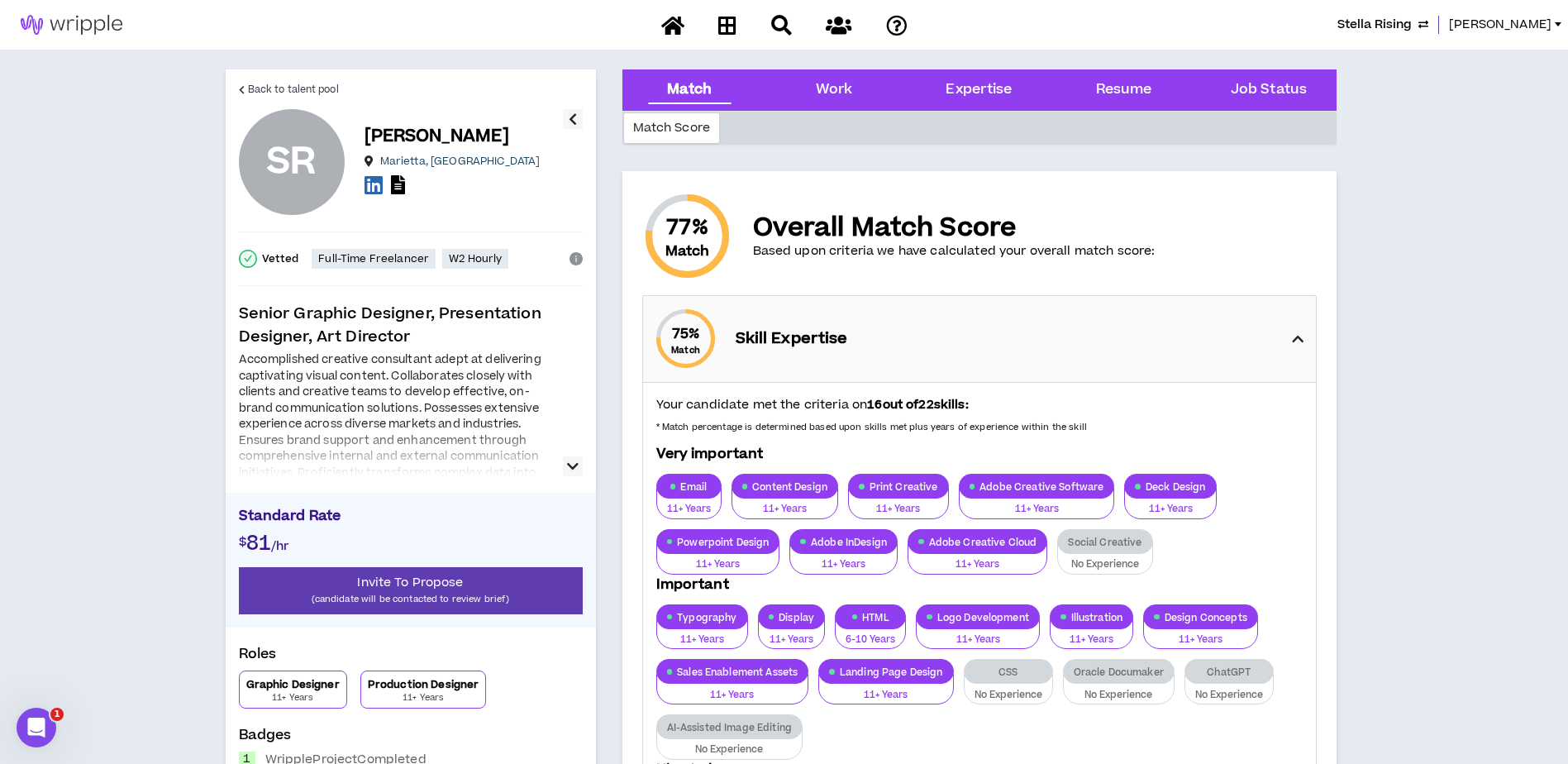
click at [1256, 78] on div "Job Status" at bounding box center [1267, 90] width 118 height 41
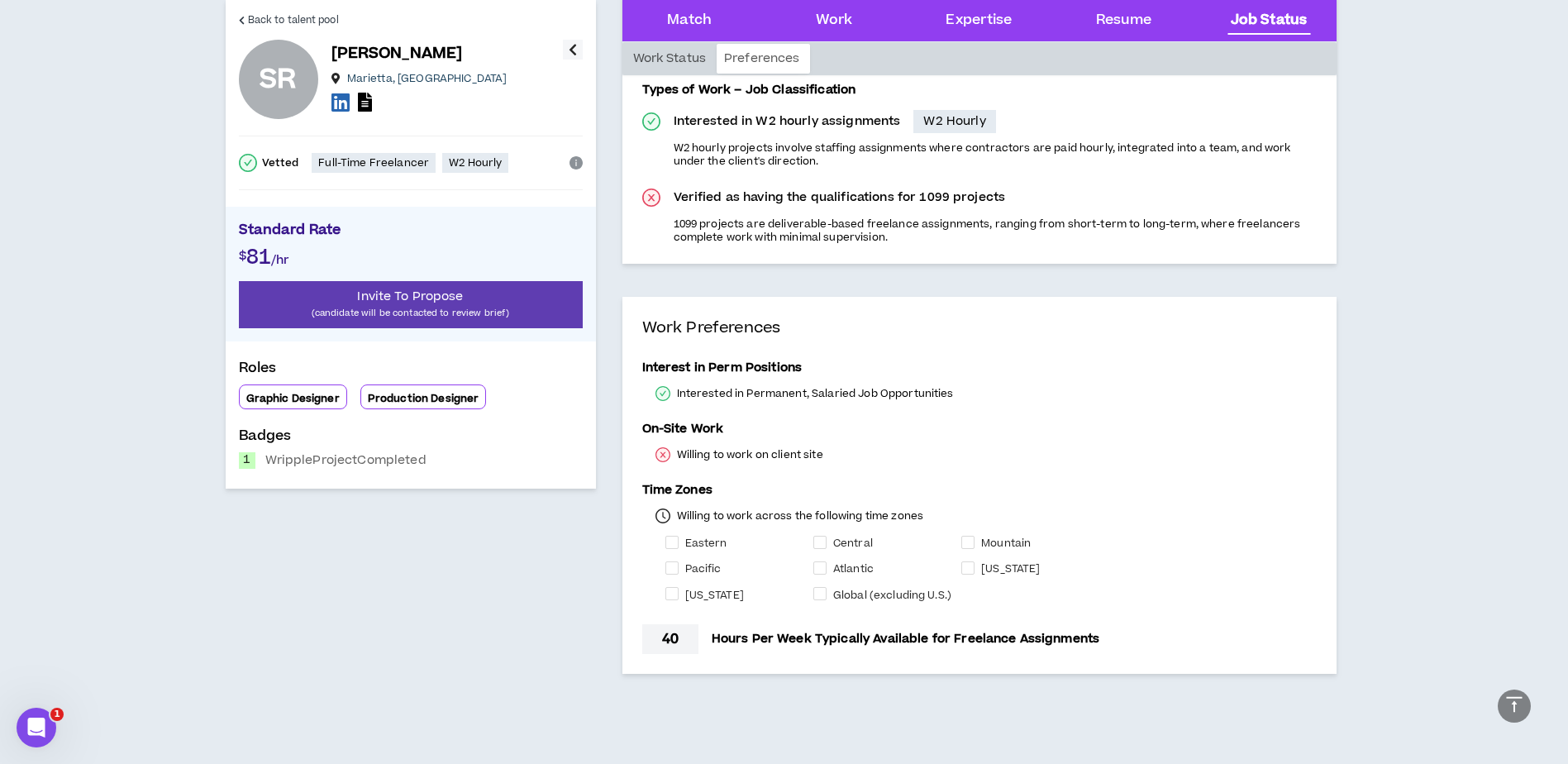
scroll to position [1929, 0]
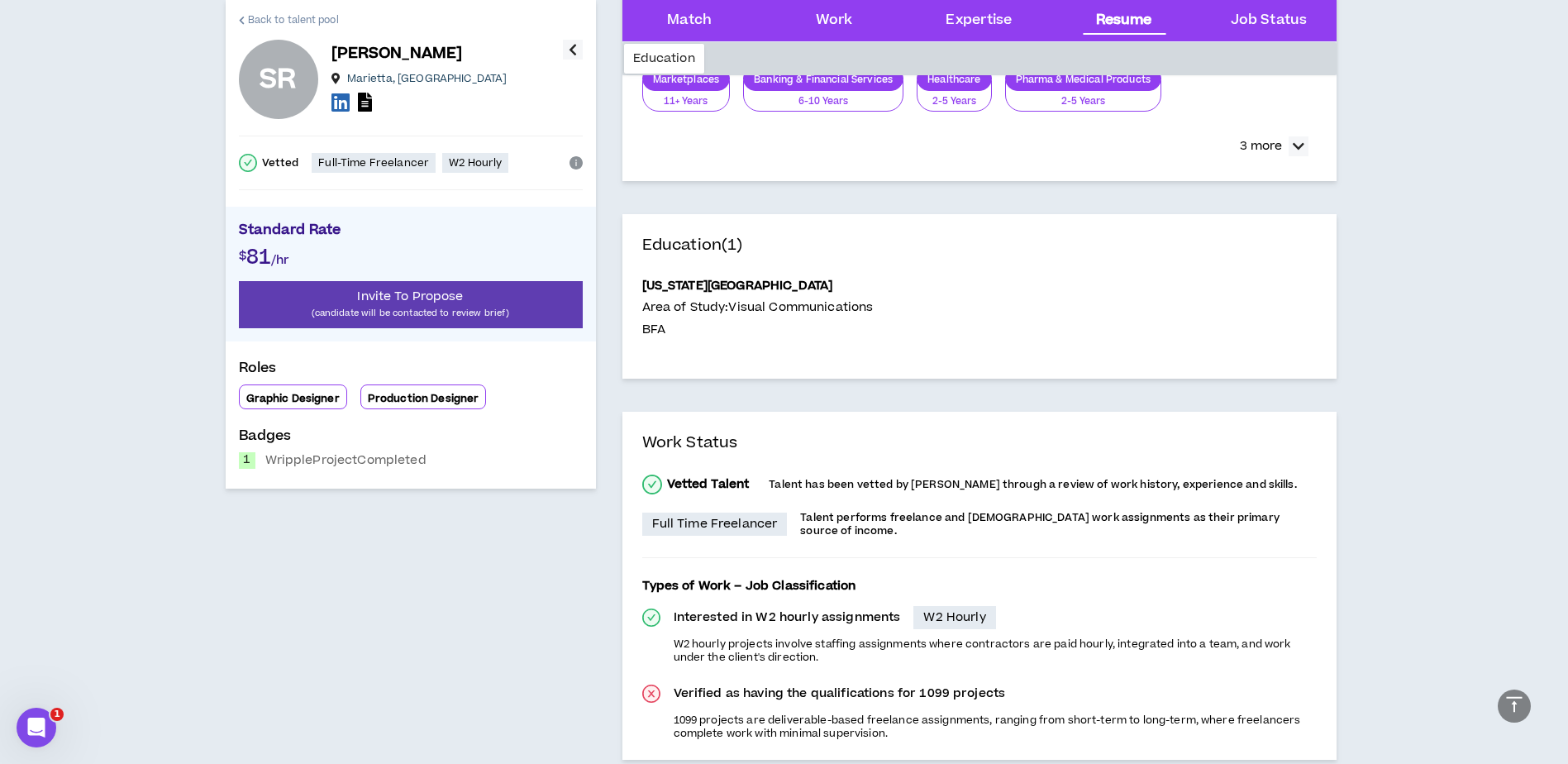
click at [304, 16] on span "Back to talent pool" at bounding box center [293, 20] width 91 height 16
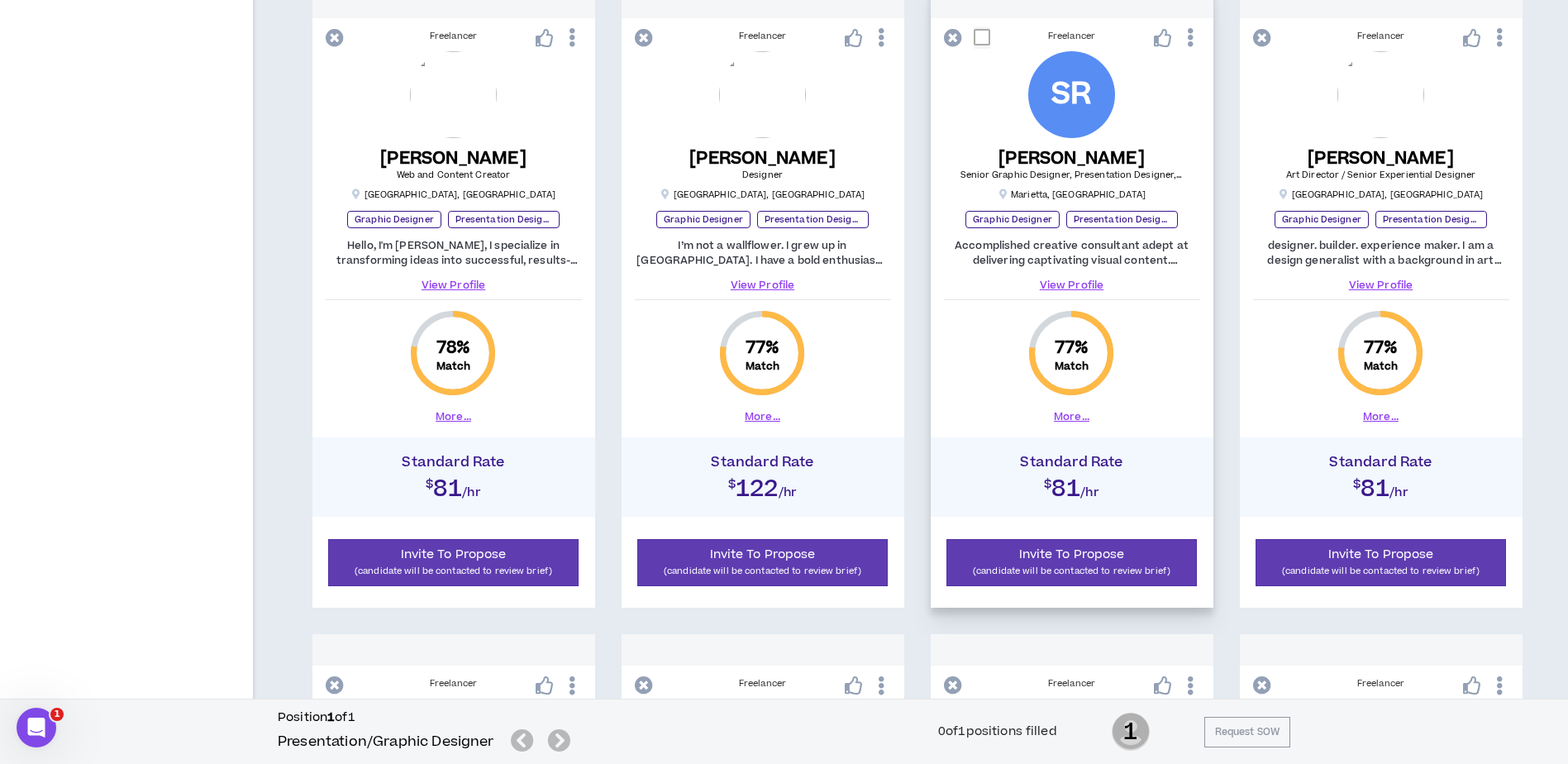
scroll to position [992, 0]
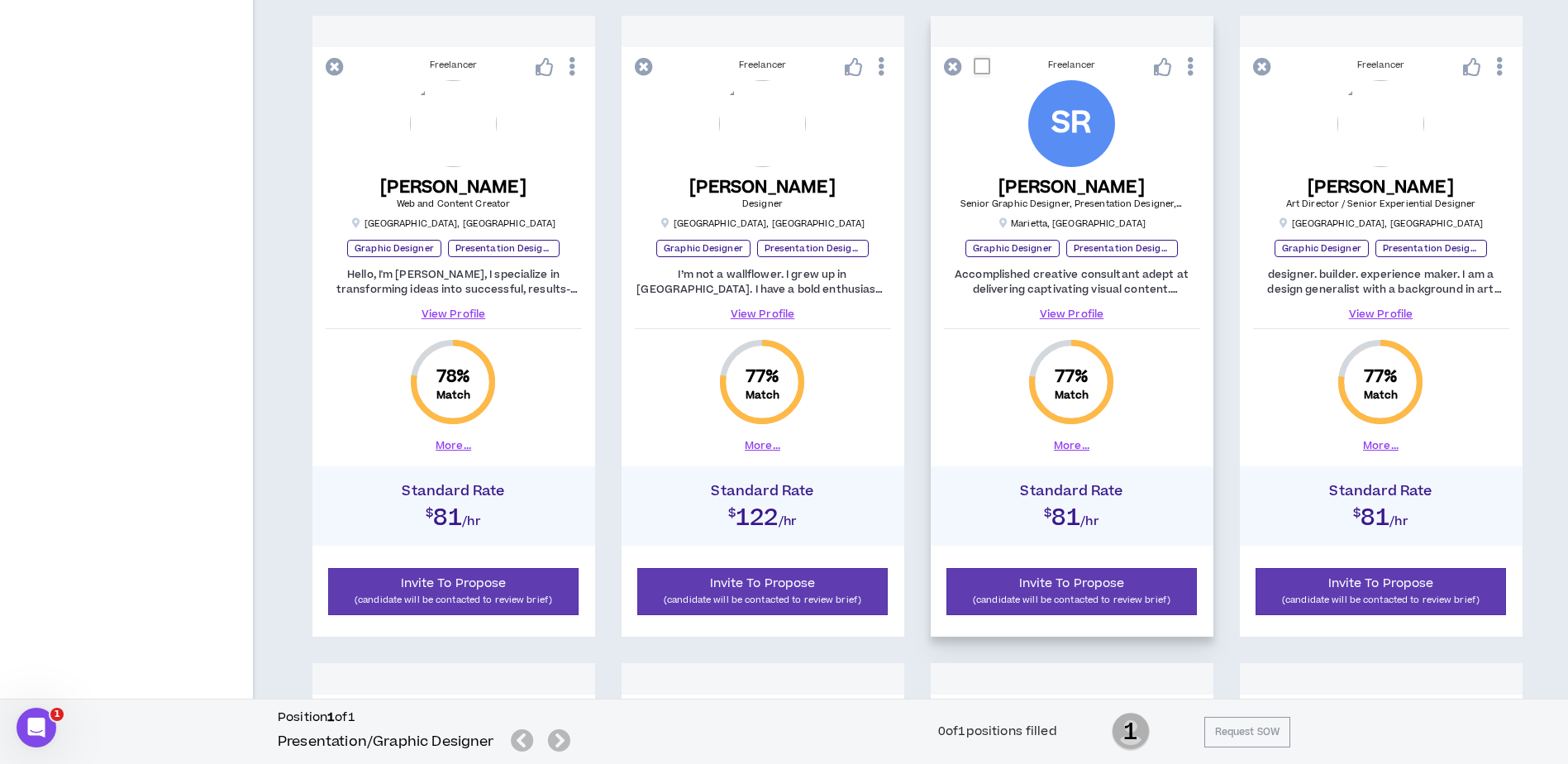
click at [1157, 73] on icon at bounding box center [1163, 67] width 18 height 18
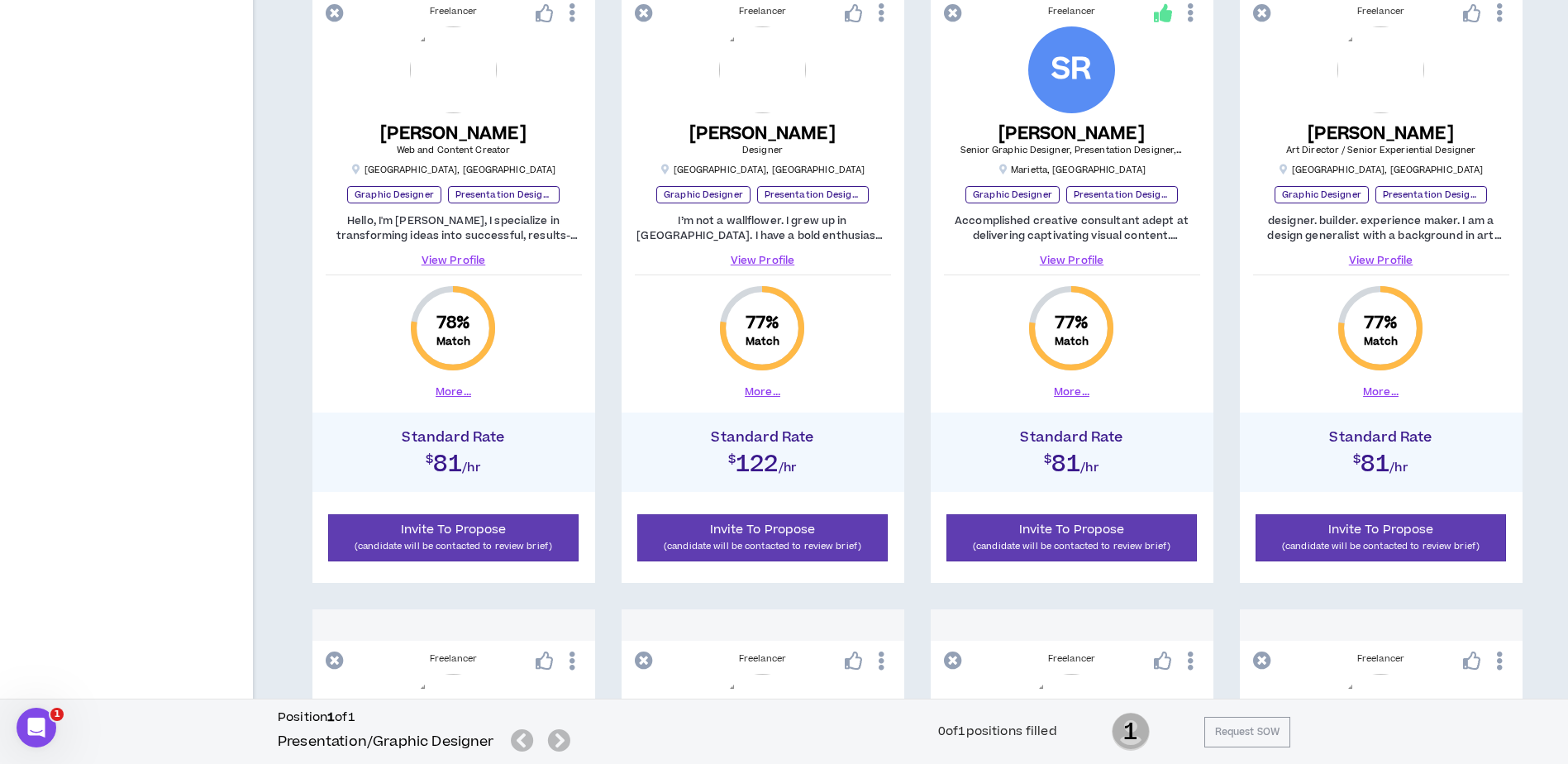
scroll to position [1074, 0]
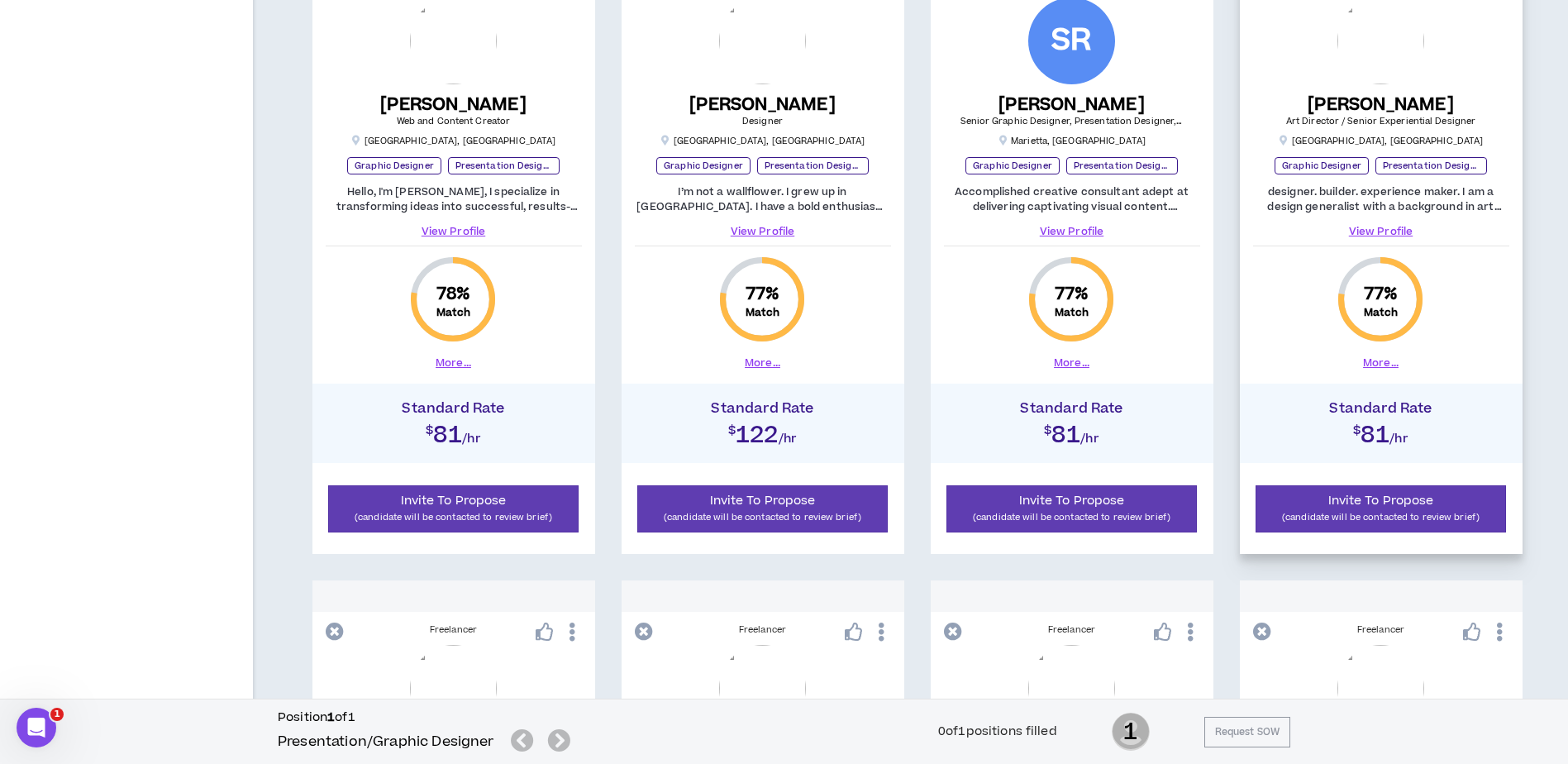
click at [1370, 226] on link "View Profile" at bounding box center [1380, 231] width 256 height 15
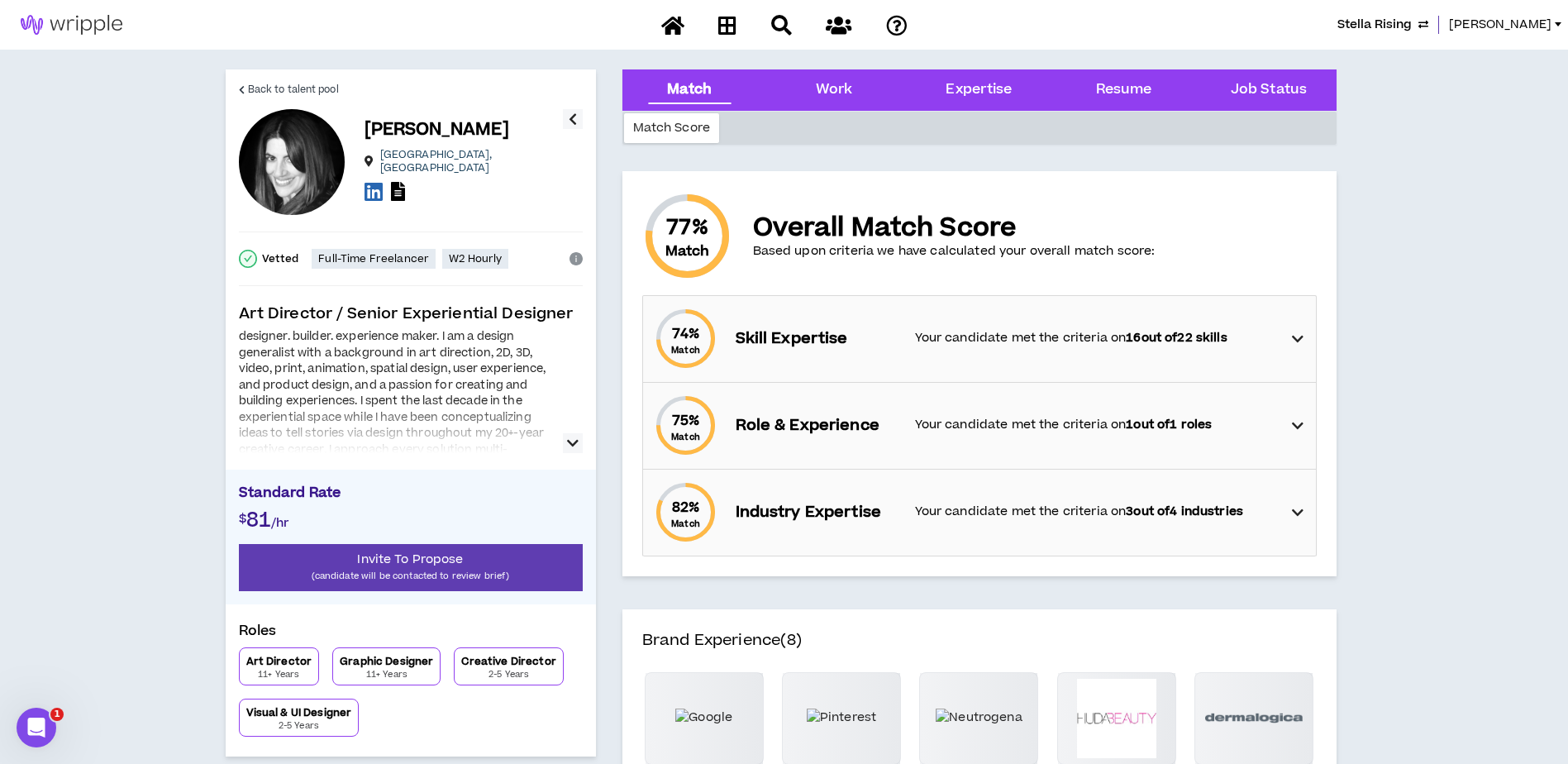
click at [575, 446] on icon "button" at bounding box center [573, 443] width 12 height 20
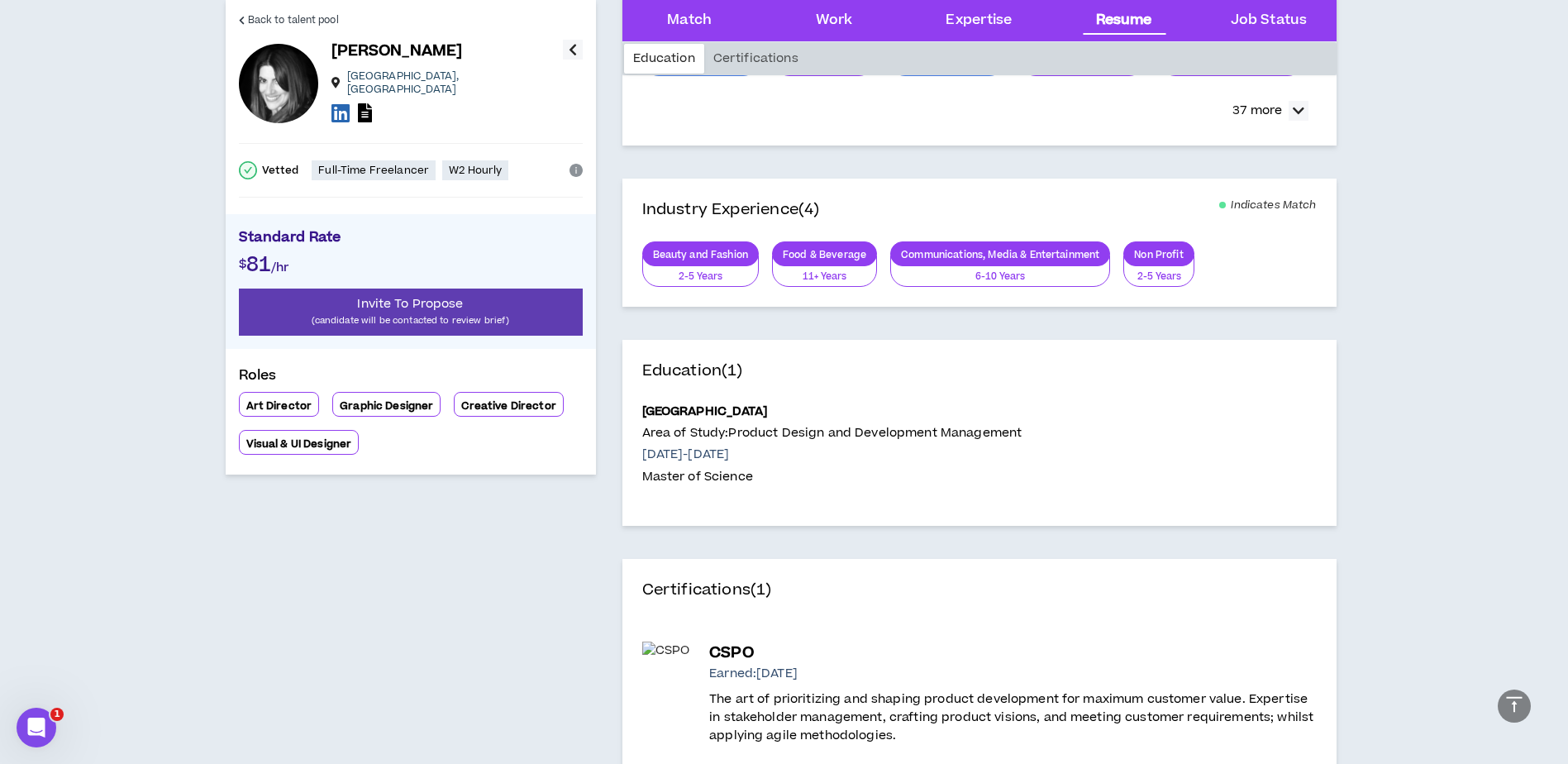
scroll to position [1322, 0]
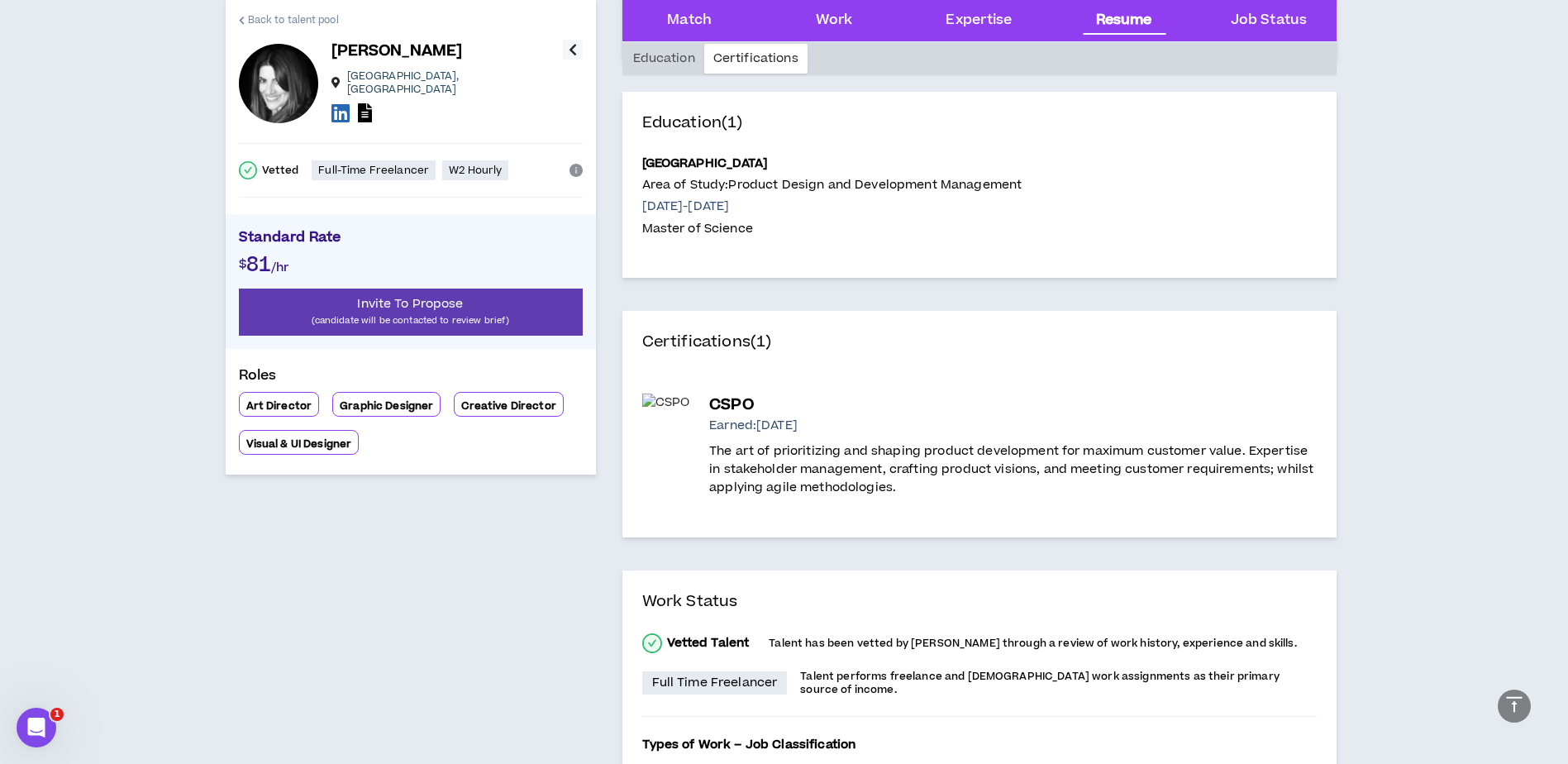
click at [251, 19] on span "Back to talent pool" at bounding box center [293, 20] width 91 height 16
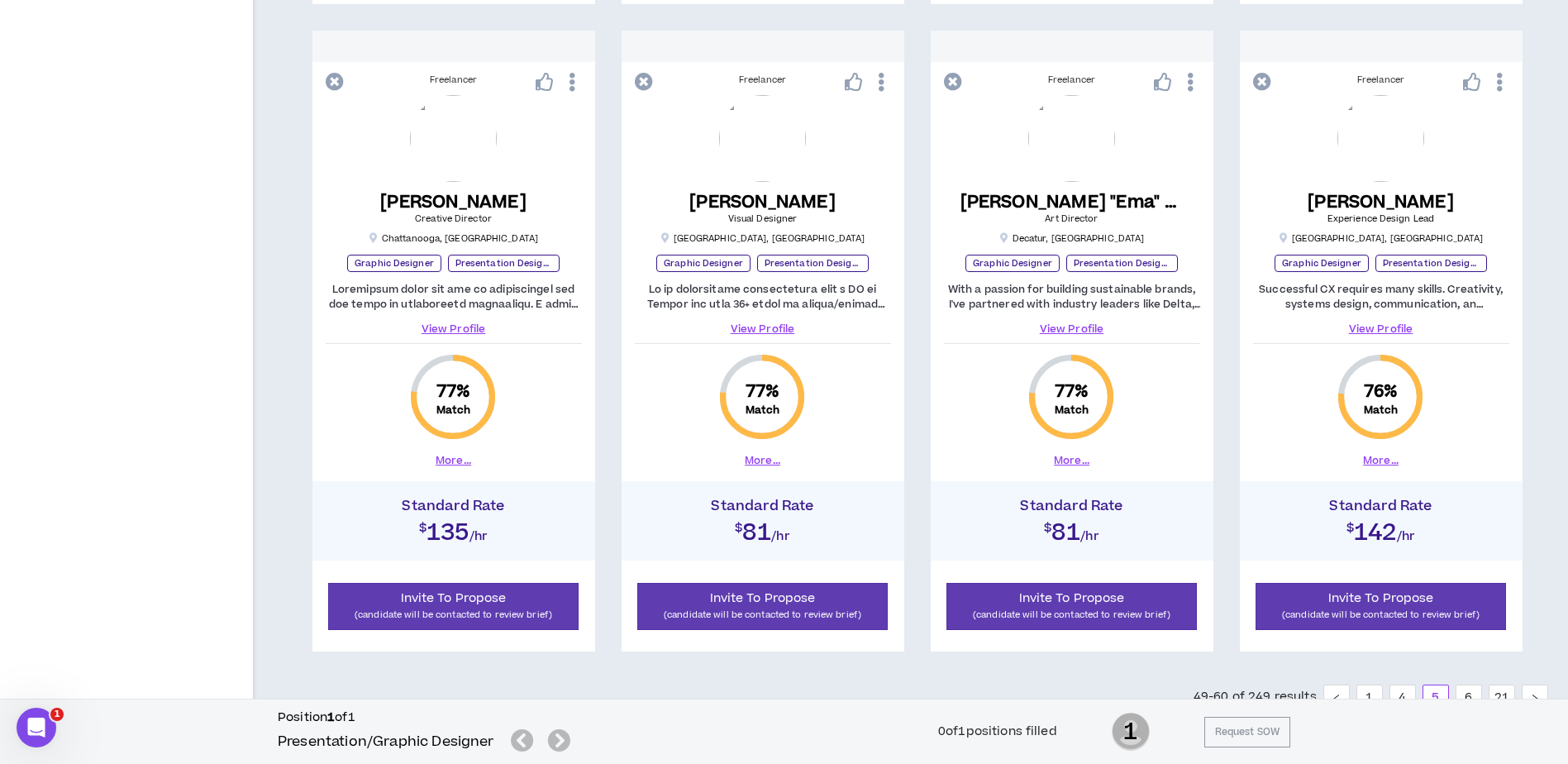
scroll to position [1653, 0]
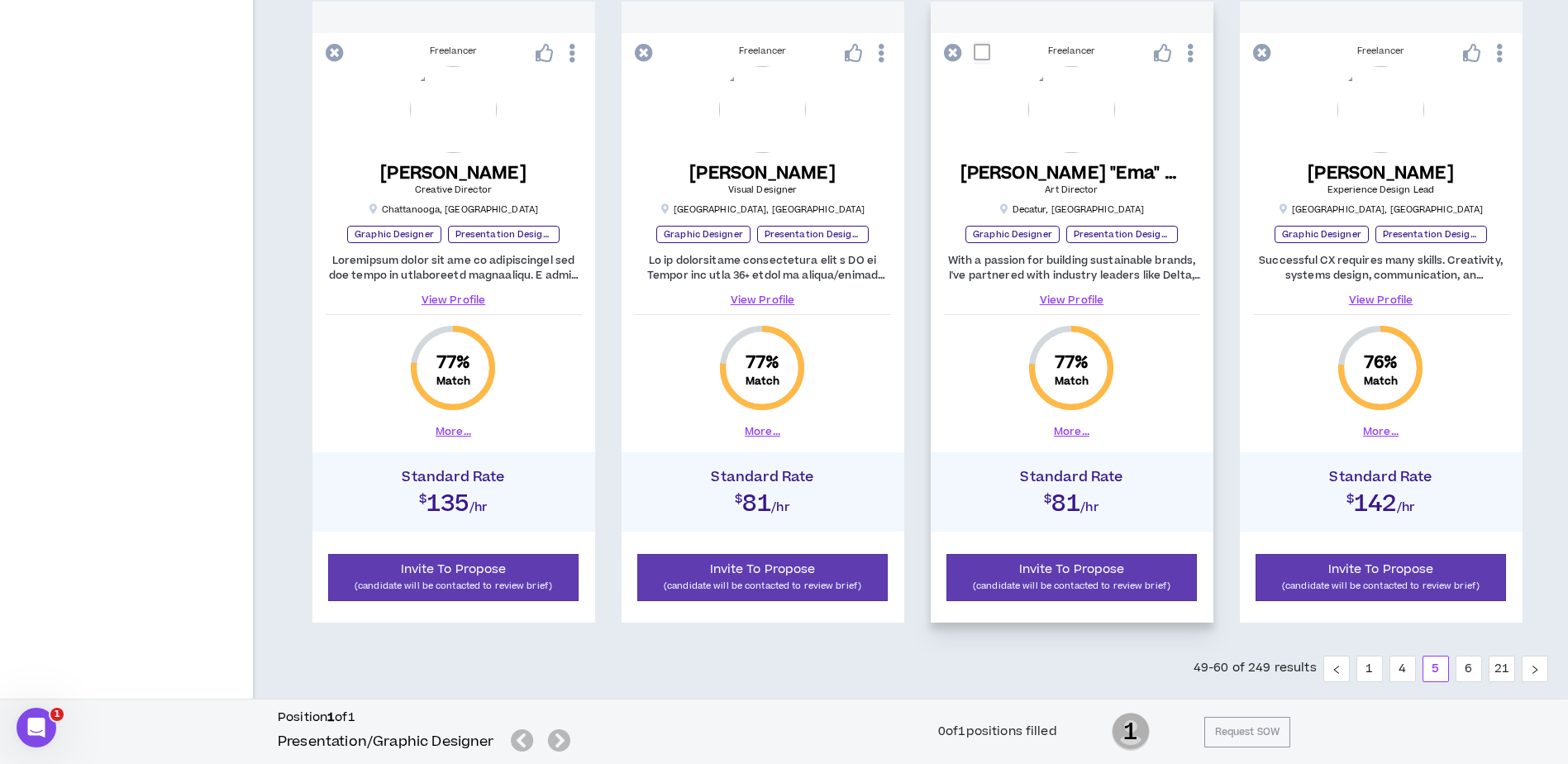
click at [1080, 298] on link "View Profile" at bounding box center [1072, 300] width 256 height 15
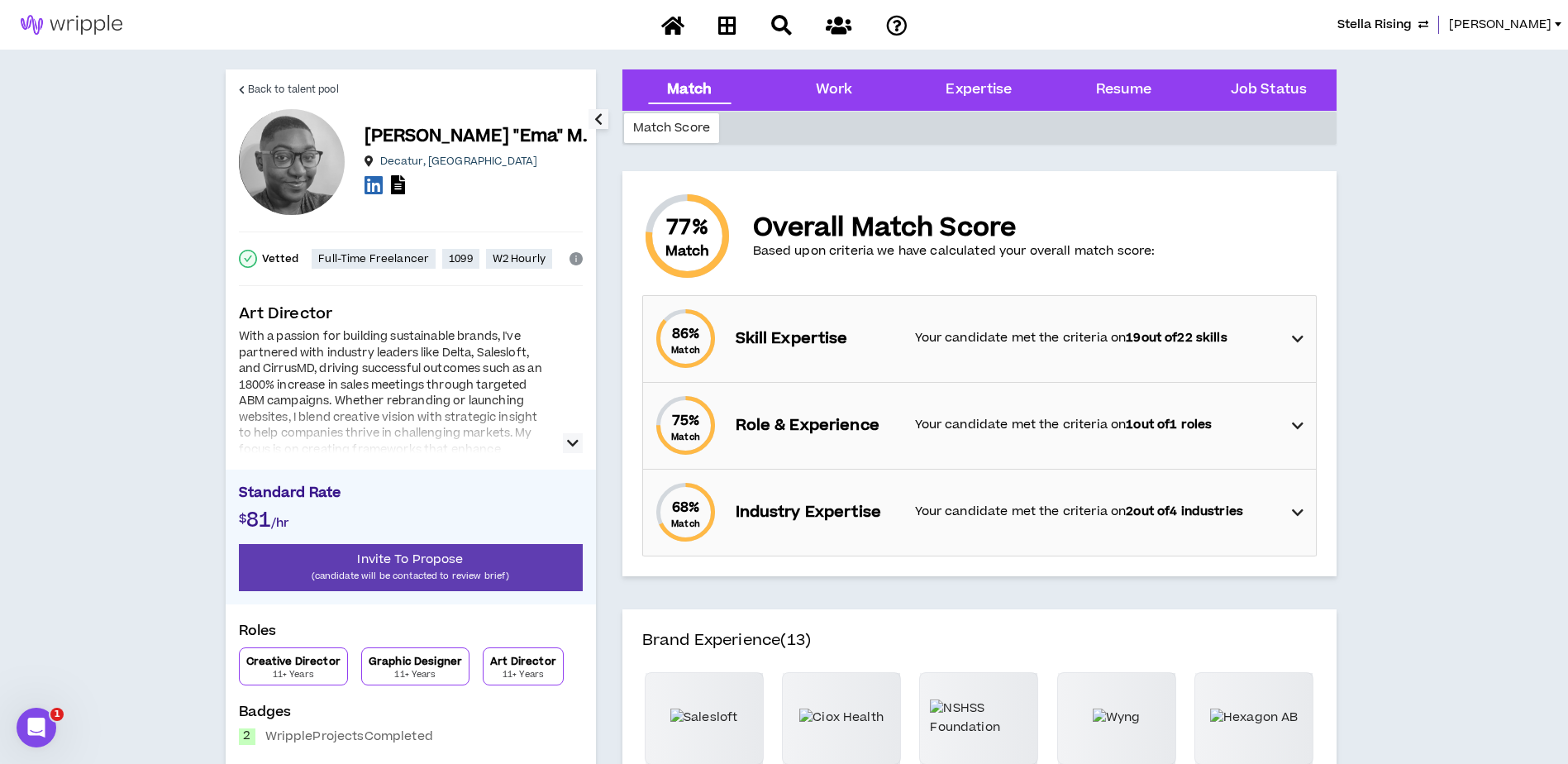
click at [580, 446] on button "button" at bounding box center [573, 443] width 20 height 20
click at [1295, 332] on icon at bounding box center [1297, 339] width 12 height 20
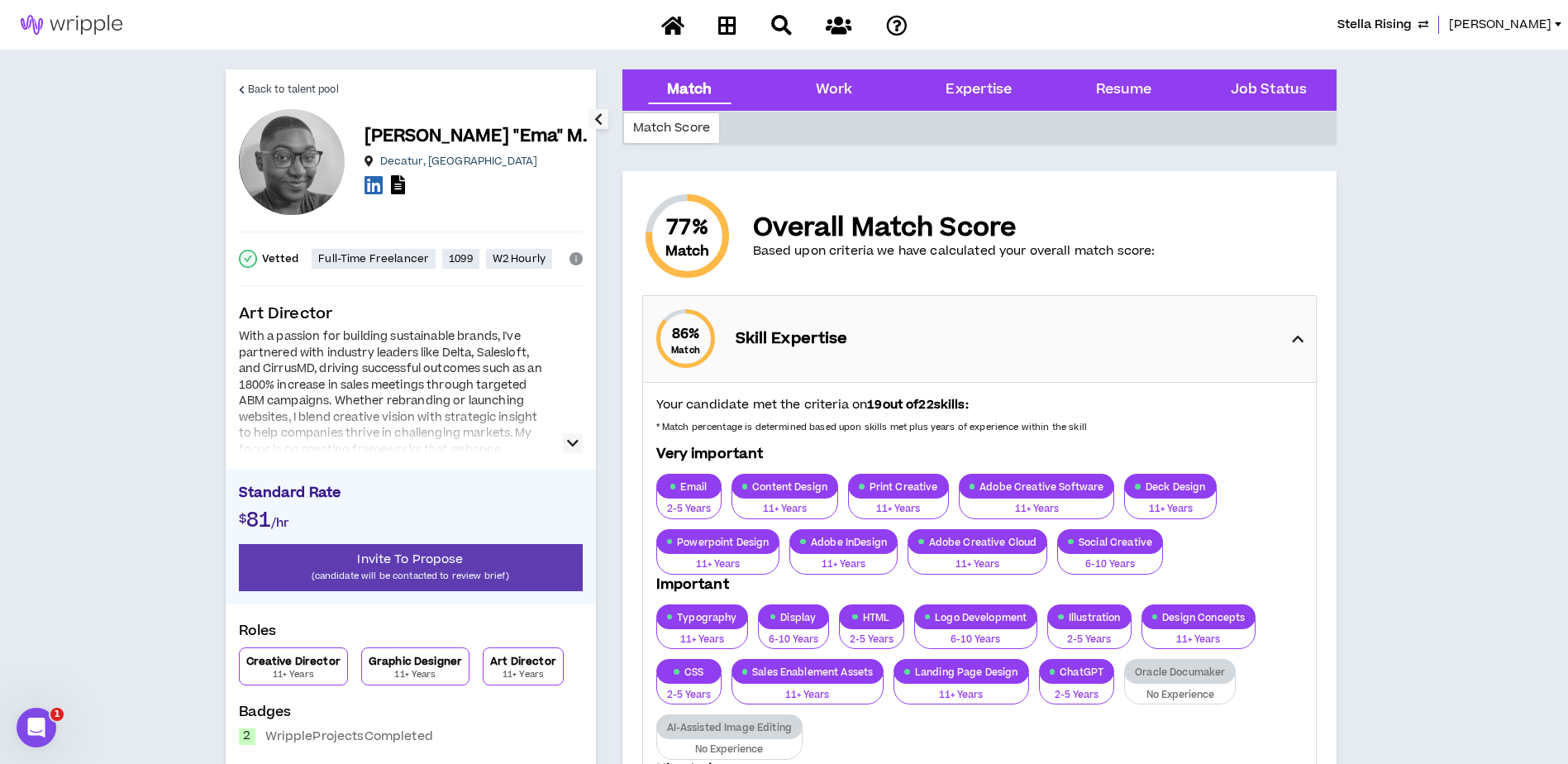
click at [1296, 342] on icon at bounding box center [1297, 339] width 12 height 20
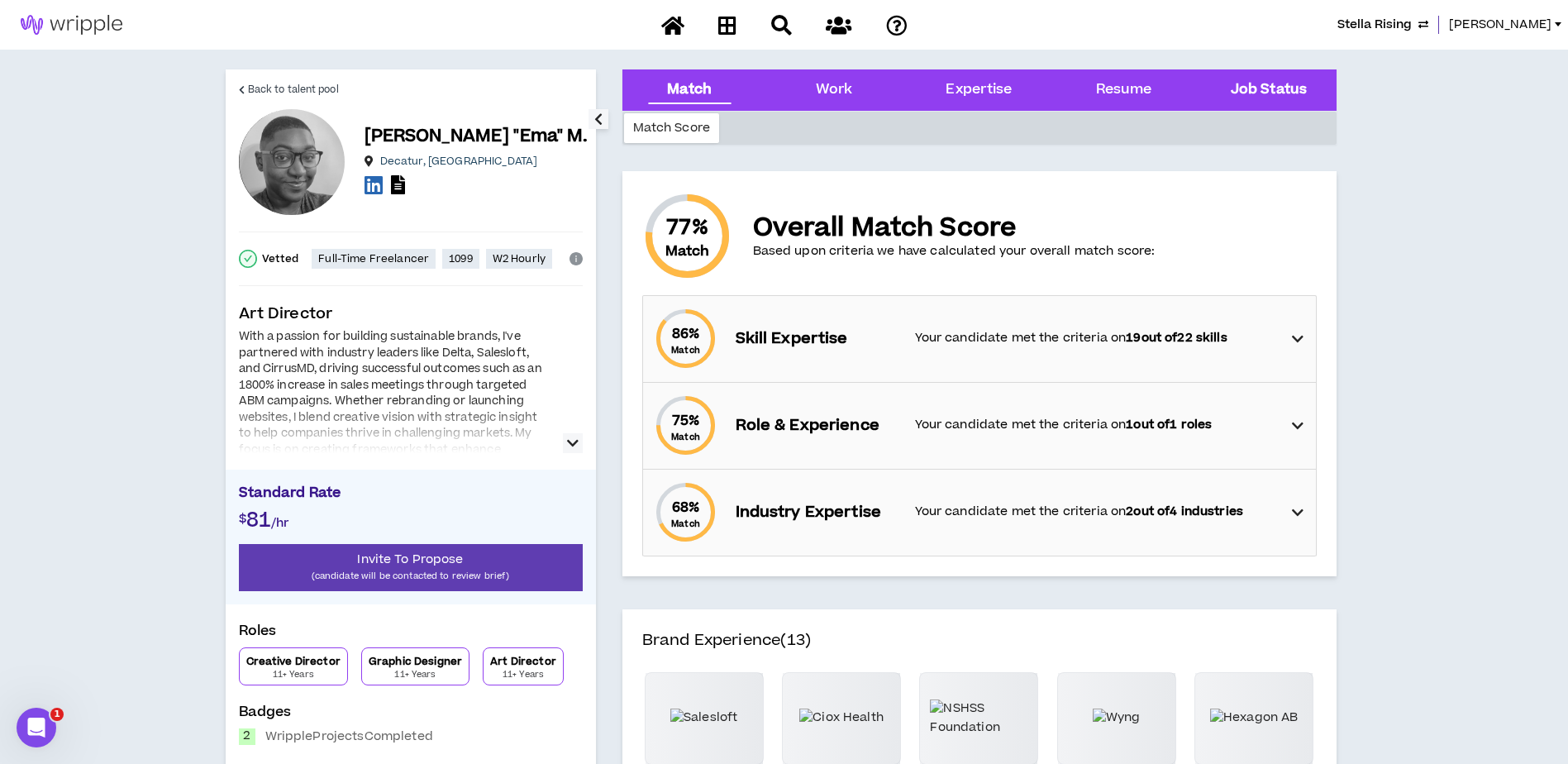
click at [1256, 91] on Status "Job Status" at bounding box center [1268, 90] width 76 height 21
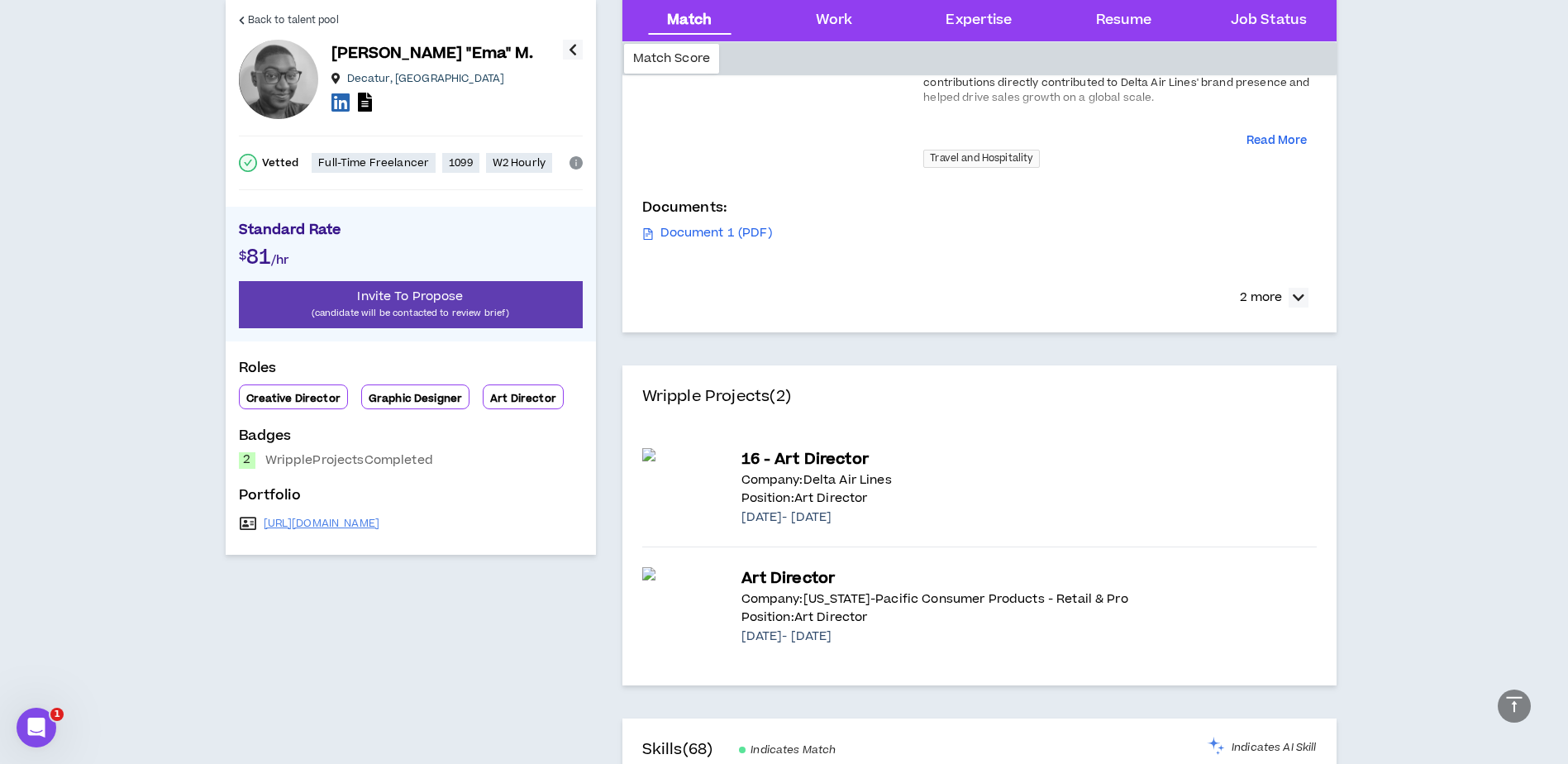
scroll to position [1984, 0]
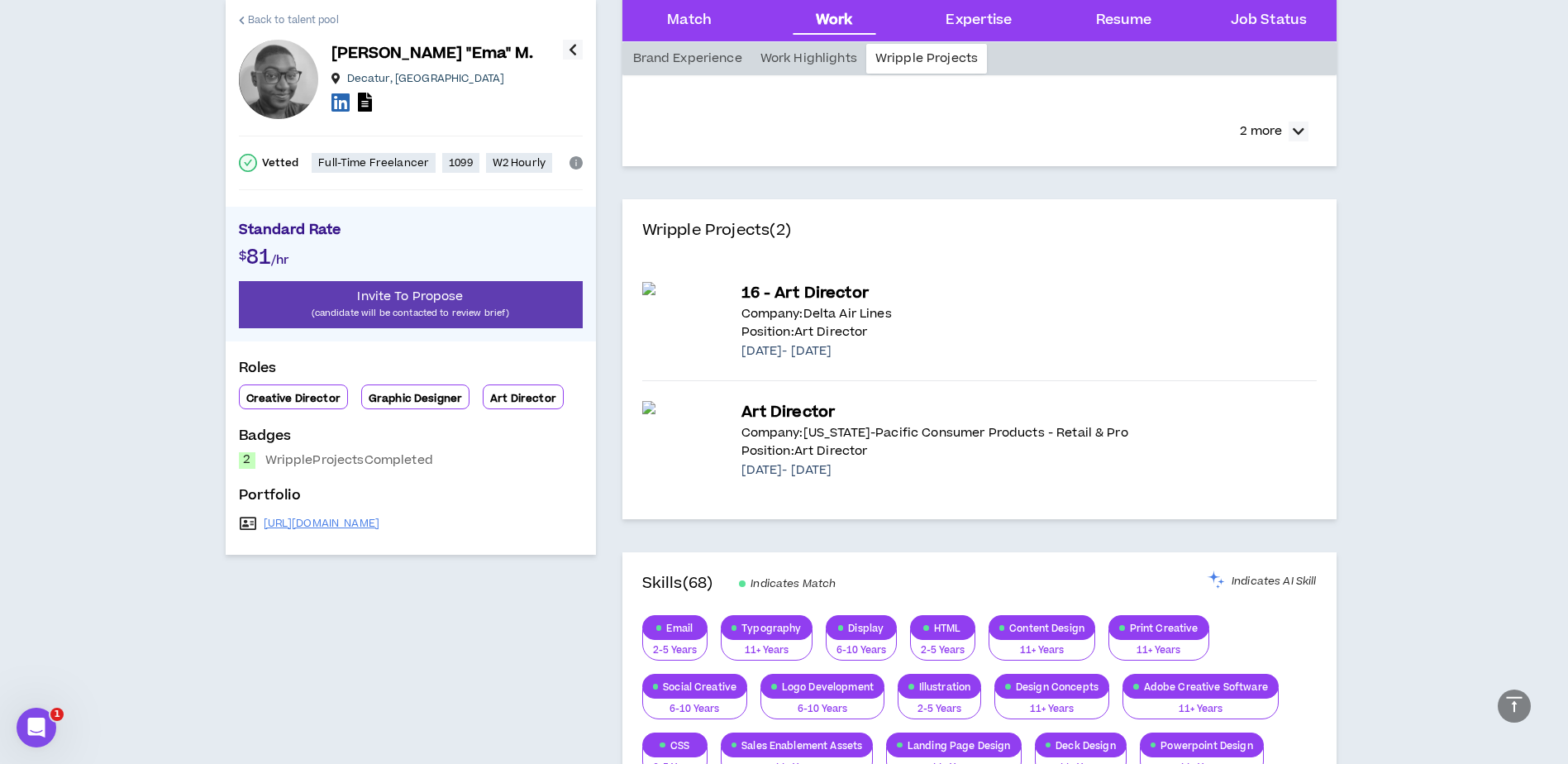
click at [252, 16] on span "Back to talent pool" at bounding box center [293, 20] width 91 height 16
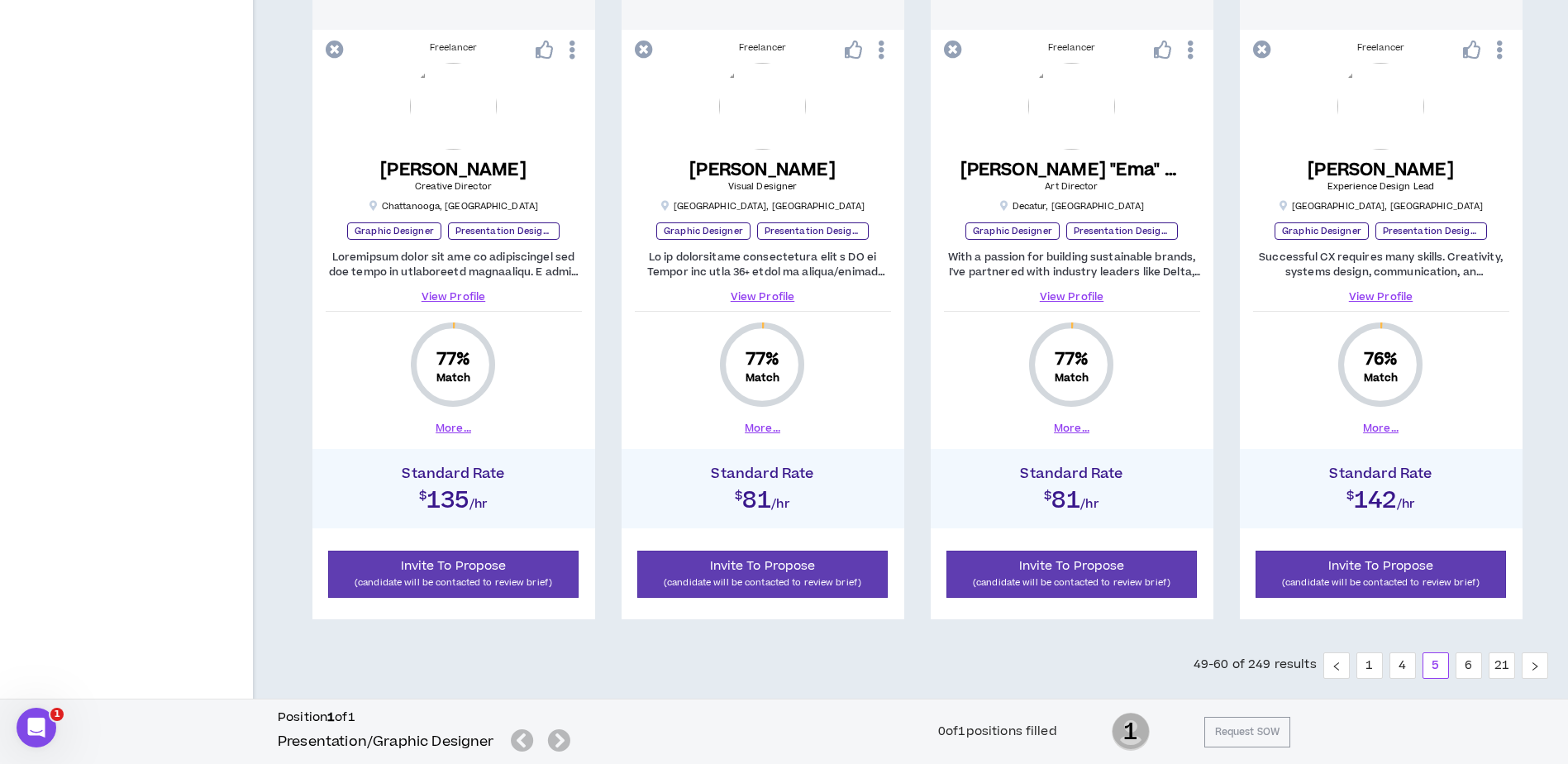
scroll to position [1653, 0]
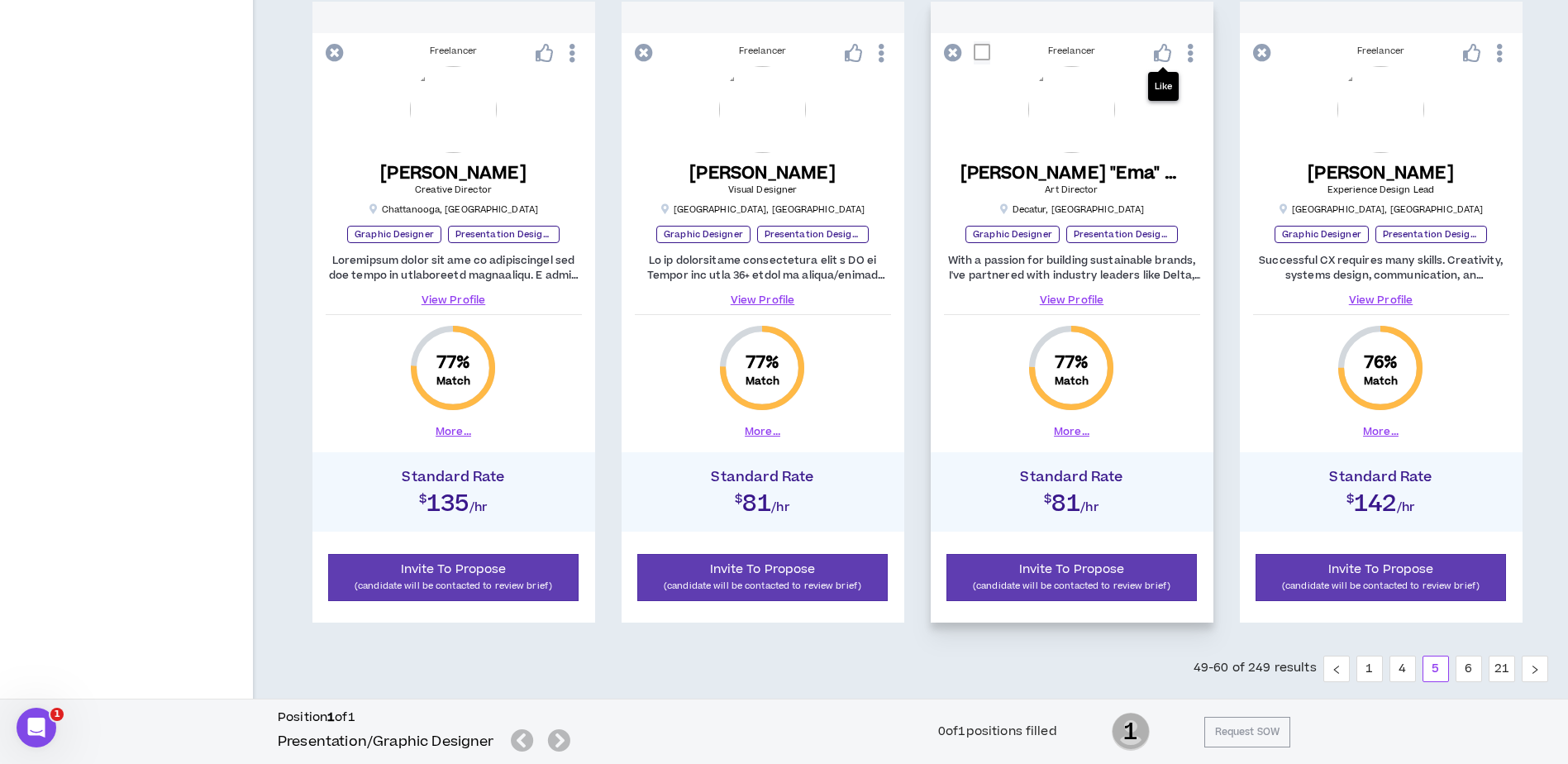
click at [1164, 54] on icon at bounding box center [1163, 53] width 18 height 18
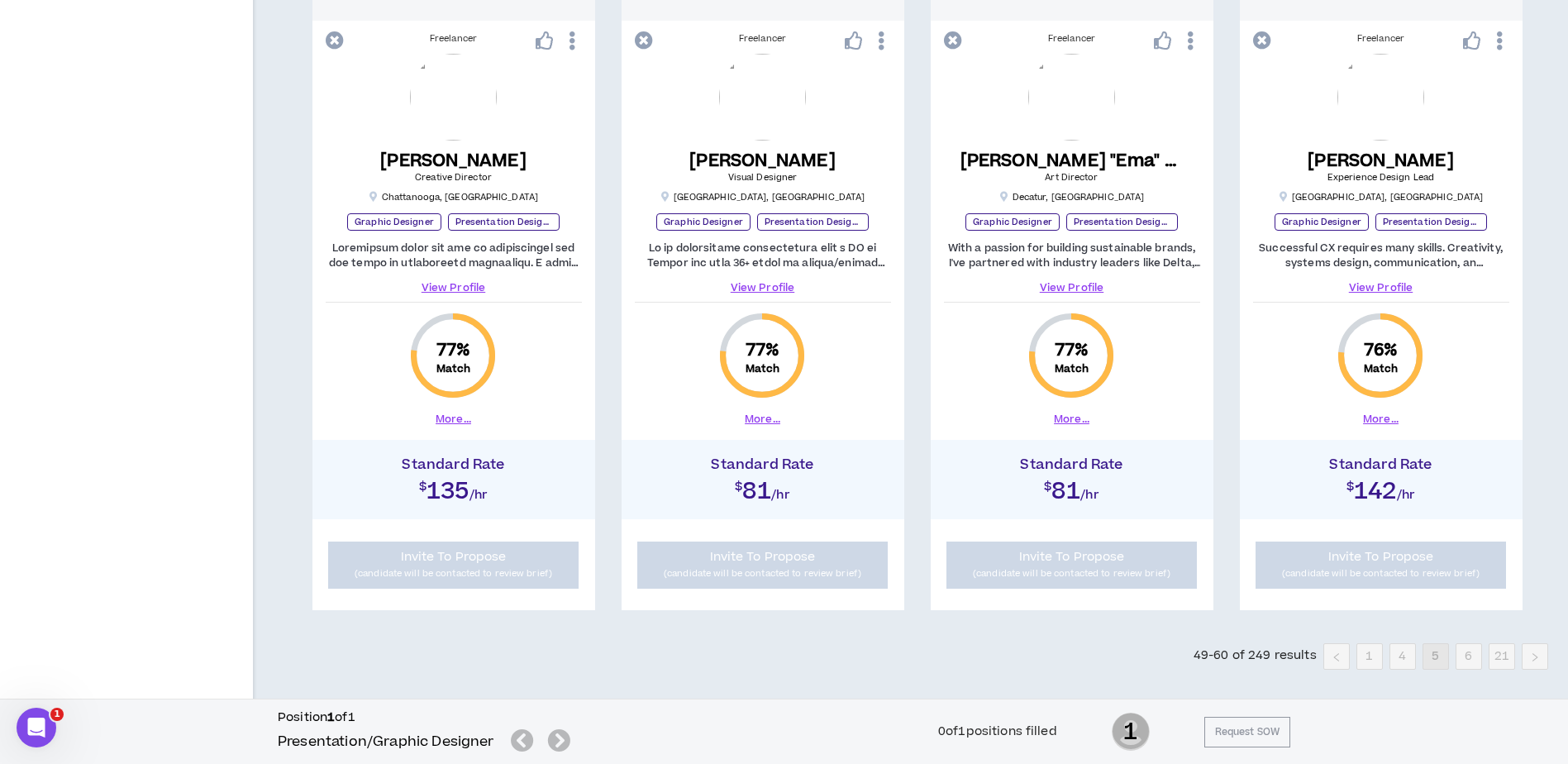
scroll to position [1687, 0]
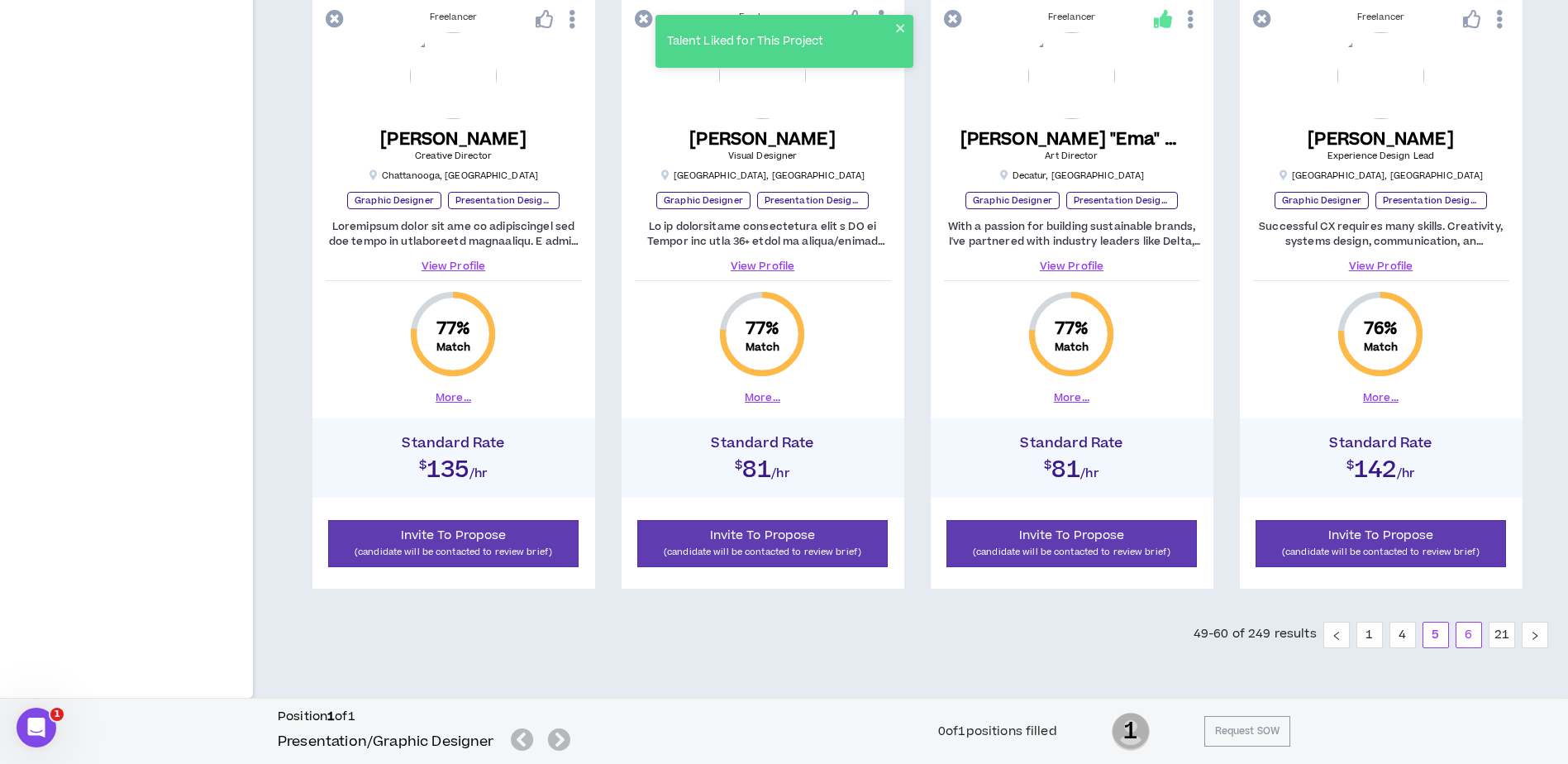
click at [1470, 642] on link "6" at bounding box center [1468, 634] width 25 height 25
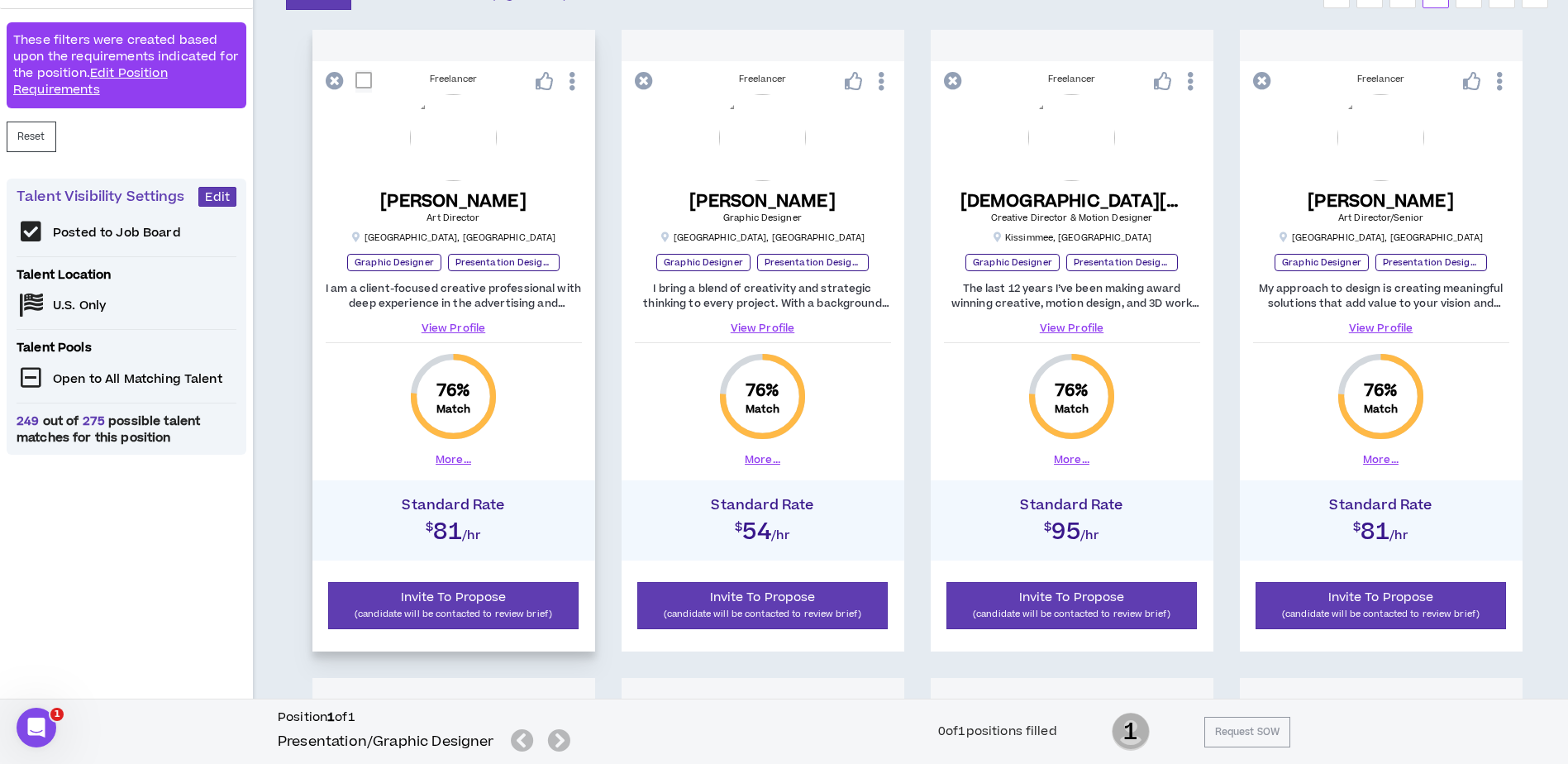
scroll to position [330, 0]
click at [461, 328] on link "View Profile" at bounding box center [454, 328] width 256 height 15
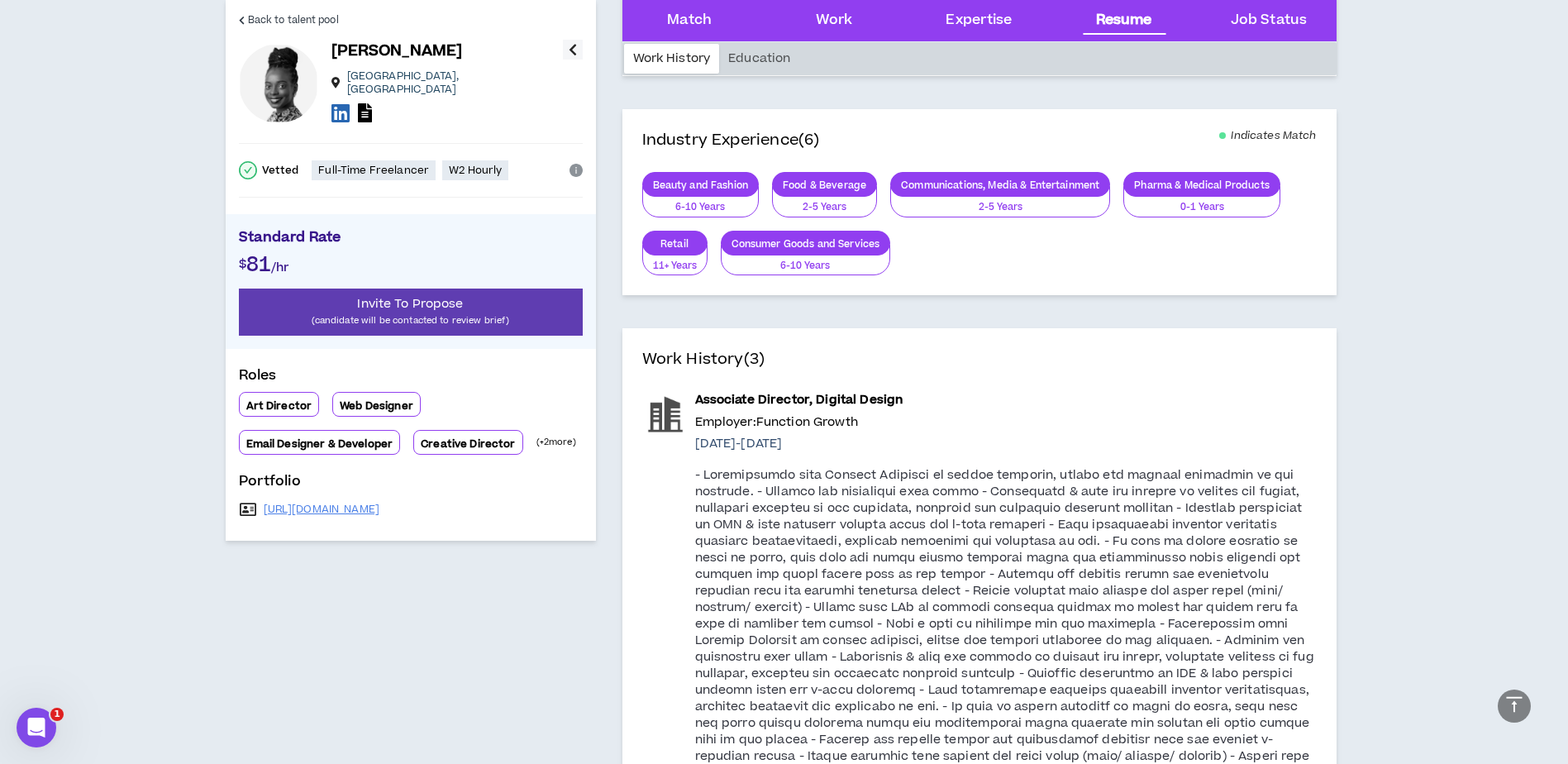
scroll to position [1240, 0]
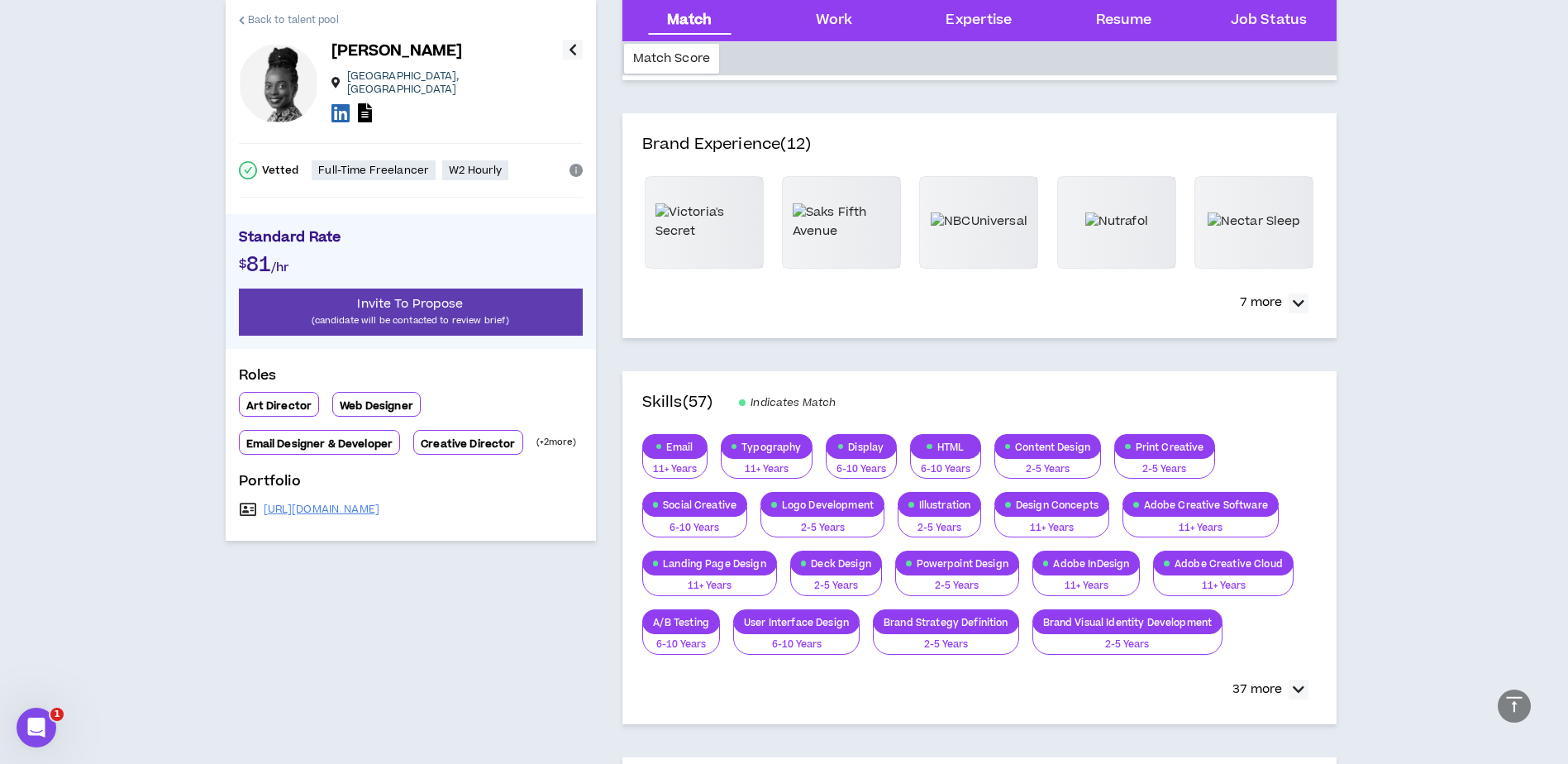
click at [248, 21] on span "Back to talent pool" at bounding box center [293, 20] width 91 height 16
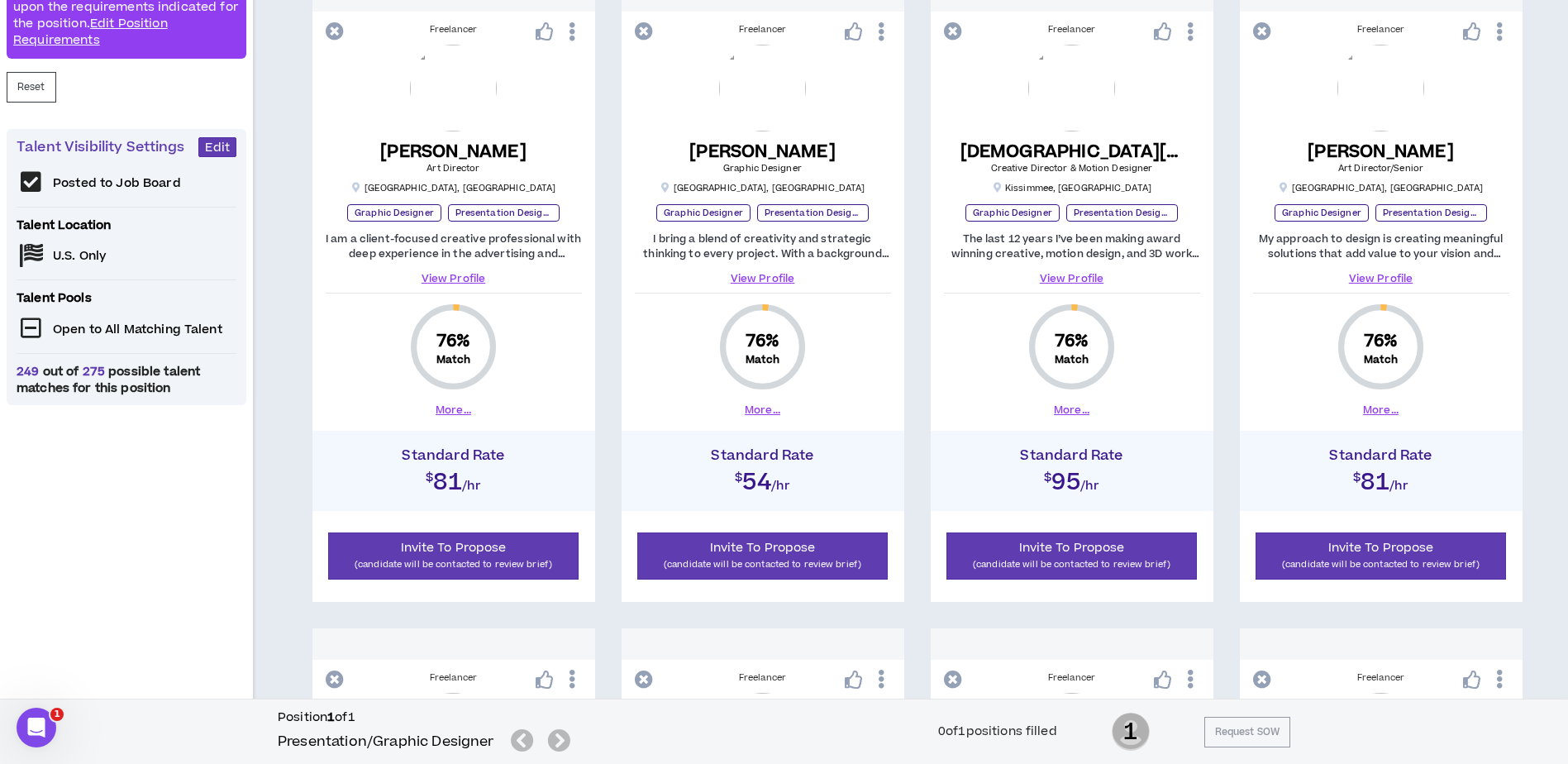
scroll to position [330, 0]
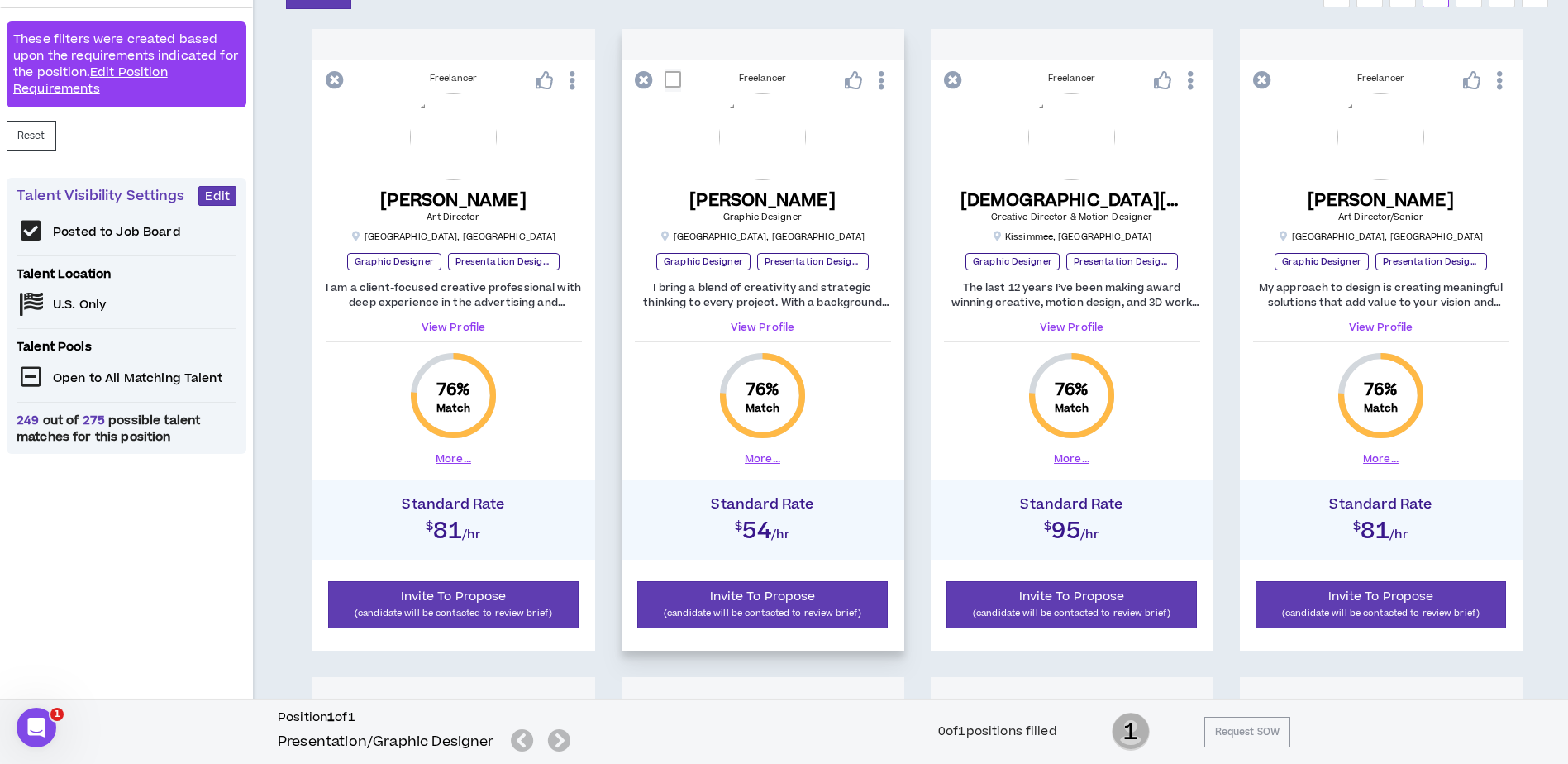
click at [762, 320] on link "View Profile" at bounding box center [763, 328] width 256 height 15
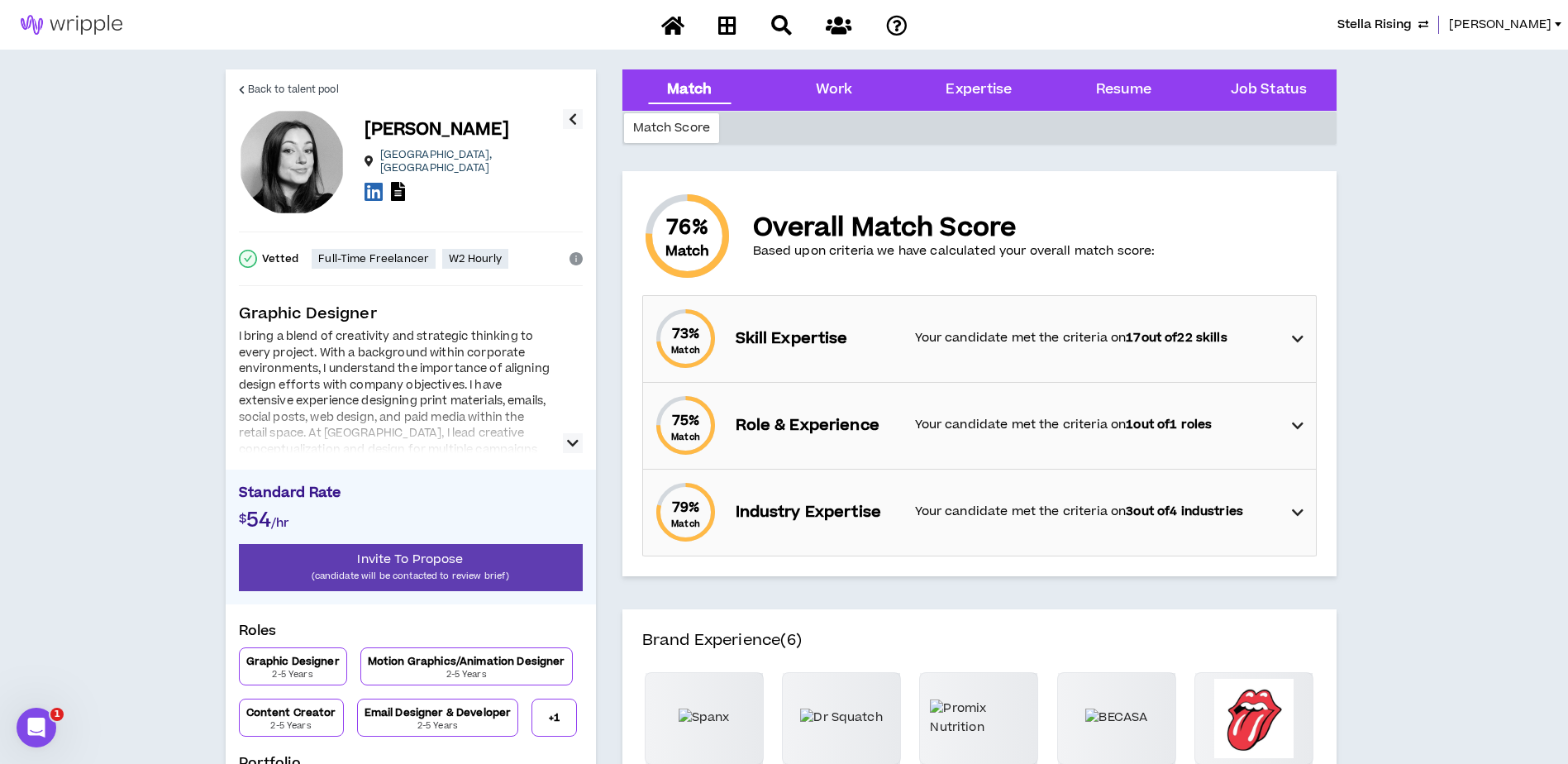
click at [568, 444] on icon "button" at bounding box center [573, 443] width 12 height 20
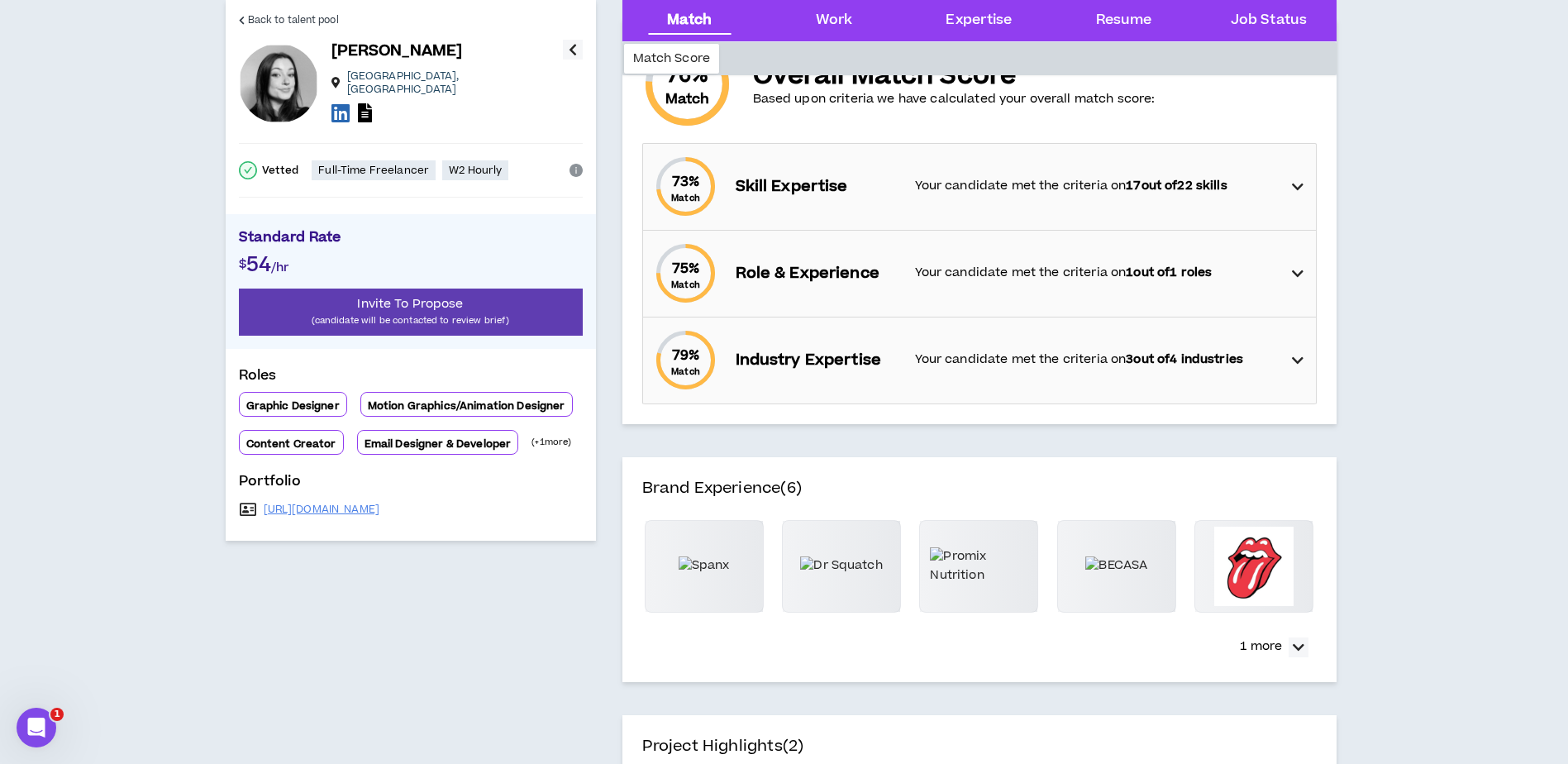
scroll to position [166, 0]
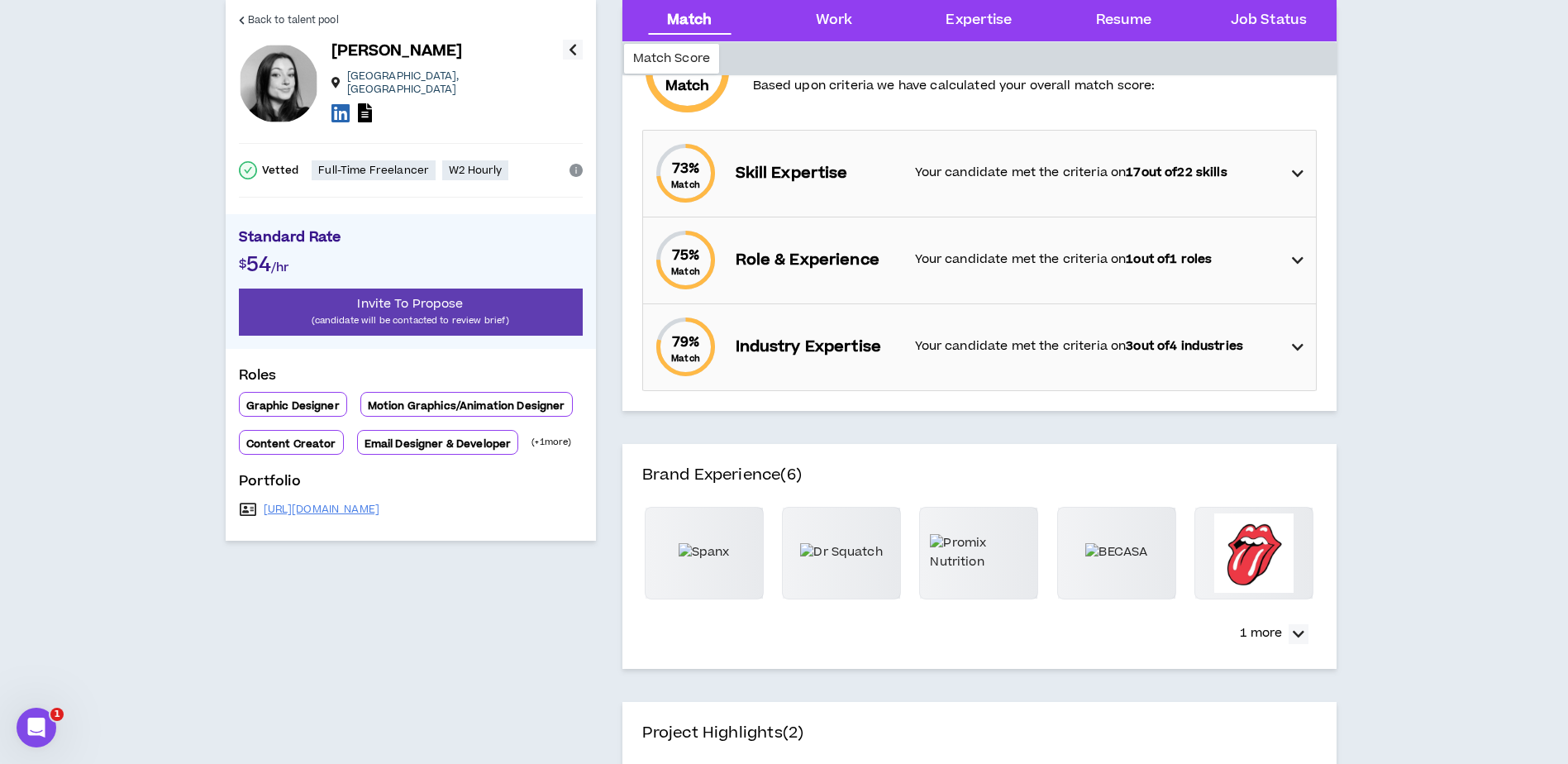
click at [1297, 170] on icon at bounding box center [1297, 174] width 12 height 20
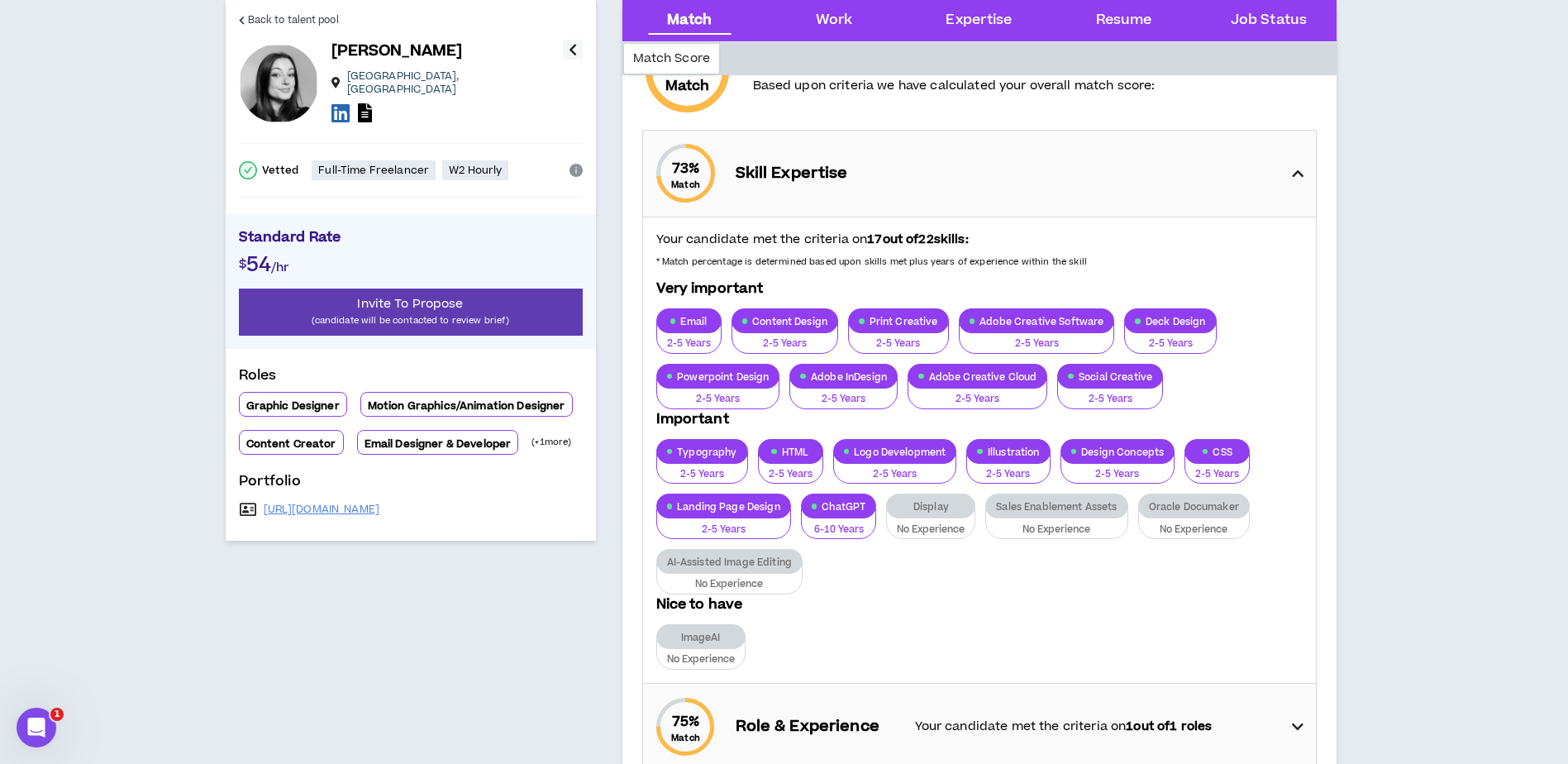
click at [1297, 170] on icon at bounding box center [1297, 174] width 12 height 20
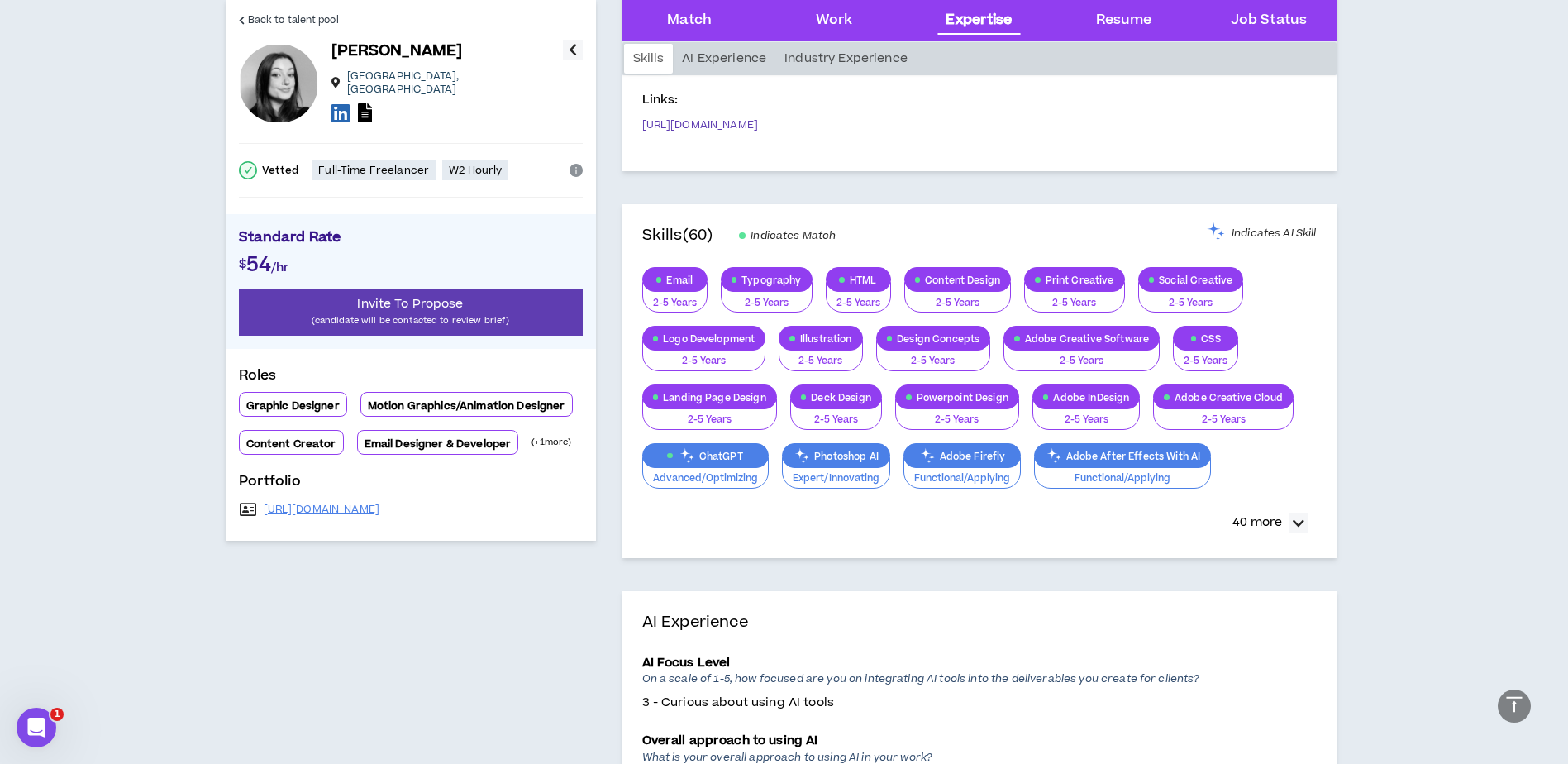
scroll to position [1488, 0]
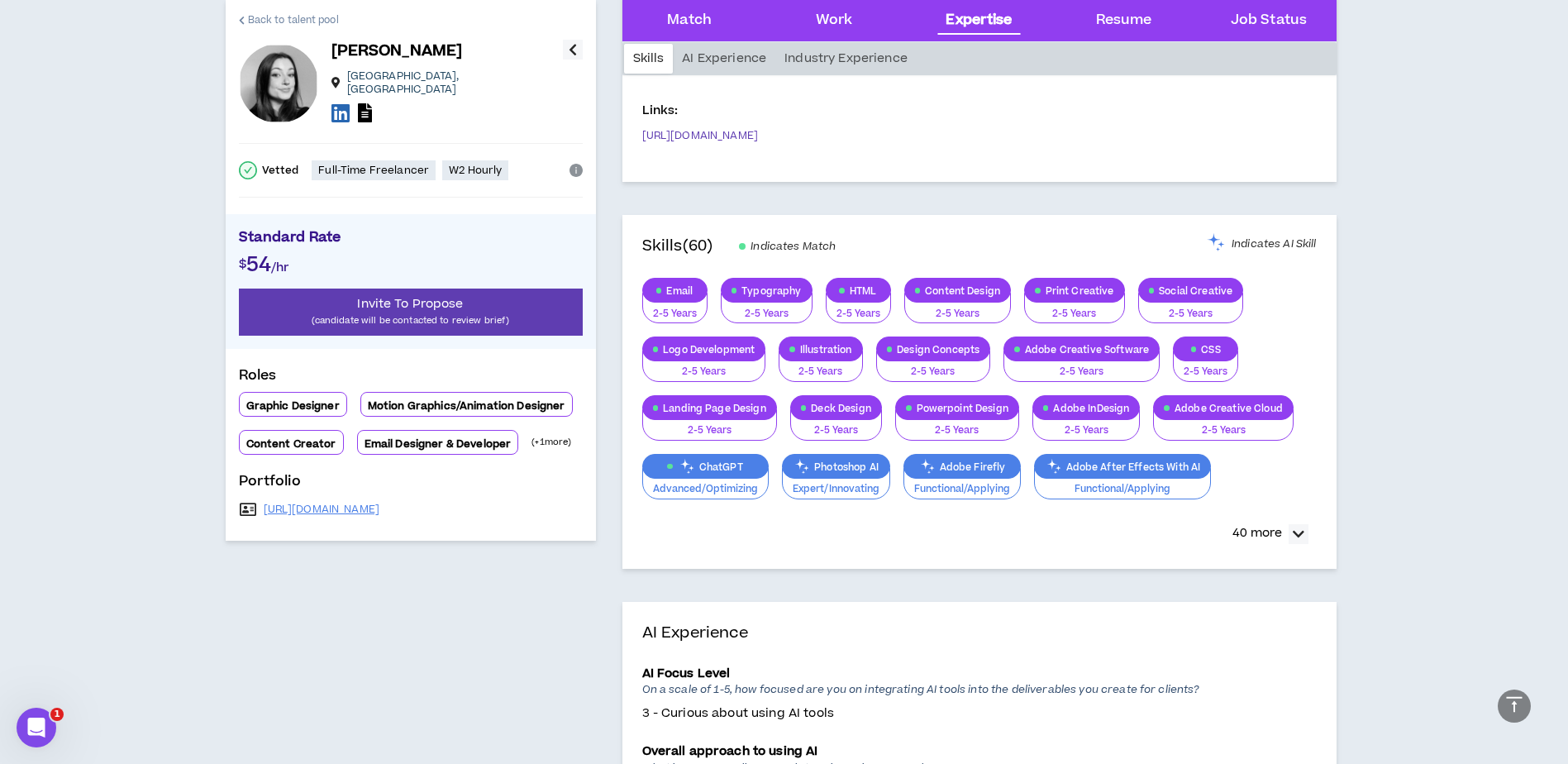
click at [246, 13] on link "Back to talent pool" at bounding box center [288, 19] width 100 height 39
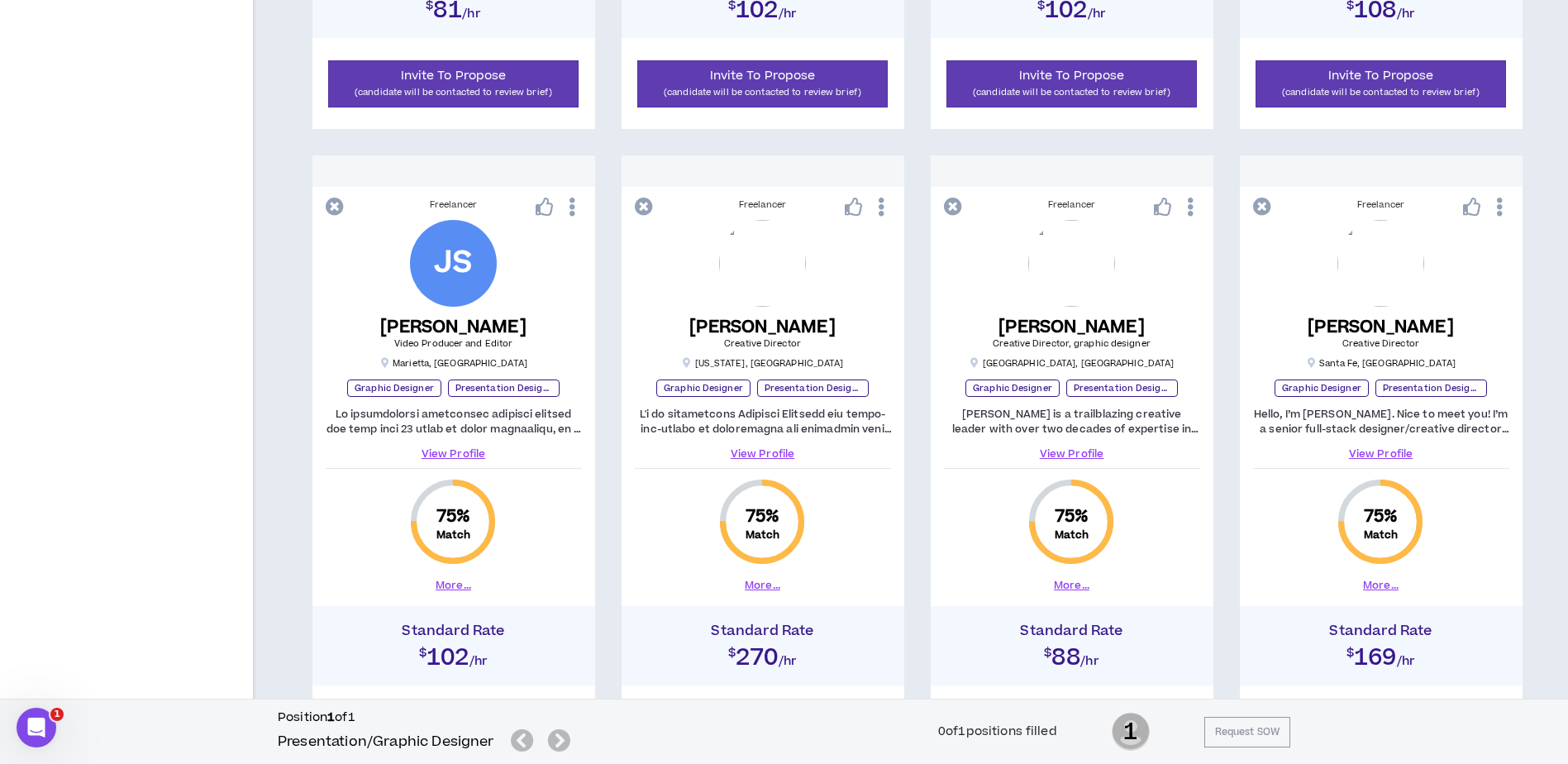
scroll to position [1687, 0]
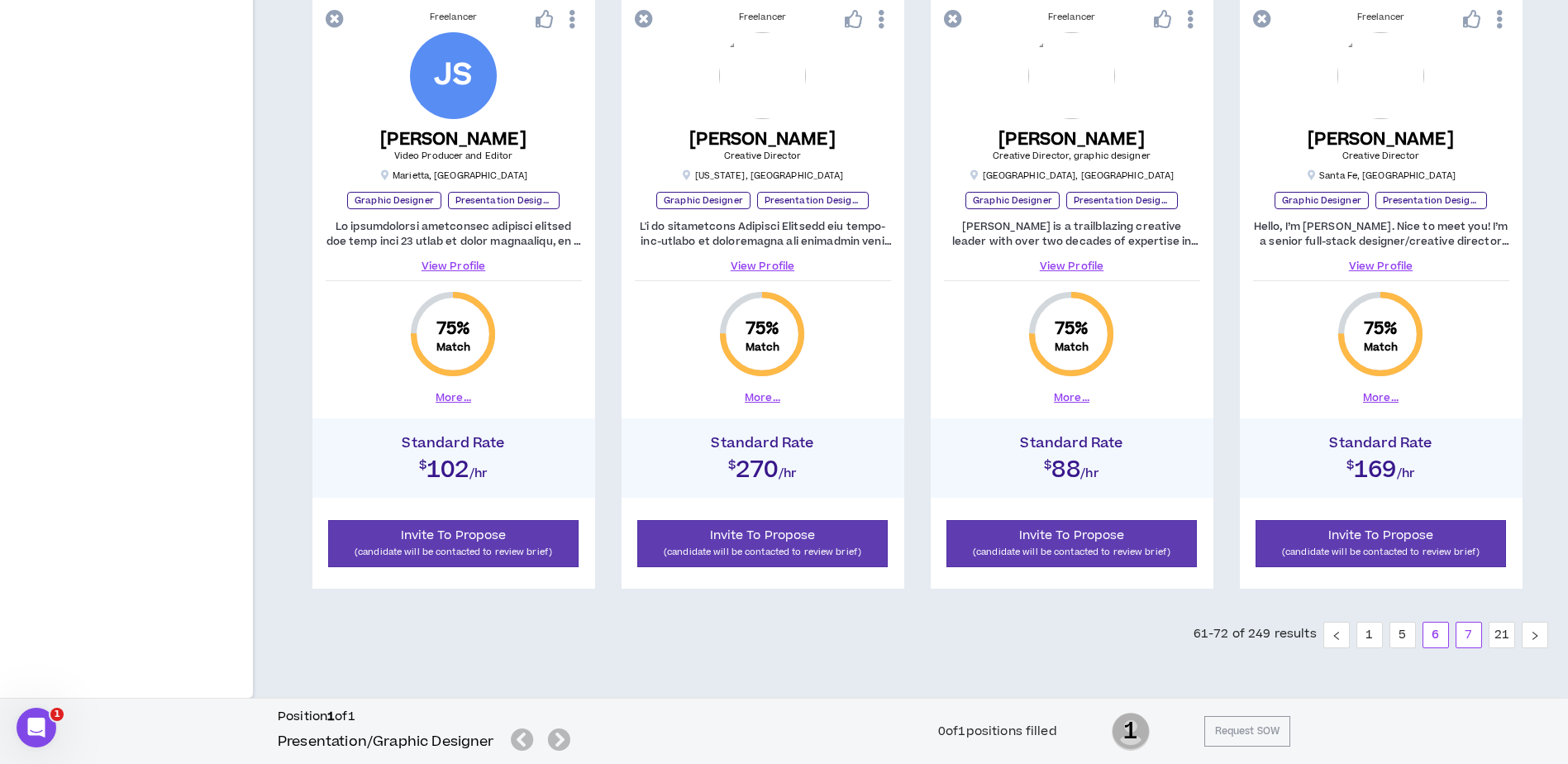
click at [1466, 633] on link "7" at bounding box center [1468, 634] width 25 height 25
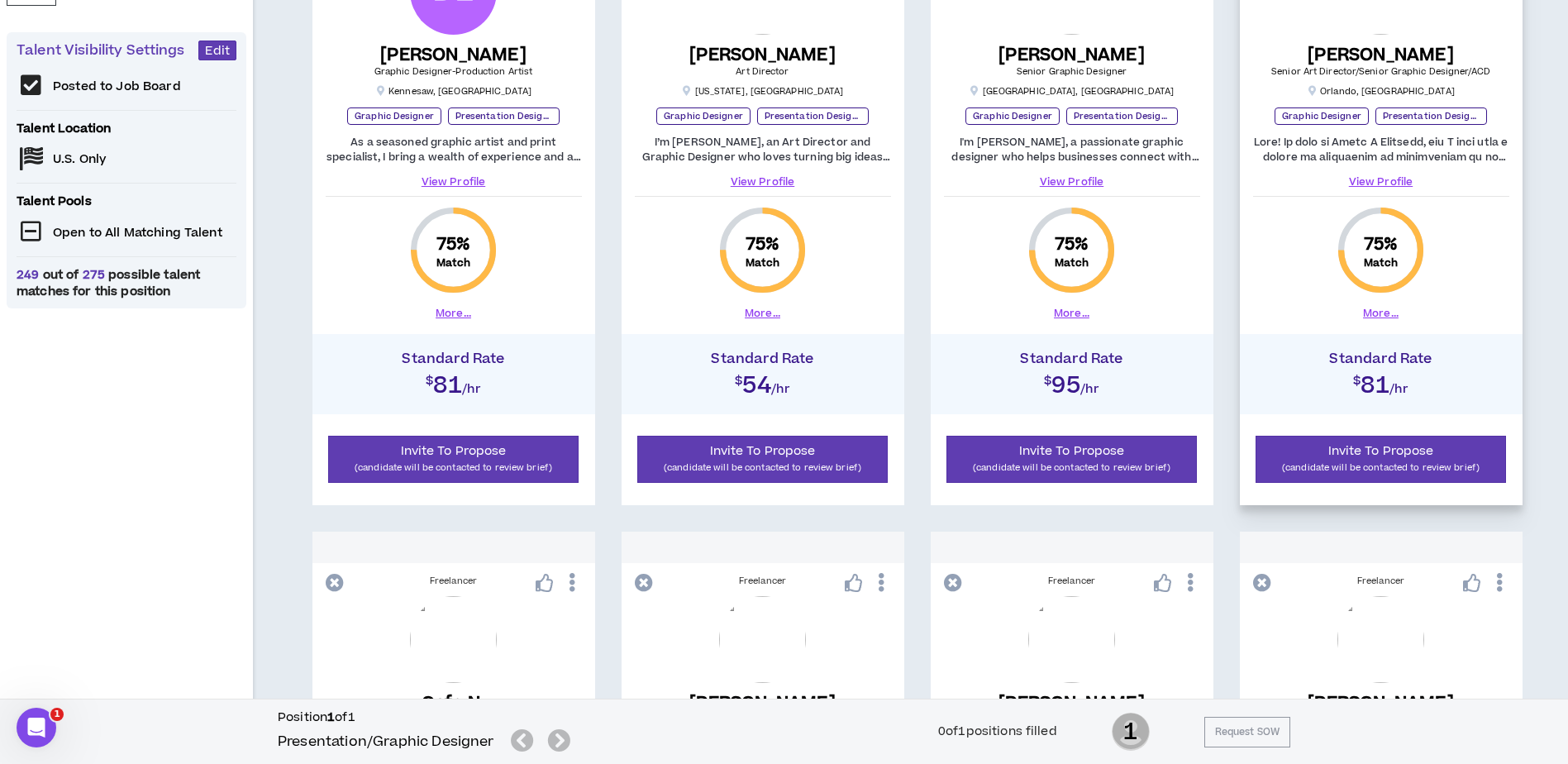
scroll to position [447, 0]
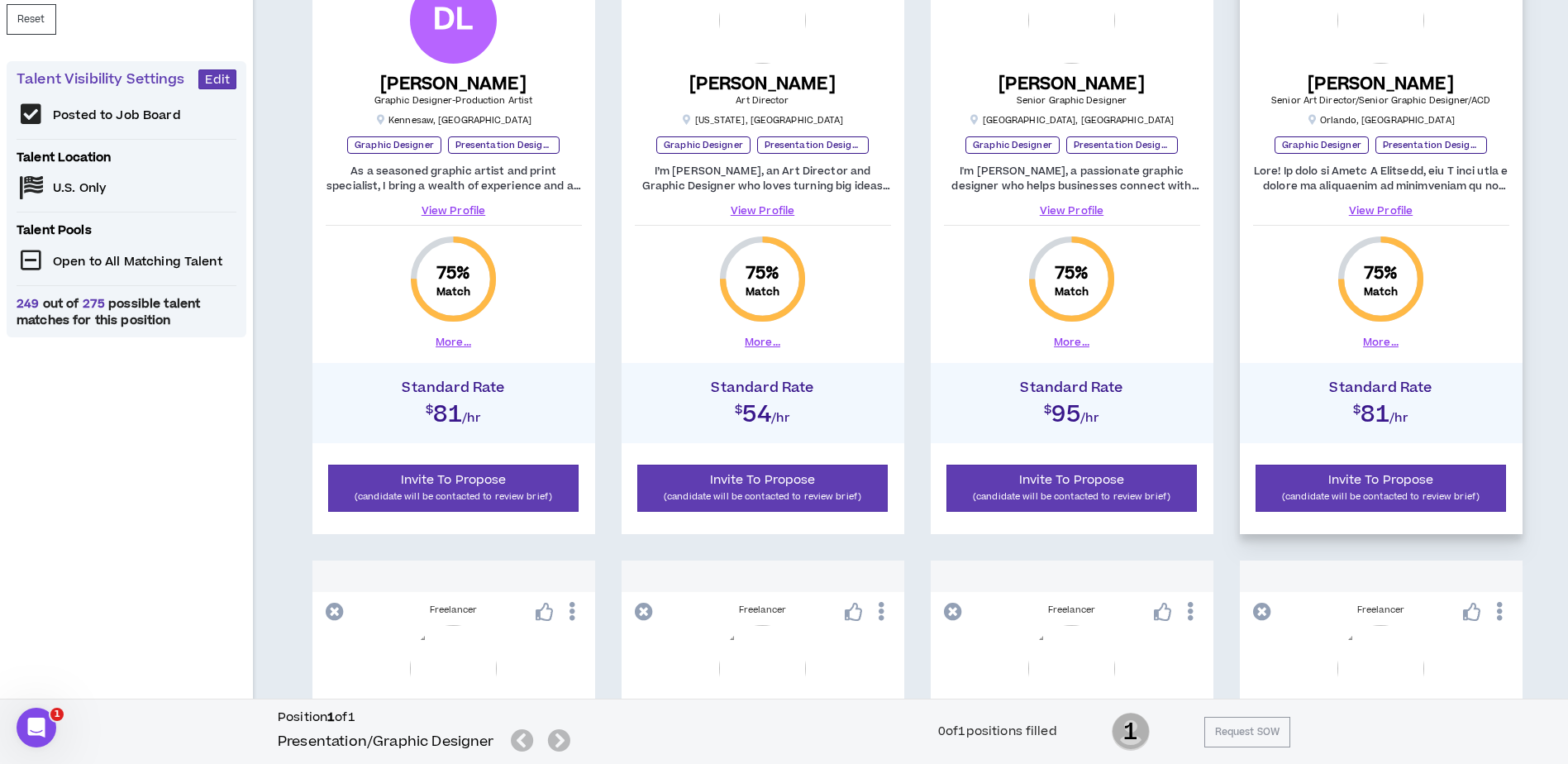
click at [1397, 209] on link "View Profile" at bounding box center [1380, 210] width 256 height 15
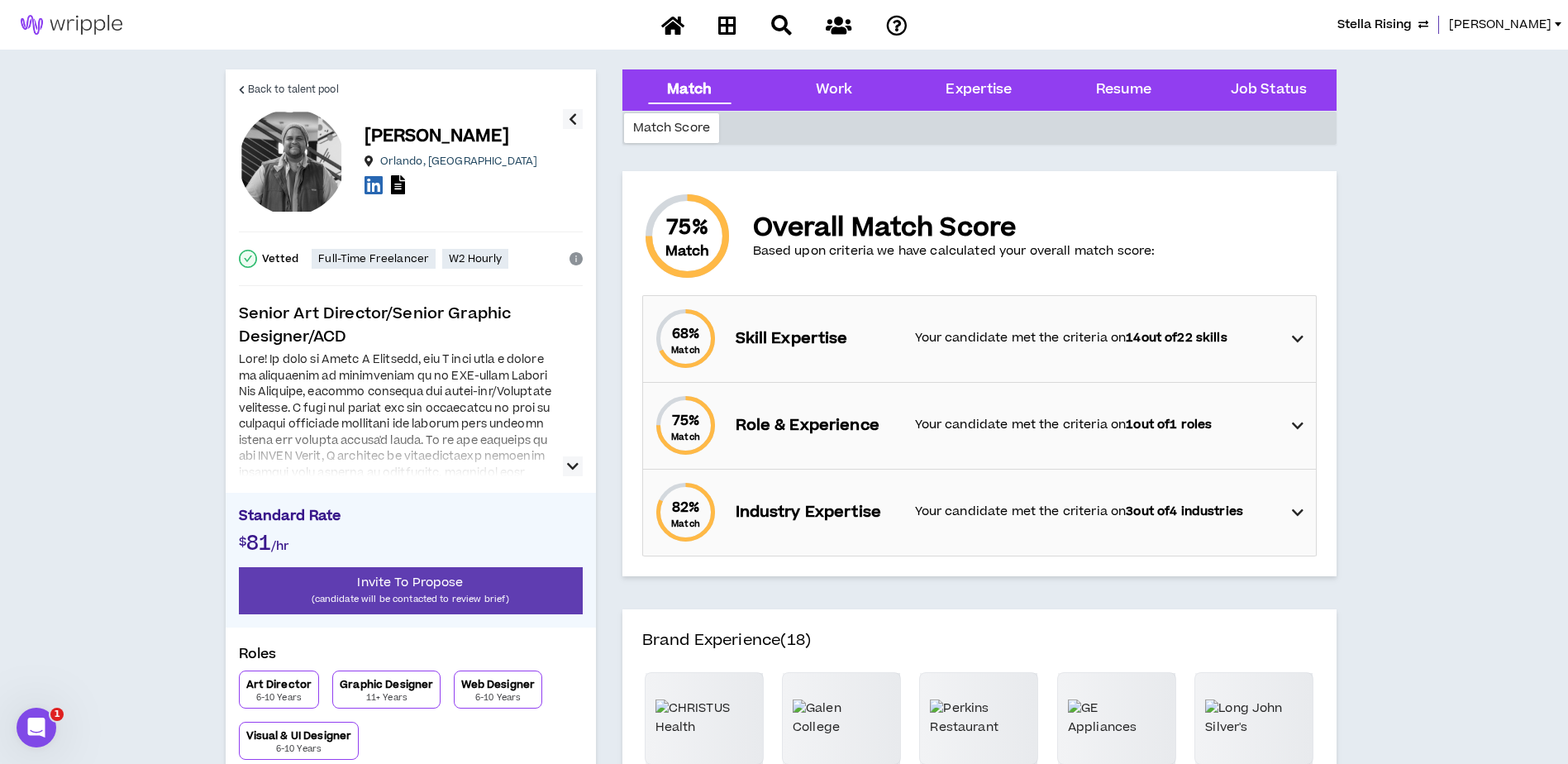
click at [577, 473] on icon "button" at bounding box center [573, 467] width 12 height 20
click at [571, 467] on icon "button" at bounding box center [573, 467] width 12 height 20
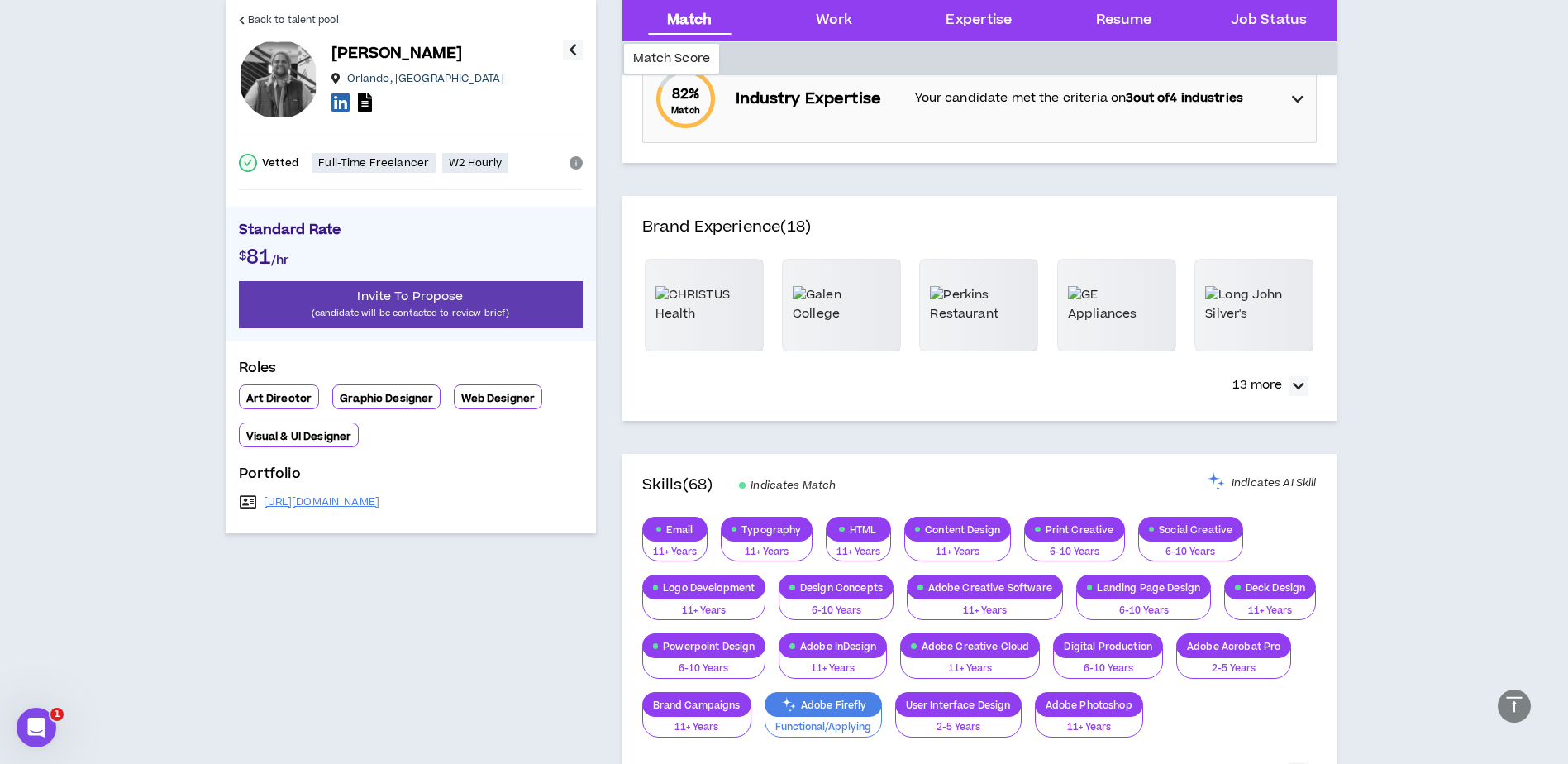
scroll to position [82, 0]
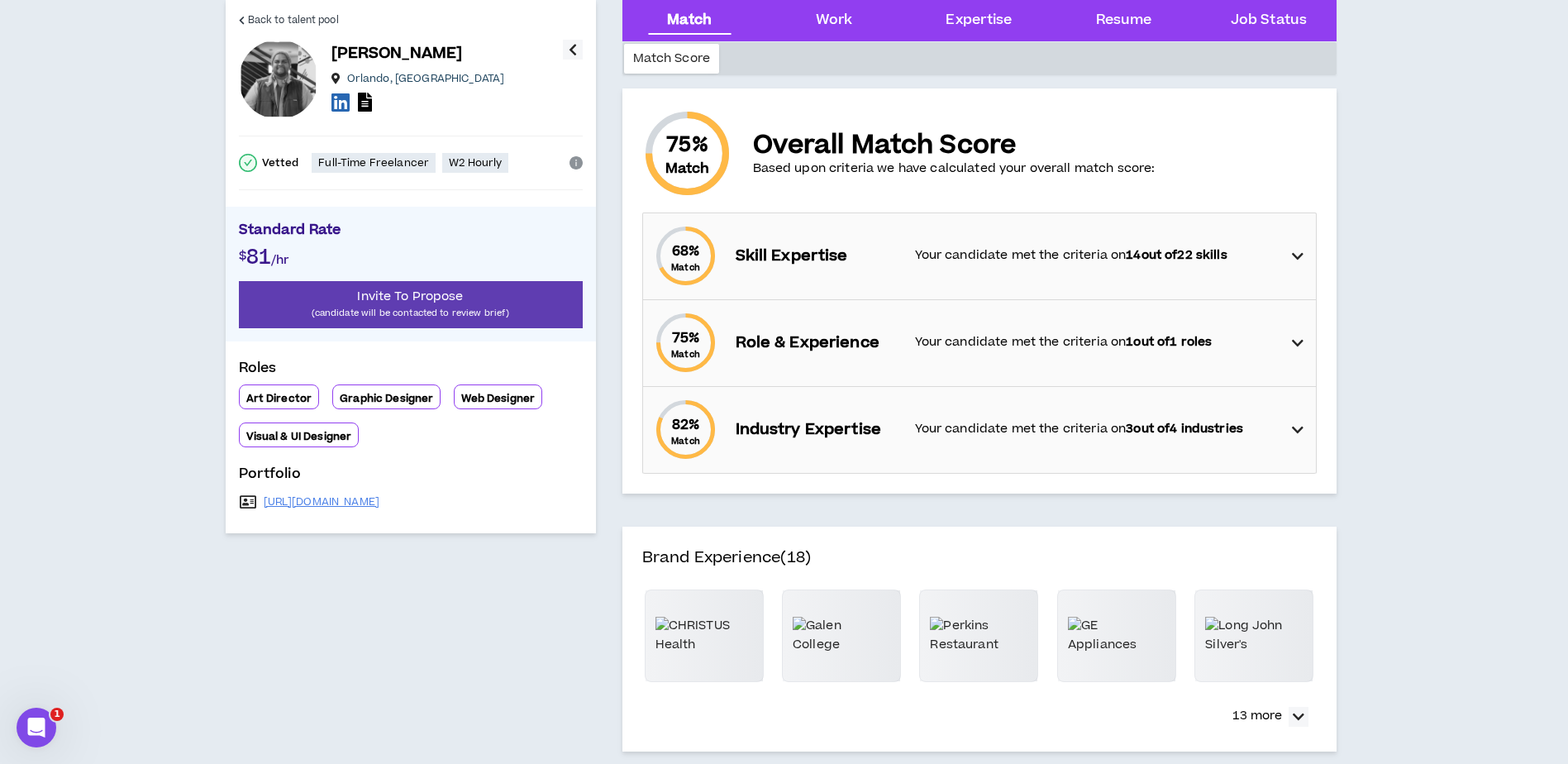
click at [1298, 258] on icon at bounding box center [1297, 256] width 12 height 20
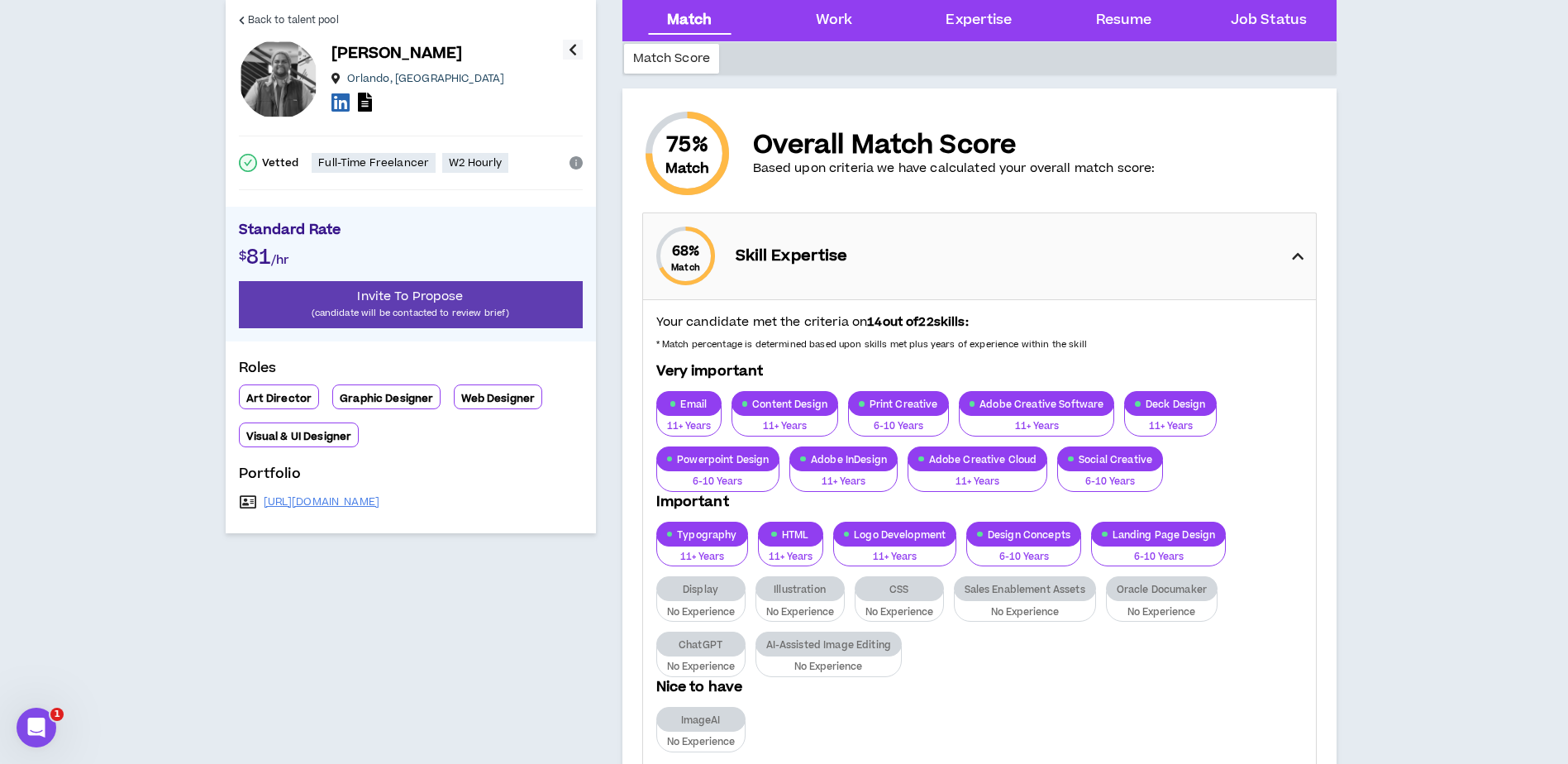
click at [1298, 258] on icon at bounding box center [1297, 256] width 12 height 20
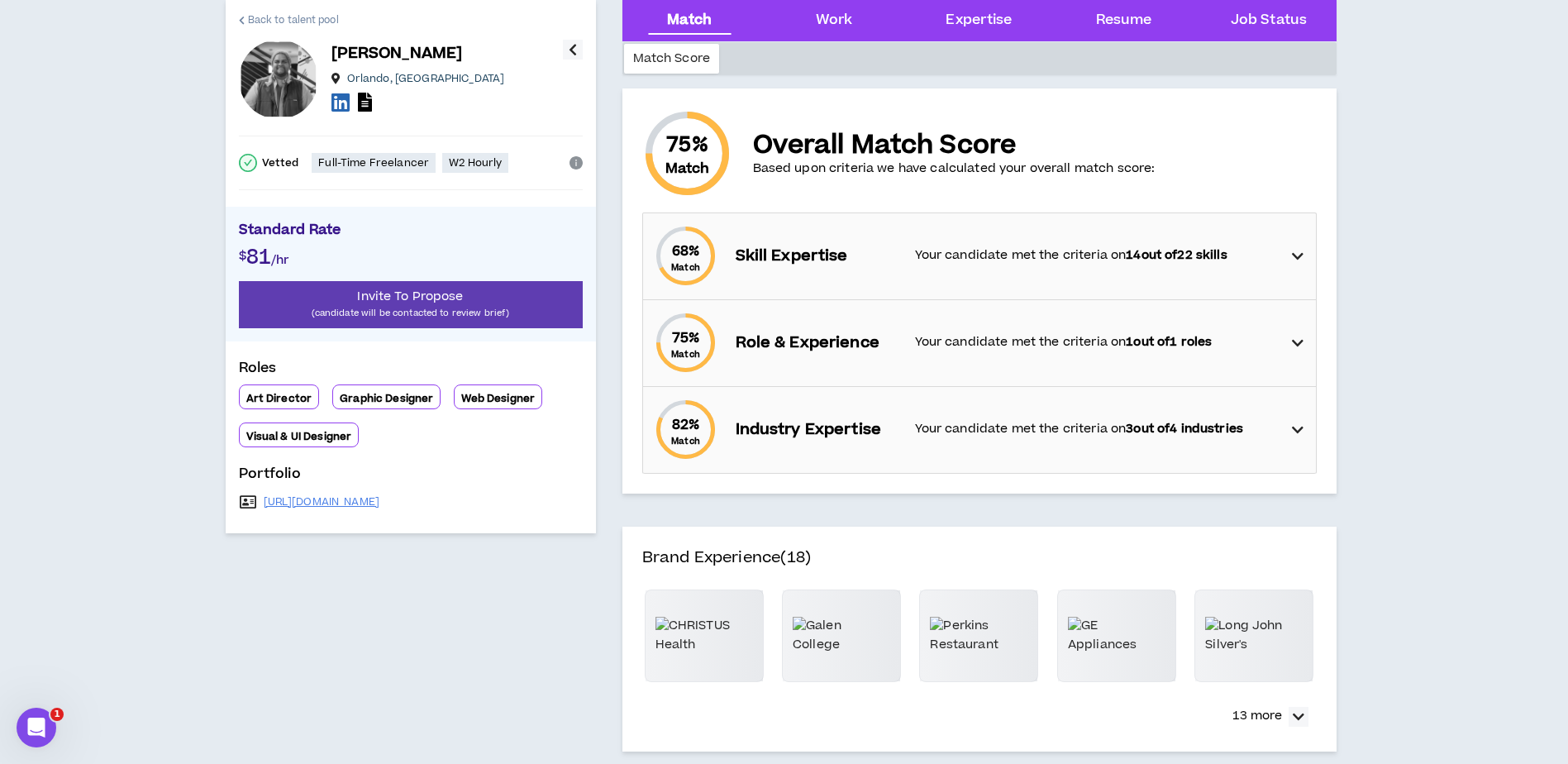
click at [279, 13] on span "Back to talent pool" at bounding box center [293, 20] width 91 height 16
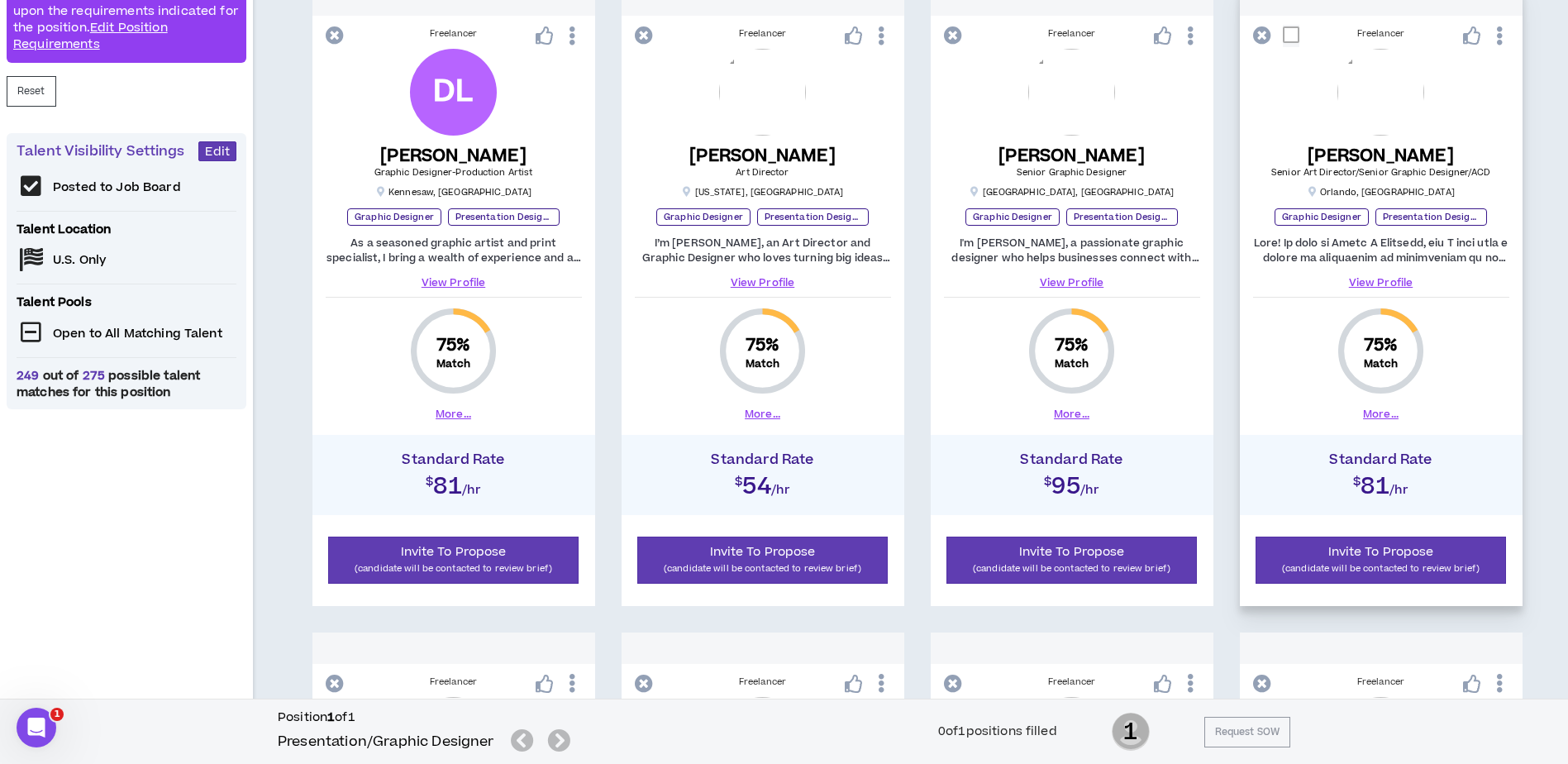
scroll to position [282, 0]
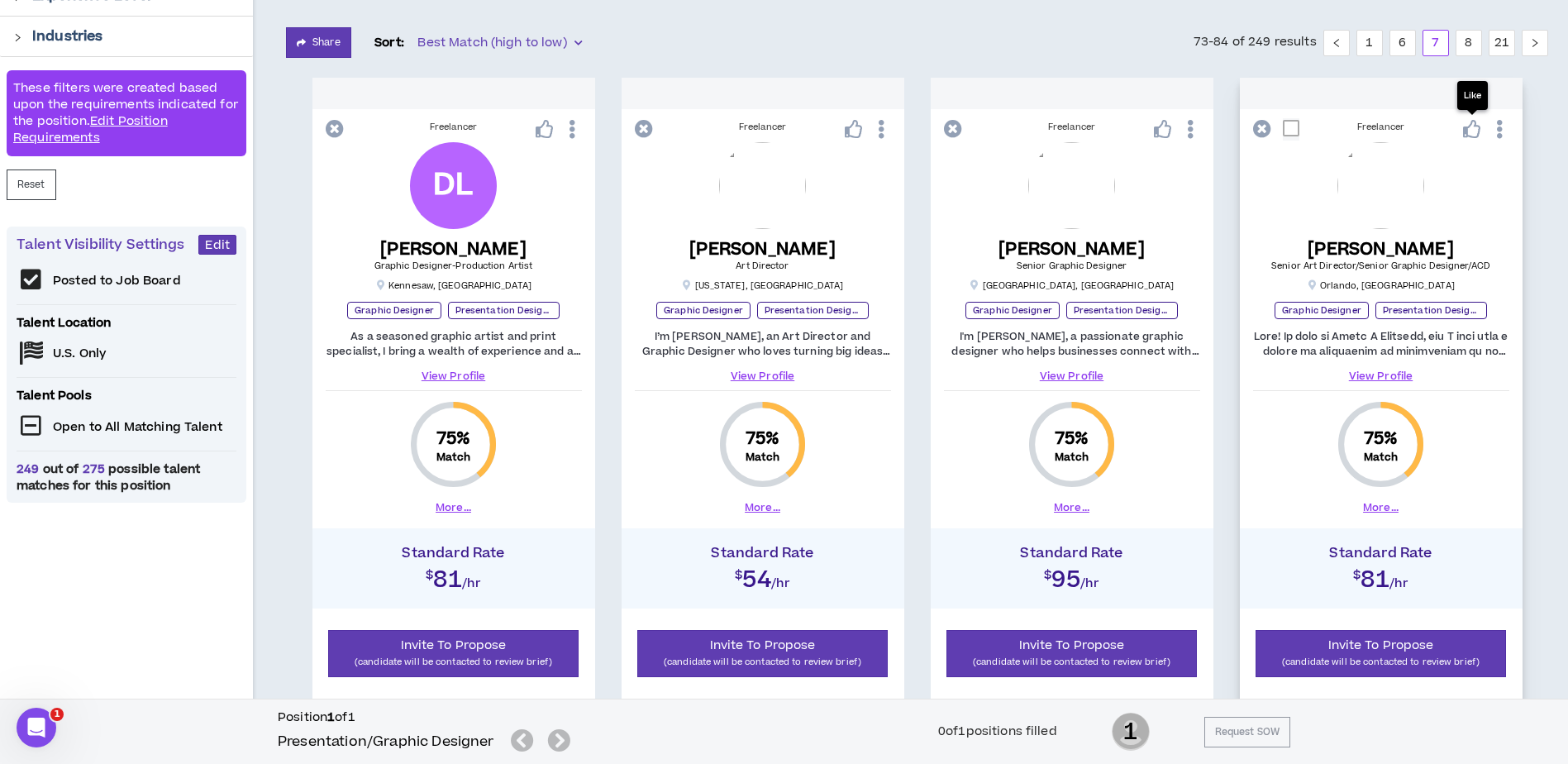
click at [1469, 126] on icon at bounding box center [1472, 129] width 18 height 18
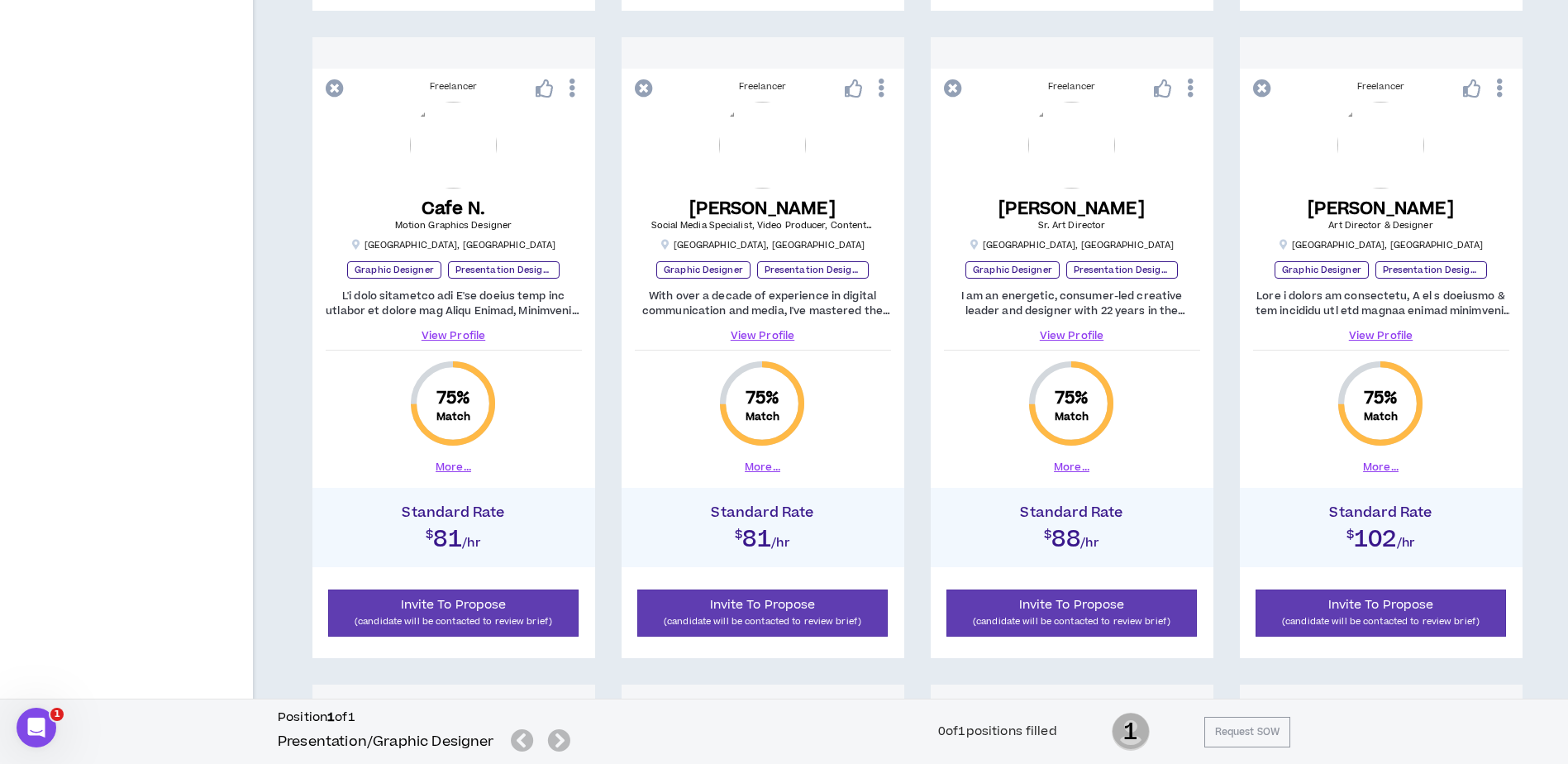
scroll to position [1026, 0]
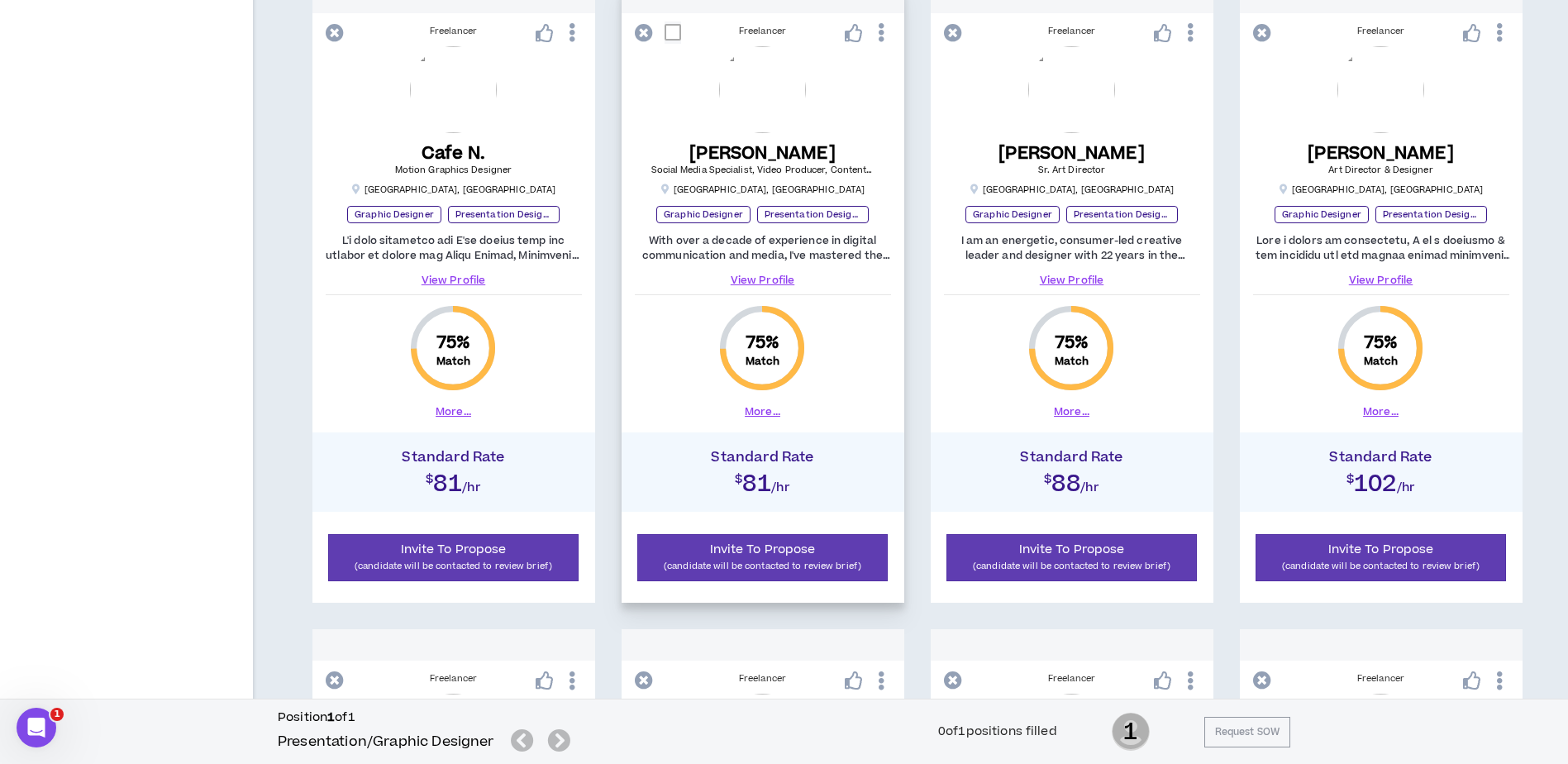
click at [765, 274] on link "View Profile" at bounding box center [763, 280] width 256 height 15
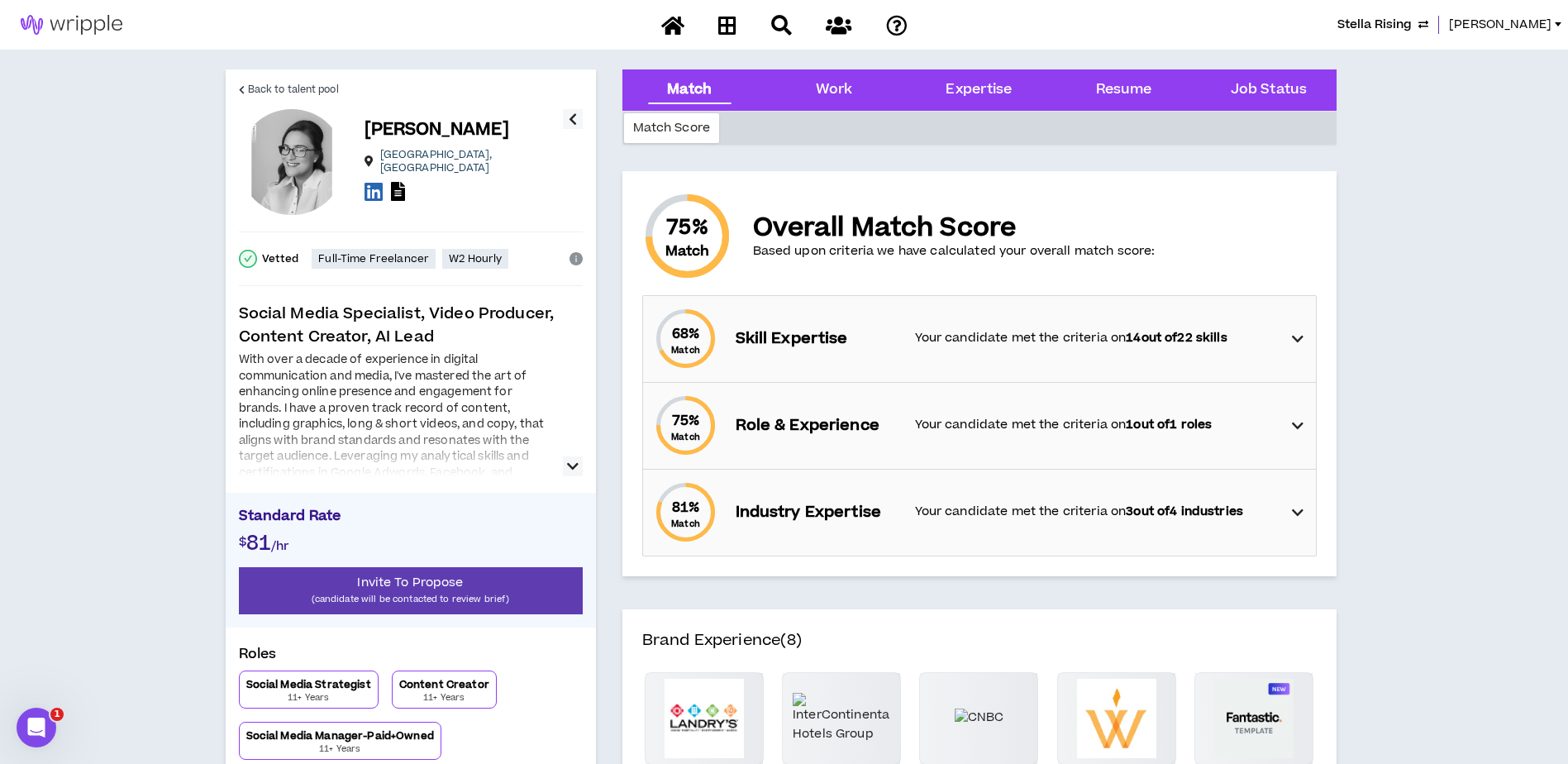
click at [572, 469] on icon "button" at bounding box center [573, 467] width 12 height 20
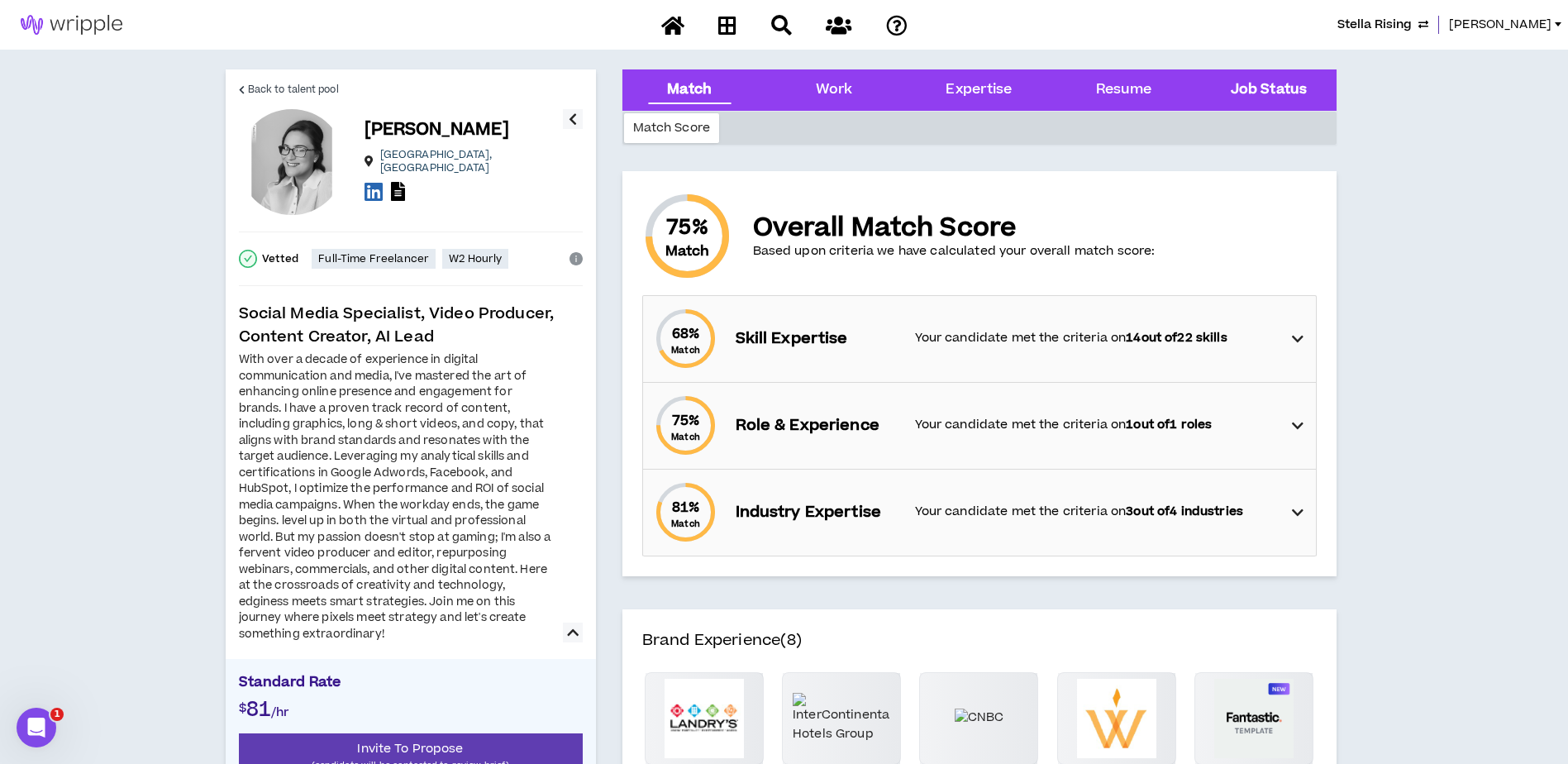
click at [1286, 77] on div "Job Status" at bounding box center [1267, 90] width 118 height 41
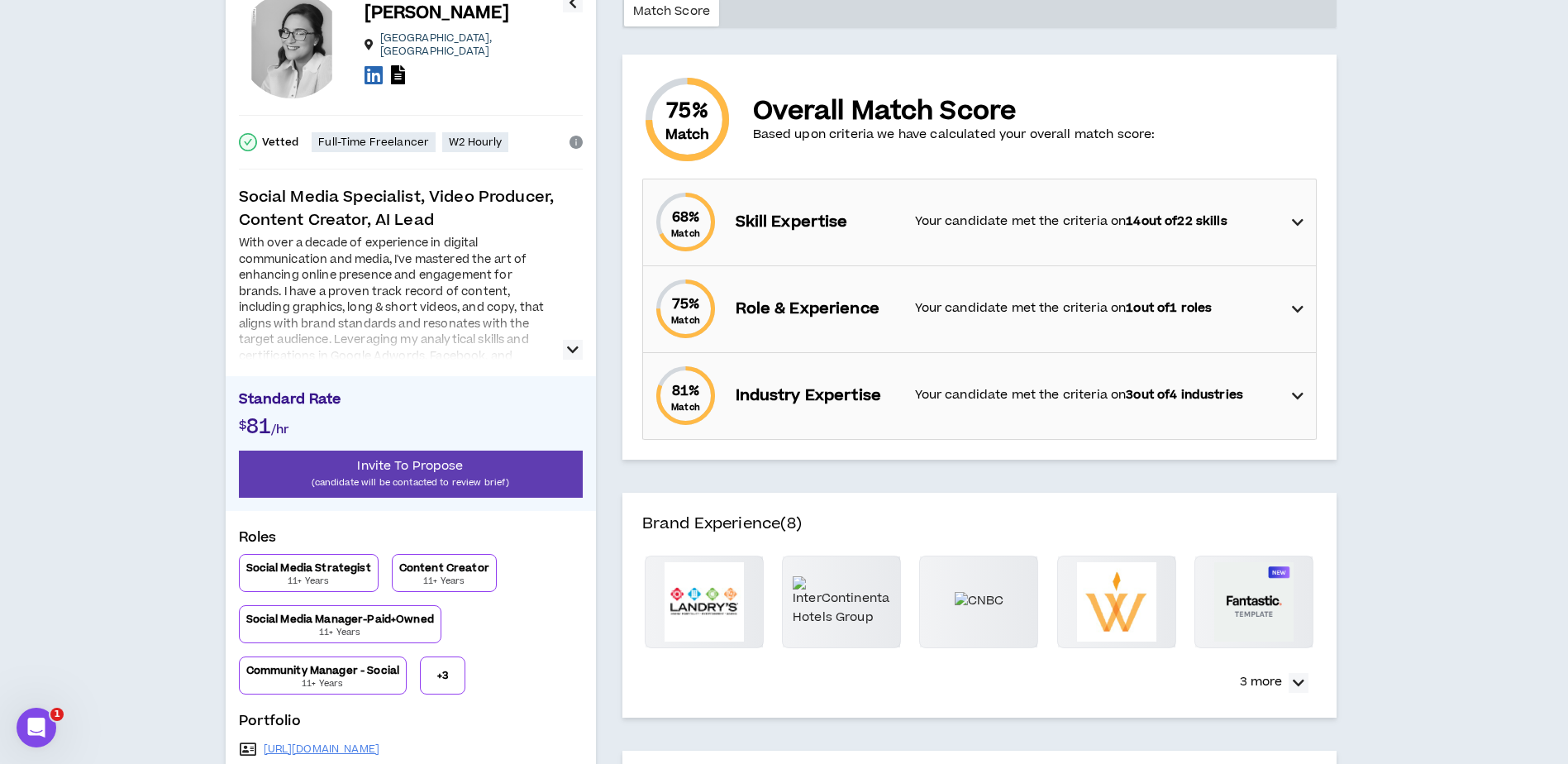
scroll to position [38, 0]
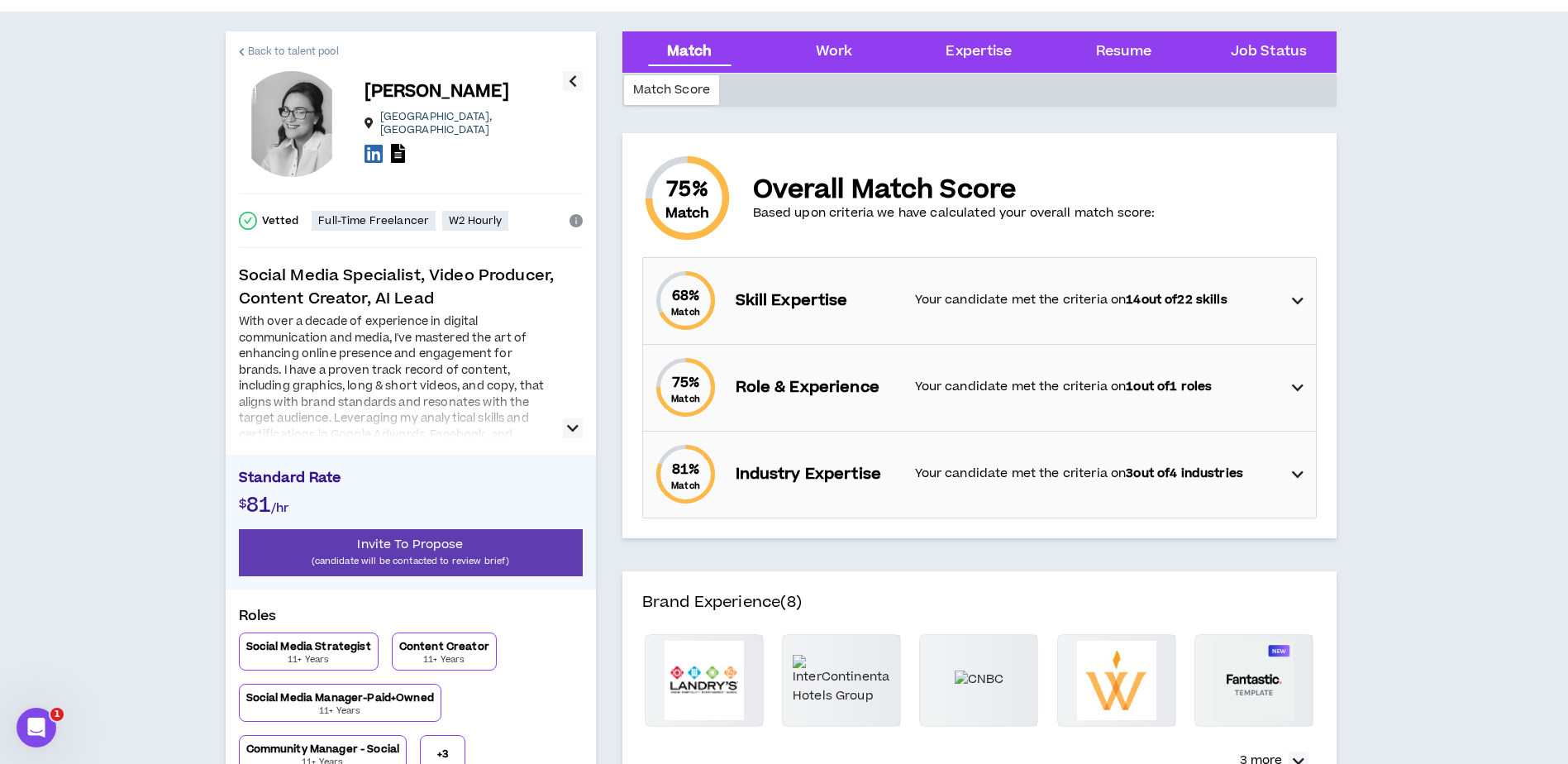
click at [314, 55] on span "Back to talent pool" at bounding box center [293, 51] width 91 height 16
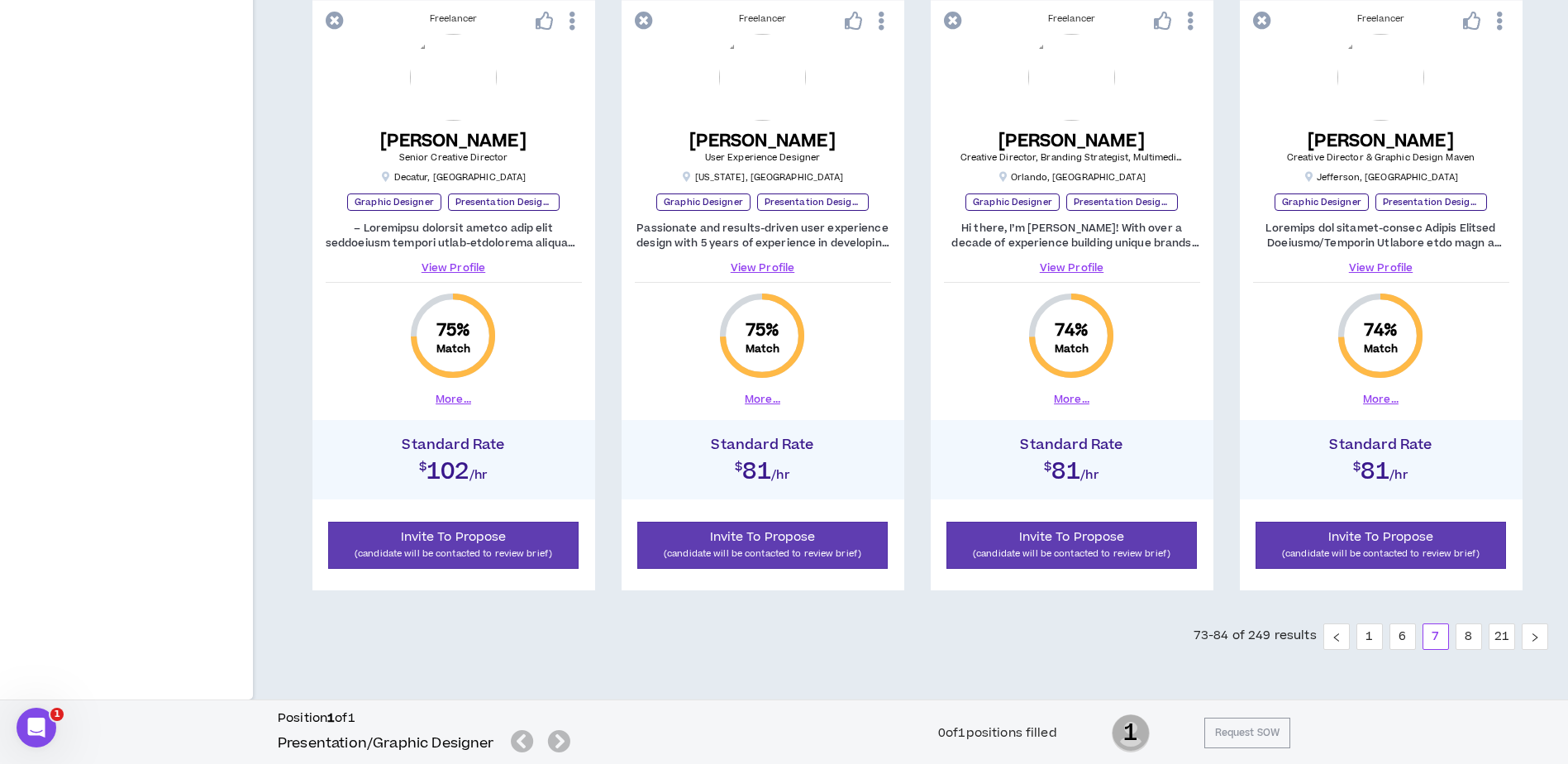
scroll to position [1687, 0]
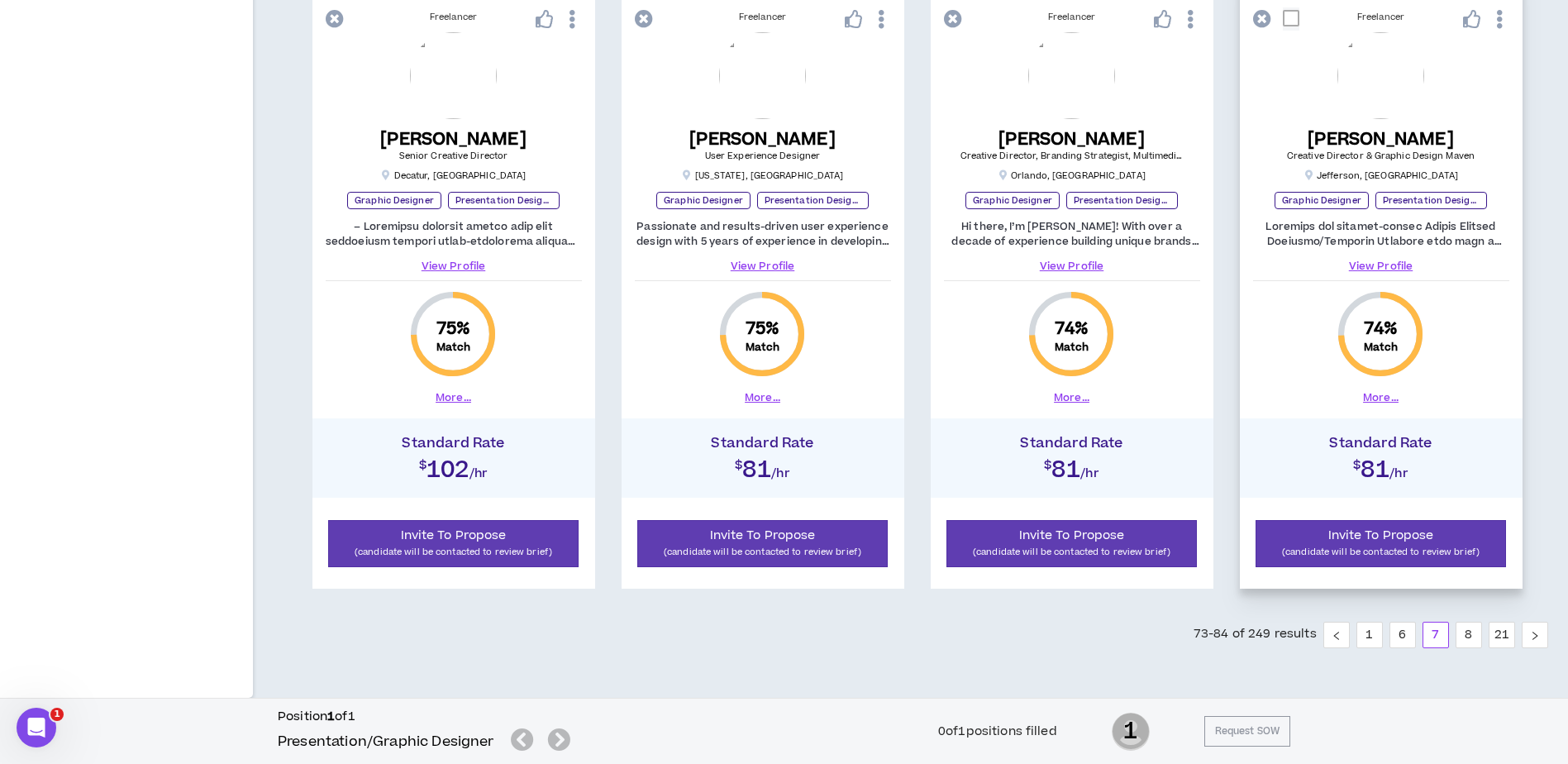
click at [1388, 263] on link "View Profile" at bounding box center [1380, 266] width 256 height 15
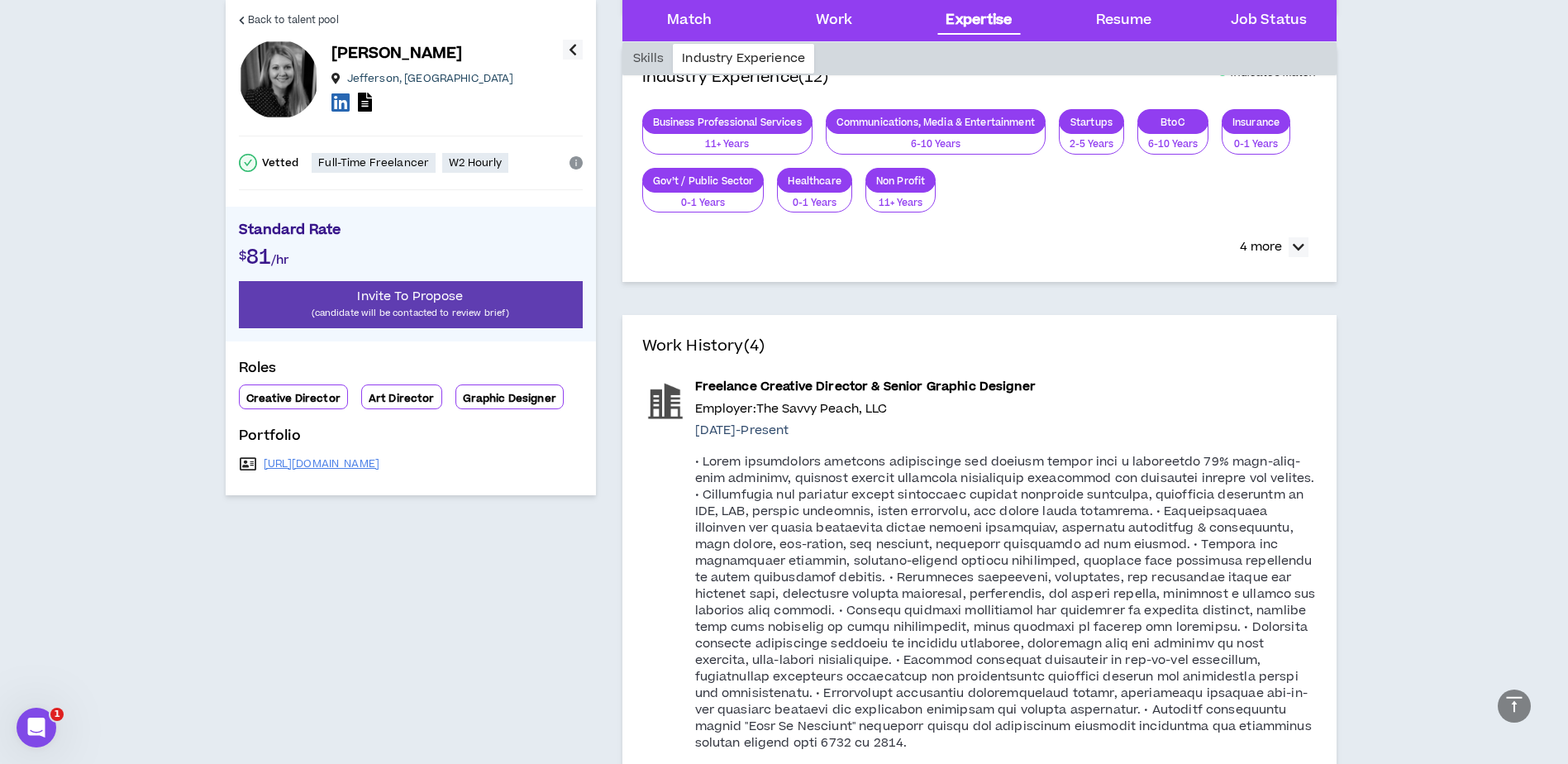
scroll to position [1488, 0]
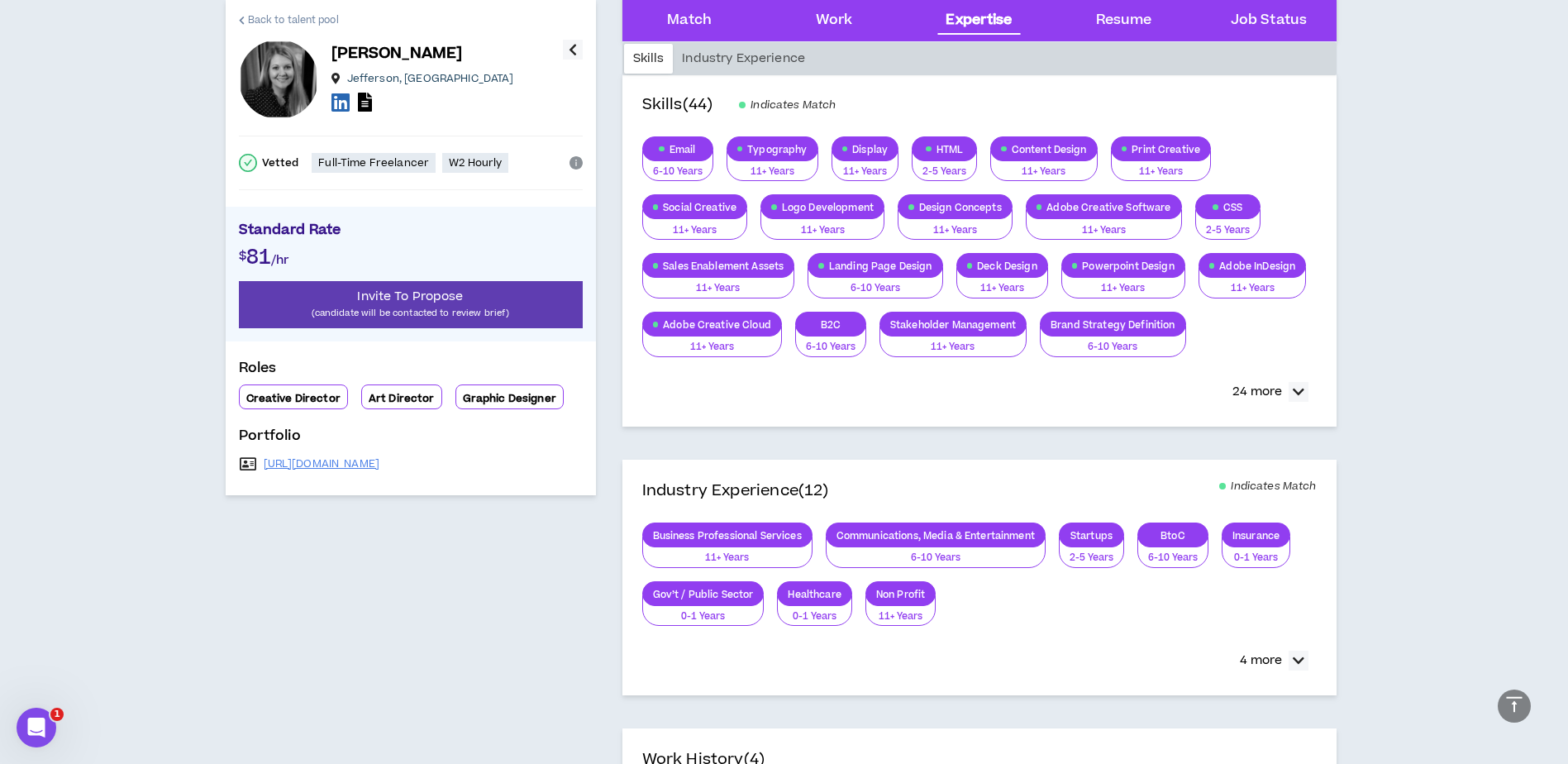
click at [252, 21] on span "Back to talent pool" at bounding box center [293, 20] width 91 height 16
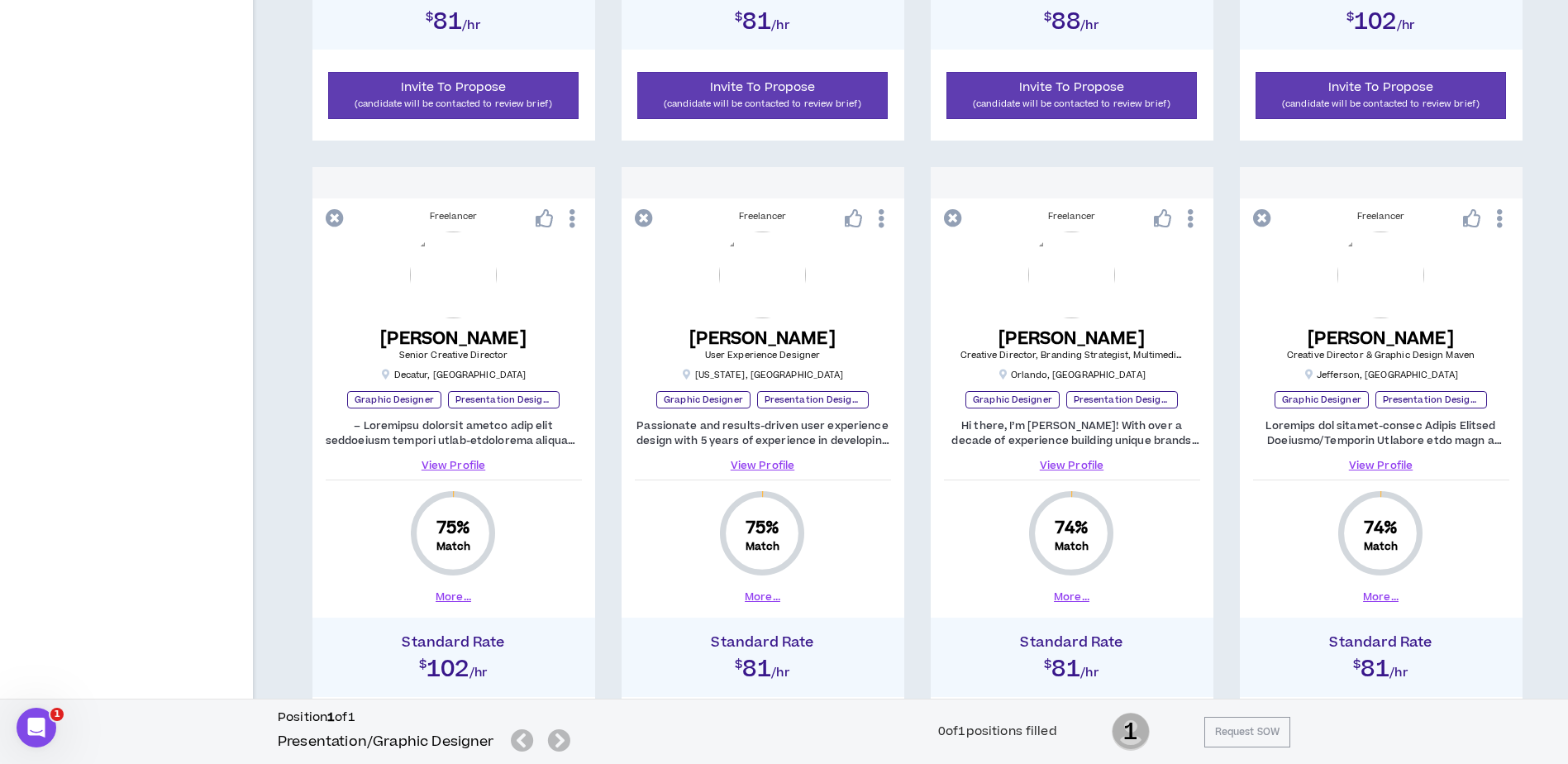
scroll to position [1687, 0]
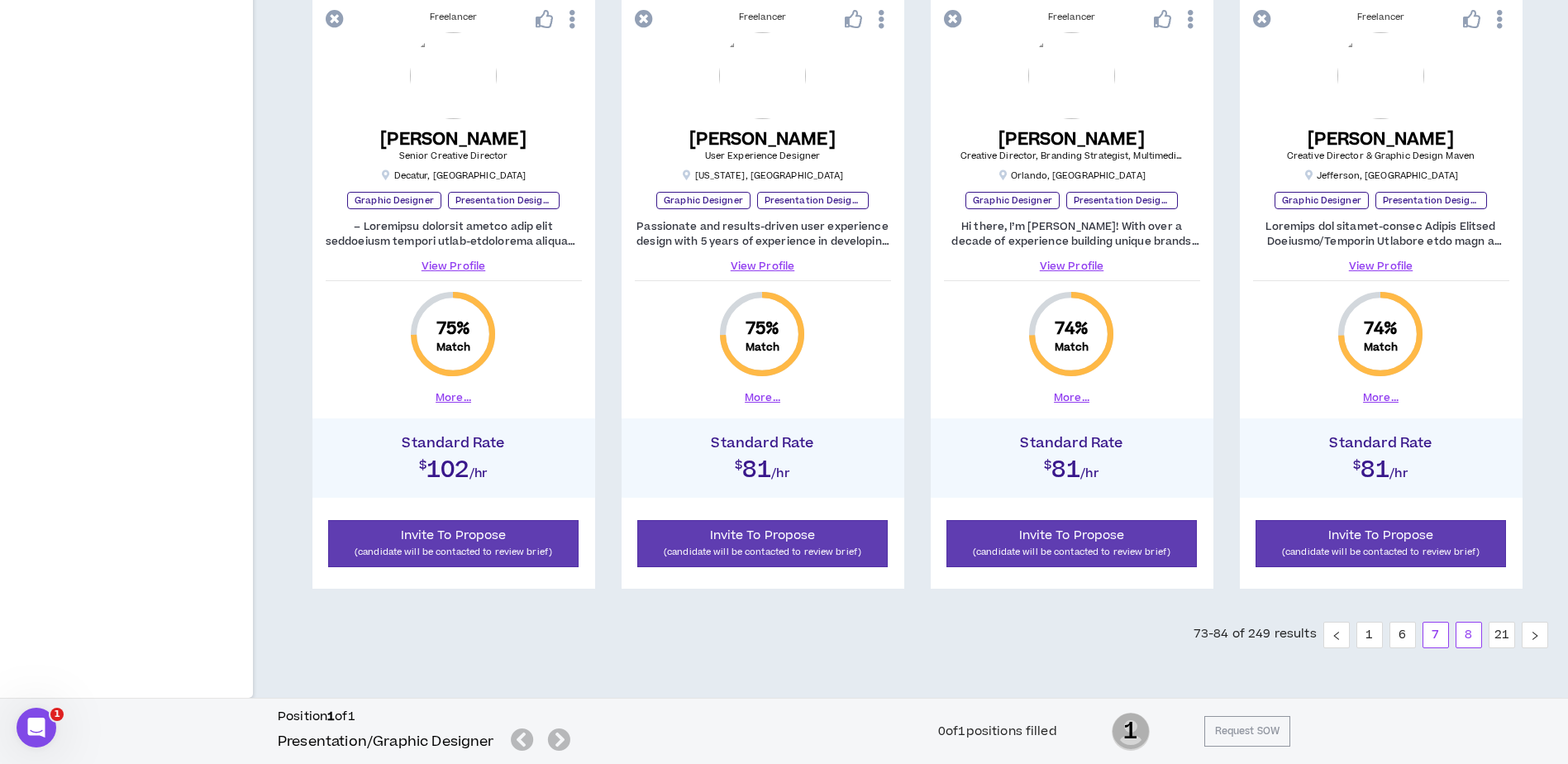
click at [1470, 641] on link "8" at bounding box center [1468, 634] width 25 height 25
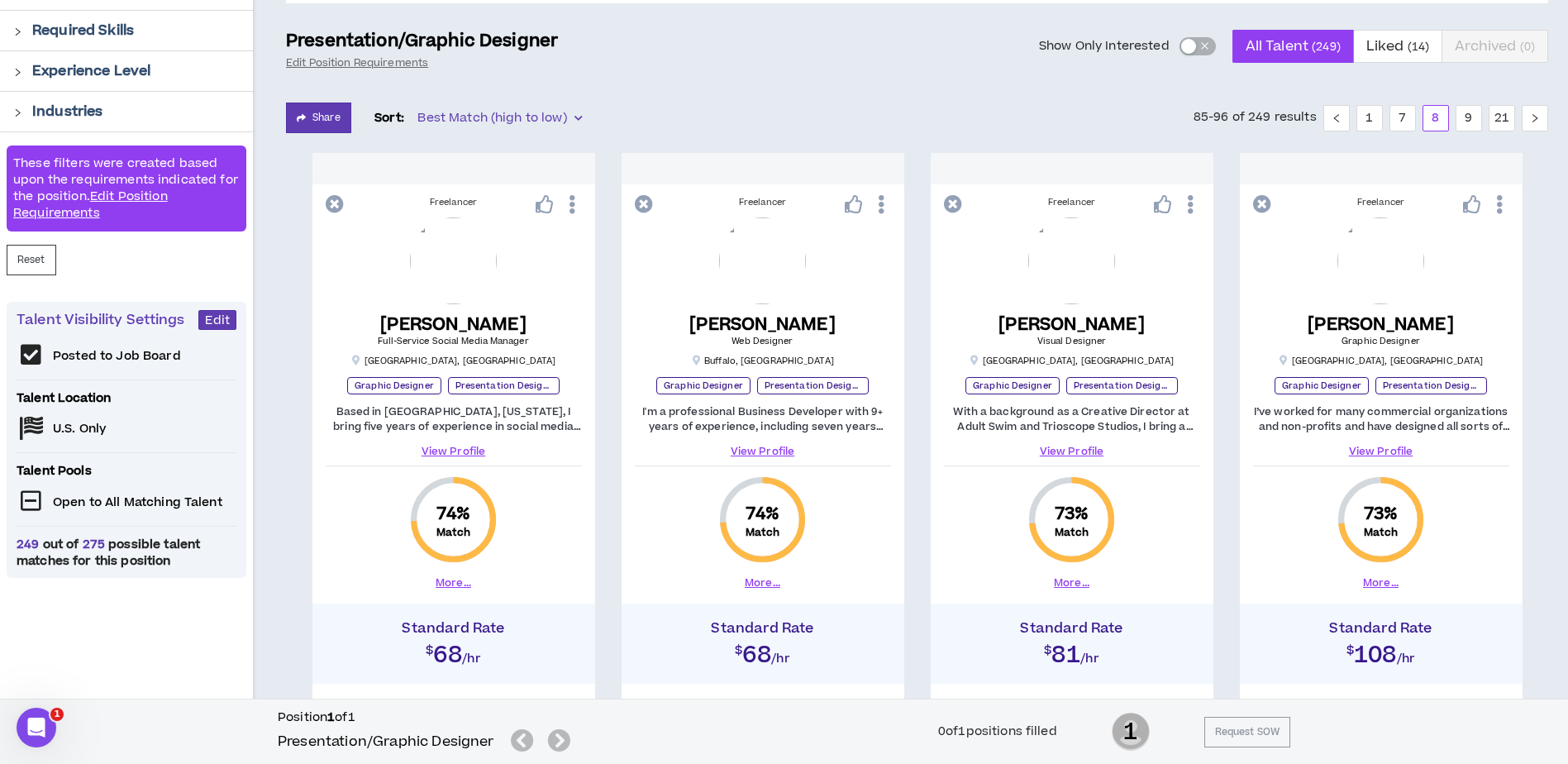
scroll to position [82, 0]
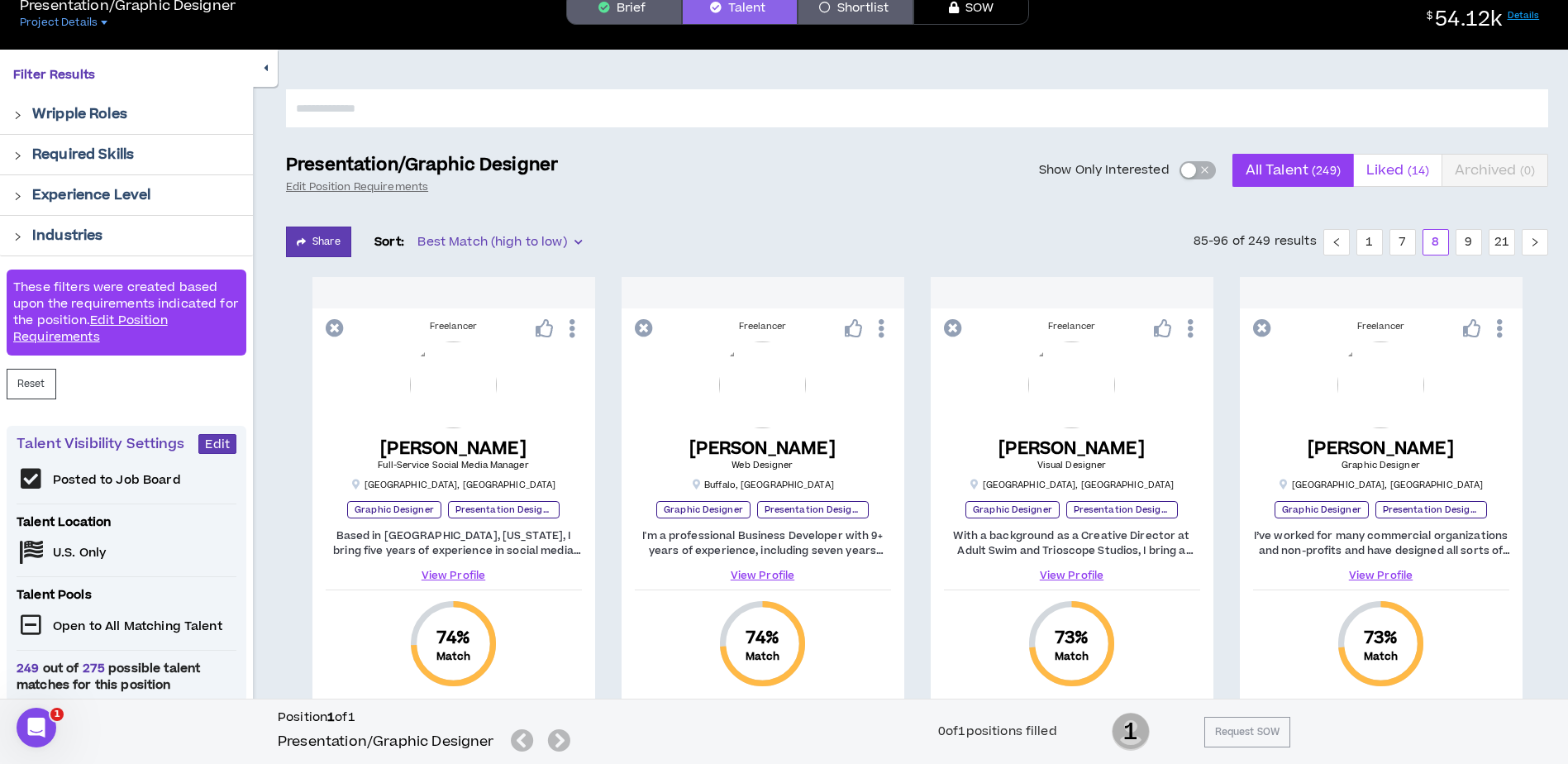
click at [1418, 178] on small "( 14 )" at bounding box center [1418, 170] width 22 height 16
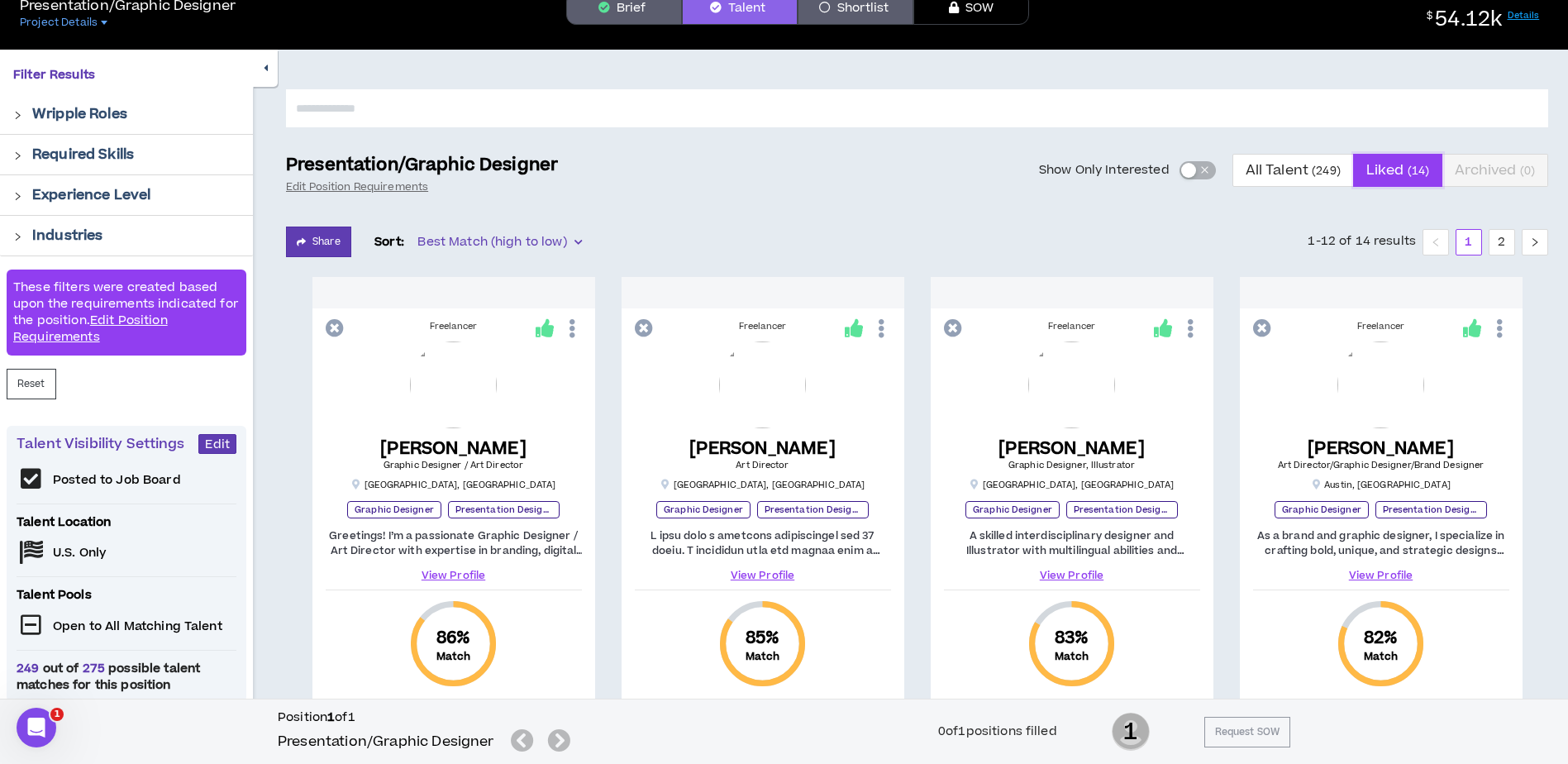
scroll to position [166, 0]
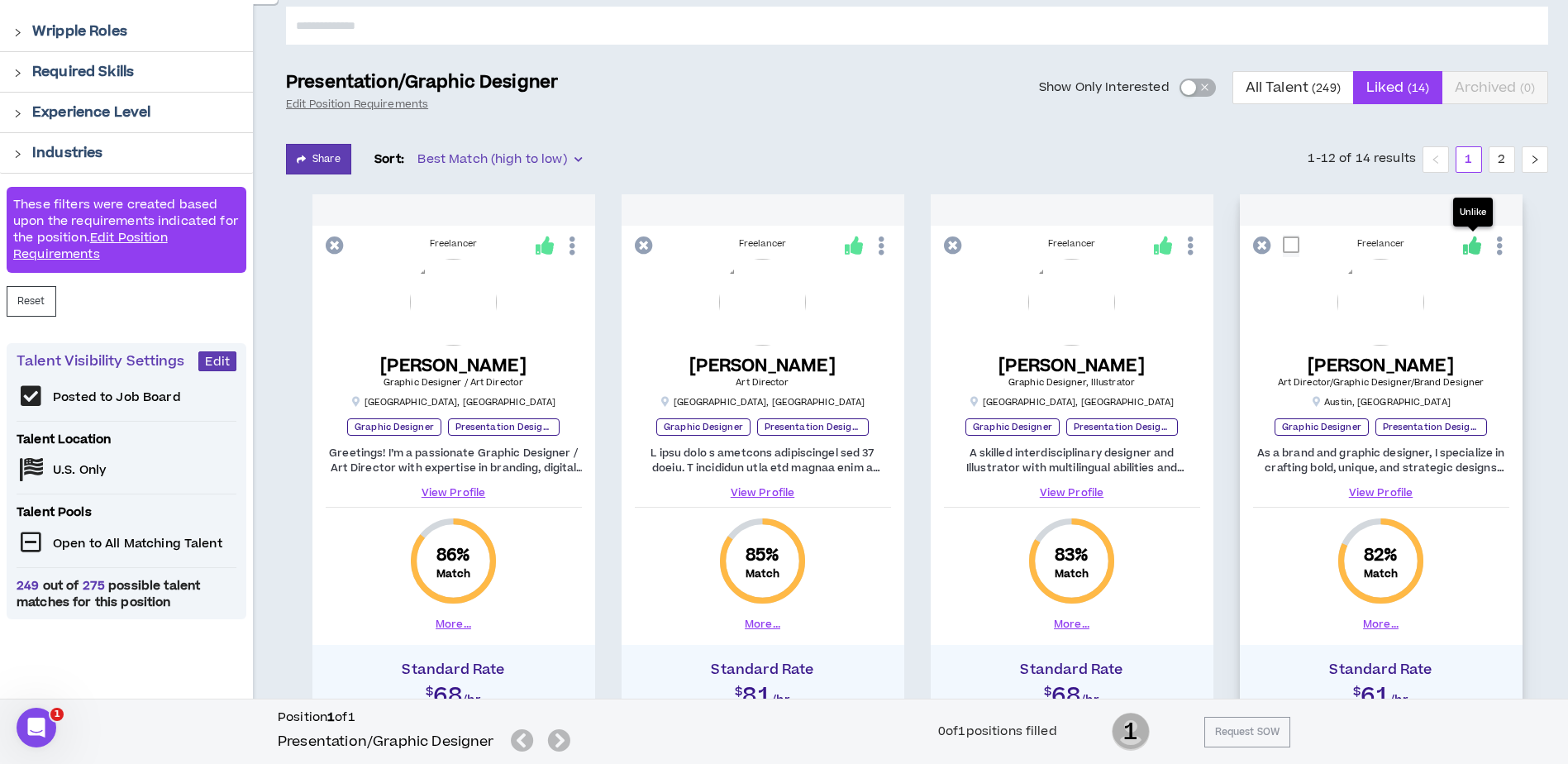
click at [1477, 248] on icon at bounding box center [1472, 245] width 18 height 18
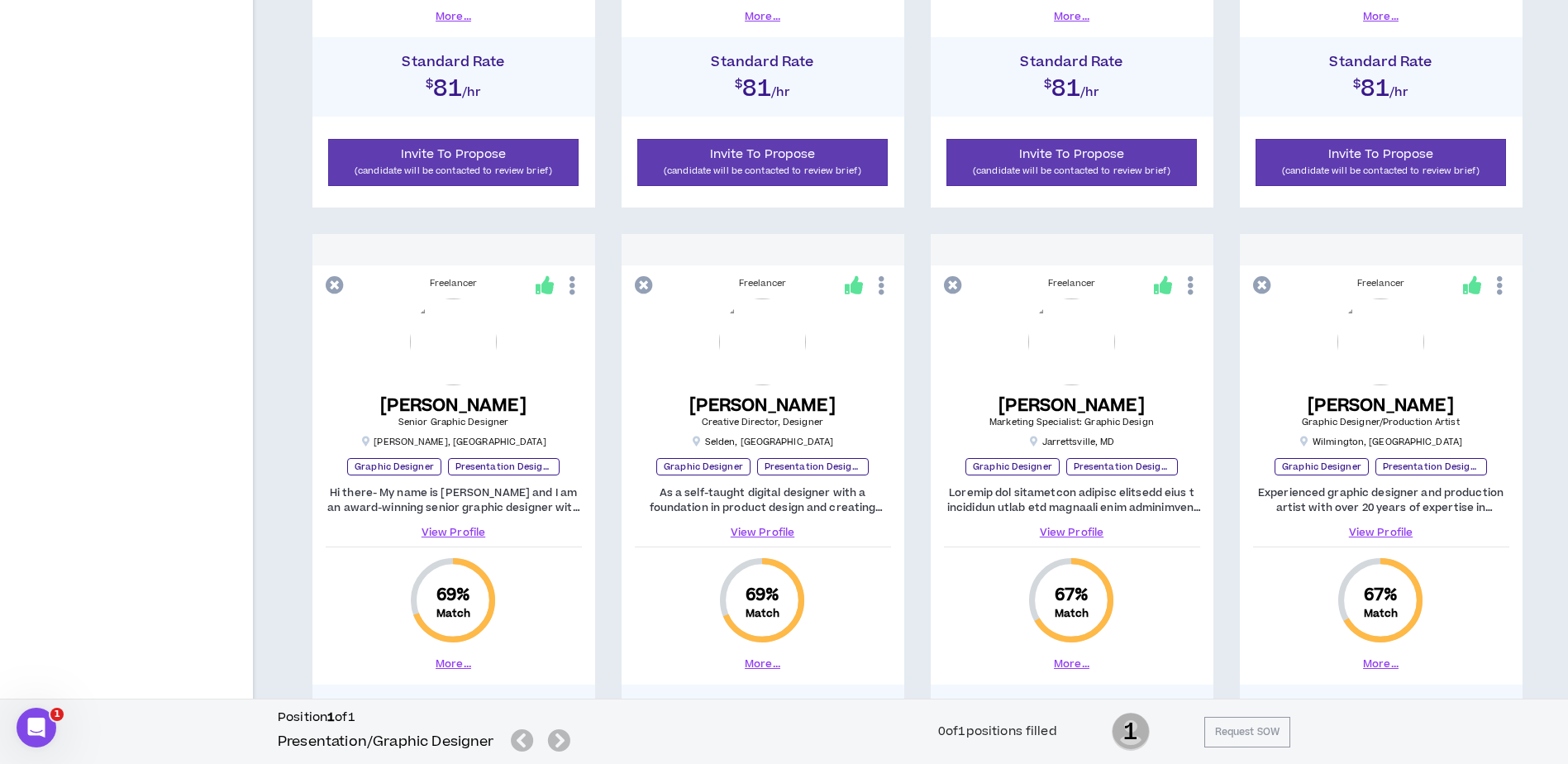
scroll to position [1488, 0]
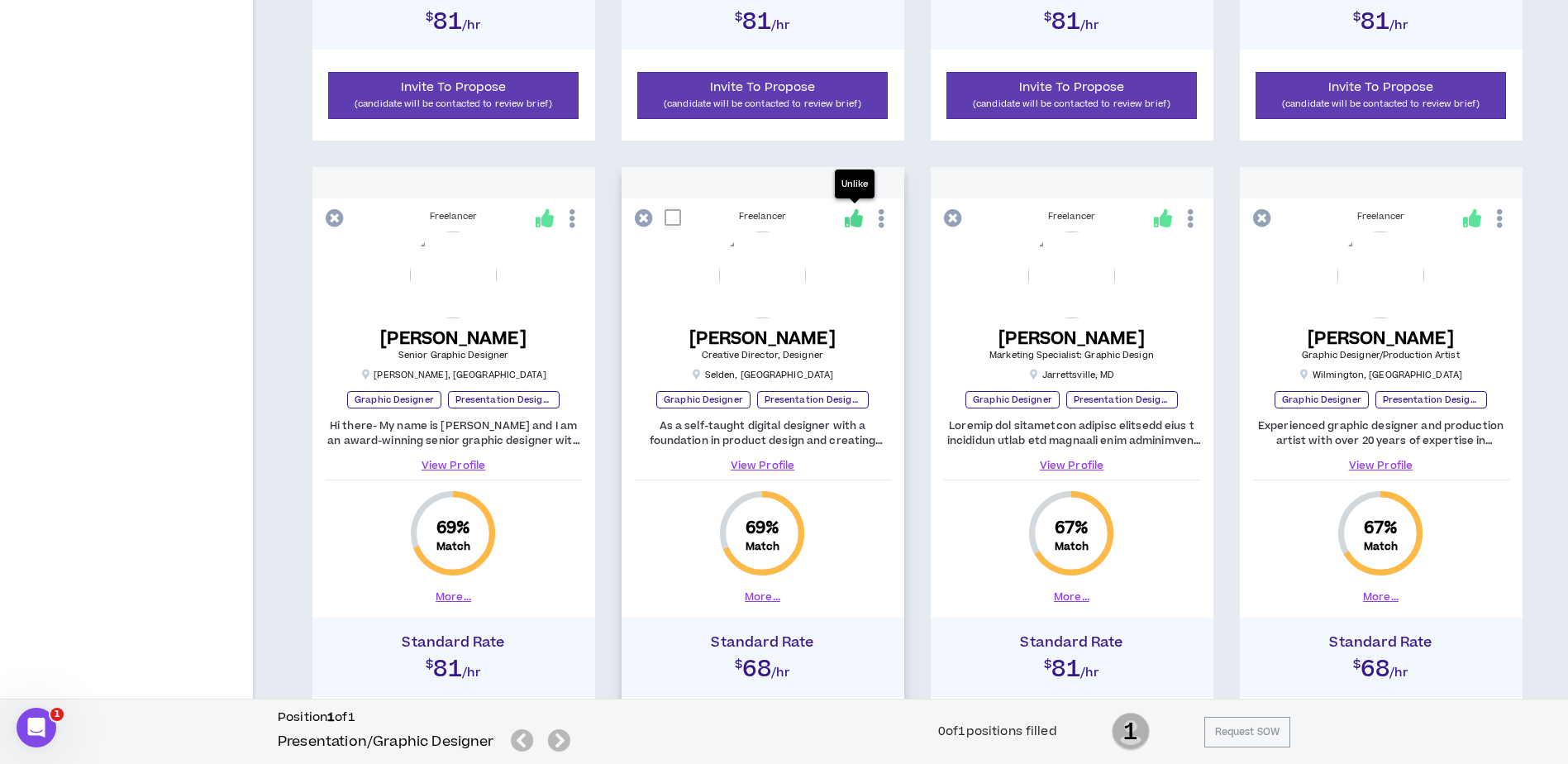
click at [856, 222] on icon at bounding box center [854, 219] width 18 height 18
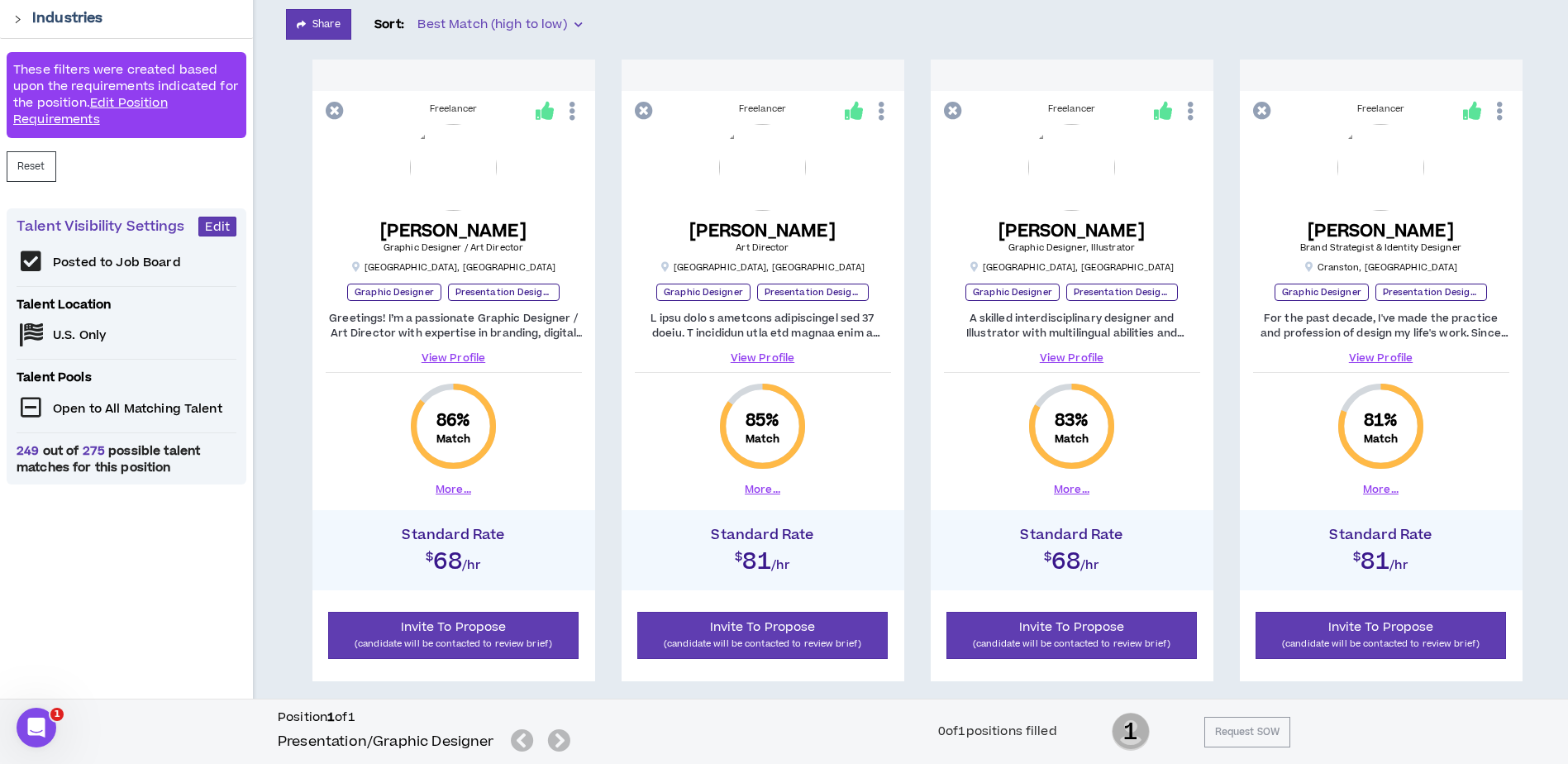
scroll to position [421, 0]
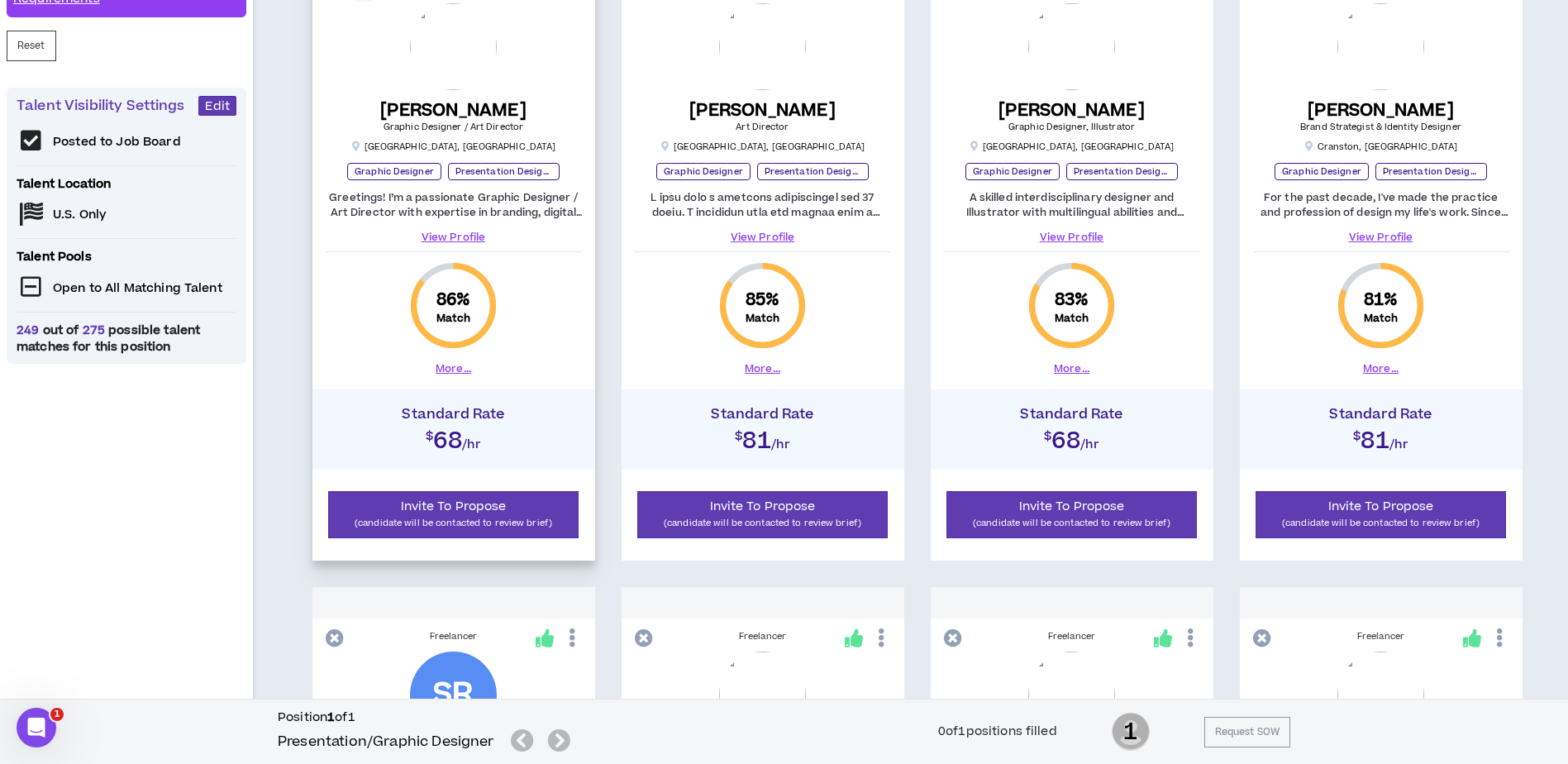
click at [467, 240] on link "View Profile" at bounding box center [454, 237] width 256 height 15
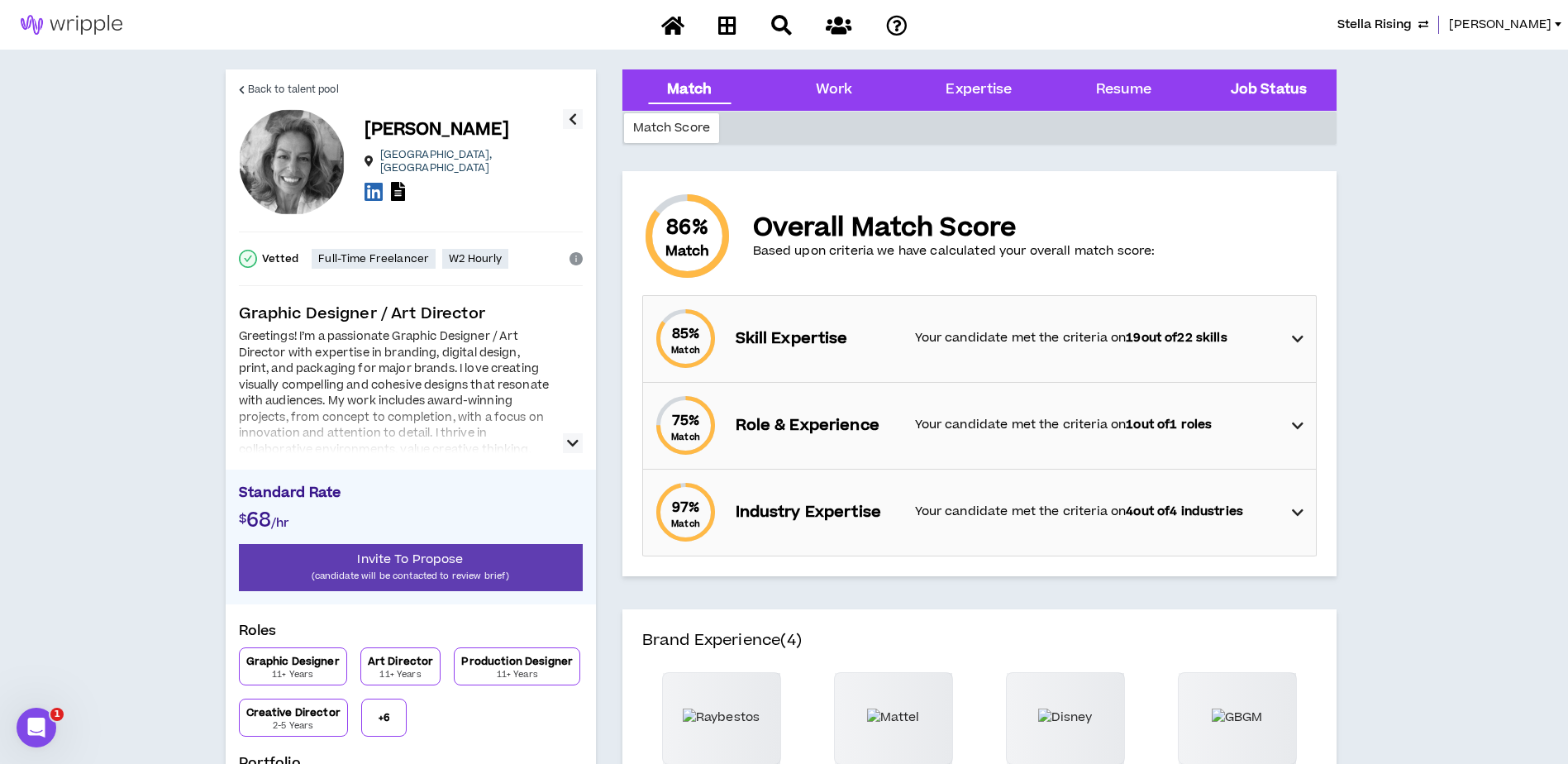
click at [1255, 80] on Status "Job Status" at bounding box center [1268, 90] width 76 height 21
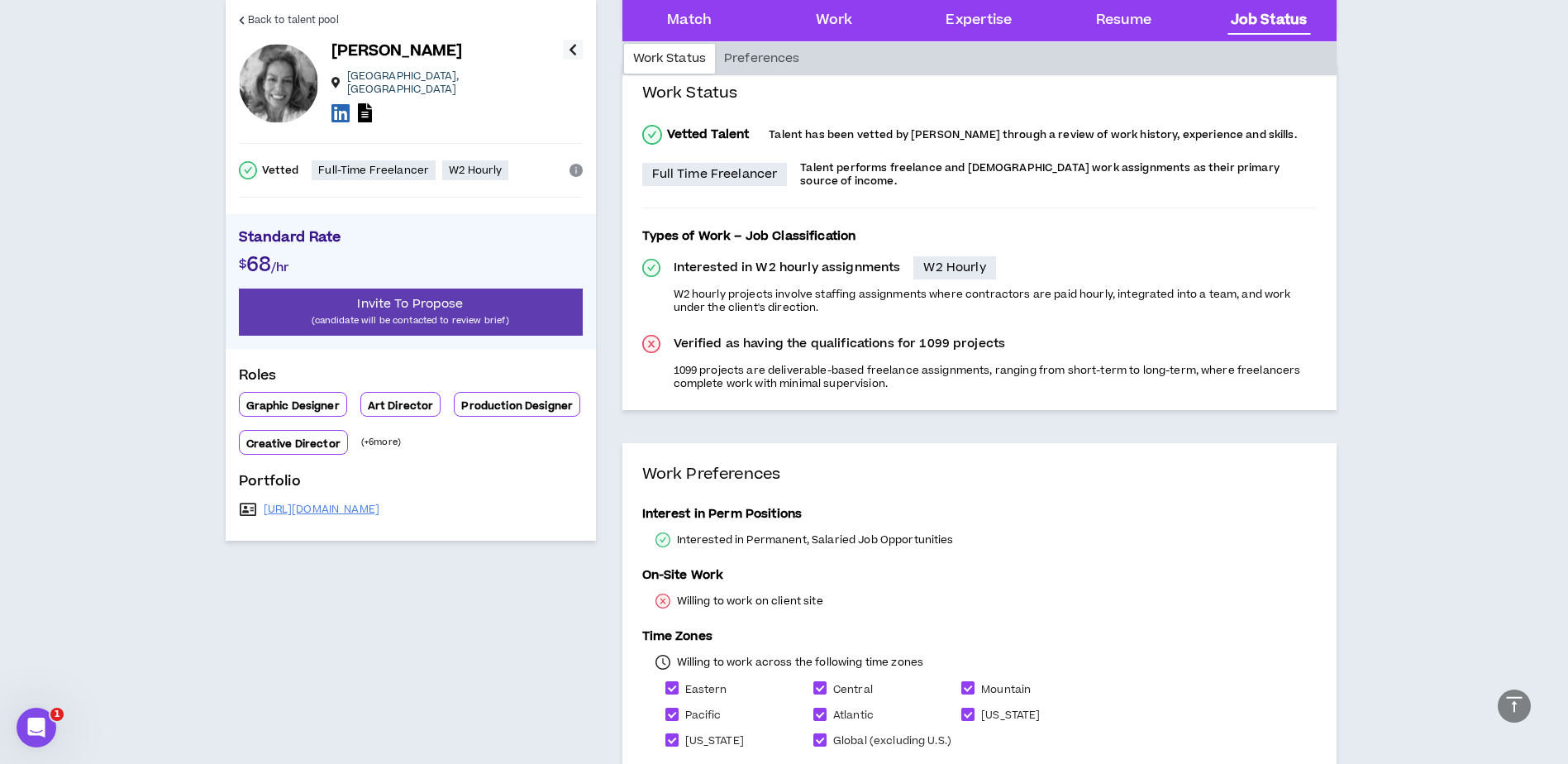
scroll to position [3211, 0]
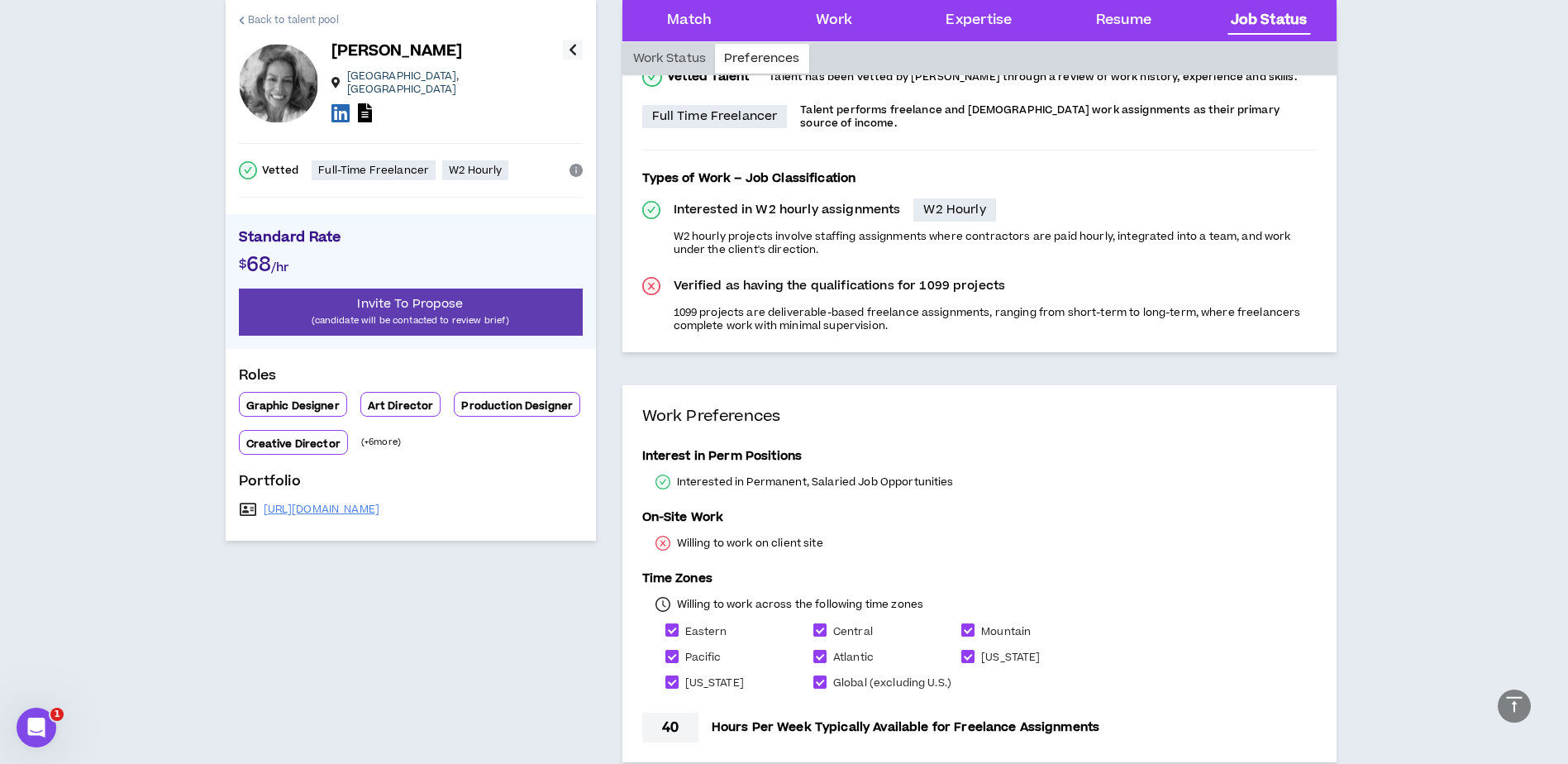
click at [271, 18] on span "Back to talent pool" at bounding box center [293, 20] width 91 height 16
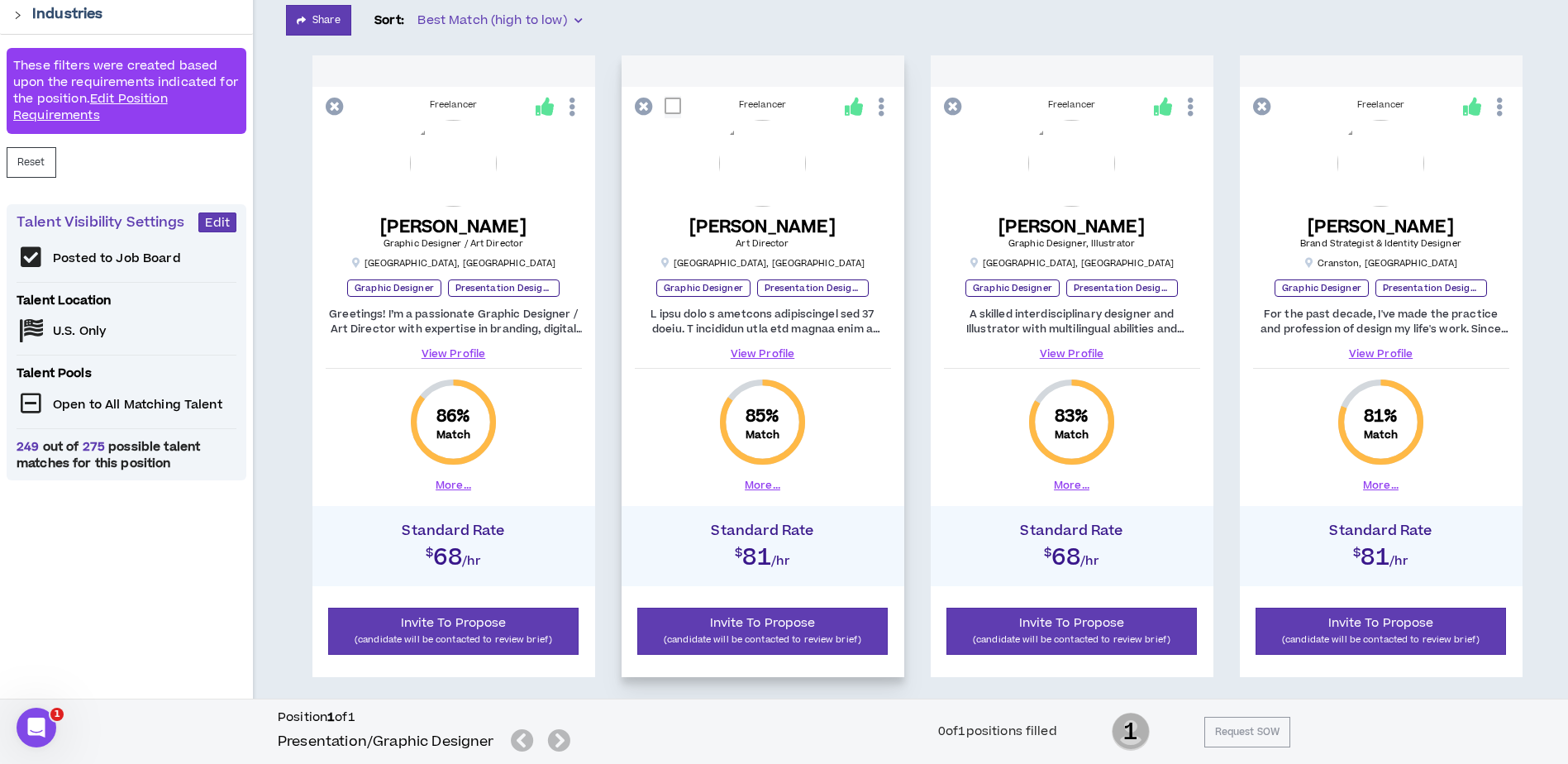
scroll to position [343, 0]
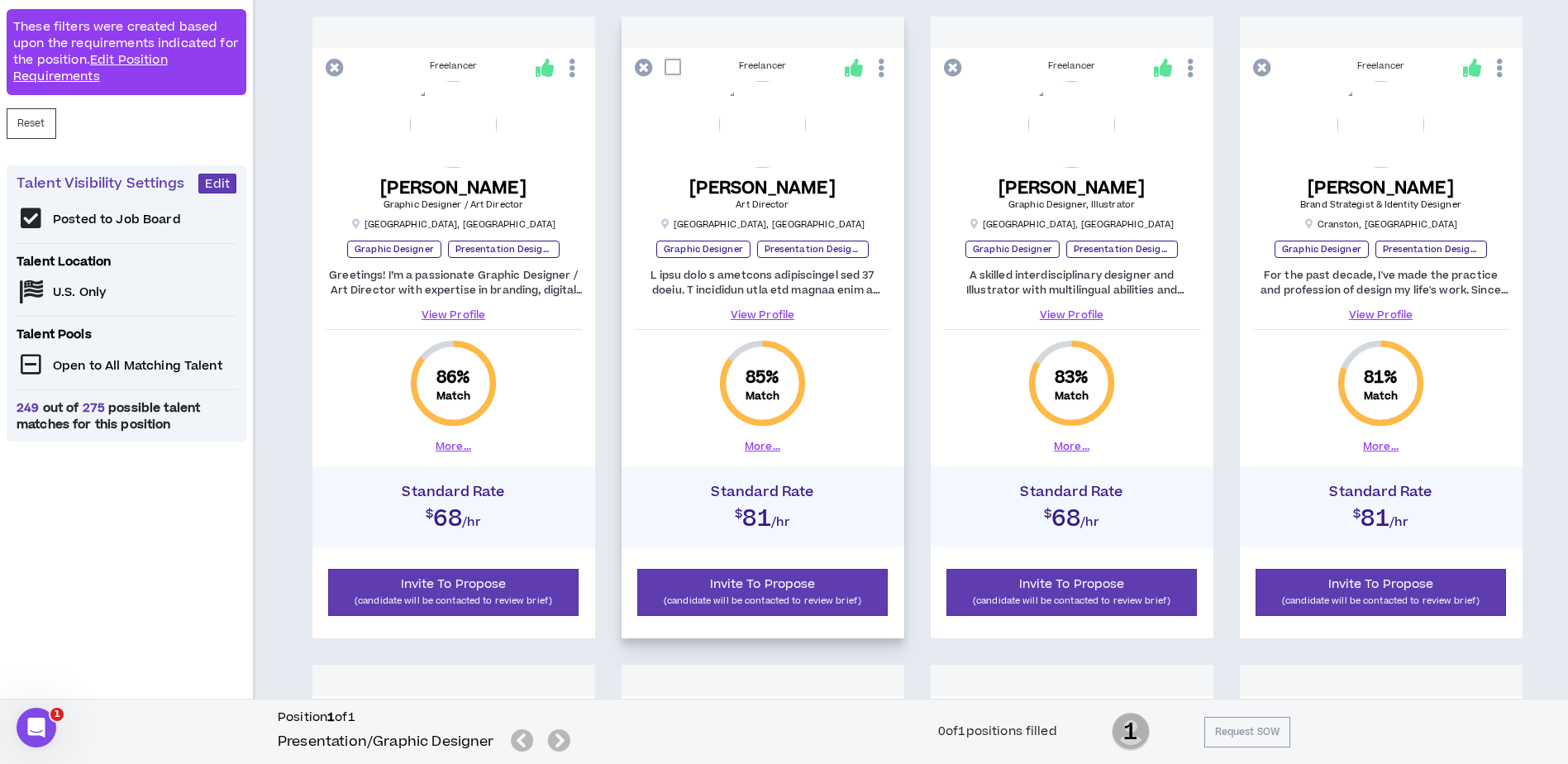
click at [773, 315] on link "View Profile" at bounding box center [763, 315] width 256 height 15
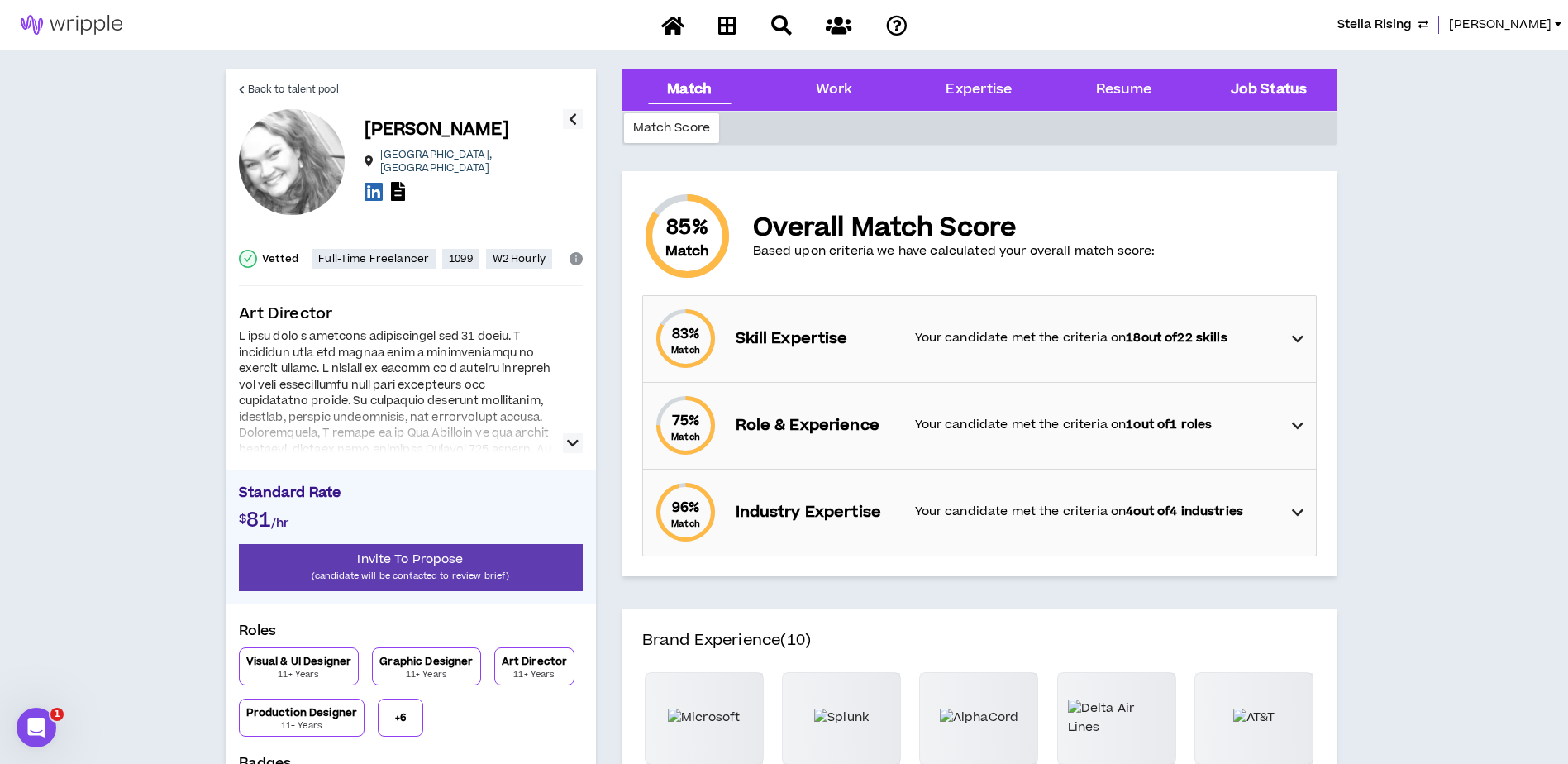
click at [1251, 81] on Status "Job Status" at bounding box center [1268, 90] width 76 height 21
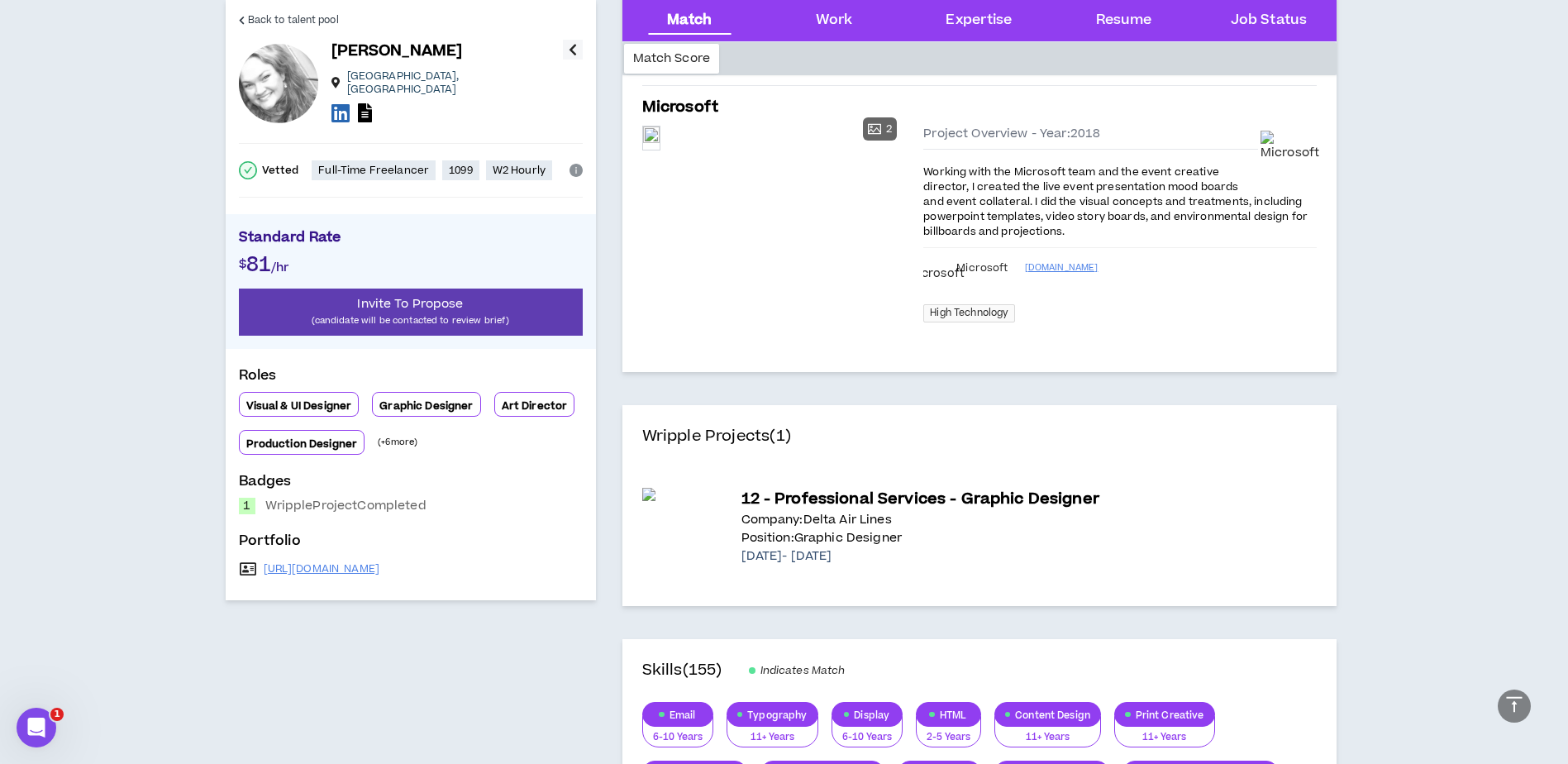
scroll to position [1476, 0]
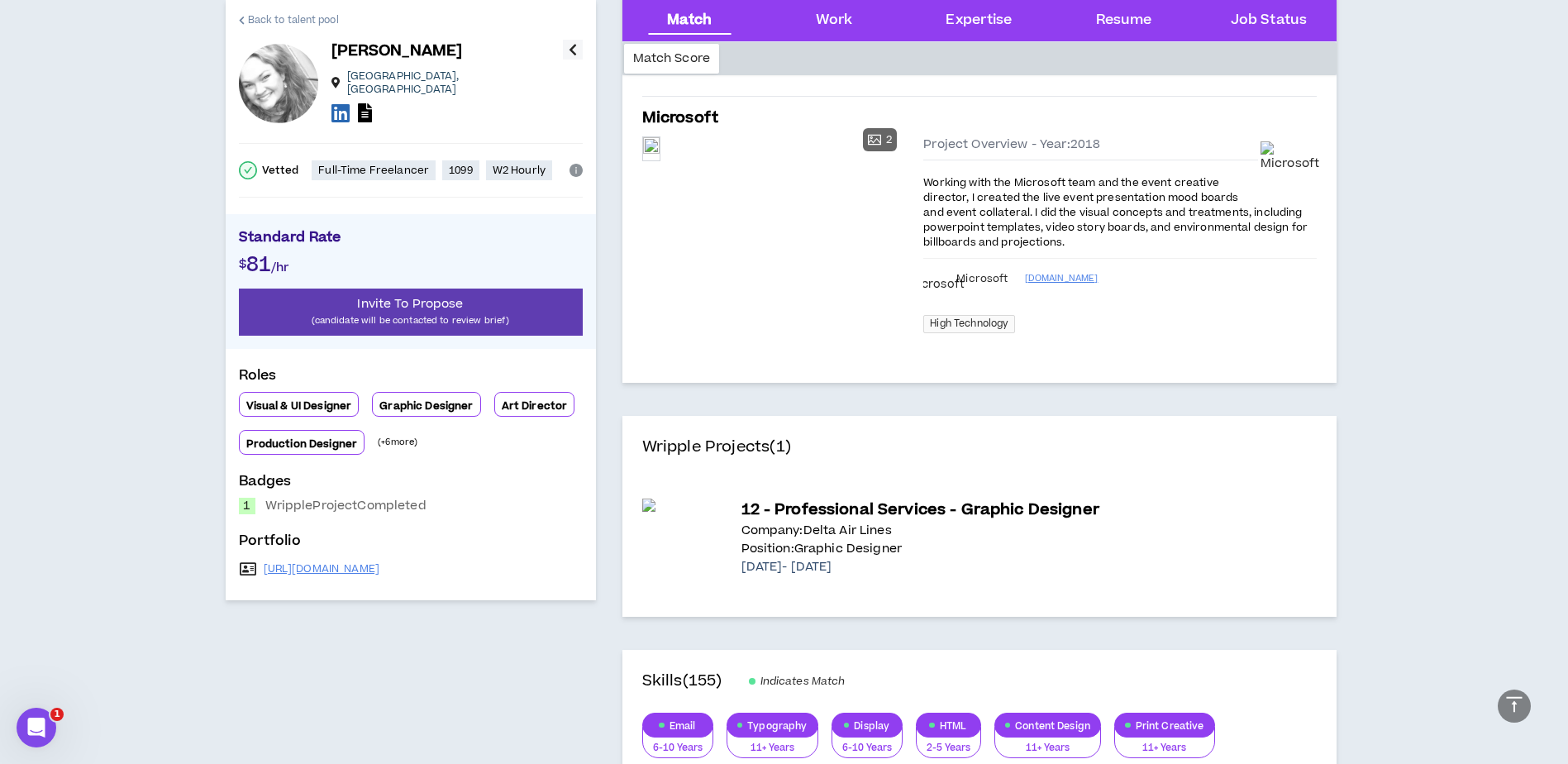
click at [281, 11] on link "Back to talent pool" at bounding box center [288, 19] width 100 height 39
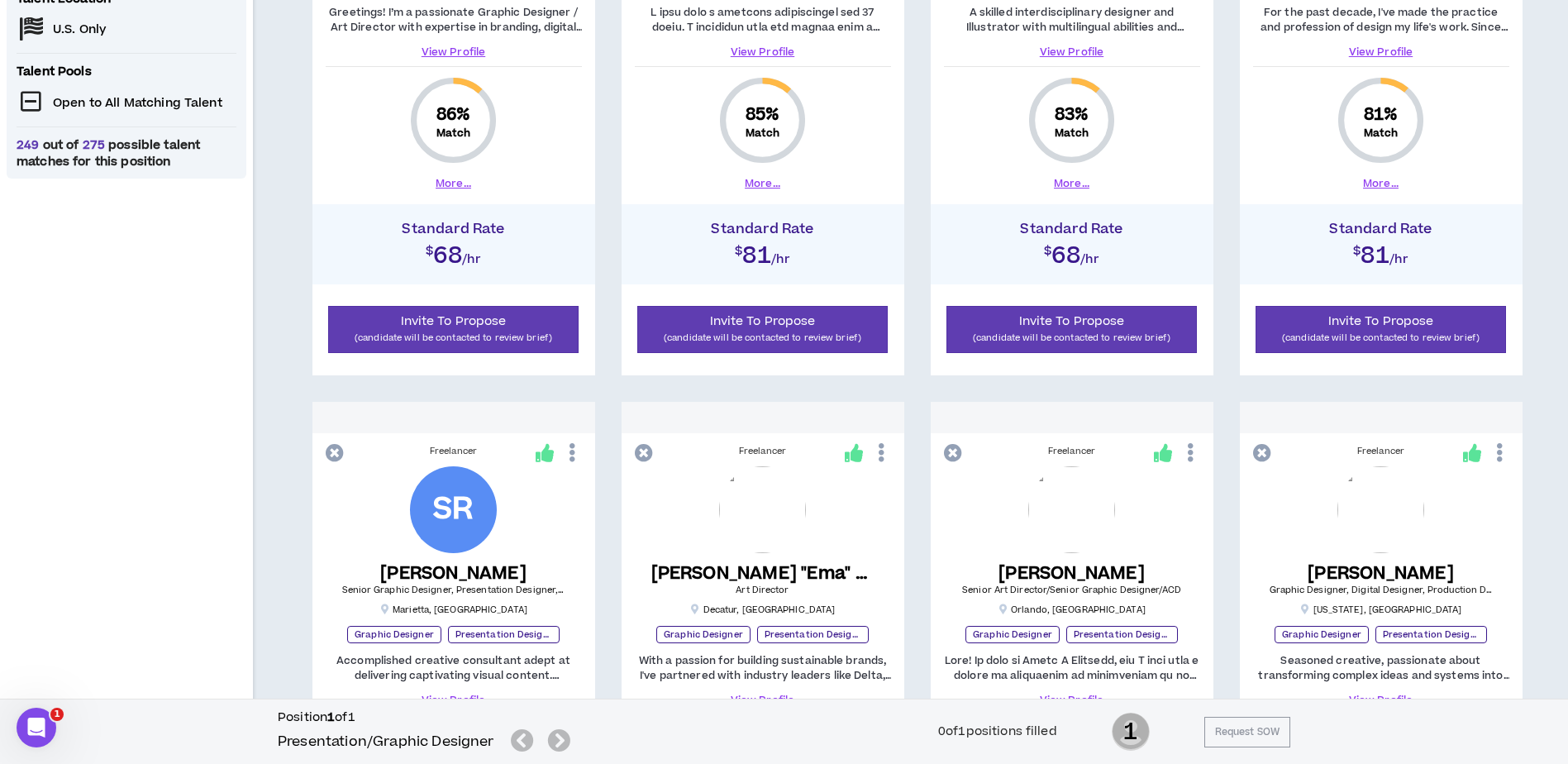
scroll to position [346, 0]
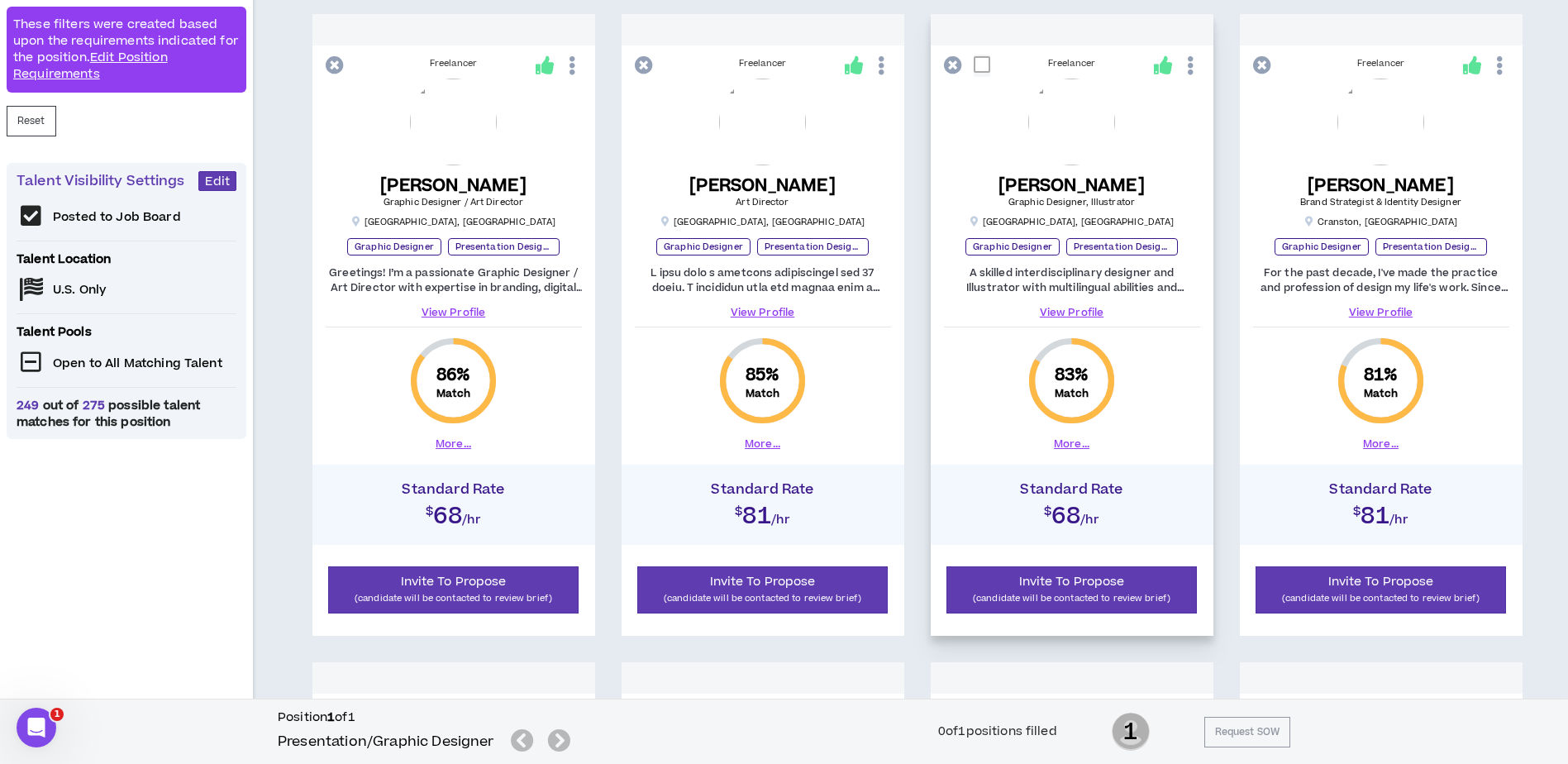
click at [1072, 310] on link "View Profile" at bounding box center [1072, 312] width 256 height 15
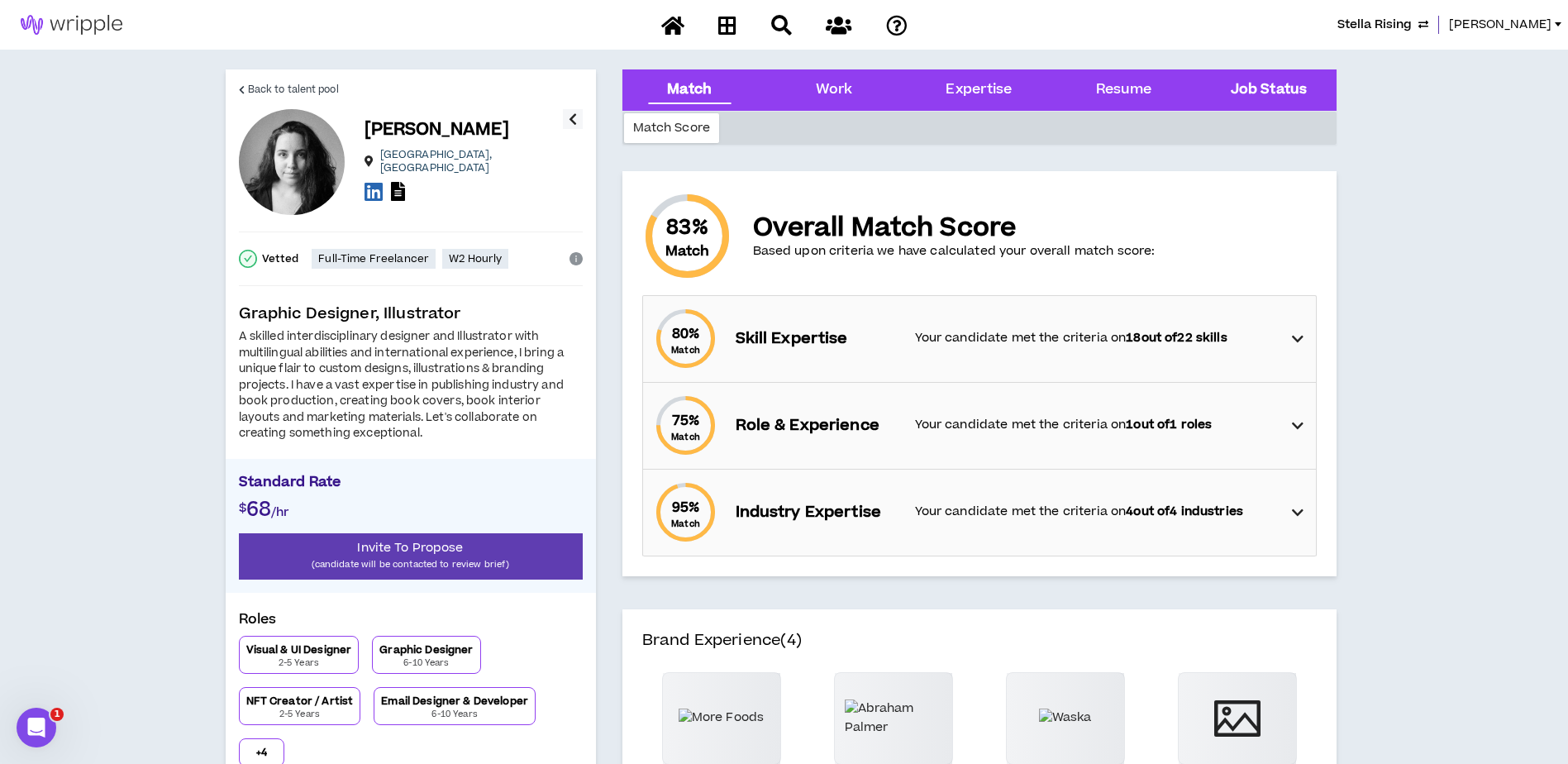
click at [1251, 79] on div "Job Status" at bounding box center [1267, 90] width 118 height 41
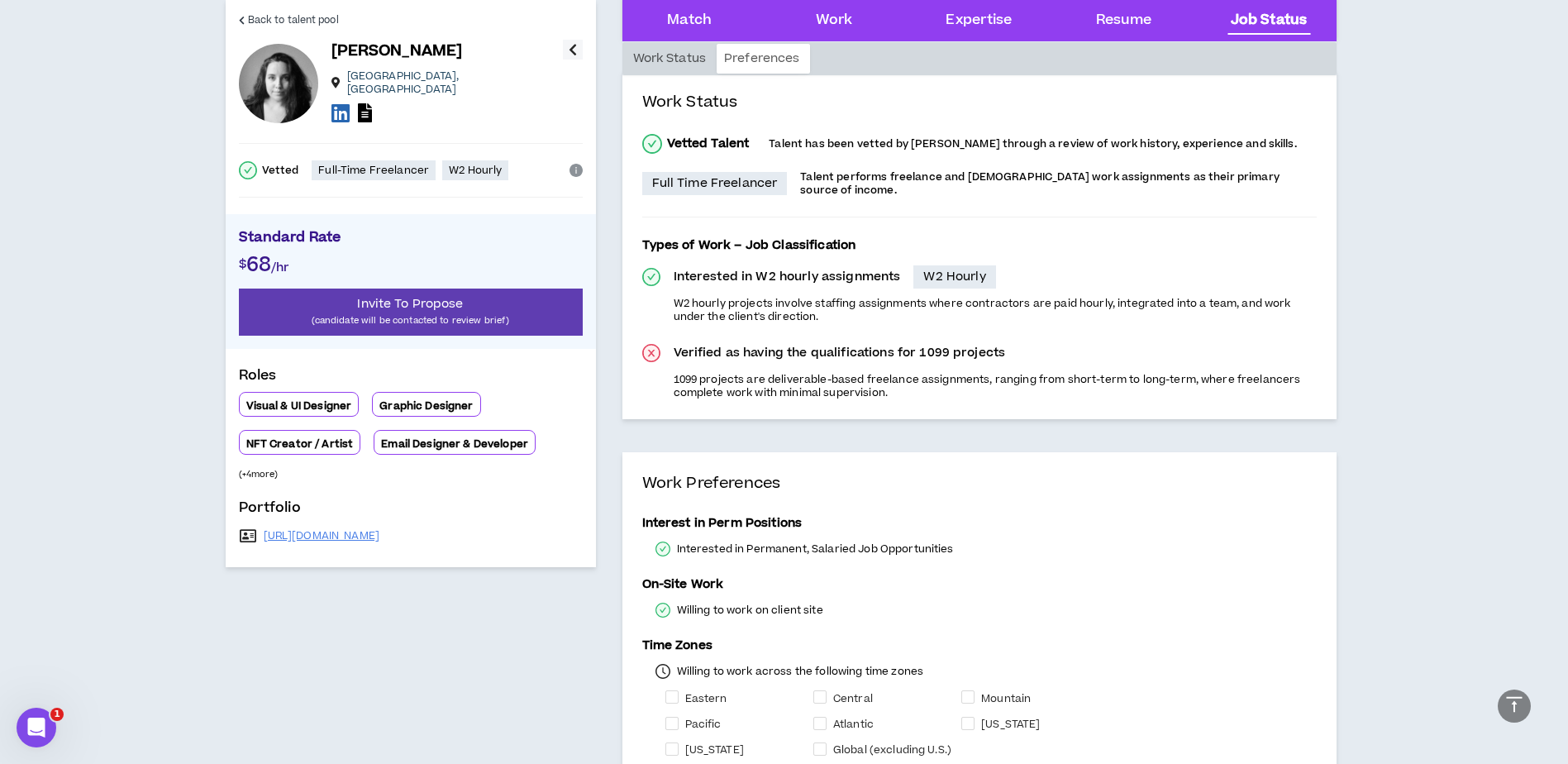
scroll to position [3889, 0]
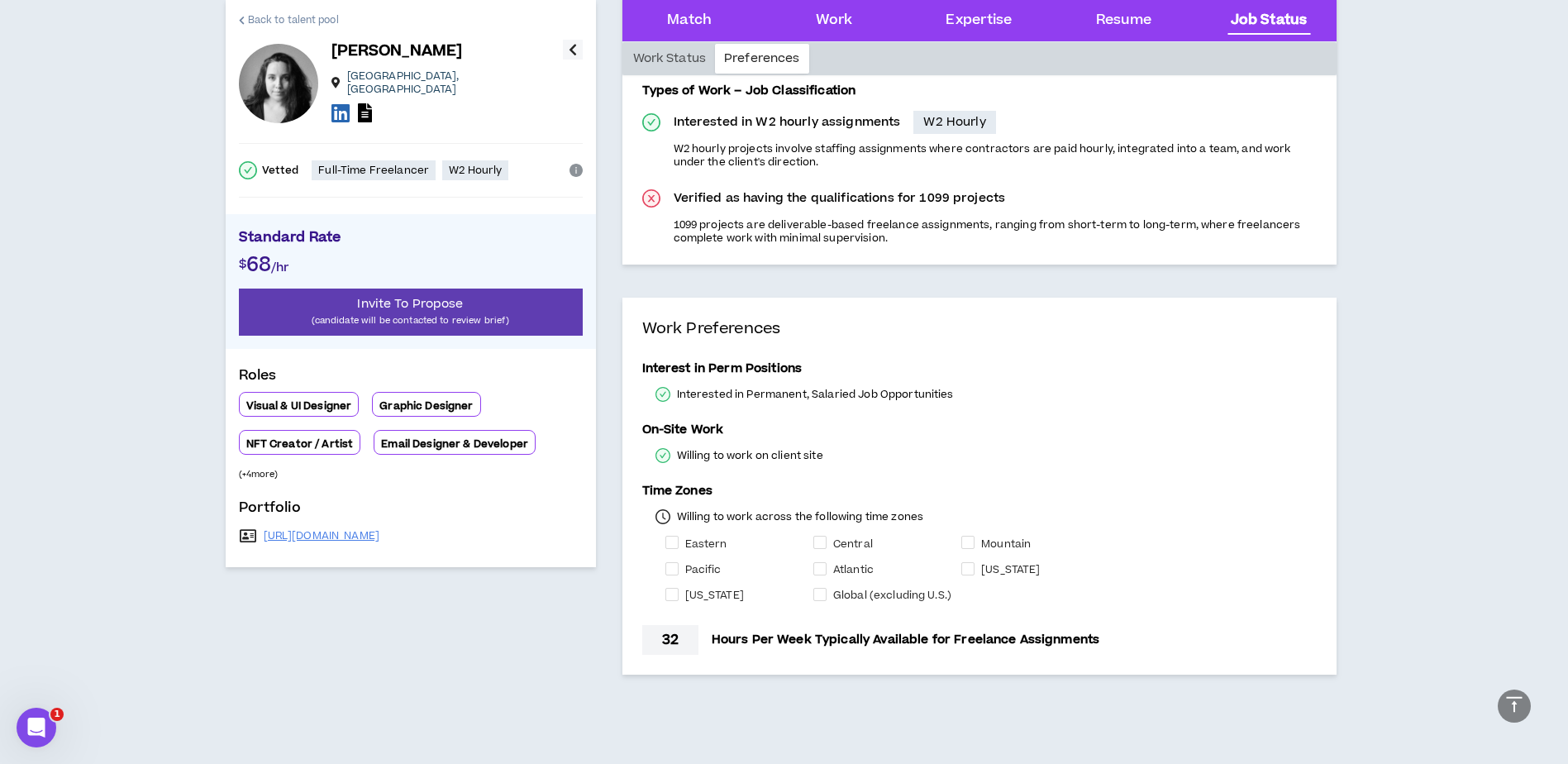
click at [276, 19] on span "Back to talent pool" at bounding box center [293, 20] width 91 height 16
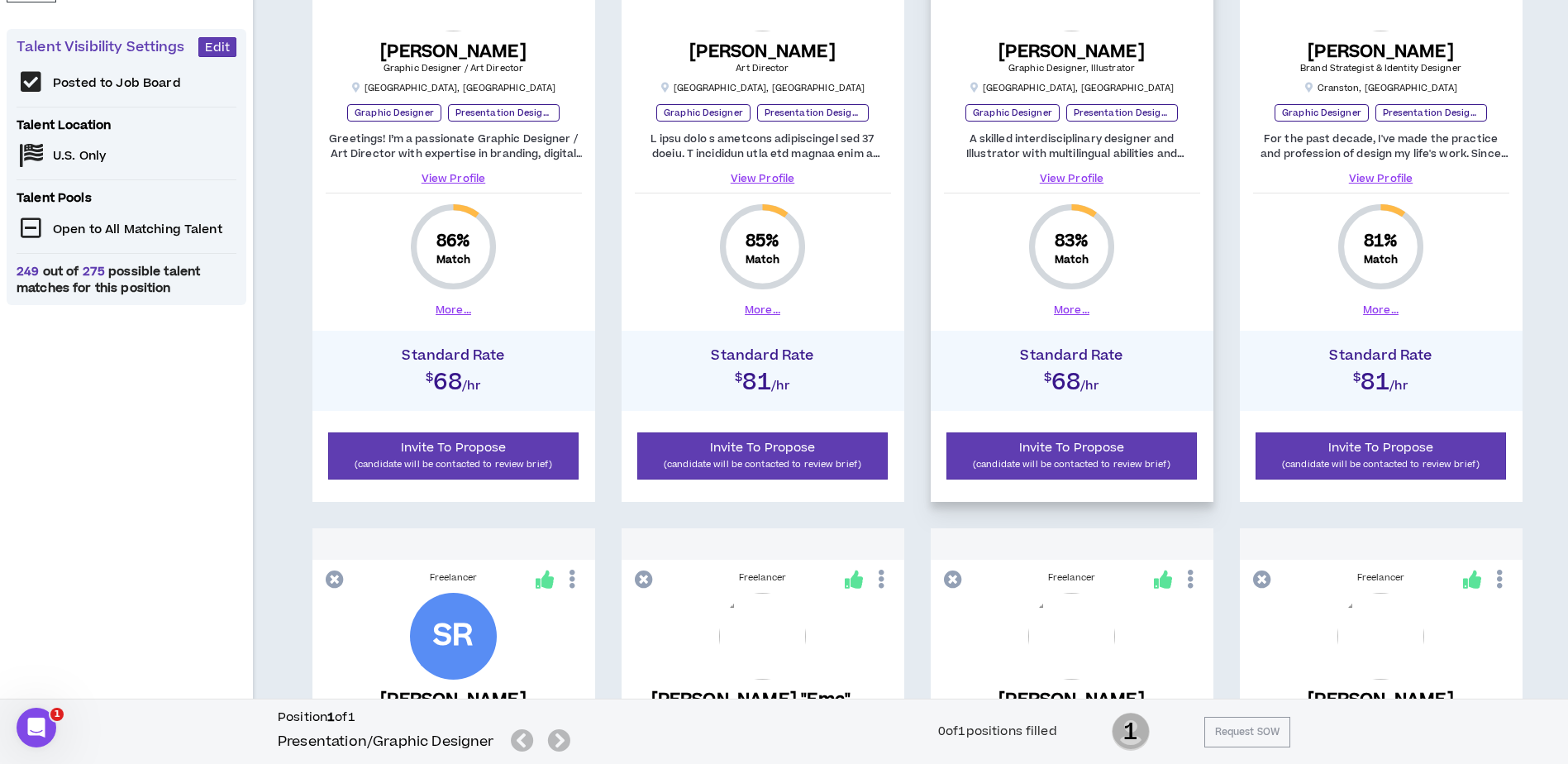
scroll to position [359, 0]
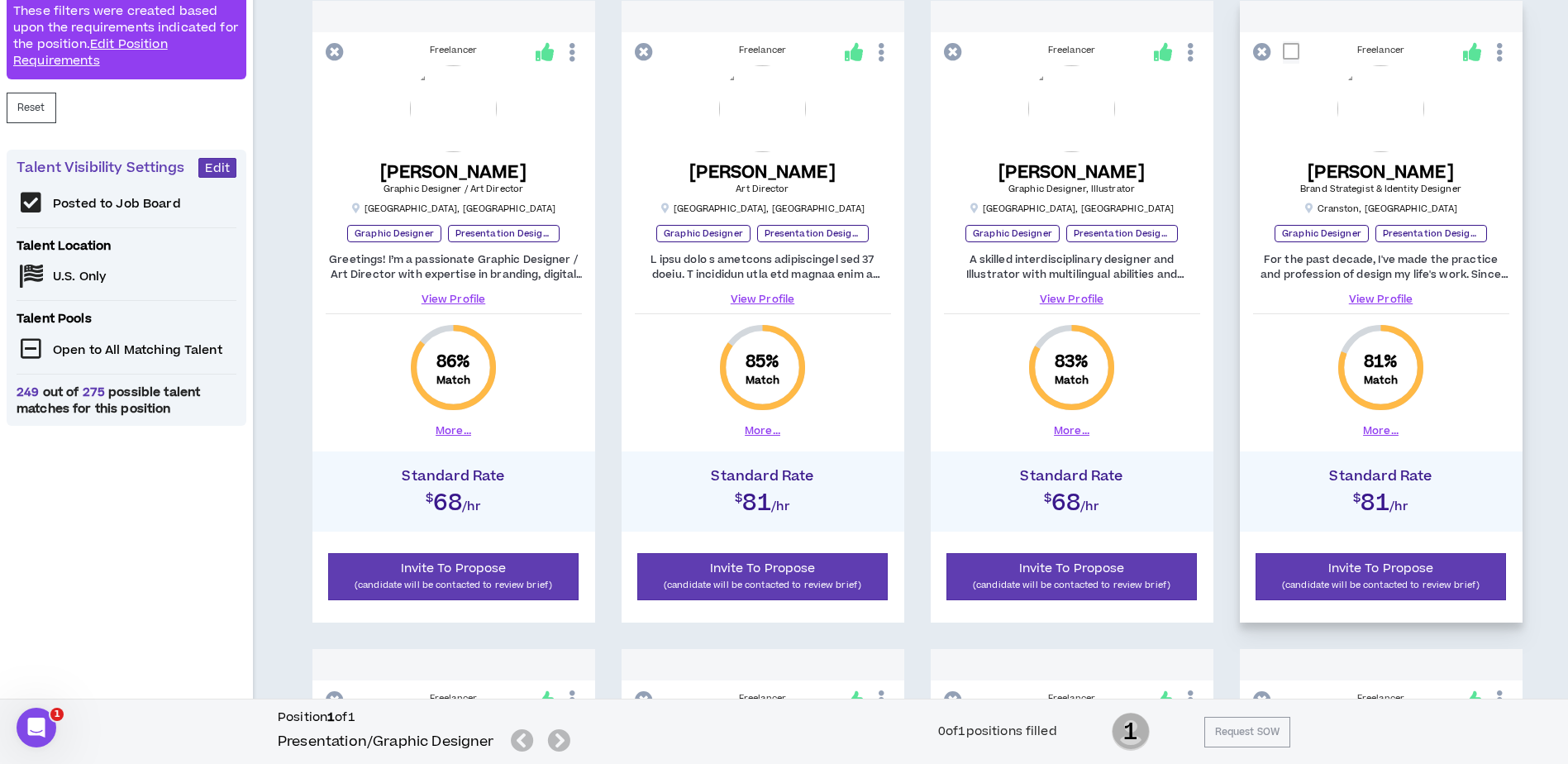
click at [1394, 297] on link "View Profile" at bounding box center [1380, 299] width 256 height 15
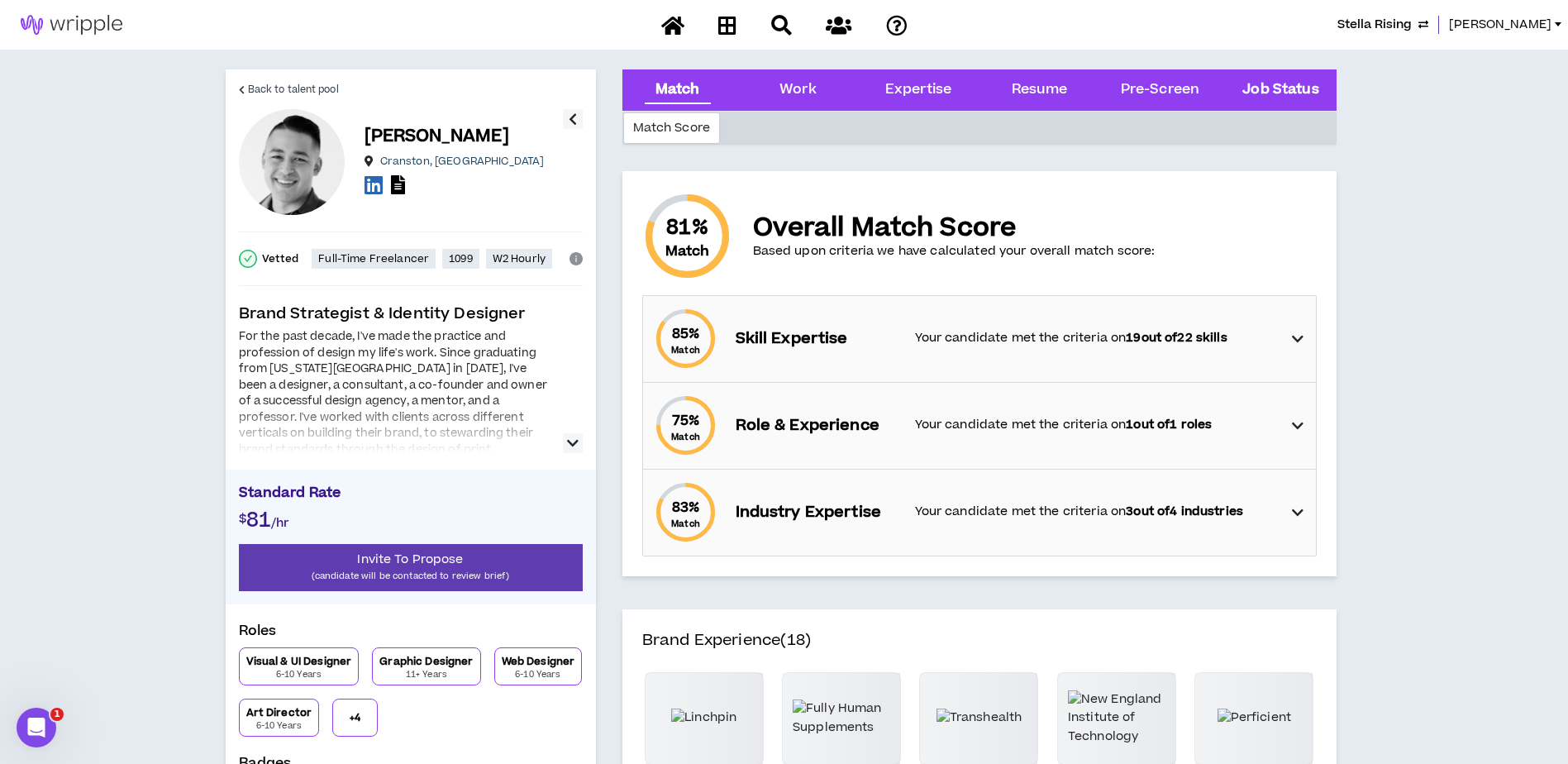
click at [1279, 90] on Status "Job Status" at bounding box center [1280, 90] width 76 height 21
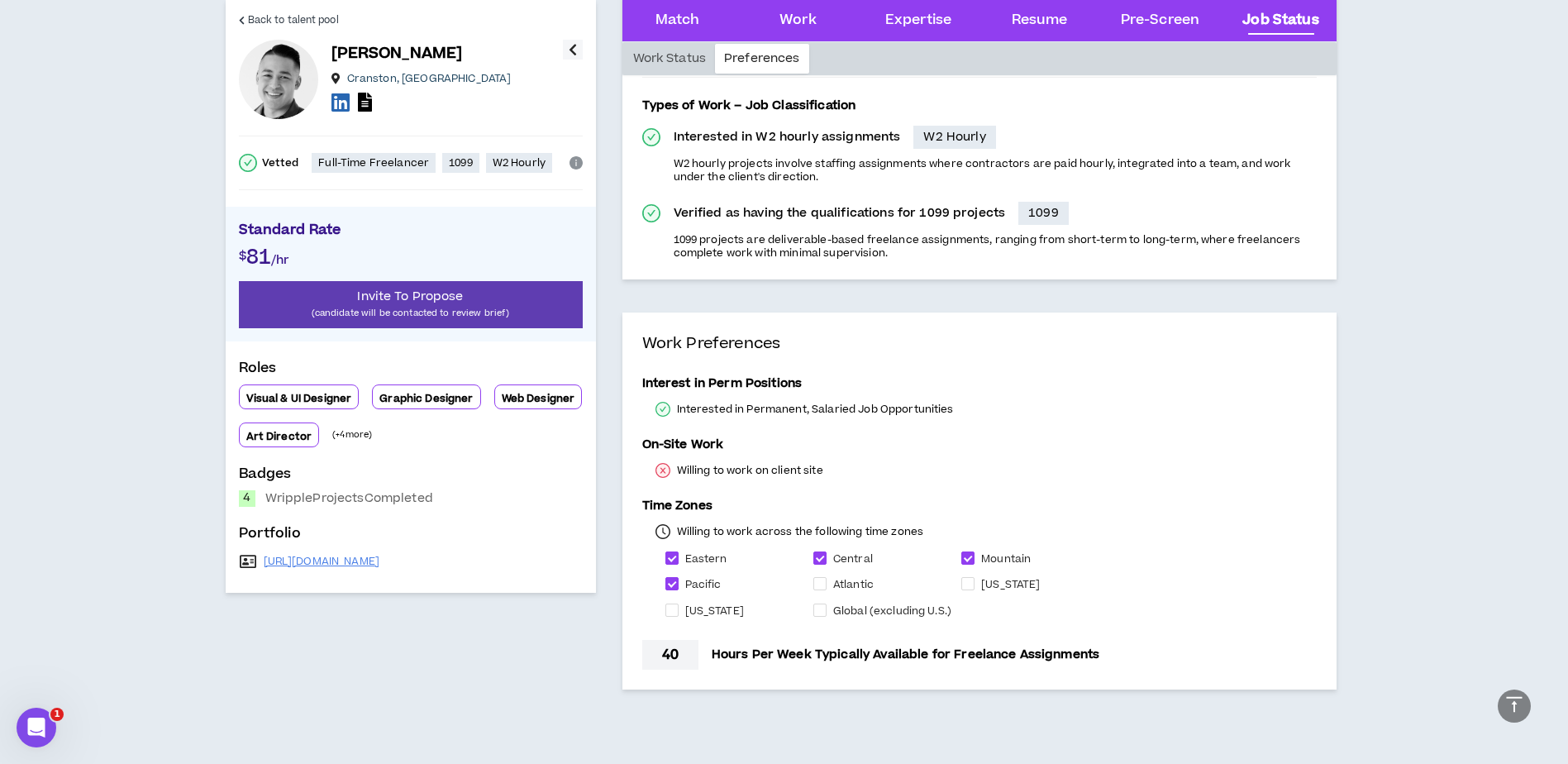
scroll to position [5228, 0]
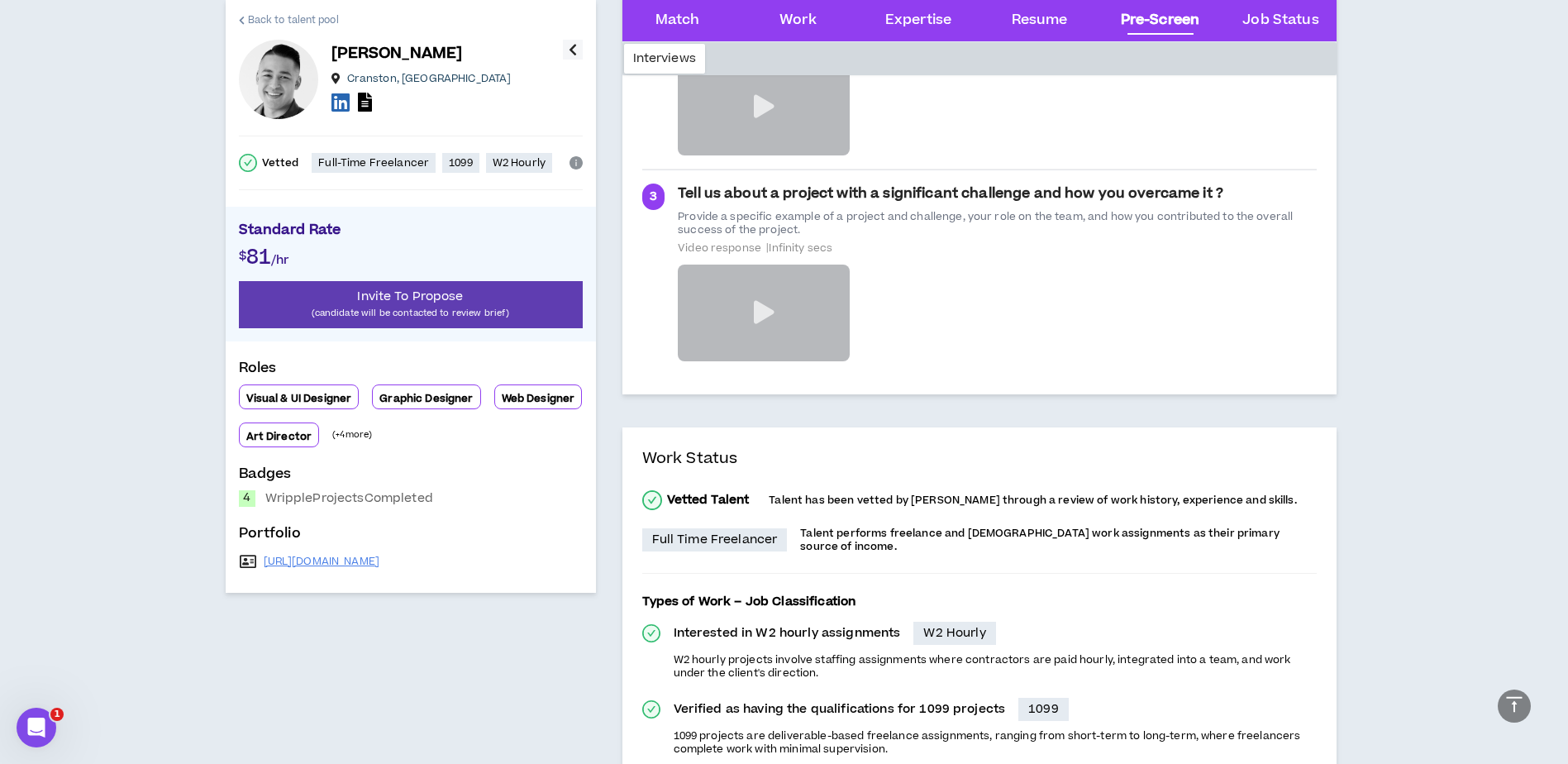
click at [278, 13] on span "Back to talent pool" at bounding box center [293, 20] width 91 height 16
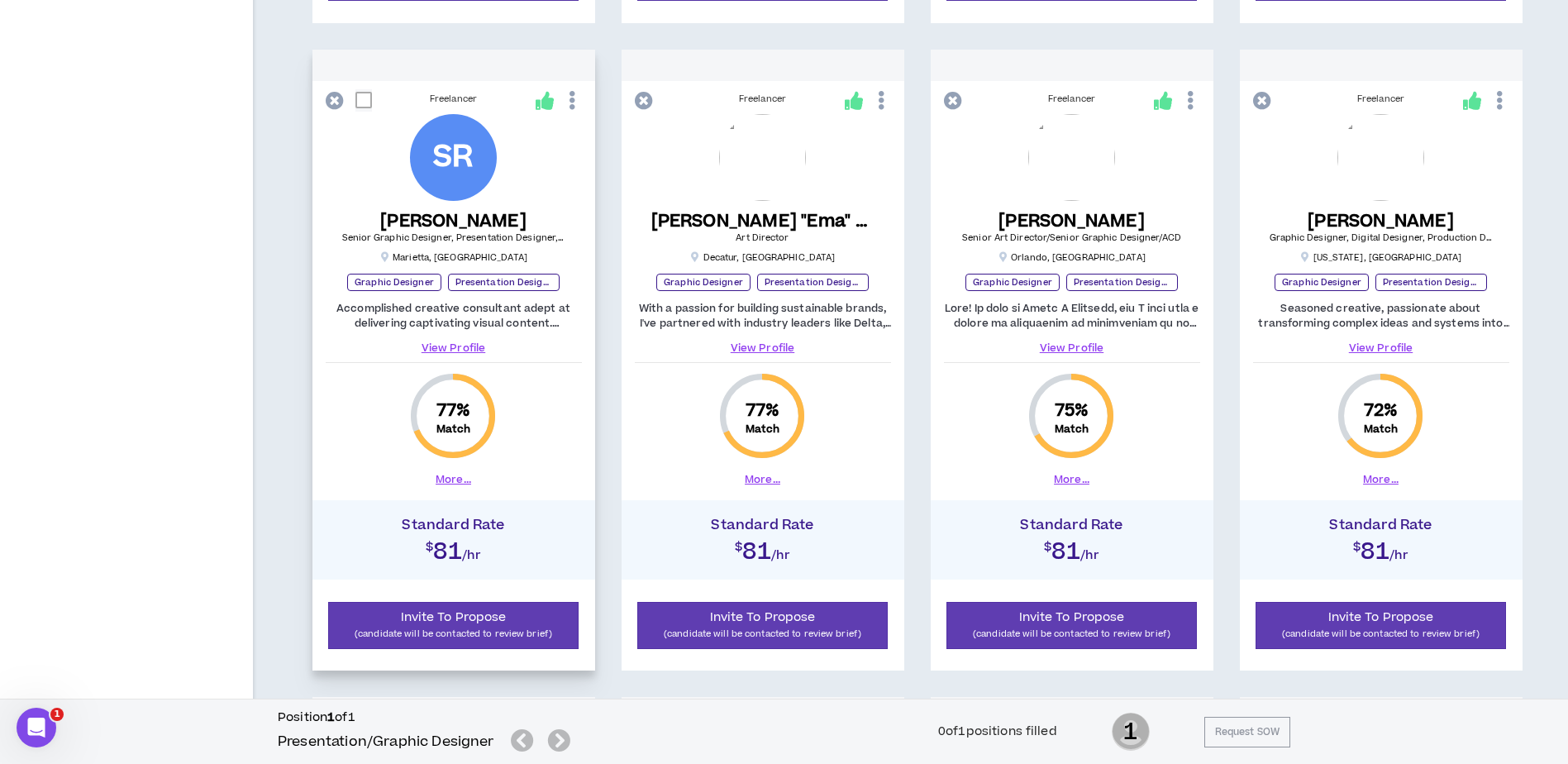
scroll to position [960, 0]
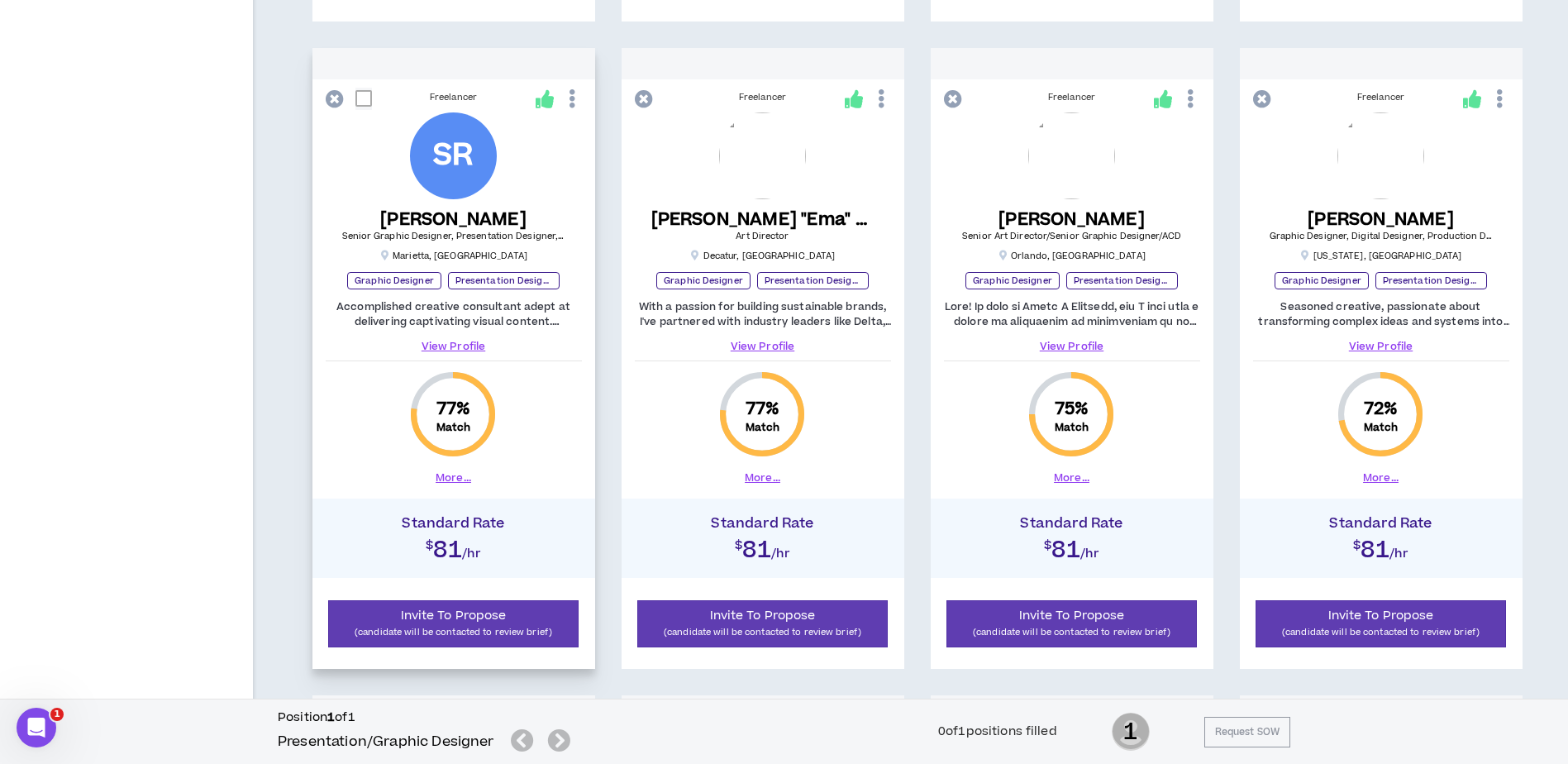
click at [454, 346] on link "View Profile" at bounding box center [454, 346] width 256 height 15
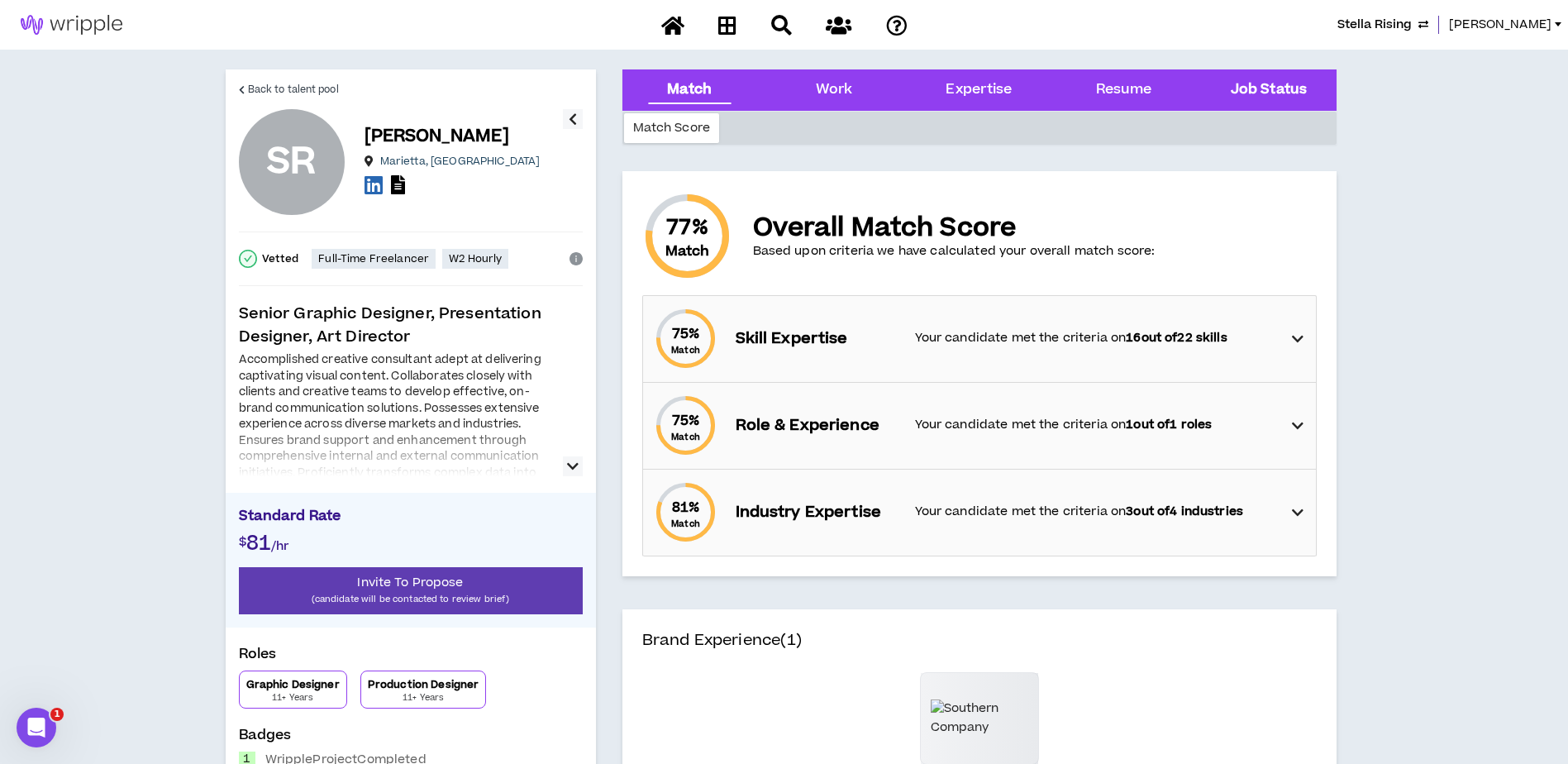
click at [1294, 98] on Status "Job Status" at bounding box center [1268, 90] width 76 height 21
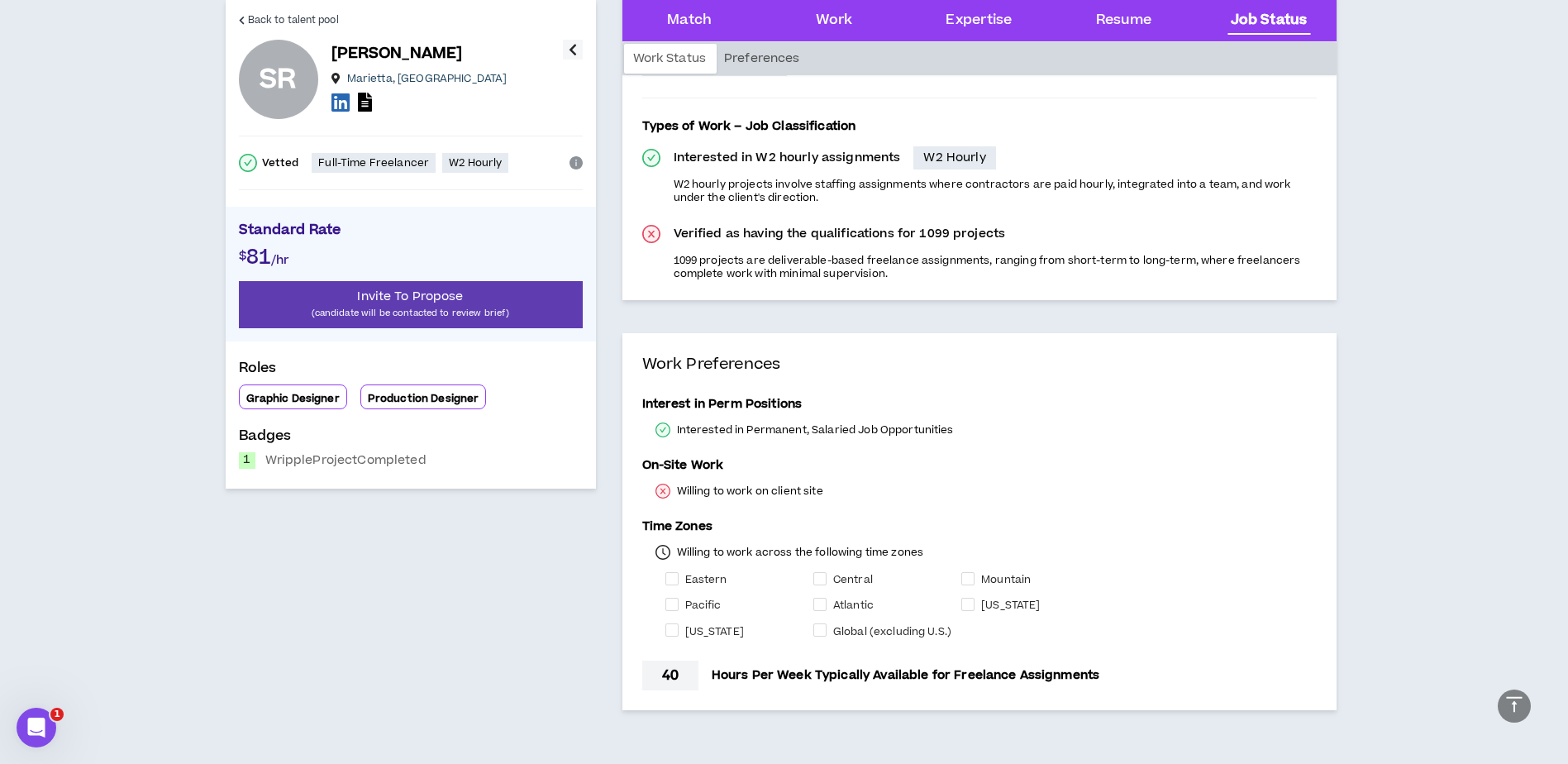
scroll to position [1959, 0]
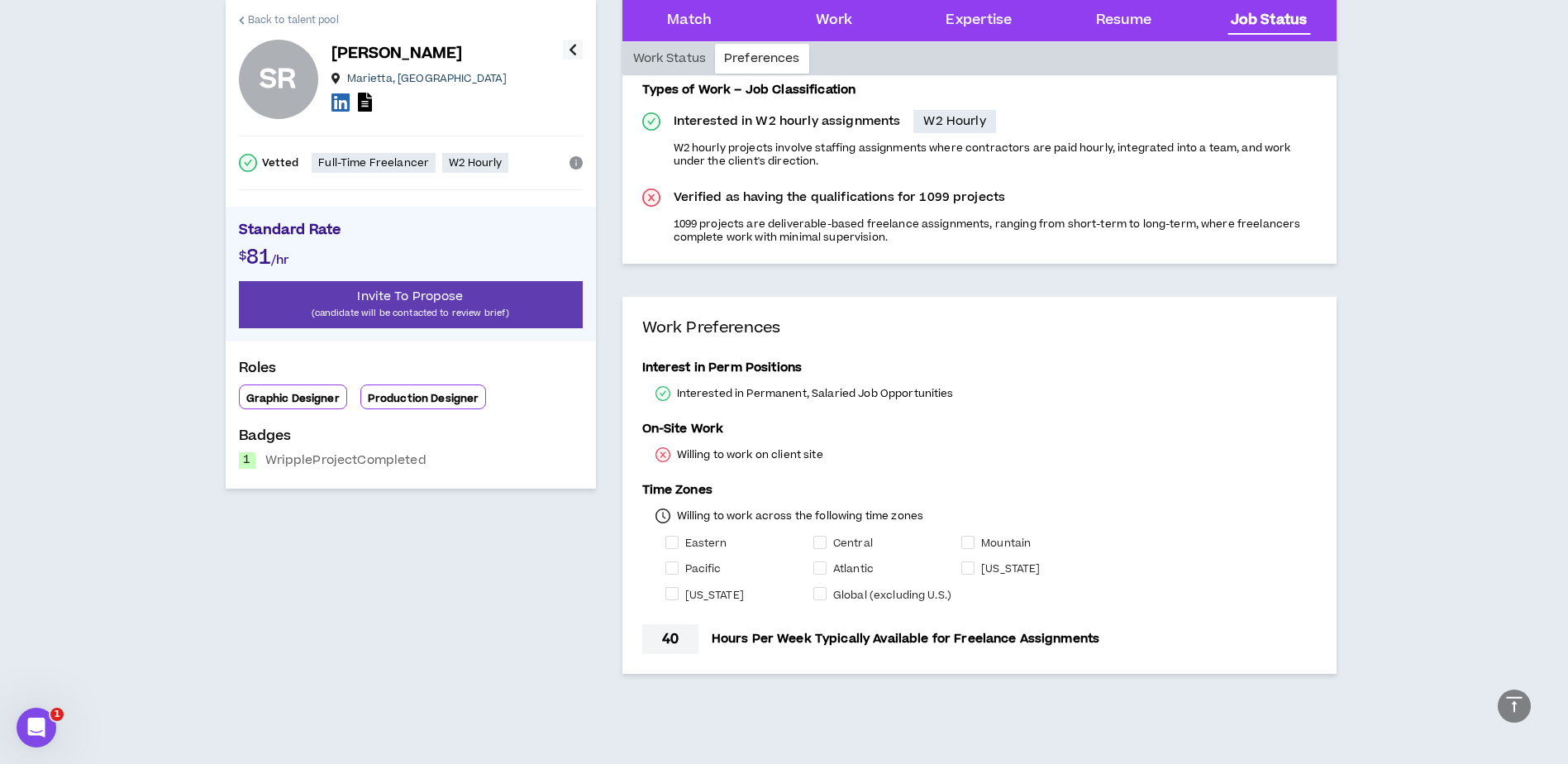
click at [312, 15] on span "Back to talent pool" at bounding box center [293, 20] width 91 height 16
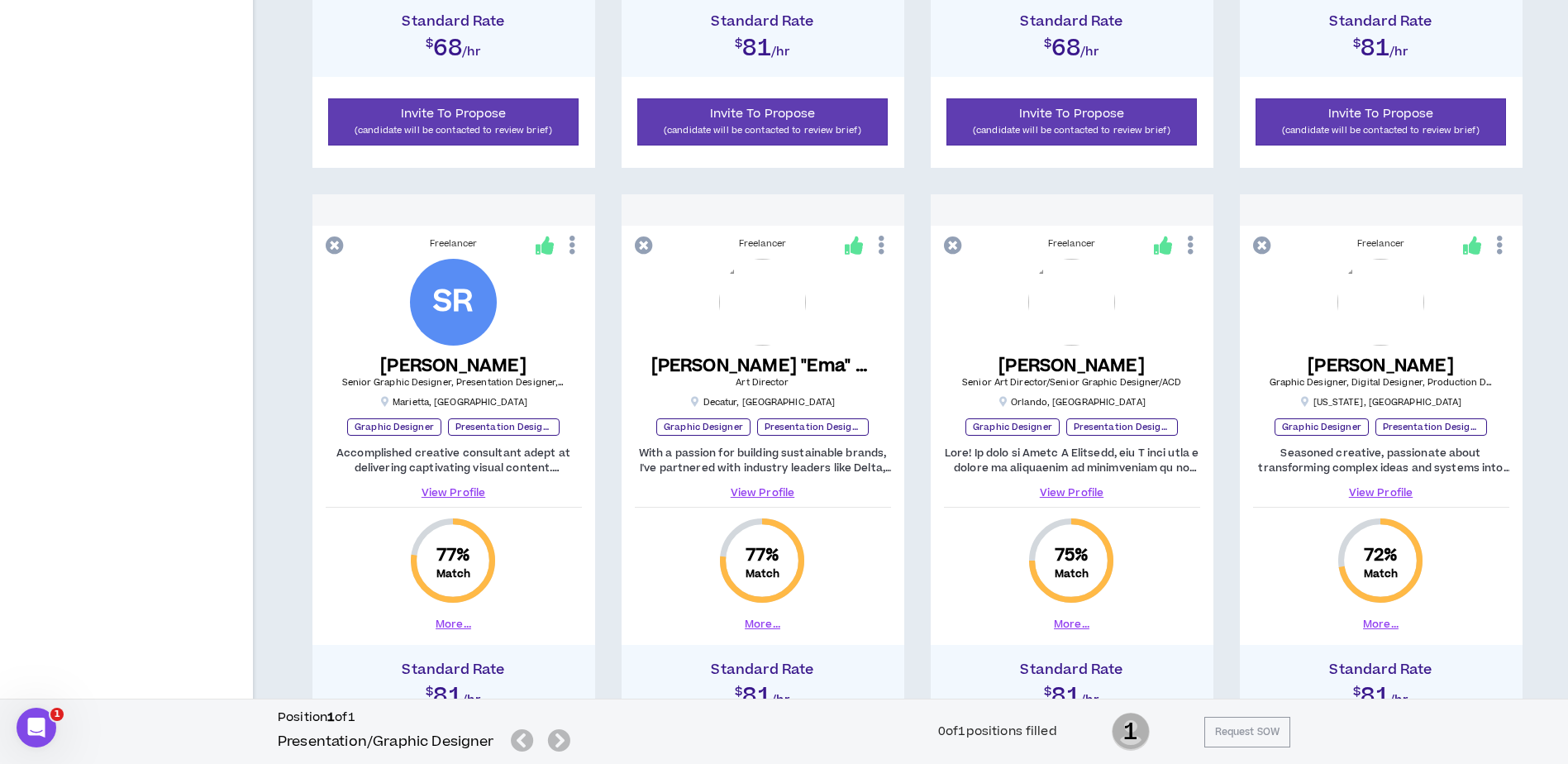
scroll to position [877, 0]
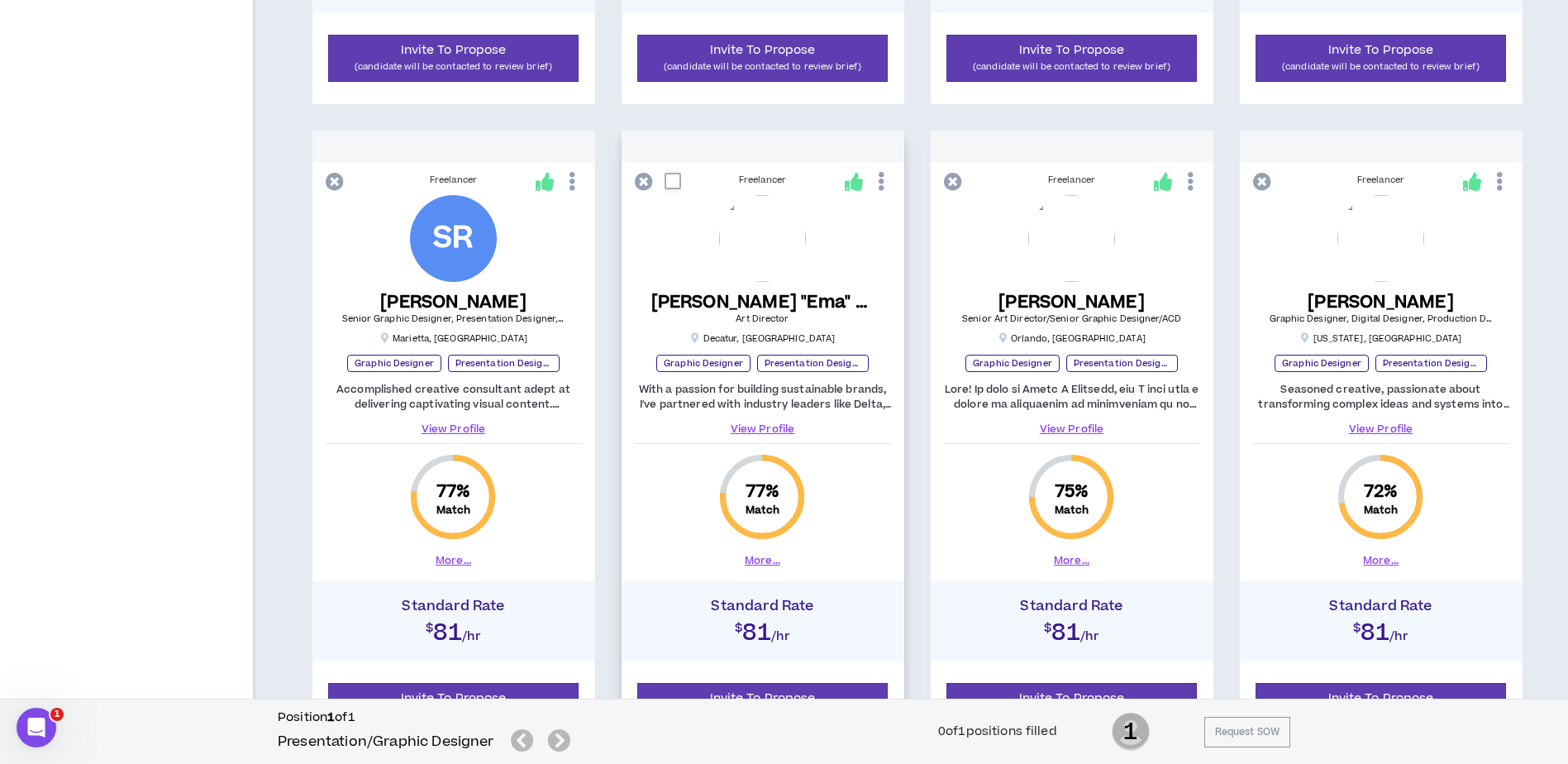
click at [768, 426] on link "View Profile" at bounding box center [763, 429] width 256 height 15
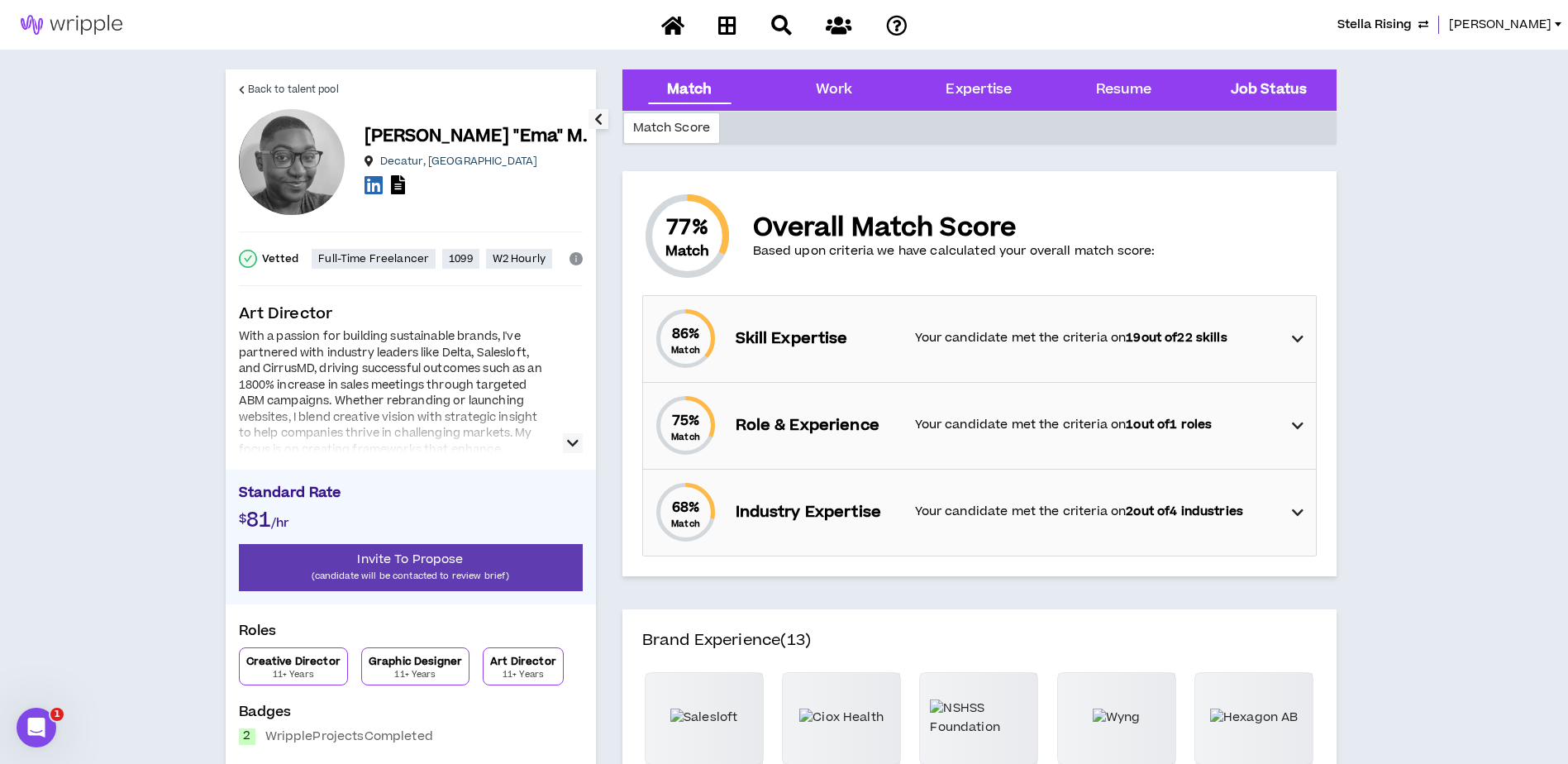
click at [1305, 86] on Status "Job Status" at bounding box center [1268, 90] width 76 height 21
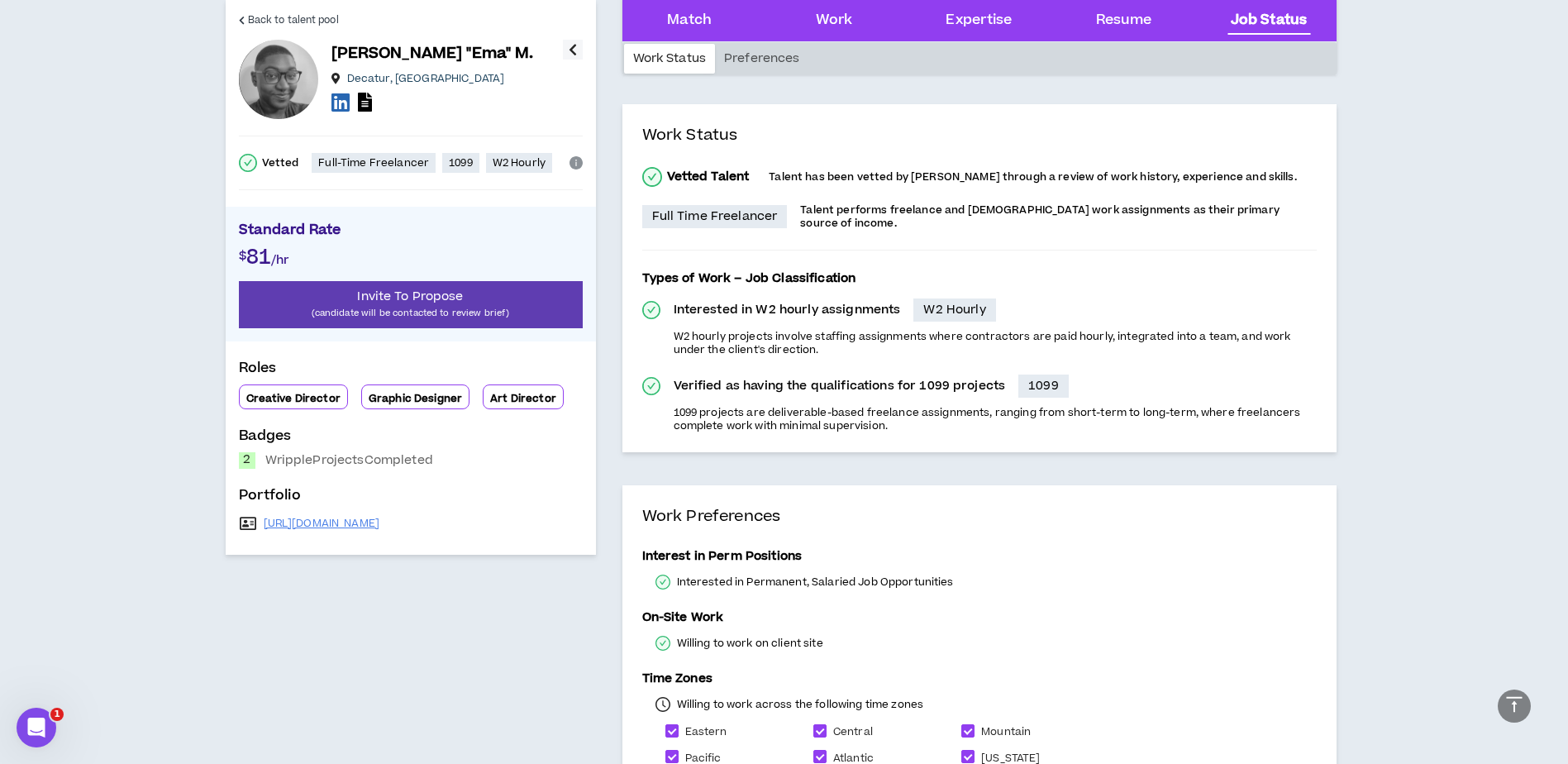
scroll to position [4837, 0]
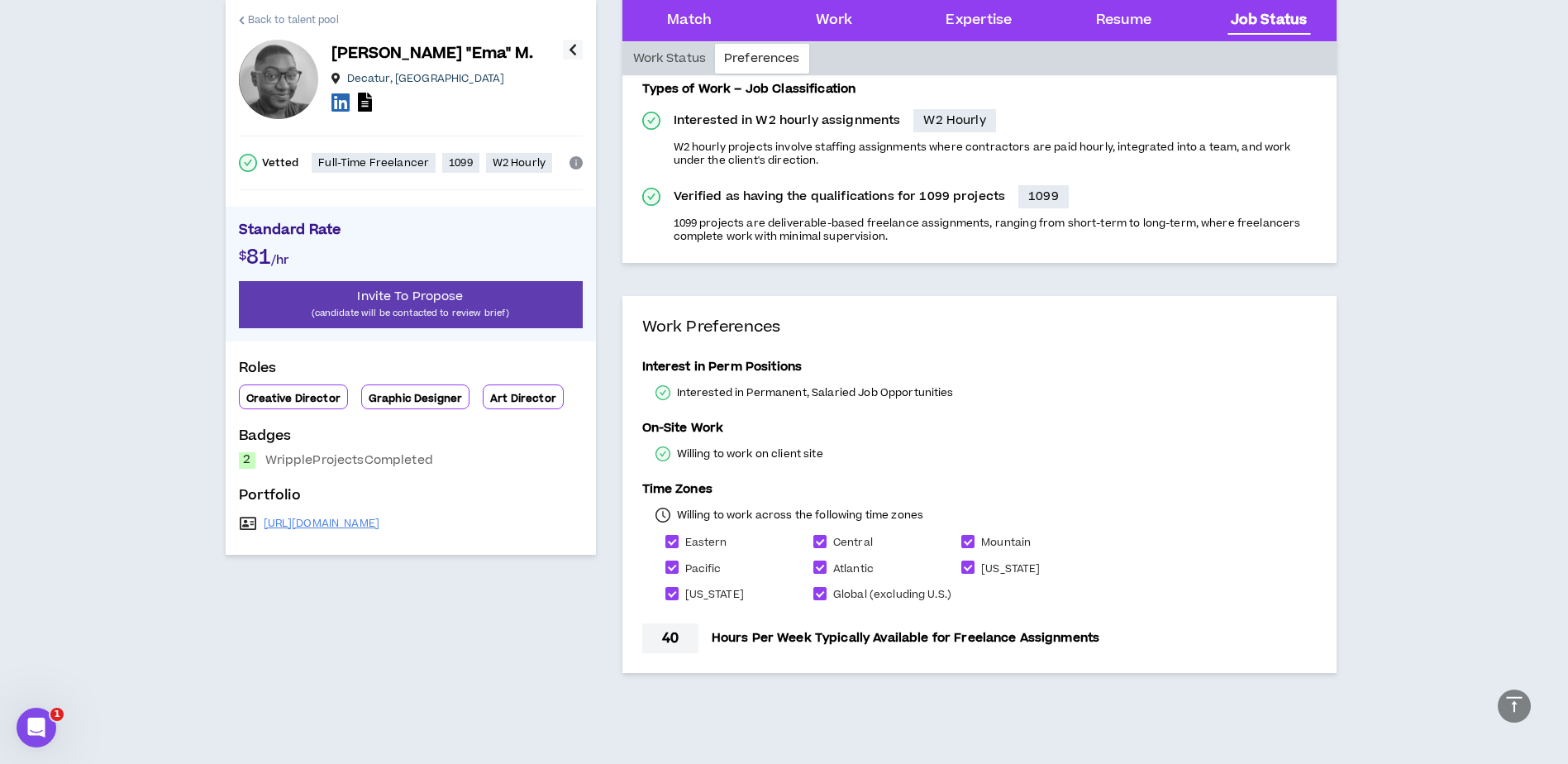
click at [286, 10] on link "Back to talent pool" at bounding box center [288, 19] width 100 height 39
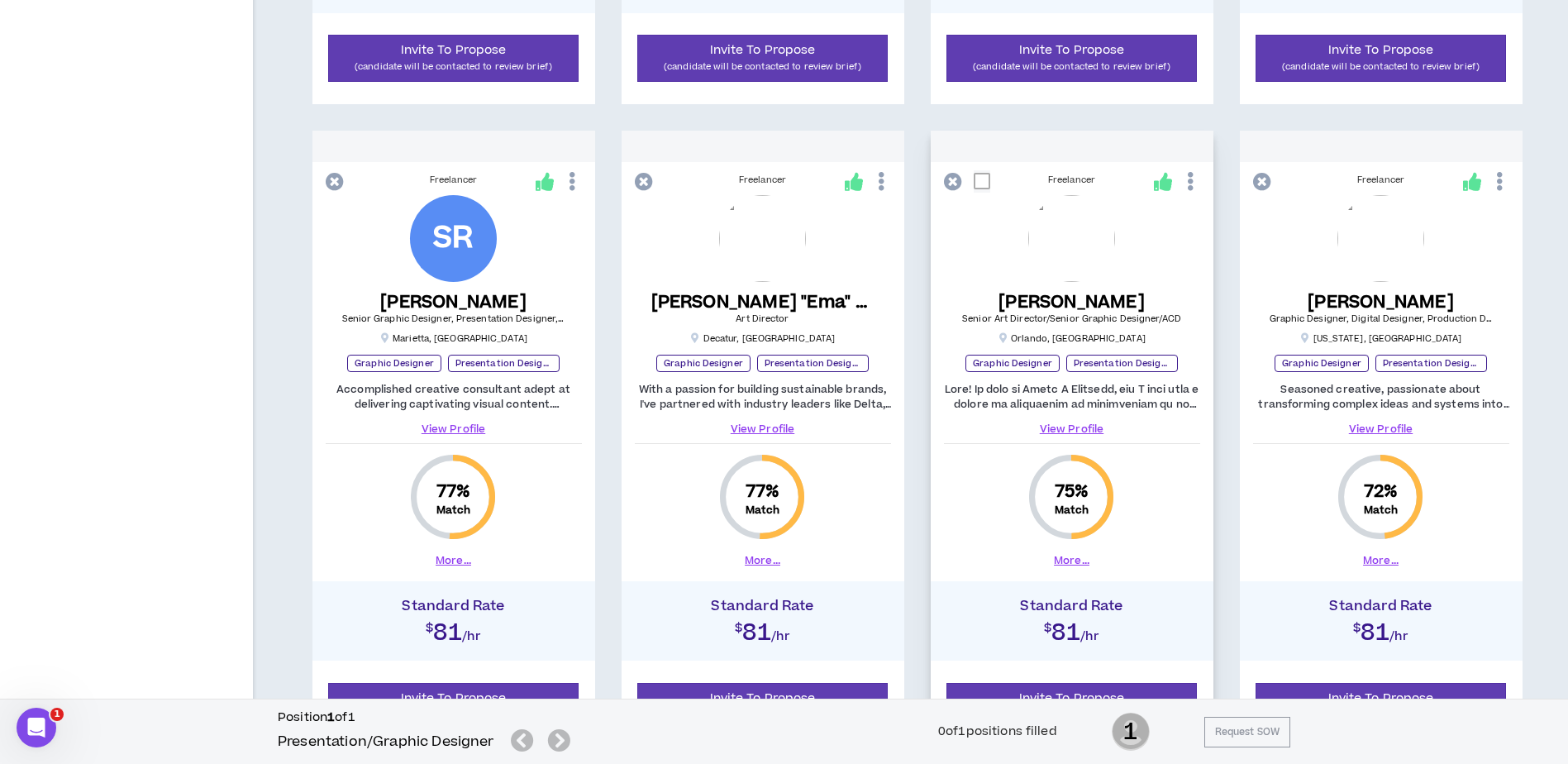
scroll to position [960, 0]
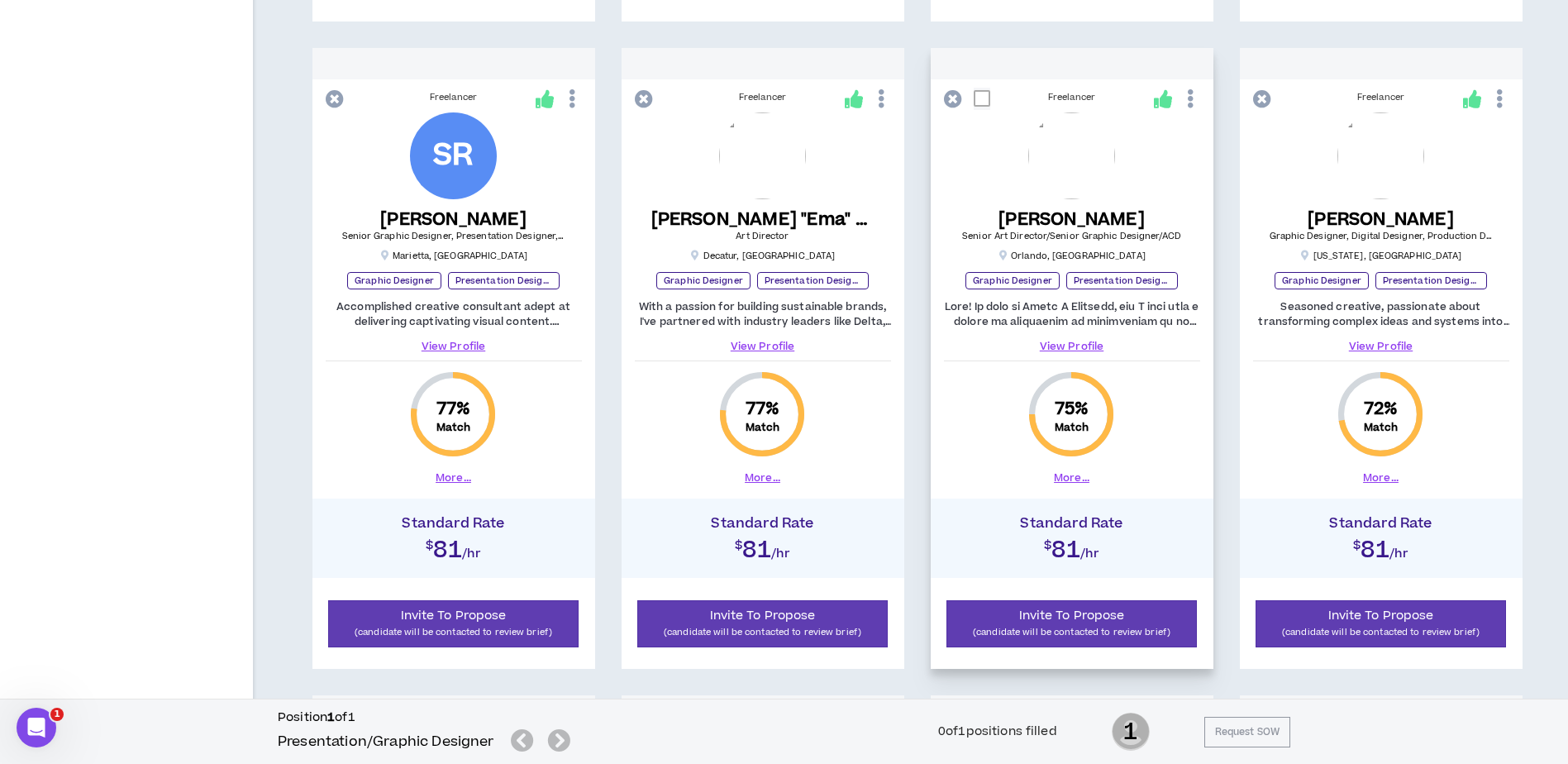
click at [1072, 341] on link "View Profile" at bounding box center [1072, 346] width 256 height 15
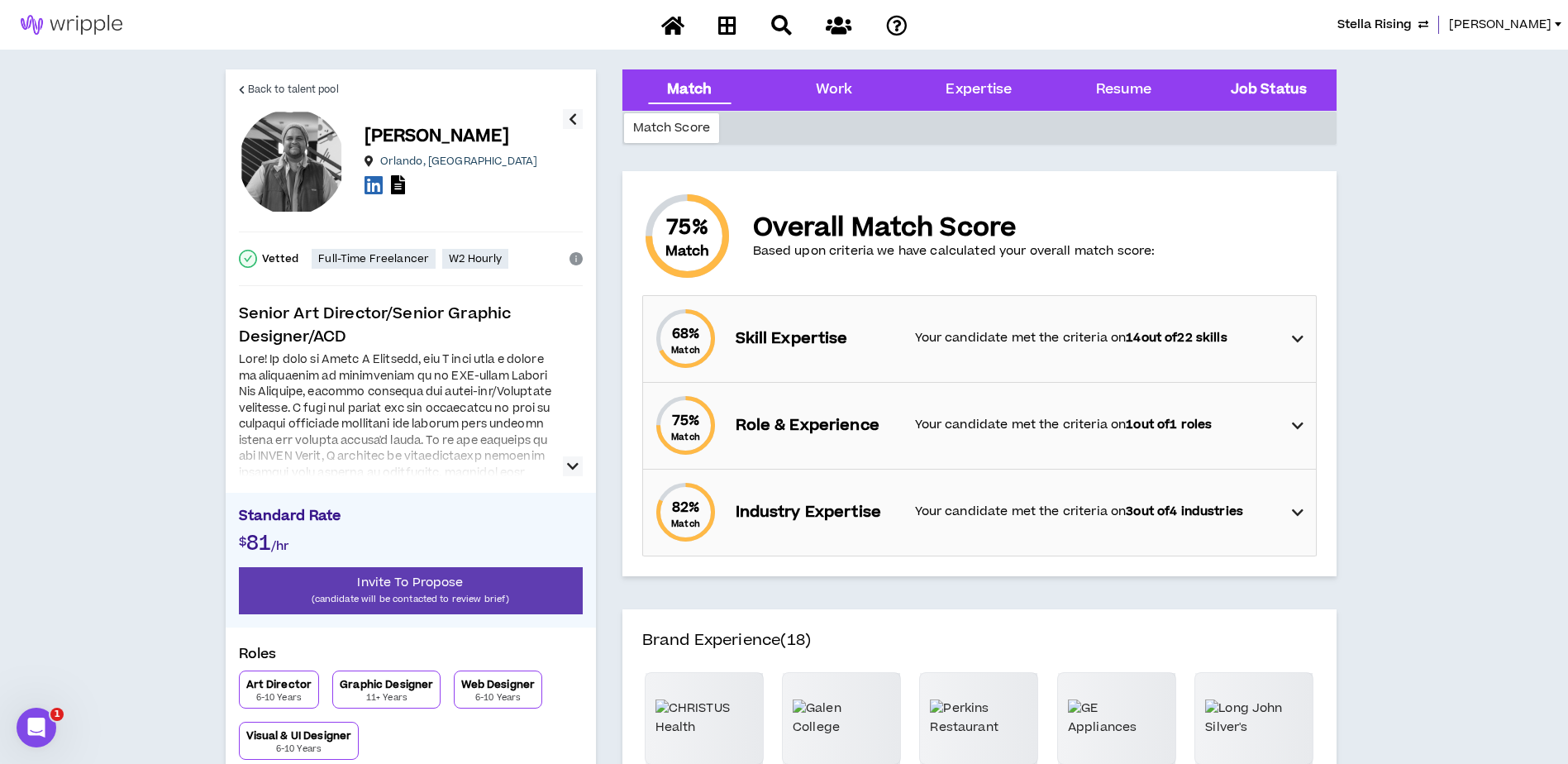
click at [1294, 86] on Status "Job Status" at bounding box center [1268, 90] width 76 height 21
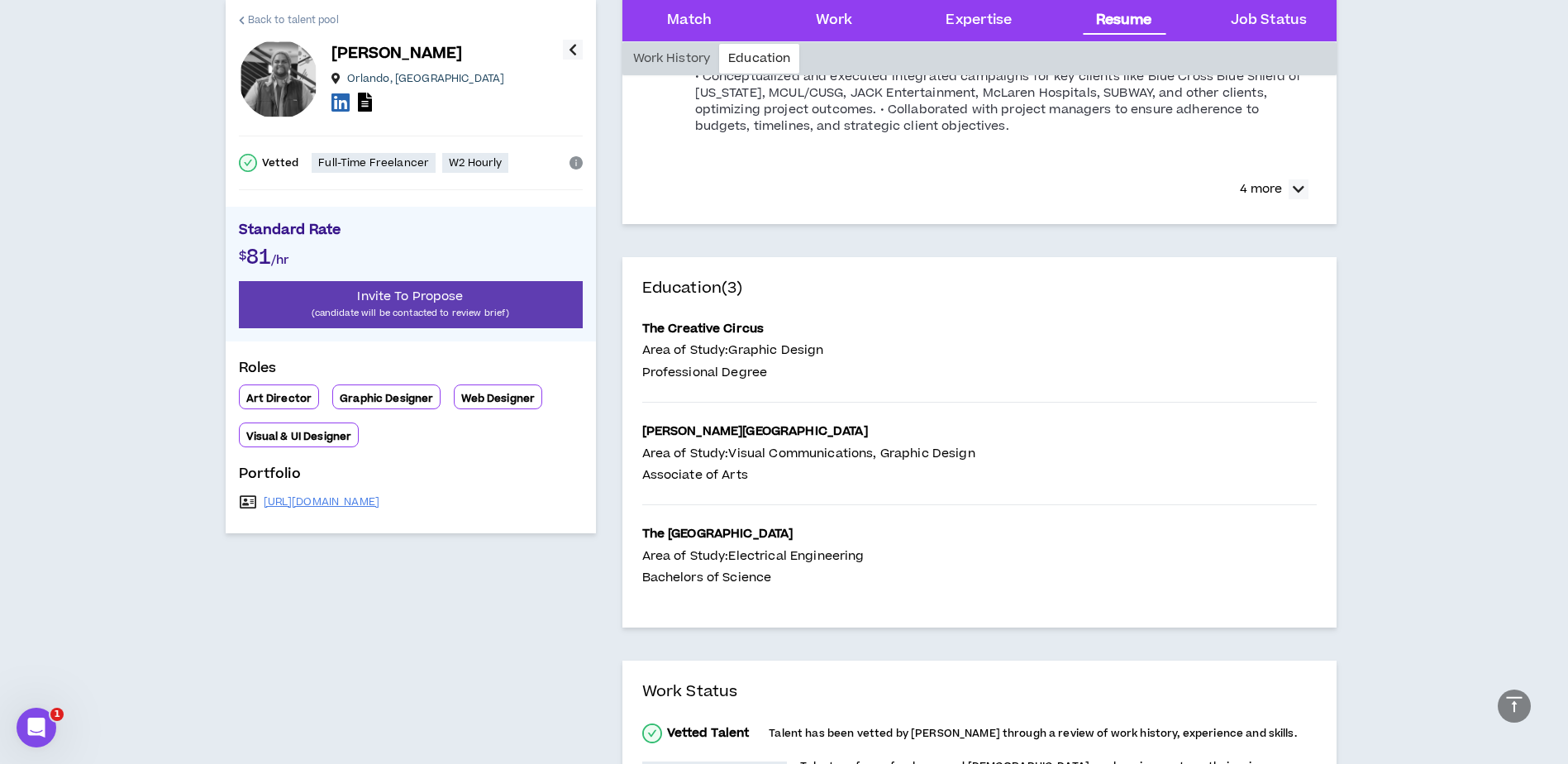
click at [253, 21] on span "Back to talent pool" at bounding box center [293, 20] width 91 height 16
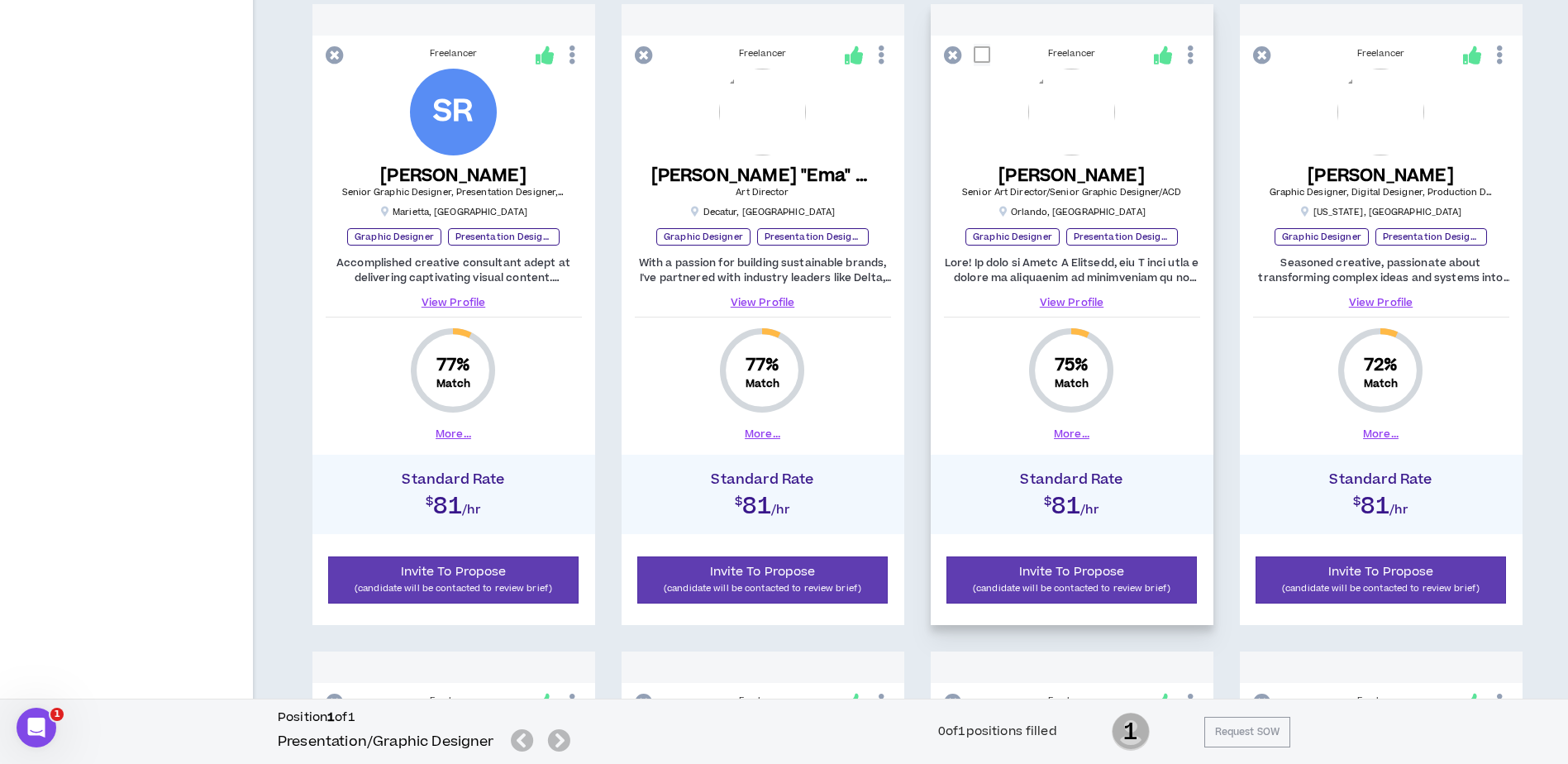
scroll to position [960, 0]
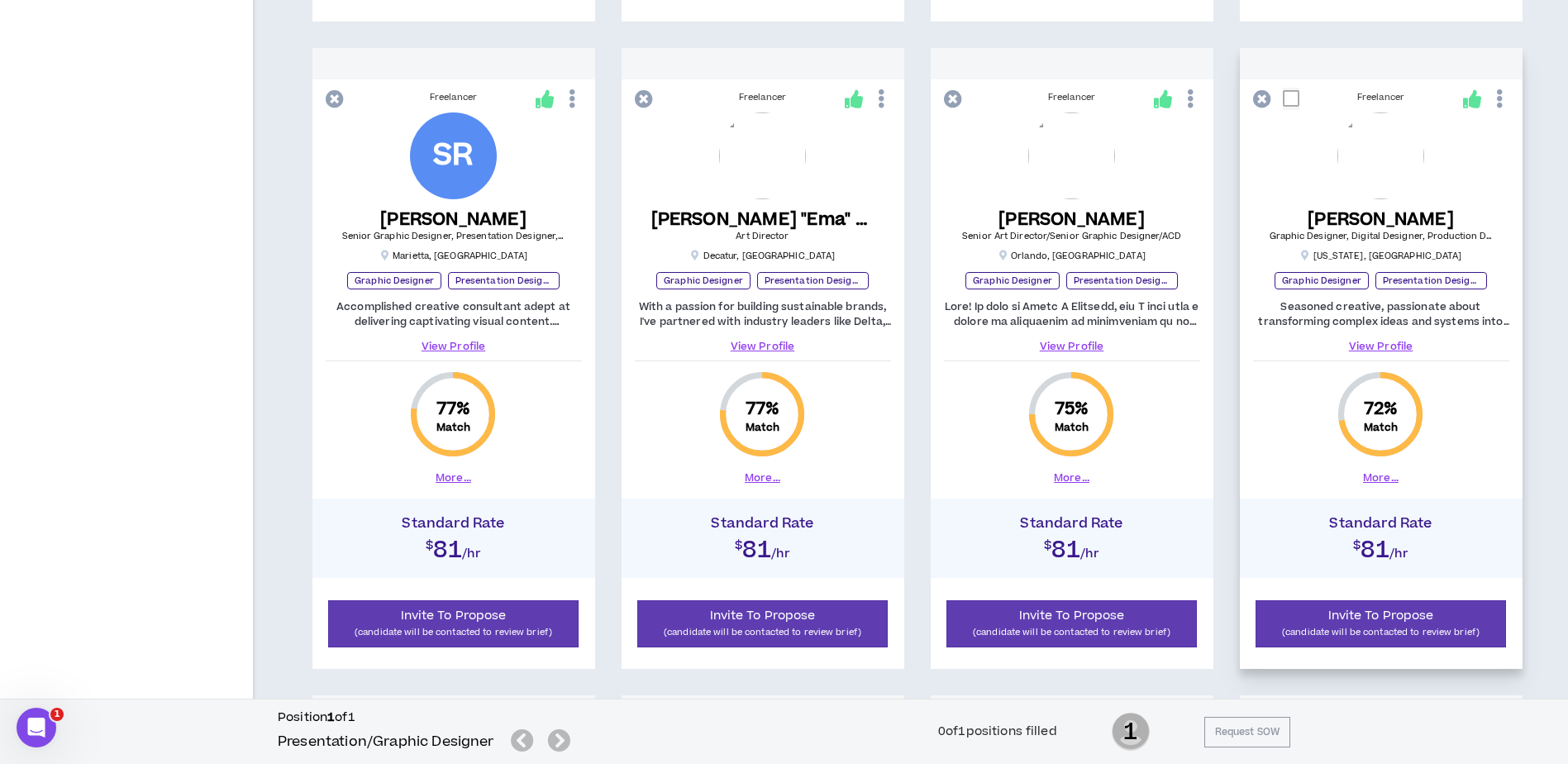
click at [1404, 345] on link "View Profile" at bounding box center [1380, 346] width 256 height 15
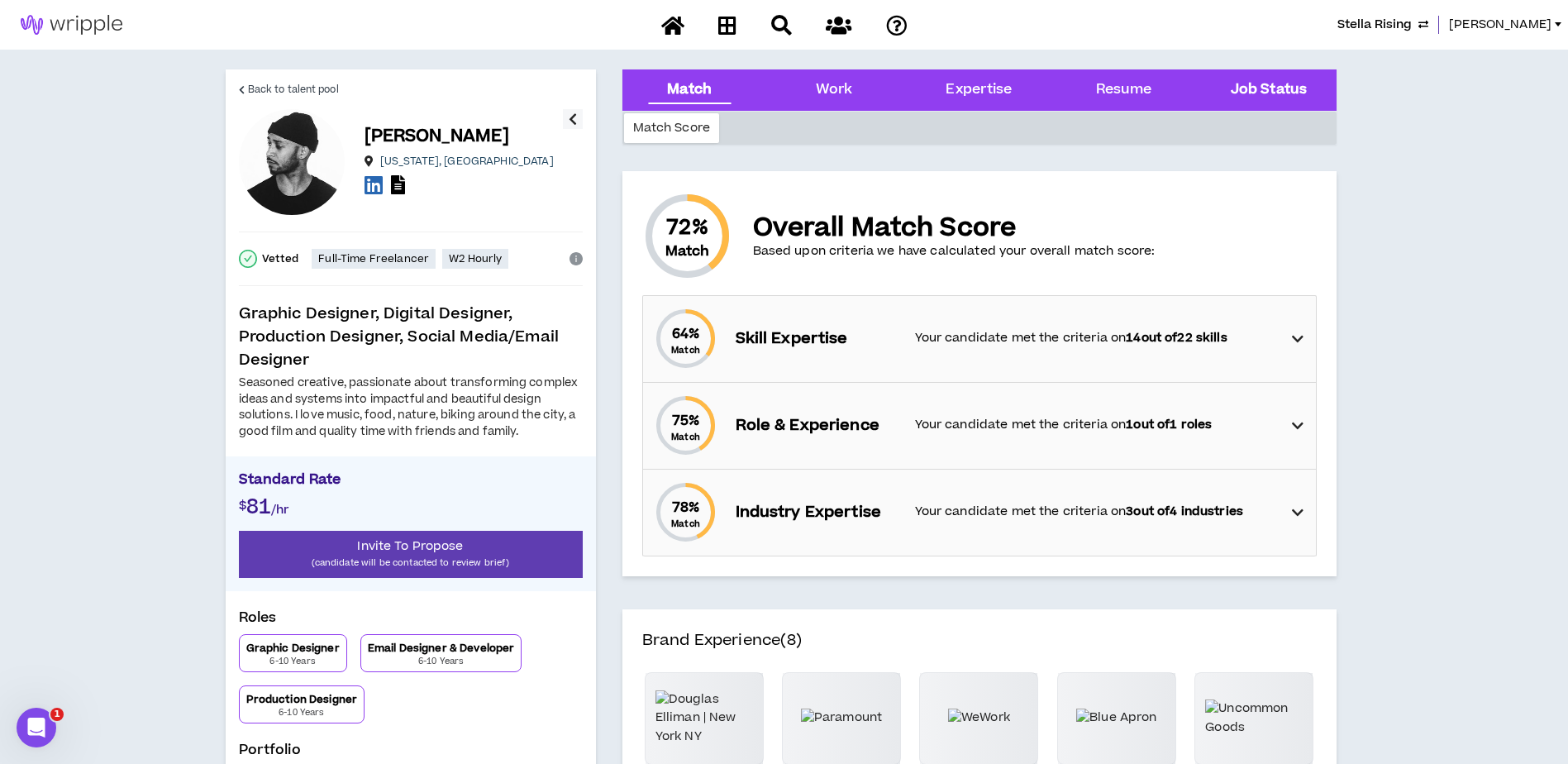
click at [1277, 83] on Status "Job Status" at bounding box center [1268, 90] width 76 height 21
click at [1296, 339] on icon at bounding box center [1297, 339] width 12 height 20
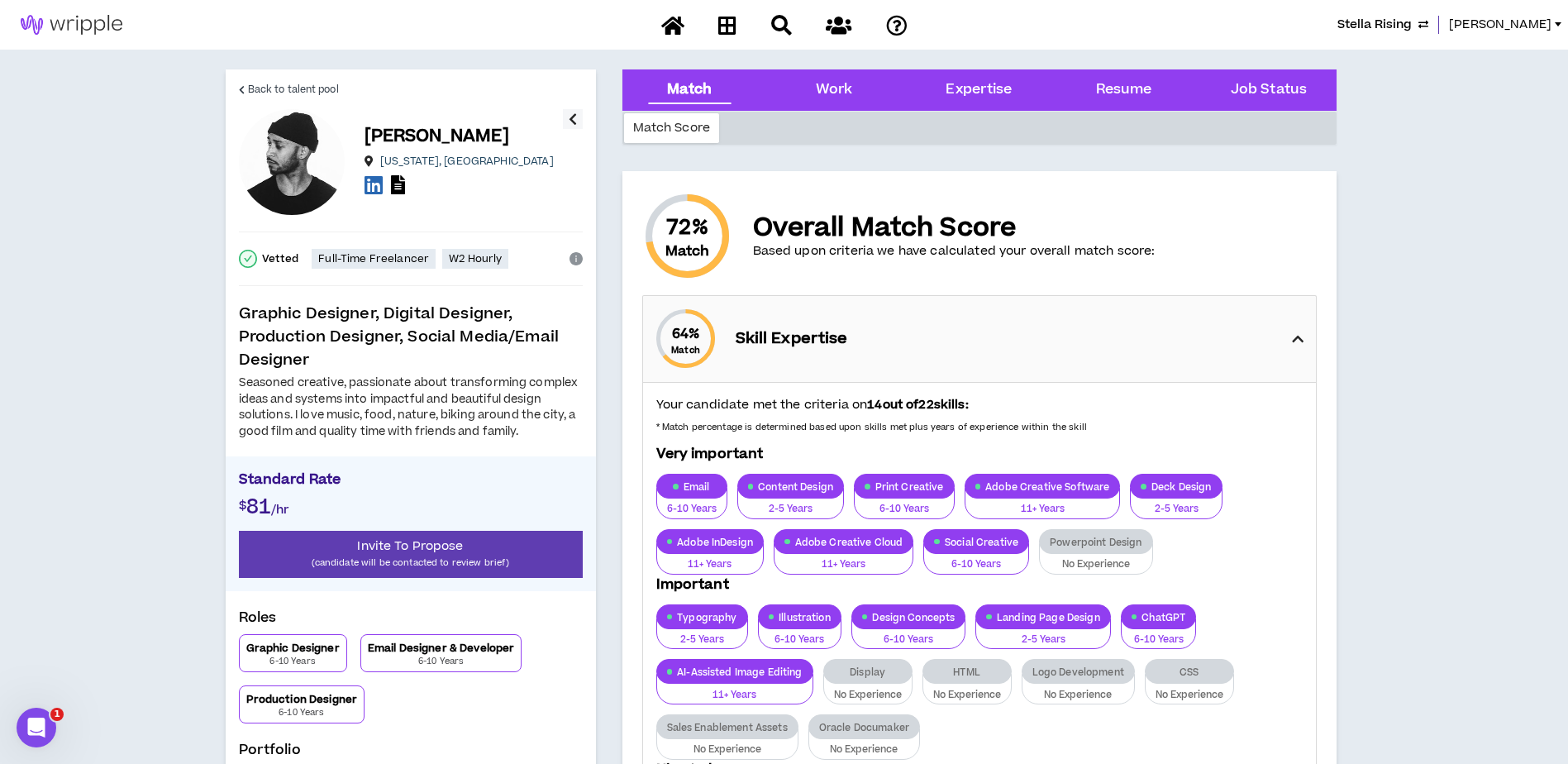
click at [1296, 339] on icon at bounding box center [1297, 339] width 12 height 20
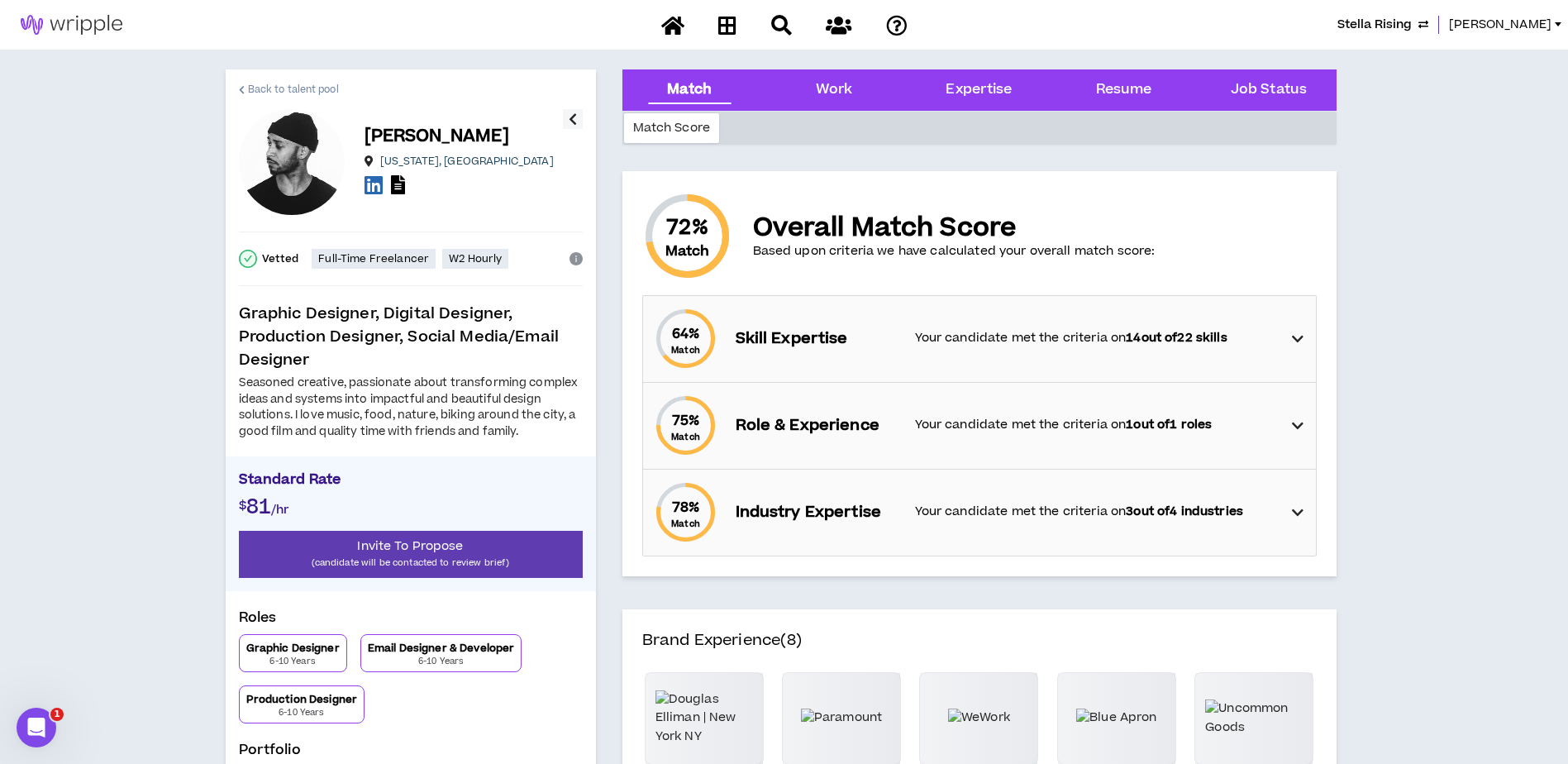
click at [242, 81] on link "Back to talent pool" at bounding box center [288, 89] width 100 height 39
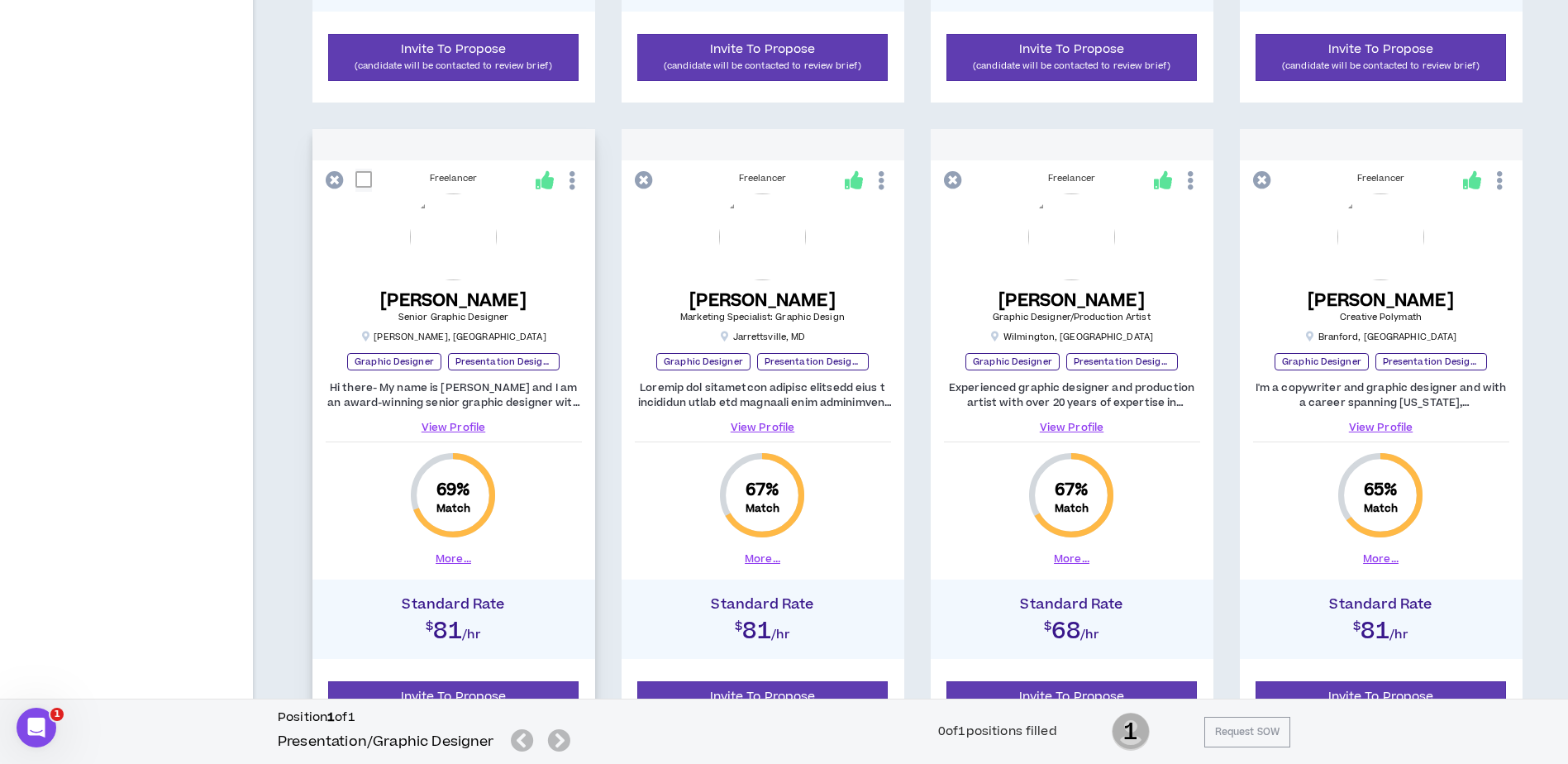
scroll to position [1620, 0]
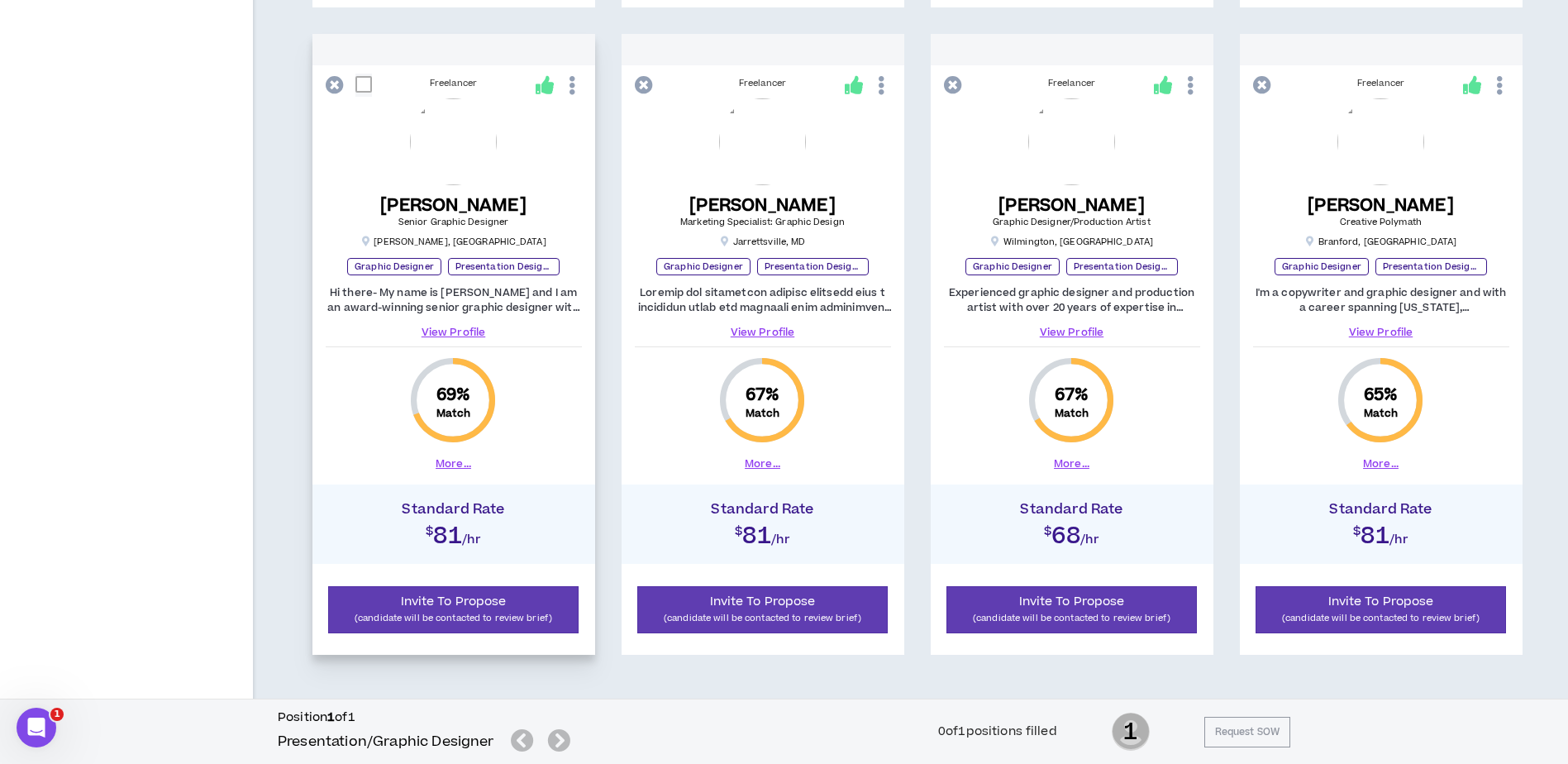
click at [457, 329] on link "View Profile" at bounding box center [454, 332] width 256 height 15
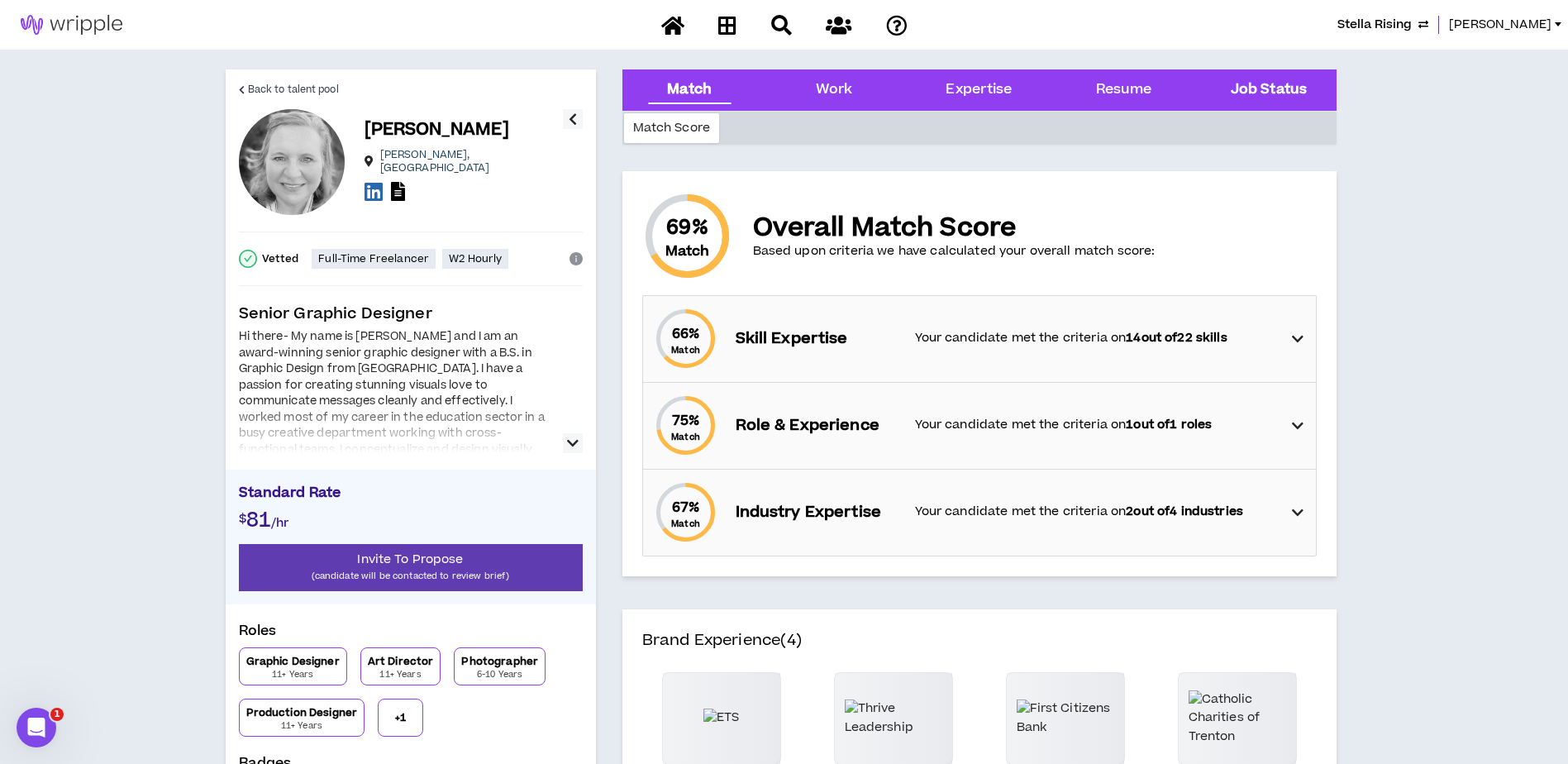
click at [1259, 83] on Status "Job Status" at bounding box center [1268, 90] width 76 height 21
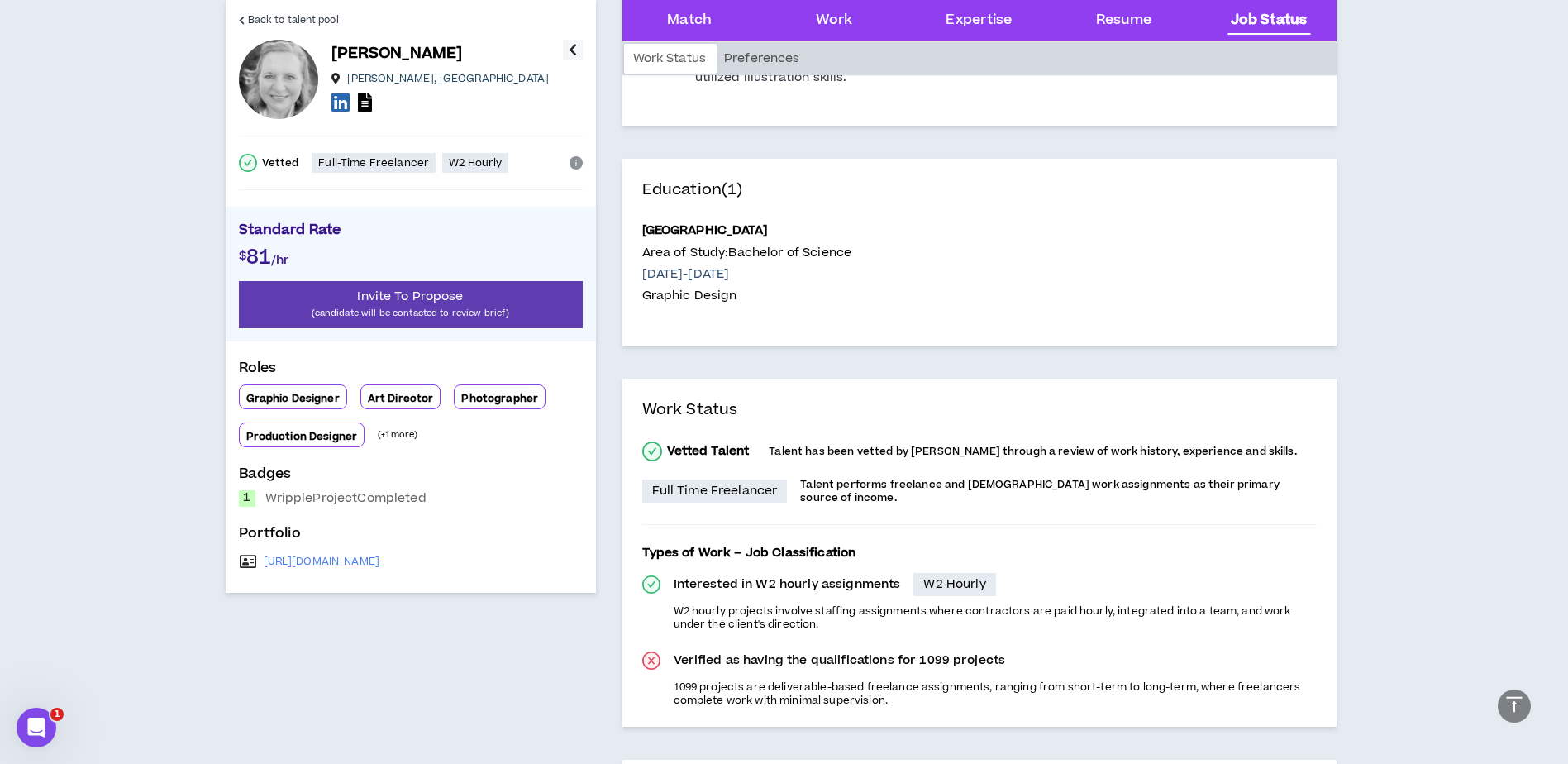
scroll to position [2324, 0]
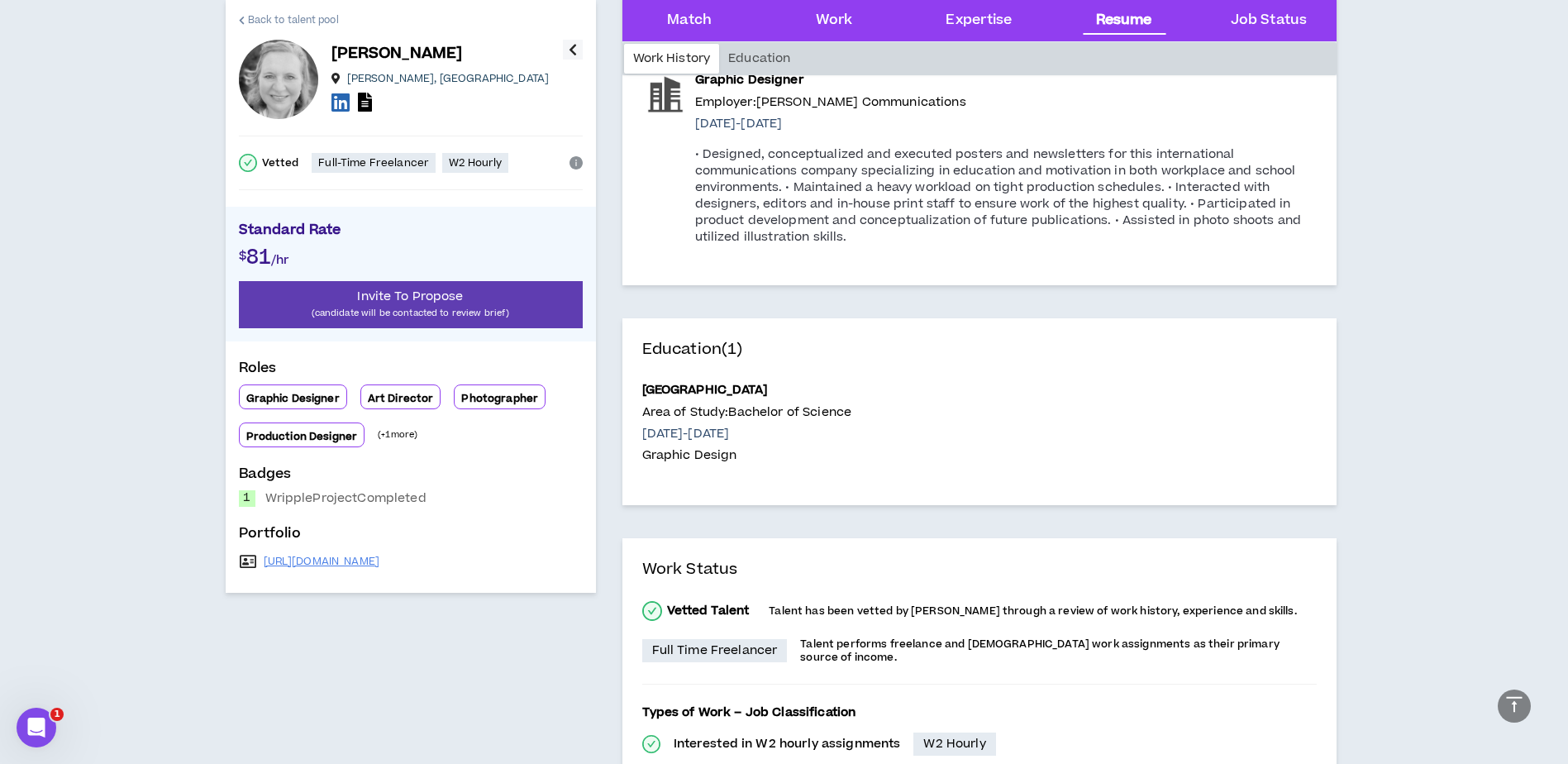
click at [287, 20] on span "Back to talent pool" at bounding box center [293, 20] width 91 height 16
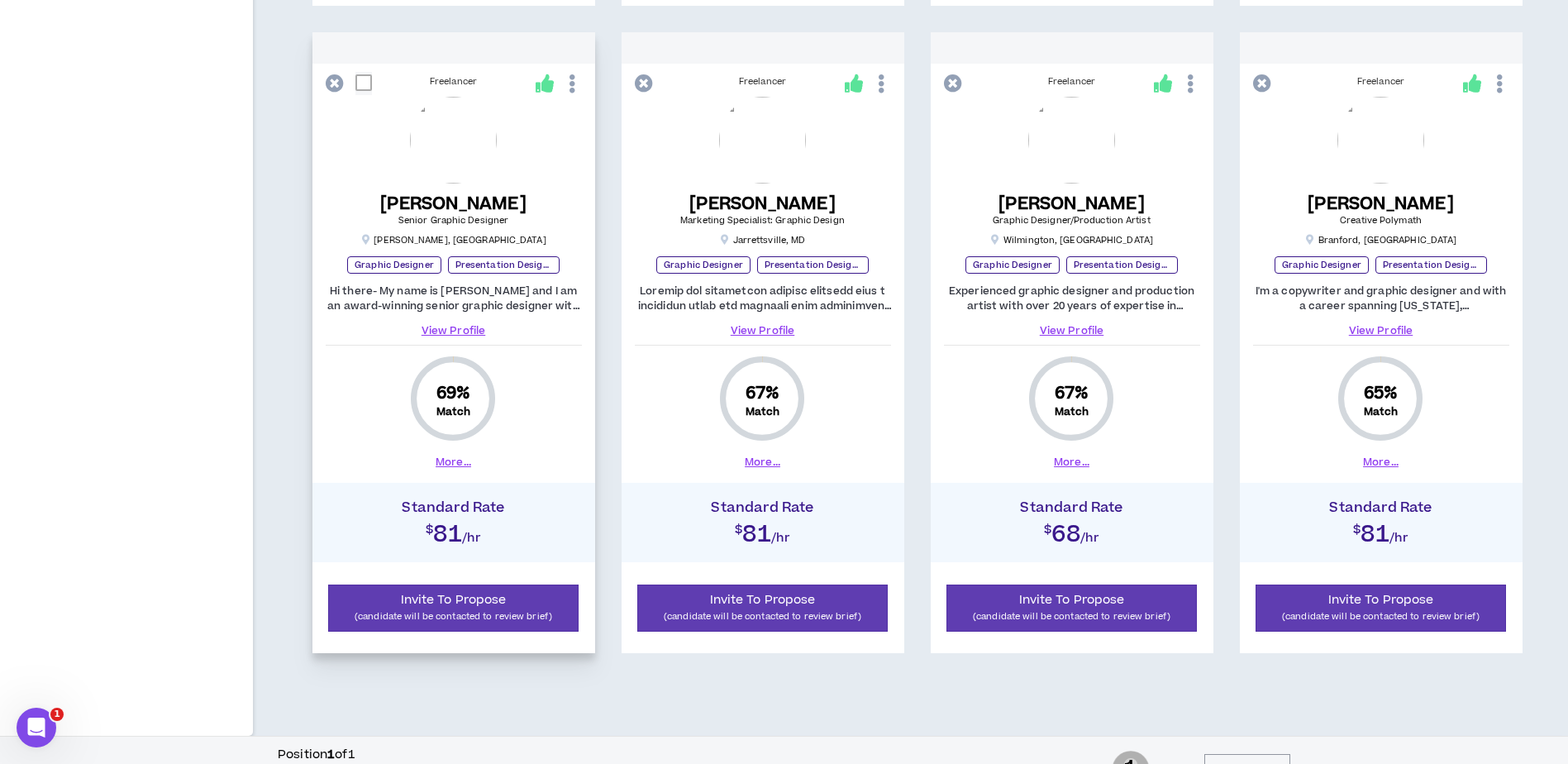
scroll to position [1620, 0]
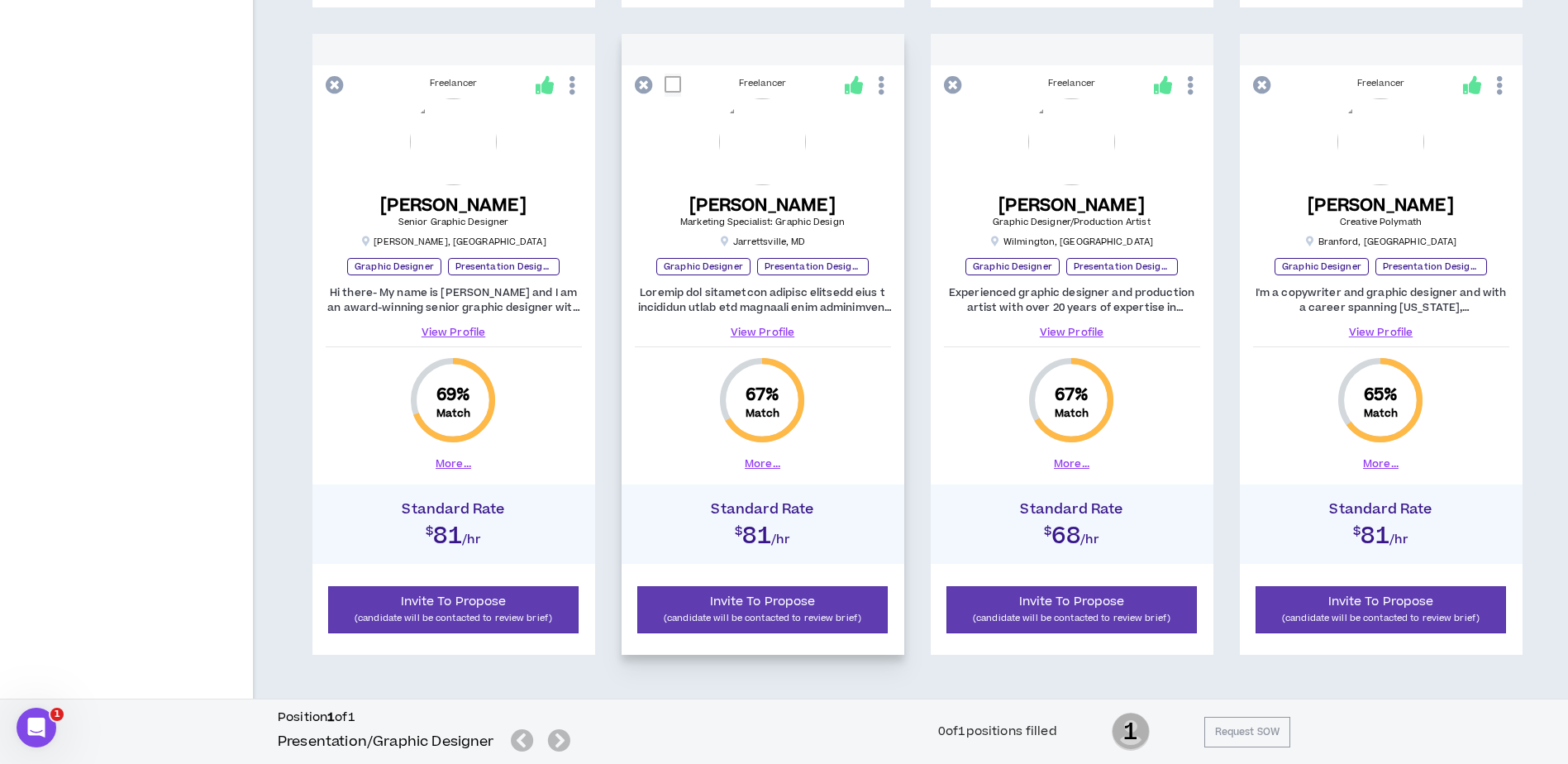
click at [748, 329] on link "View Profile" at bounding box center [763, 332] width 256 height 15
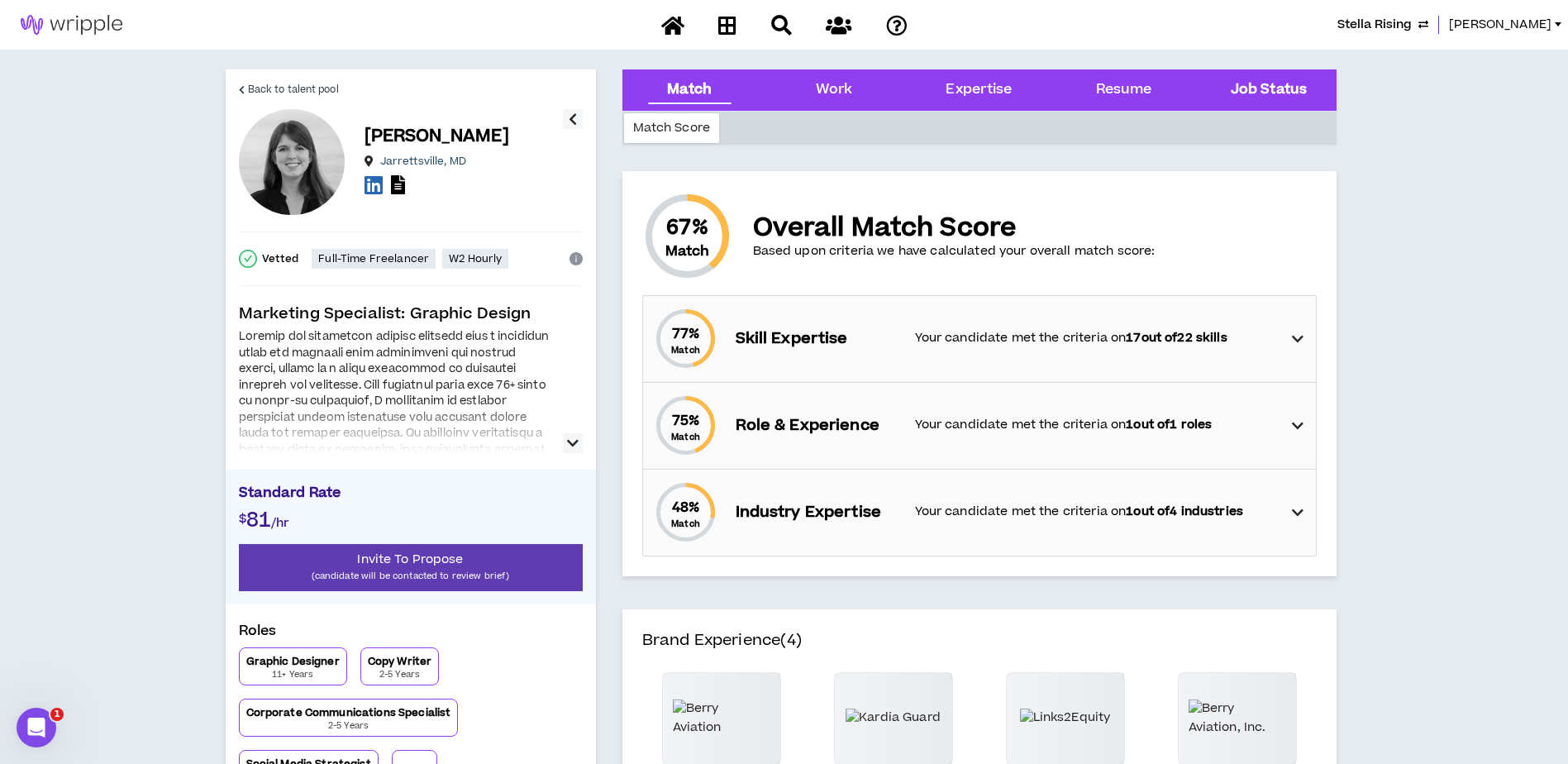
click at [1260, 90] on Status "Job Status" at bounding box center [1268, 90] width 76 height 21
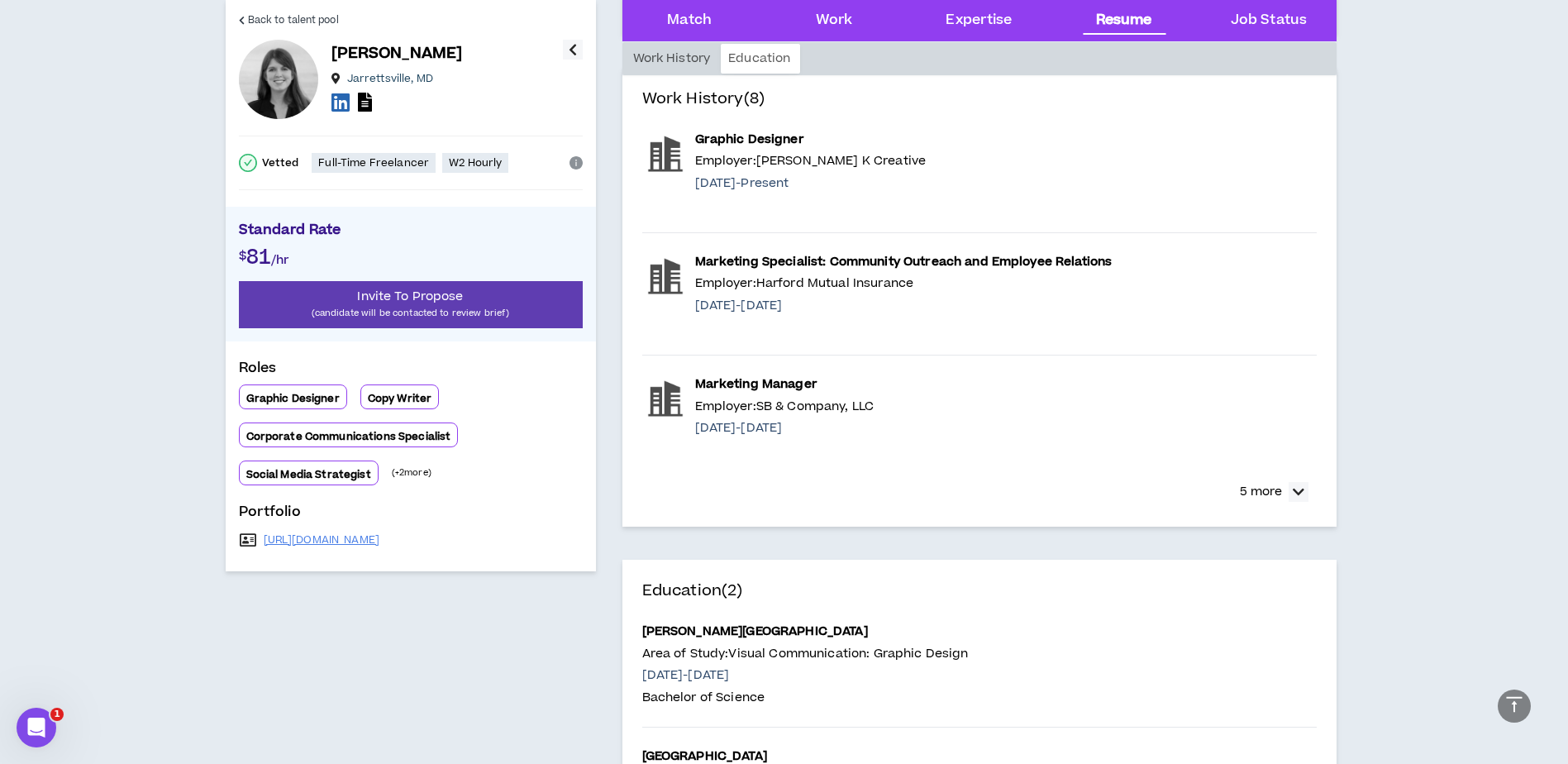
scroll to position [3527, 0]
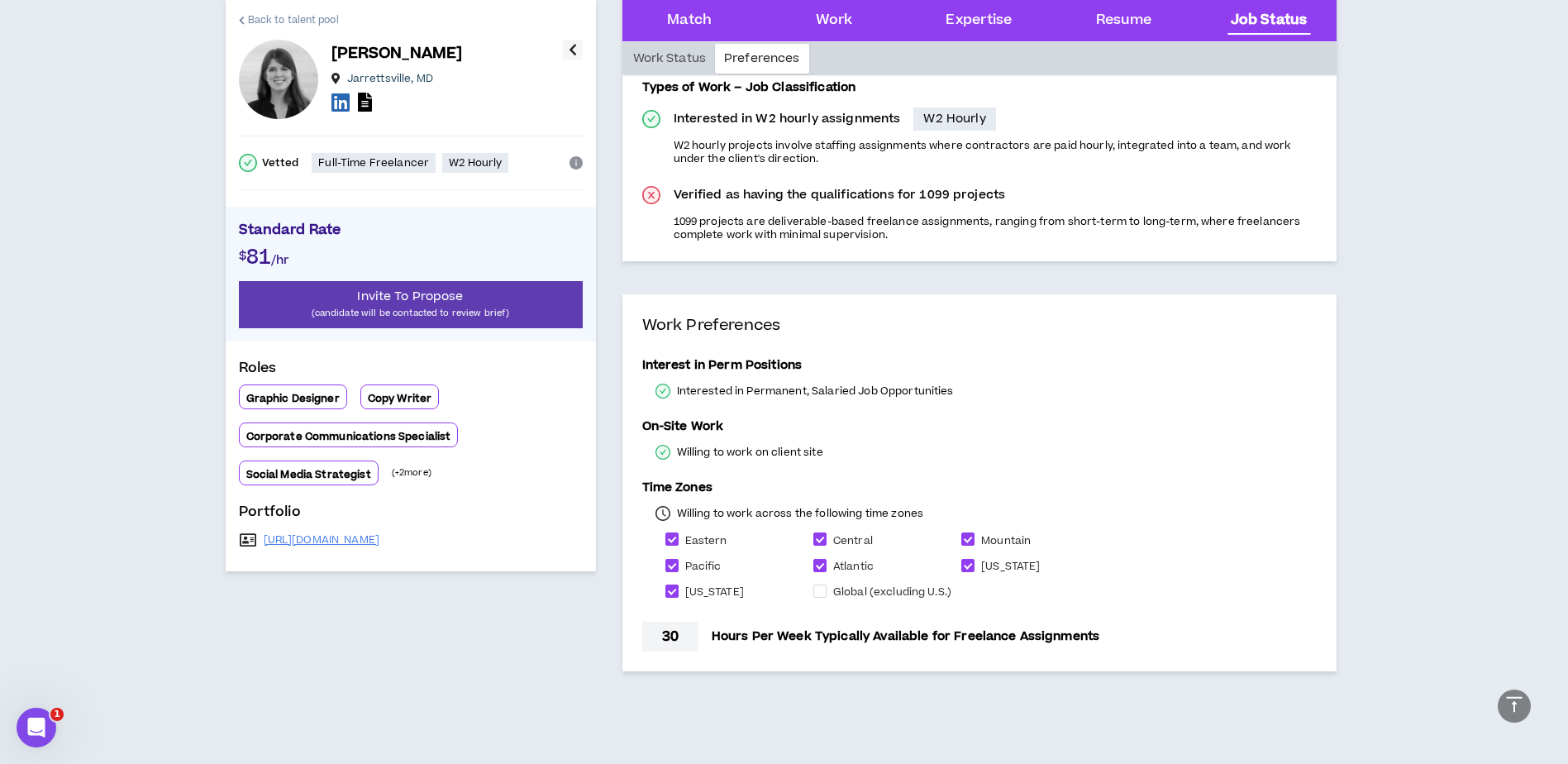
click at [306, 14] on span "Back to talent pool" at bounding box center [293, 20] width 91 height 16
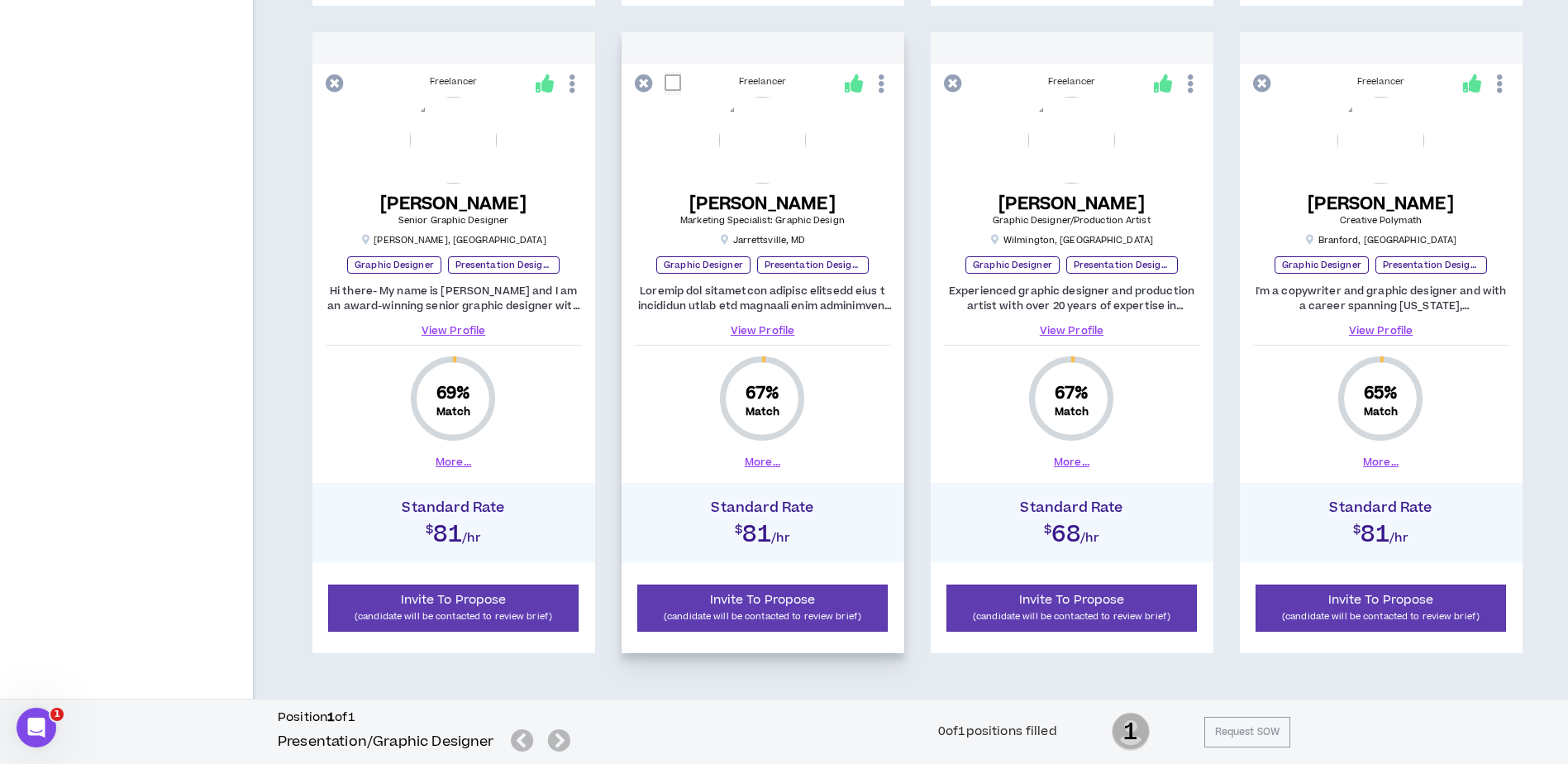
scroll to position [1620, 0]
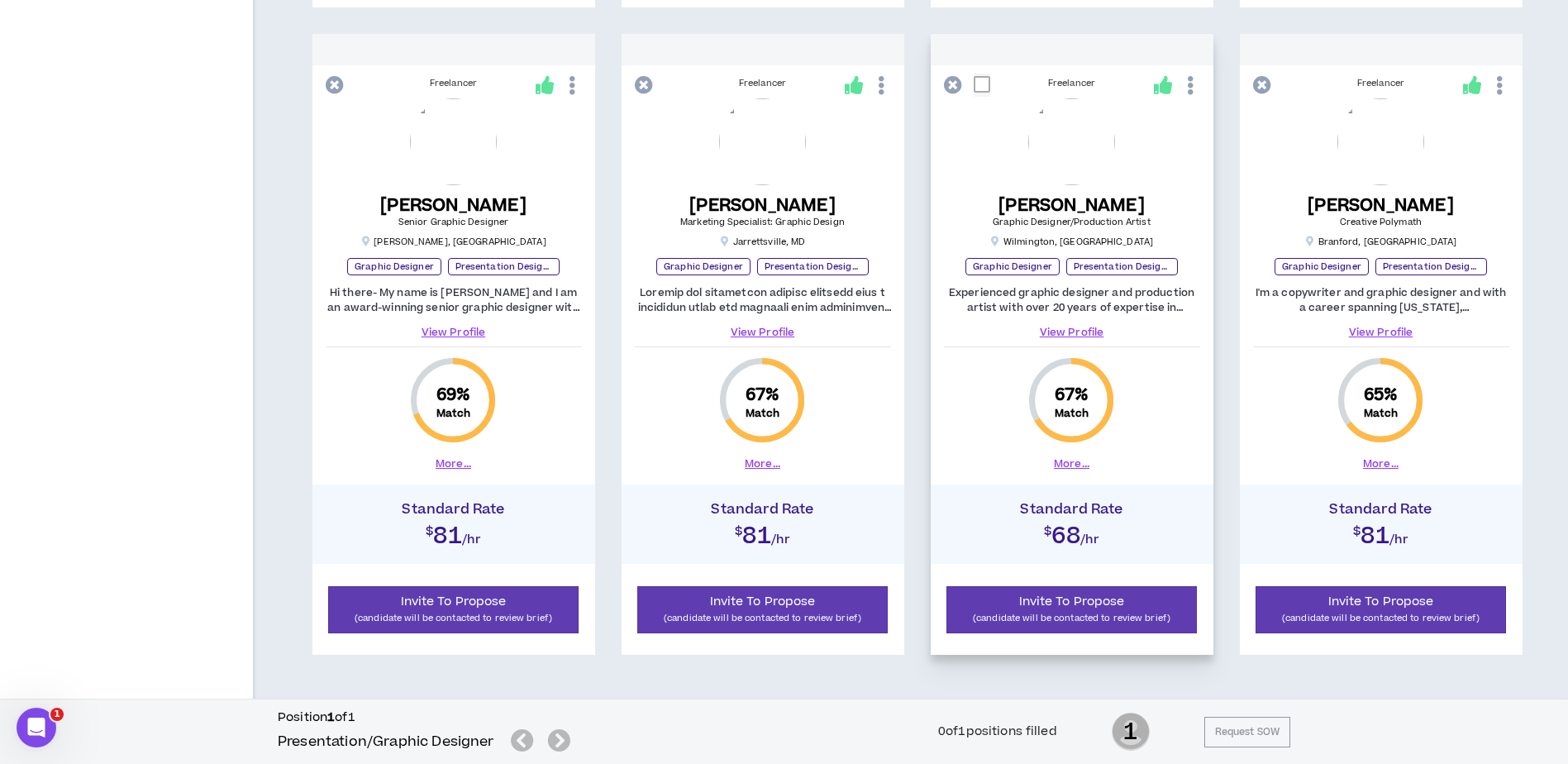
click at [1085, 329] on link "View Profile" at bounding box center [1072, 332] width 256 height 15
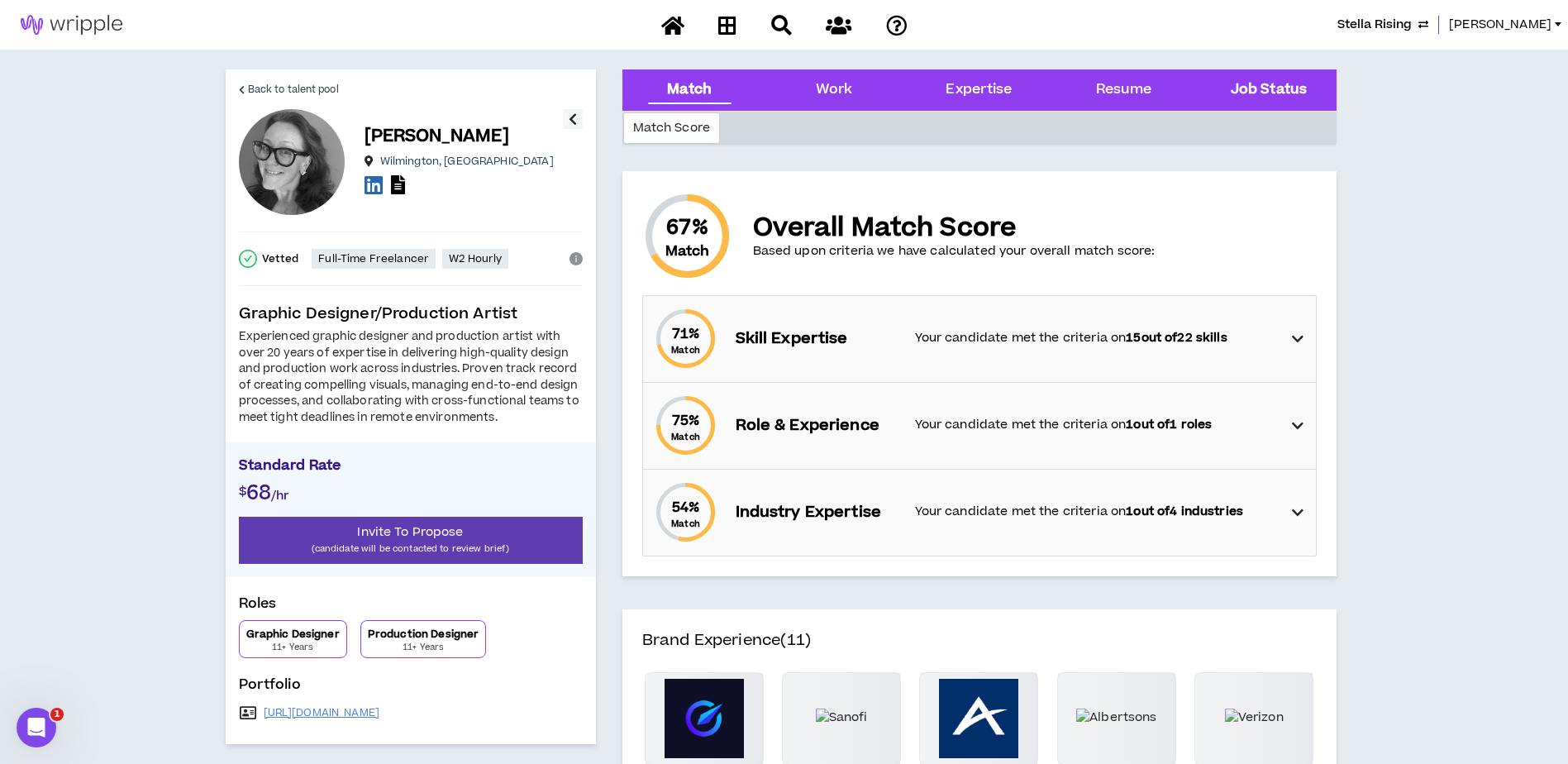
click at [1281, 82] on Status "Job Status" at bounding box center [1268, 90] width 76 height 21
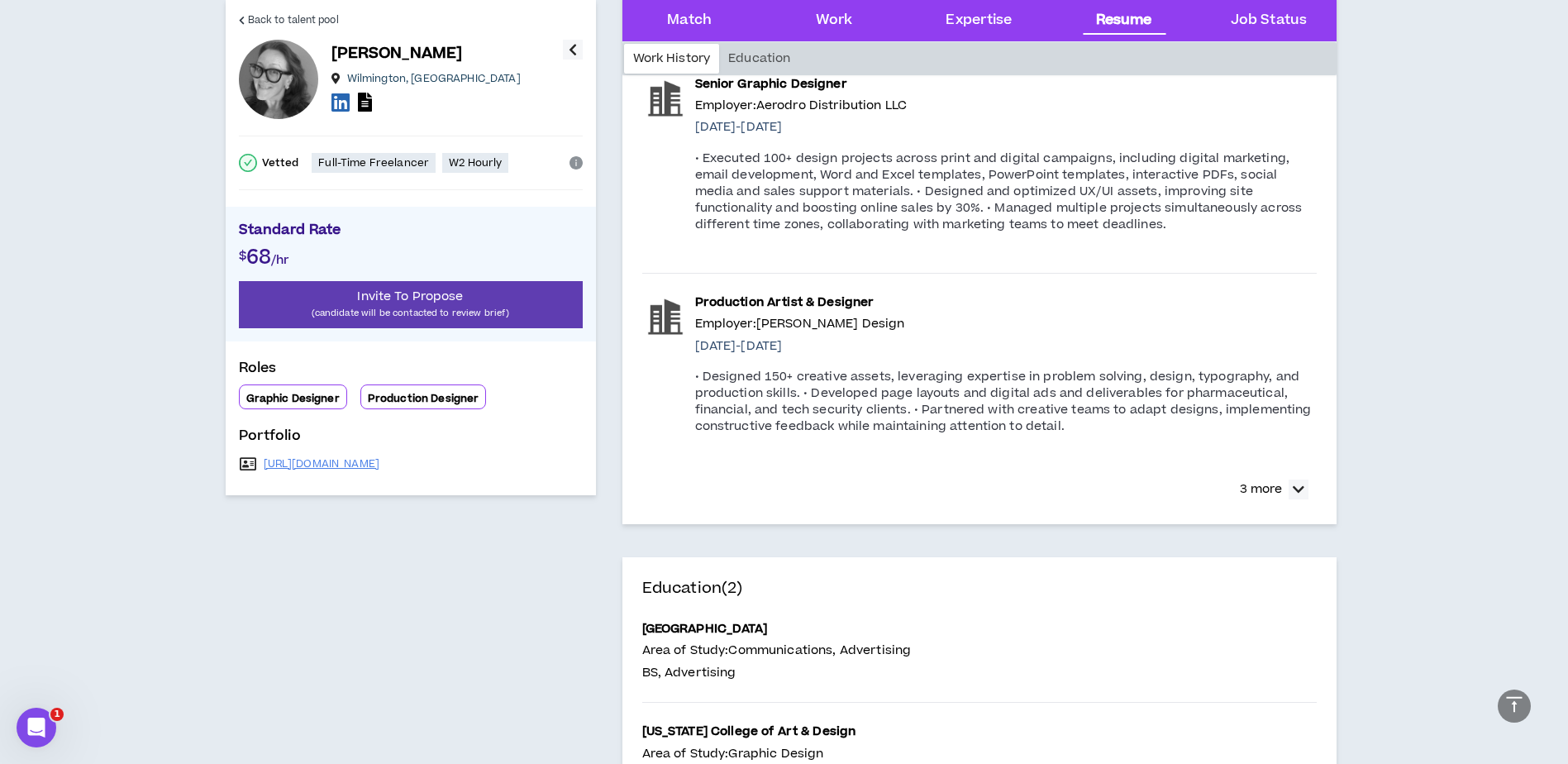
scroll to position [2349, 0]
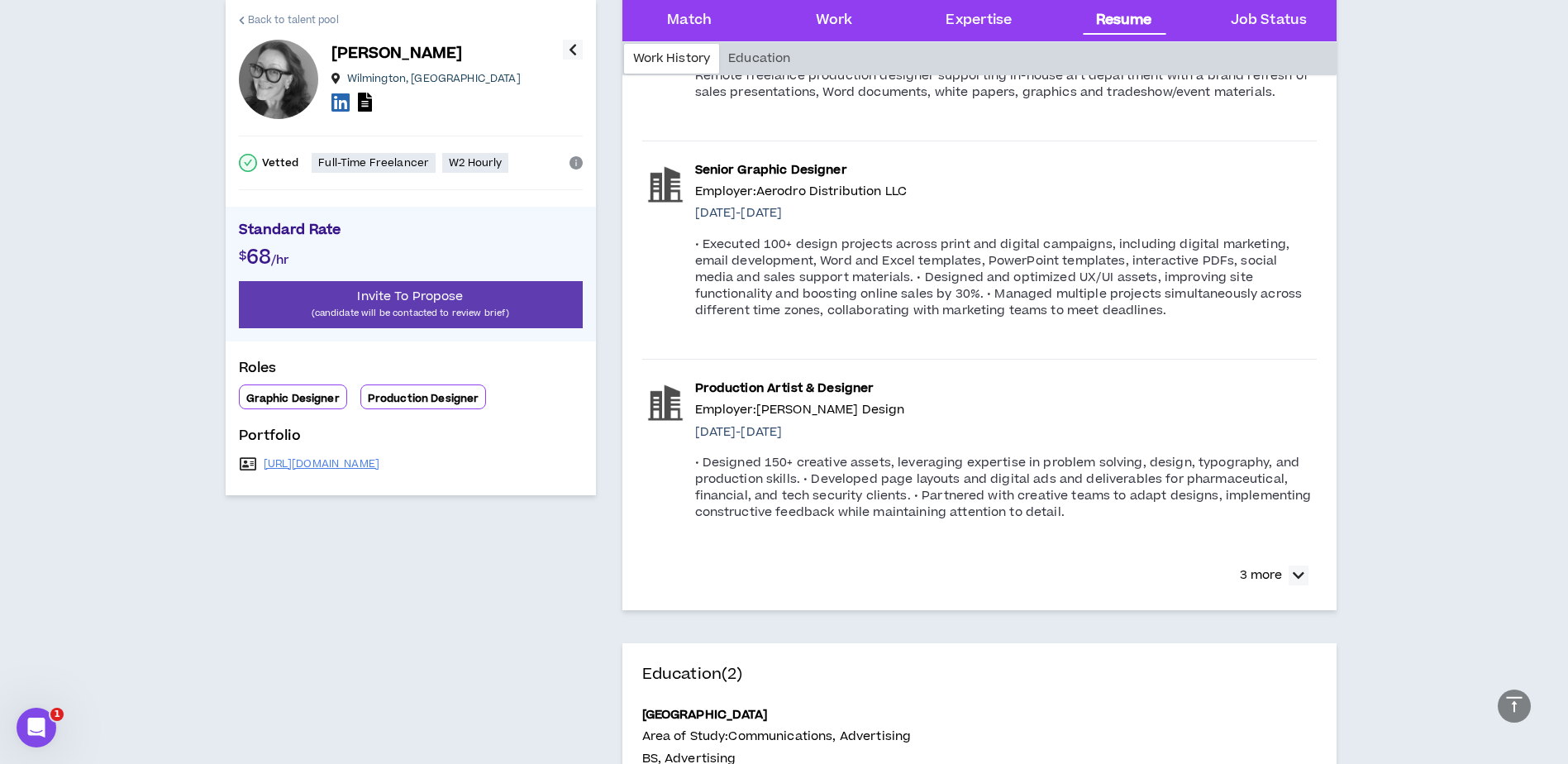
click at [304, 21] on span "Back to talent pool" at bounding box center [293, 20] width 91 height 16
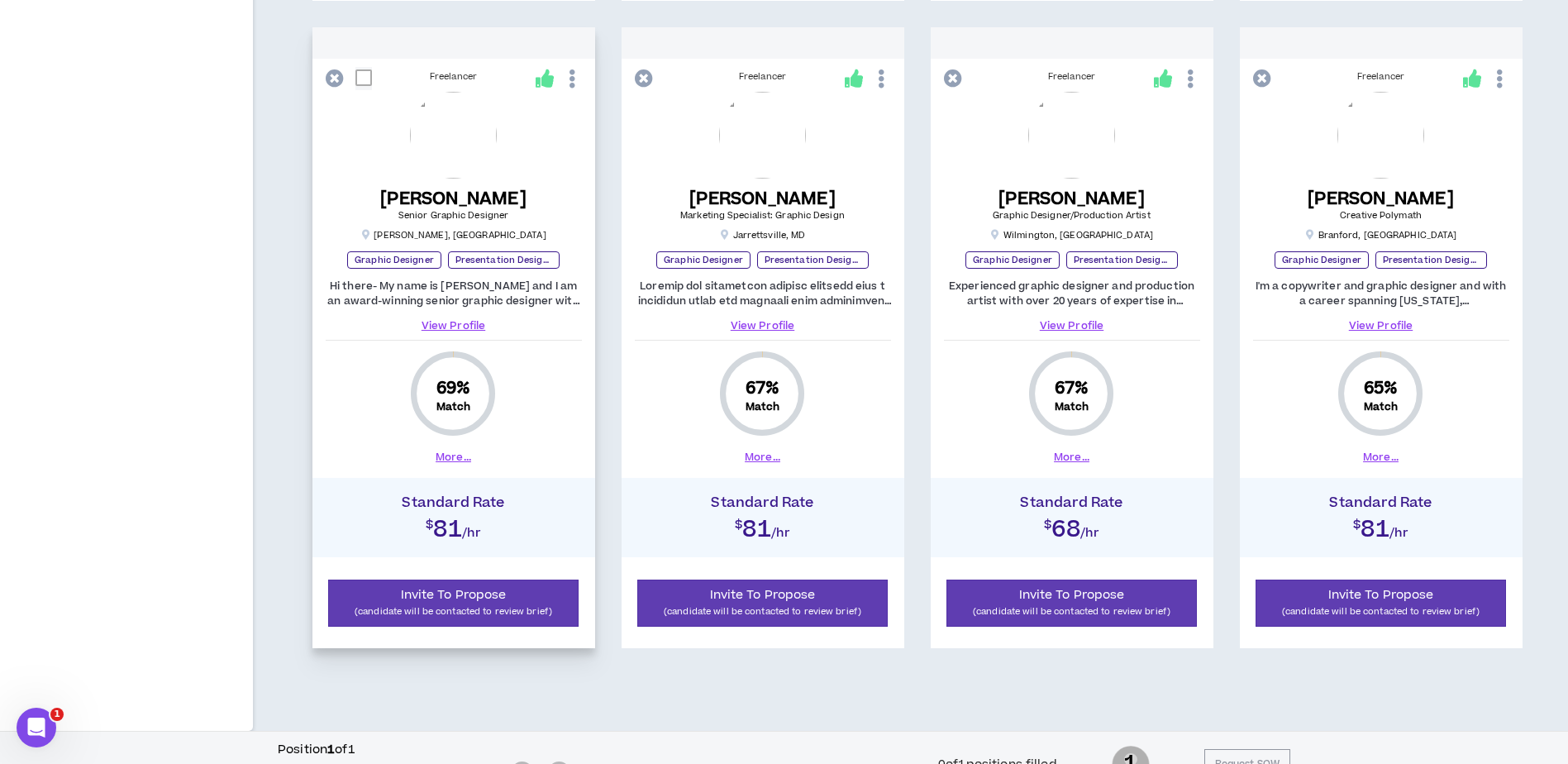
scroll to position [1620, 0]
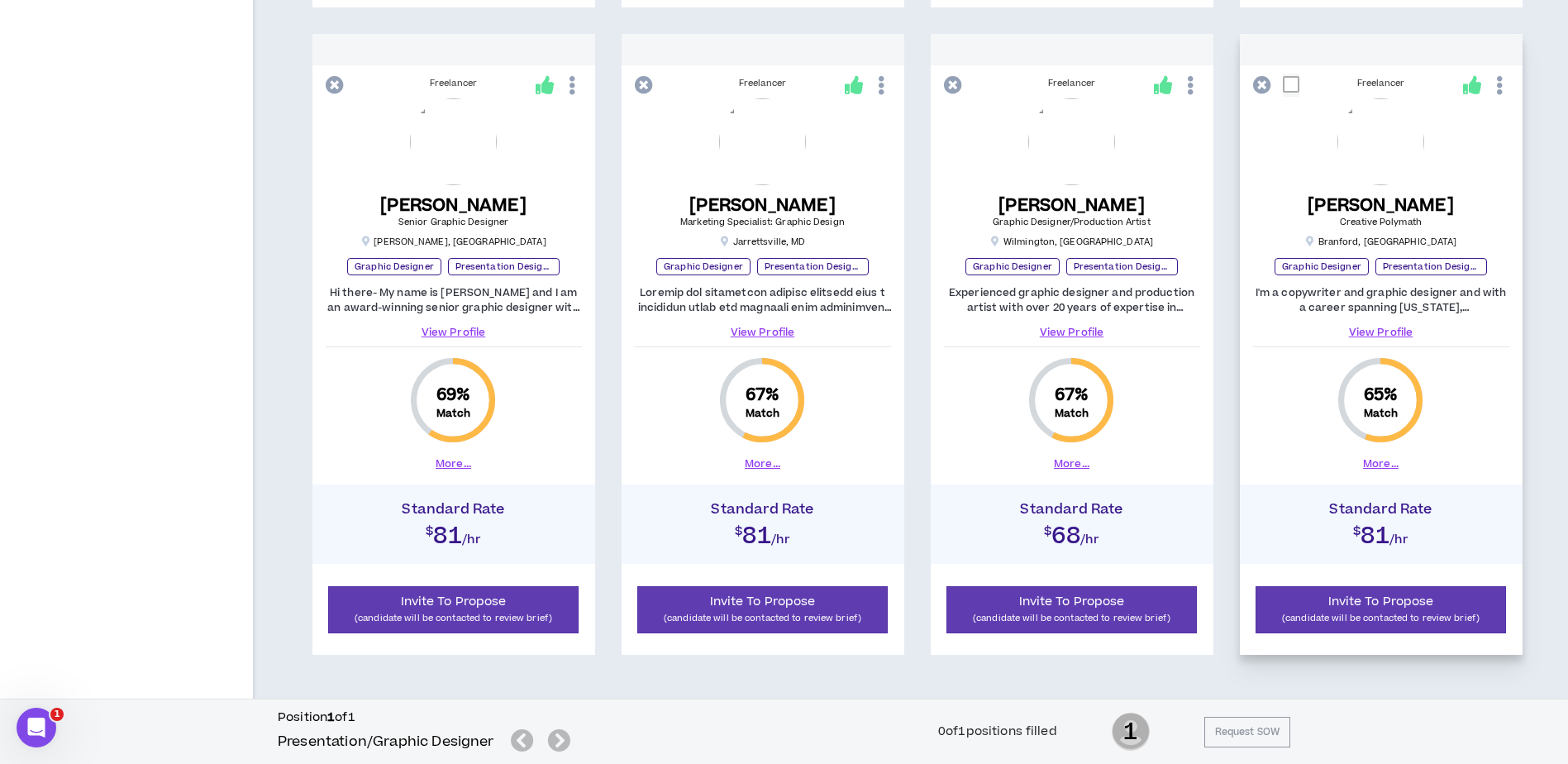
click at [1405, 332] on link "View Profile" at bounding box center [1380, 332] width 256 height 15
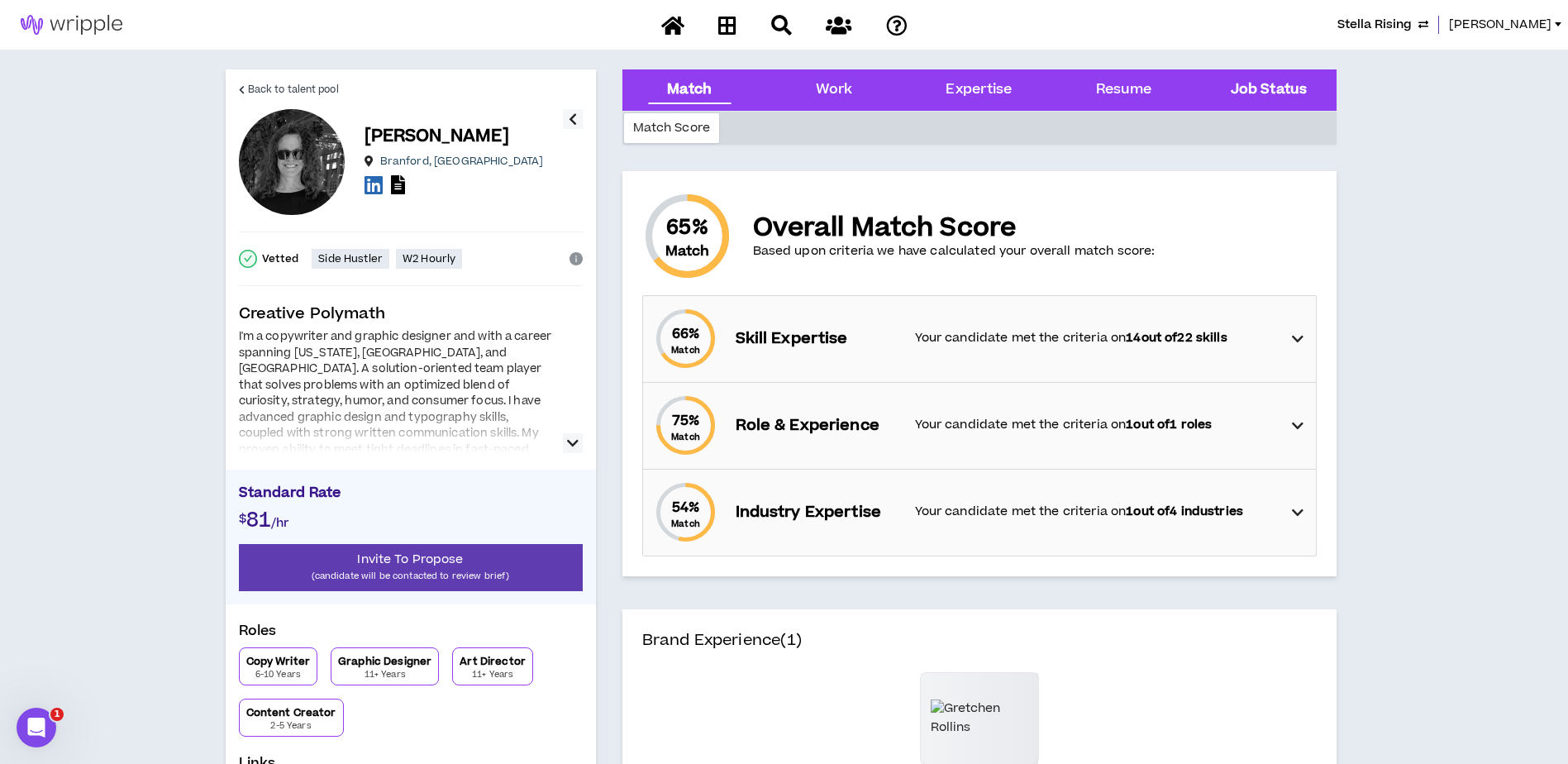
click at [1285, 83] on Status "Job Status" at bounding box center [1268, 90] width 76 height 21
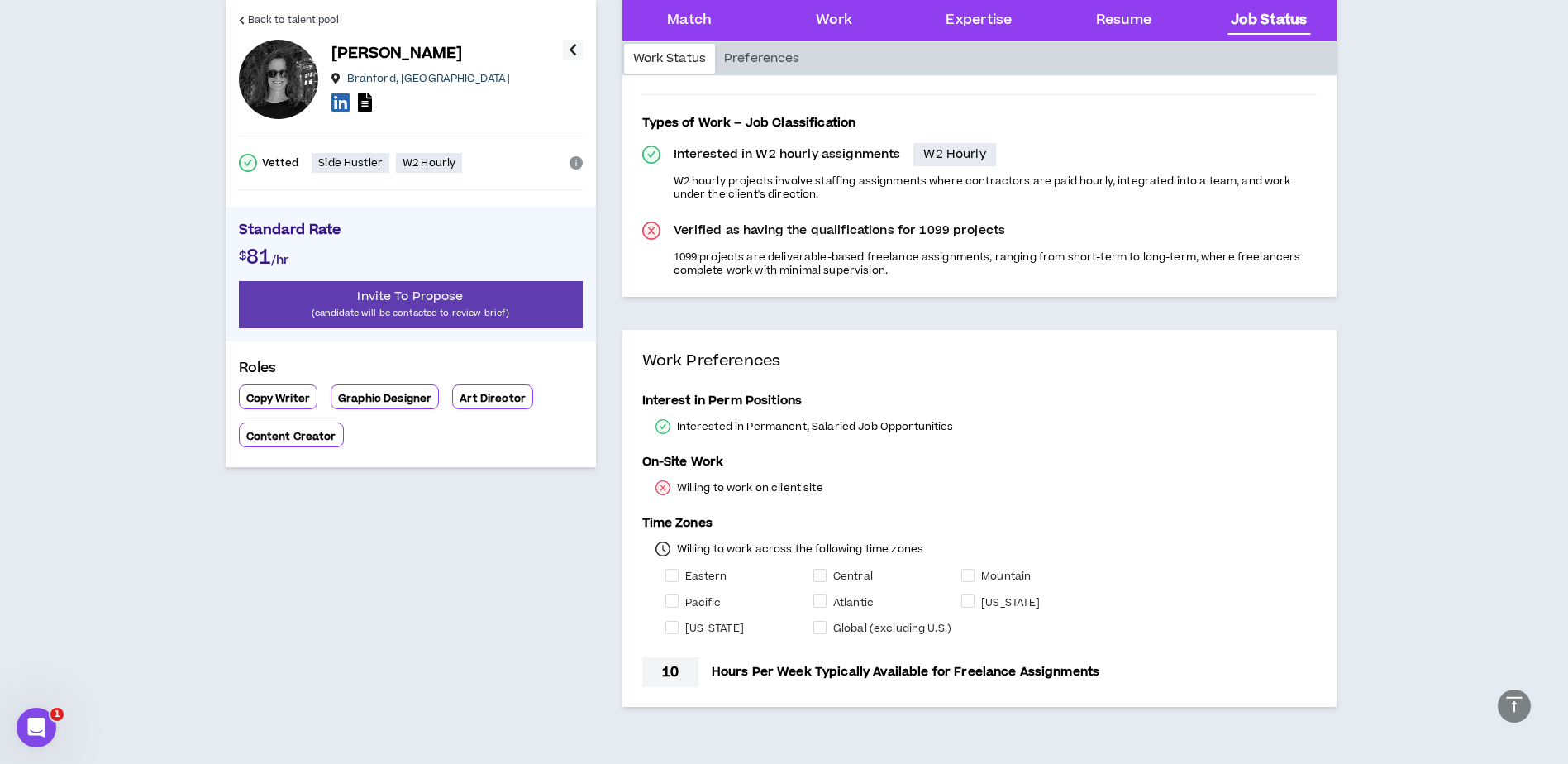
scroll to position [3764, 0]
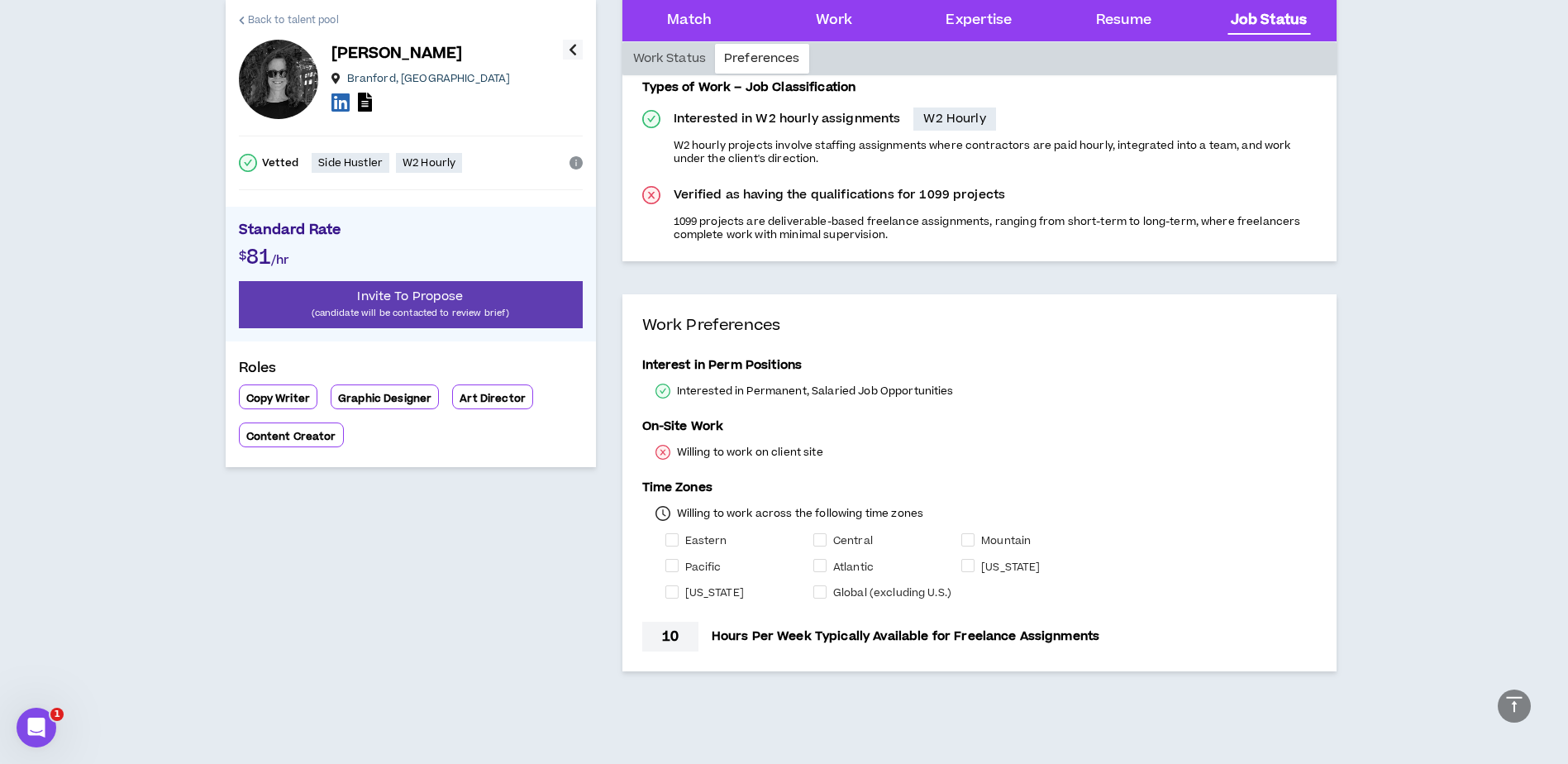
click at [275, 9] on link "Back to talent pool" at bounding box center [288, 19] width 100 height 39
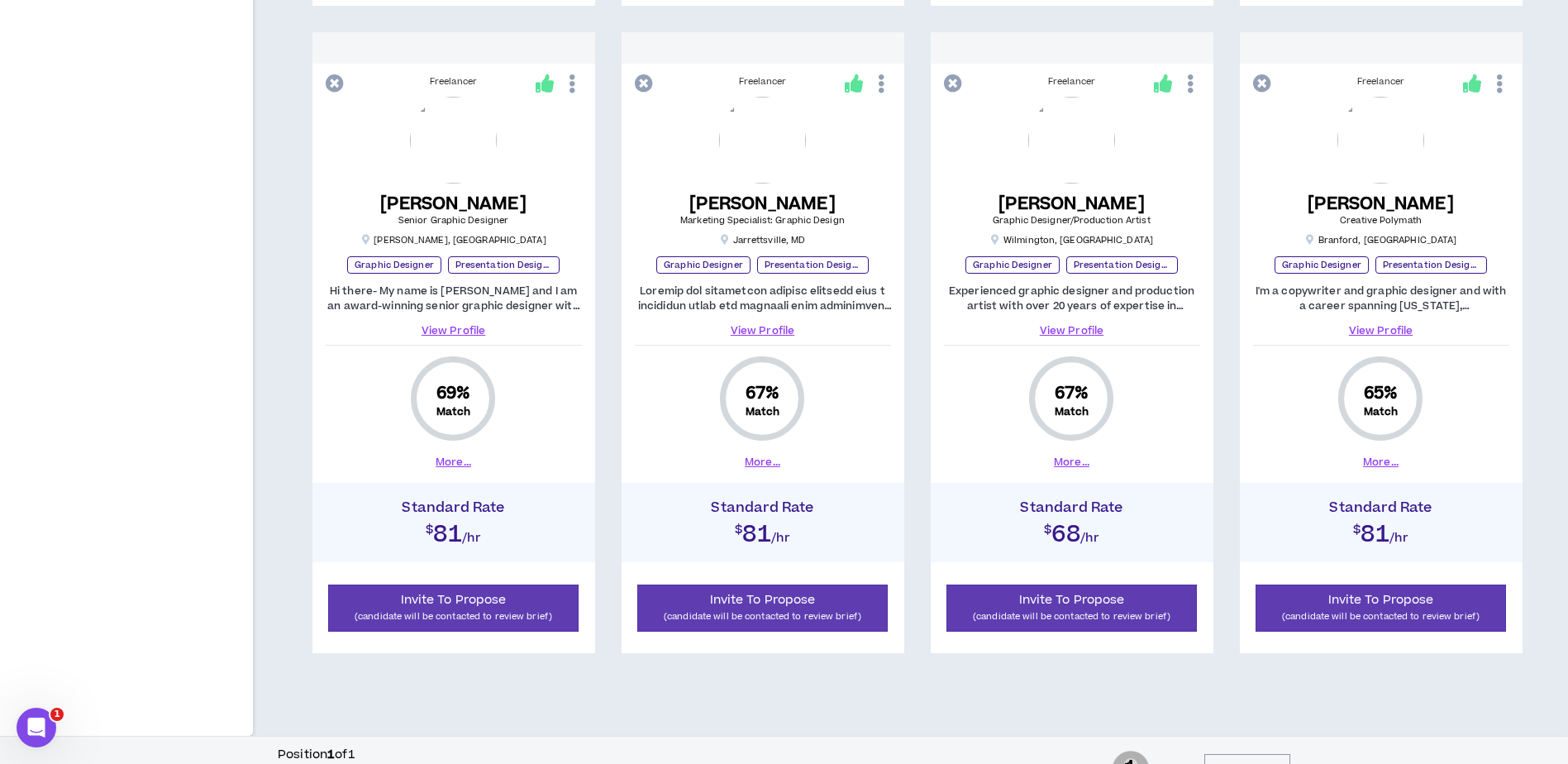
scroll to position [1620, 0]
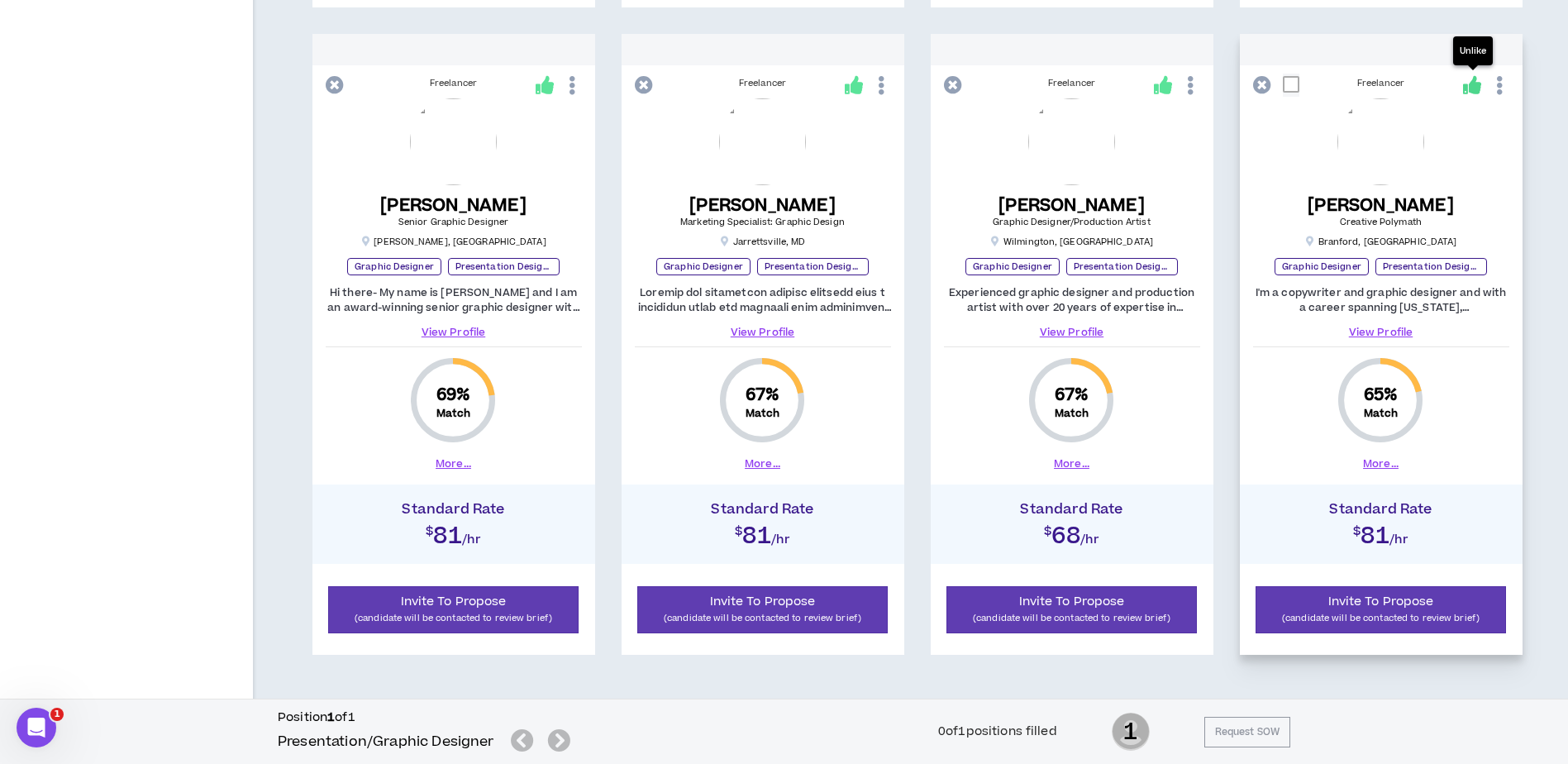
click at [1474, 82] on icon at bounding box center [1472, 85] width 18 height 18
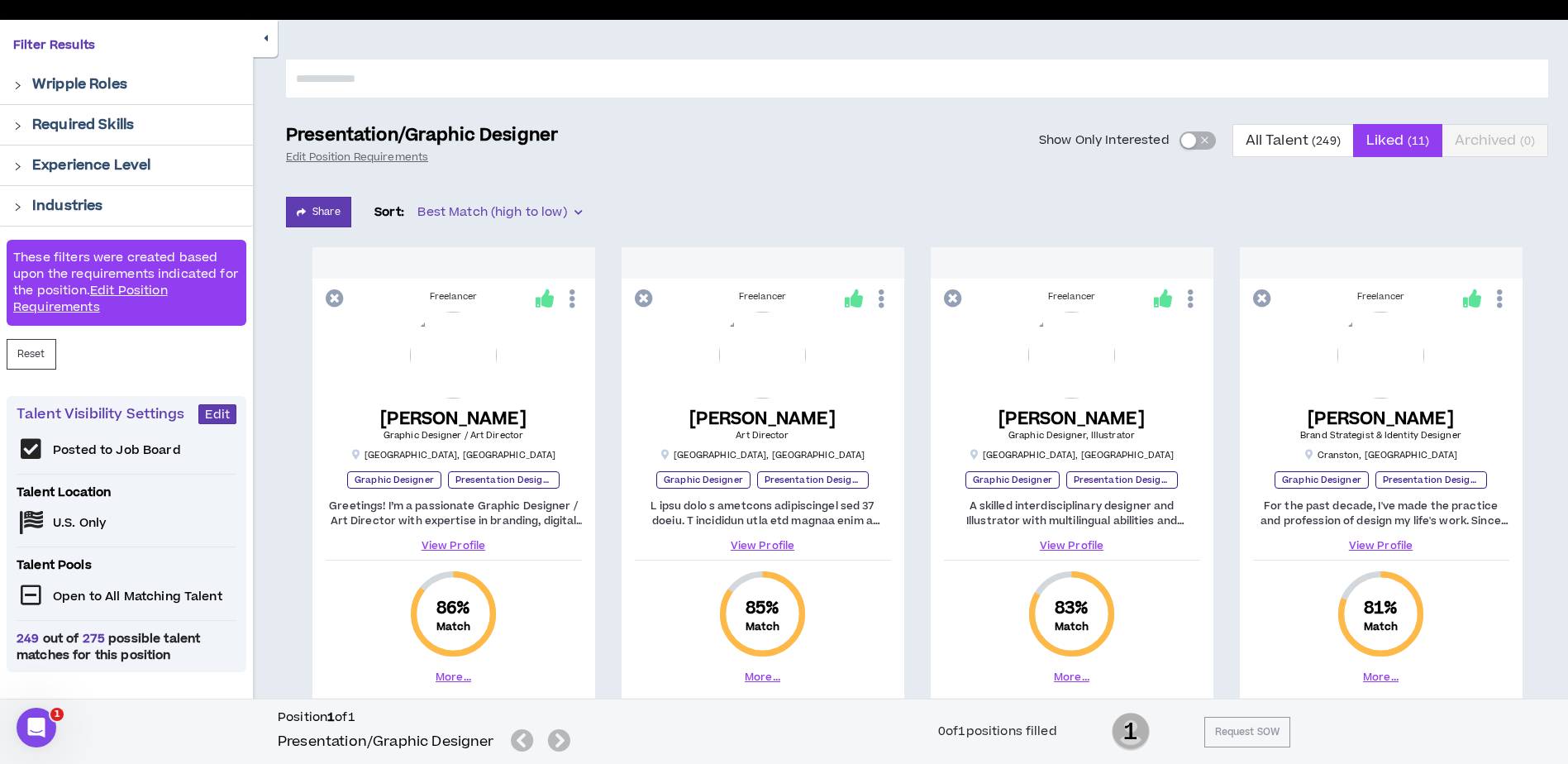
scroll to position [0, 0]
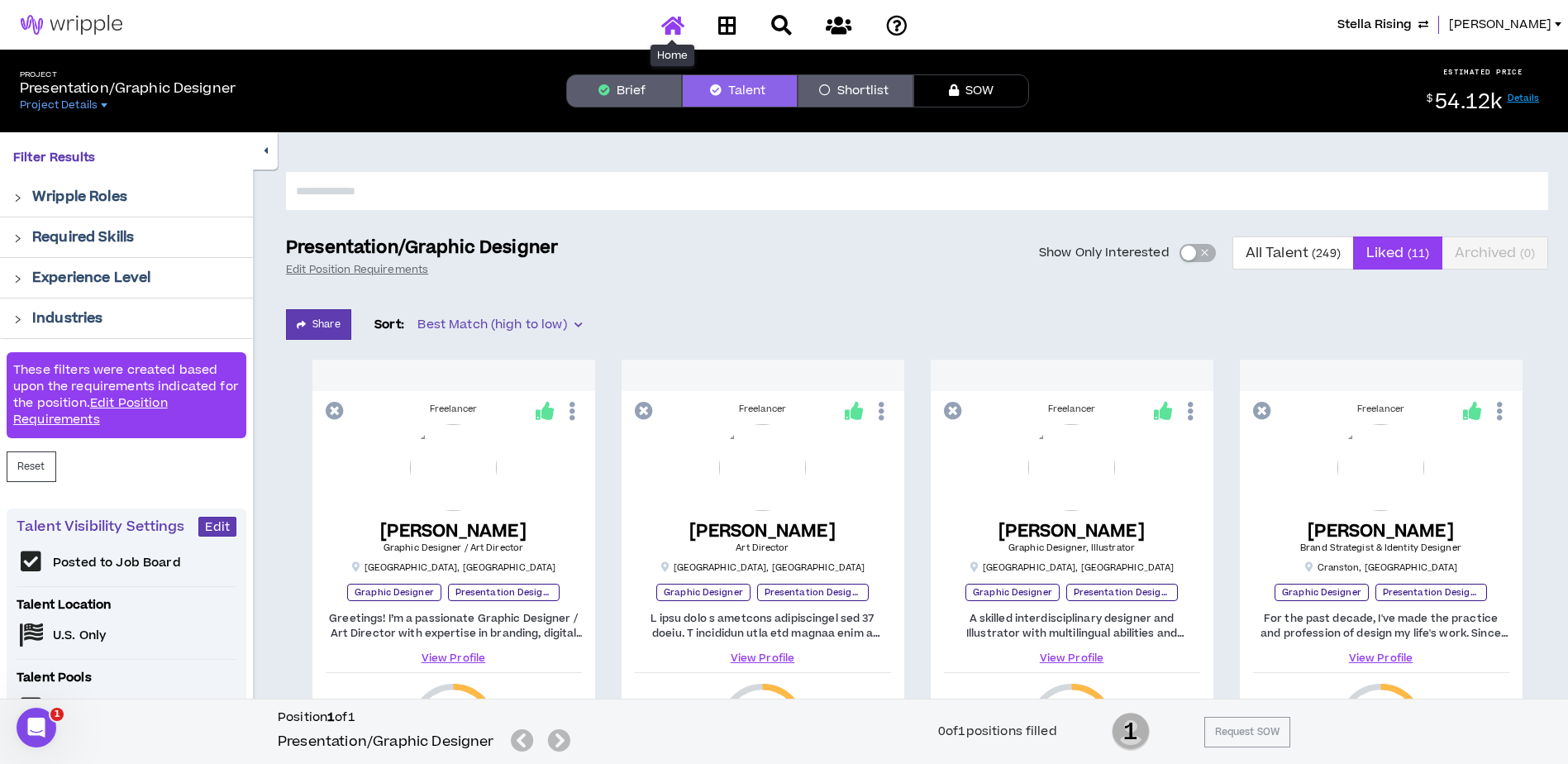
click at [671, 20] on icon at bounding box center [672, 25] width 23 height 21
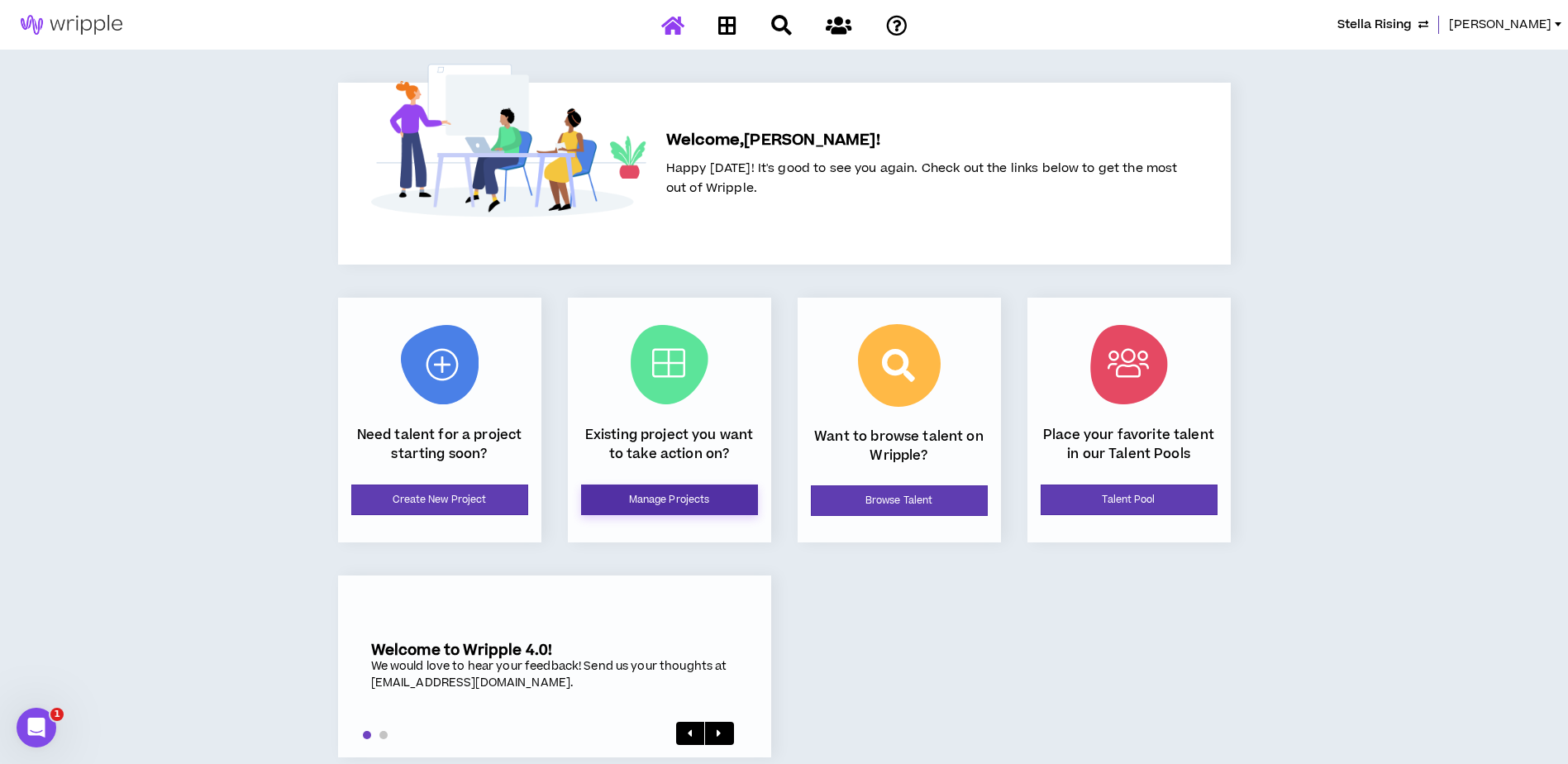
click at [650, 504] on link "Manage Projects" at bounding box center [669, 499] width 177 height 30
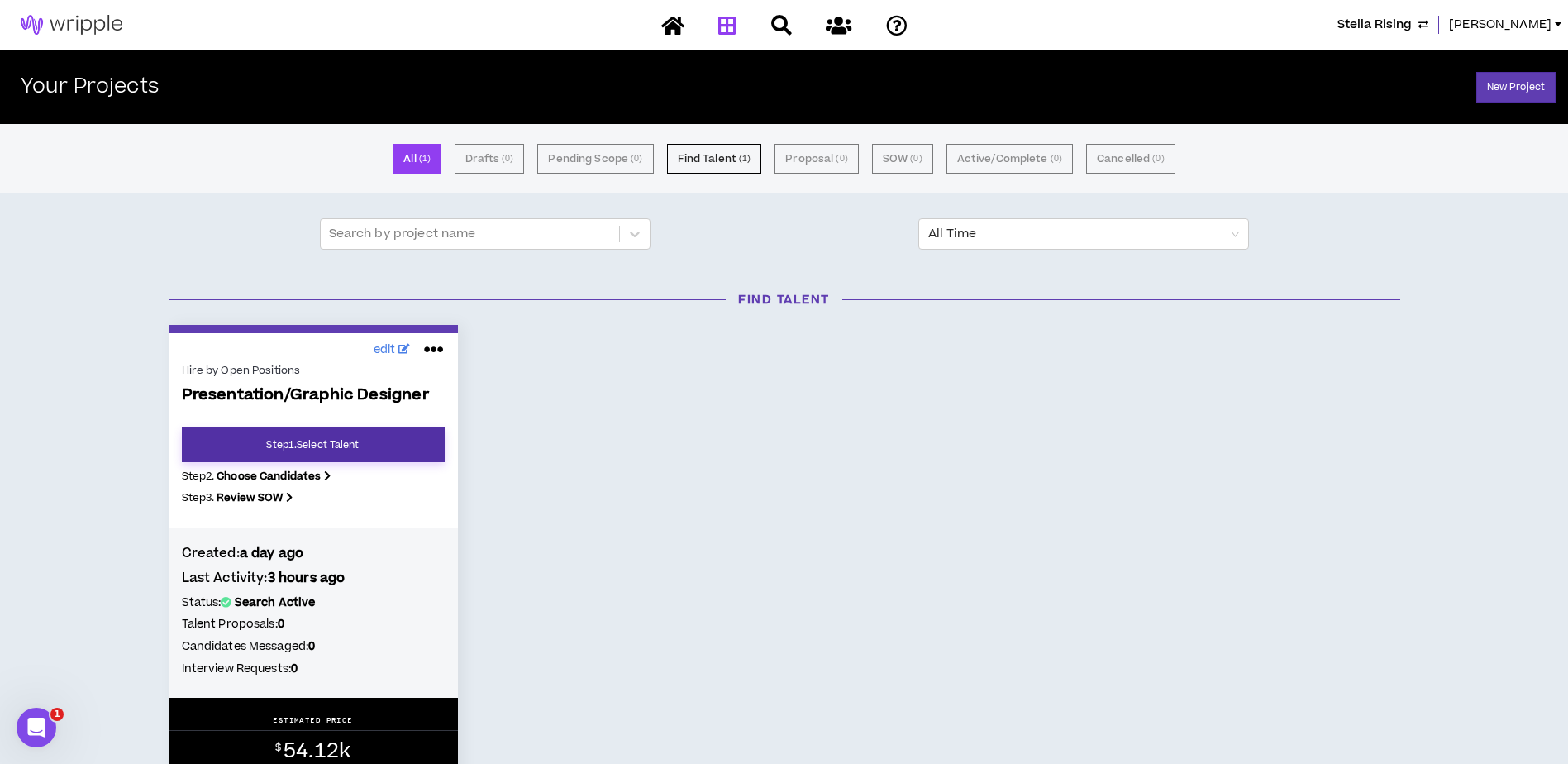
click at [345, 442] on link "Step 1 . Select Talent" at bounding box center [313, 445] width 263 height 35
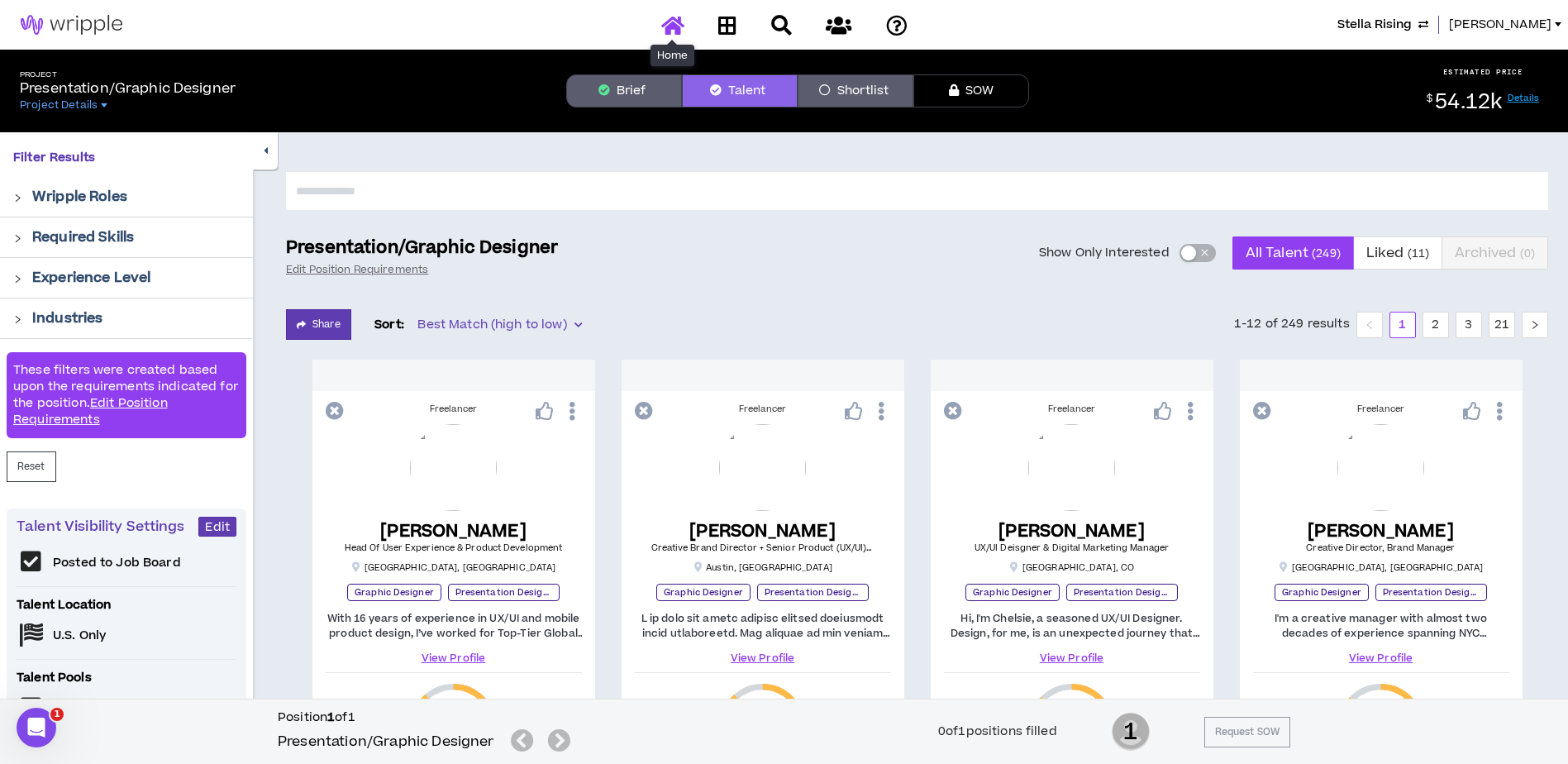
click at [668, 27] on icon at bounding box center [672, 25] width 23 height 21
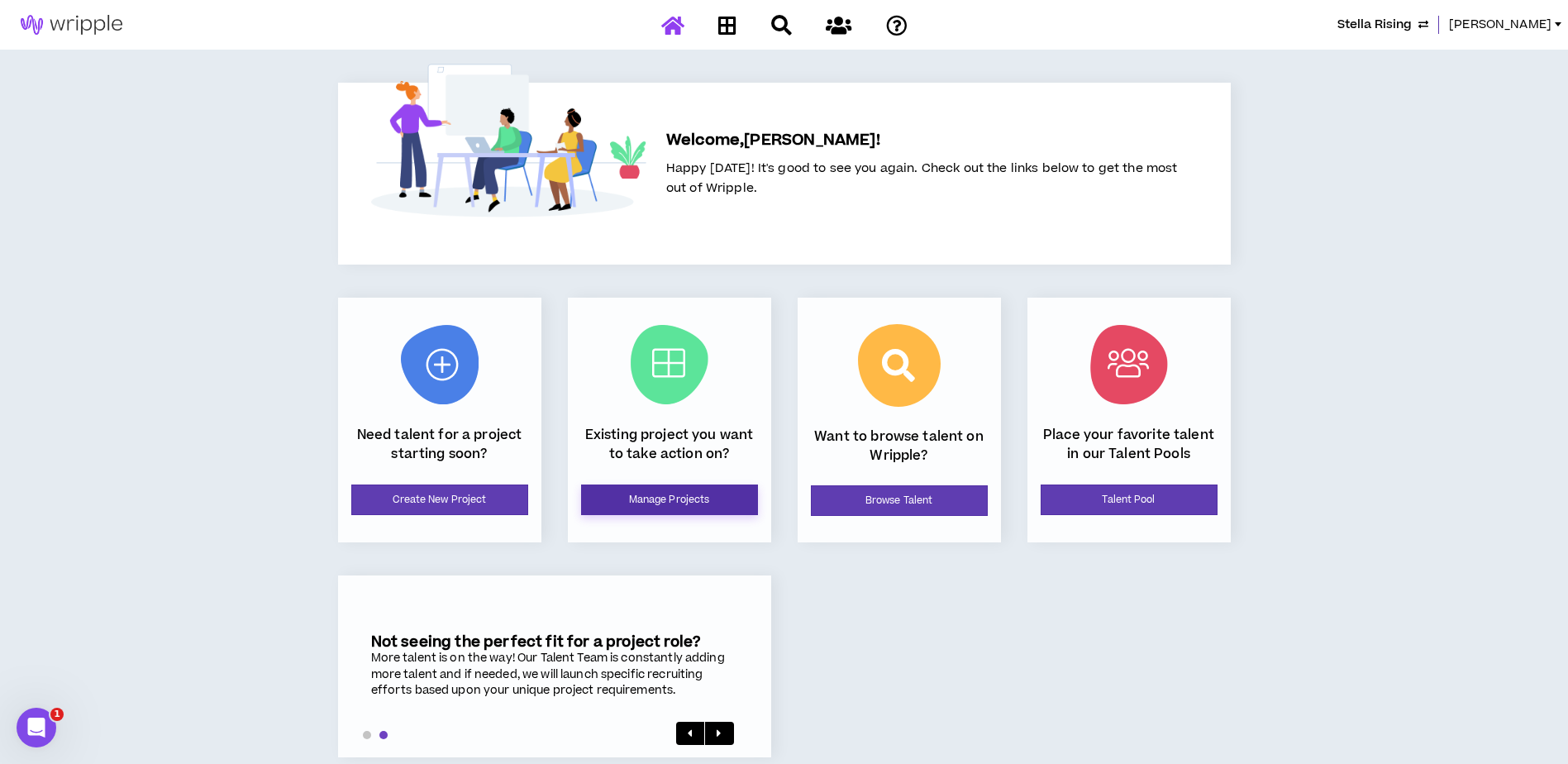
click at [655, 503] on link "Manage Projects" at bounding box center [669, 499] width 177 height 30
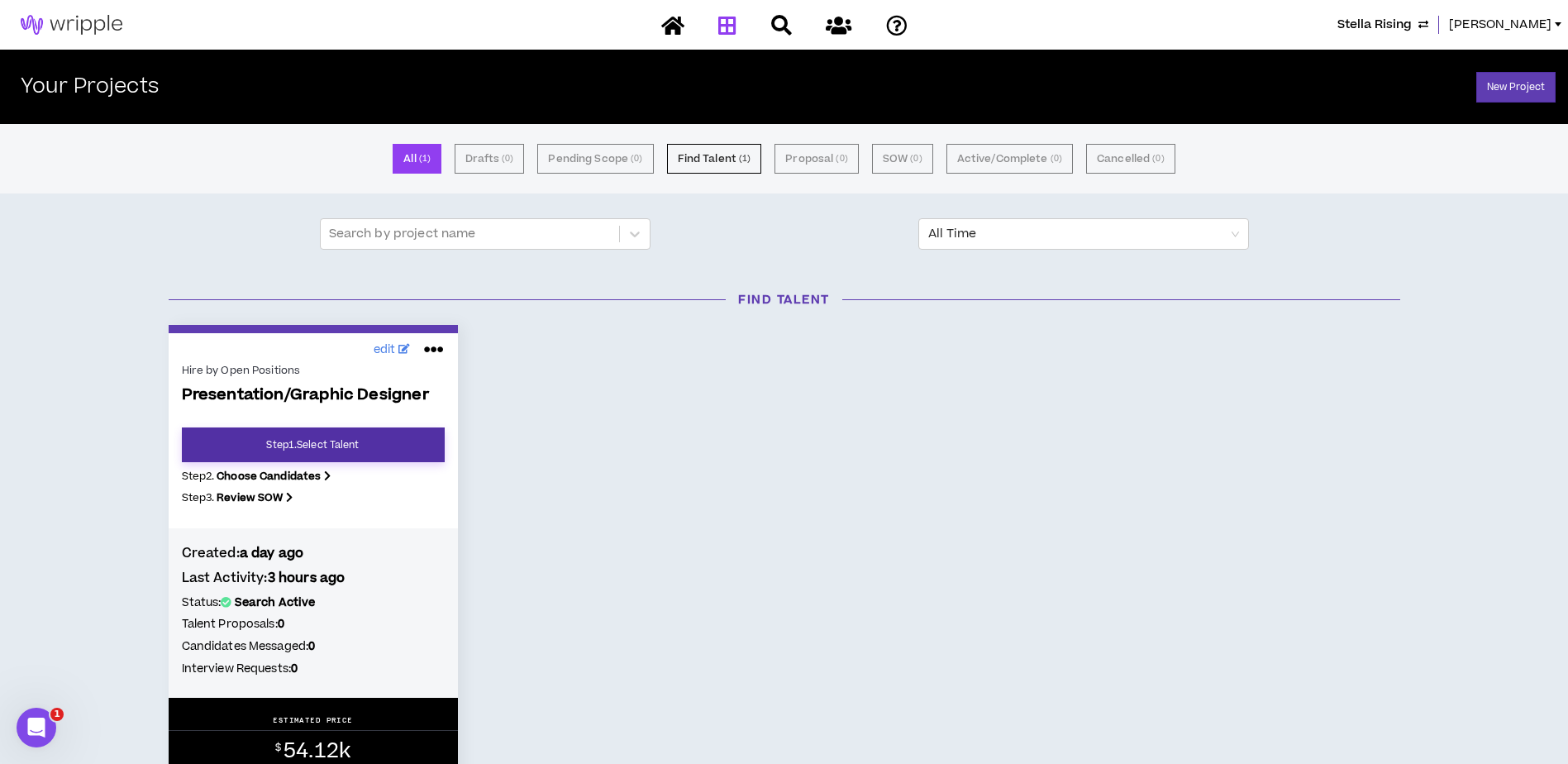
click at [317, 443] on link "Step 1 . Select Talent" at bounding box center [313, 445] width 263 height 35
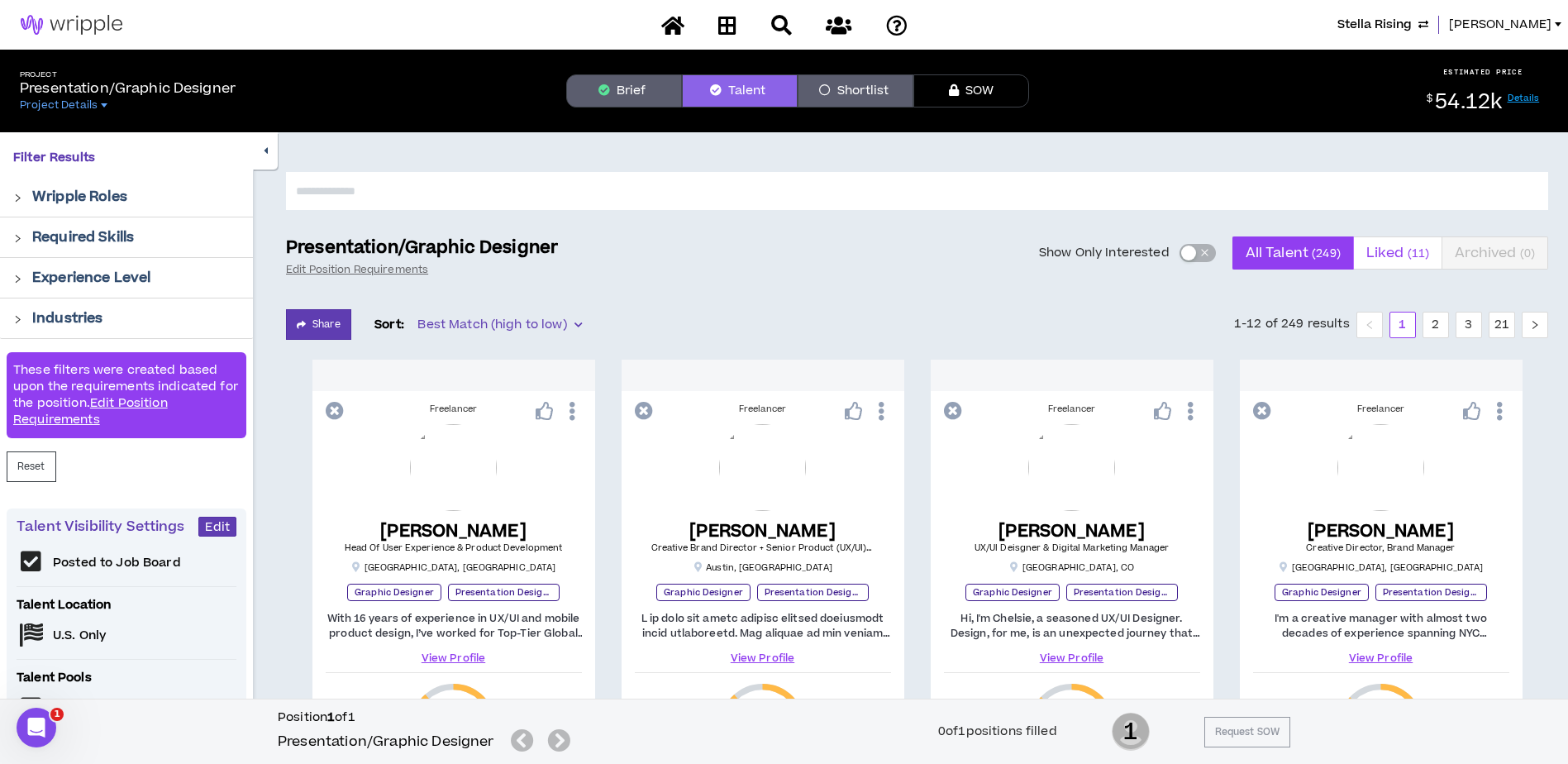
drag, startPoint x: 1386, startPoint y: 257, endPoint x: 1434, endPoint y: 263, distance: 48.4
click at [1386, 257] on span "Liked ( 11 )" at bounding box center [1397, 253] width 63 height 39
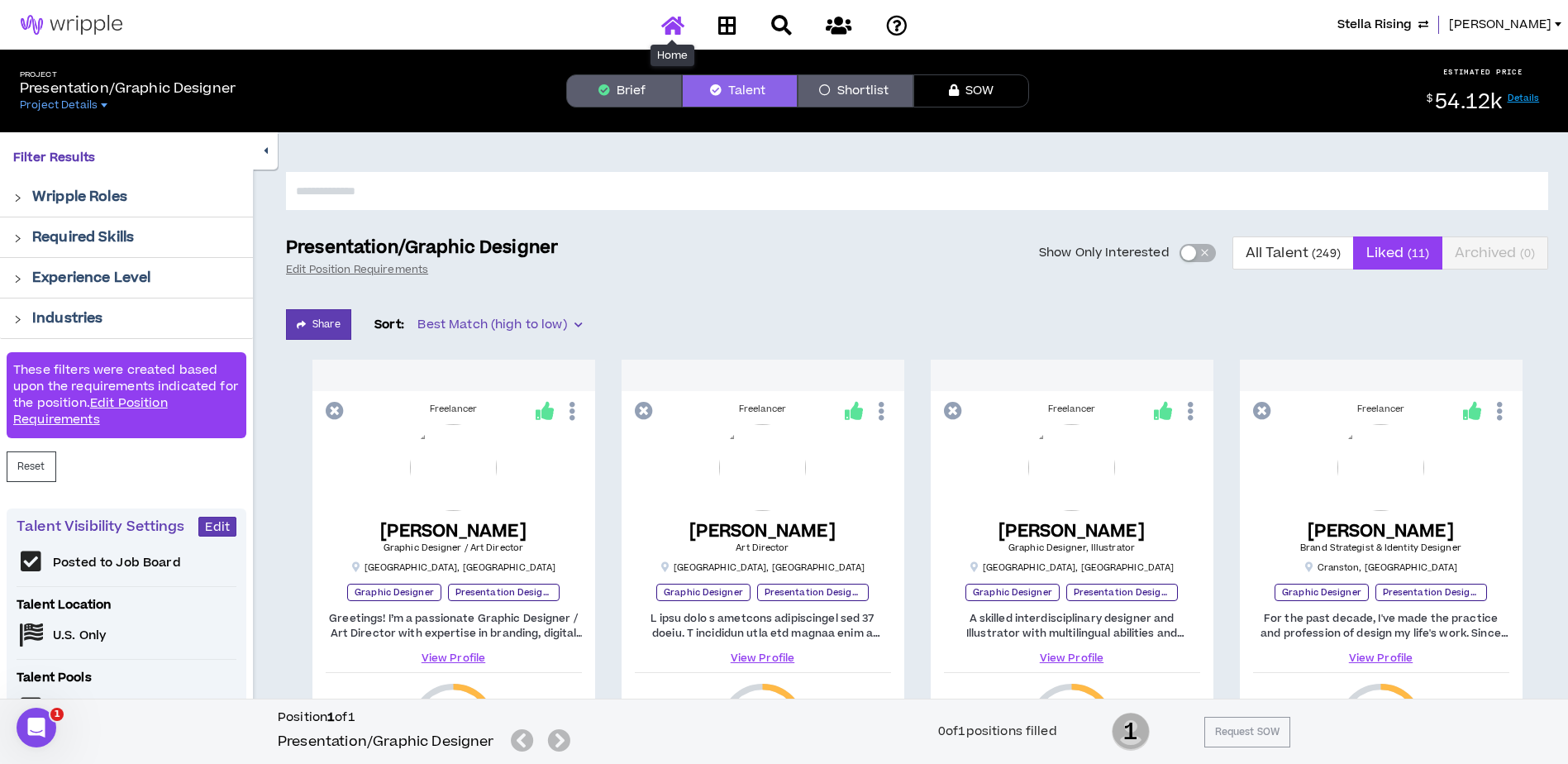
click at [673, 27] on icon at bounding box center [672, 25] width 23 height 21
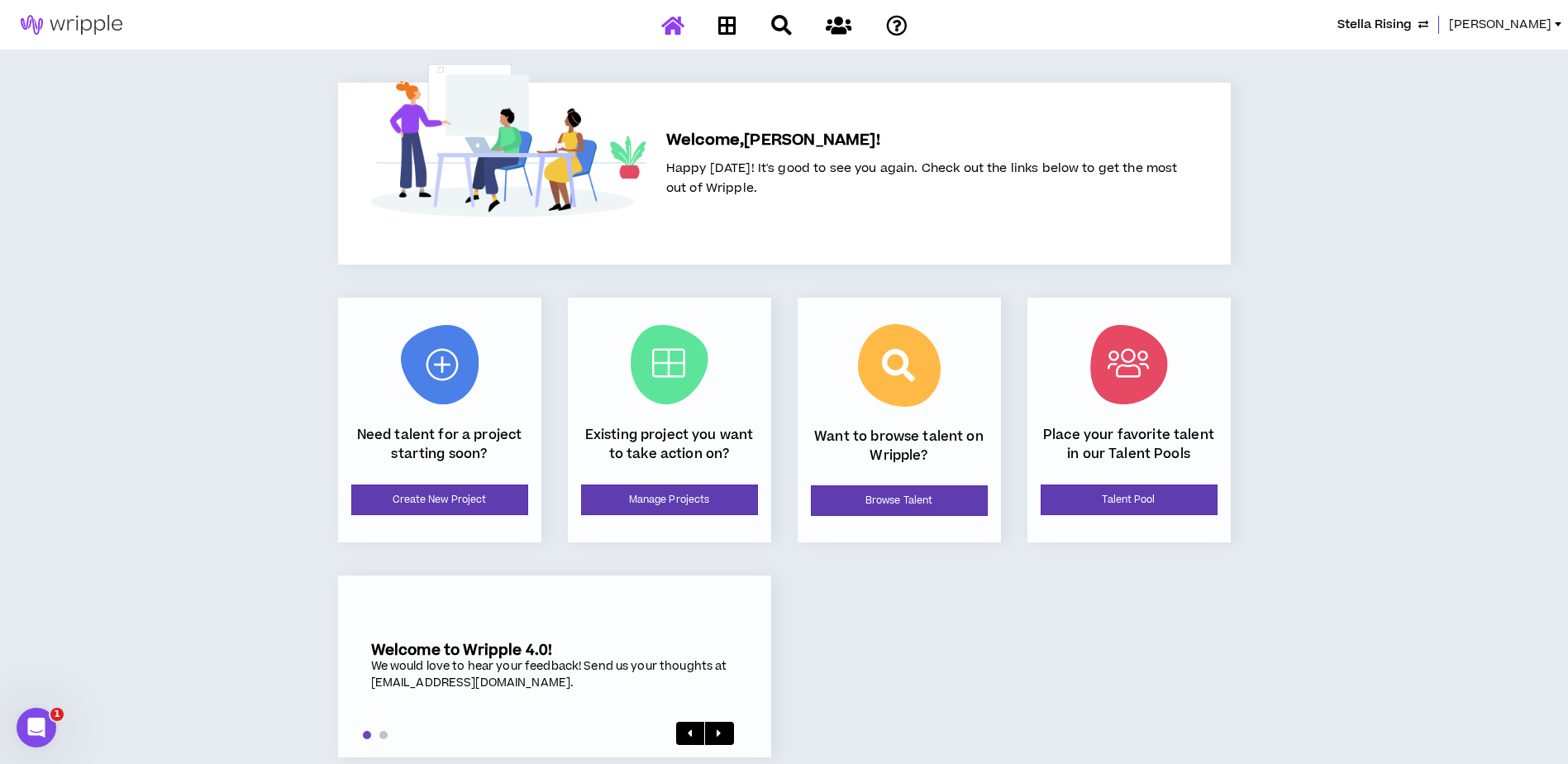
click at [1547, 30] on span "[PERSON_NAME]" at bounding box center [1499, 25] width 102 height 18
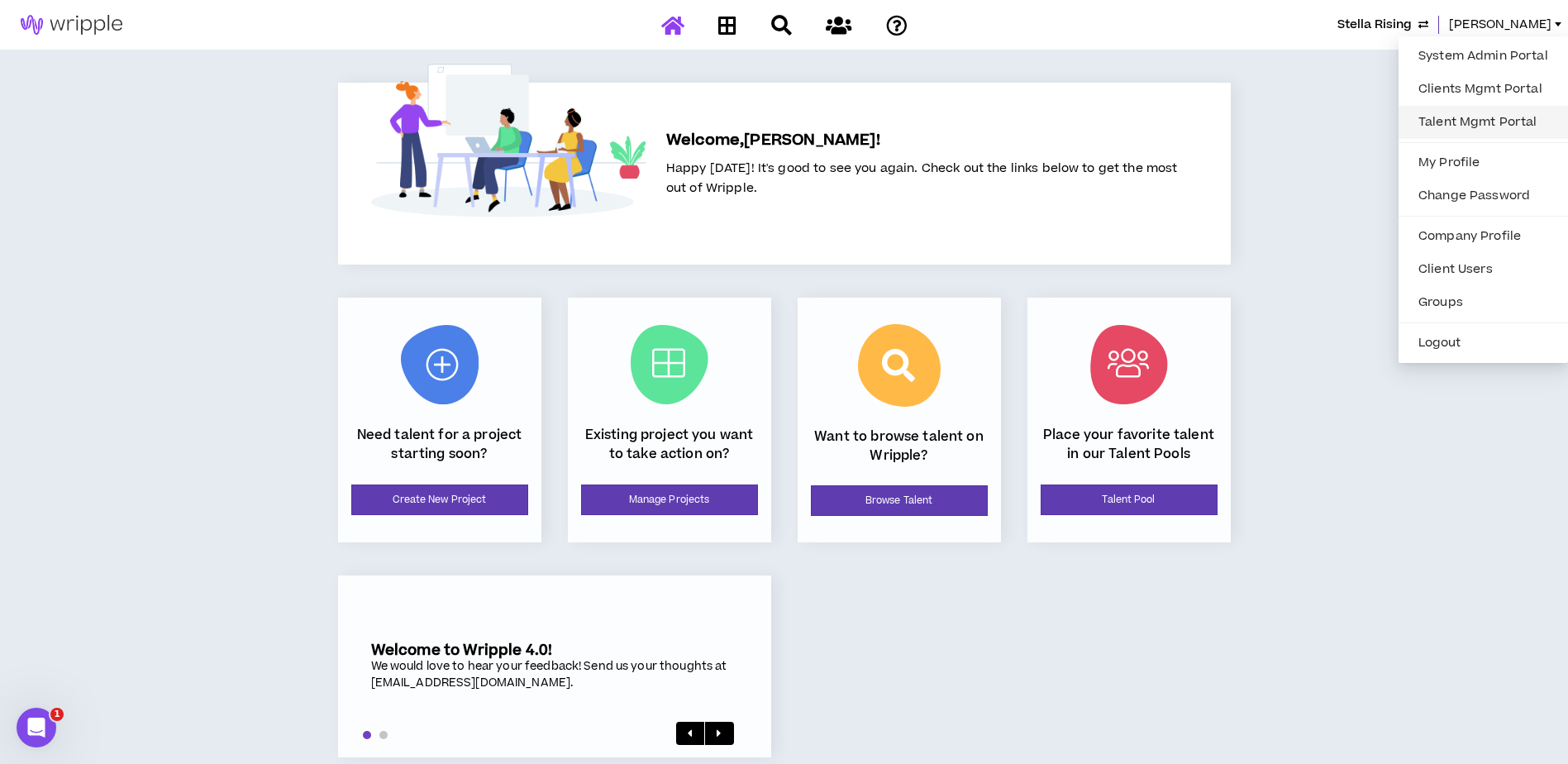
click at [1483, 113] on link "Talent Mgmt Portal" at bounding box center [1482, 122] width 149 height 25
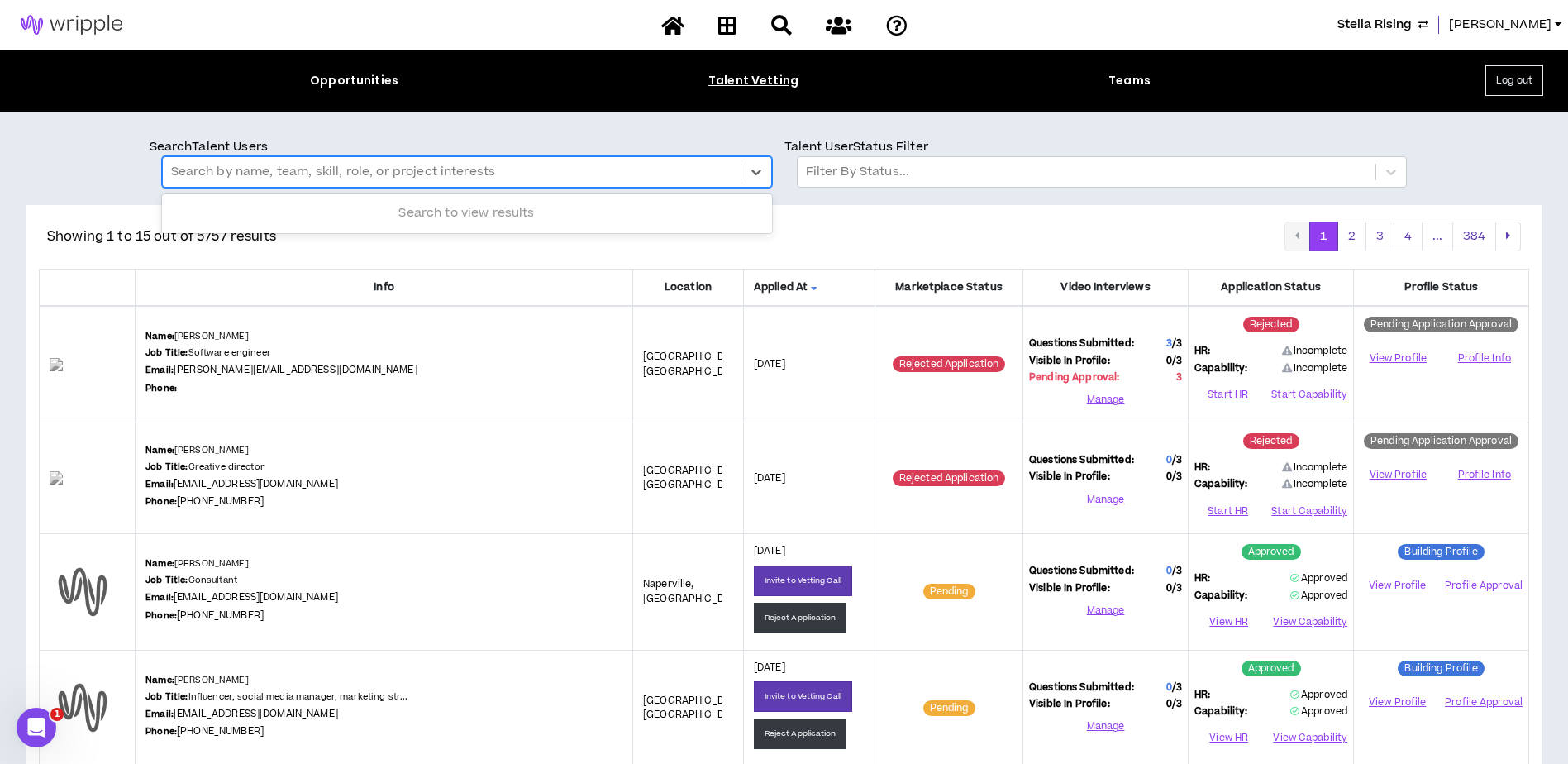
click at [332, 171] on div at bounding box center [451, 171] width 561 height 21
click at [375, 171] on div at bounding box center [451, 171] width 561 height 21
type input "*******"
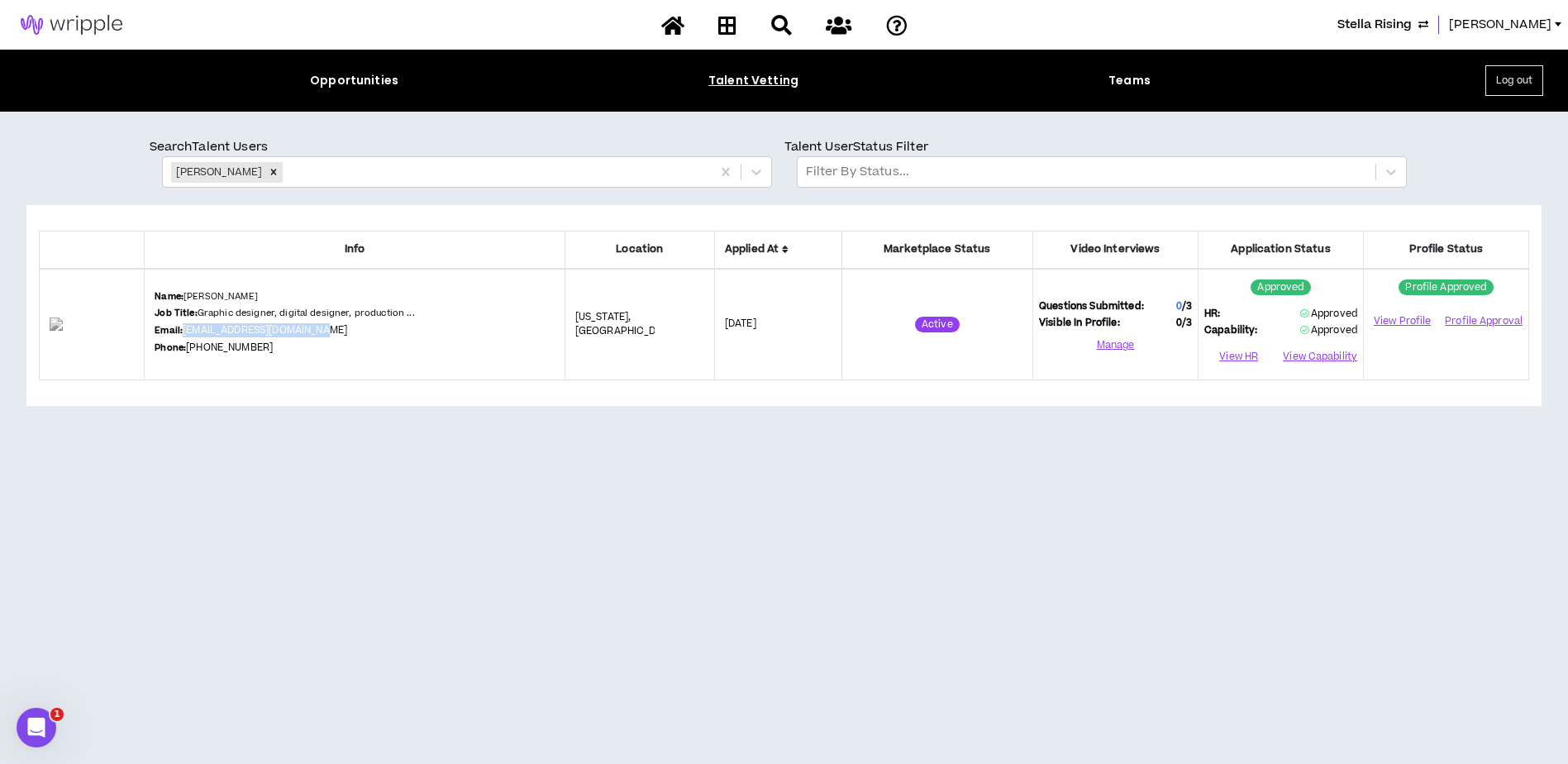
drag, startPoint x: 359, startPoint y: 329, endPoint x: 209, endPoint y: 336, distance: 150.2
click at [209, 336] on div "Name: Shaun Townsend Job Title: Graphic designer, digital designer, production …" at bounding box center [354, 324] width 399 height 69
copy link "townsendrashaun@gmail.com"
click at [273, 167] on icon "Remove Shaun Townsend" at bounding box center [274, 172] width 12 height 12
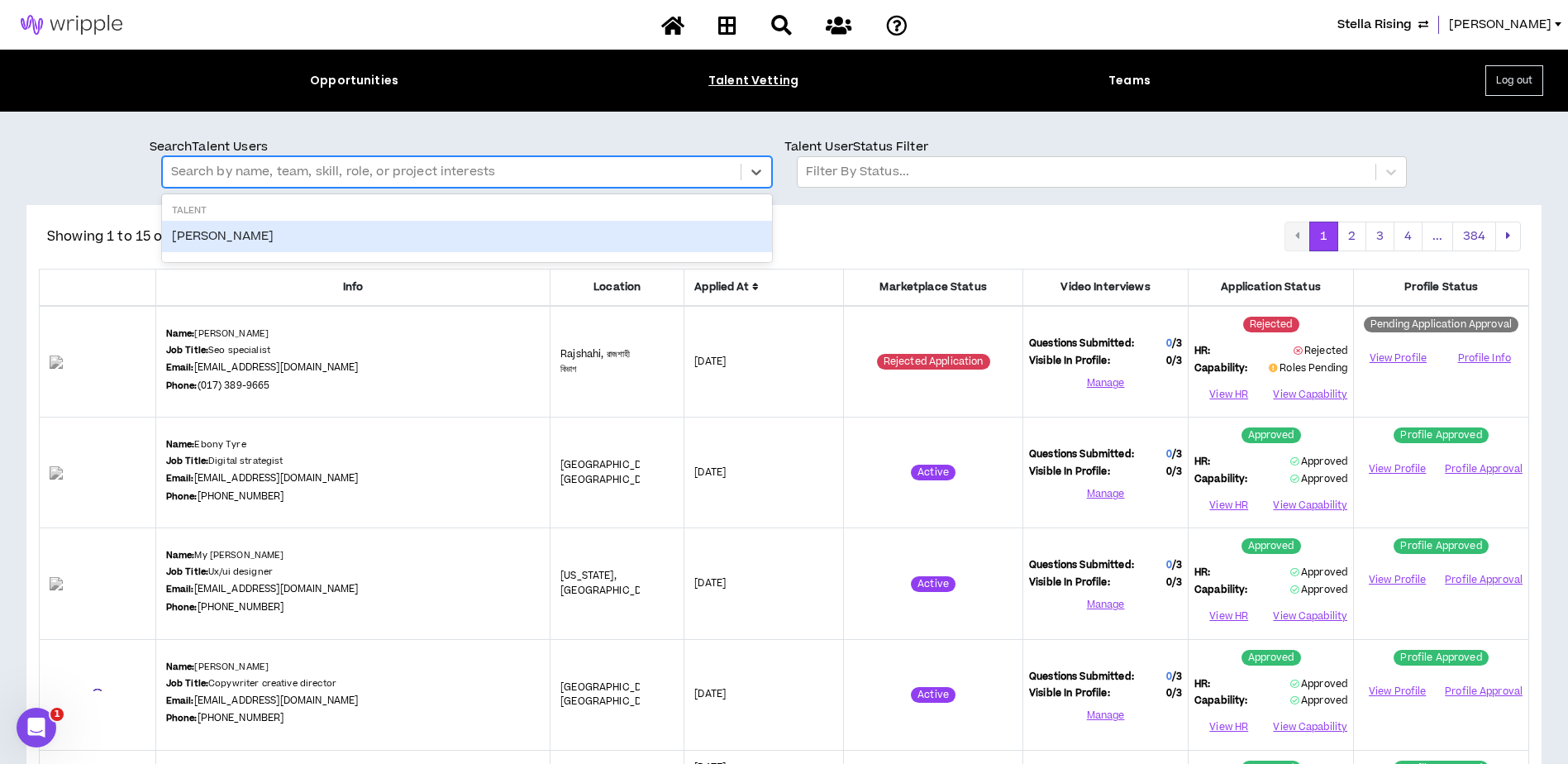
click at [369, 167] on div at bounding box center [451, 171] width 561 height 21
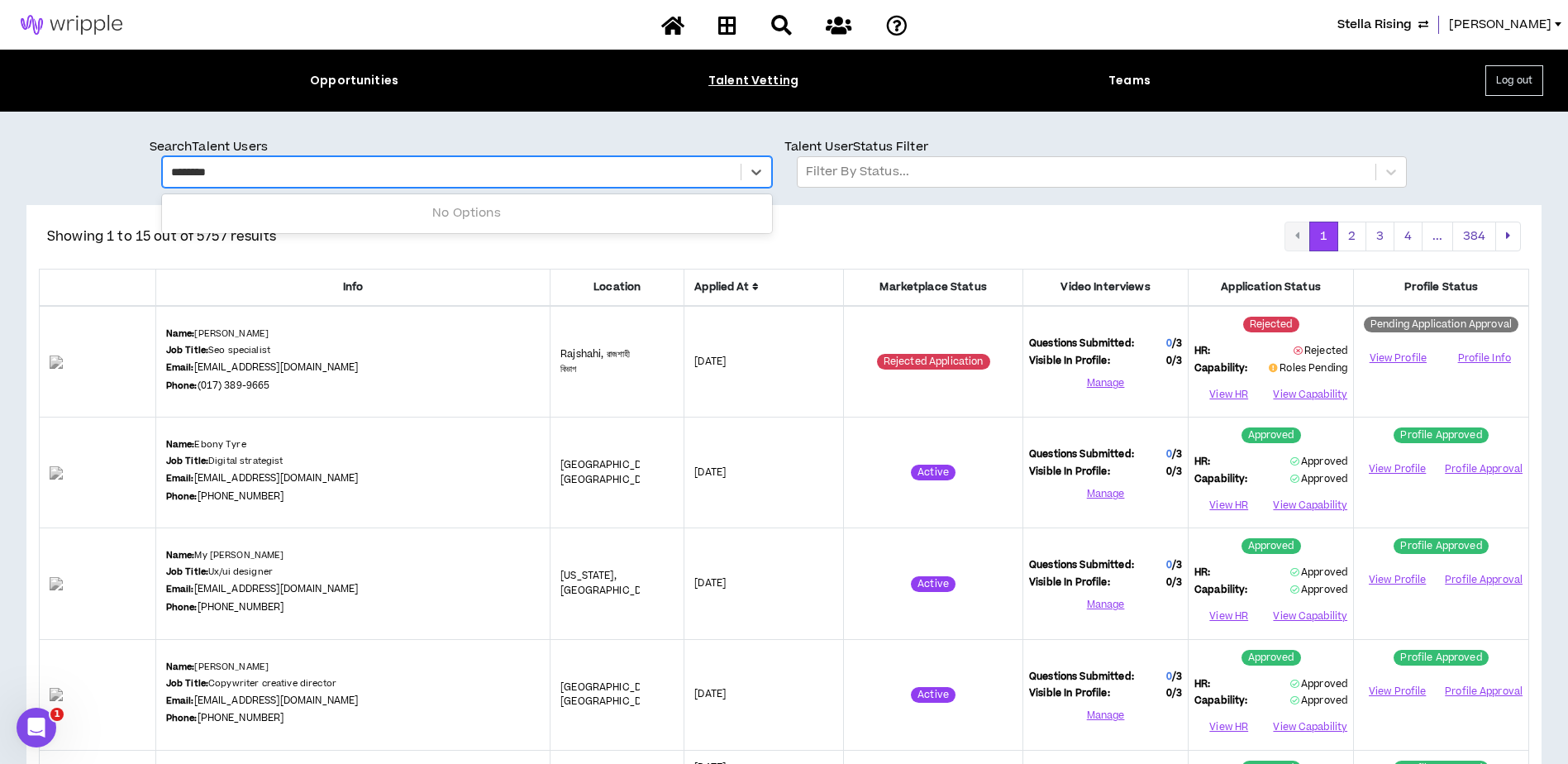
type input "*********"
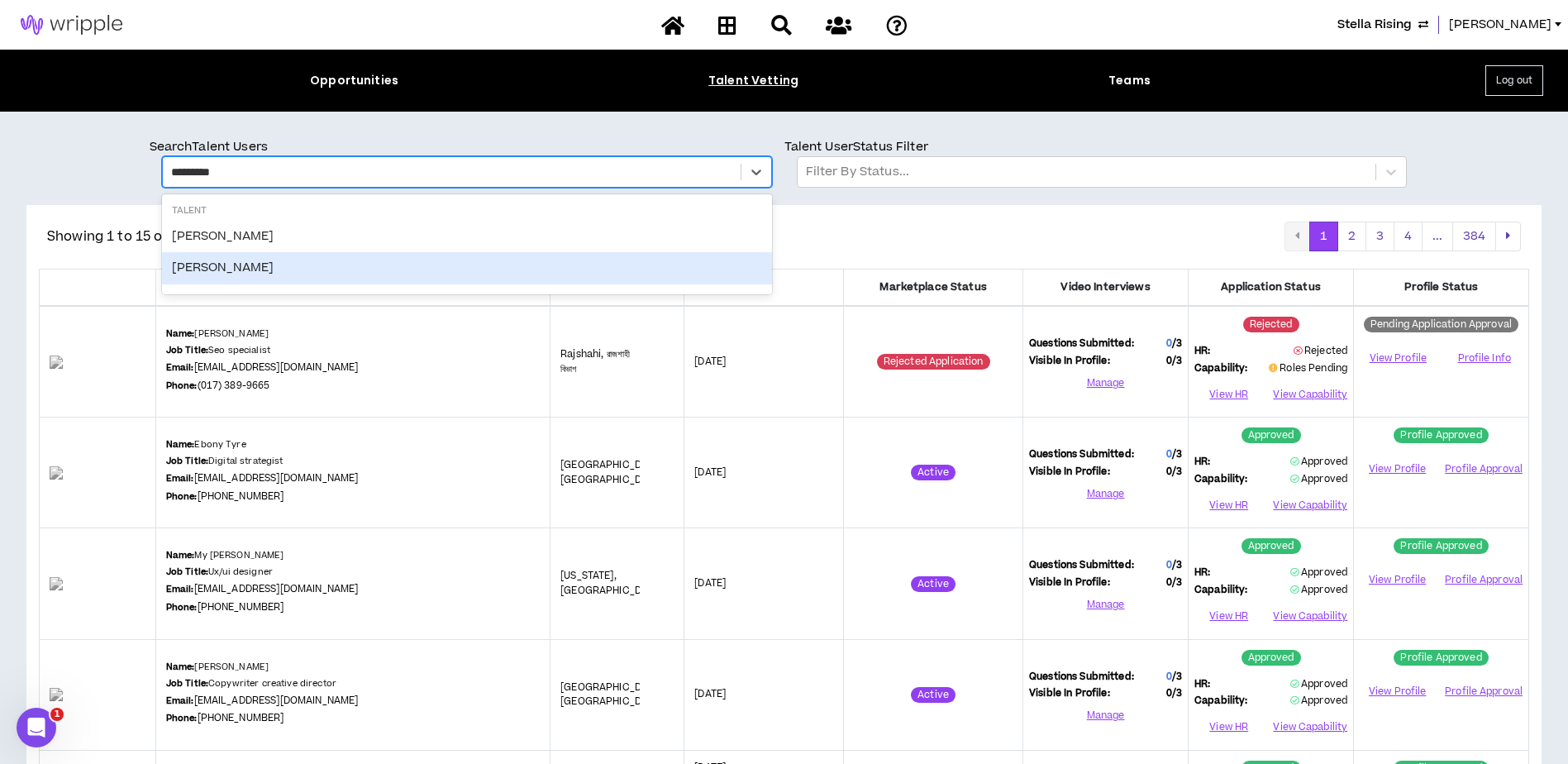
click at [243, 268] on div "Jessica Luptak" at bounding box center [467, 268] width 610 height 31
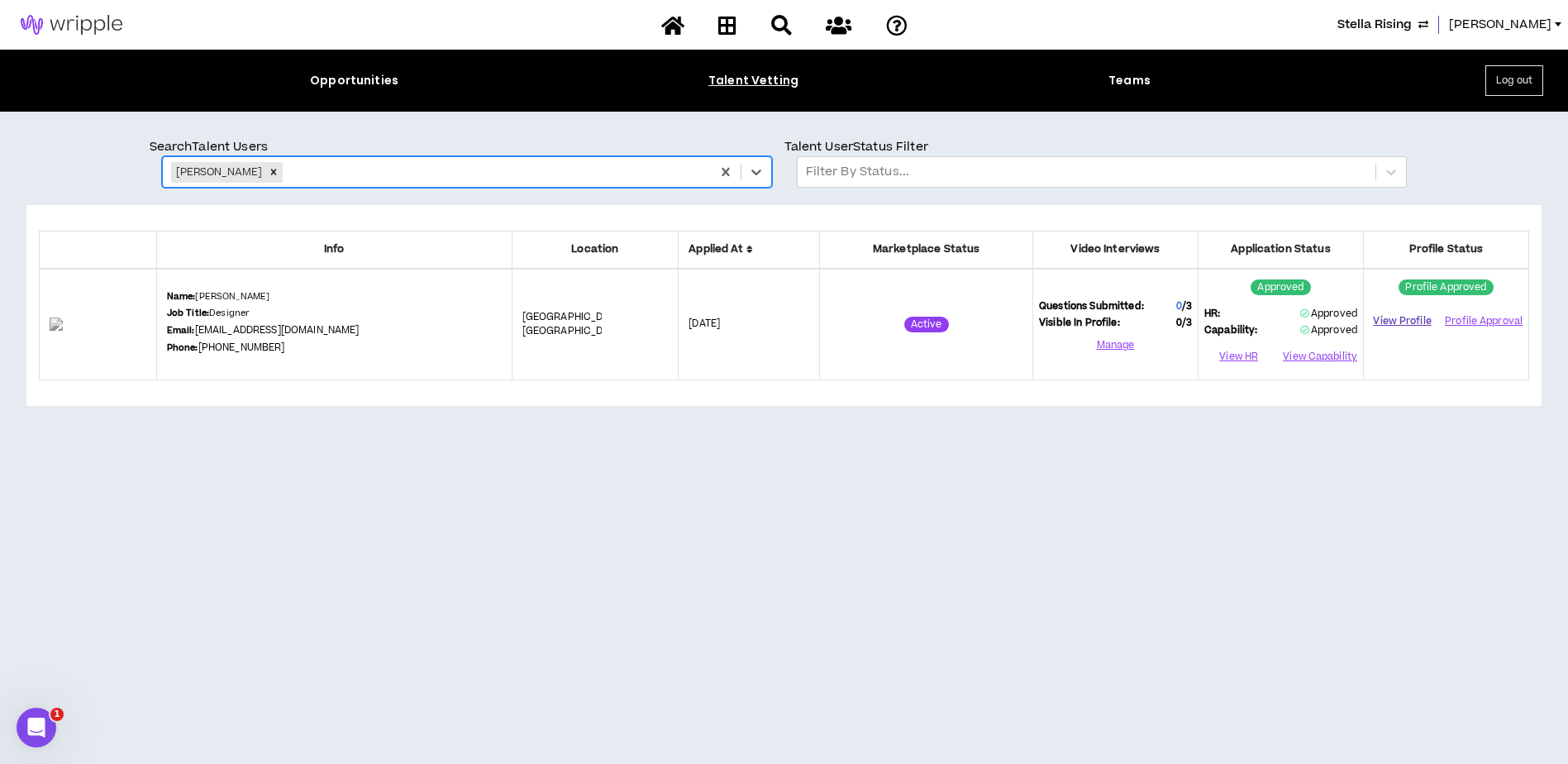
click at [1403, 321] on link "View Profile" at bounding box center [1402, 321] width 65 height 29
